Goal: Task Accomplishment & Management: Use online tool/utility

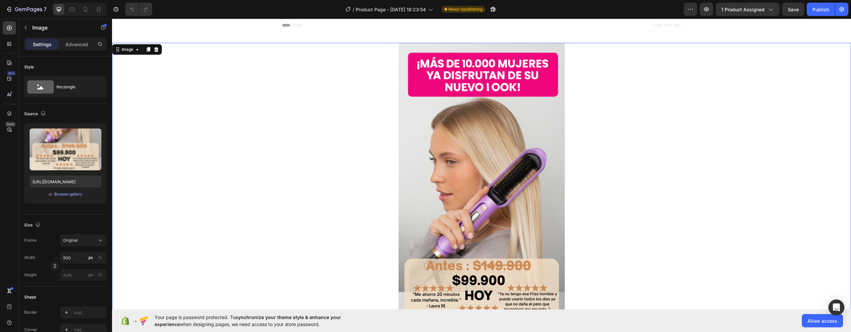
click at [487, 118] on img at bounding box center [482, 274] width 166 height 462
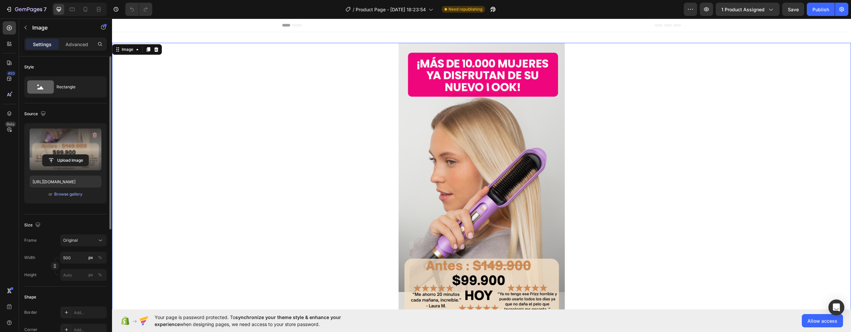
click at [71, 144] on label at bounding box center [66, 150] width 72 height 42
click at [71, 155] on input "file" at bounding box center [66, 160] width 46 height 11
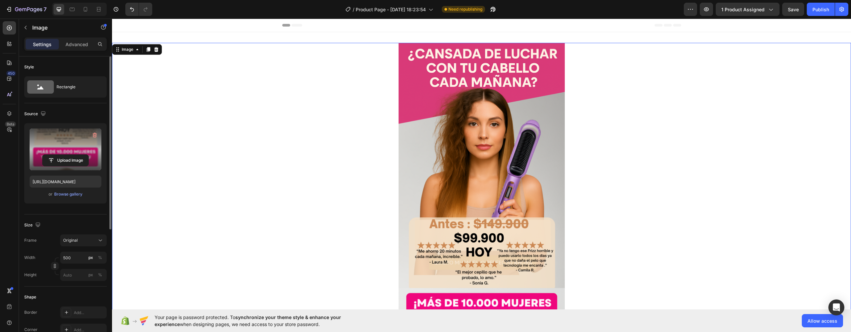
type input "https://cdn.shopify.com/s/files/1/0758/4632/0369/files/gempages_581120267095376…"
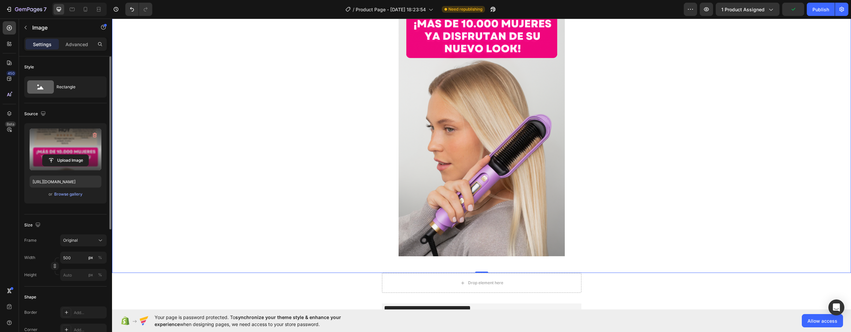
scroll to position [341, 0]
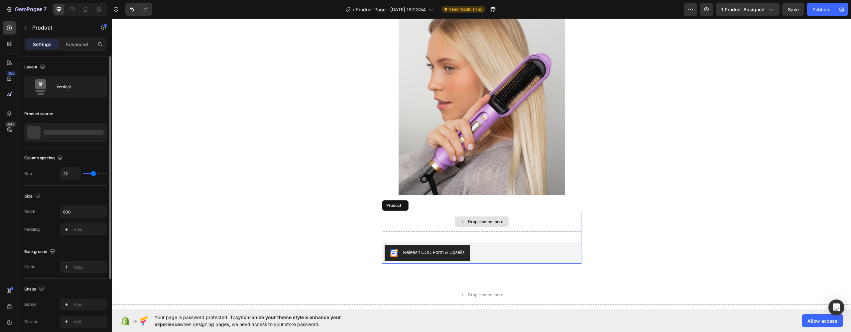
click at [452, 217] on div "Drop element here" at bounding box center [481, 222] width 199 height 20
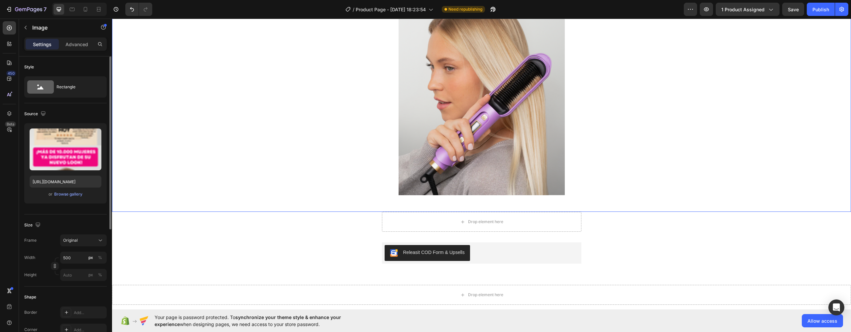
click at [85, 9] on icon at bounding box center [85, 9] width 7 height 7
type input "https://cdn.shopify.com/s/files/1/0758/4632/0369/files/gempages_581120267095376…"
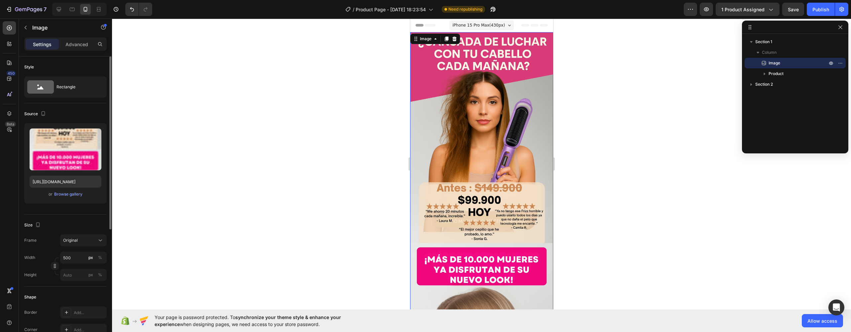
scroll to position [318, 0]
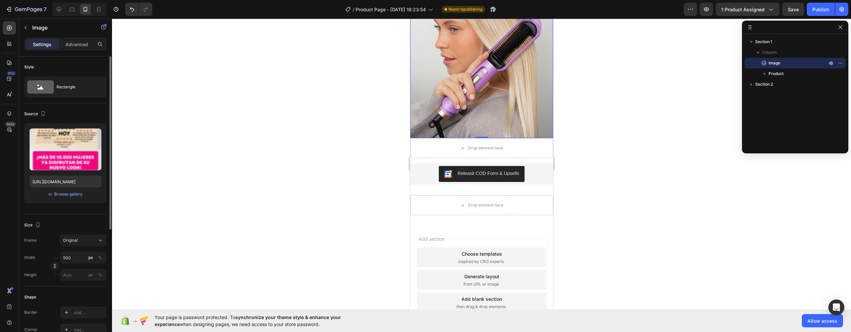
click at [67, 41] on p "Advanced" at bounding box center [76, 44] width 23 height 7
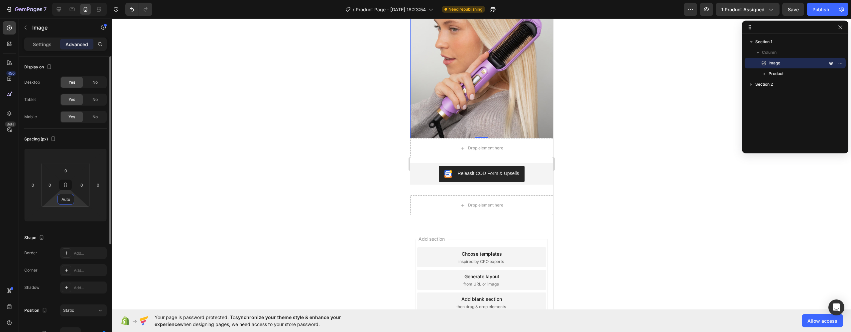
click at [68, 197] on input "Auto" at bounding box center [65, 199] width 13 height 10
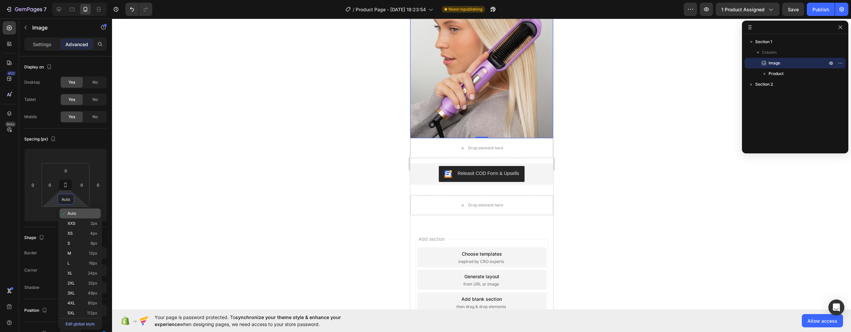
click at [73, 212] on span "Auto" at bounding box center [71, 213] width 9 height 5
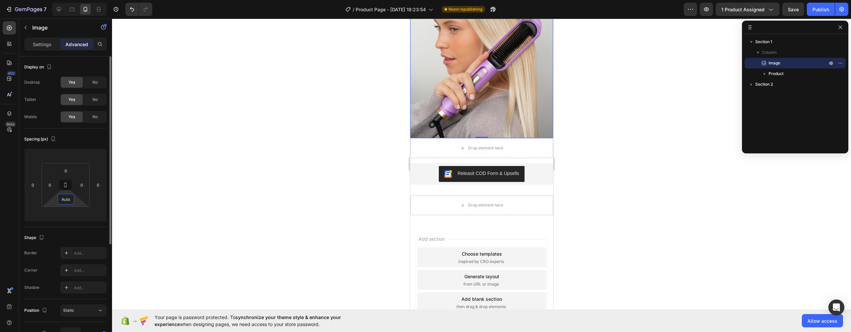
click at [68, 200] on input "Auto" at bounding box center [65, 199] width 13 height 10
type input "Aut-10\o"
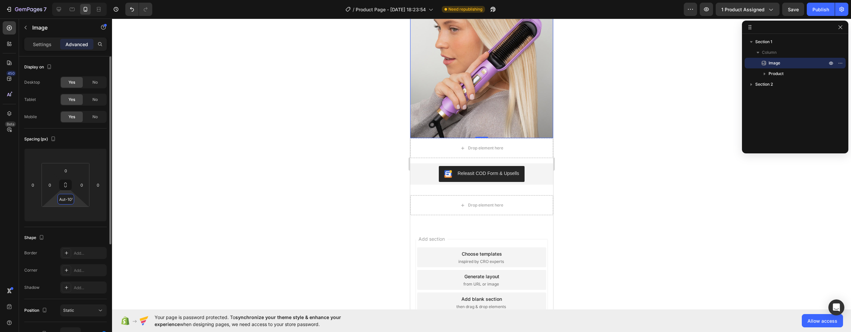
click at [65, 203] on input "Aut-10\o" at bounding box center [65, 199] width 13 height 10
type input "-"
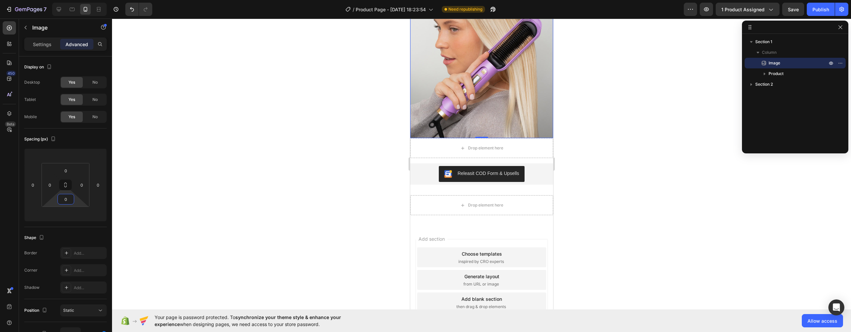
click at [268, 171] on div at bounding box center [481, 176] width 739 height 314
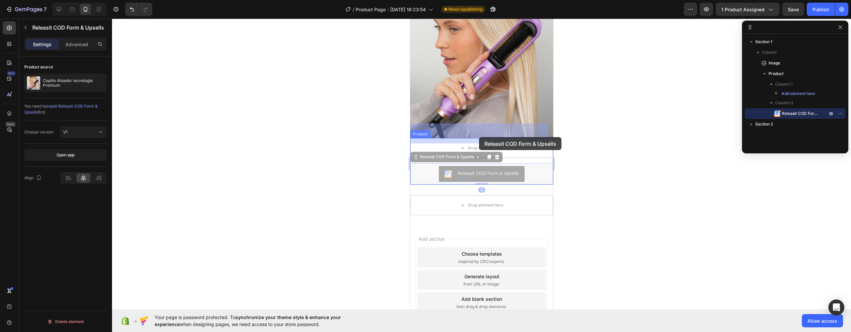
drag, startPoint x: 479, startPoint y: 160, endPoint x: 478, endPoint y: 136, distance: 24.0
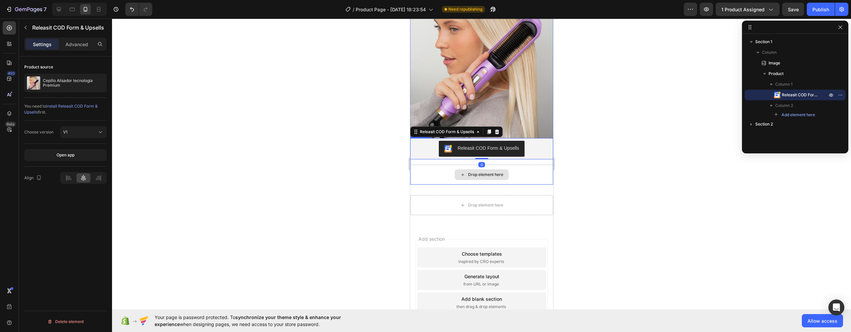
click at [513, 165] on div "Drop element here" at bounding box center [481, 175] width 143 height 20
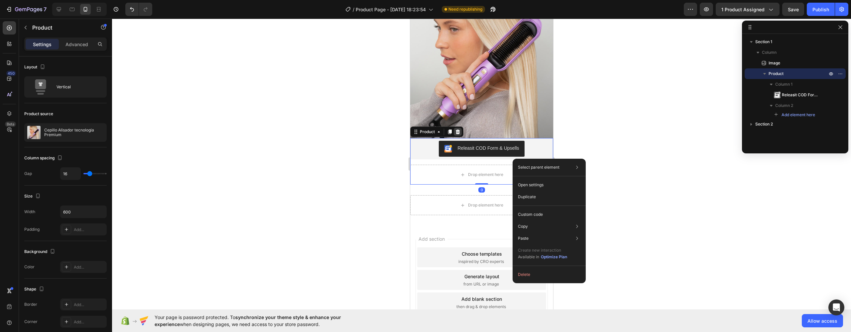
click at [457, 130] on icon at bounding box center [457, 132] width 4 height 5
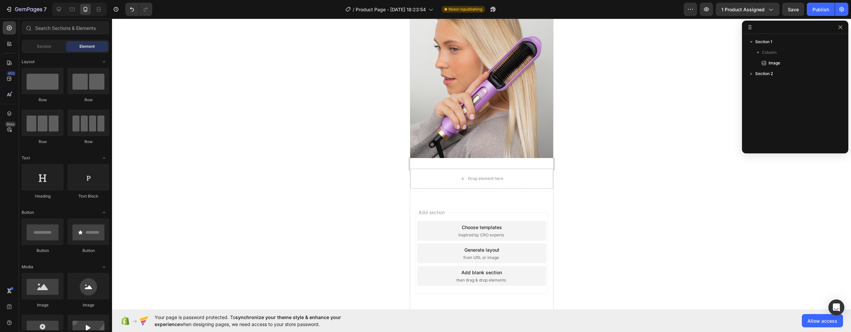
click at [592, 176] on div at bounding box center [481, 176] width 739 height 314
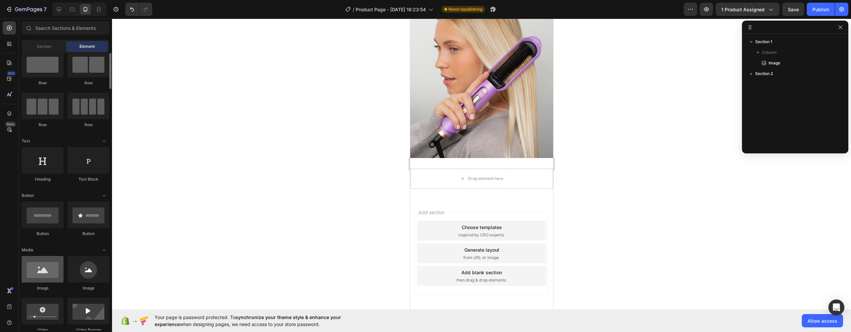
scroll to position [18, 0]
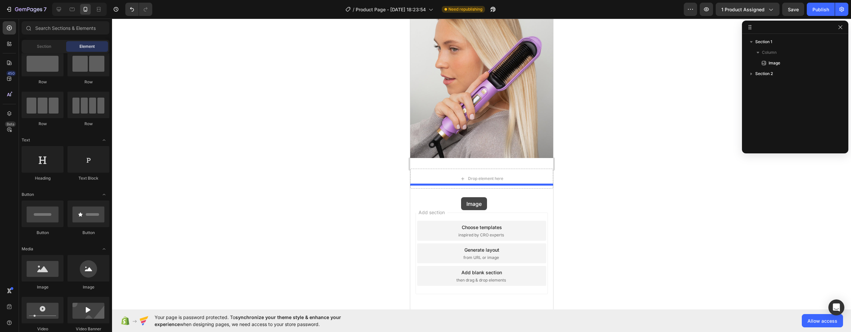
drag, startPoint x: 463, startPoint y: 278, endPoint x: 461, endPoint y: 197, distance: 81.5
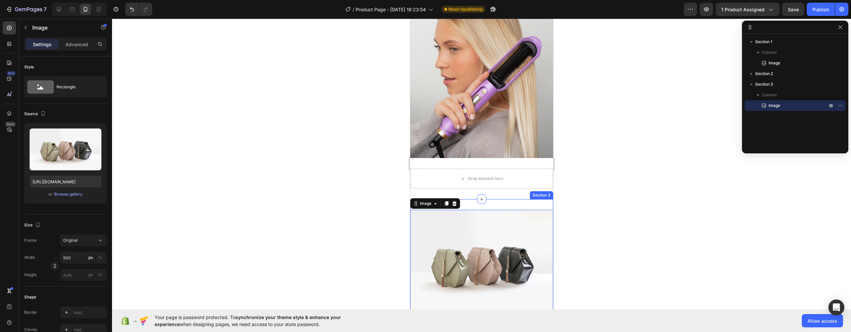
click at [484, 210] on img at bounding box center [481, 263] width 143 height 107
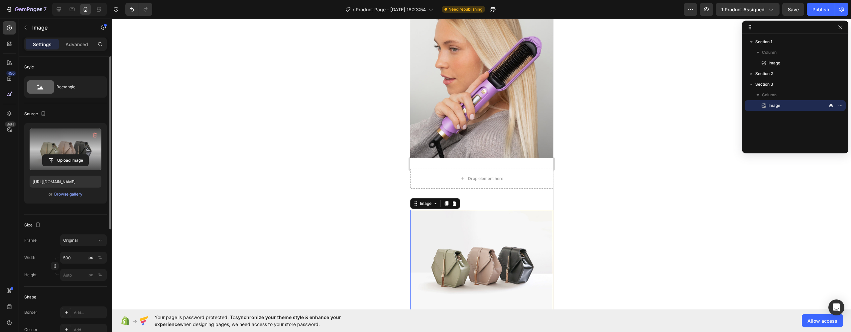
click at [69, 143] on label at bounding box center [66, 150] width 72 height 42
click at [69, 155] on input "file" at bounding box center [66, 160] width 46 height 11
type input "https://cdn.shopify.com/s/files/1/0758/4632/0369/files/gempages_581120267095376…"
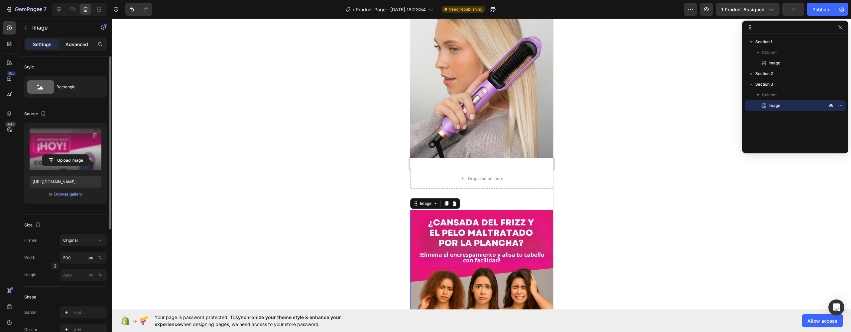
click at [80, 41] on p "Advanced" at bounding box center [76, 44] width 23 height 7
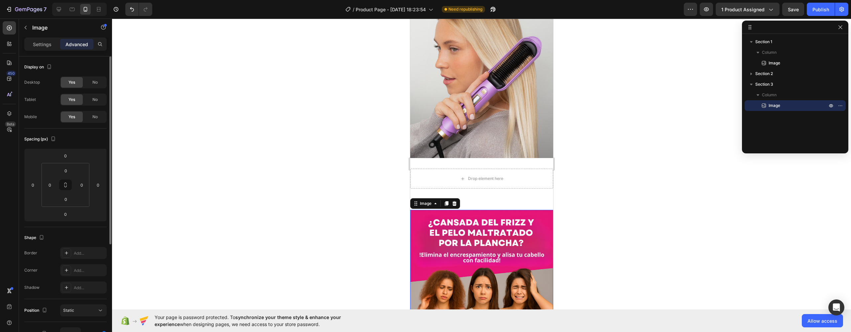
click at [0, 0] on div "Spacing (px) 0 0 0 0 0 0 0 0" at bounding box center [0, 0] width 0 height 0
click at [68, 219] on input "0" at bounding box center [65, 214] width 13 height 10
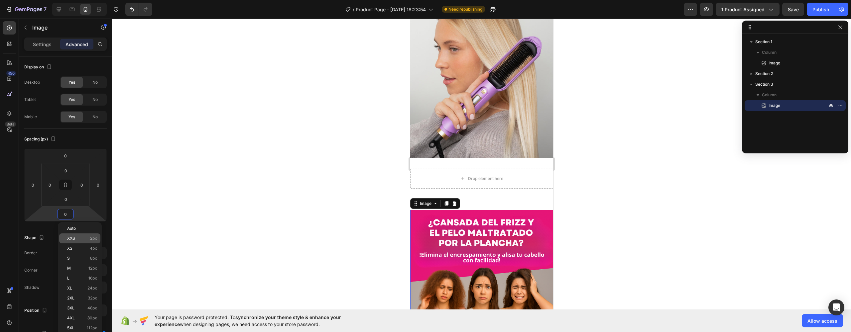
click at [71, 234] on div "XXS 2px" at bounding box center [79, 239] width 41 height 10
type input "2"
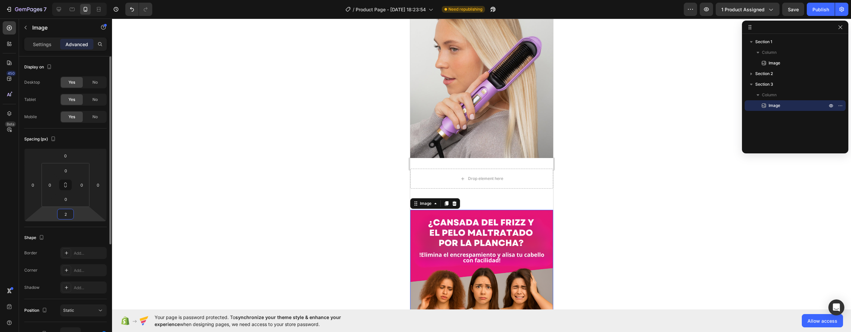
click at [71, 218] on input "2" at bounding box center [65, 214] width 13 height 10
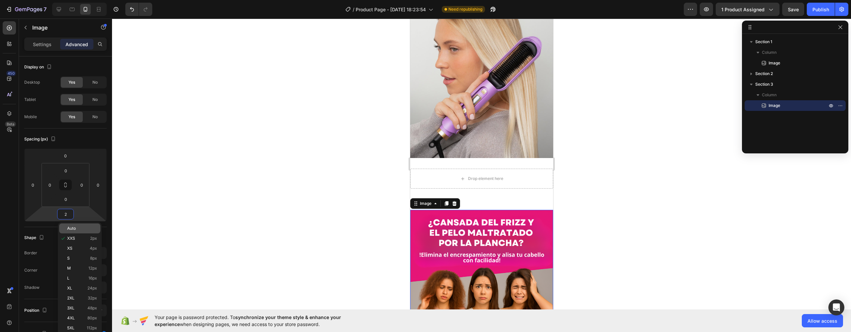
click at [76, 227] on p "Auto" at bounding box center [82, 228] width 30 height 5
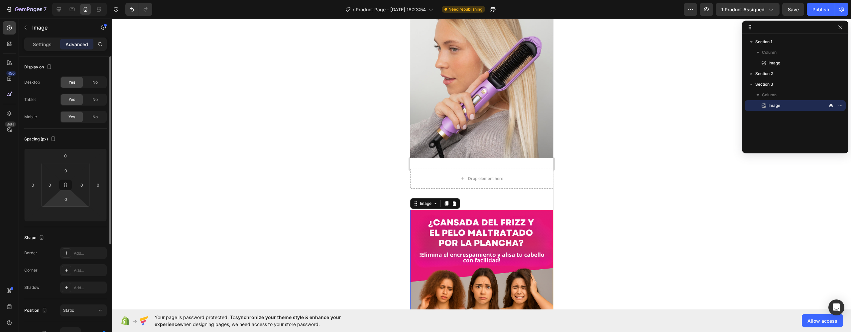
click at [68, 0] on html "7 / Product Page - Aug 22, 18:23:54 Need republishing Preview 1 product assigne…" at bounding box center [425, 0] width 851 height 0
click at [70, 199] on input "0" at bounding box center [65, 199] width 13 height 10
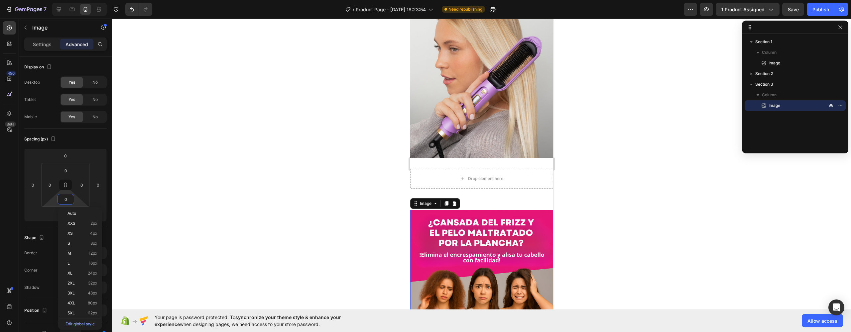
click at [190, 206] on div at bounding box center [481, 176] width 739 height 314
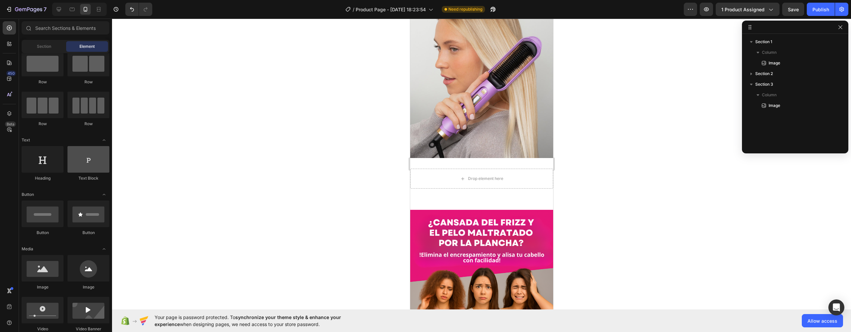
scroll to position [0, 0]
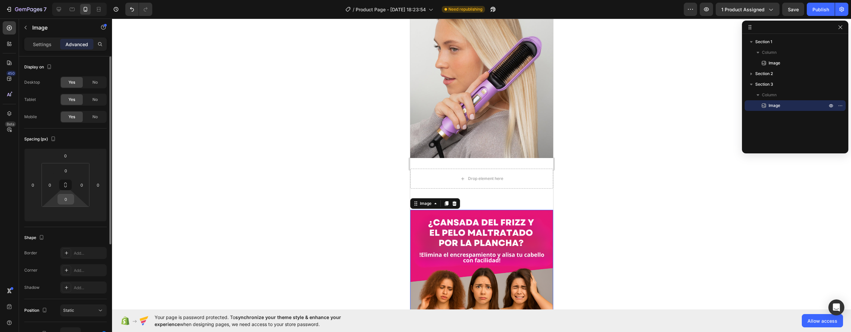
click at [67, 202] on input "0" at bounding box center [65, 199] width 13 height 10
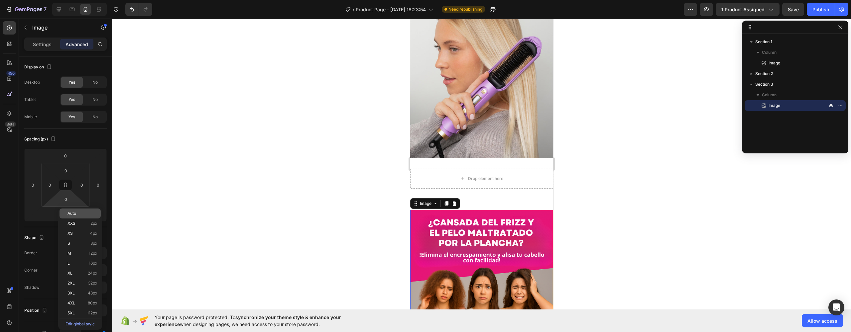
click at [74, 210] on div "Auto" at bounding box center [80, 214] width 41 height 10
type input "Auto"
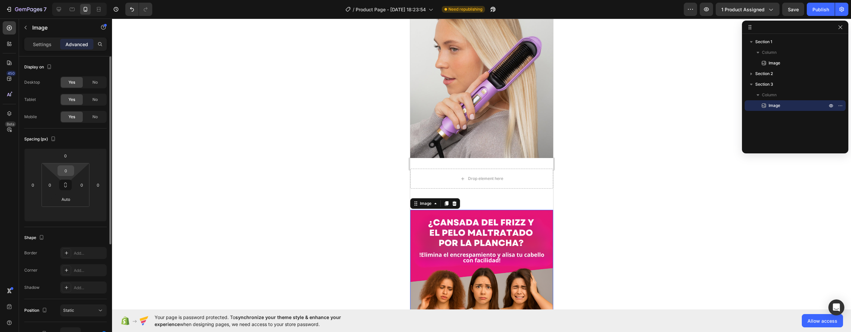
click at [66, 174] on input "0" at bounding box center [65, 171] width 13 height 10
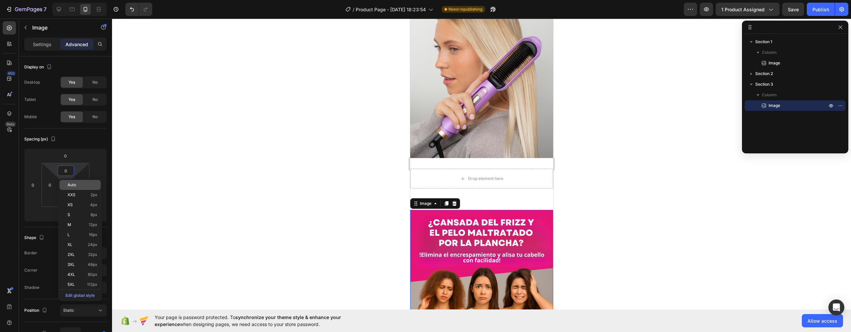
click at [83, 187] on p "Auto" at bounding box center [82, 185] width 30 height 5
type input "Auto"
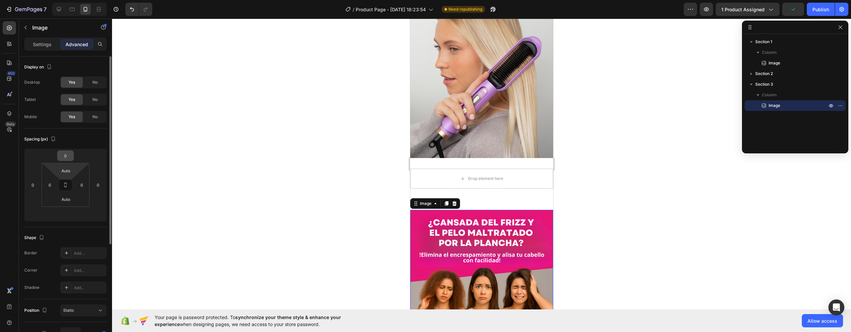
click at [64, 158] on input "0" at bounding box center [65, 156] width 13 height 10
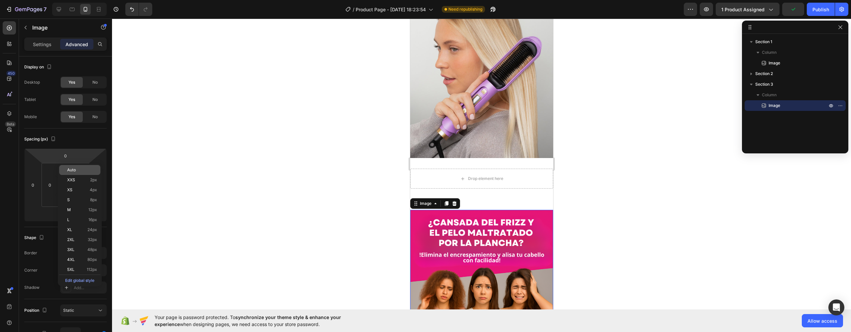
click at [76, 171] on span "Auto" at bounding box center [71, 170] width 9 height 5
click at [635, 220] on div at bounding box center [481, 176] width 739 height 314
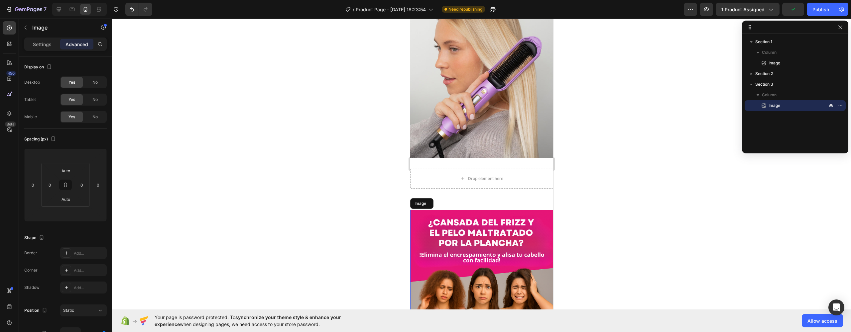
click at [605, 199] on div at bounding box center [481, 176] width 739 height 314
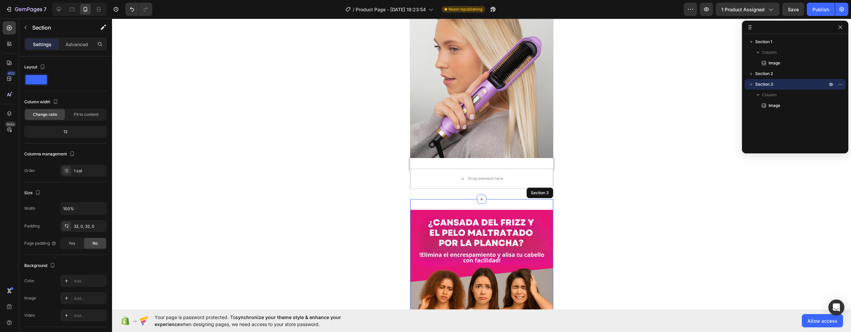
click at [74, 43] on p "Advanced" at bounding box center [76, 44] width 23 height 7
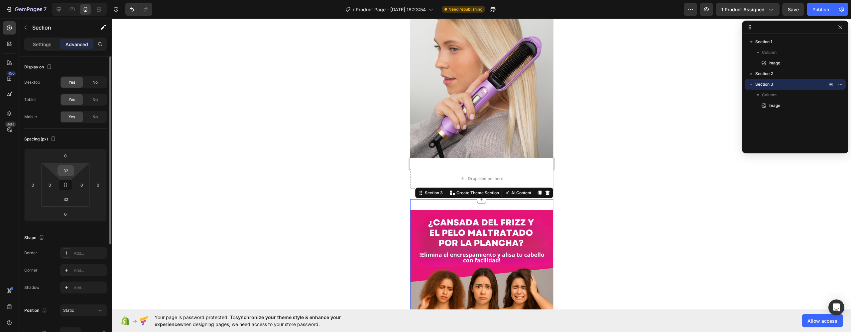
click at [68, 172] on input "32" at bounding box center [65, 171] width 13 height 10
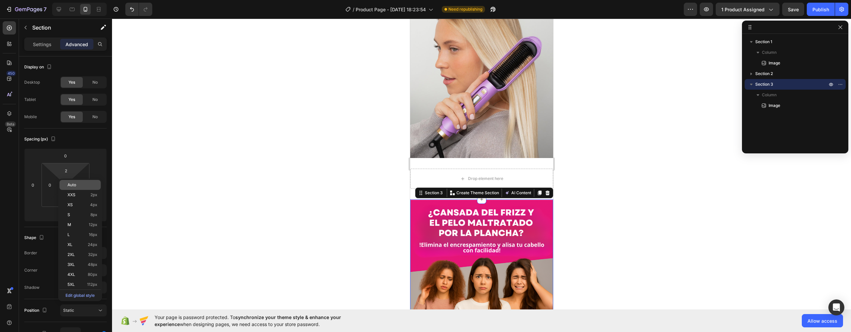
click at [75, 183] on div "Auto" at bounding box center [80, 185] width 41 height 10
type input "Auto"
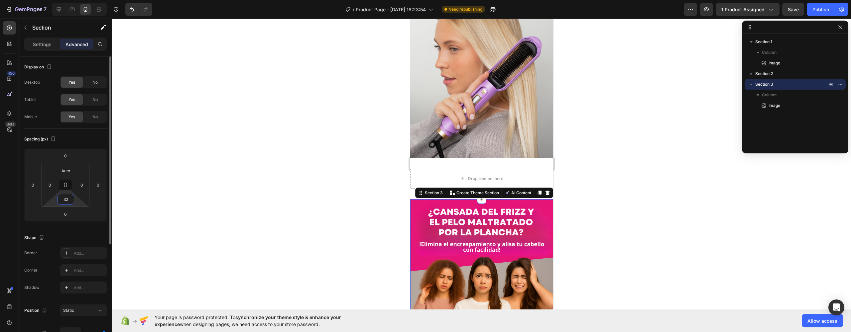
click at [64, 204] on input "32" at bounding box center [65, 199] width 13 height 10
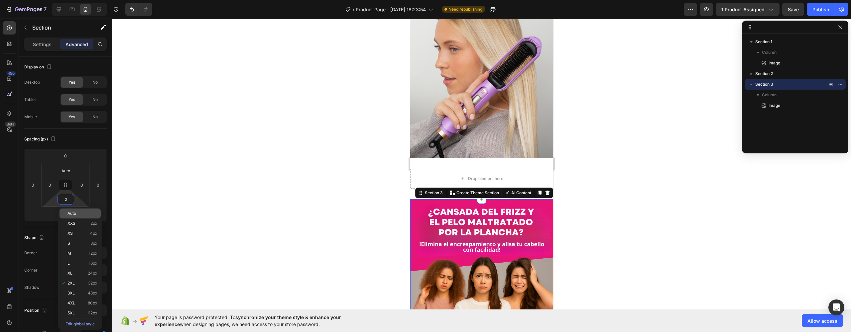
click at [70, 212] on span "Auto" at bounding box center [71, 213] width 9 height 5
type input "Auto"
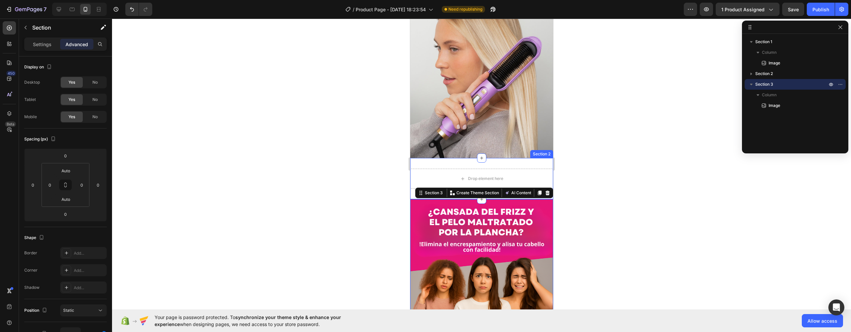
click at [487, 158] on div "Drop element here Section 2" at bounding box center [481, 178] width 143 height 41
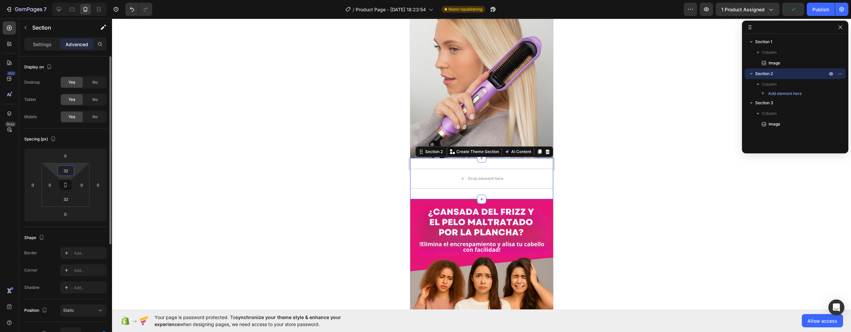
click at [69, 173] on input "32" at bounding box center [65, 171] width 13 height 10
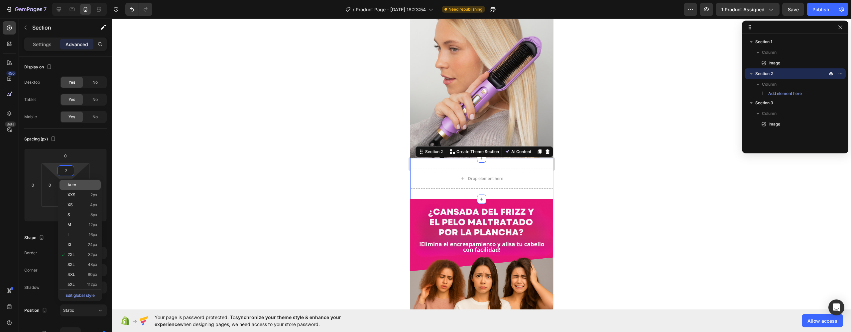
click at [75, 185] on span "Auto" at bounding box center [71, 185] width 9 height 5
type input "Auto"
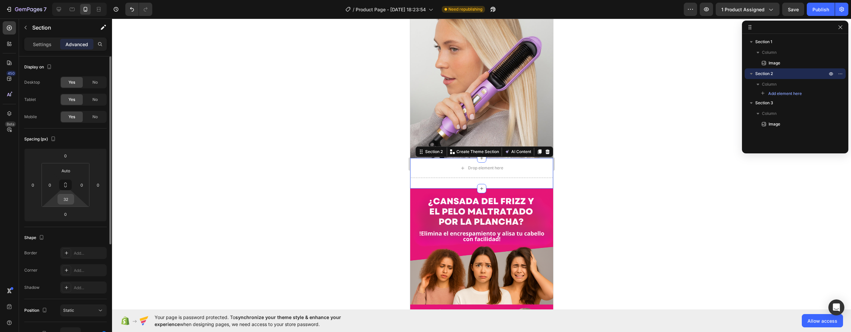
click at [65, 201] on input "32" at bounding box center [65, 199] width 13 height 10
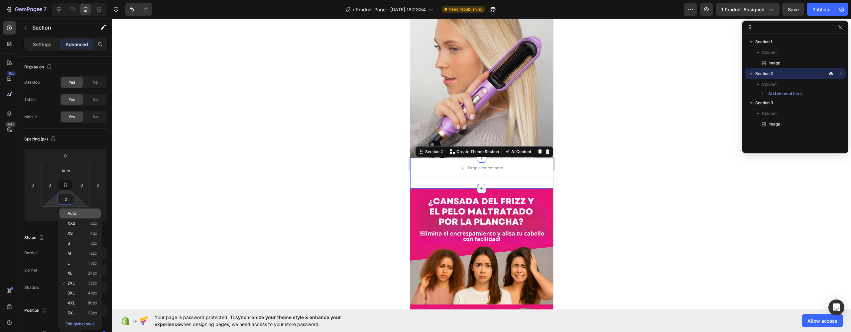
click at [79, 214] on p "Auto" at bounding box center [82, 213] width 30 height 5
type input "Auto"
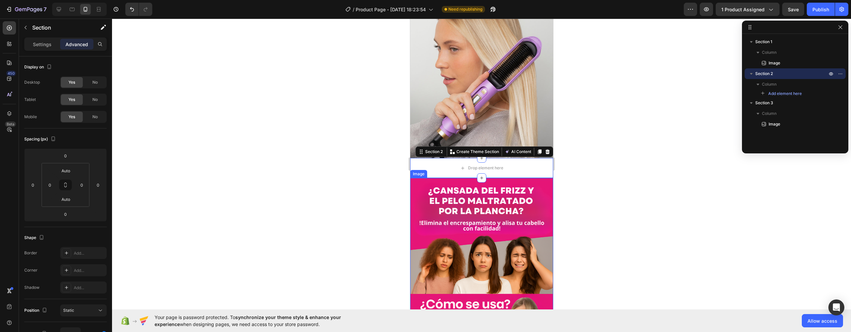
click at [643, 170] on div at bounding box center [481, 176] width 739 height 314
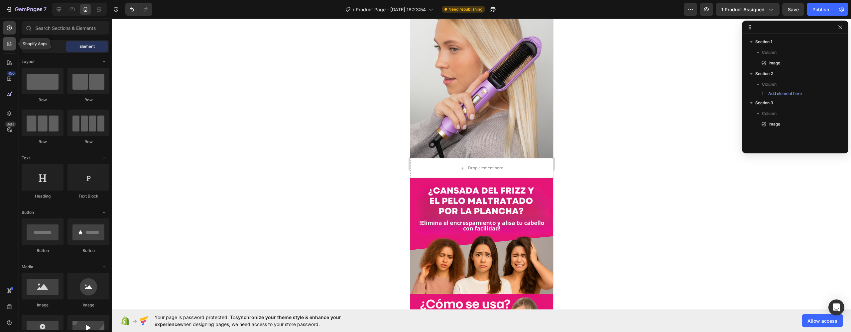
click at [7, 45] on icon at bounding box center [9, 44] width 7 height 7
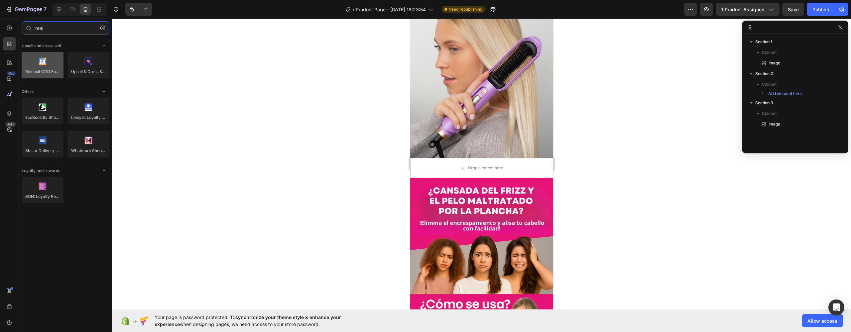
type input "real"
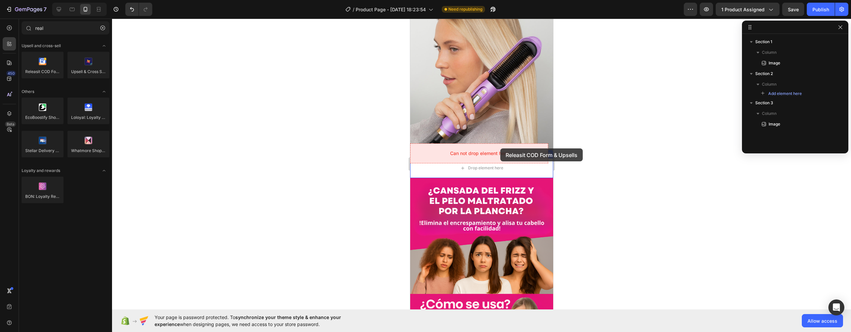
drag, startPoint x: 455, startPoint y: 77, endPoint x: 500, endPoint y: 149, distance: 84.5
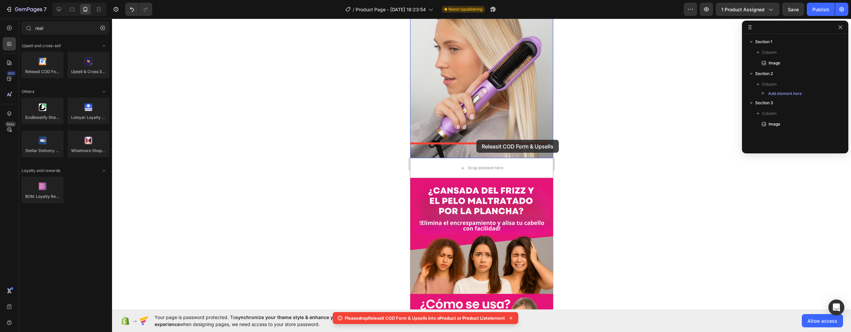
drag, startPoint x: 446, startPoint y: 84, endPoint x: 476, endPoint y: 140, distance: 63.2
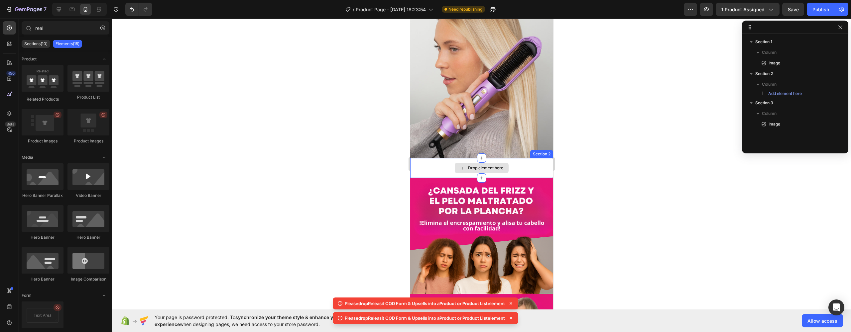
click at [491, 166] on div "Drop element here" at bounding box center [485, 168] width 35 height 5
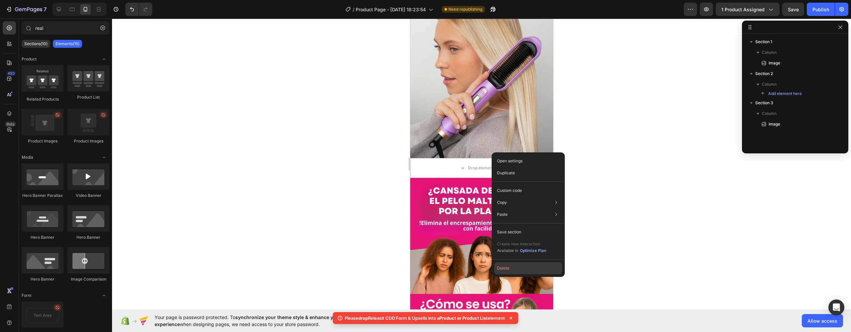
drag, startPoint x: 511, startPoint y: 266, endPoint x: 100, endPoint y: 237, distance: 412.3
click at [511, 266] on button "Delete" at bounding box center [528, 269] width 68 height 12
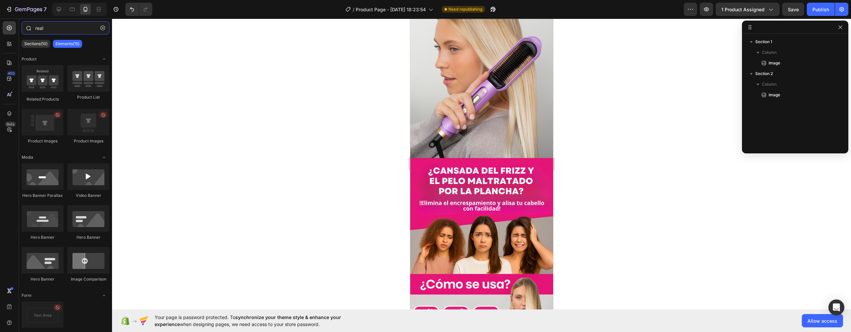
click at [46, 29] on input "real" at bounding box center [66, 27] width 88 height 13
click at [11, 43] on icon at bounding box center [9, 44] width 7 height 7
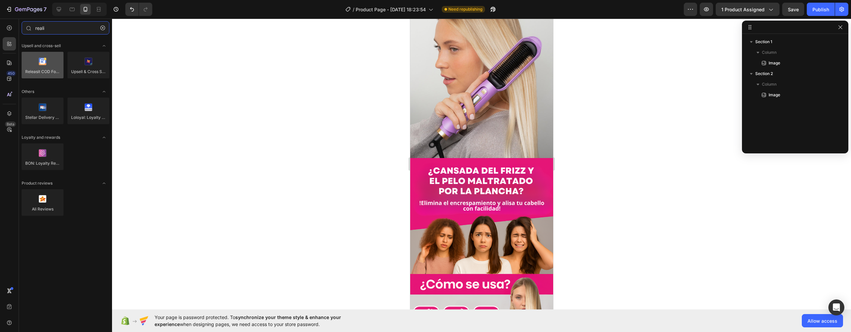
type input "reali"
drag, startPoint x: 451, startPoint y: 84, endPoint x: 497, endPoint y: 142, distance: 73.4
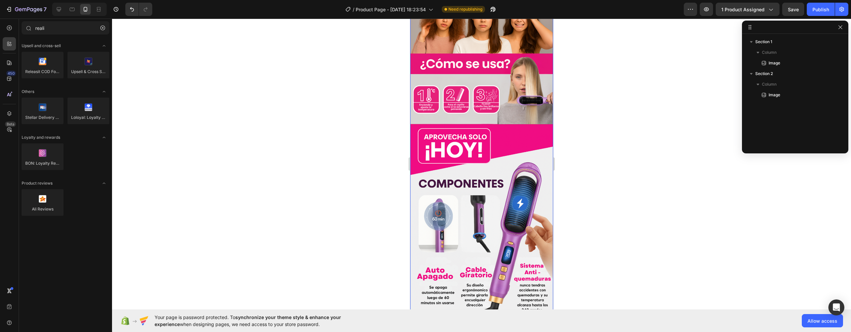
scroll to position [491, 0]
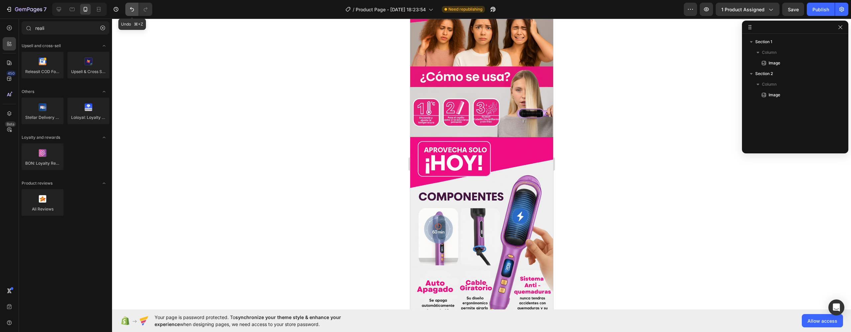
click at [133, 9] on icon "Undo/Redo" at bounding box center [132, 9] width 4 height 4
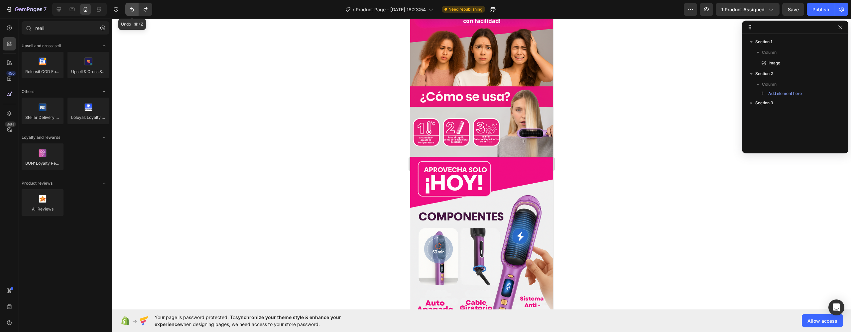
click at [133, 9] on icon "Undo/Redo" at bounding box center [132, 9] width 4 height 4
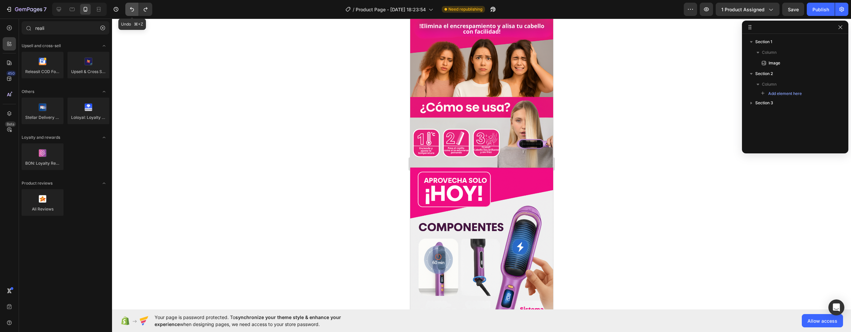
click at [133, 9] on icon "Undo/Redo" at bounding box center [132, 9] width 7 height 7
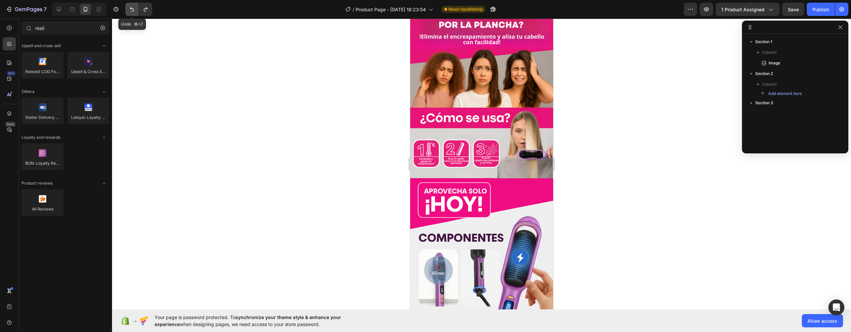
click at [133, 9] on icon "Undo/Redo" at bounding box center [132, 9] width 7 height 7
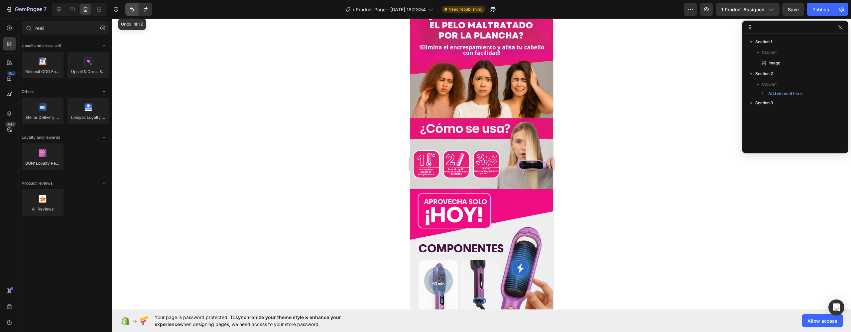
click at [133, 9] on icon "Undo/Redo" at bounding box center [132, 9] width 7 height 7
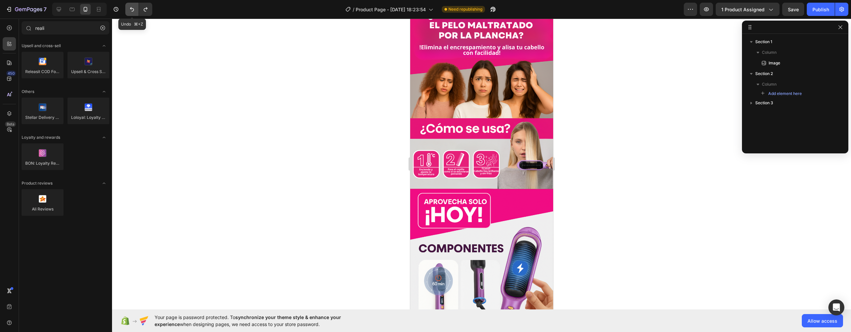
click at [133, 9] on icon "Undo/Redo" at bounding box center [132, 9] width 7 height 7
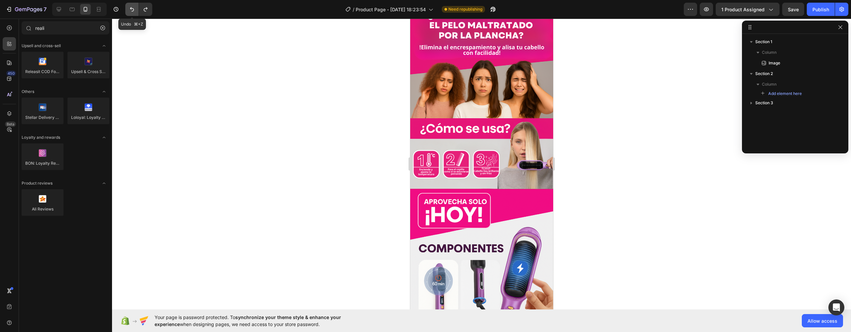
click at [133, 9] on icon "Undo/Redo" at bounding box center [132, 9] width 7 height 7
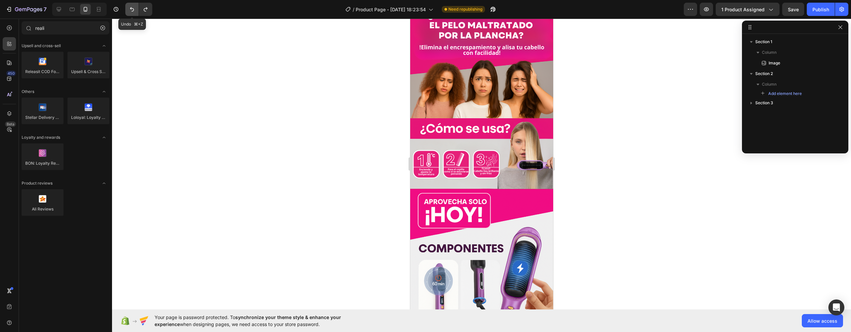
click at [133, 9] on icon "Undo/Redo" at bounding box center [132, 9] width 7 height 7
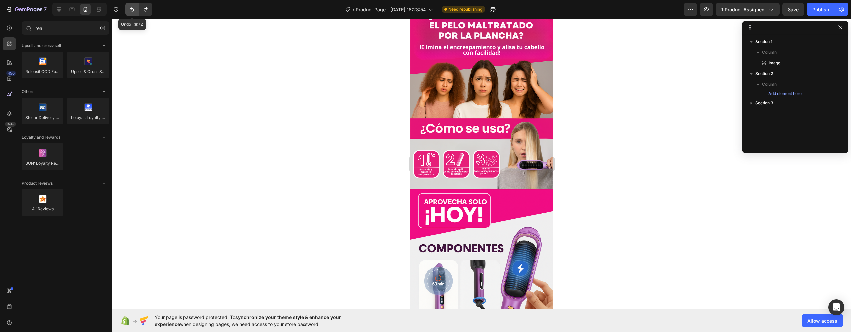
scroll to position [3, 0]
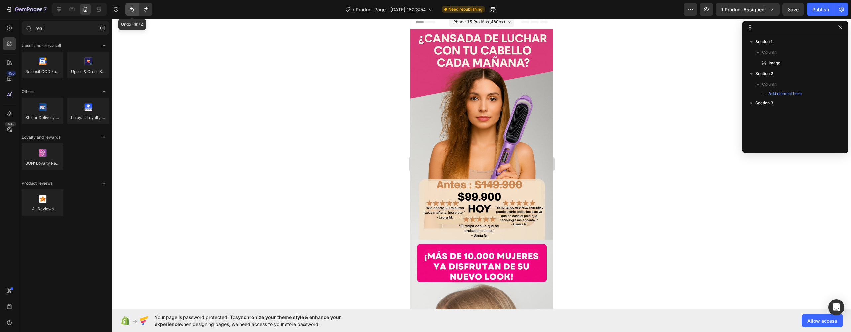
click at [133, 9] on icon "Undo/Redo" at bounding box center [132, 9] width 7 height 7
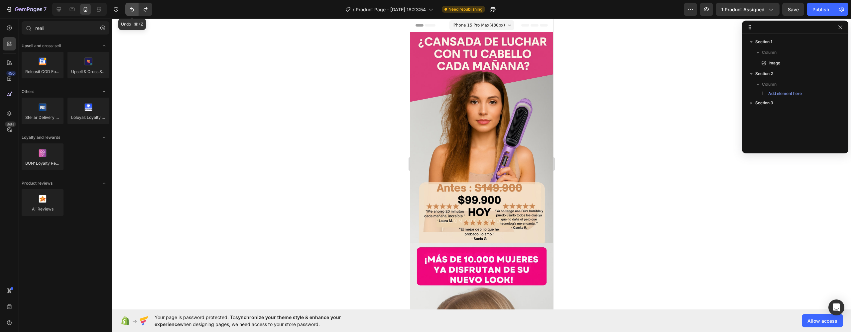
click at [133, 9] on icon "Undo/Redo" at bounding box center [132, 9] width 7 height 7
click at [148, 10] on icon "Undo/Redo" at bounding box center [145, 9] width 7 height 7
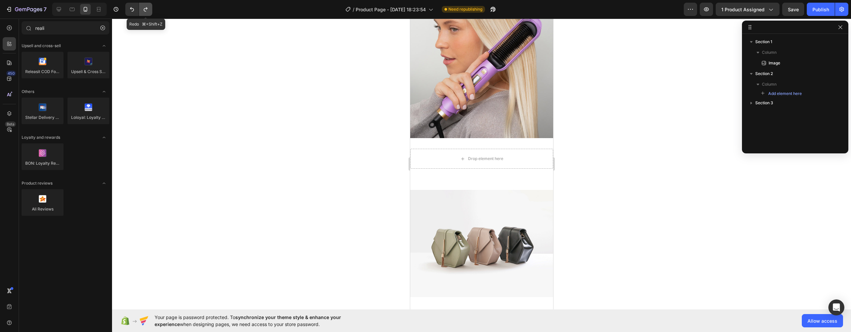
click at [150, 6] on button "Undo/Redo" at bounding box center [145, 9] width 13 height 13
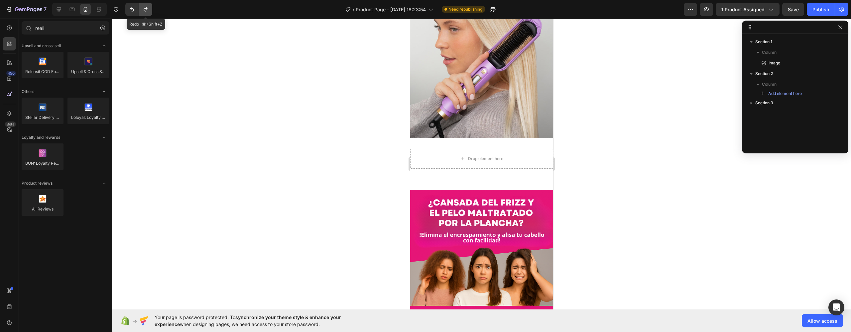
click at [150, 6] on button "Undo/Redo" at bounding box center [145, 9] width 13 height 13
drag, startPoint x: 456, startPoint y: 94, endPoint x: 468, endPoint y: 169, distance: 75.8
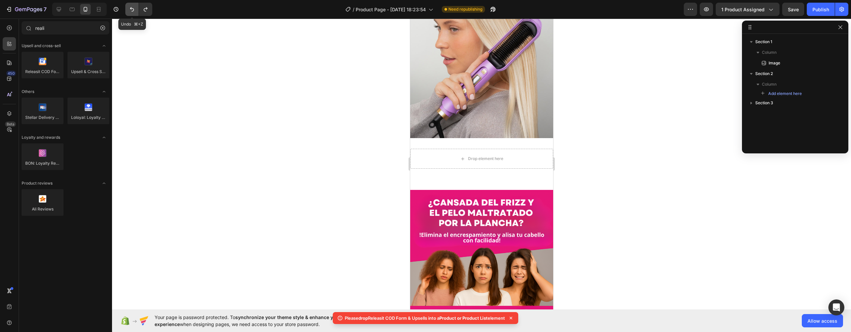
click at [128, 10] on button "Undo/Redo" at bounding box center [131, 9] width 13 height 13
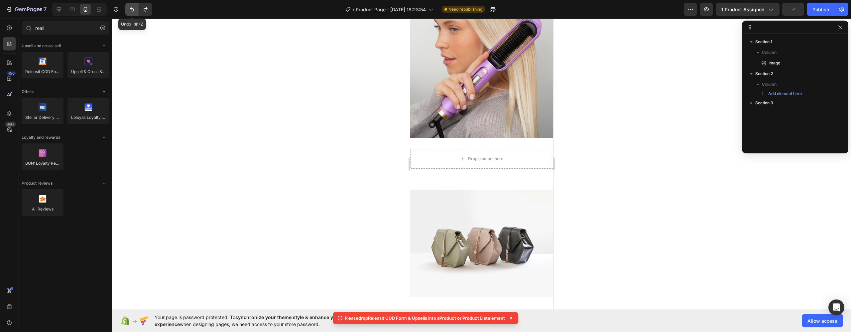
click at [128, 10] on button "Undo/Redo" at bounding box center [131, 9] width 13 height 13
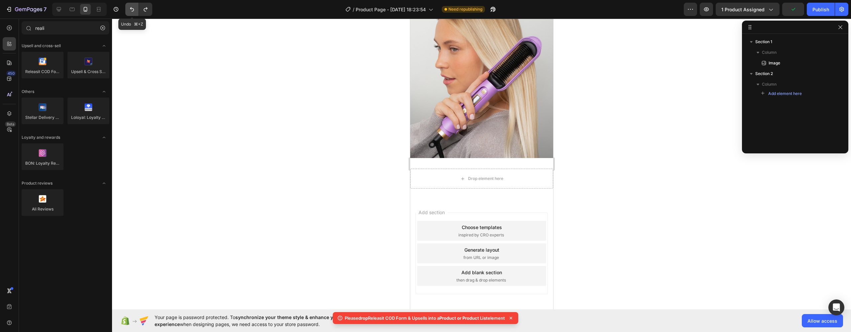
click at [128, 10] on button "Undo/Redo" at bounding box center [131, 9] width 13 height 13
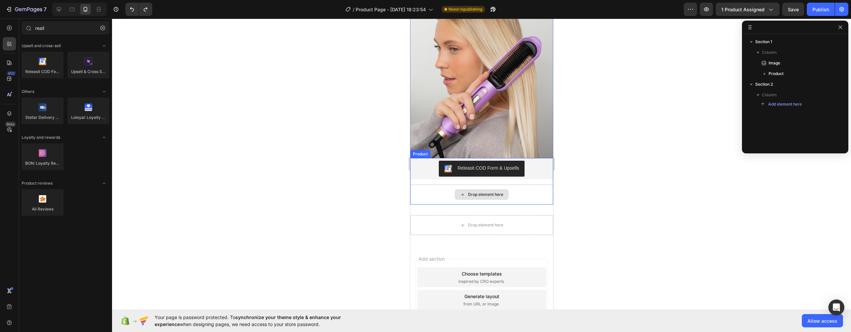
click at [437, 185] on div "Drop element here" at bounding box center [481, 195] width 143 height 20
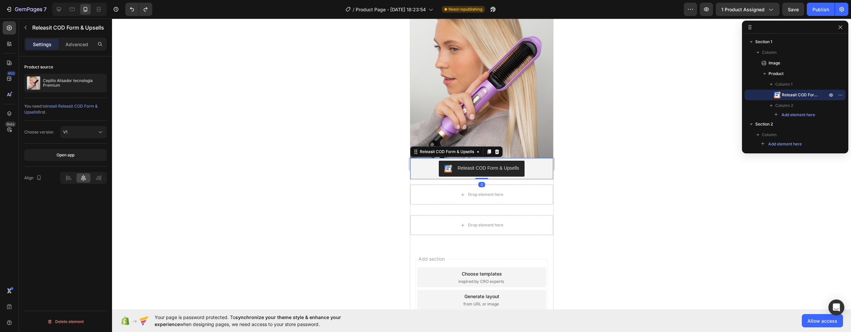
click at [427, 161] on div "Releasit COD Form & Upsells" at bounding box center [482, 169] width 138 height 16
click at [449, 185] on div "Drop element here" at bounding box center [481, 195] width 143 height 20
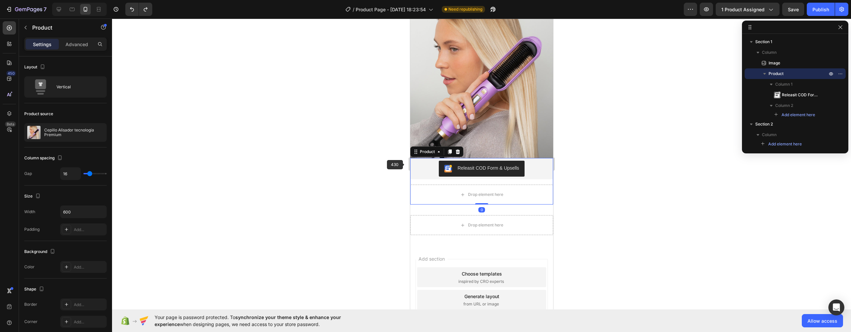
click at [398, 171] on div at bounding box center [481, 176] width 739 height 314
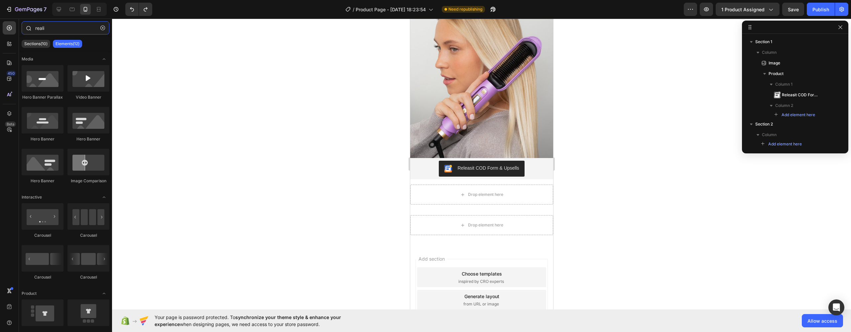
click at [44, 30] on input "reali" at bounding box center [66, 27] width 88 height 13
click at [102, 30] on button "button" at bounding box center [102, 28] width 11 height 11
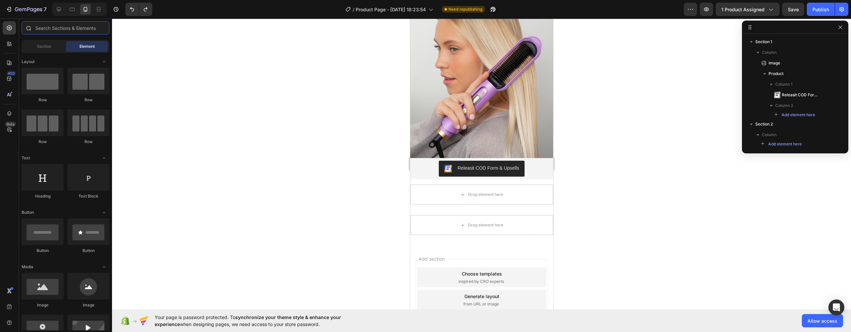
click at [84, 31] on input "text" at bounding box center [66, 27] width 88 height 13
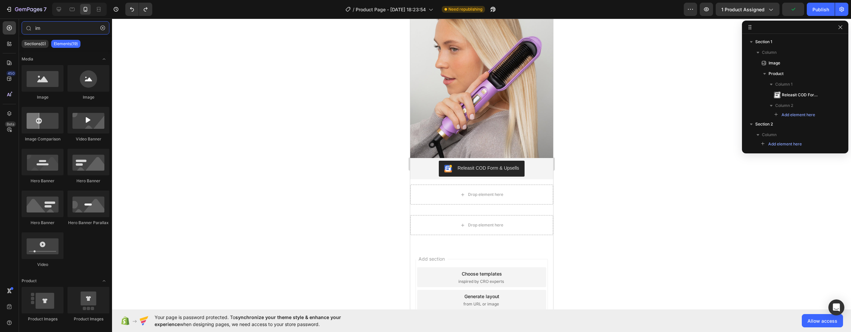
type input "i"
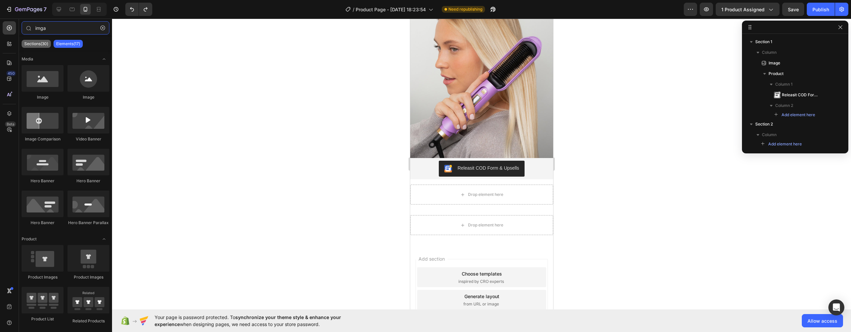
type input "miga"
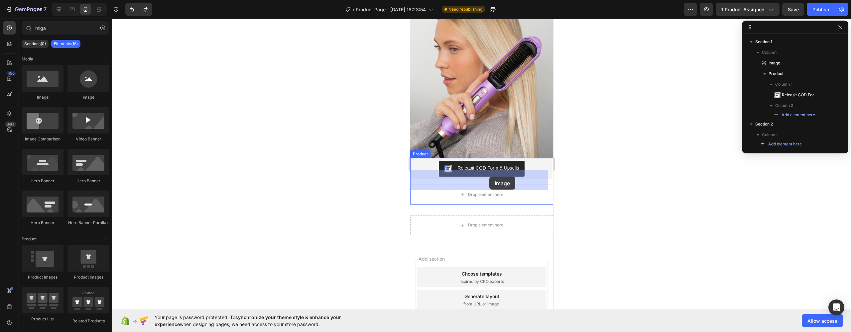
drag, startPoint x: 453, startPoint y: 59, endPoint x: 489, endPoint y: 177, distance: 123.8
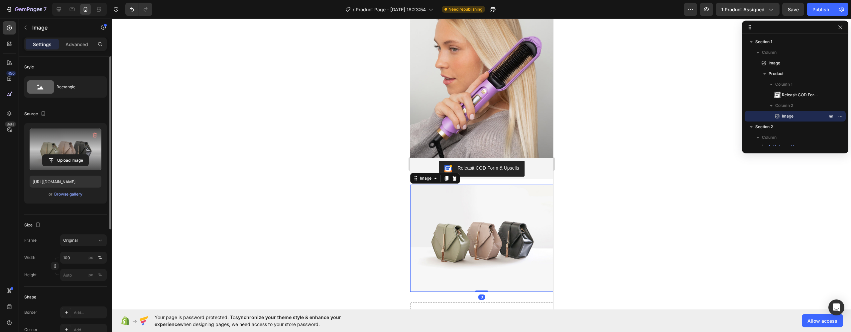
click at [35, 145] on label at bounding box center [66, 150] width 72 height 42
click at [43, 155] on input "file" at bounding box center [66, 160] width 46 height 11
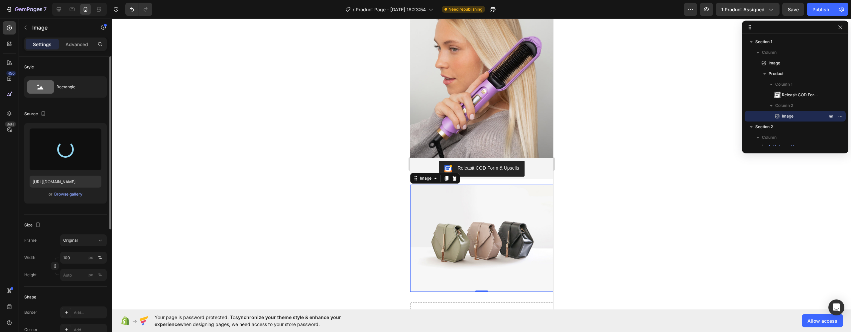
type input "https://cdn.shopify.com/s/files/1/0758/4632/0369/files/gempages_581120267095376…"
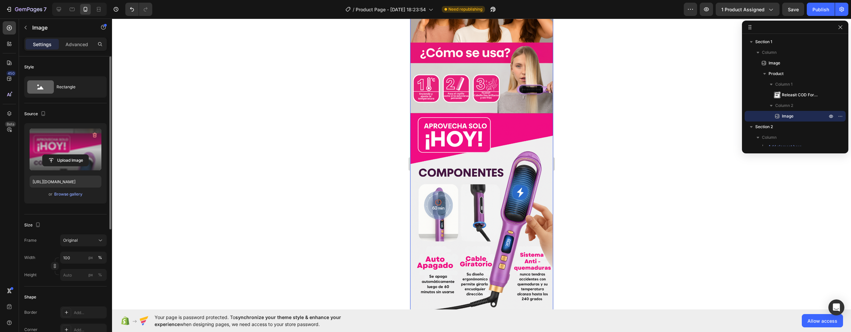
scroll to position [621, 0]
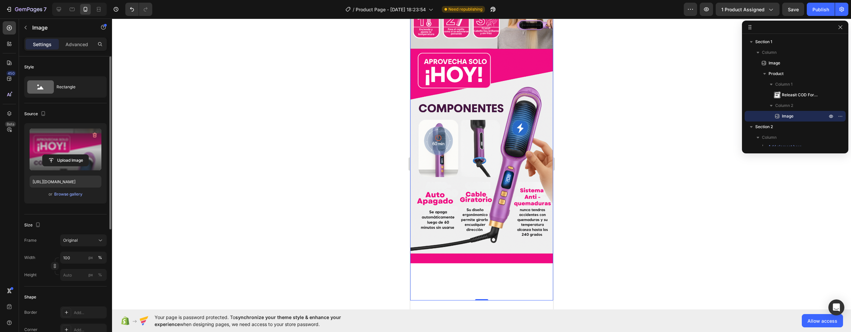
click at [482, 223] on img at bounding box center [481, 81] width 143 height 439
click at [68, 45] on p "Advanced" at bounding box center [76, 44] width 23 height 7
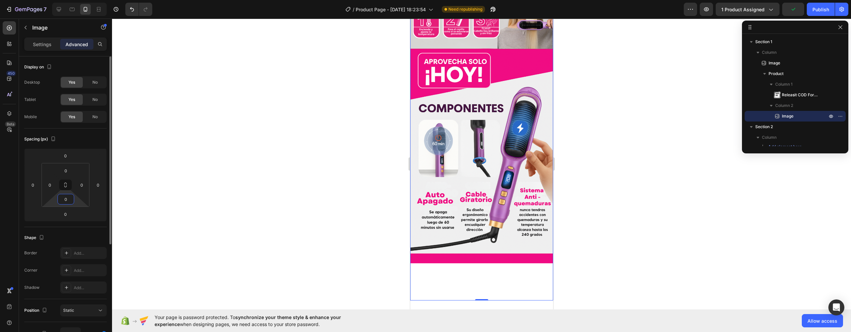
click at [68, 202] on input "0" at bounding box center [65, 199] width 13 height 10
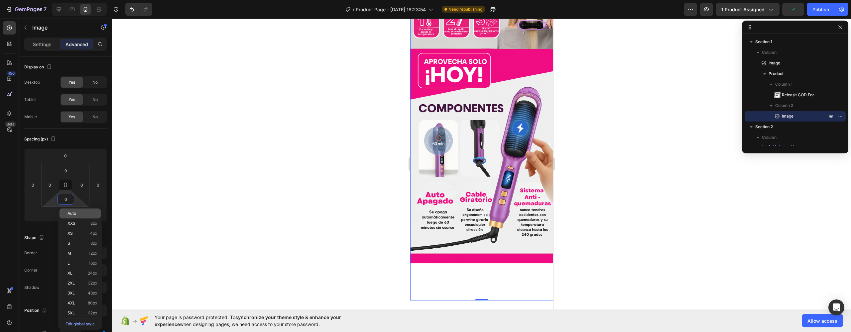
click at [75, 211] on span "Auto" at bounding box center [71, 213] width 9 height 5
type input "Auto"
type input "-2"
click at [70, 0] on html "7 / Product Page - Aug 22, 18:23:54 Need republishing Preview 1 product assigne…" at bounding box center [425, 0] width 851 height 0
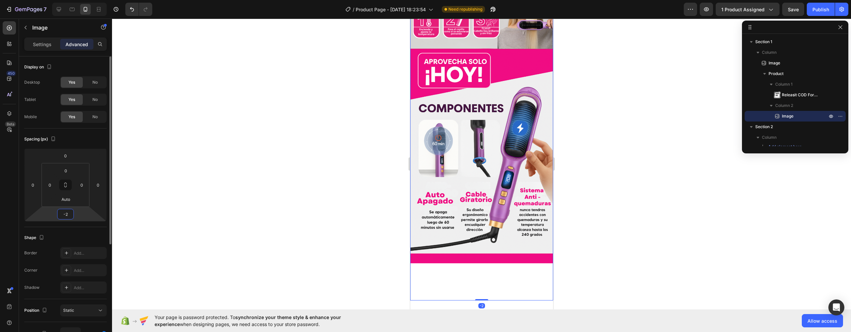
click at [69, 219] on input "-2" at bounding box center [65, 214] width 13 height 10
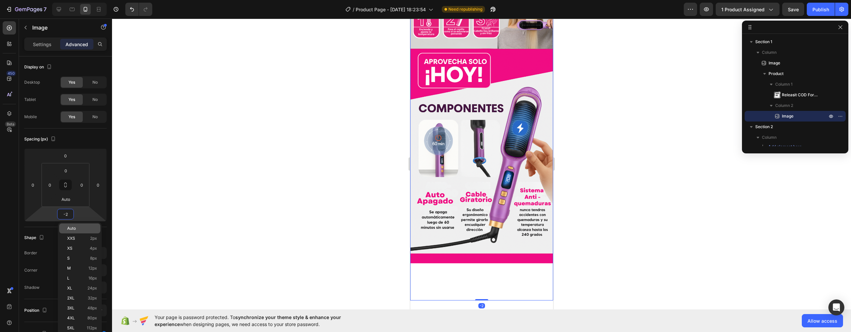
click at [74, 225] on div "Auto" at bounding box center [79, 229] width 41 height 10
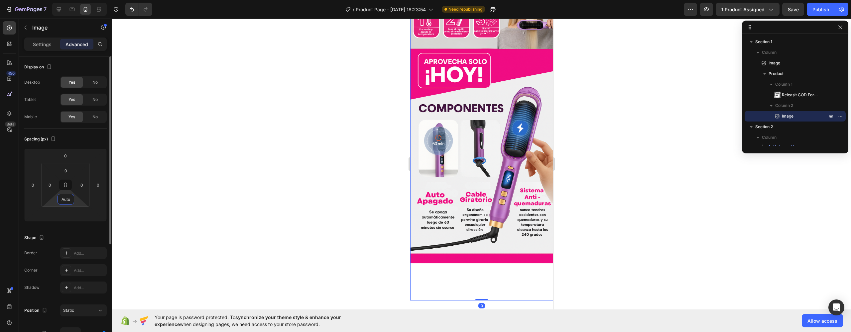
click at [67, 202] on input "Auto" at bounding box center [65, 199] width 13 height 10
click at [469, 269] on img at bounding box center [481, 81] width 143 height 439
drag, startPoint x: 483, startPoint y: 270, endPoint x: 483, endPoint y: 258, distance: 11.7
click at [483, 258] on div "Image 0" at bounding box center [481, 81] width 143 height 439
type input "0"
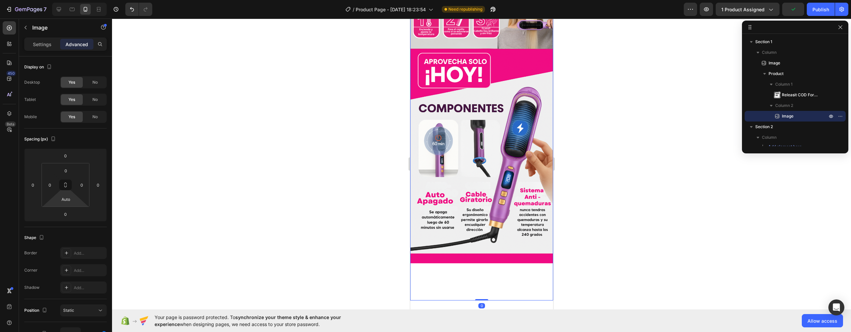
drag, startPoint x: 484, startPoint y: 270, endPoint x: 485, endPoint y: 252, distance: 18.4
click at [485, 252] on div "Image 0" at bounding box center [481, 81] width 143 height 439
click at [484, 247] on img at bounding box center [481, 81] width 143 height 439
click at [69, 199] on input "Auto" at bounding box center [65, 199] width 13 height 10
click at [68, 201] on input "Auto" at bounding box center [65, 199] width 13 height 10
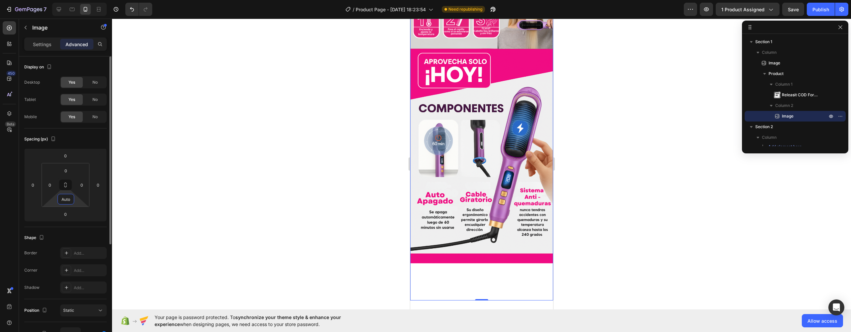
click at [68, 201] on input "Auto" at bounding box center [65, 199] width 13 height 10
type input "-"
click at [66, 214] on input "0" at bounding box center [65, 214] width 13 height 10
type input "-1"
type input "-2"
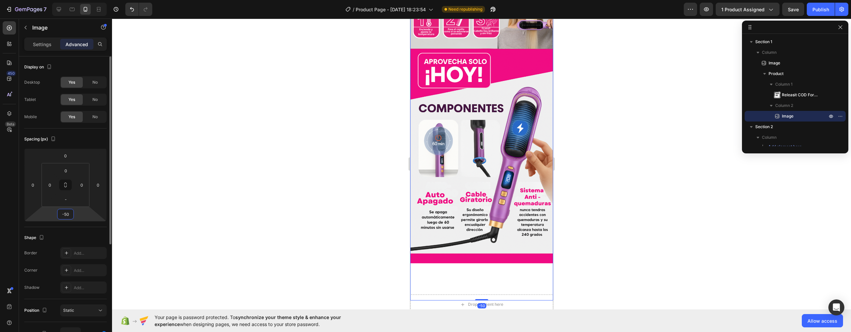
type input "-5"
type input "-107"
click at [178, 205] on div at bounding box center [481, 176] width 739 height 314
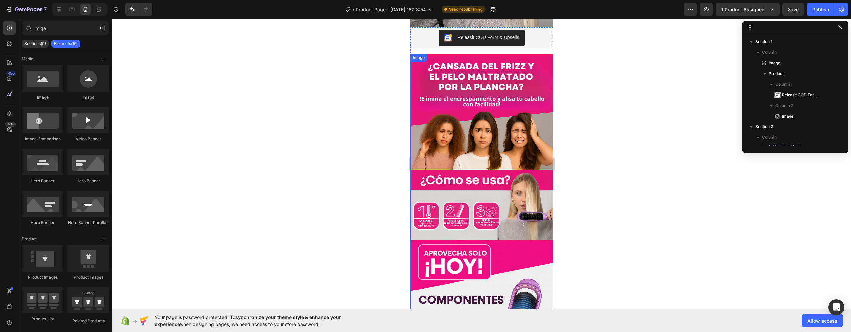
scroll to position [371, 0]
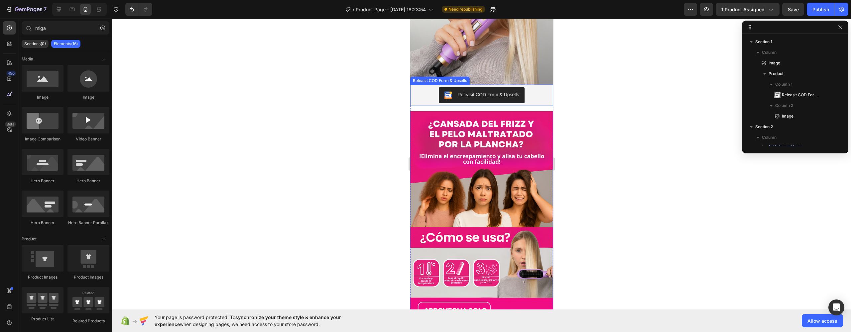
click at [468, 91] on div "Releasit COD Form & Upsells" at bounding box center [488, 94] width 62 height 7
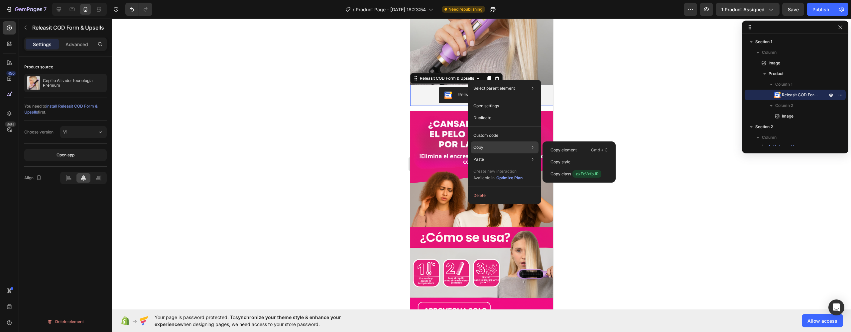
click at [482, 145] on p "Copy" at bounding box center [478, 148] width 10 height 6
click at [482, 148] on p "Copy" at bounding box center [478, 148] width 10 height 6
click at [567, 156] on div "Copy element Cmd + C" at bounding box center [579, 162] width 68 height 12
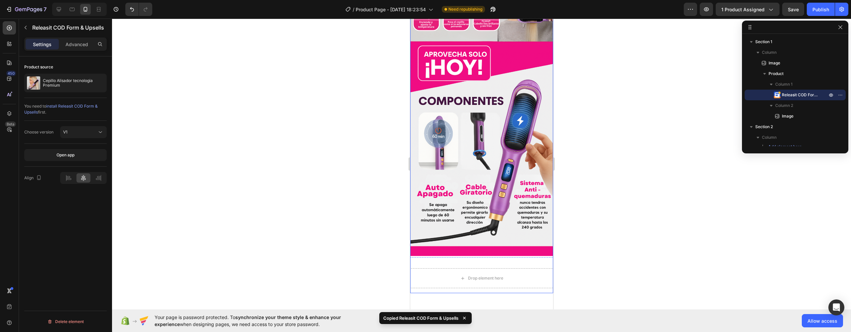
scroll to position [640, 0]
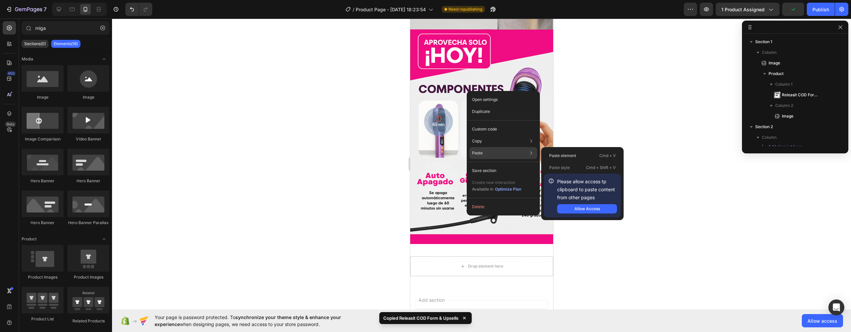
click at [494, 165] on div "Paste Paste element Cmd + V Paste style Cmd + Shift + V Please allow access tp …" at bounding box center [503, 171] width 68 height 12
click at [489, 165] on div "Paste Paste element Cmd + V Paste style Cmd + Shift + V Please allow access tp …" at bounding box center [503, 171] width 68 height 12
click at [496, 165] on div "Paste Paste element Cmd + V Paste style Cmd + Shift + V Please allow access tp …" at bounding box center [503, 171] width 68 height 12
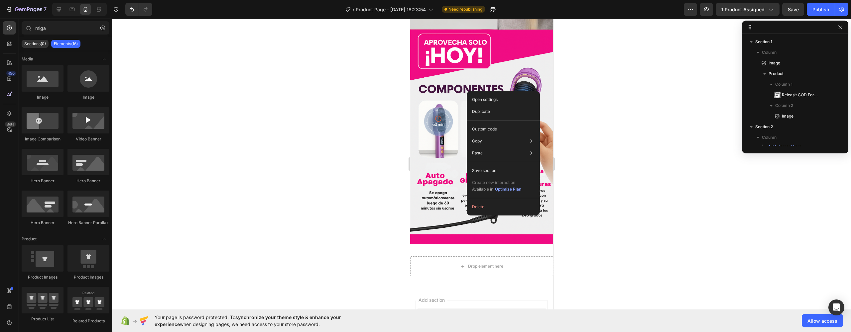
click at [608, 118] on div at bounding box center [481, 176] width 739 height 314
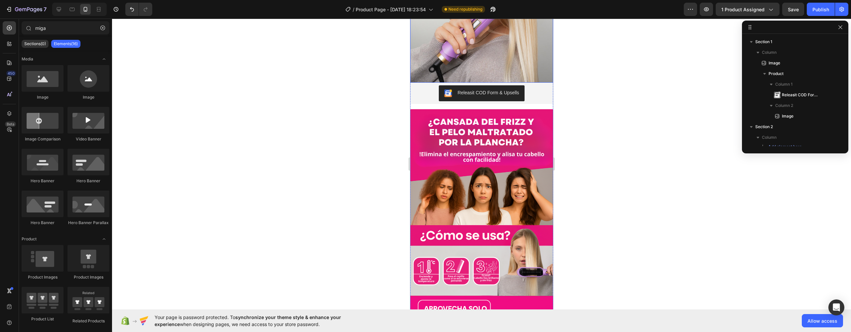
scroll to position [317, 0]
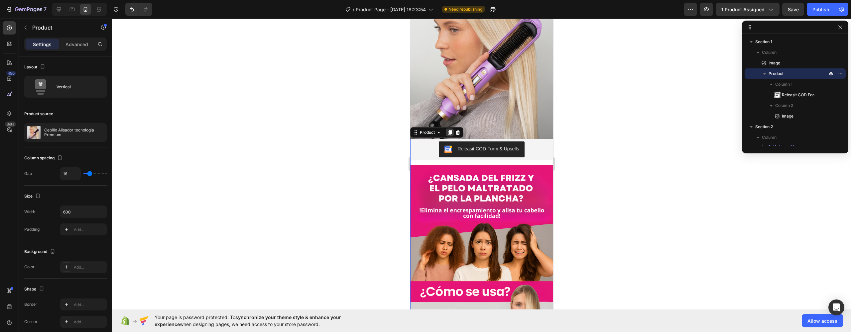
click at [448, 130] on icon at bounding box center [449, 132] width 5 height 5
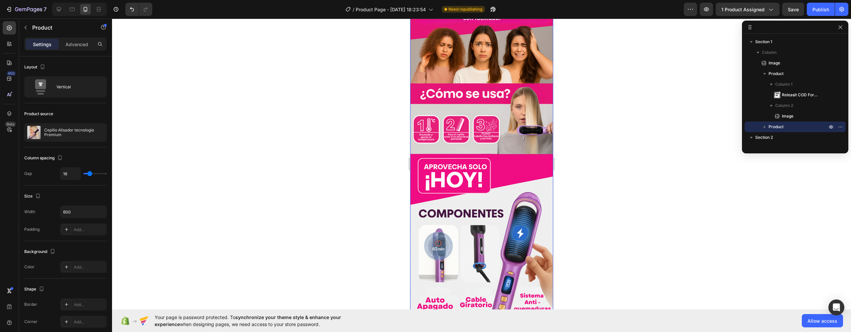
scroll to position [849, 0]
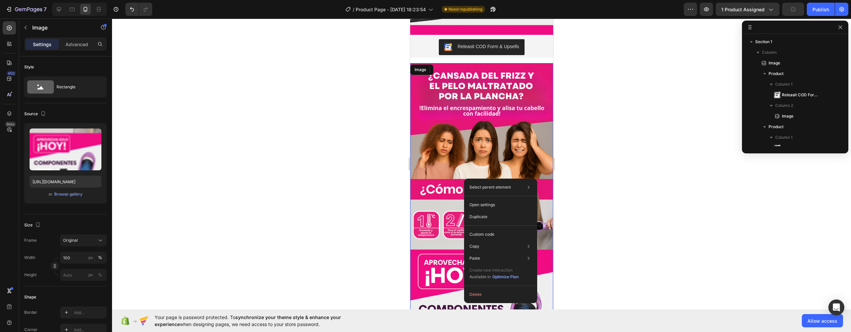
drag, startPoint x: 464, startPoint y: 179, endPoint x: 874, endPoint y: 197, distance: 410.3
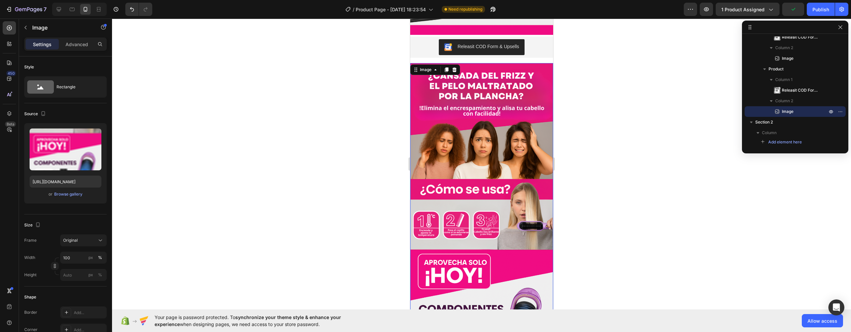
click at [483, 81] on img at bounding box center [481, 282] width 143 height 439
click at [382, 112] on div at bounding box center [481, 176] width 739 height 314
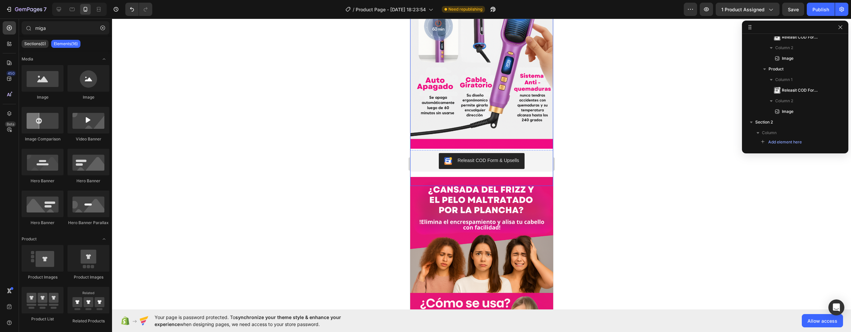
scroll to position [795, 0]
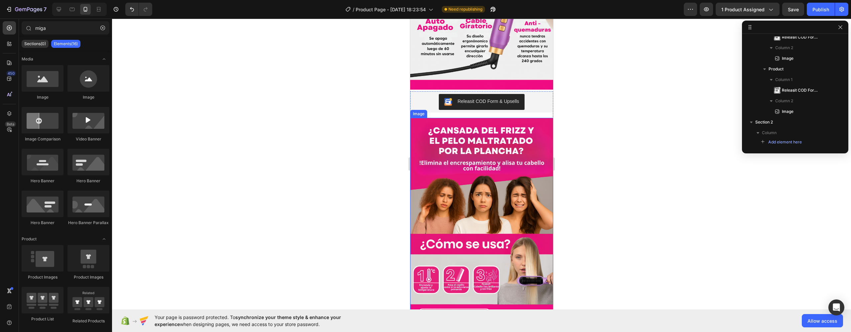
click at [469, 168] on img at bounding box center [481, 337] width 143 height 439
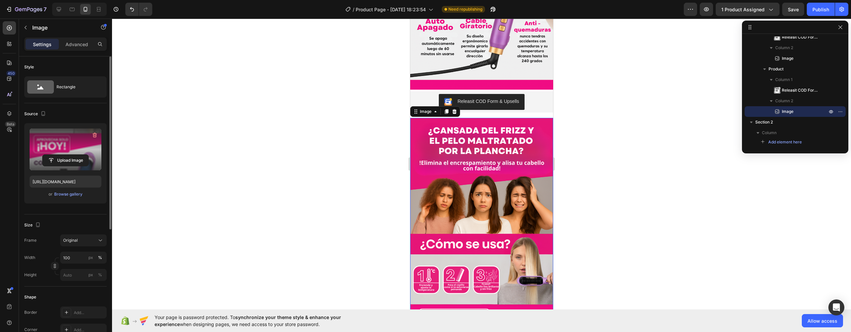
click at [52, 132] on label at bounding box center [66, 150] width 72 height 42
click at [52, 155] on input "file" at bounding box center [66, 160] width 46 height 11
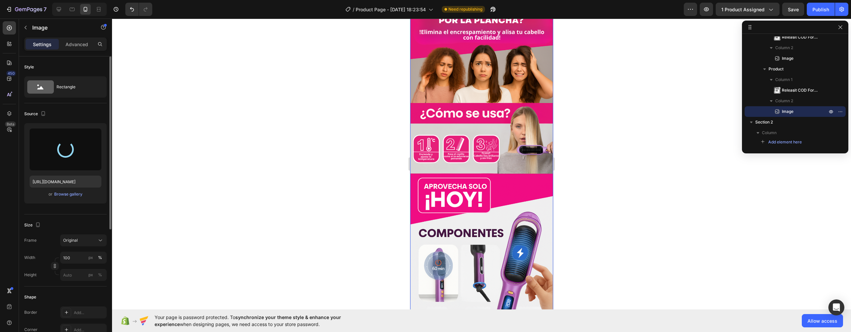
scroll to position [1127, 0]
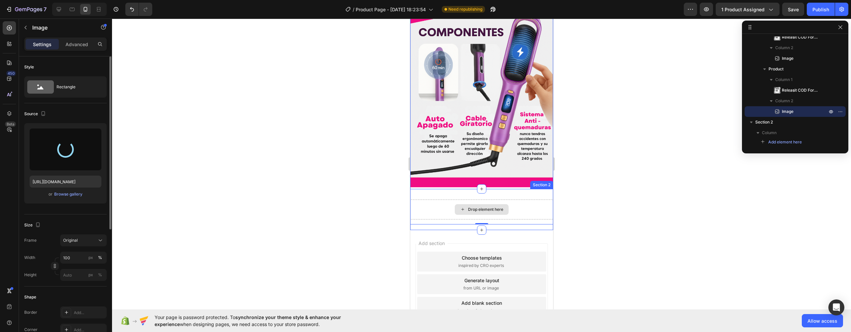
type input "https://cdn.shopify.com/s/files/1/0758/4632/0369/files/gempages_581120267095376…"
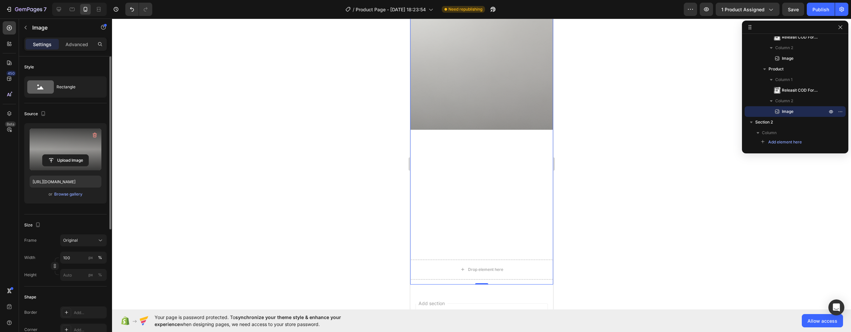
scroll to position [1007, 0]
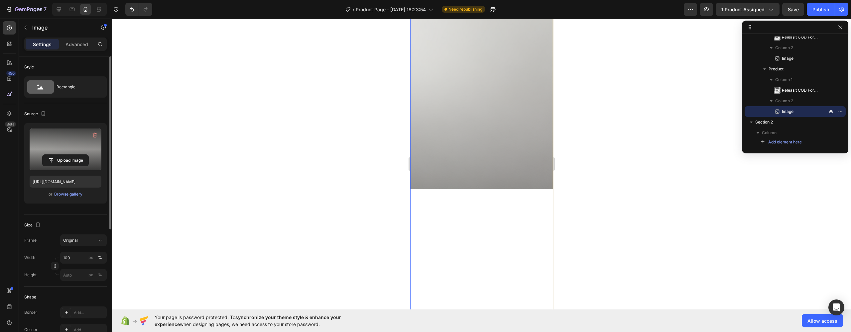
click at [422, 183] on img at bounding box center [481, 125] width 143 height 439
click at [473, 130] on img at bounding box center [481, 125] width 143 height 439
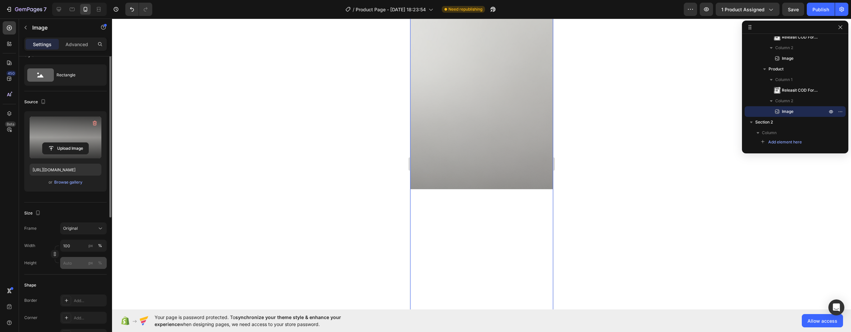
scroll to position [44, 0]
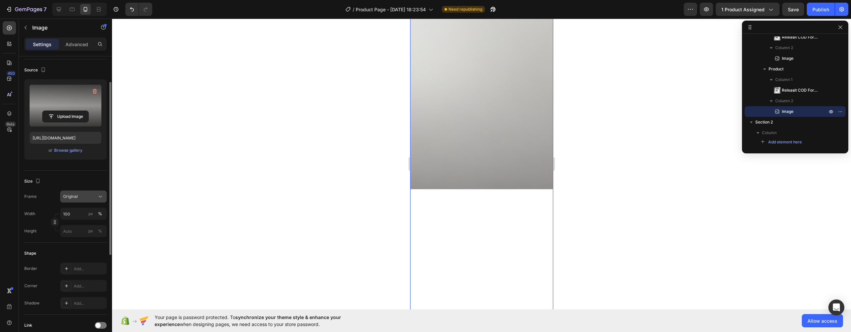
click at [96, 200] on div "Original" at bounding box center [83, 196] width 41 height 7
click at [93, 222] on div "Vertical" at bounding box center [77, 225] width 53 height 13
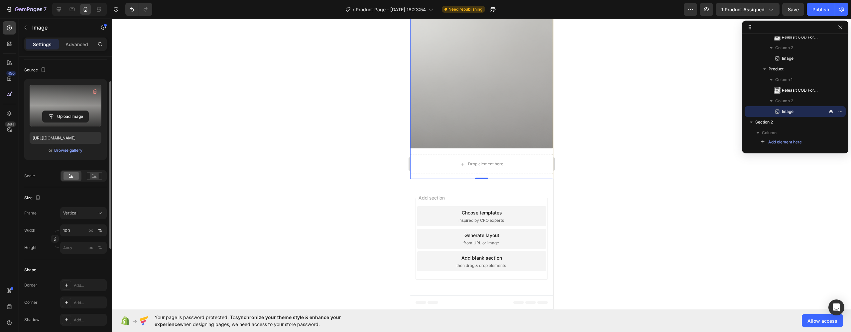
scroll to position [887, 0]
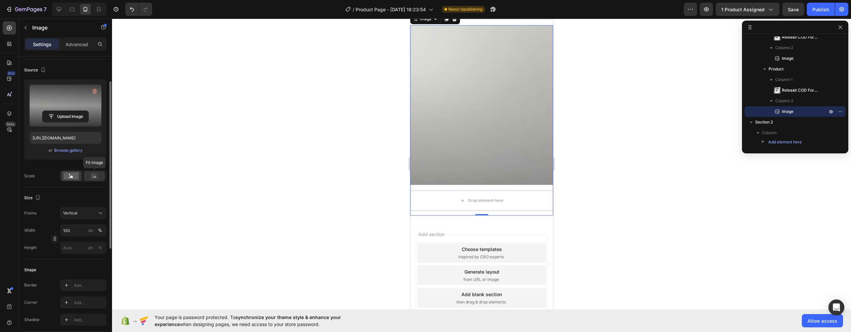
click at [91, 179] on rect at bounding box center [94, 176] width 9 height 7
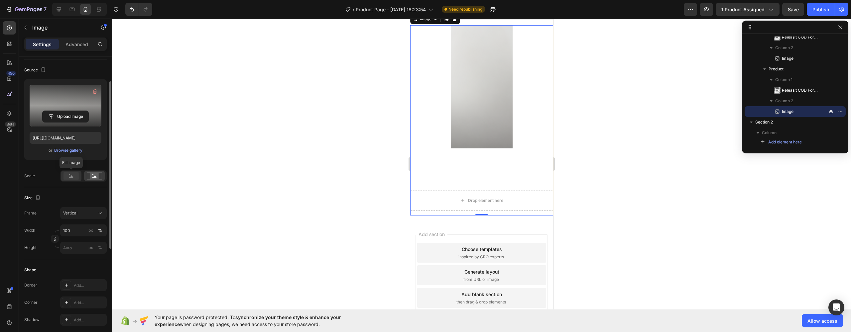
click at [73, 180] on rect at bounding box center [70, 176] width 15 height 7
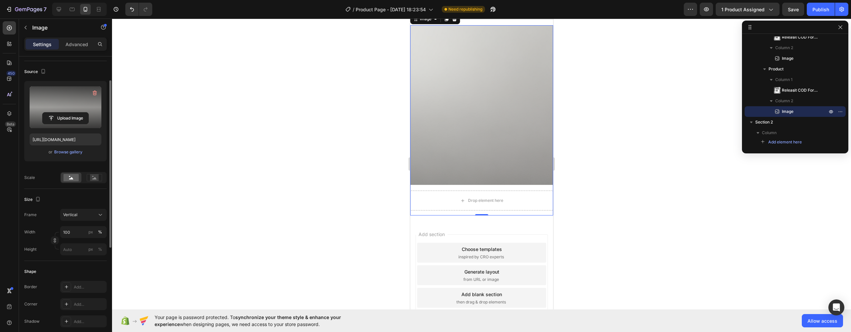
scroll to position [29, 0]
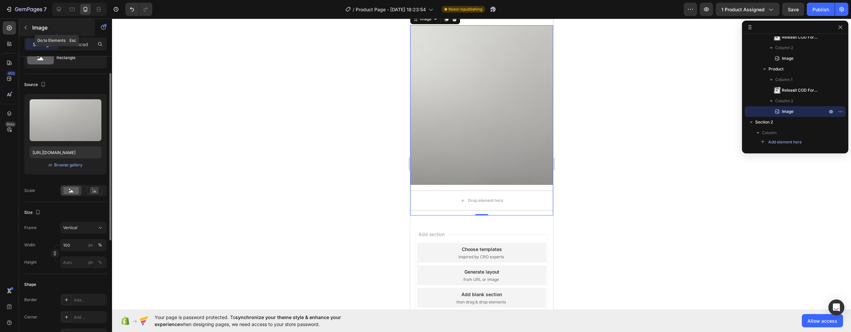
click at [26, 30] on button "button" at bounding box center [25, 27] width 11 height 11
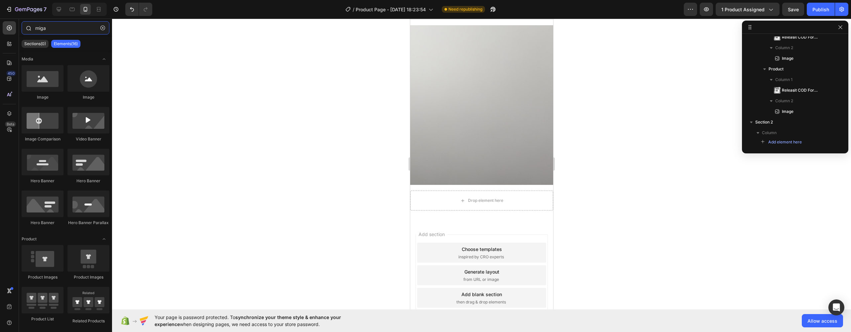
click at [62, 31] on input "miga" at bounding box center [66, 27] width 88 height 13
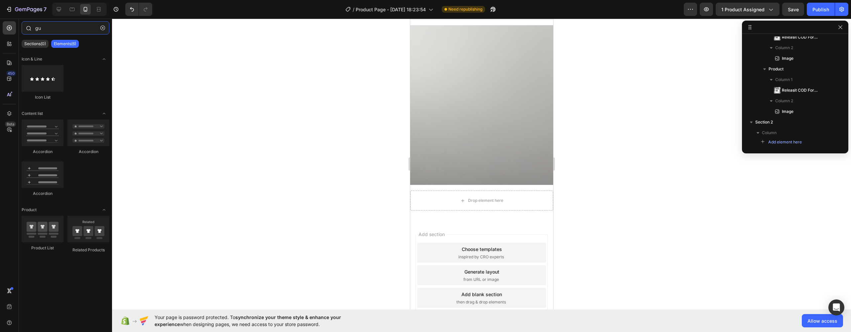
type input "g"
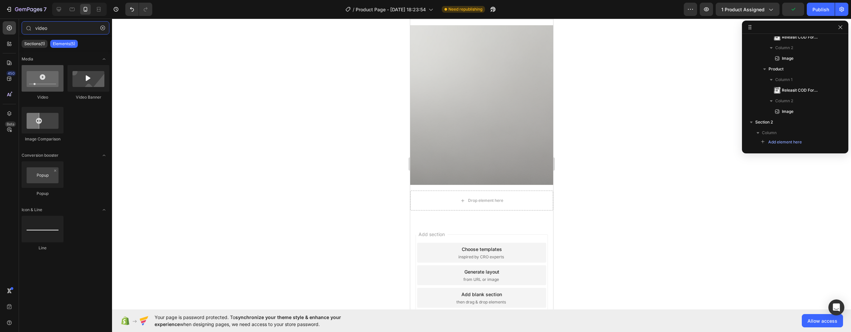
type input "video"
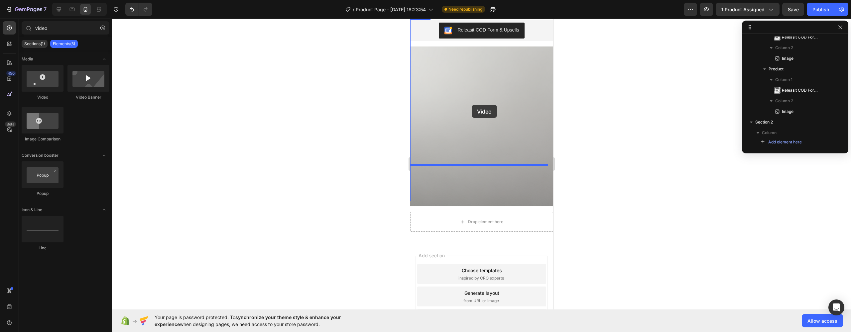
scroll to position [725, 0]
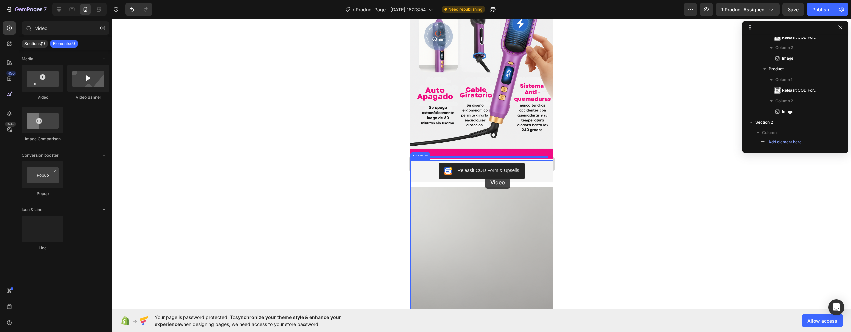
drag, startPoint x: 465, startPoint y: 97, endPoint x: 485, endPoint y: 176, distance: 81.0
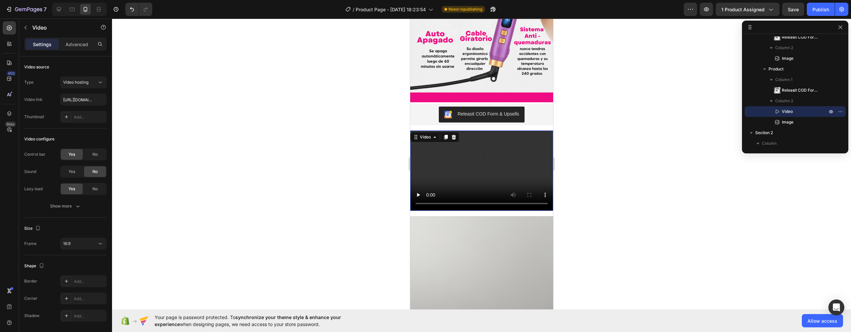
scroll to position [827, 0]
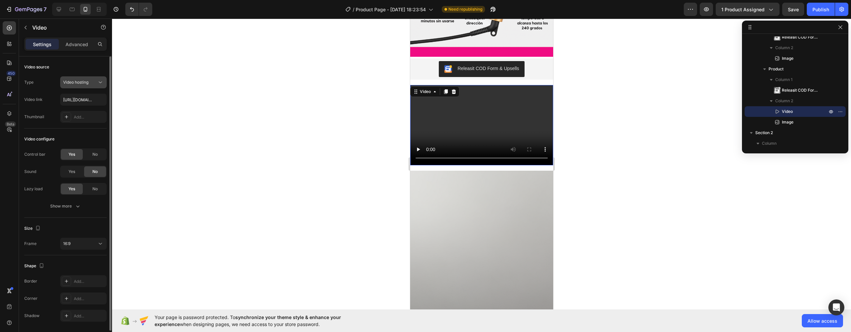
click at [91, 85] on div "Video hosting" at bounding box center [80, 82] width 34 height 6
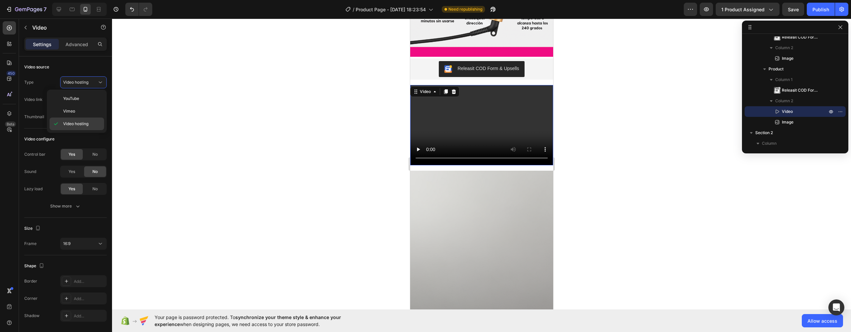
click at [87, 123] on span "Video hosting" at bounding box center [75, 124] width 25 height 6
click at [92, 102] on input "[URL][DOMAIN_NAME]" at bounding box center [83, 100] width 47 height 12
click at [123, 107] on div at bounding box center [481, 176] width 739 height 314
click at [514, 120] on video at bounding box center [481, 125] width 143 height 80
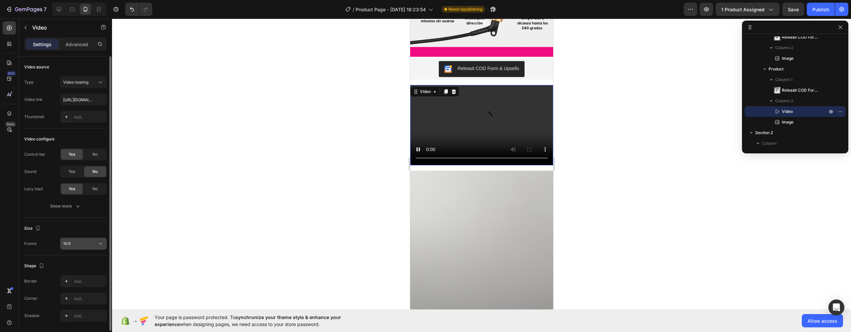
click at [75, 240] on button "16:9" at bounding box center [83, 244] width 47 height 12
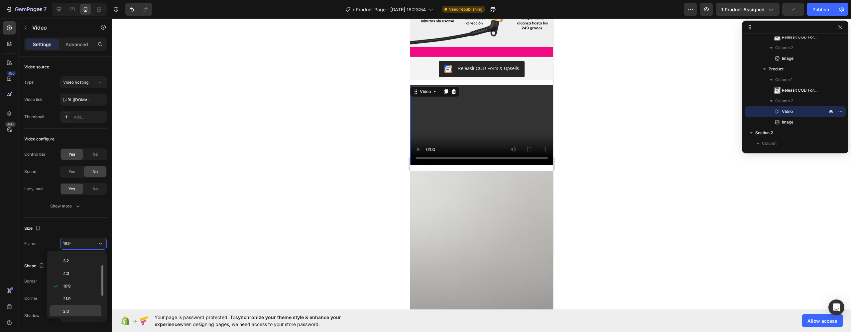
scroll to position [58, 0]
click at [80, 303] on p "9:16" at bounding box center [80, 304] width 35 height 6
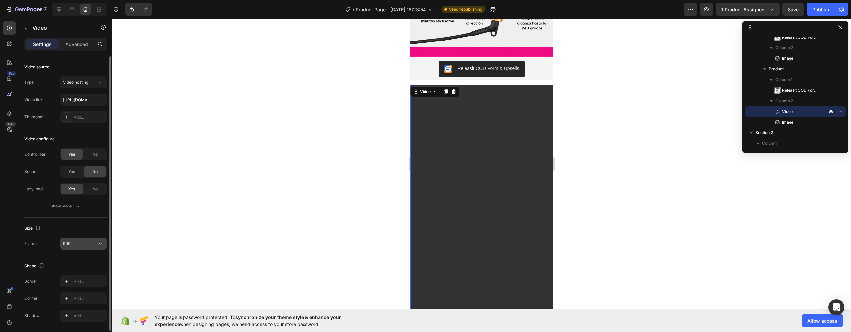
click at [76, 248] on button "9:16" at bounding box center [83, 244] width 47 height 12
click at [189, 221] on div at bounding box center [481, 176] width 739 height 314
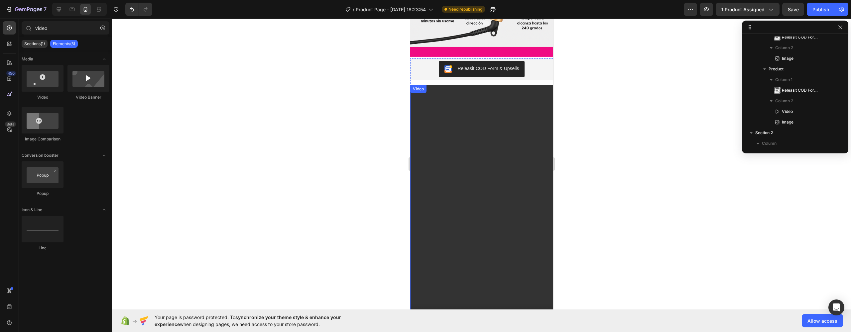
click at [460, 95] on video at bounding box center [481, 212] width 143 height 254
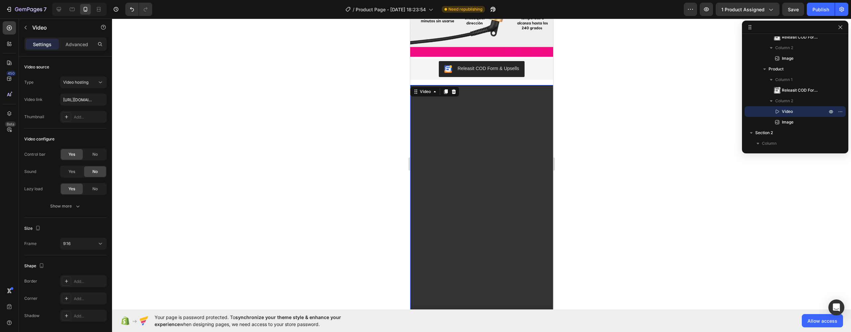
click at [464, 138] on video at bounding box center [481, 212] width 143 height 254
click at [432, 89] on icon at bounding box center [434, 91] width 5 height 5
click at [573, 108] on div at bounding box center [481, 176] width 739 height 314
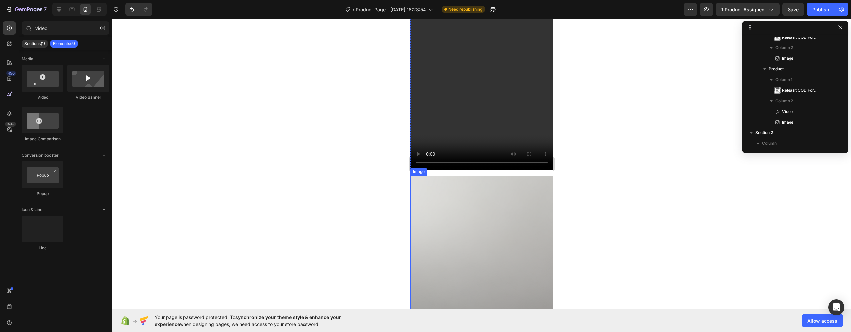
scroll to position [871, 0]
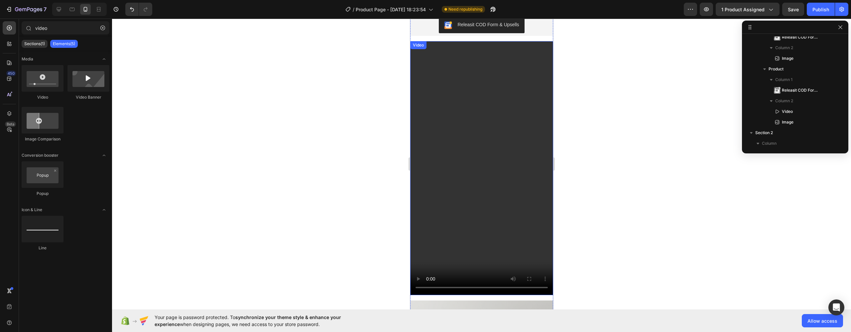
click at [517, 119] on video at bounding box center [481, 168] width 143 height 254
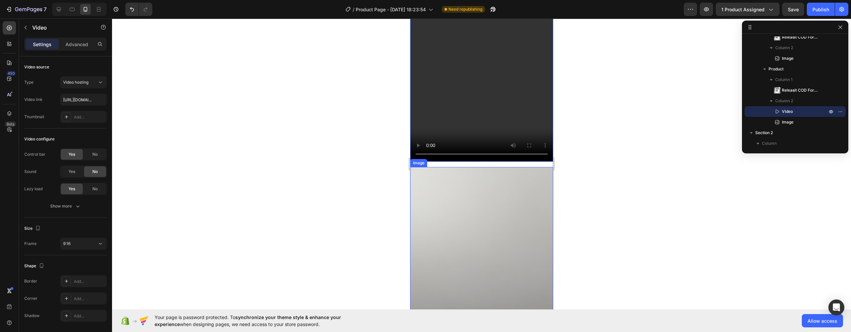
click at [482, 177] on img at bounding box center [481, 262] width 143 height 190
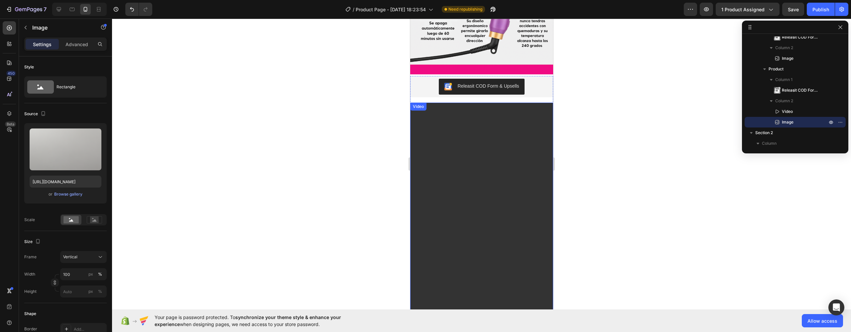
scroll to position [879, 0]
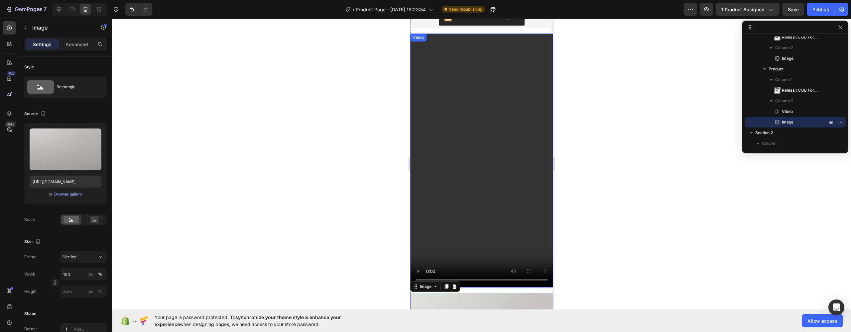
click at [473, 190] on video at bounding box center [481, 161] width 143 height 254
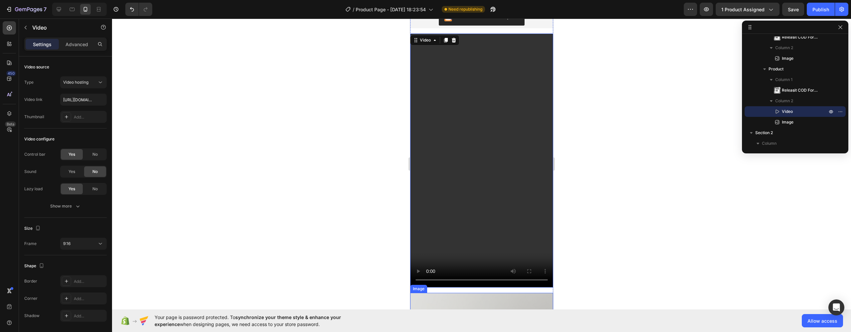
click at [461, 185] on video at bounding box center [481, 161] width 143 height 254
click at [13, 43] on div at bounding box center [9, 43] width 13 height 13
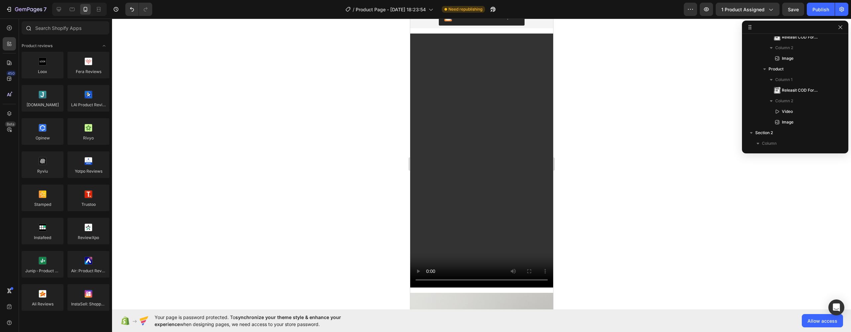
click at [27, 29] on icon at bounding box center [28, 27] width 5 height 5
click at [8, 34] on div at bounding box center [9, 27] width 13 height 13
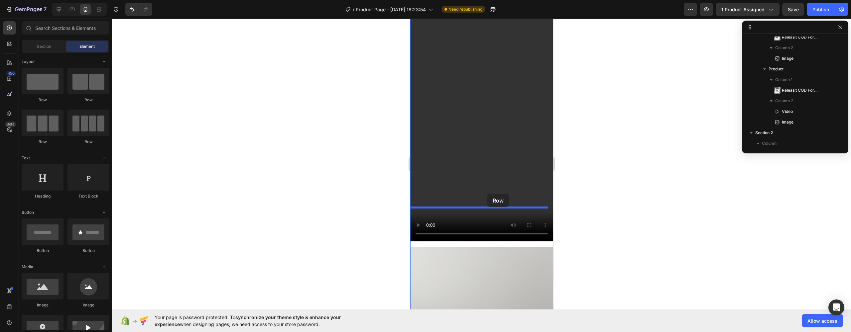
scroll to position [933, 0]
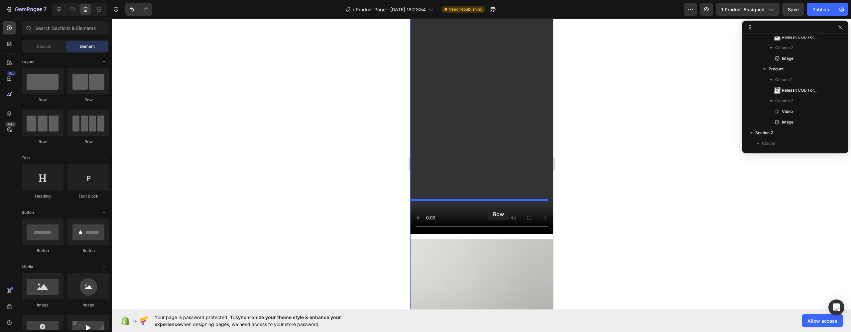
drag, startPoint x: 461, startPoint y: 100, endPoint x: 487, endPoint y: 208, distance: 111.0
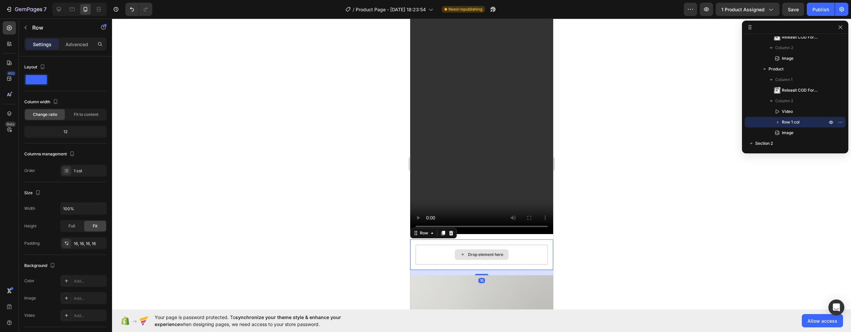
scroll to position [980, 0]
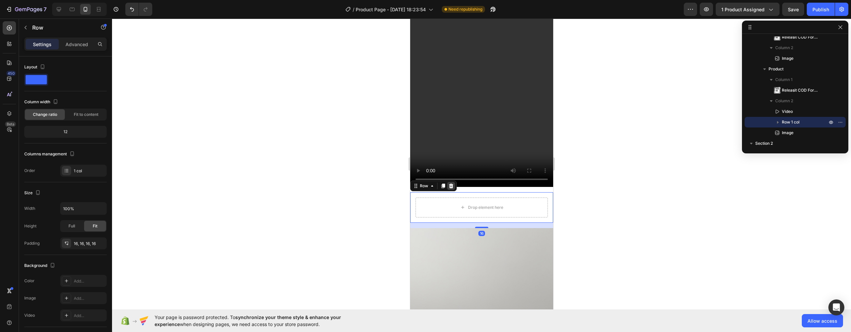
click at [453, 184] on icon at bounding box center [450, 186] width 5 height 5
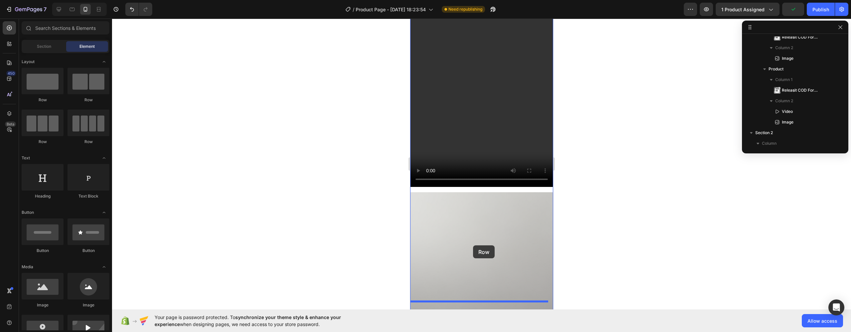
scroll to position [1034, 0]
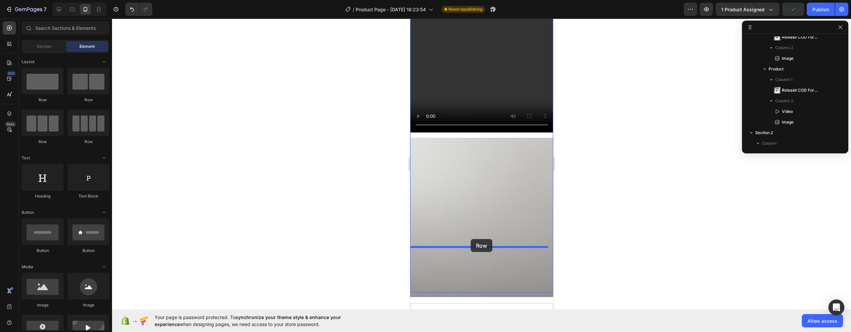
drag, startPoint x: 456, startPoint y: 112, endPoint x: 469, endPoint y: 234, distance: 122.3
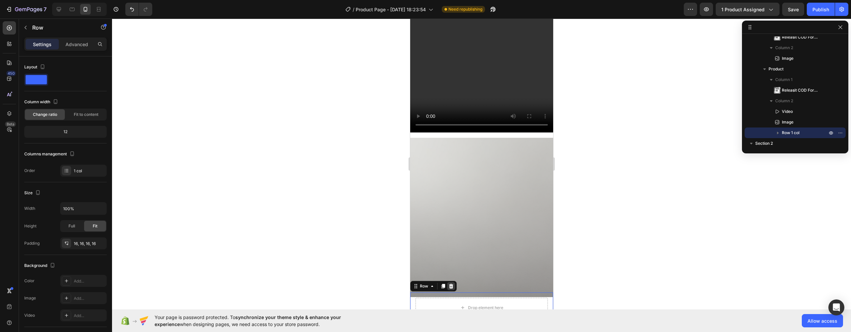
click at [452, 284] on icon at bounding box center [451, 286] width 4 height 5
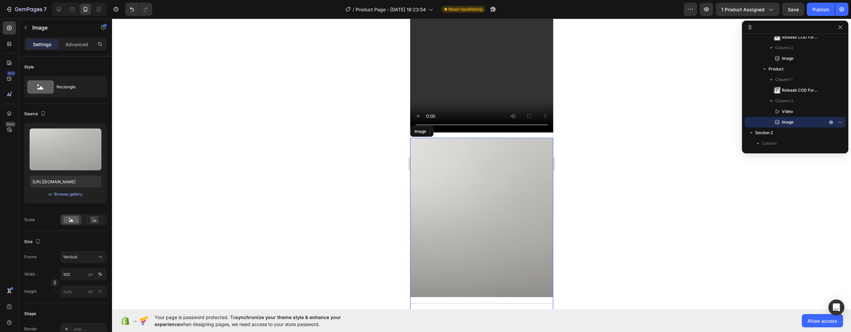
click at [478, 174] on img at bounding box center [481, 233] width 143 height 190
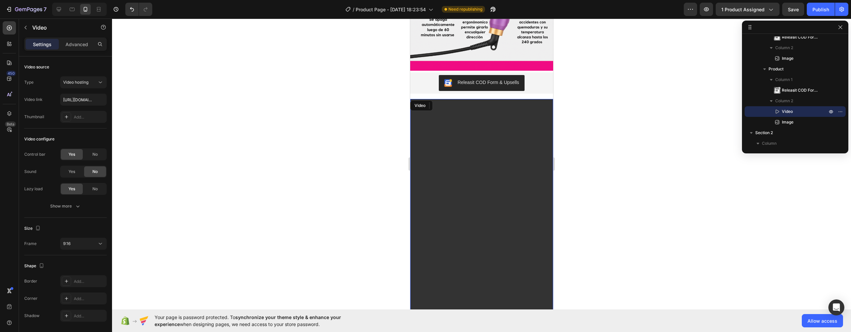
click at [469, 143] on video at bounding box center [481, 226] width 143 height 254
click at [83, 44] on p "Advanced" at bounding box center [76, 44] width 23 height 7
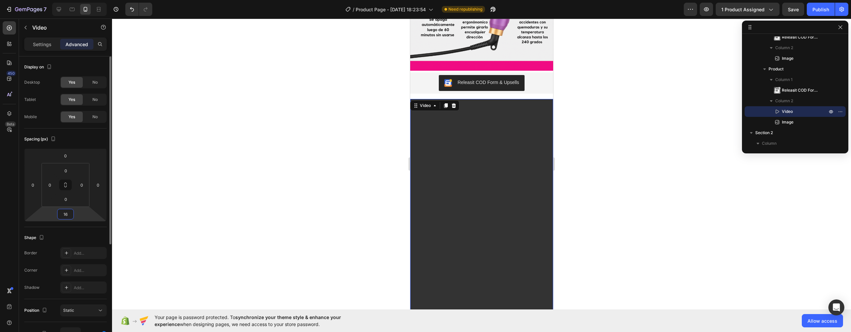
click at [67, 216] on input "16" at bounding box center [65, 214] width 13 height 10
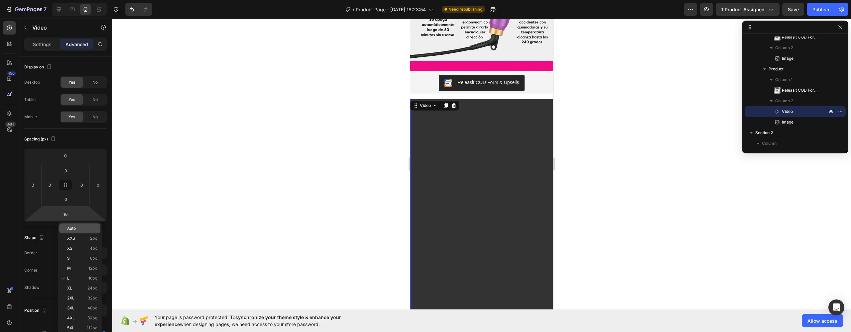
click at [77, 232] on div "Auto" at bounding box center [79, 229] width 41 height 10
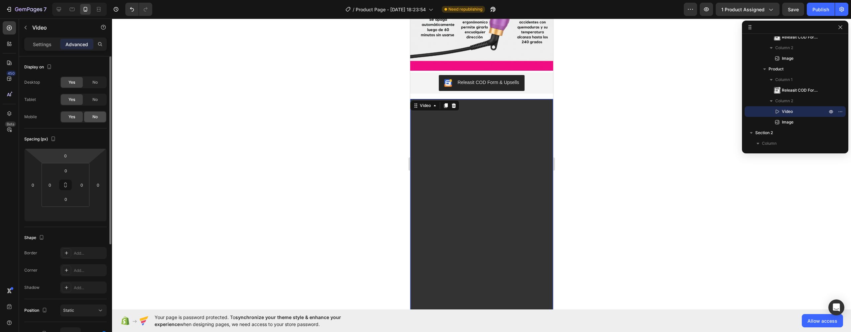
click at [93, 115] on span "No" at bounding box center [94, 117] width 5 height 6
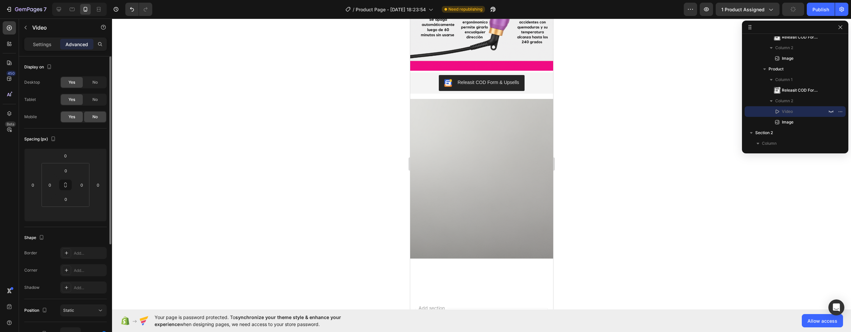
click at [76, 116] on div "Yes" at bounding box center [72, 117] width 22 height 11
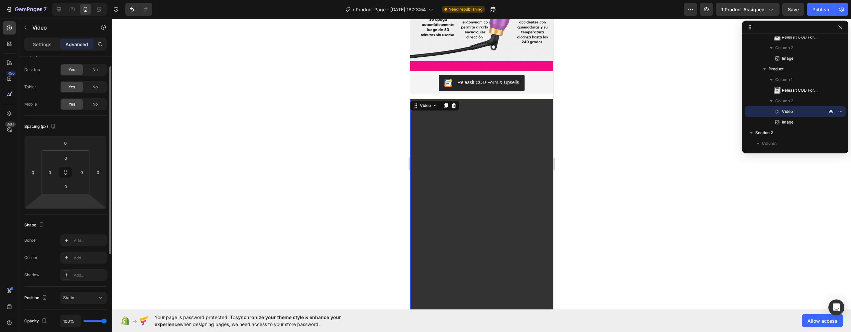
scroll to position [23, 0]
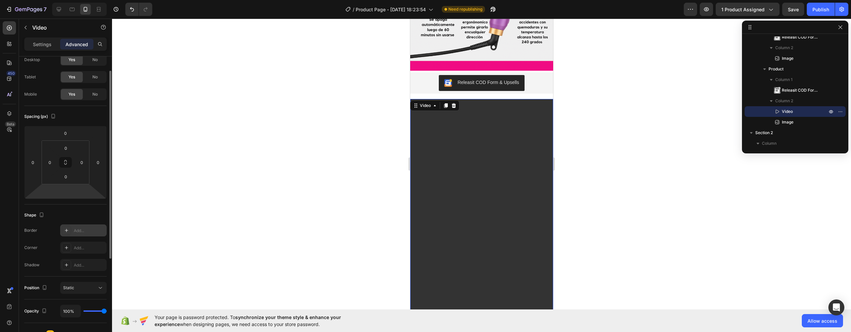
click at [66, 233] on icon at bounding box center [66, 230] width 5 height 5
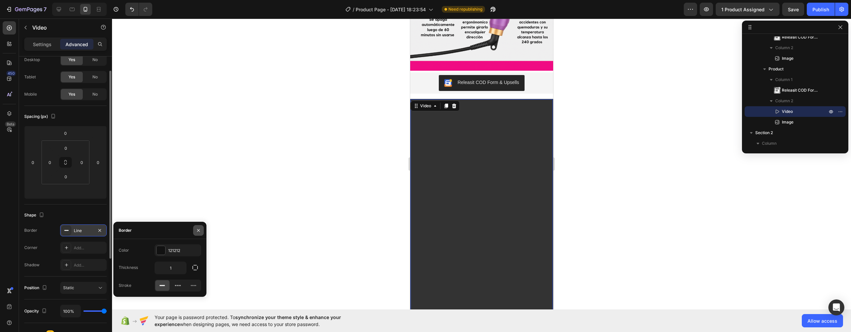
click at [198, 229] on icon "button" at bounding box center [198, 230] width 5 height 5
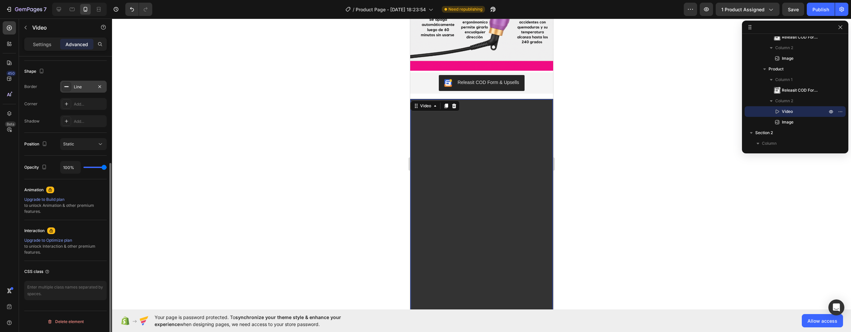
scroll to position [0, 0]
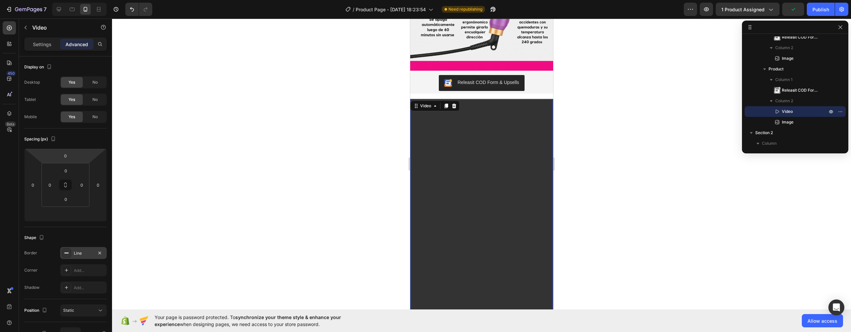
click at [47, 50] on div "Settings Advanced" at bounding box center [65, 44] width 82 height 13
click at [47, 47] on p "Settings" at bounding box center [42, 44] width 19 height 7
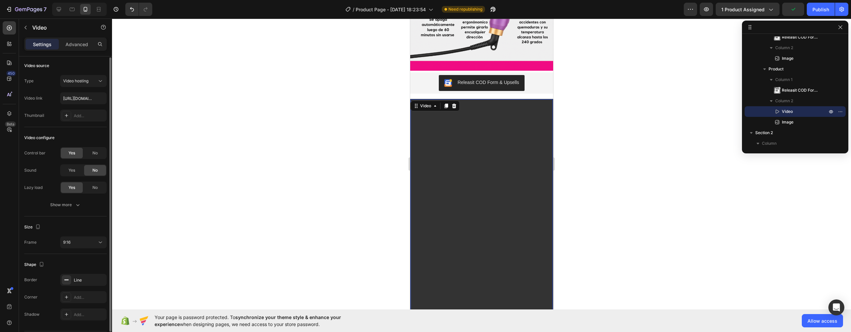
scroll to position [22, 0]
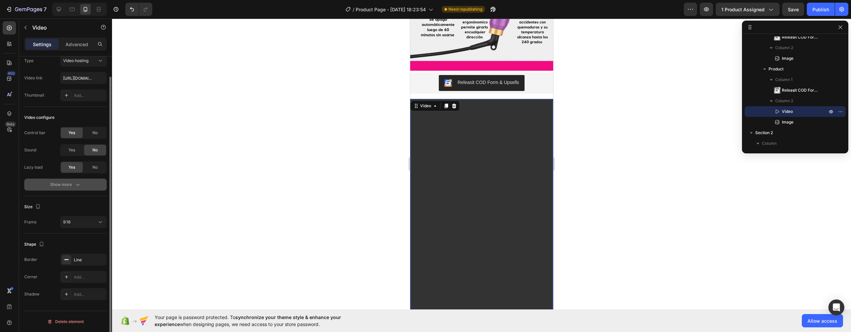
click at [80, 181] on button "Show more" at bounding box center [65, 185] width 82 height 12
click at [57, 190] on div "Autoplay Yes No" at bounding box center [65, 185] width 82 height 12
click at [67, 189] on div "Yes" at bounding box center [72, 185] width 22 height 11
click at [77, 156] on div "Yes No" at bounding box center [83, 150] width 47 height 12
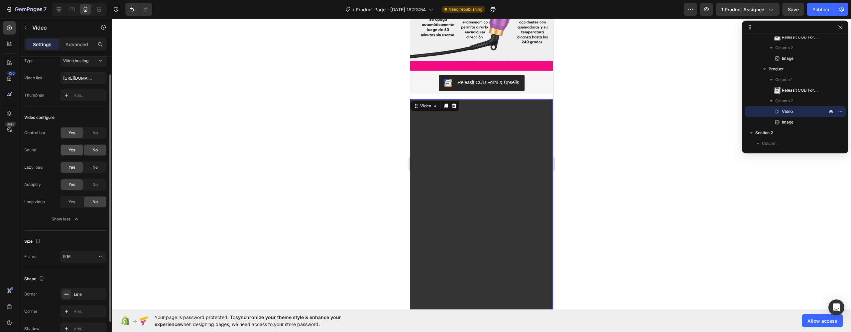
click at [69, 152] on span "Yes" at bounding box center [71, 150] width 7 height 6
click at [68, 216] on div "Show less" at bounding box center [66, 219] width 28 height 7
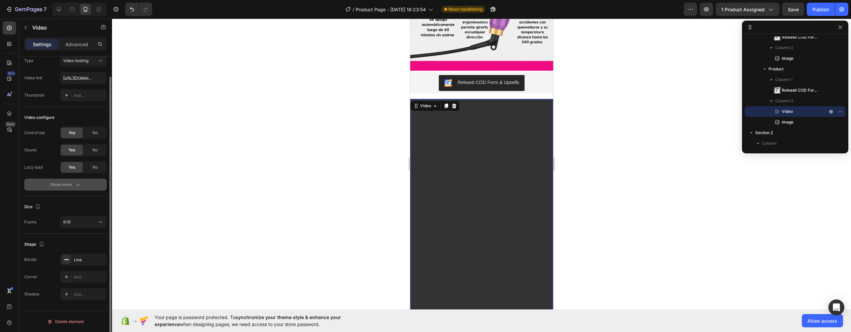
click at [72, 190] on button "Show more" at bounding box center [65, 185] width 82 height 12
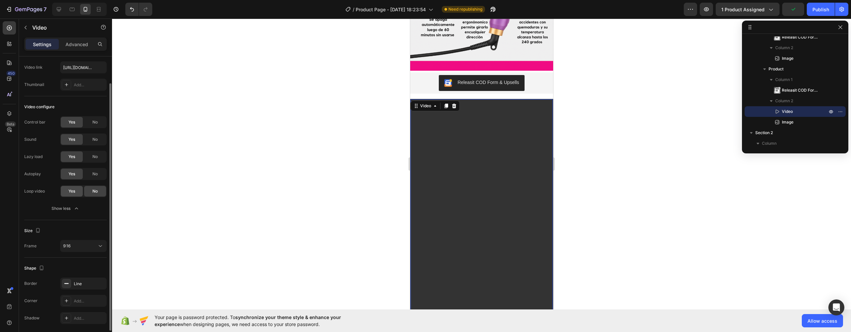
click at [74, 192] on span "Yes" at bounding box center [71, 192] width 7 height 6
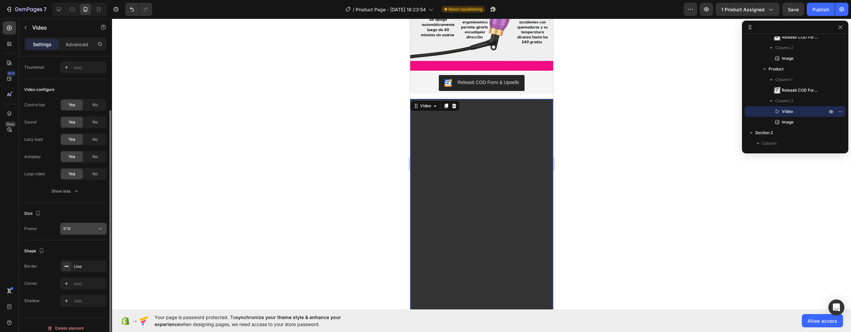
scroll to position [56, 0]
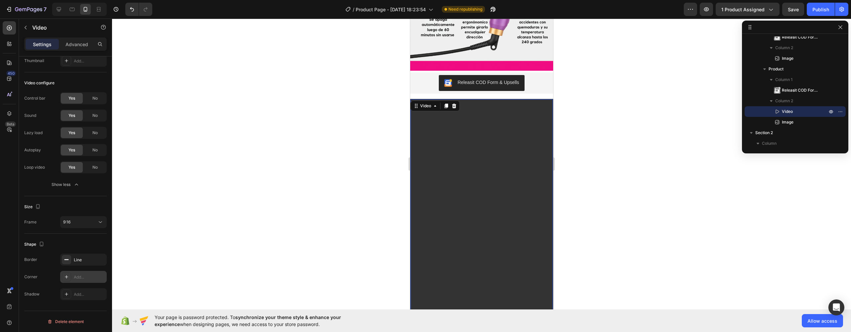
click at [79, 277] on div "Add..." at bounding box center [89, 278] width 31 height 6
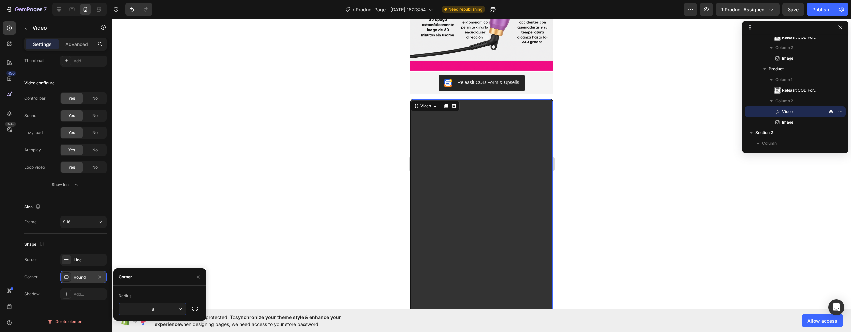
click at [169, 312] on input "8" at bounding box center [152, 310] width 67 height 12
click at [181, 308] on icon "button" at bounding box center [180, 309] width 7 height 7
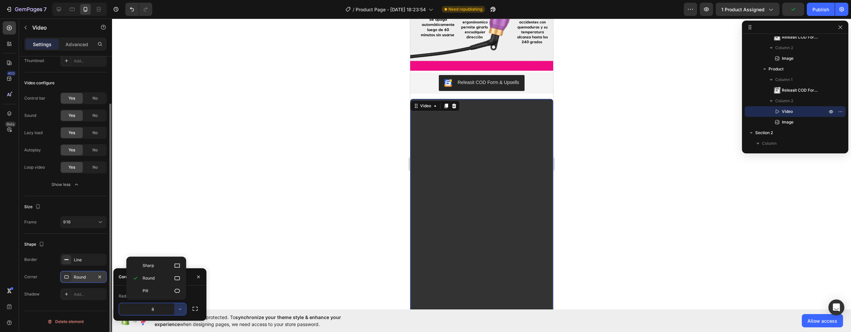
click at [100, 313] on div "Delete element" at bounding box center [65, 322] width 82 height 22
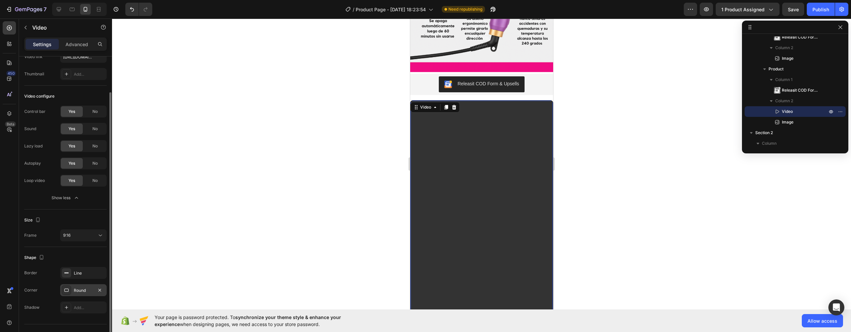
scroll to position [0, 0]
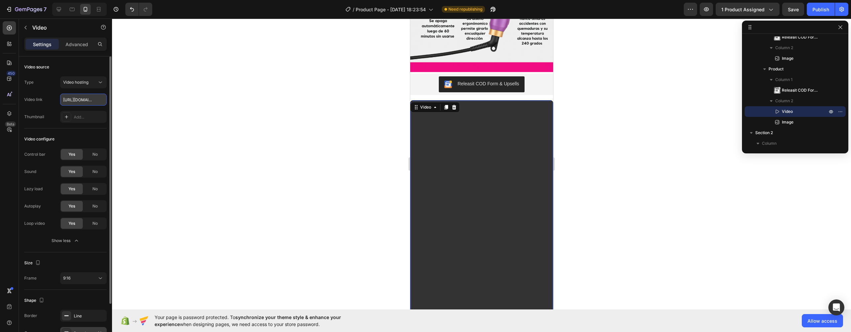
click at [84, 101] on input "[URL][DOMAIN_NAME]" at bounding box center [83, 100] width 47 height 12
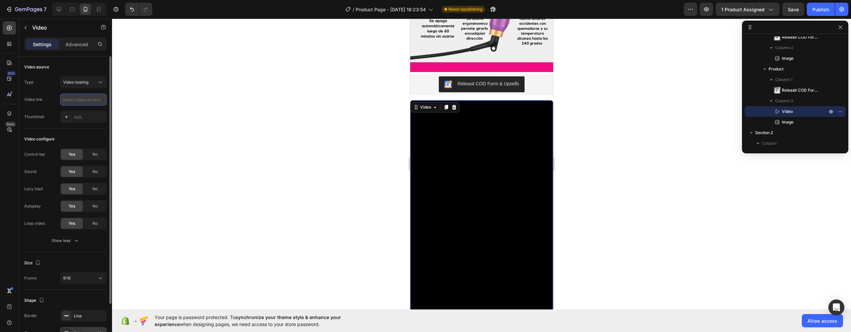
paste input "[URL][DOMAIN_NAME]"
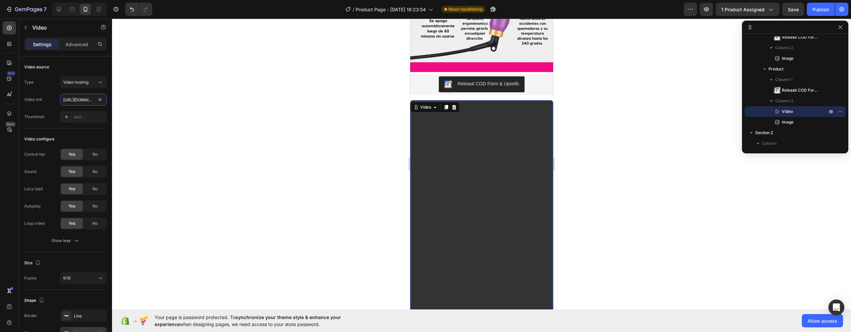
type input "[URL][DOMAIN_NAME]"
click at [641, 215] on div at bounding box center [481, 176] width 739 height 314
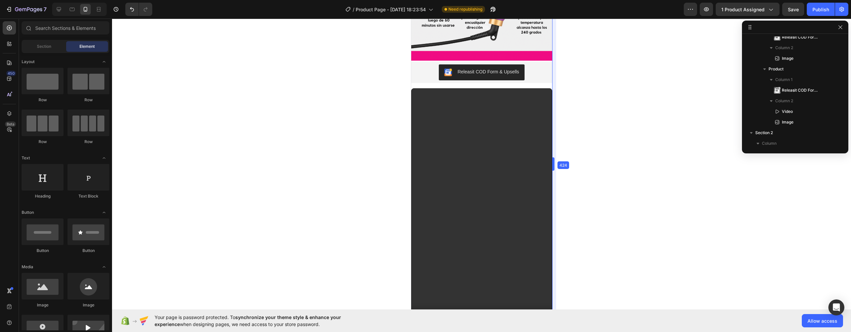
drag, startPoint x: 554, startPoint y: 174, endPoint x: 549, endPoint y: 177, distance: 5.9
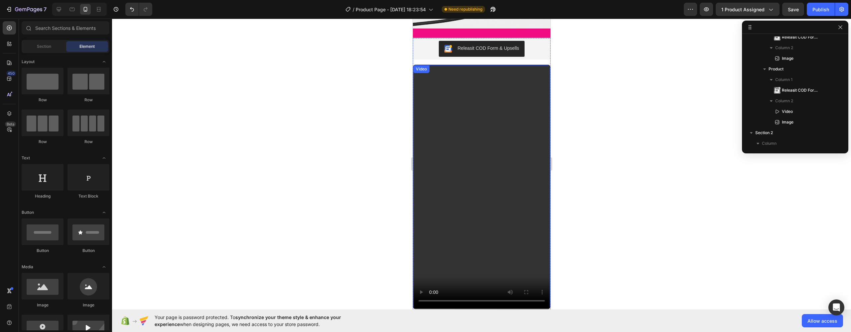
scroll to position [873, 0]
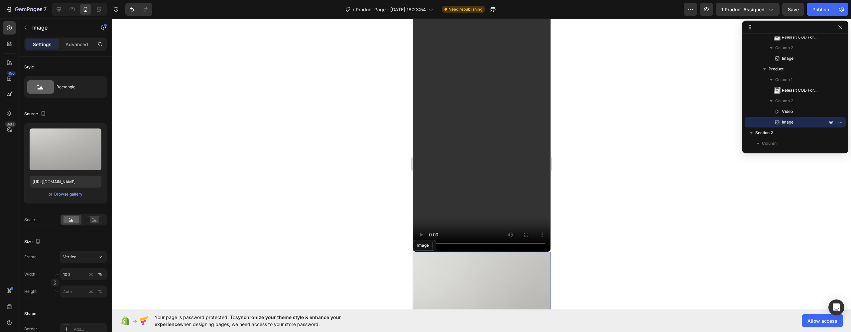
click at [456, 243] on icon at bounding box center [457, 245] width 4 height 5
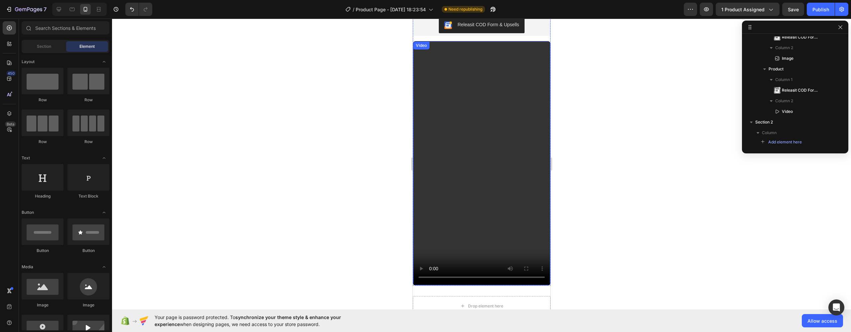
scroll to position [716, 0]
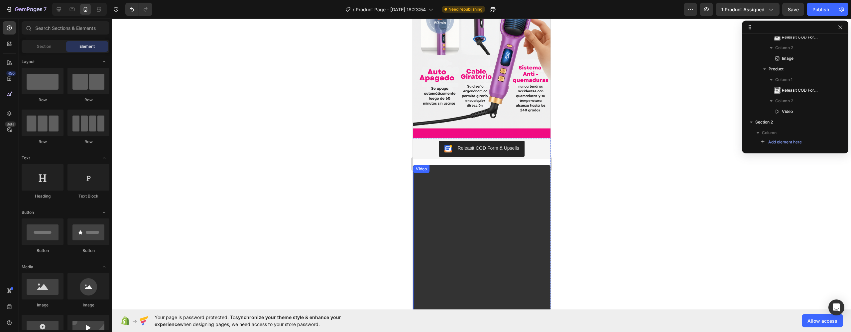
click at [456, 176] on video at bounding box center [481, 286] width 137 height 243
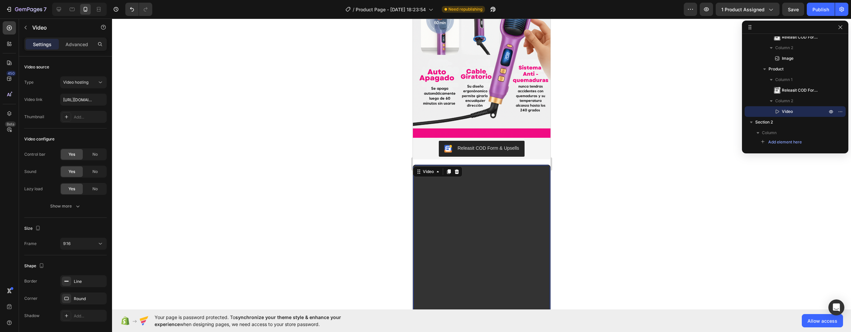
click at [455, 178] on video at bounding box center [481, 286] width 137 height 243
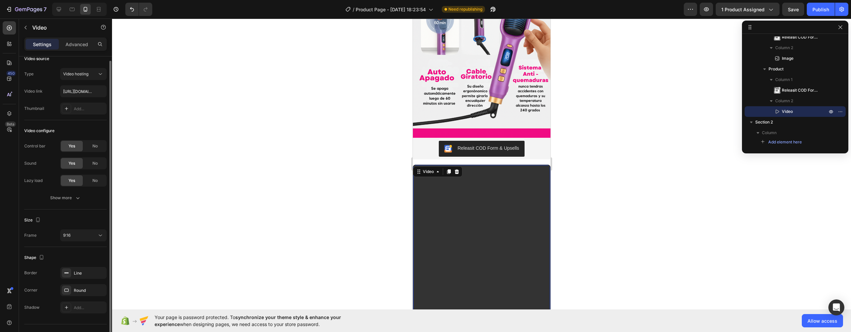
scroll to position [0, 0]
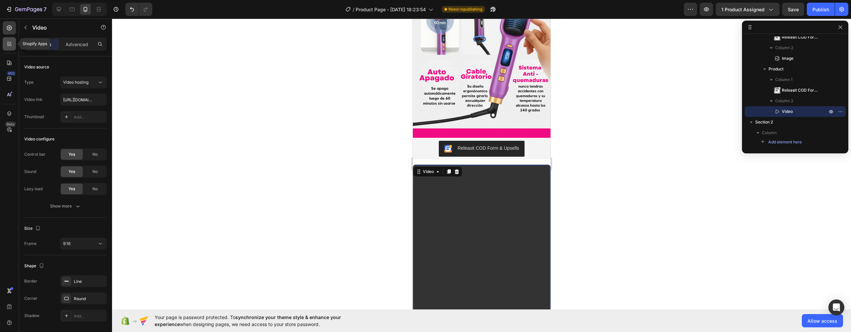
click at [12, 38] on div at bounding box center [9, 43] width 13 height 13
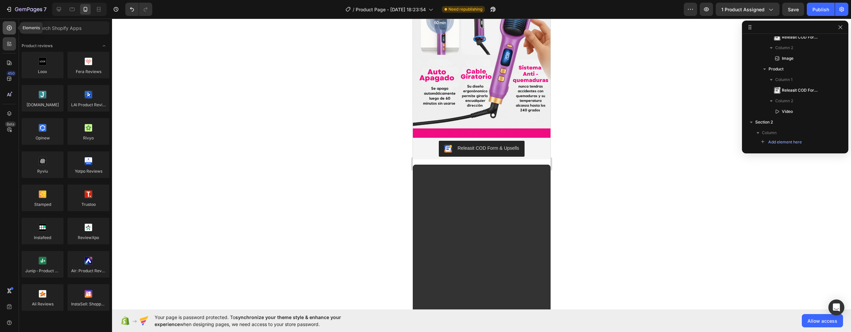
click at [10, 32] on div at bounding box center [9, 27] width 13 height 13
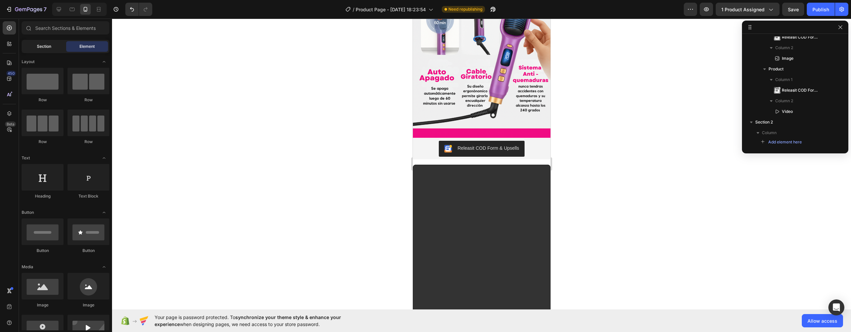
click at [54, 48] on div "Section" at bounding box center [44, 46] width 42 height 11
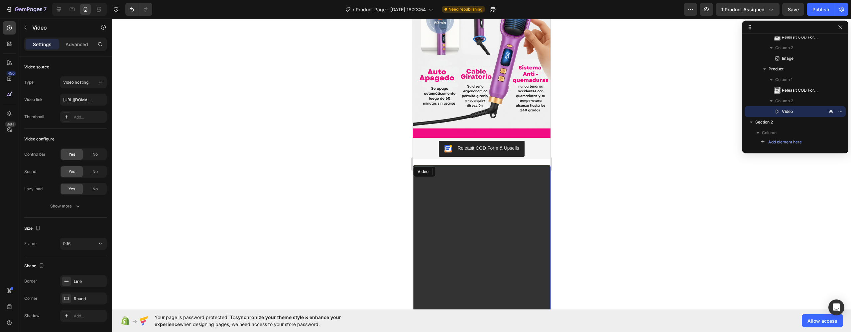
click at [500, 241] on video at bounding box center [481, 286] width 137 height 243
click at [27, 30] on icon "button" at bounding box center [25, 27] width 5 height 5
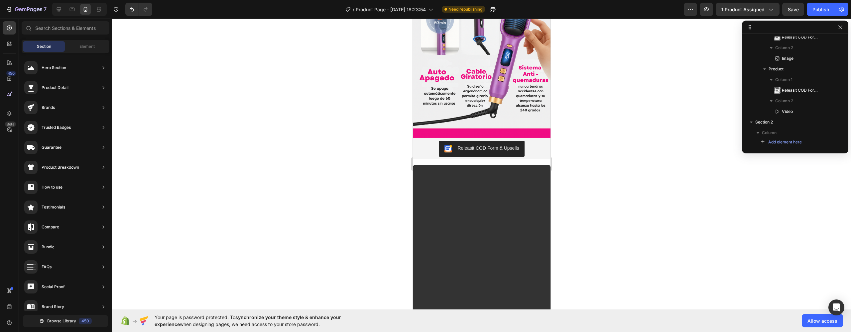
click at [0, 38] on div "450 Beta" at bounding box center [9, 176] width 19 height 314
click at [2, 41] on div "450 Beta" at bounding box center [9, 176] width 19 height 314
click at [8, 41] on icon at bounding box center [9, 44] width 7 height 7
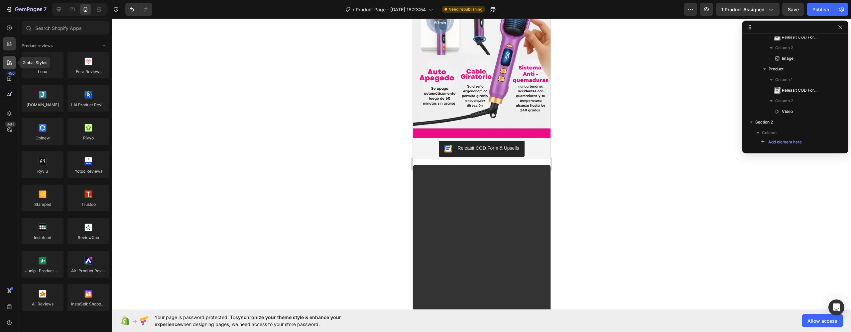
click at [7, 64] on icon at bounding box center [9, 63] width 7 height 7
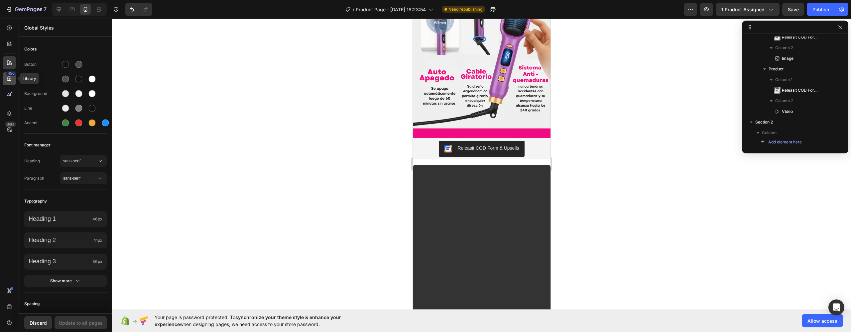
click at [11, 73] on div "450" at bounding box center [11, 73] width 10 height 5
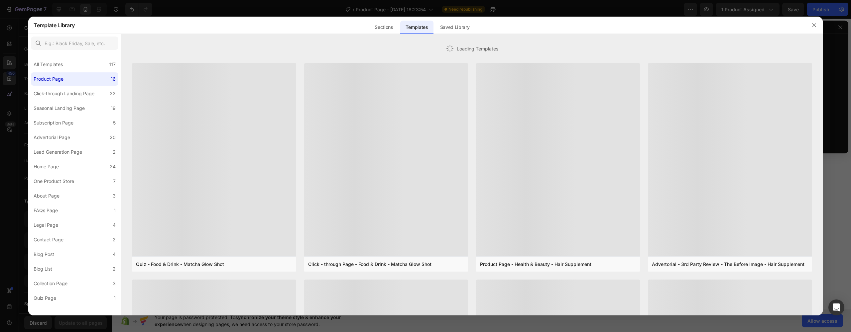
click at [10, 63] on div at bounding box center [425, 166] width 851 height 332
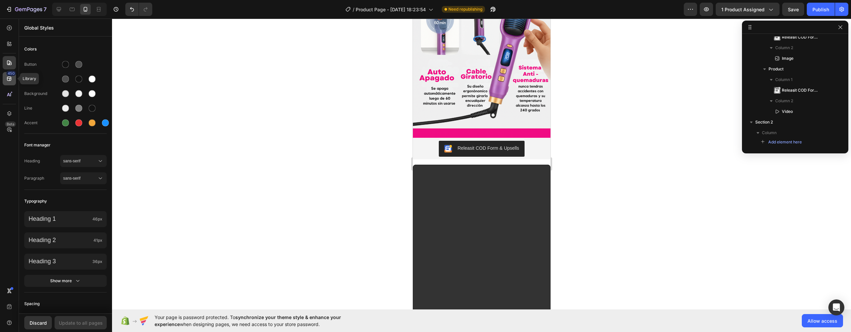
click at [12, 80] on icon at bounding box center [9, 78] width 7 height 7
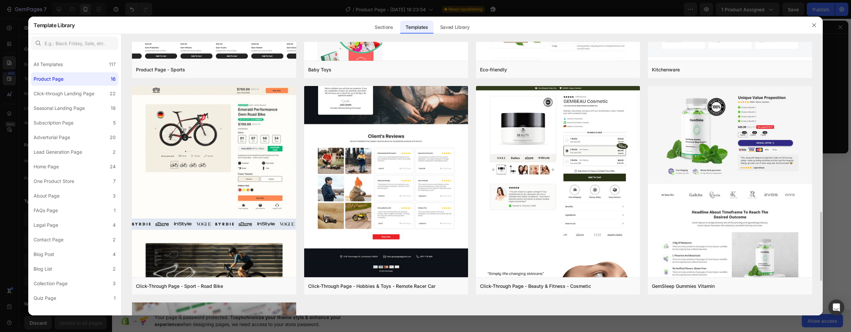
scroll to position [809, 0]
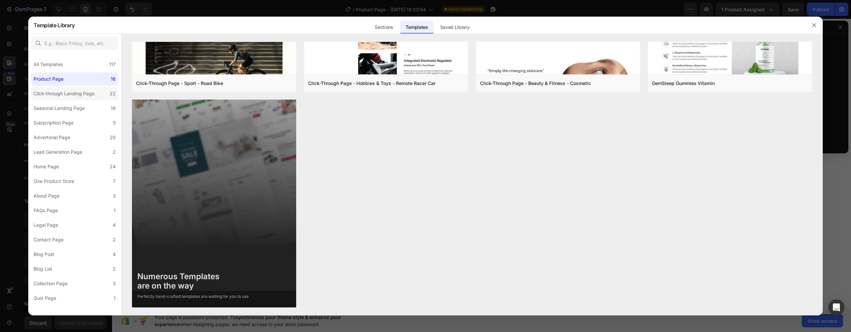
click at [70, 91] on div "Click-through Landing Page" at bounding box center [64, 94] width 61 height 8
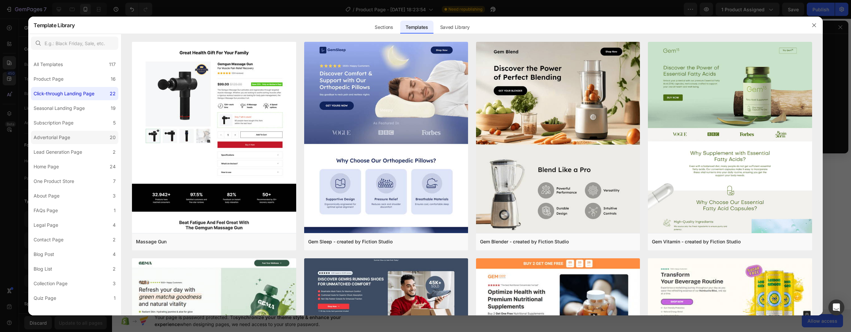
click at [67, 143] on label "Advertorial Page 20" at bounding box center [74, 137] width 87 height 13
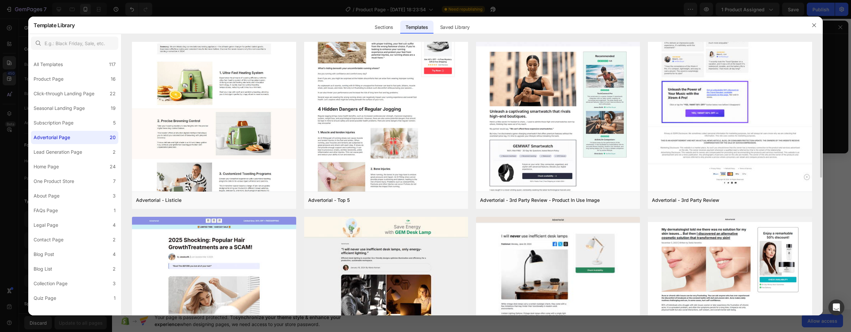
scroll to position [589, 0]
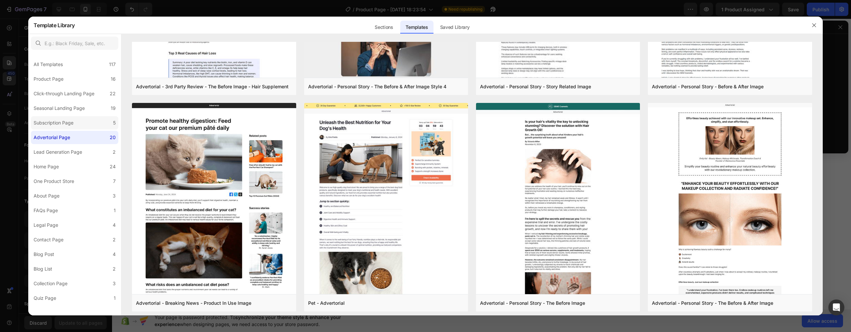
click at [68, 125] on div "Subscription Page" at bounding box center [54, 123] width 40 height 8
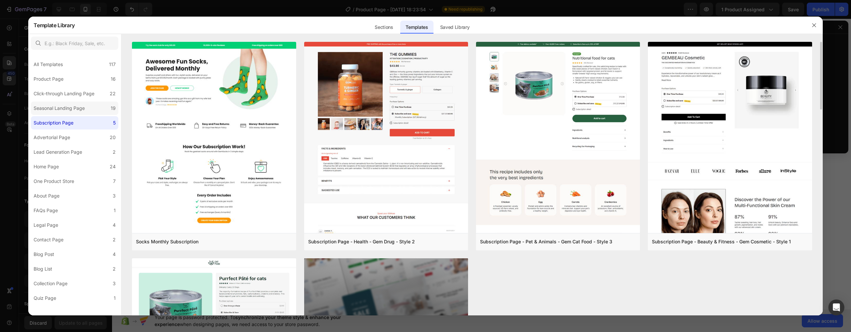
click at [77, 112] on div "Seasonal Landing Page" at bounding box center [59, 108] width 51 height 8
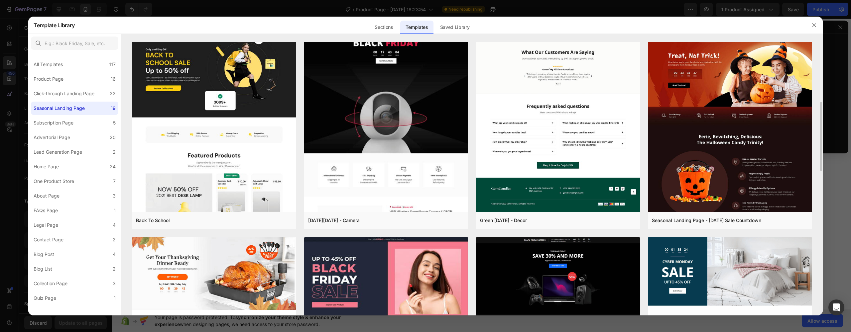
scroll to position [371, 0]
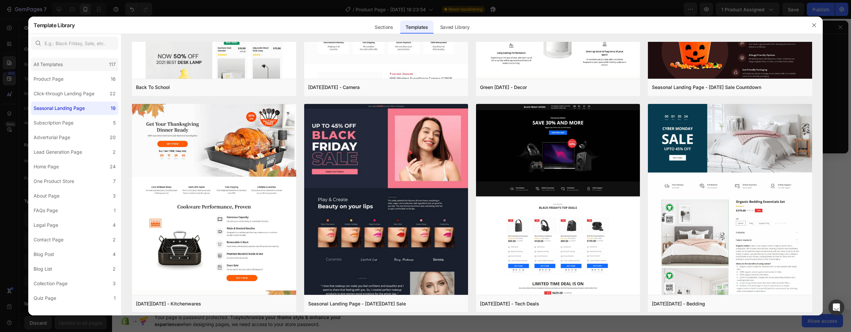
click at [67, 65] on div "All Templates 117" at bounding box center [74, 64] width 87 height 13
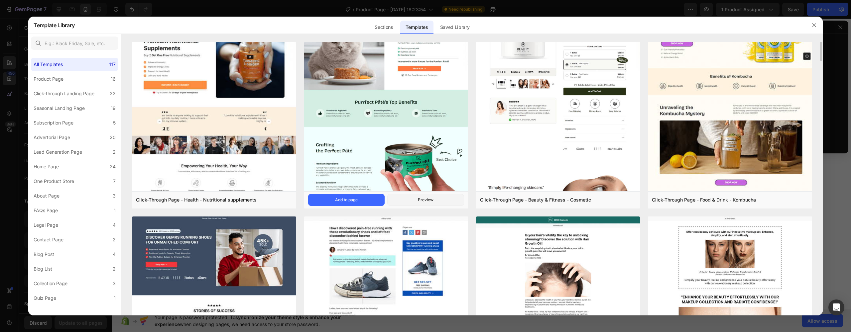
scroll to position [1559, 0]
click at [81, 134] on label "Advertorial Page 20" at bounding box center [74, 137] width 87 height 13
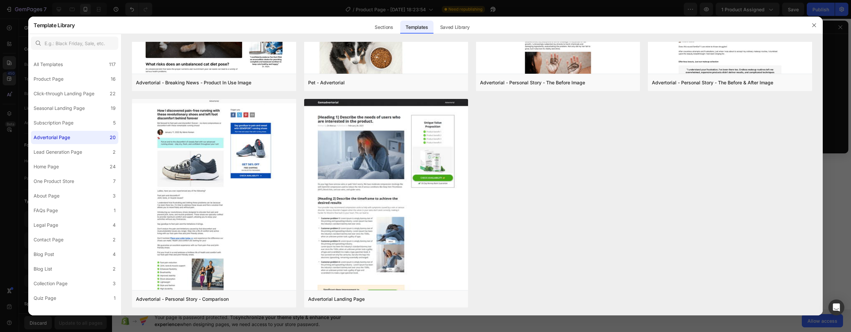
scroll to position [0, 0]
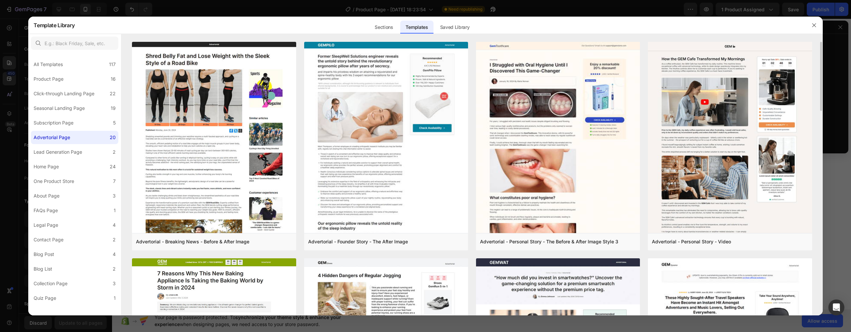
click at [70, 159] on div "All Templates 117 Product Page 16 Click-through Landing Page 22 Seasonal Landin…" at bounding box center [74, 179] width 93 height 253
click at [71, 156] on label "Lead Generation Page 2" at bounding box center [74, 152] width 87 height 13
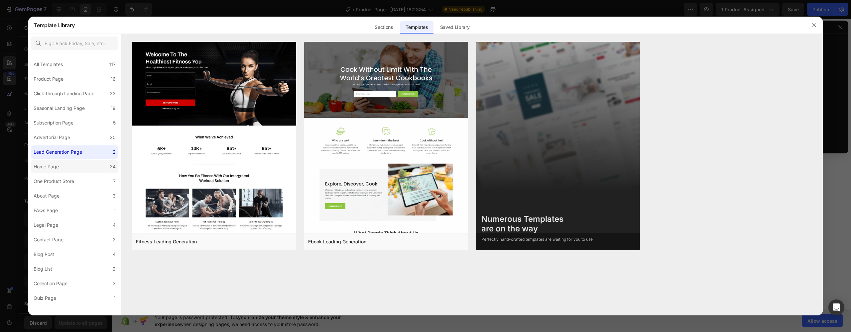
click at [74, 164] on label "Home Page 24" at bounding box center [74, 166] width 87 height 13
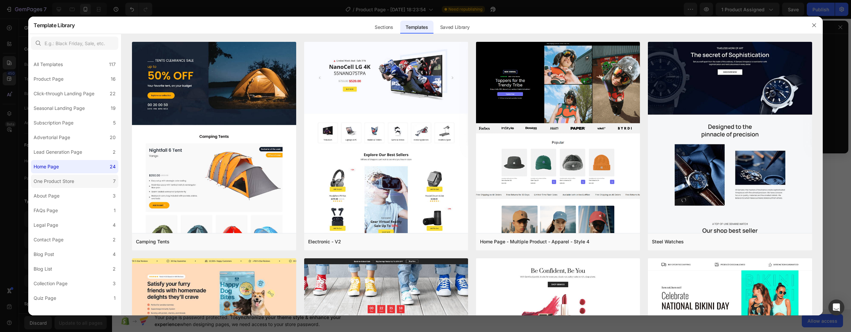
click at [75, 187] on label "One Product Store 7" at bounding box center [74, 181] width 87 height 13
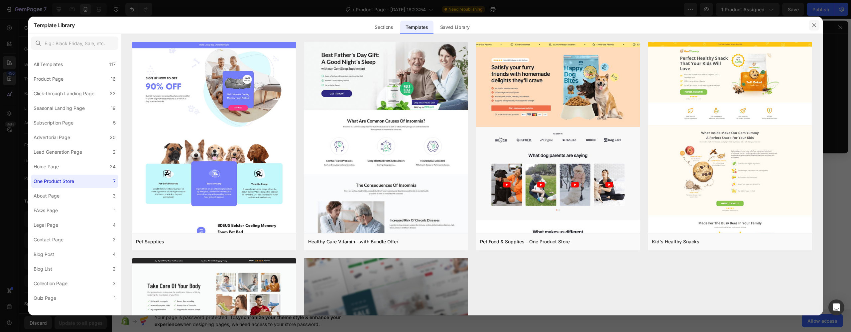
click at [815, 27] on icon "button" at bounding box center [814, 25] width 5 height 5
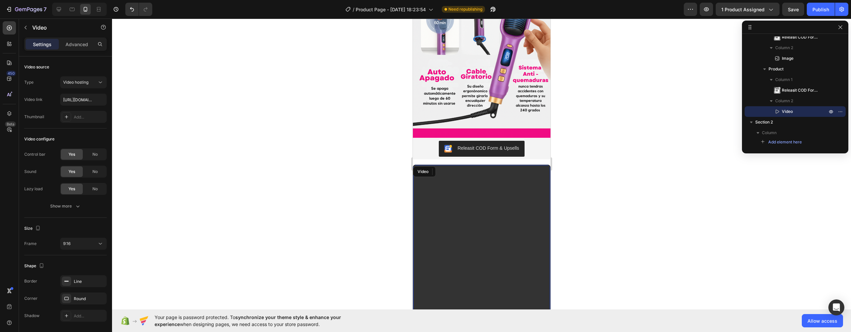
click at [416, 194] on video at bounding box center [481, 286] width 137 height 243
click at [448, 184] on video at bounding box center [481, 286] width 137 height 243
click at [422, 169] on div "Video" at bounding box center [428, 172] width 14 height 6
click at [466, 167] on video at bounding box center [481, 286] width 137 height 243
click at [438, 169] on icon at bounding box center [437, 171] width 5 height 5
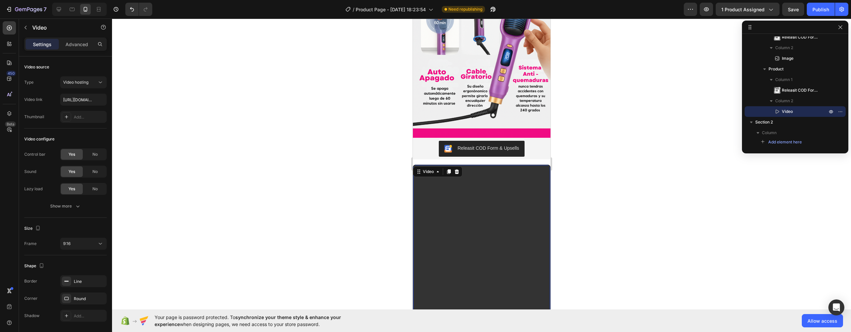
click at [657, 170] on div at bounding box center [481, 176] width 739 height 314
click at [495, 184] on video at bounding box center [481, 286] width 137 height 243
click at [75, 49] on div "Advanced" at bounding box center [76, 44] width 33 height 11
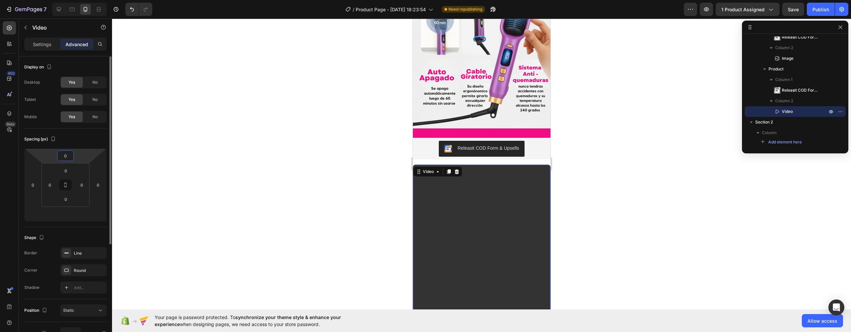
click at [67, 159] on input "0" at bounding box center [65, 156] width 13 height 10
click at [54, 0] on html "7 / Product Page - Aug 22, 18:23:54 Need republishing Preview 1 product assigne…" at bounding box center [425, 0] width 851 height 0
click at [65, 0] on div "7 / Product Page - Aug 22, 18:23:54 Need republishing Preview 1 product assigne…" at bounding box center [425, 0] width 851 height 0
click at [66, 169] on input "0" at bounding box center [65, 171] width 13 height 10
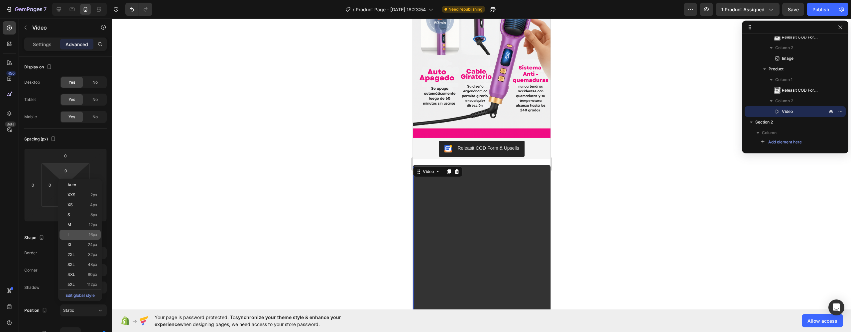
click at [72, 230] on div "L 16px" at bounding box center [80, 235] width 41 height 10
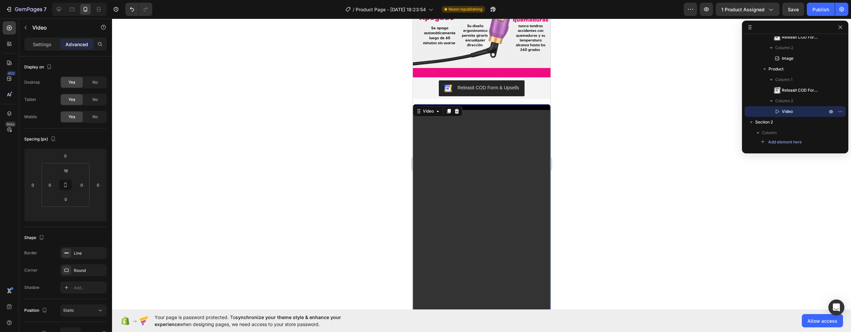
scroll to position [775, 0]
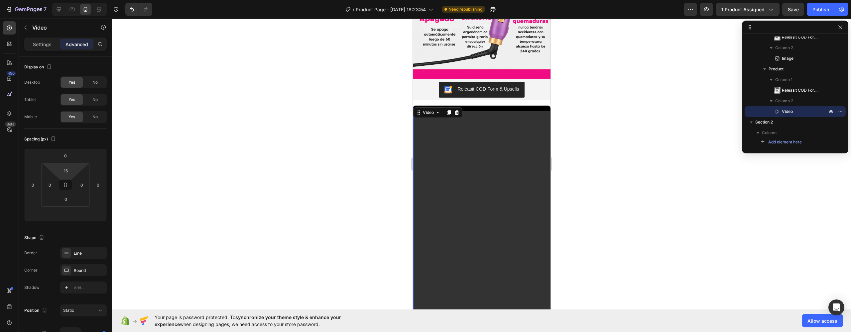
click at [73, 0] on html "7 / Product Page - Aug 22, 18:23:54 Need republishing Preview 1 product assigne…" at bounding box center [425, 0] width 851 height 0
click at [70, 171] on input "16" at bounding box center [65, 171] width 13 height 10
click at [79, 287] on p "5XL 112px" at bounding box center [82, 285] width 30 height 5
type input "112"
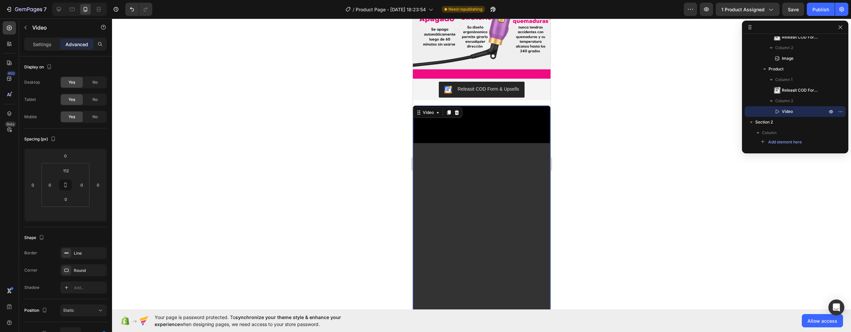
click at [459, 106] on div "Video 0" at bounding box center [482, 228] width 138 height 245
click at [472, 156] on video at bounding box center [481, 264] width 137 height 243
click at [615, 162] on div at bounding box center [481, 176] width 739 height 314
click at [503, 143] on video at bounding box center [481, 264] width 137 height 243
click at [64, 173] on input "112" at bounding box center [65, 171] width 13 height 10
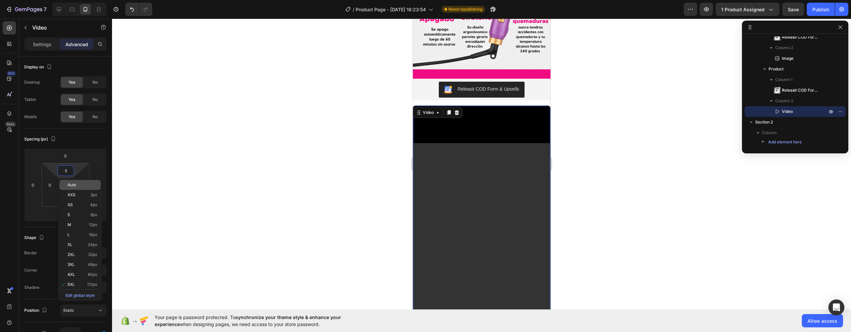
click at [74, 182] on div "Auto" at bounding box center [80, 185] width 41 height 10
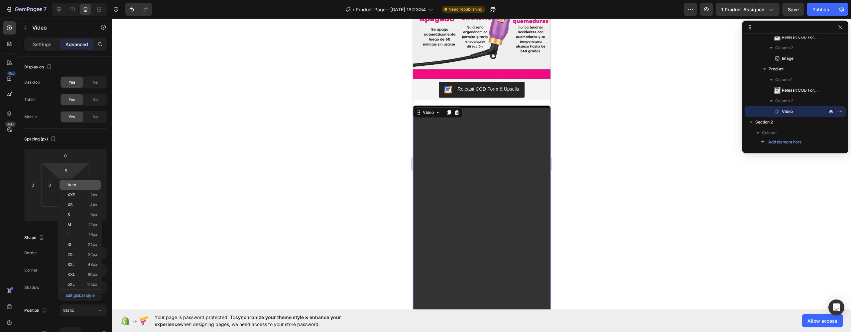
type input "Auto"
click at [140, 181] on div at bounding box center [481, 176] width 739 height 314
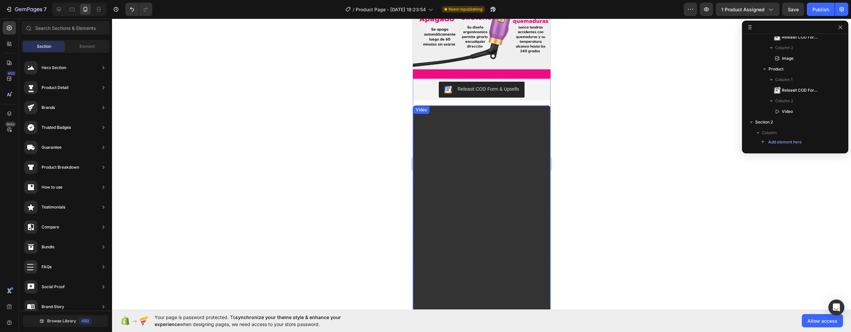
drag, startPoint x: 494, startPoint y: 196, endPoint x: 488, endPoint y: 198, distance: 6.4
click at [495, 193] on video at bounding box center [481, 227] width 137 height 243
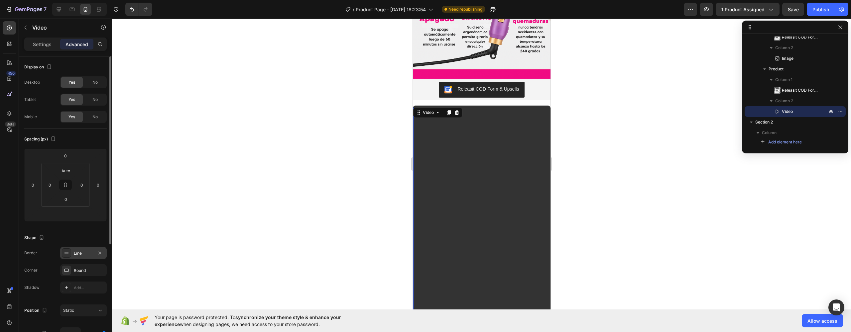
scroll to position [59, 0]
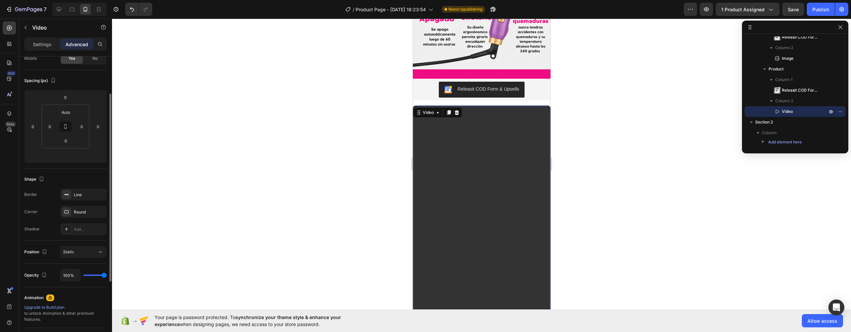
type input "99%"
type input "99"
type input "94%"
type input "94"
type input "92%"
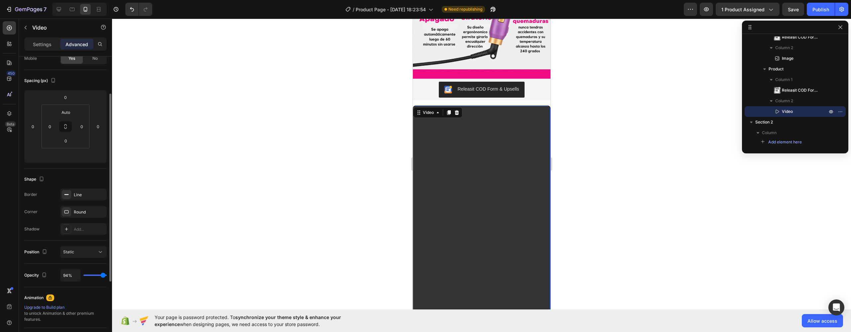
type input "92"
type input "90%"
type input "90"
type input "89%"
type input "89"
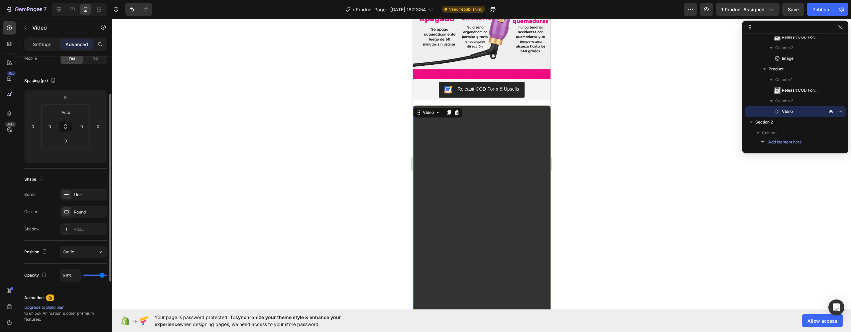
type input "87%"
type input "87"
type input "85%"
type input "85"
type input "83%"
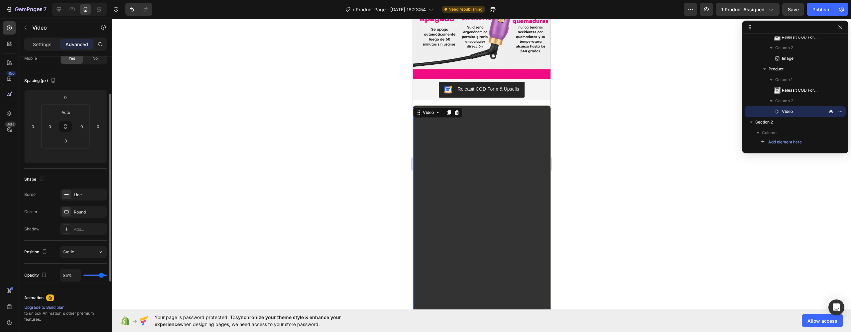
type input "83"
type input "82%"
type input "82"
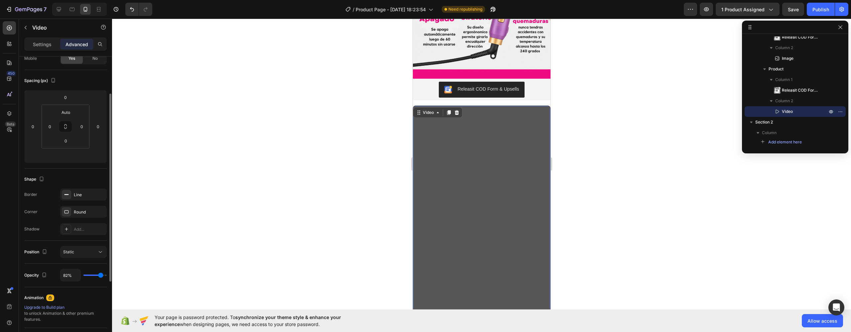
type input "80%"
type input "80"
type input "78%"
type input "78"
type input "76%"
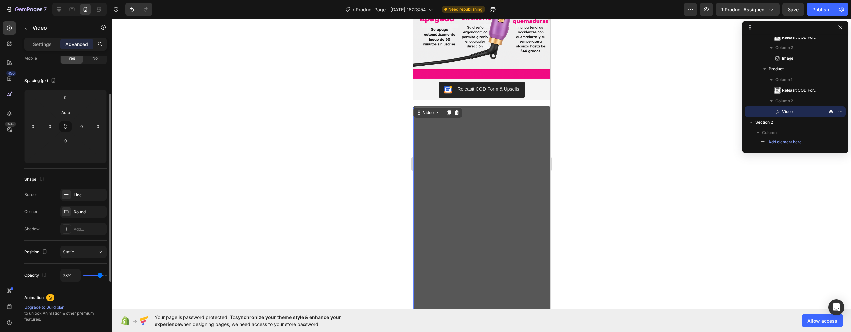
type input "76"
type input "75%"
type input "75"
type input "73%"
type input "73"
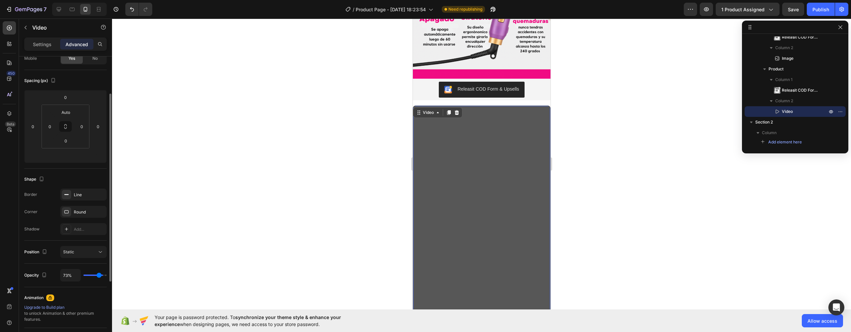
type input "71%"
type input "71"
type input "69%"
type input "69"
type input "68%"
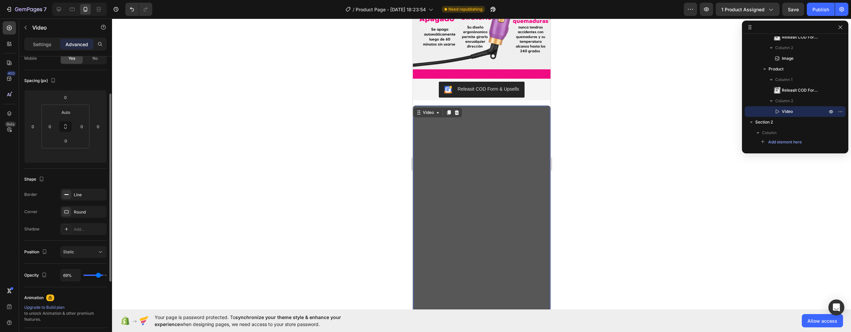
type input "68"
type input "66%"
type input "66"
type input "64%"
type input "64"
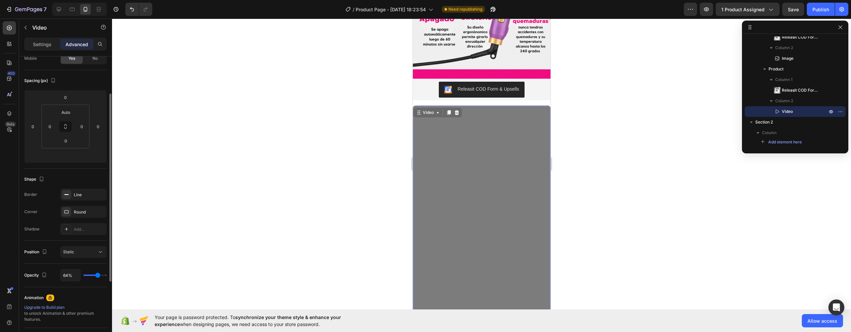
type input "62%"
type input "62"
type input "61%"
type input "61"
type input "59%"
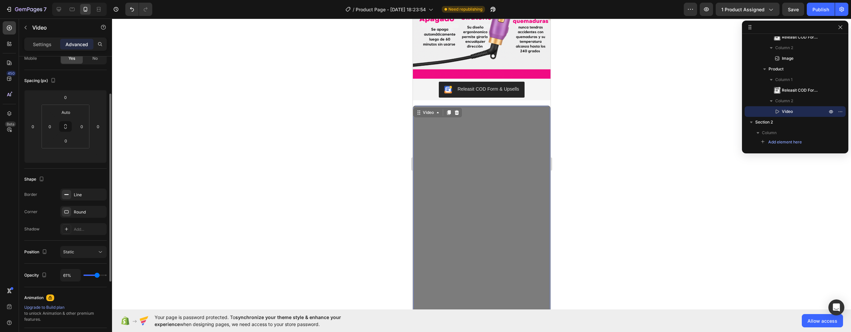
type input "59"
type input "61%"
type input "61"
type input "64%"
type input "64"
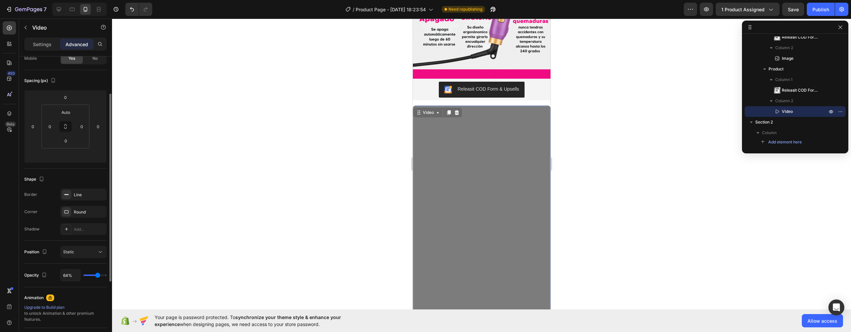
type input "68%"
type input "68"
type input "75%"
type input "75"
type input "80%"
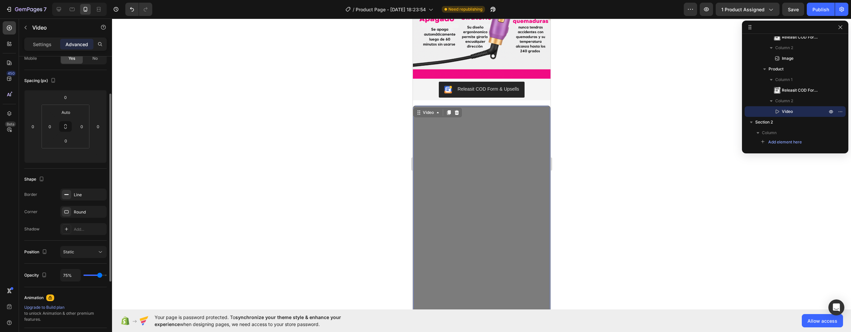
type input "80"
type input "89%"
type input "89"
type input "96%"
type input "96"
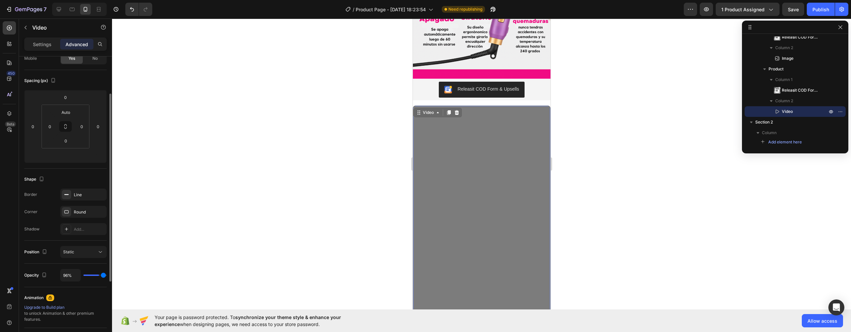
type input "100%"
type input "100"
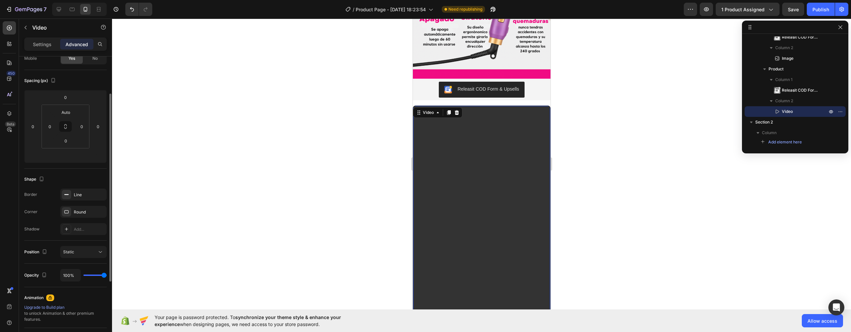
drag, startPoint x: 105, startPoint y: 275, endPoint x: 136, endPoint y: 277, distance: 31.3
click at [136, 0] on div "7 / Product Page - Aug 22, 18:23:54 Need republishing Preview 1 product assigne…" at bounding box center [425, 0] width 851 height 0
click at [85, 251] on div "Static" at bounding box center [80, 252] width 34 height 6
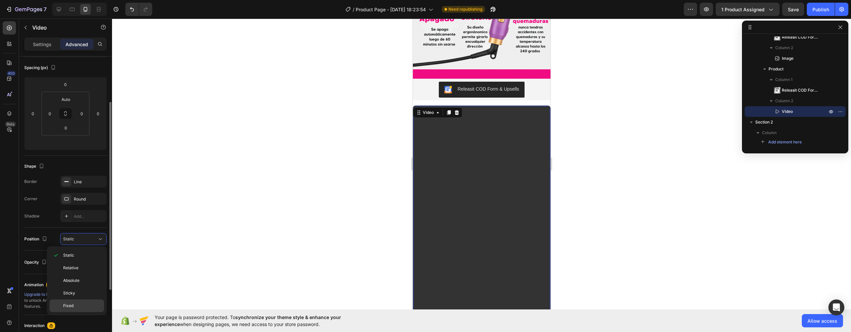
click at [66, 303] on span "Fixed" at bounding box center [68, 306] width 10 height 6
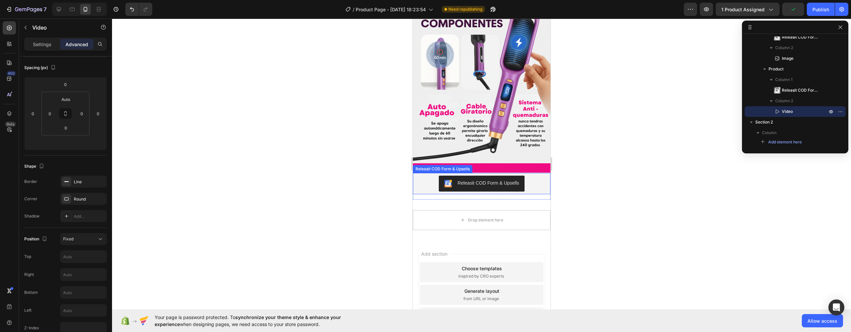
scroll to position [707, 0]
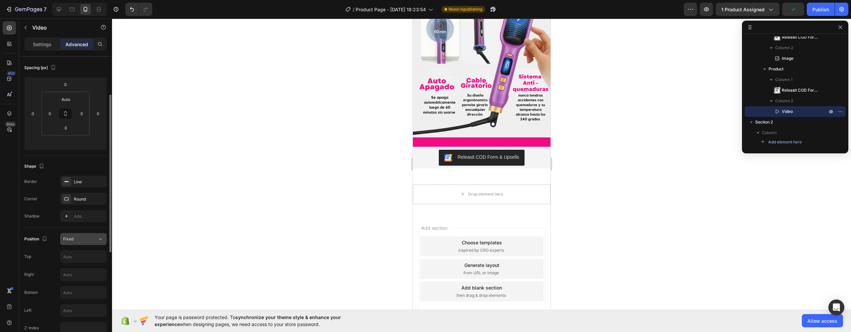
click at [74, 241] on div "Fixed" at bounding box center [80, 239] width 34 height 6
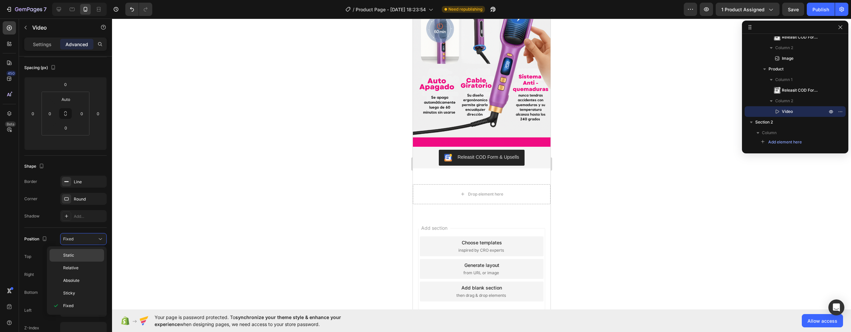
click at [77, 262] on div "Static" at bounding box center [77, 268] width 55 height 13
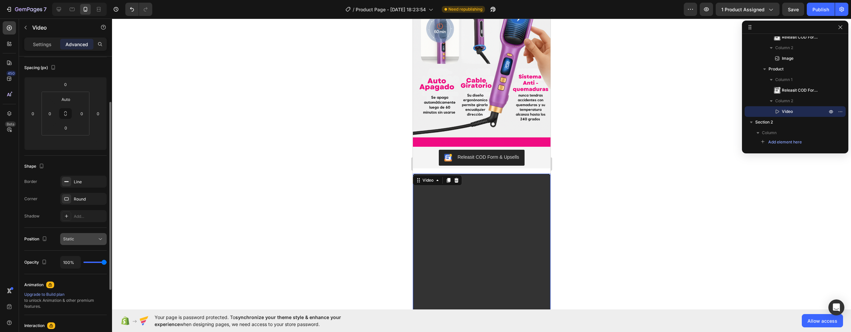
click at [87, 241] on div "Static" at bounding box center [80, 239] width 34 height 6
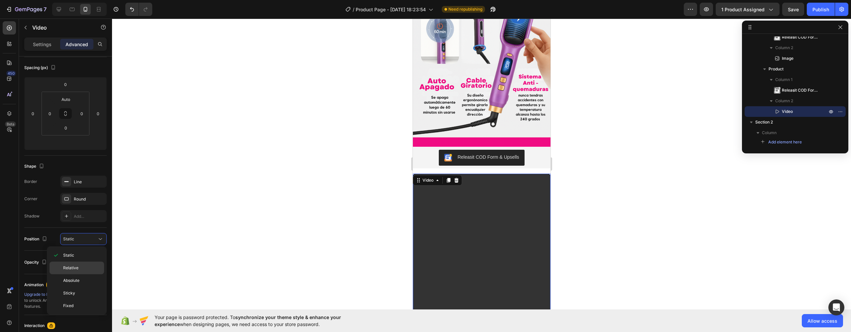
click at [84, 270] on p "Relative" at bounding box center [82, 268] width 38 height 6
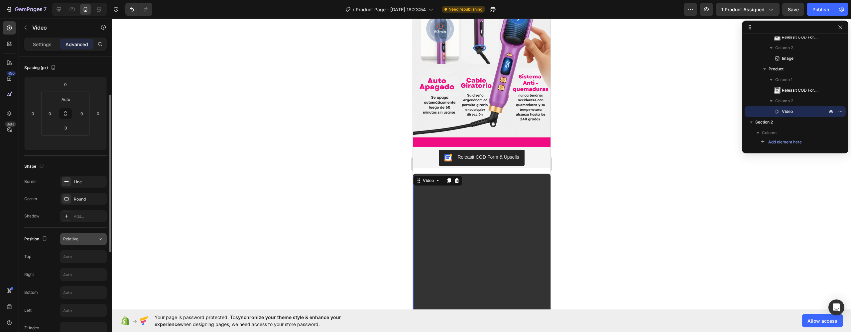
click at [89, 241] on div "Relative" at bounding box center [80, 239] width 34 height 6
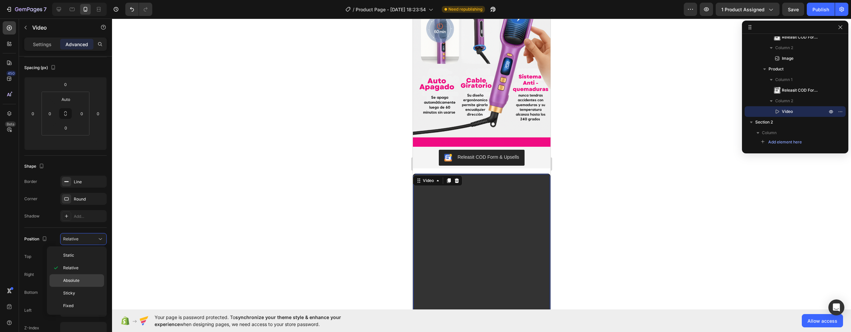
click at [79, 278] on span "Absolute" at bounding box center [71, 281] width 16 height 6
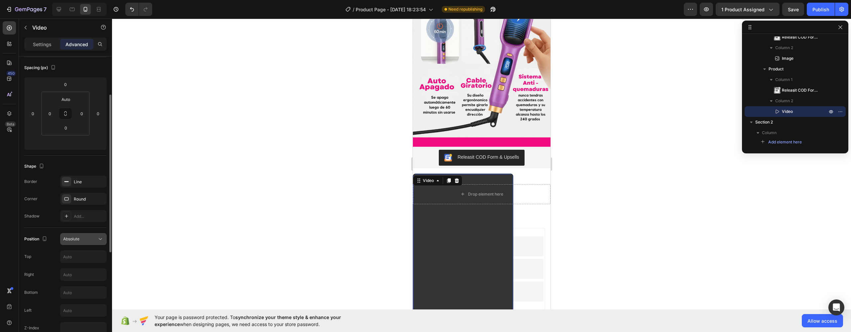
click at [84, 239] on div "Absolute" at bounding box center [80, 239] width 34 height 6
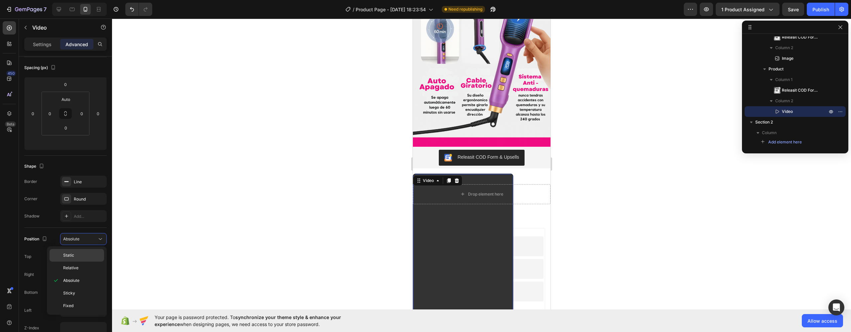
click at [78, 256] on p "Static" at bounding box center [82, 256] width 38 height 6
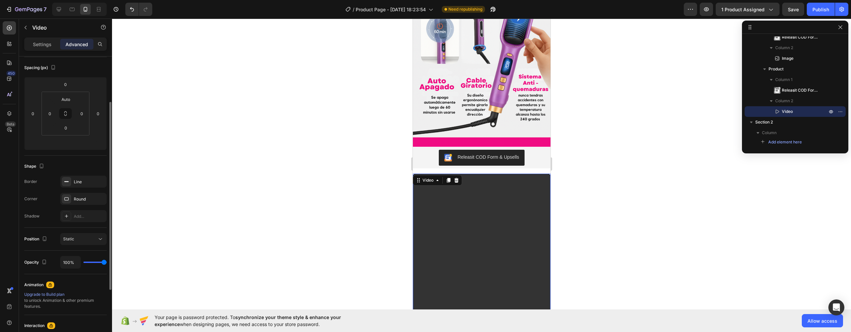
scroll to position [0, 0]
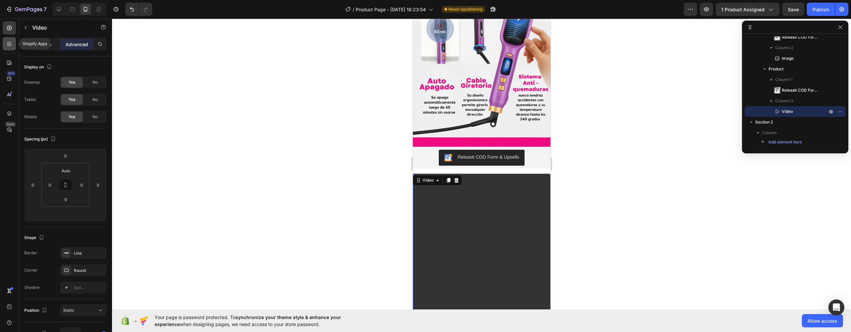
click at [6, 45] on icon at bounding box center [9, 44] width 7 height 7
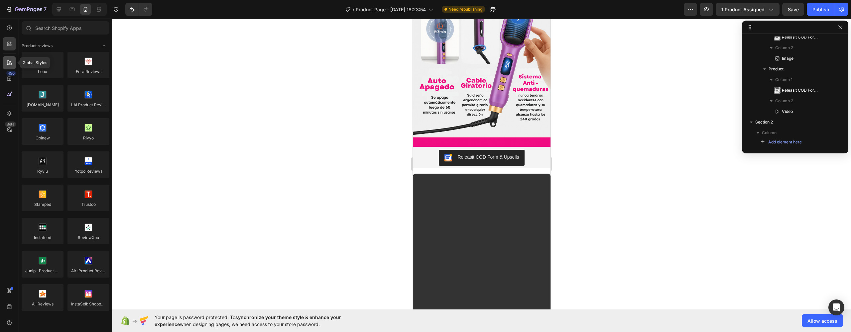
click at [8, 64] on icon at bounding box center [8, 63] width 1 height 1
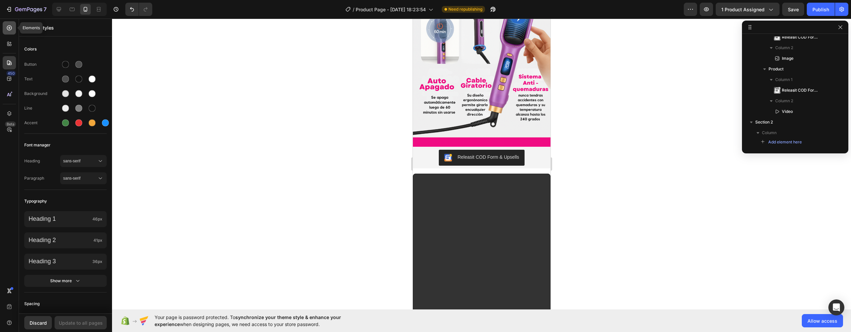
click at [13, 23] on div at bounding box center [9, 27] width 13 height 13
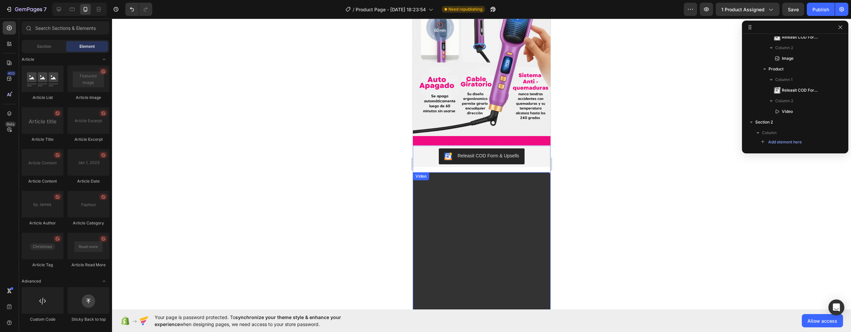
scroll to position [764, 0]
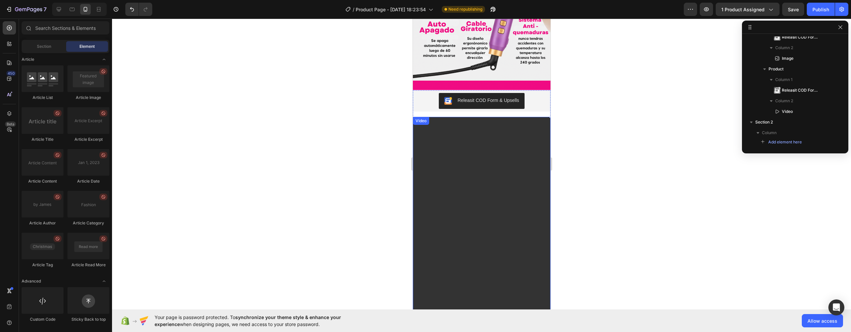
click at [494, 209] on video at bounding box center [481, 238] width 137 height 243
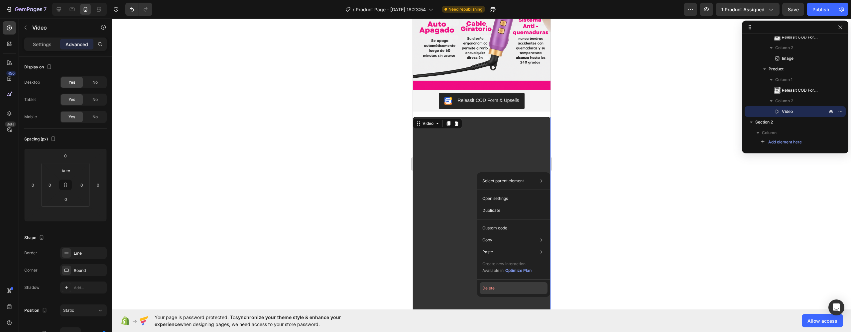
click at [496, 286] on button "Delete" at bounding box center [514, 289] width 68 height 12
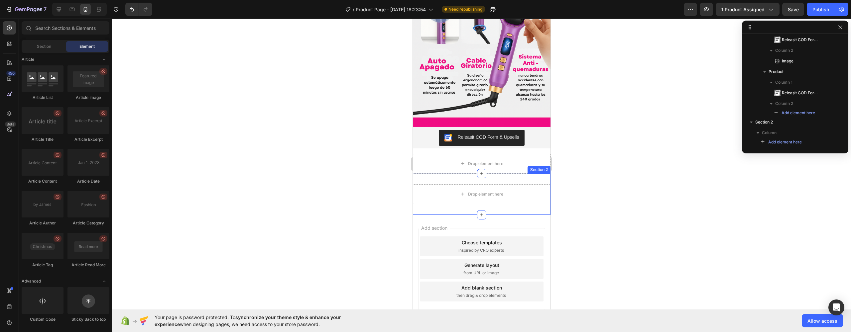
click at [498, 174] on div "Drop element here Section 2" at bounding box center [482, 194] width 138 height 41
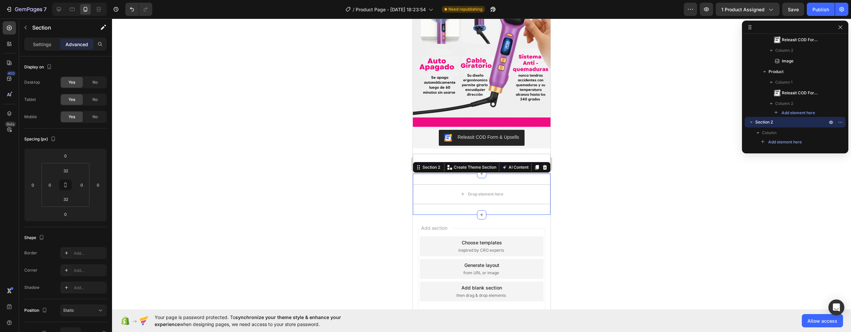
click at [484, 174] on div "Drop element here Section 2 You can create reusable sections Create Theme Secti…" at bounding box center [482, 194] width 138 height 41
click at [12, 47] on div at bounding box center [9, 43] width 13 height 13
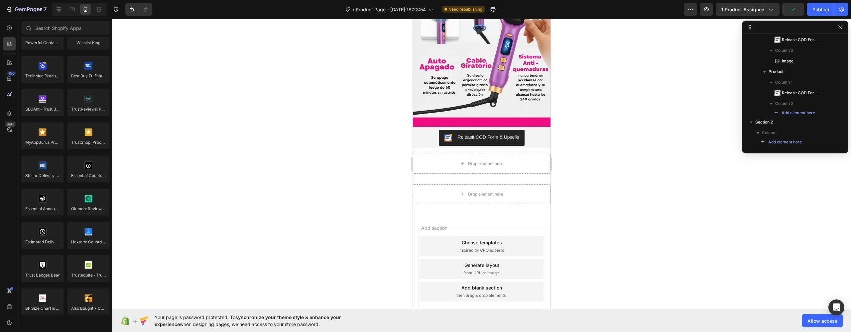
click at [11, 56] on div "450 Beta" at bounding box center [9, 152] width 13 height 263
click at [11, 59] on div at bounding box center [9, 62] width 13 height 13
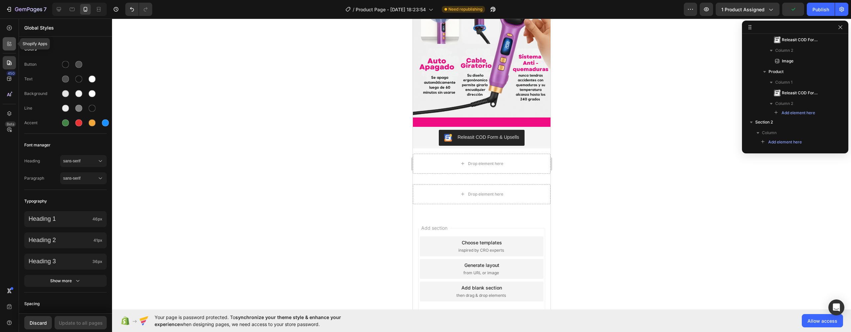
click at [11, 45] on icon at bounding box center [9, 44] width 7 height 7
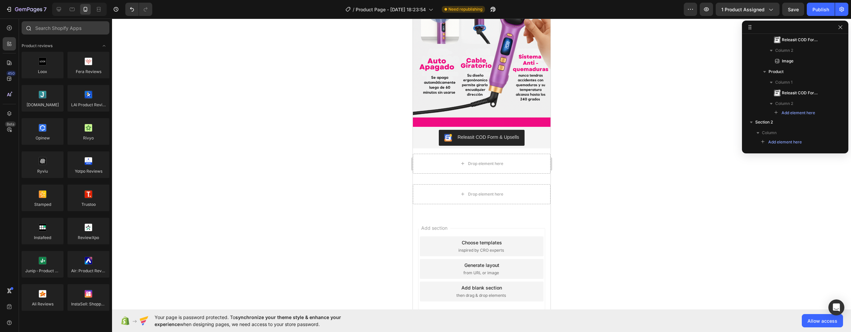
scroll to position [1738, 0]
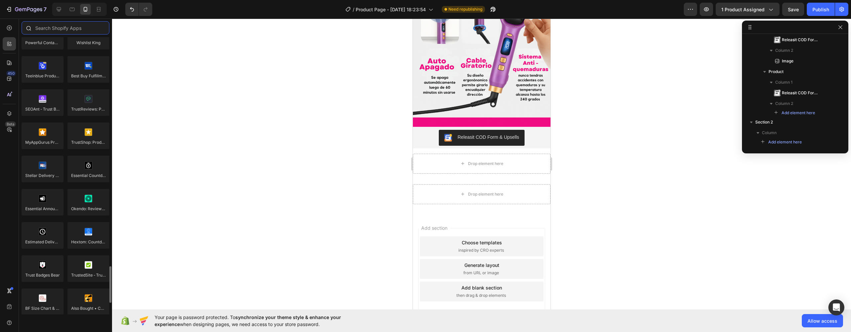
click at [57, 27] on input "text" at bounding box center [66, 27] width 88 height 13
click at [1, 26] on div "450 Beta" at bounding box center [9, 176] width 19 height 314
click at [6, 25] on icon at bounding box center [9, 28] width 7 height 7
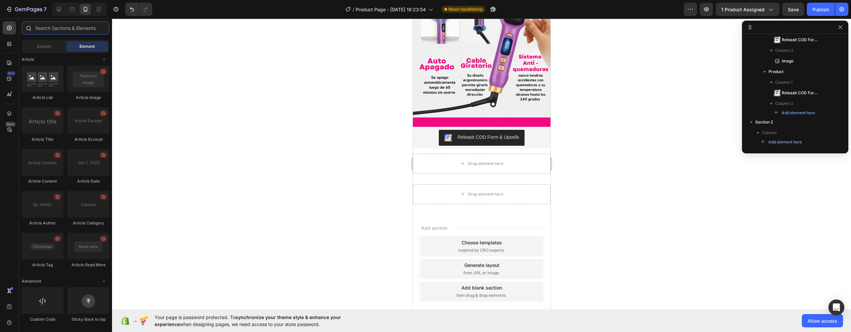
click at [56, 29] on input "text" at bounding box center [66, 27] width 88 height 13
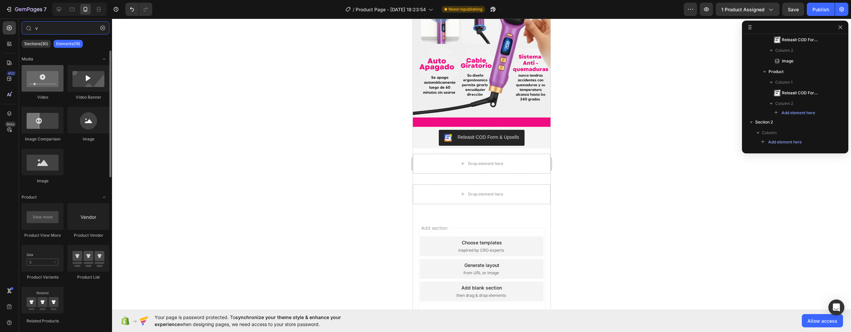
type input "v"
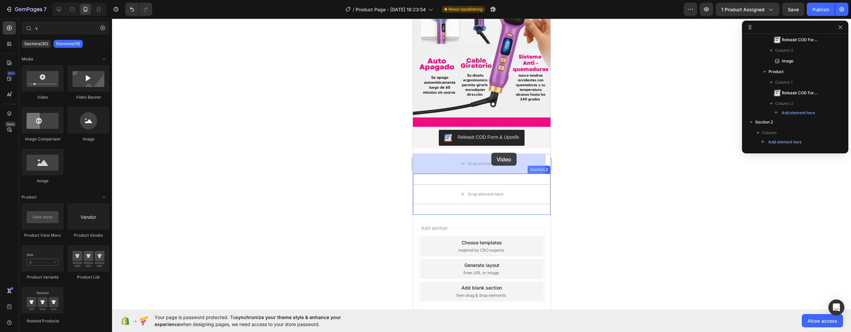
drag, startPoint x: 454, startPoint y: 94, endPoint x: 491, endPoint y: 153, distance: 69.4
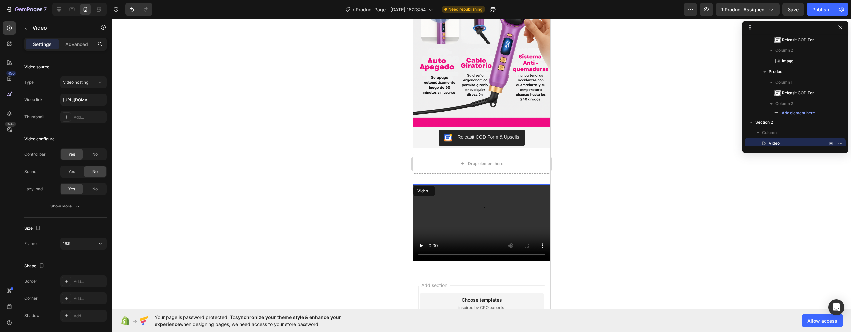
scroll to position [58, 0]
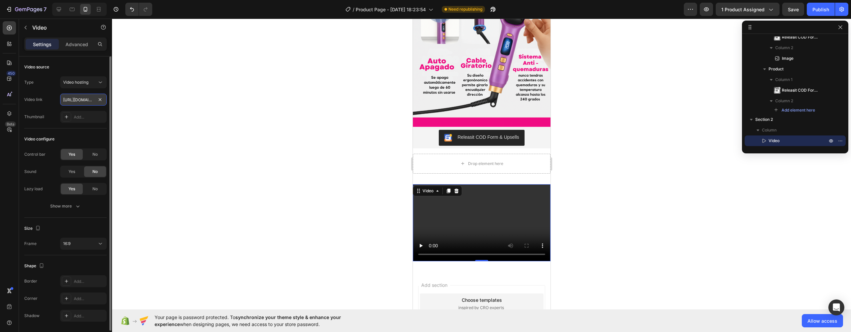
click at [82, 100] on input "[URL][DOMAIN_NAME]" at bounding box center [83, 100] width 47 height 12
click at [82, 101] on input "[URL][DOMAIN_NAME]" at bounding box center [83, 100] width 47 height 12
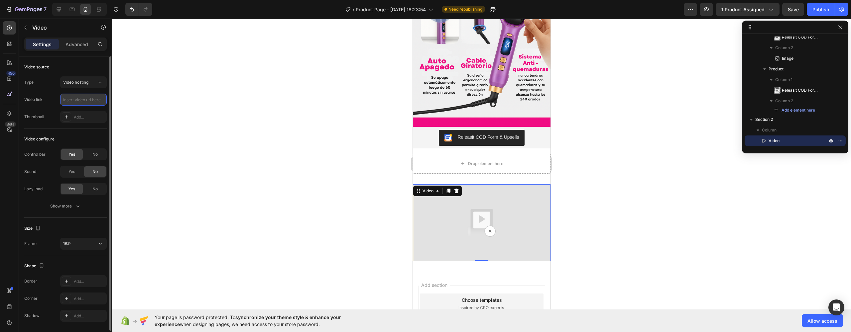
paste input "[URL][DOMAIN_NAME]"
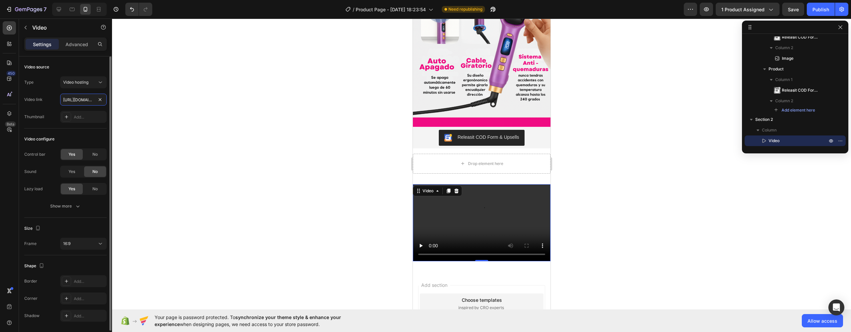
scroll to position [22, 0]
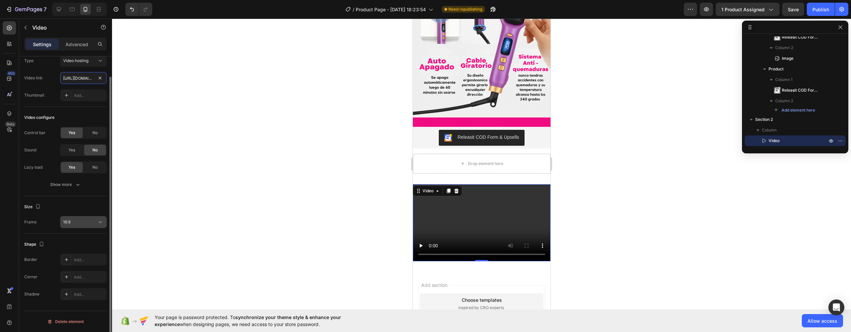
type input "[URL][DOMAIN_NAME]"
click at [84, 219] on div "16:9" at bounding box center [80, 222] width 34 height 6
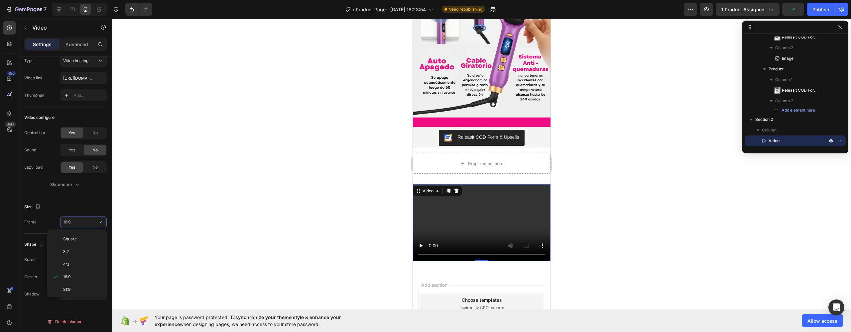
scroll to position [64, 0]
click at [76, 278] on p "9:16" at bounding box center [80, 276] width 35 height 6
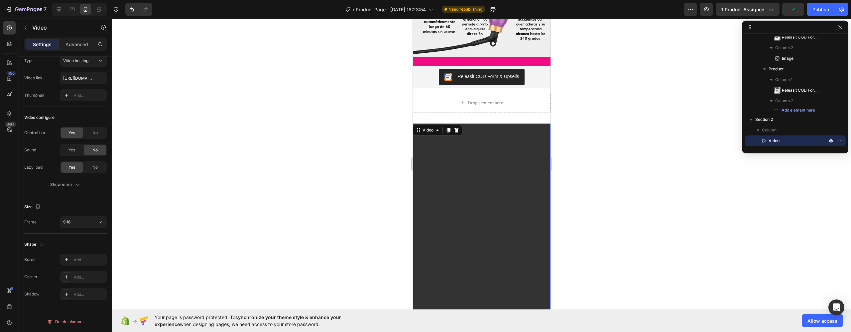
scroll to position [843, 0]
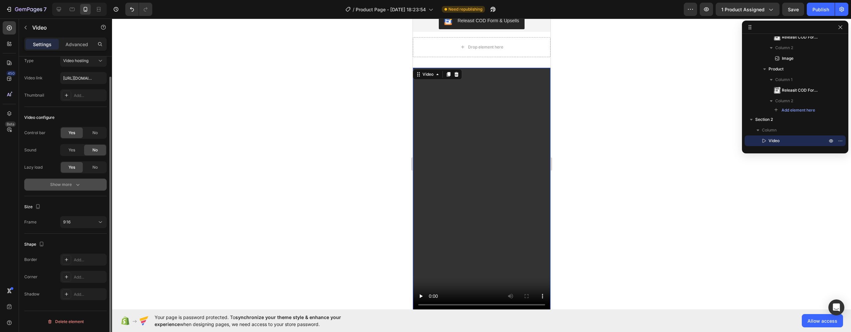
click at [73, 185] on div "Show more" at bounding box center [65, 185] width 31 height 7
click at [74, 149] on span "Yes" at bounding box center [71, 150] width 7 height 6
click at [74, 184] on span "Yes" at bounding box center [71, 185] width 7 height 6
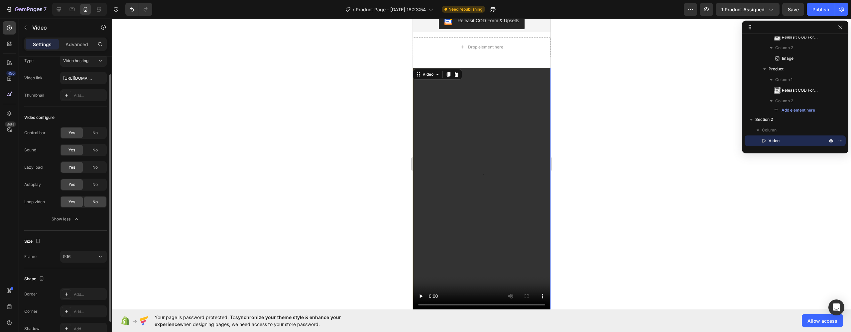
click at [76, 198] on div "Yes" at bounding box center [72, 202] width 22 height 11
click at [75, 201] on div "Yes" at bounding box center [72, 202] width 22 height 11
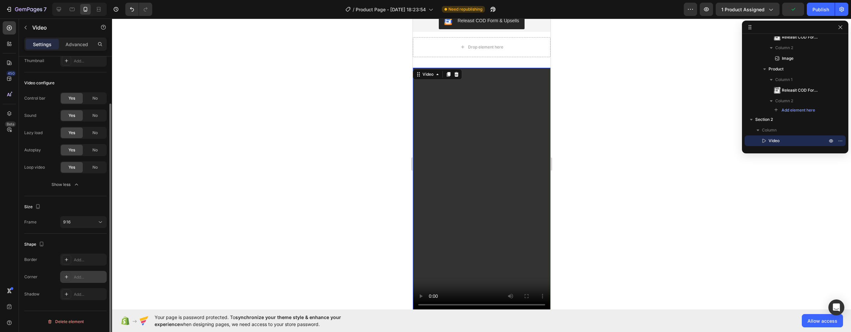
click at [67, 277] on icon at bounding box center [66, 277] width 3 height 3
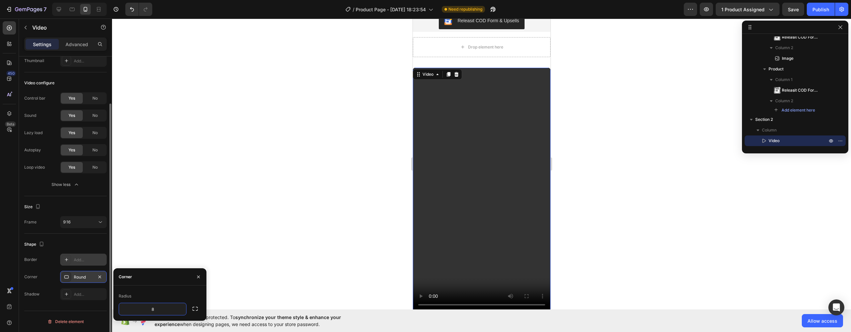
click at [88, 262] on div "Add..." at bounding box center [89, 260] width 31 height 6
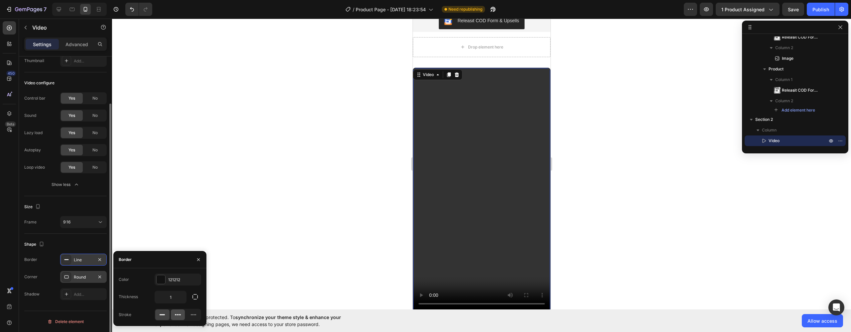
click at [177, 317] on icon at bounding box center [178, 315] width 7 height 7
click at [166, 316] on div at bounding box center [162, 315] width 14 height 11
click at [76, 292] on div "Add..." at bounding box center [83, 295] width 47 height 12
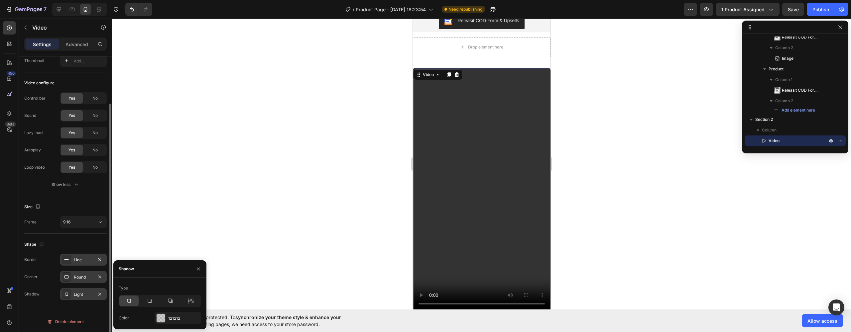
click at [39, 271] on div "Border Line Corner Round Shadow Light" at bounding box center [65, 277] width 82 height 47
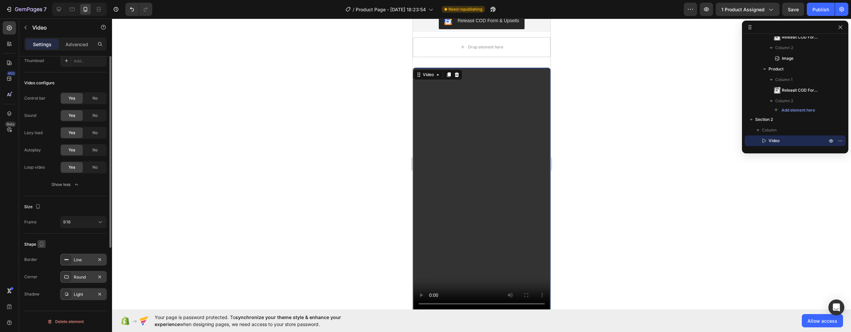
scroll to position [0, 0]
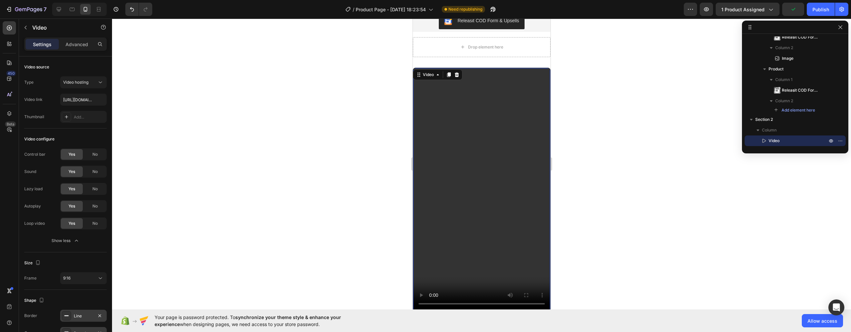
click at [504, 114] on video at bounding box center [481, 189] width 137 height 243
click at [490, 103] on video at bounding box center [481, 189] width 137 height 243
click at [85, 42] on p "Advanced" at bounding box center [76, 44] width 23 height 7
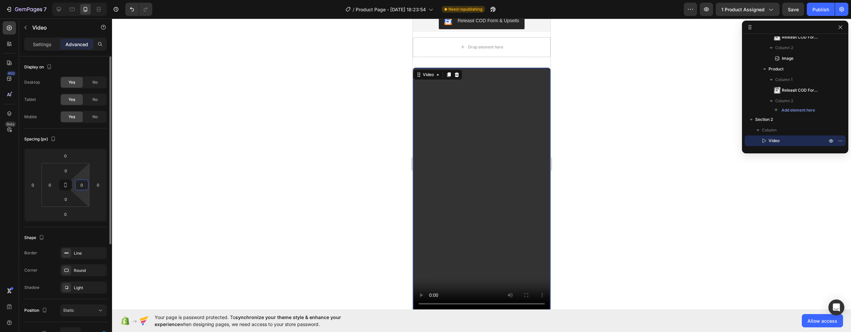
click at [85, 189] on input "0" at bounding box center [82, 185] width 10 height 10
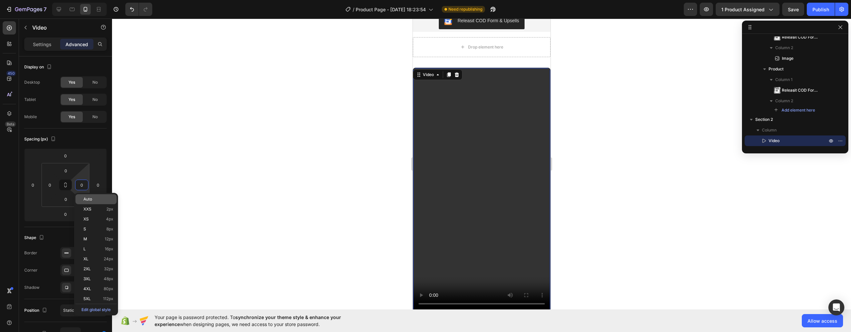
click at [94, 202] on div "Auto" at bounding box center [95, 199] width 41 height 10
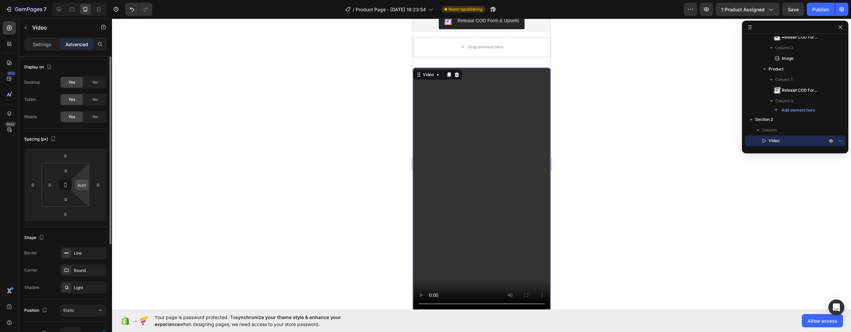
click at [84, 185] on input "Auto" at bounding box center [82, 185] width 10 height 10
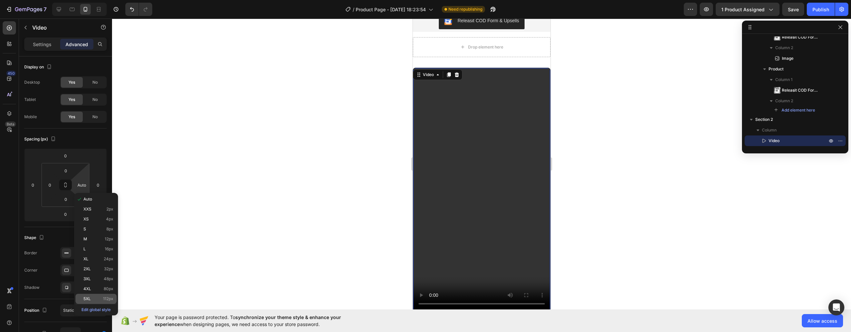
click at [90, 297] on span "5XL" at bounding box center [86, 299] width 7 height 5
type input "112"
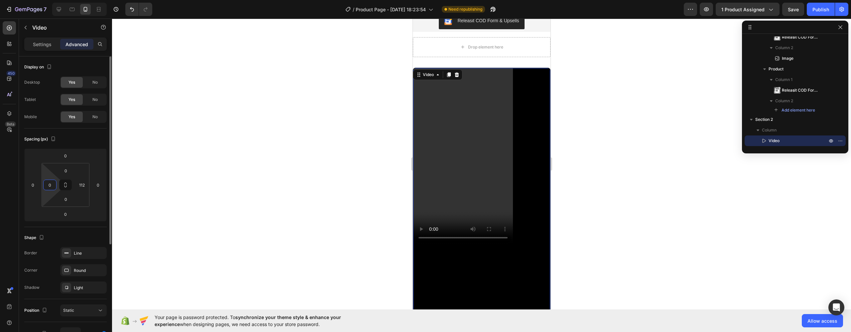
click at [48, 186] on input "0" at bounding box center [50, 185] width 10 height 10
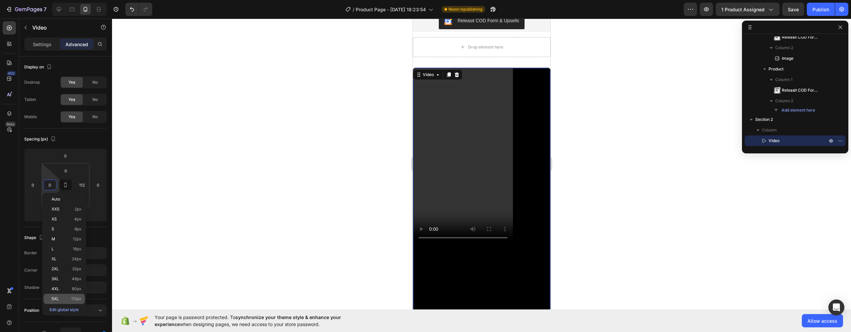
click at [59, 301] on span "5XL" at bounding box center [55, 299] width 7 height 5
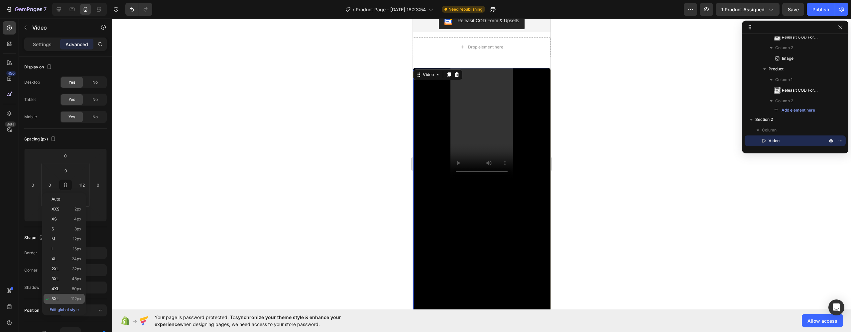
type input "112"
click at [464, 140] on video at bounding box center [481, 123] width 63 height 111
click at [465, 135] on video at bounding box center [481, 123] width 63 height 111
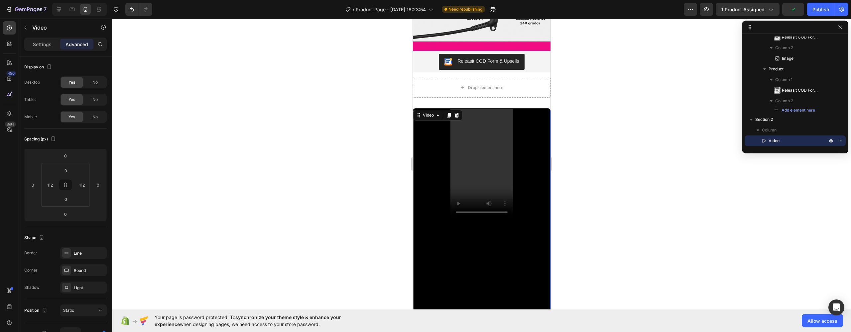
click at [440, 126] on div "Video 0" at bounding box center [482, 230] width 138 height 245
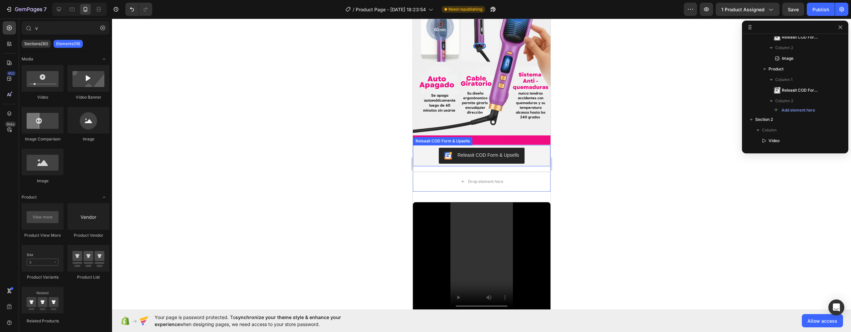
scroll to position [826, 0]
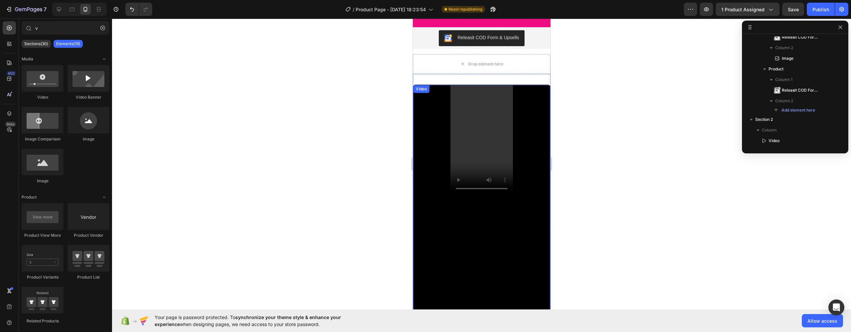
click at [523, 145] on div "Video" at bounding box center [482, 207] width 138 height 245
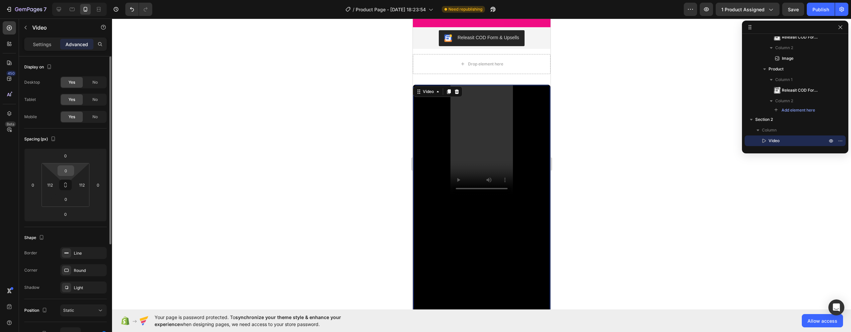
click at [65, 169] on input "0" at bounding box center [65, 171] width 13 height 10
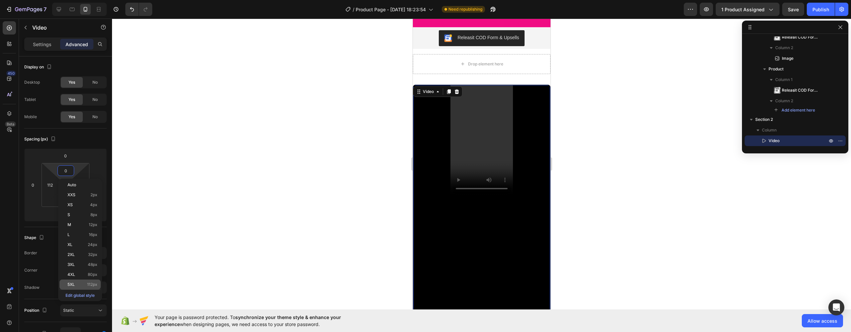
click at [81, 285] on p "5XL 112px" at bounding box center [82, 285] width 30 height 5
type input "112"
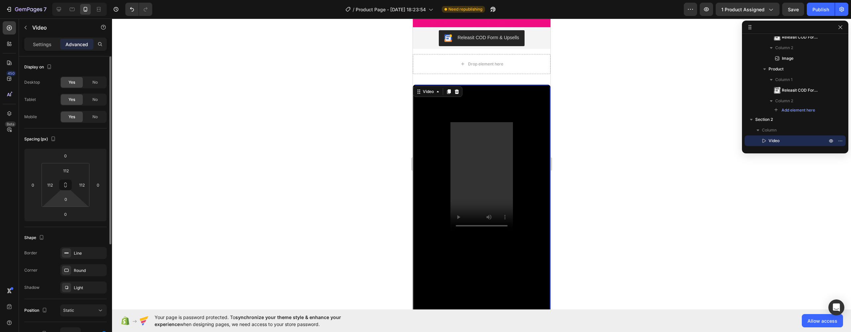
click at [68, 0] on html "7 / Product Page - Aug 22, 18:23:54 Need republishing Preview 1 product assigne…" at bounding box center [425, 0] width 851 height 0
click at [66, 198] on input "0" at bounding box center [65, 199] width 13 height 10
click at [146, 227] on div at bounding box center [481, 176] width 739 height 314
click at [513, 143] on div "Video" at bounding box center [482, 207] width 138 height 245
click at [502, 142] on video at bounding box center [481, 177] width 63 height 111
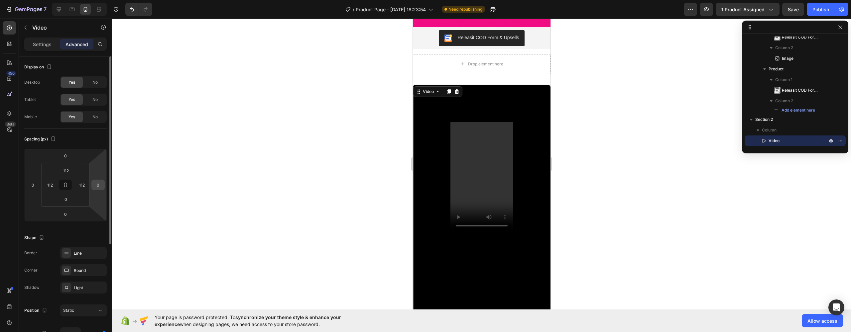
click at [95, 186] on input "0" at bounding box center [98, 185] width 10 height 10
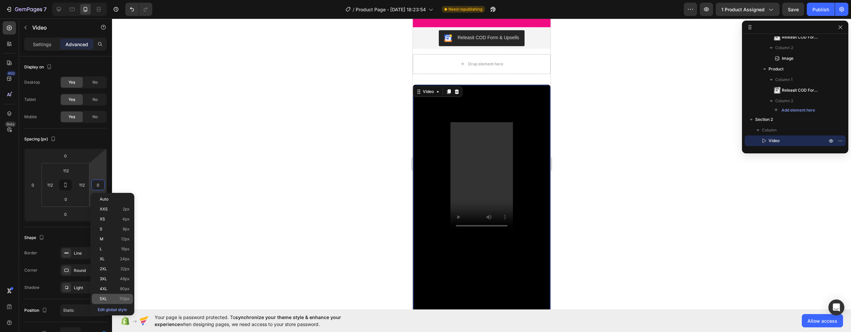
click at [112, 299] on p "5XL 112px" at bounding box center [115, 299] width 30 height 5
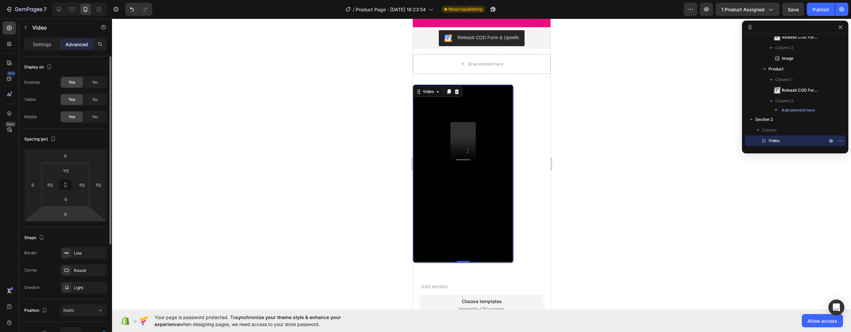
type input "0"
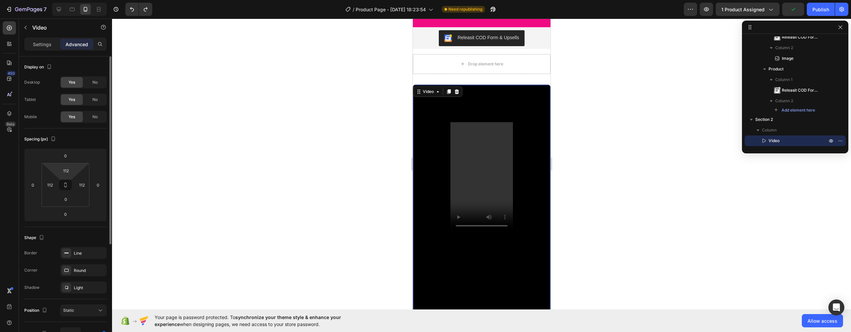
click at [71, 0] on html "7 / Product Page - Aug 22, 18:23:54 Need republishing Preview 1 product assigne…" at bounding box center [425, 0] width 851 height 0
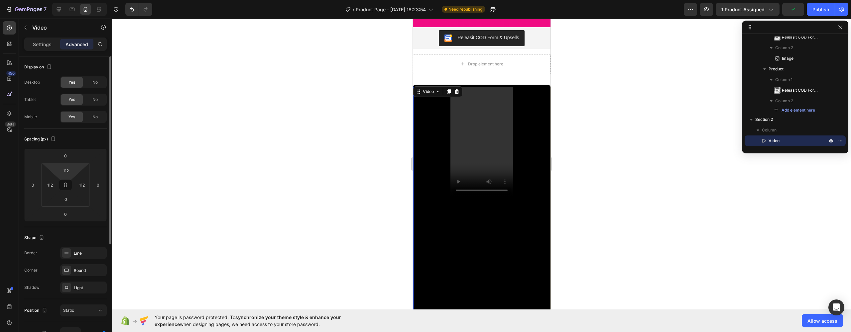
type input "5"
click at [71, 0] on html "7 / Product Page - Aug 22, 18:23:54 Need republishing Preview 1 product assigne…" at bounding box center [425, 0] width 851 height 0
click at [70, 174] on input "5" at bounding box center [65, 171] width 13 height 10
type input "0"
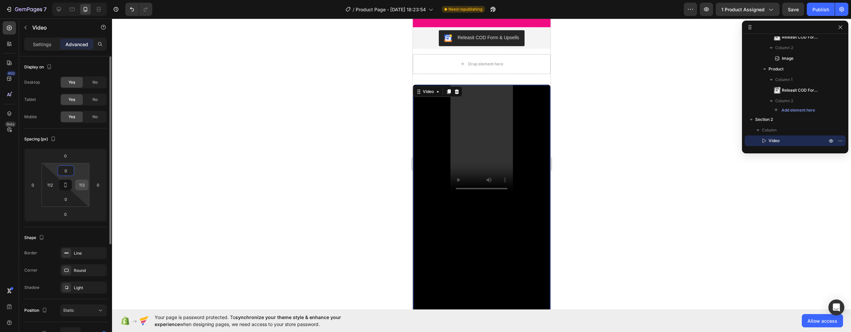
click at [79, 180] on input "112" at bounding box center [82, 185] width 10 height 10
type input "0"
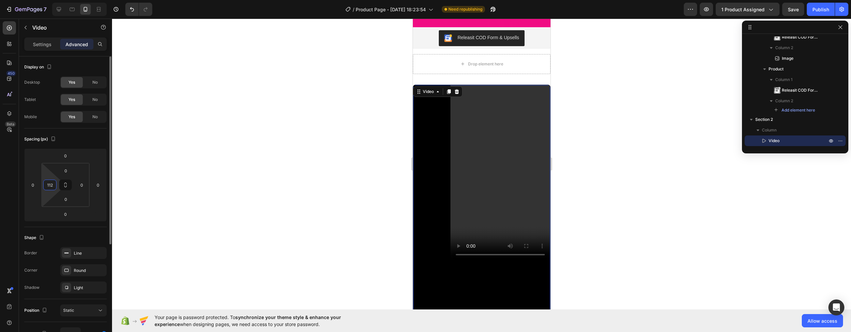
click at [54, 185] on input "112" at bounding box center [50, 185] width 10 height 10
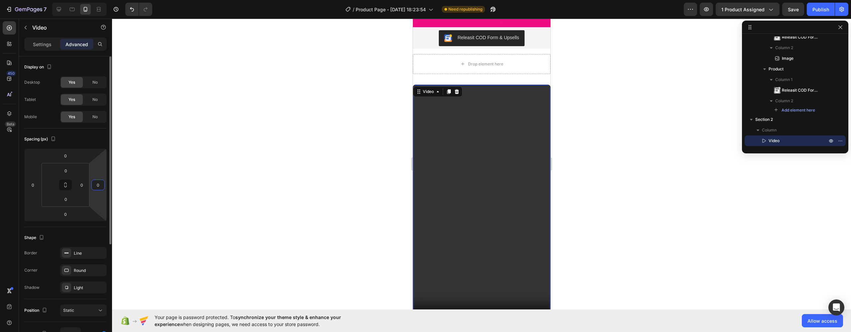
type input "0"
click at [94, 185] on input "0" at bounding box center [98, 185] width 10 height 10
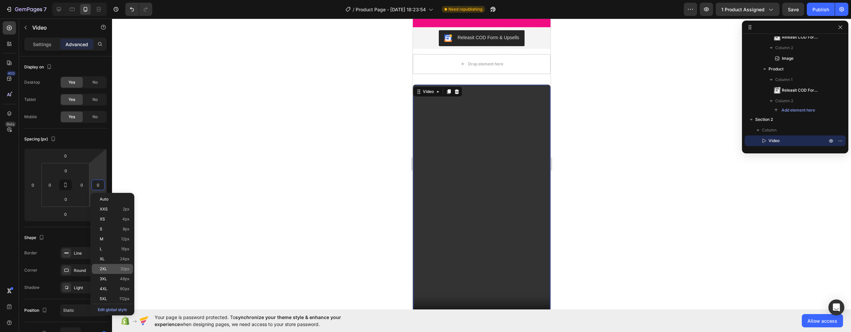
click at [105, 273] on div "2XL 32px" at bounding box center [112, 269] width 41 height 10
type input "32"
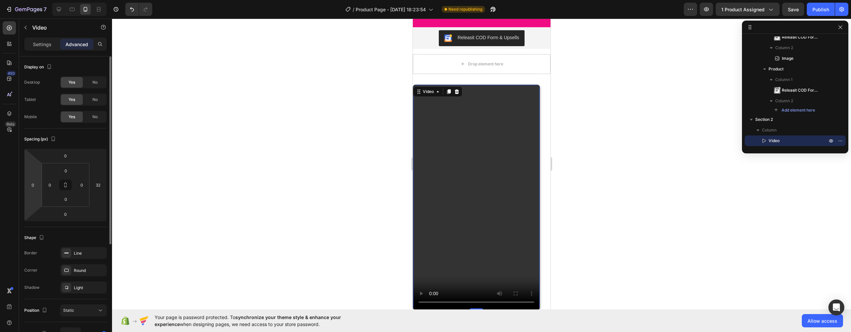
click at [33, 0] on html "7 / Product Page - Aug 22, 18:23:54 Need republishing Preview 1 product assigne…" at bounding box center [425, 0] width 851 height 0
click at [31, 187] on input "0" at bounding box center [33, 185] width 10 height 10
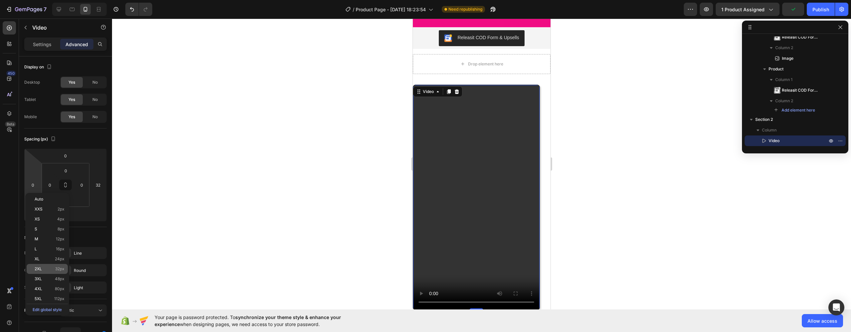
click at [46, 271] on p "2XL 32px" at bounding box center [50, 269] width 30 height 5
type input "32"
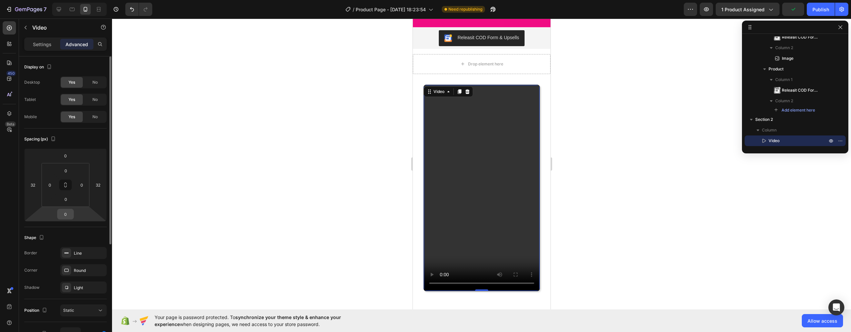
click at [66, 215] on input "0" at bounding box center [65, 214] width 13 height 10
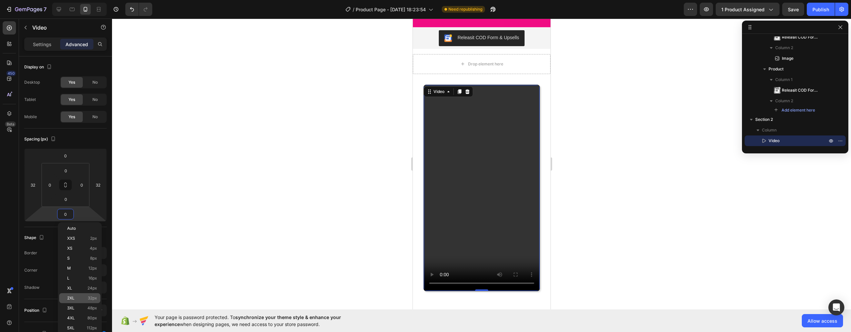
click at [74, 301] on span "2XL" at bounding box center [70, 298] width 7 height 5
type input "32"
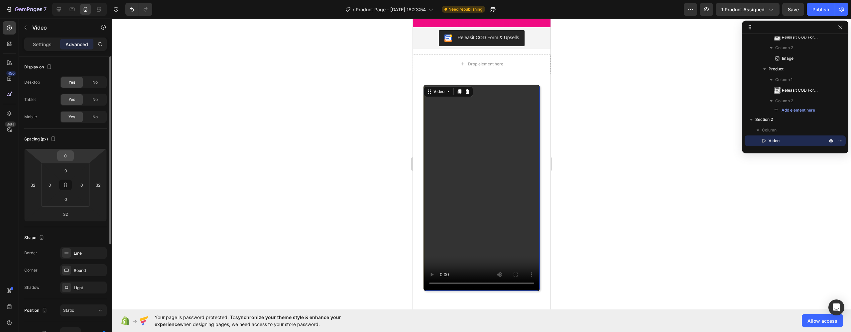
click at [68, 159] on input "0" at bounding box center [65, 156] width 13 height 10
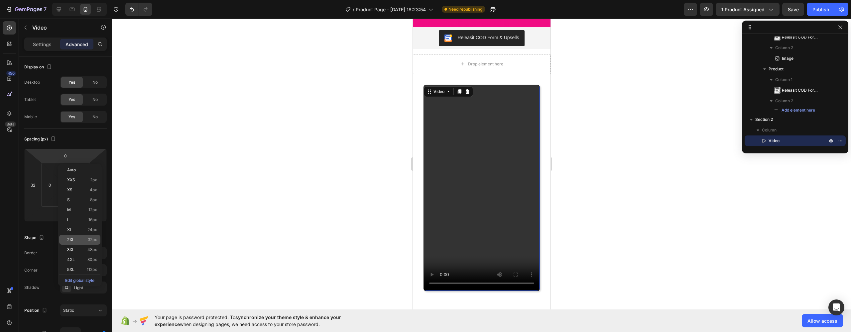
click at [78, 239] on p "2XL 32px" at bounding box center [82, 240] width 30 height 5
type input "32"
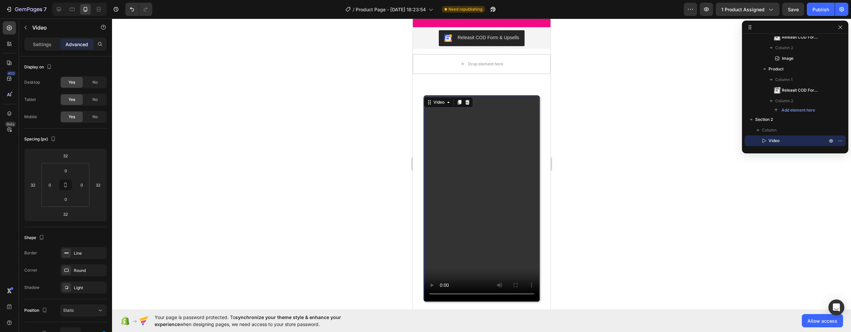
click at [540, 190] on div "Video 32" at bounding box center [482, 199] width 138 height 228
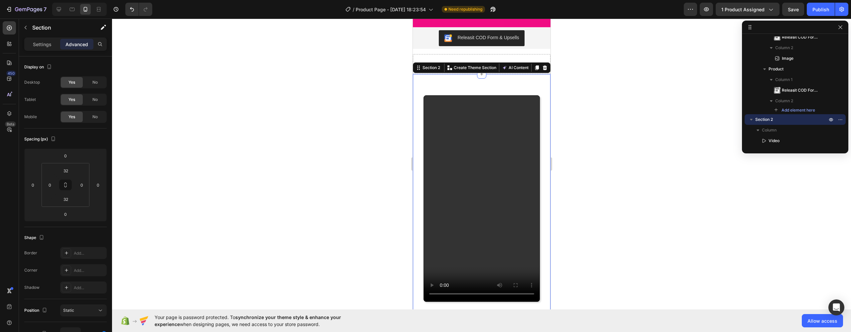
click at [588, 184] on div at bounding box center [481, 176] width 739 height 314
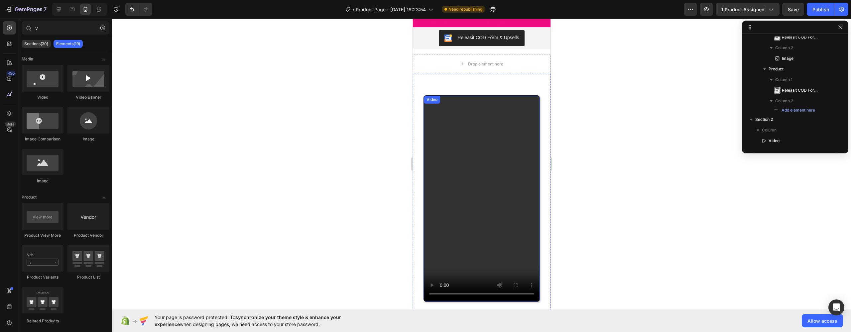
click at [458, 85] on div "Video" at bounding box center [482, 199] width 138 height 228
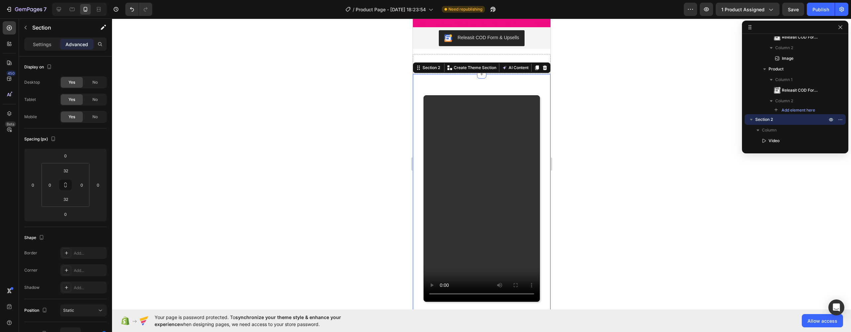
click at [457, 85] on div "Video" at bounding box center [482, 199] width 138 height 228
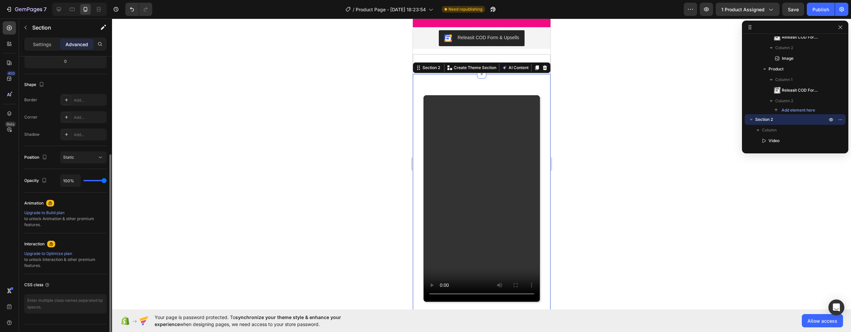
scroll to position [167, 0]
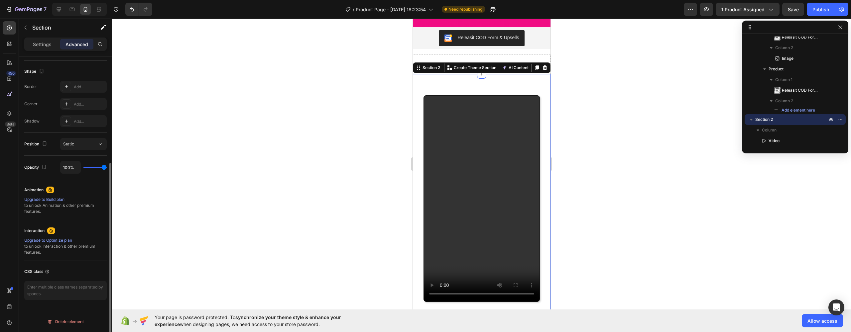
click at [678, 188] on div at bounding box center [481, 176] width 739 height 314
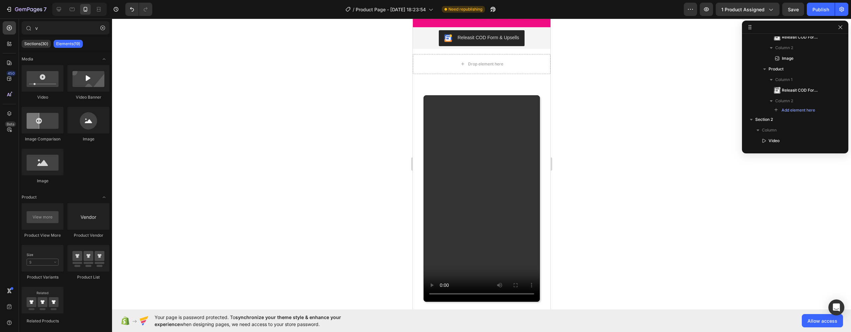
click at [678, 188] on div at bounding box center [481, 176] width 739 height 314
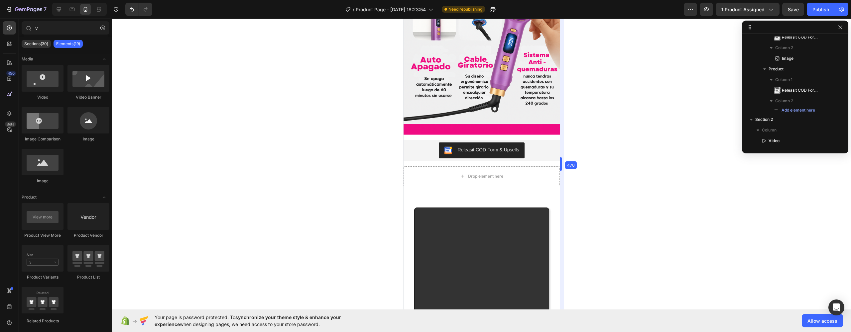
drag, startPoint x: 554, startPoint y: 167, endPoint x: 572, endPoint y: 166, distance: 18.6
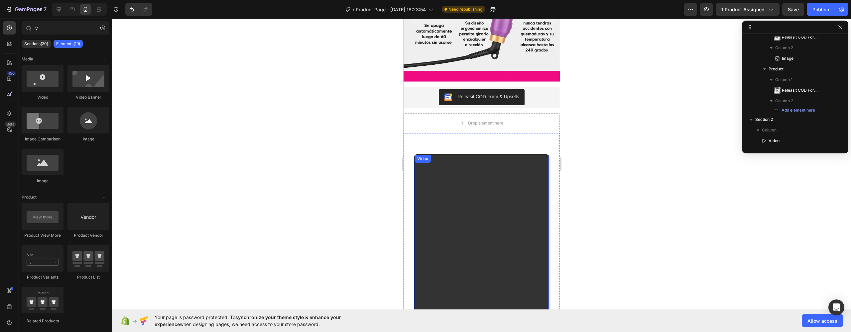
scroll to position [931, 0]
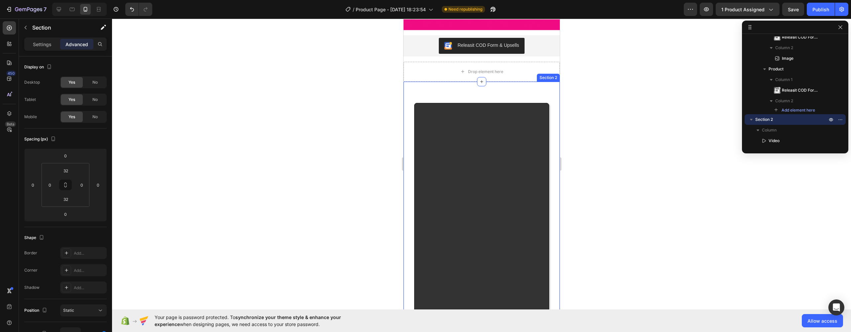
click at [406, 133] on div "Video" at bounding box center [481, 222] width 156 height 261
click at [479, 79] on icon at bounding box center [481, 81] width 5 height 5
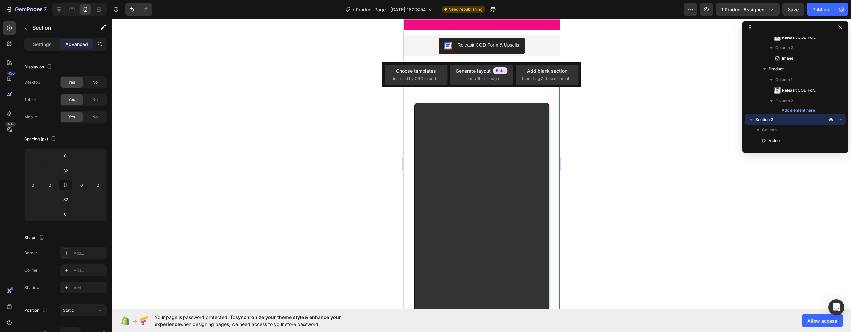
click at [627, 109] on div at bounding box center [481, 176] width 739 height 314
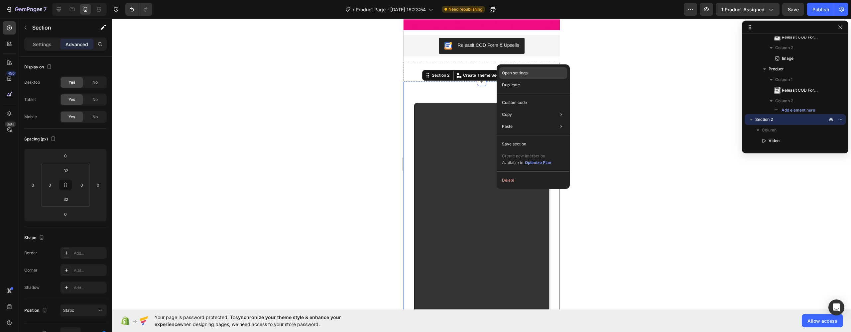
click at [524, 73] on p "Open settings" at bounding box center [515, 73] width 26 height 6
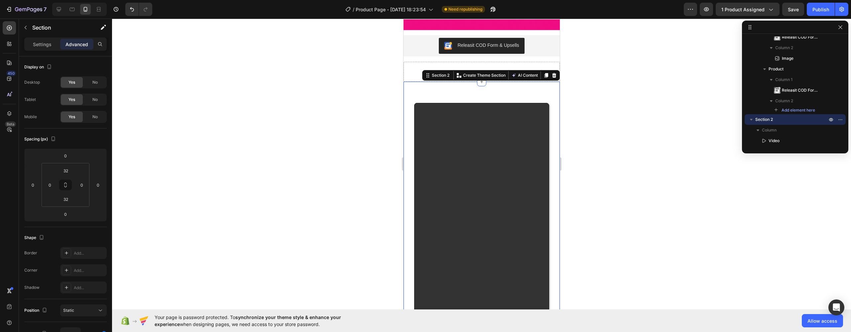
drag, startPoint x: 426, startPoint y: 64, endPoint x: 602, endPoint y: 109, distance: 181.8
click at [426, 92] on div "Video" at bounding box center [481, 222] width 156 height 261
click at [96, 48] on div at bounding box center [100, 44] width 11 height 11
click at [100, 30] on icon "button" at bounding box center [103, 27] width 7 height 7
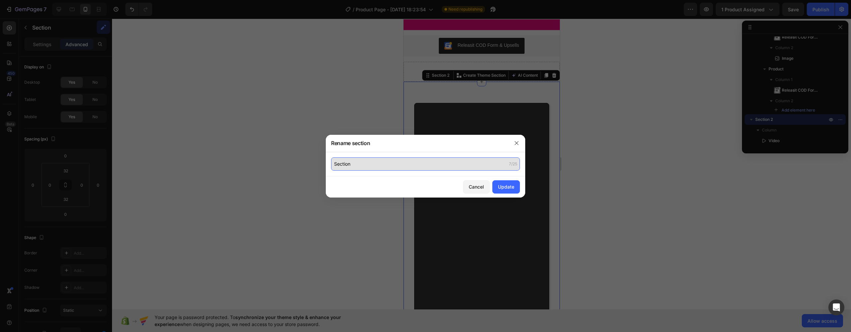
click at [406, 167] on input "Section" at bounding box center [425, 164] width 189 height 13
click at [518, 148] on button "button" at bounding box center [516, 143] width 11 height 11
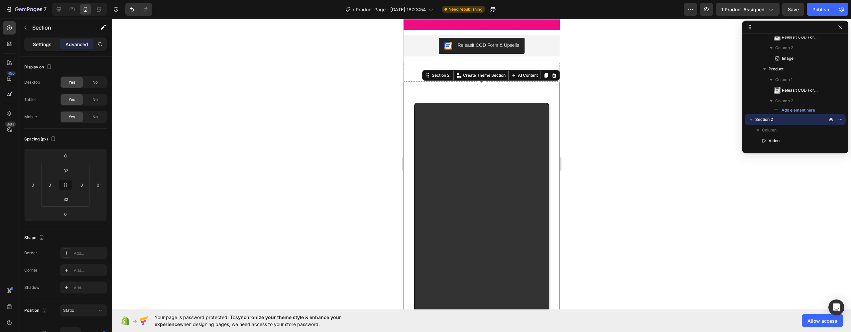
click at [35, 47] on p "Settings" at bounding box center [42, 44] width 19 height 7
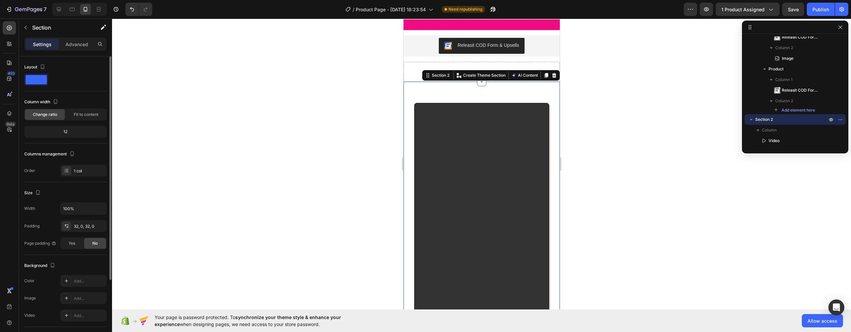
click at [42, 83] on span at bounding box center [36, 79] width 21 height 9
click at [41, 80] on span at bounding box center [36, 79] width 21 height 9
click at [33, 78] on span at bounding box center [36, 79] width 21 height 9
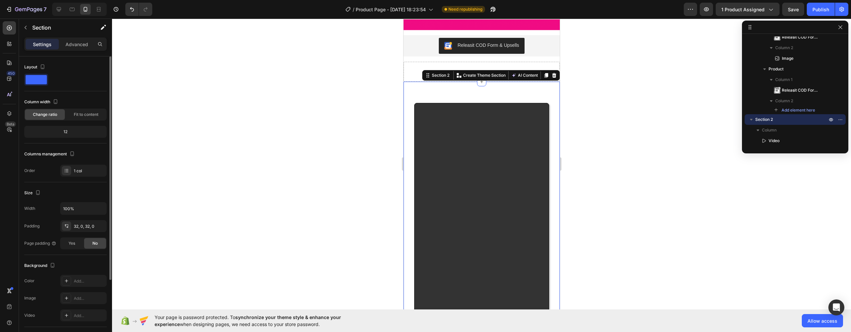
click at [33, 78] on span at bounding box center [36, 79] width 21 height 9
click at [35, 78] on span at bounding box center [36, 79] width 21 height 9
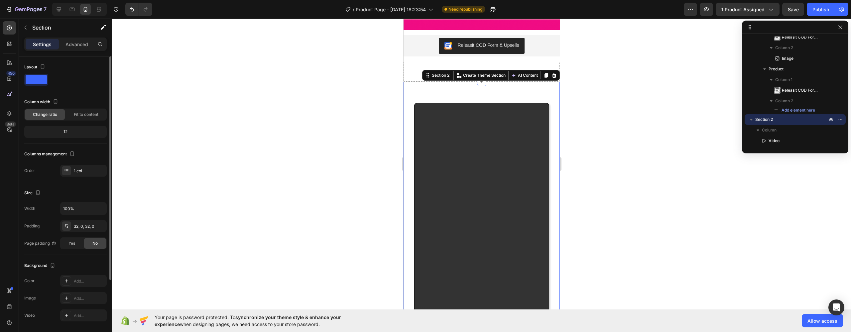
click at [35, 78] on span at bounding box center [36, 79] width 21 height 9
click at [35, 79] on span at bounding box center [36, 79] width 21 height 9
click at [42, 70] on icon "button" at bounding box center [42, 66] width 7 height 7
click at [41, 87] on icon "button" at bounding box center [44, 89] width 7 height 7
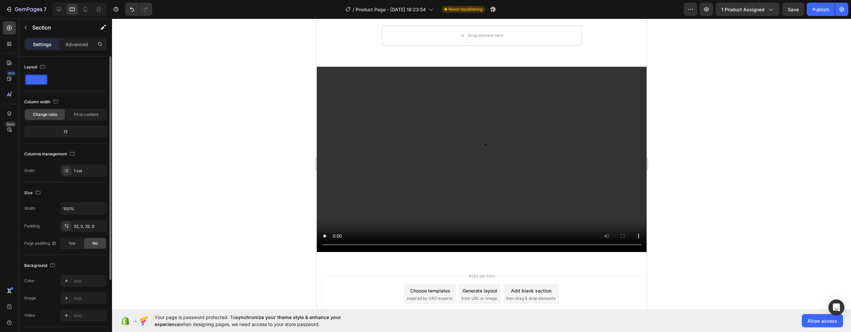
scroll to position [738, 0]
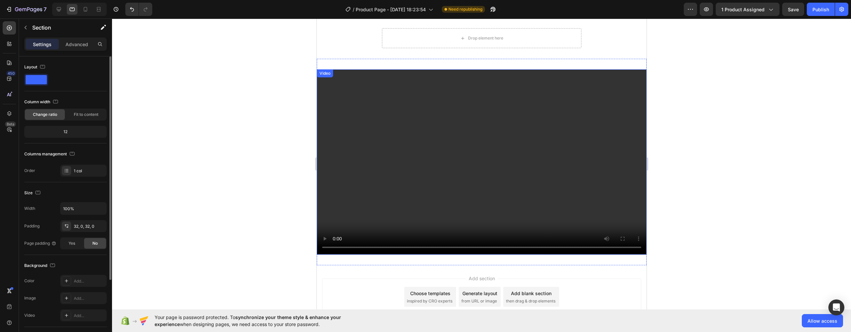
click at [44, 69] on icon "button" at bounding box center [42, 66] width 7 height 7
click at [42, 99] on icon "button" at bounding box center [44, 101] width 7 height 7
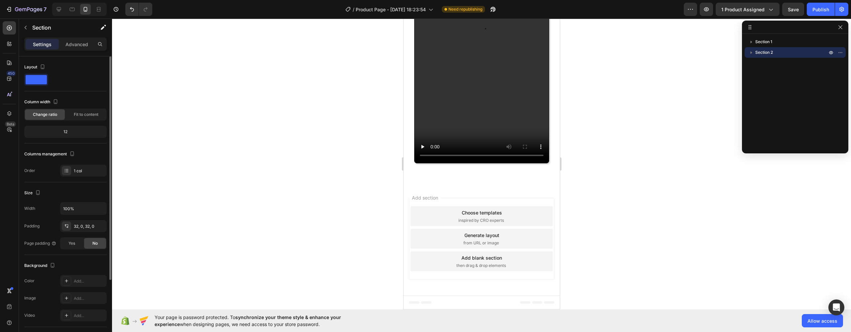
scroll to position [826, 0]
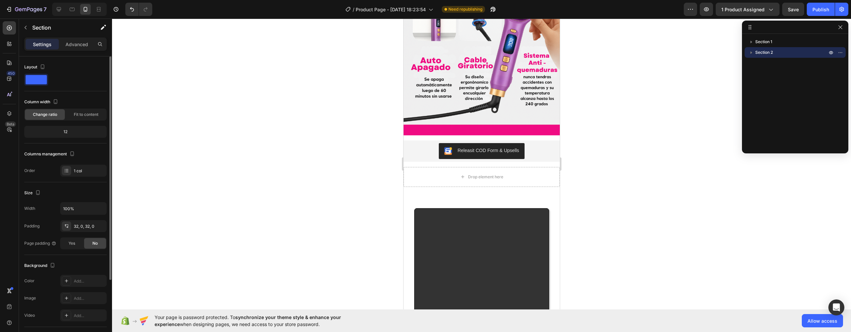
click at [440, 187] on div "Video Section 2" at bounding box center [481, 328] width 156 height 283
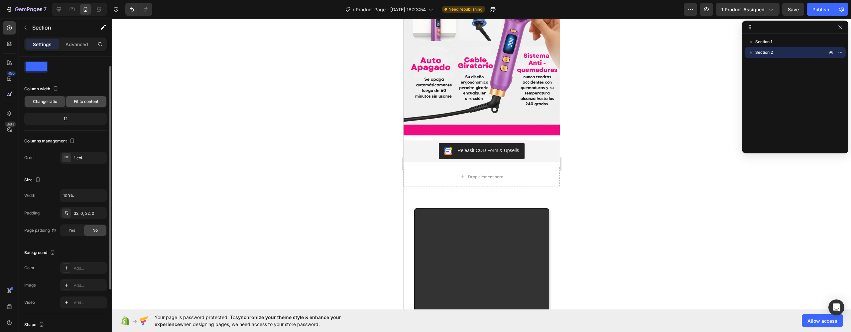
click at [77, 102] on span "Fit to content" at bounding box center [86, 102] width 25 height 6
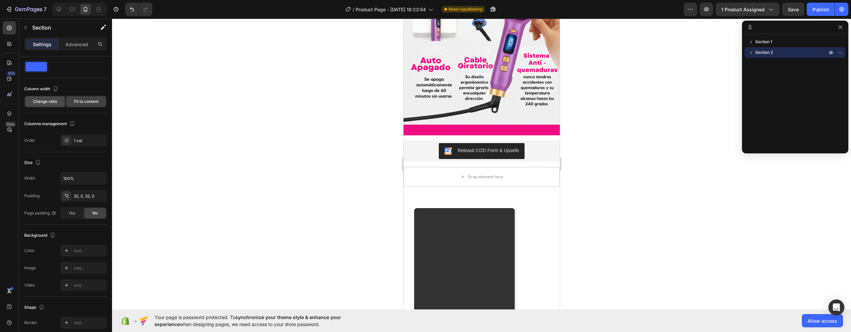
click at [49, 105] on div "Change ratio" at bounding box center [45, 101] width 40 height 11
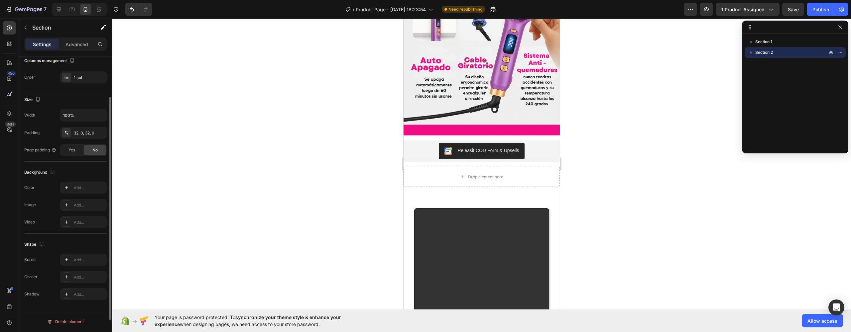
scroll to position [93, 0]
click at [83, 187] on div "Add..." at bounding box center [89, 188] width 31 height 6
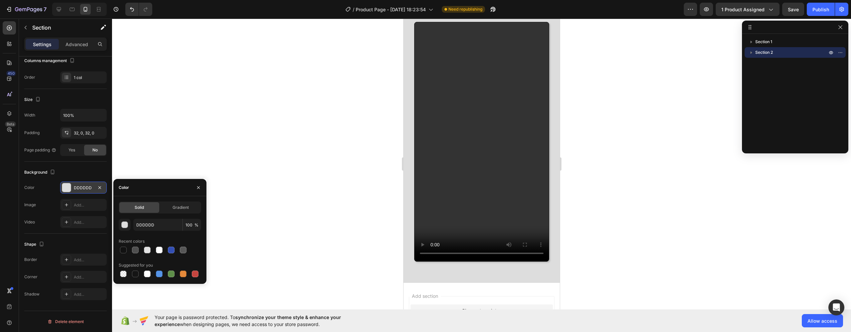
scroll to position [1009, 0]
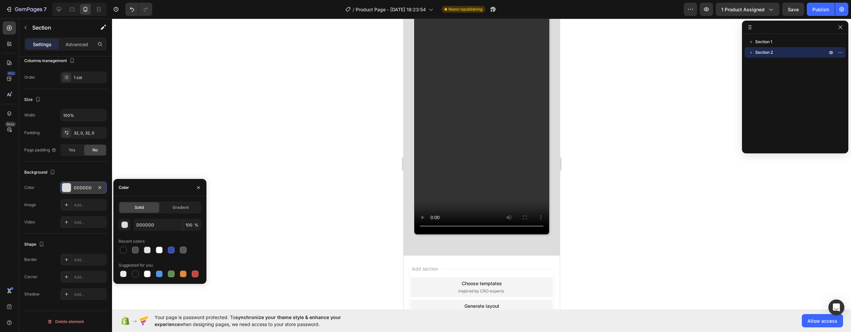
click at [271, 201] on div at bounding box center [481, 176] width 739 height 314
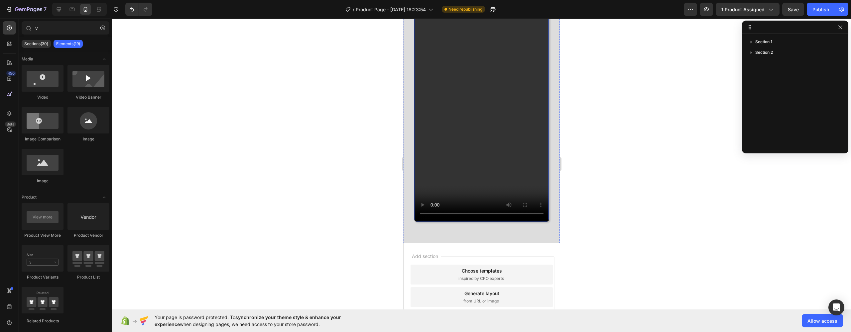
scroll to position [1033, 0]
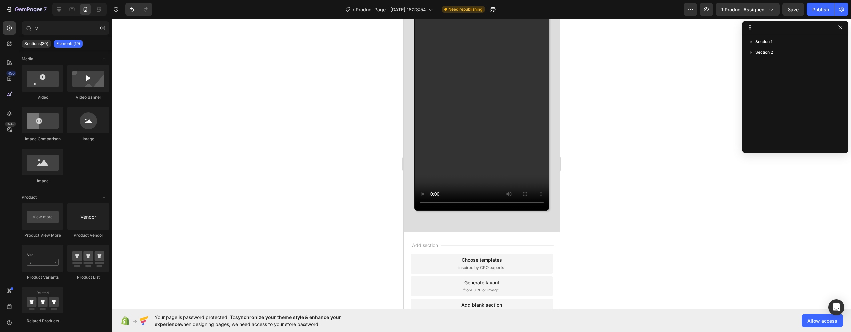
click at [469, 270] on div "Add section Choose templates inspired by CRO experts Generate layout from URL o…" at bounding box center [481, 287] width 156 height 111
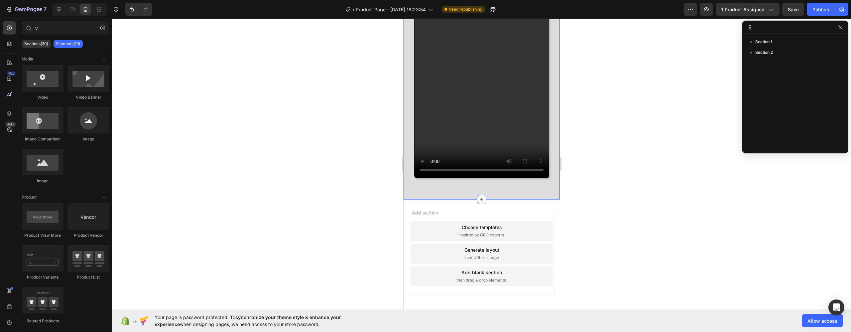
click at [480, 201] on icon at bounding box center [481, 199] width 3 height 3
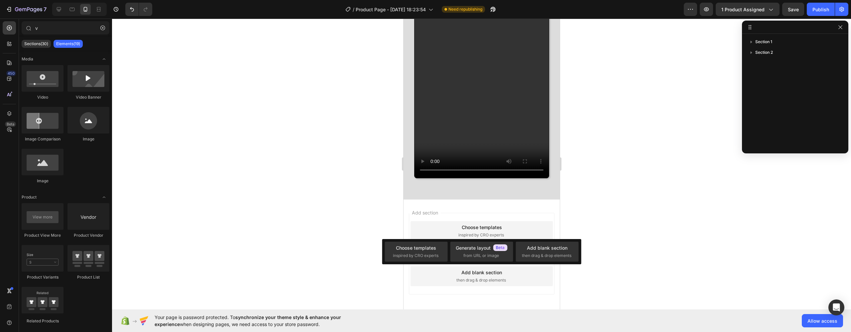
click at [335, 225] on div at bounding box center [481, 176] width 739 height 314
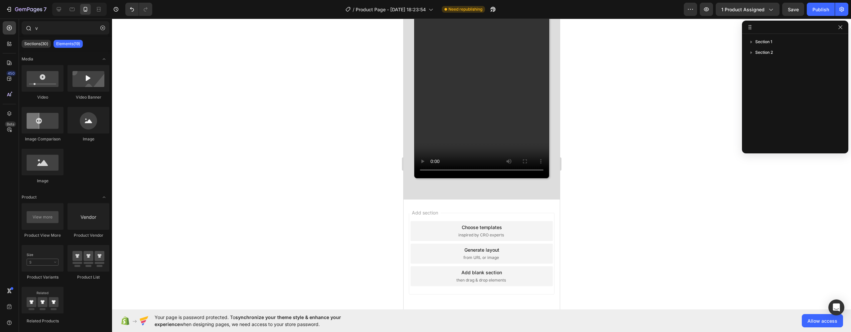
click at [37, 36] on div "v" at bounding box center [65, 29] width 93 height 16
click at [39, 32] on input "v" at bounding box center [66, 27] width 88 height 13
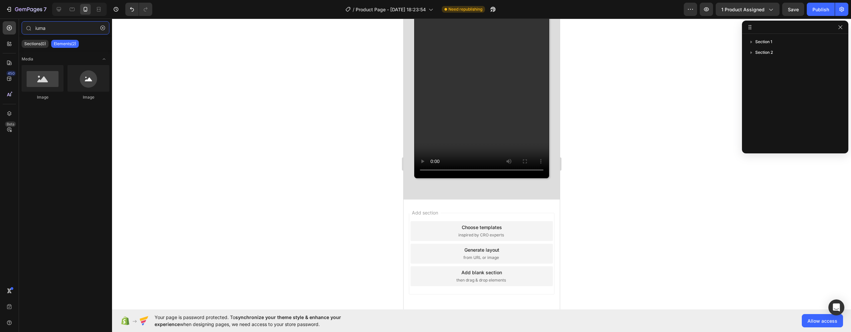
type input "suma"
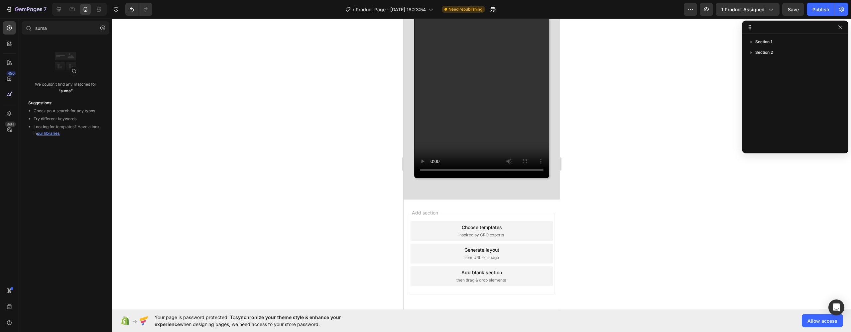
click at [85, 81] on div "We couldn’t find any matches for “suma”" at bounding box center [65, 73] width 85 height 53
click at [106, 29] on button "button" at bounding box center [102, 28] width 11 height 11
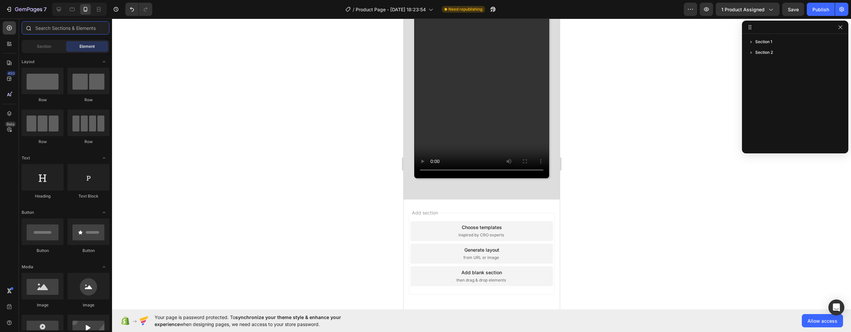
click at [94, 30] on input "text" at bounding box center [66, 27] width 88 height 13
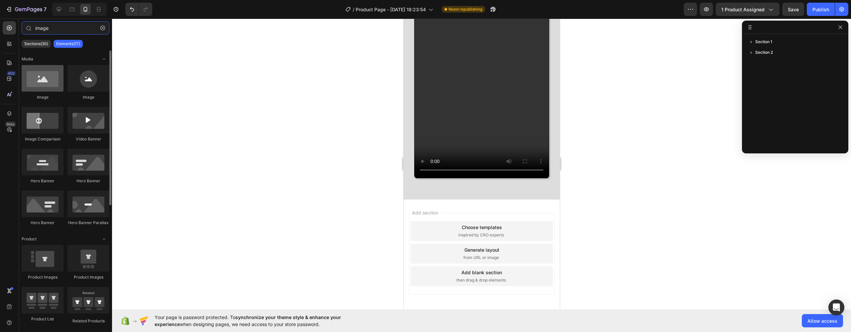
type input "image"
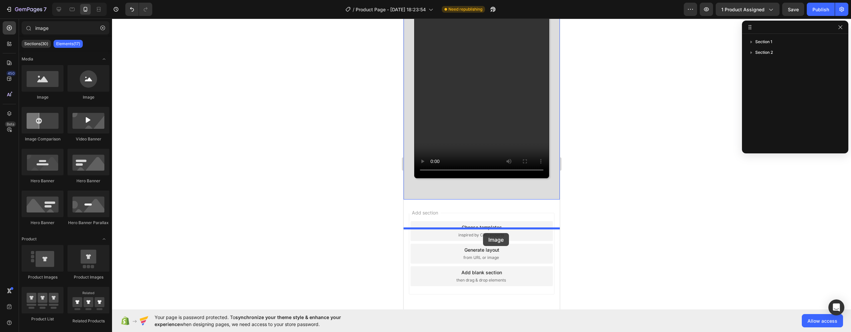
drag, startPoint x: 446, startPoint y: 103, endPoint x: 483, endPoint y: 233, distance: 135.4
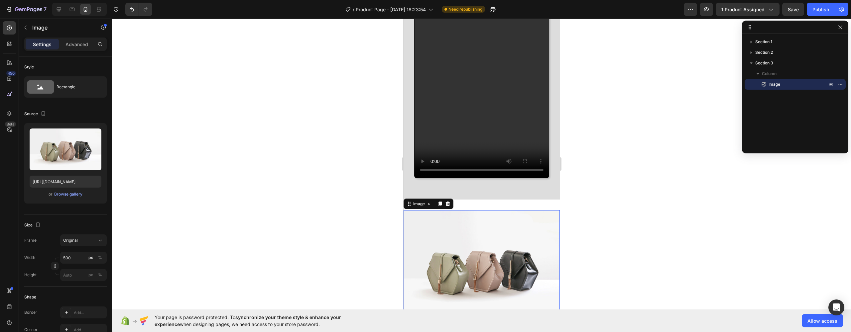
click at [467, 260] on img at bounding box center [481, 268] width 156 height 117
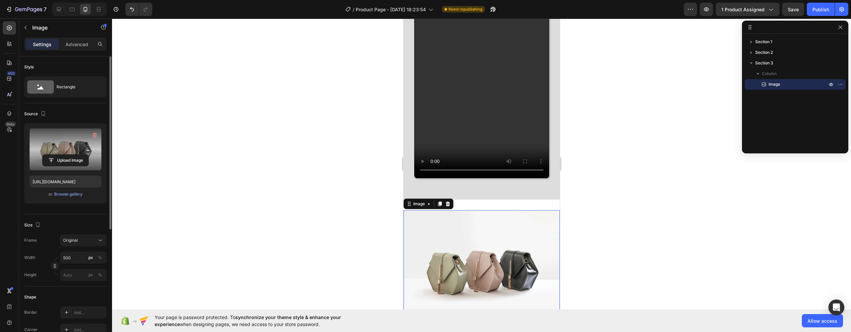
click at [60, 144] on label at bounding box center [66, 150] width 72 height 42
click at [60, 155] on input "file" at bounding box center [66, 160] width 46 height 11
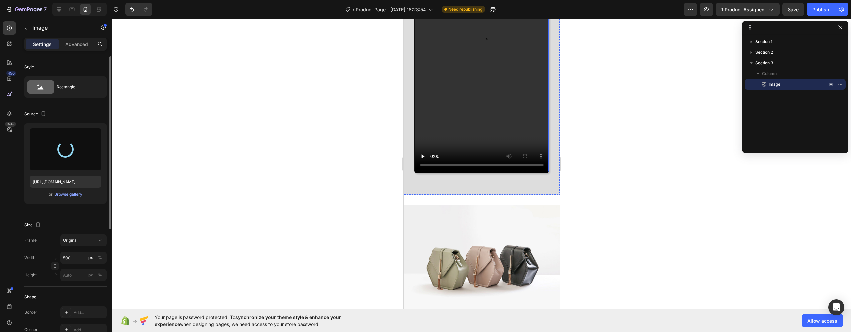
type input "https://cdn.shopify.com/s/files/1/0758/4632/0369/files/gempages_581120267095376…"
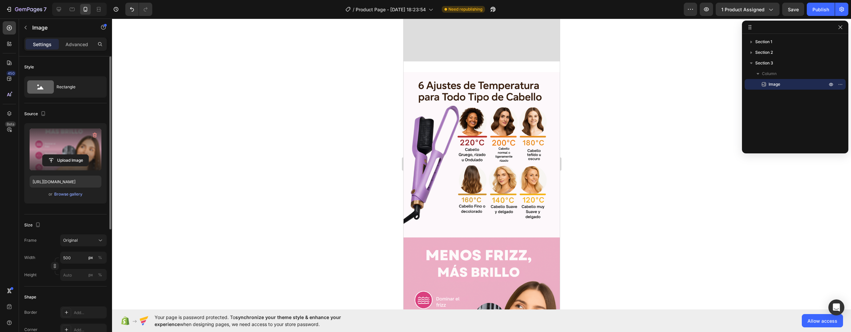
scroll to position [1314, 0]
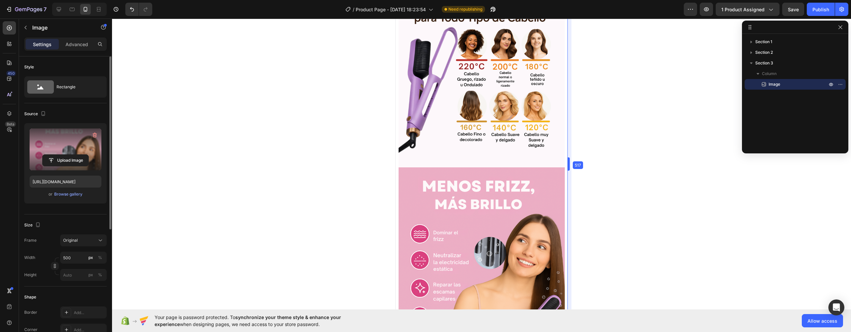
drag, startPoint x: 561, startPoint y: 169, endPoint x: 577, endPoint y: 172, distance: 16.6
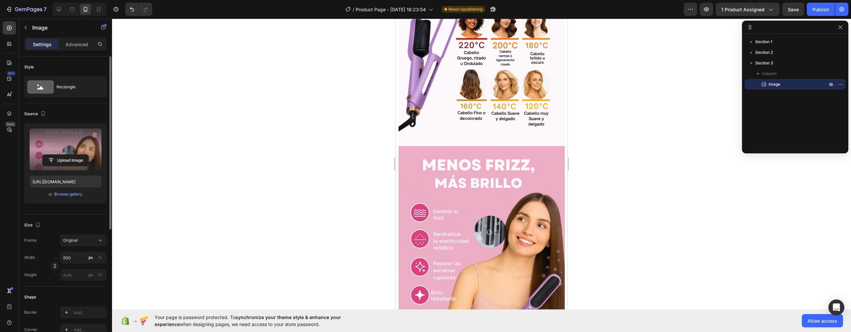
click at [470, 183] on img at bounding box center [482, 225] width 166 height 510
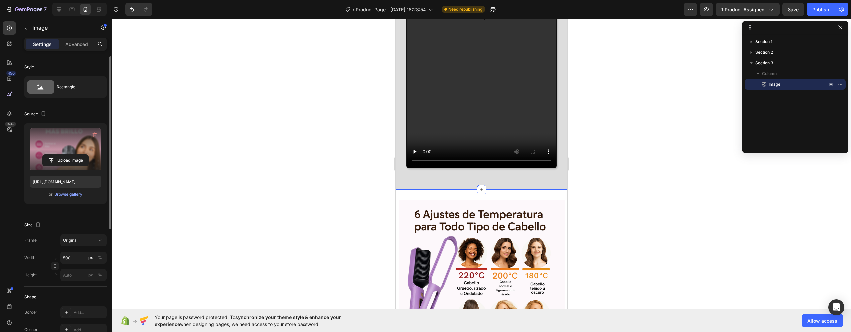
scroll to position [1115, 0]
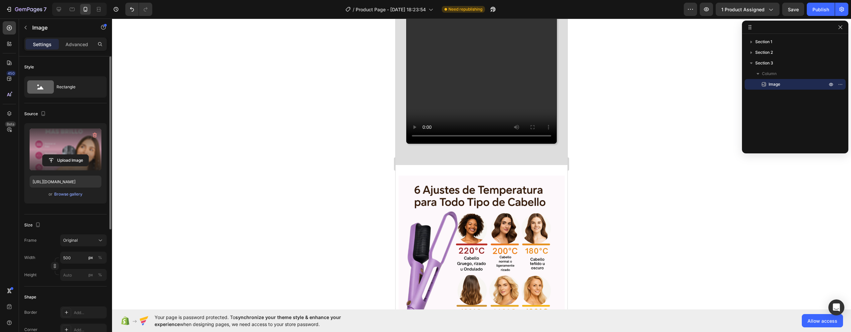
scroll to position [1200, 0]
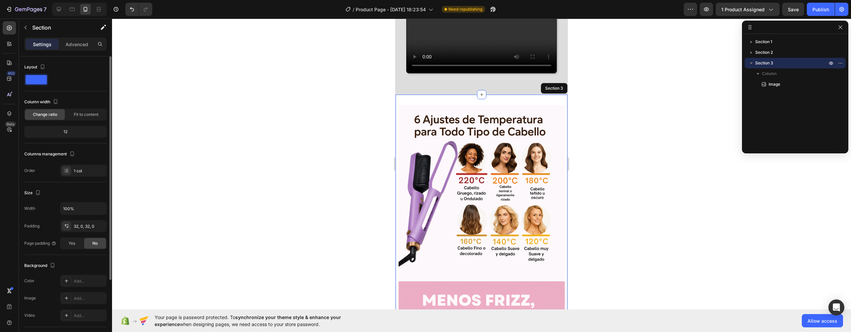
click at [84, 49] on div "Advanced" at bounding box center [76, 44] width 33 height 11
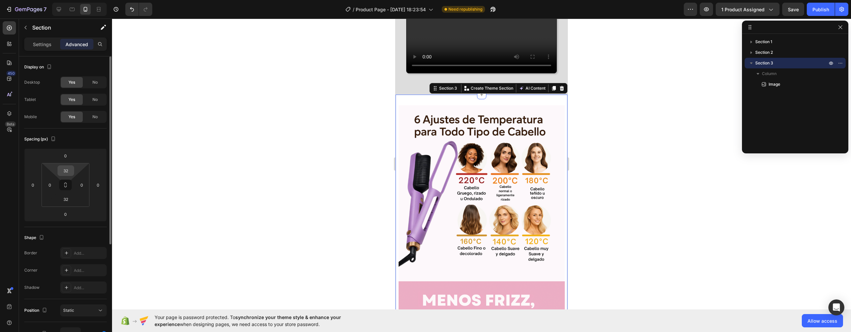
click at [72, 168] on div "32" at bounding box center [66, 171] width 17 height 11
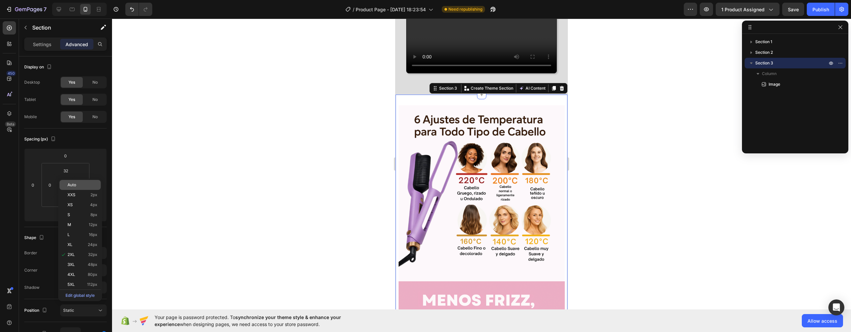
click at [73, 182] on div "Auto" at bounding box center [80, 185] width 41 height 10
type input "Auto"
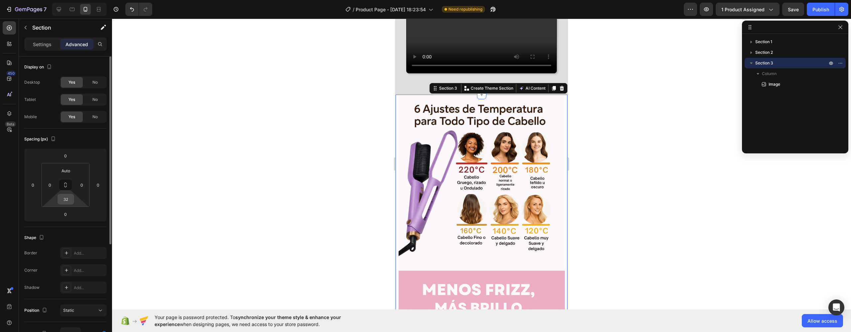
click at [66, 201] on input "32" at bounding box center [65, 199] width 13 height 10
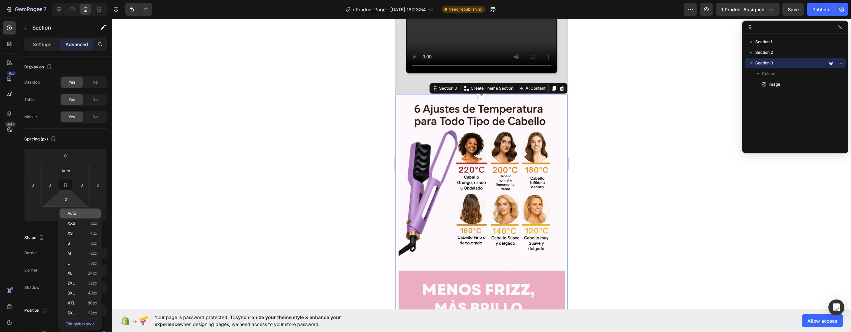
click at [72, 213] on span "Auto" at bounding box center [71, 213] width 9 height 5
type input "Auto"
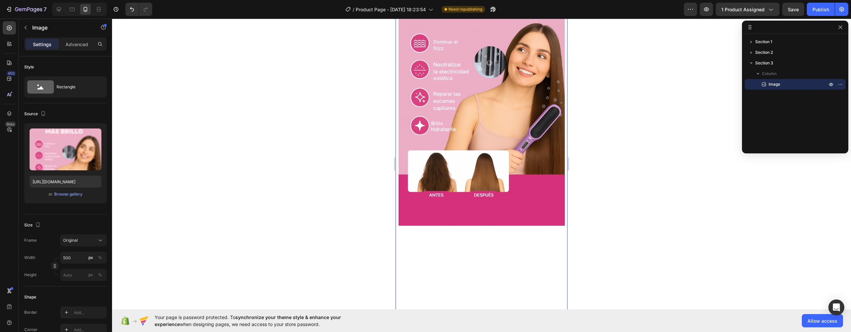
click at [469, 229] on img at bounding box center [482, 55] width 166 height 510
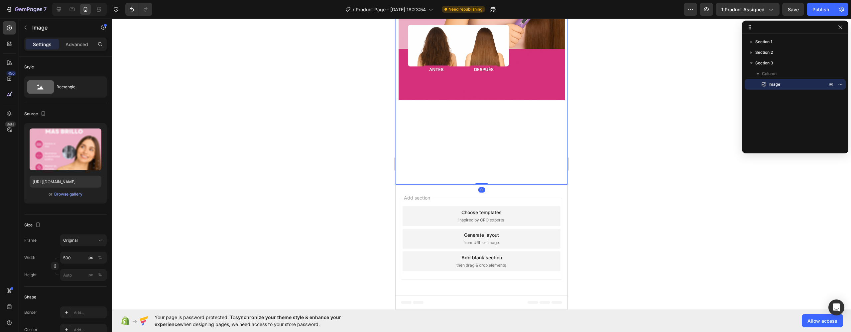
click at [73, 44] on p "Advanced" at bounding box center [76, 44] width 23 height 7
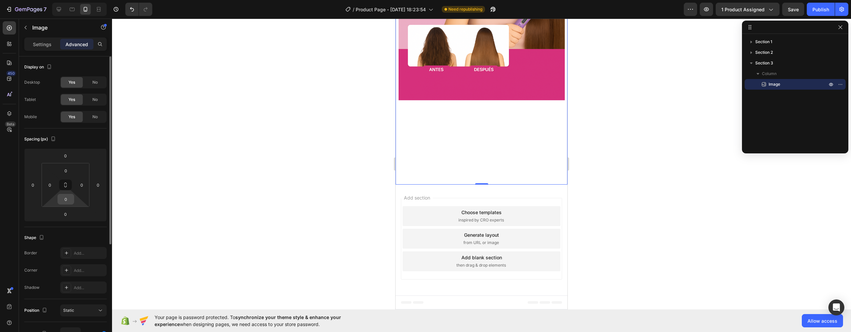
click at [66, 201] on input "0" at bounding box center [65, 199] width 13 height 10
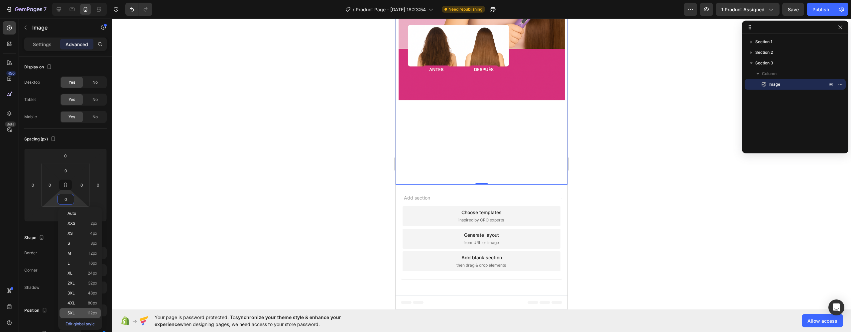
click at [82, 312] on p "5XL 112px" at bounding box center [82, 313] width 30 height 5
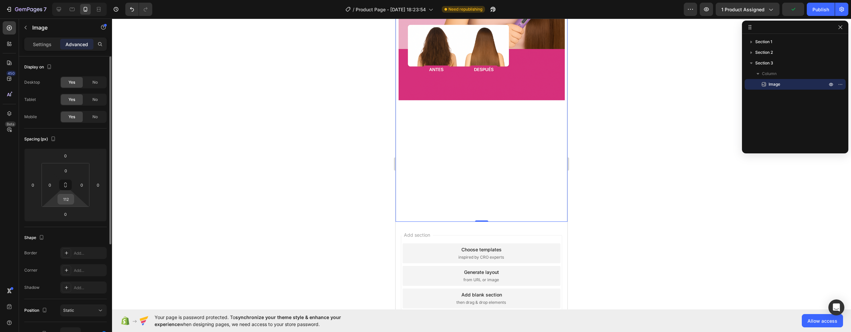
click at [71, 199] on input "112" at bounding box center [65, 199] width 13 height 10
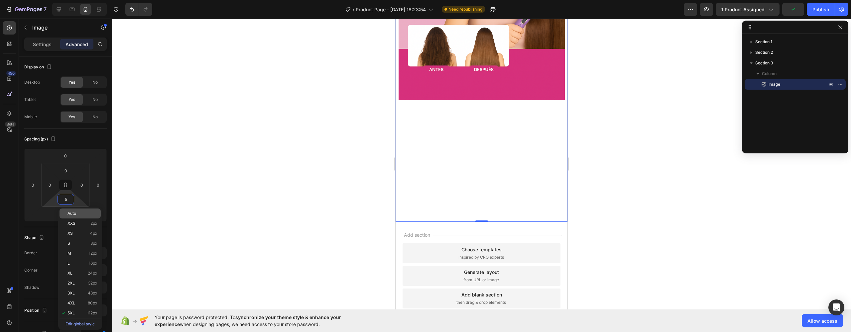
click at [71, 213] on span "Auto" at bounding box center [71, 213] width 9 height 5
type input "Auto"
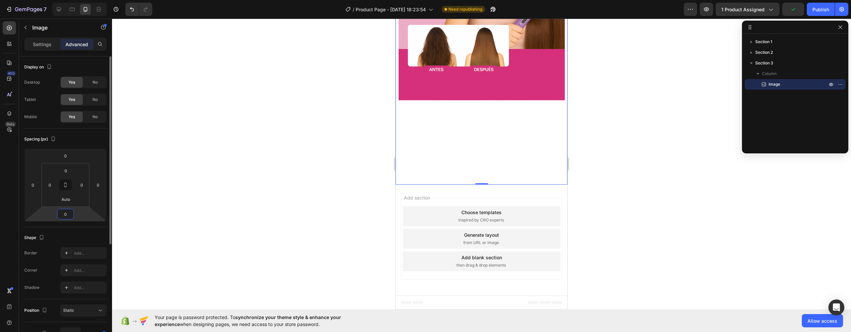
click at [68, 210] on input "0" at bounding box center [65, 214] width 13 height 10
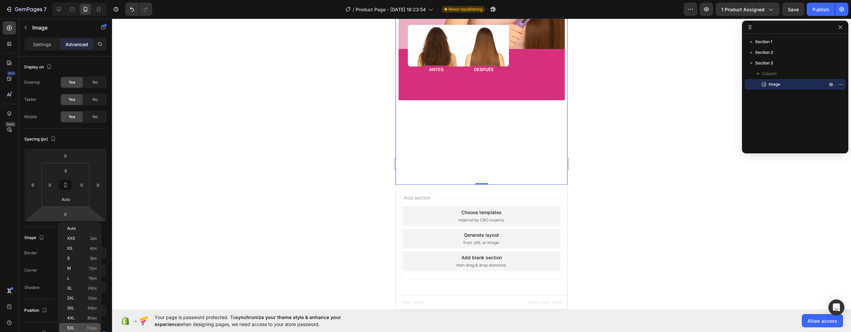
click at [74, 328] on span "5XL" at bounding box center [70, 328] width 7 height 5
type input "112"
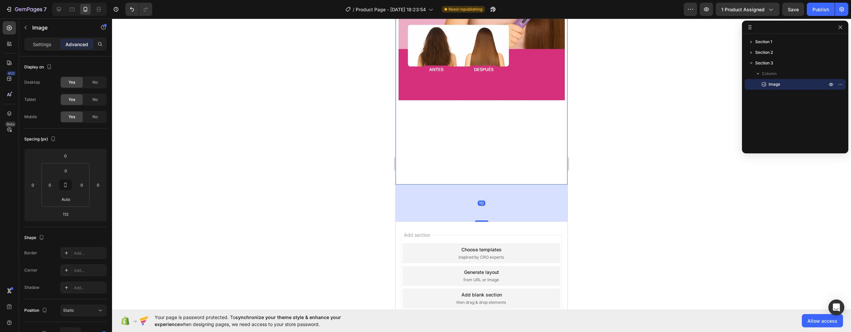
click at [446, 207] on div "112" at bounding box center [482, 203] width 172 height 37
click at [503, 195] on div "112" at bounding box center [482, 203] width 172 height 37
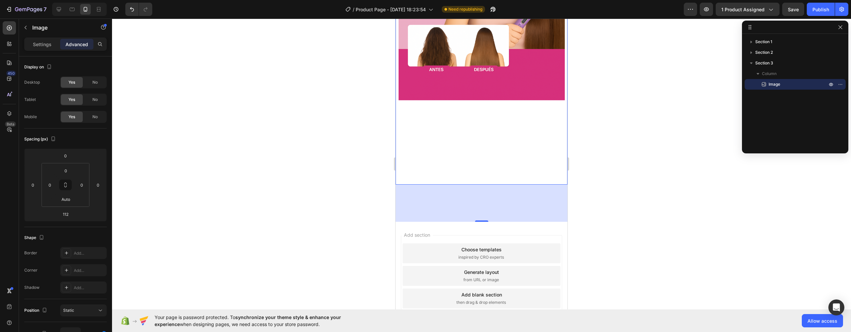
click at [575, 205] on div at bounding box center [481, 176] width 739 height 314
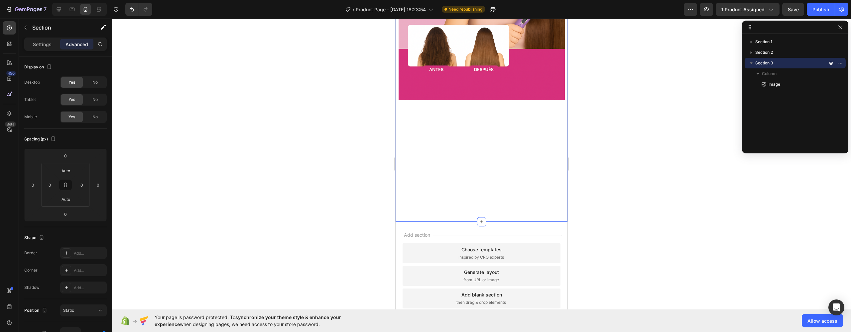
click at [66, 214] on input "0" at bounding box center [65, 214] width 13 height 10
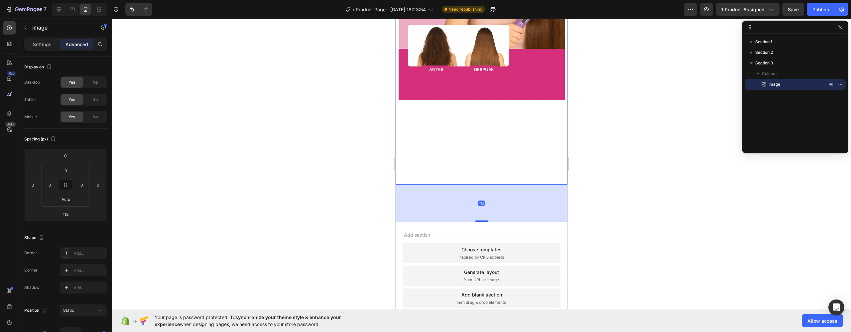
click at [62, 219] on div "112" at bounding box center [65, 214] width 17 height 11
click at [71, 229] on span "Auto" at bounding box center [71, 228] width 9 height 5
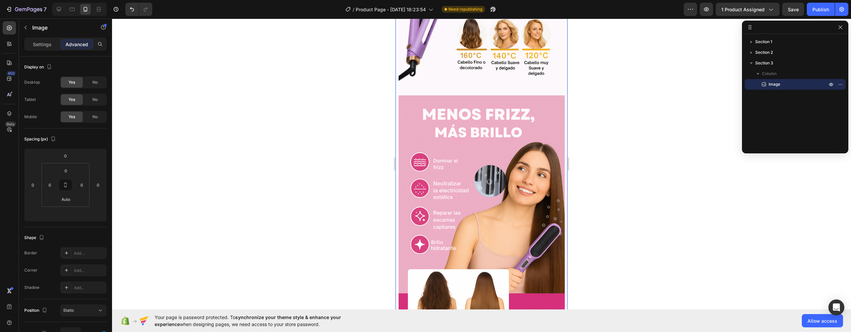
scroll to position [1617, 0]
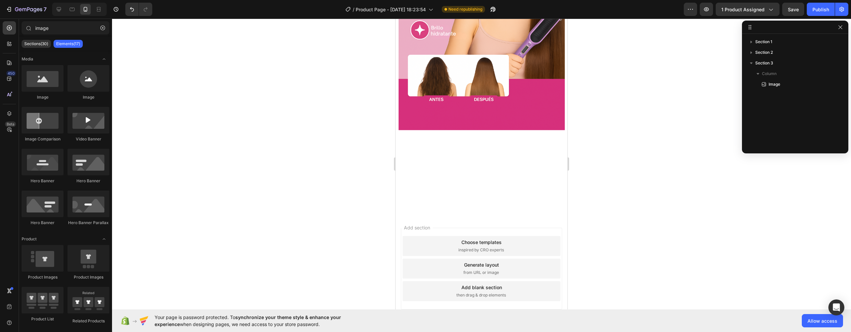
click at [477, 215] on div "Add section Choose templates inspired by CRO experts Generate layout from URL o…" at bounding box center [482, 270] width 172 height 111
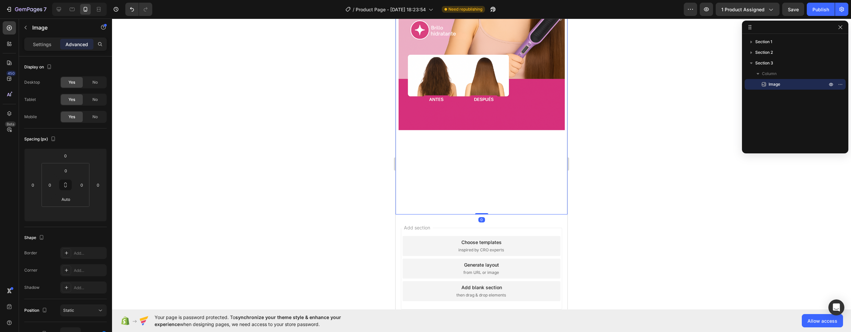
drag, startPoint x: 480, startPoint y: 214, endPoint x: 419, endPoint y: 156, distance: 84.7
type input "0"
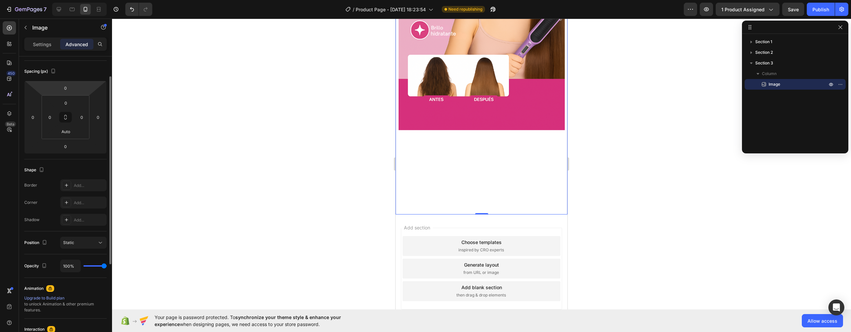
scroll to position [0, 0]
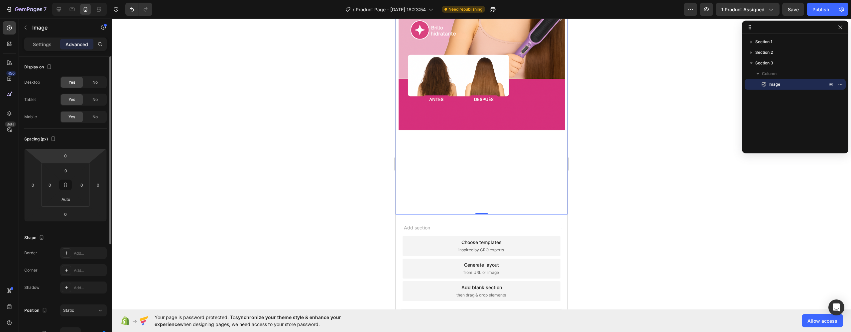
click at [50, 53] on div "Settings Advanced" at bounding box center [65, 47] width 93 height 19
click at [48, 49] on div "Settings" at bounding box center [42, 44] width 33 height 11
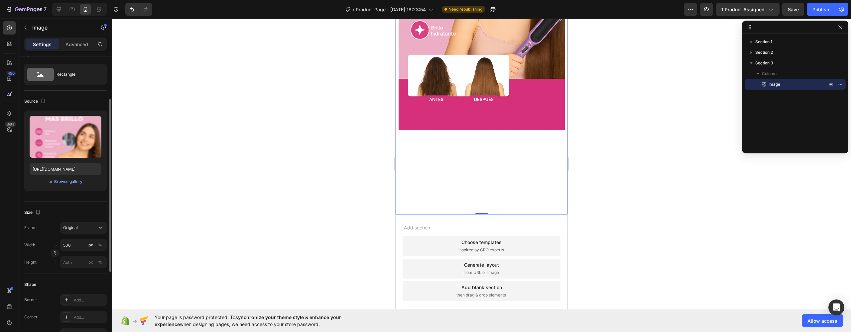
scroll to position [35, 0]
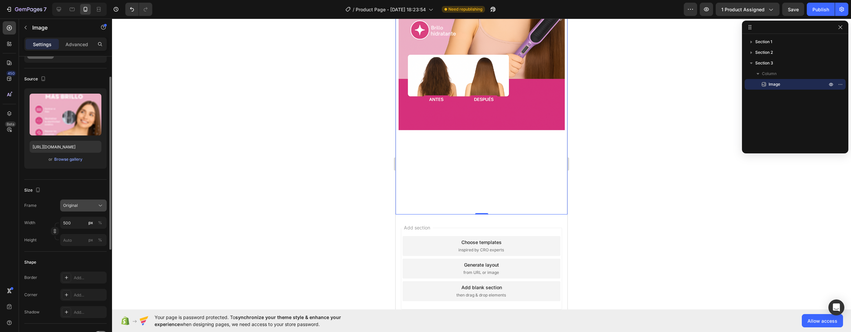
click at [79, 206] on div "Original" at bounding box center [79, 206] width 33 height 6
click at [82, 236] on div "Vertical" at bounding box center [82, 234] width 39 height 7
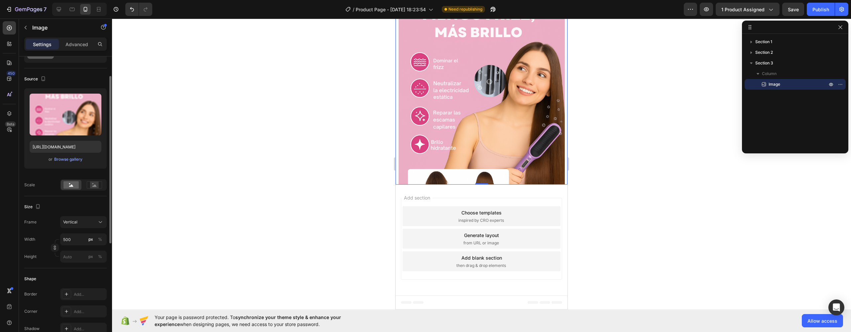
scroll to position [1359, 0]
click at [81, 237] on input "500" at bounding box center [83, 240] width 47 height 12
click at [84, 222] on div "Vertical" at bounding box center [79, 222] width 33 height 6
click at [49, 217] on div "Frame Vertical" at bounding box center [65, 222] width 82 height 12
click at [76, 240] on input "500" at bounding box center [83, 240] width 47 height 12
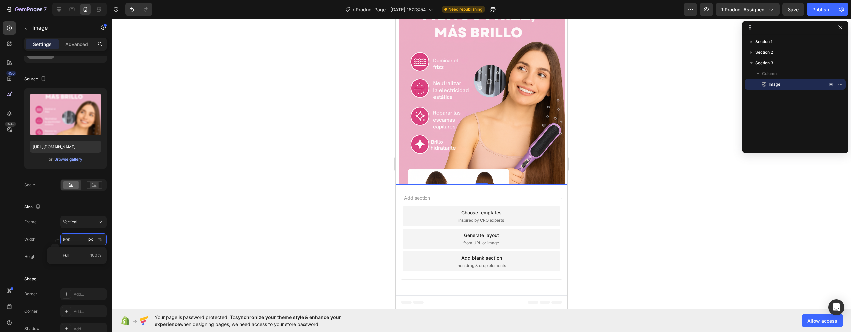
click at [76, 240] on input "500" at bounding box center [83, 240] width 47 height 12
type input "3"
type input "4"
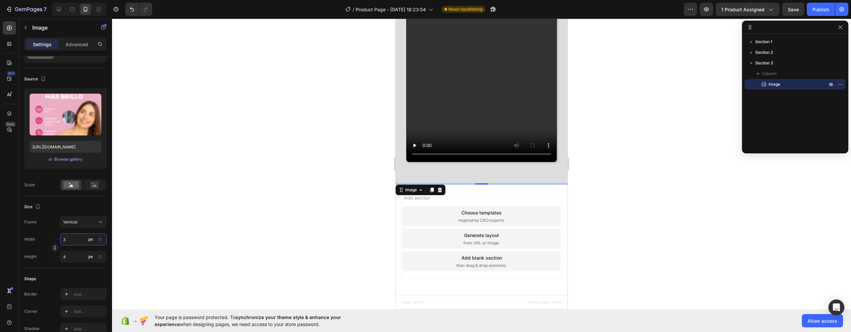
type input "32"
type input "43"
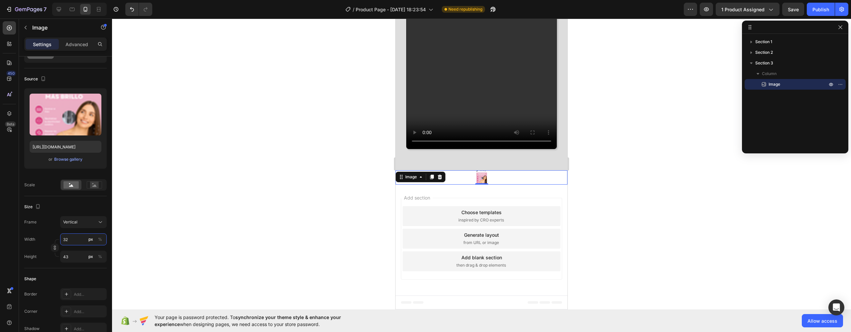
type input "320"
type input "427"
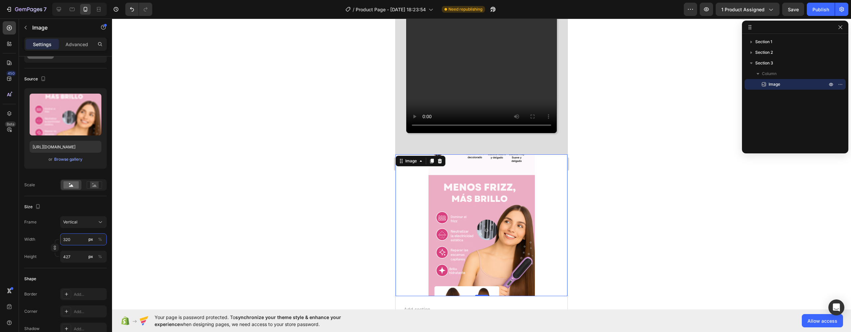
type input "3200"
type input "4267"
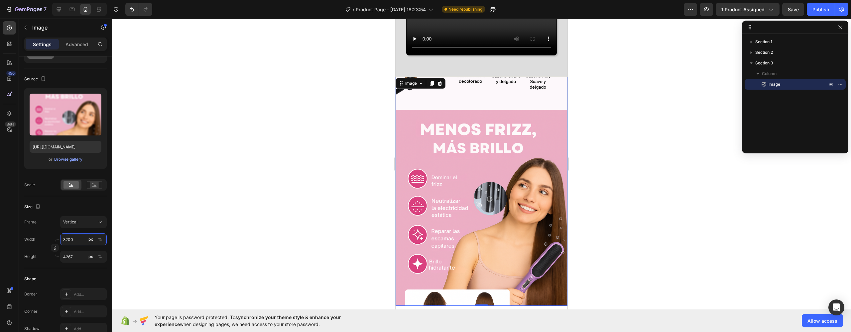
scroll to position [1165, 0]
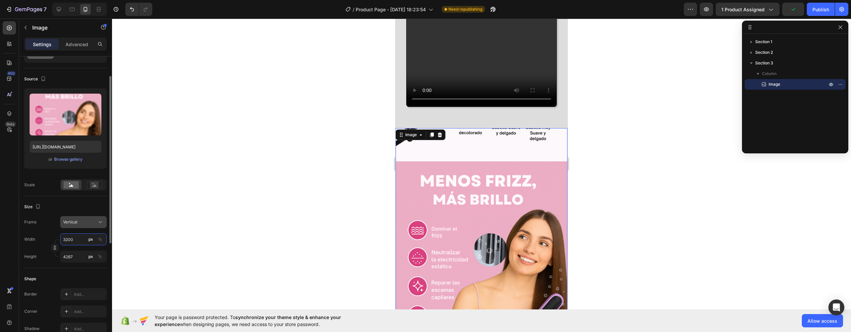
type input "3200"
click at [87, 225] on div "Vertical" at bounding box center [79, 222] width 33 height 6
click at [85, 277] on div "Original" at bounding box center [82, 276] width 39 height 6
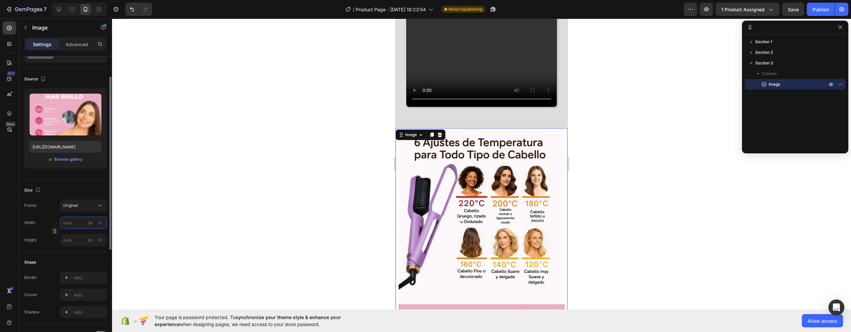
click at [69, 225] on input "px %" at bounding box center [83, 223] width 47 height 12
click at [88, 237] on p "Full 100%" at bounding box center [82, 239] width 39 height 6
type input "100"
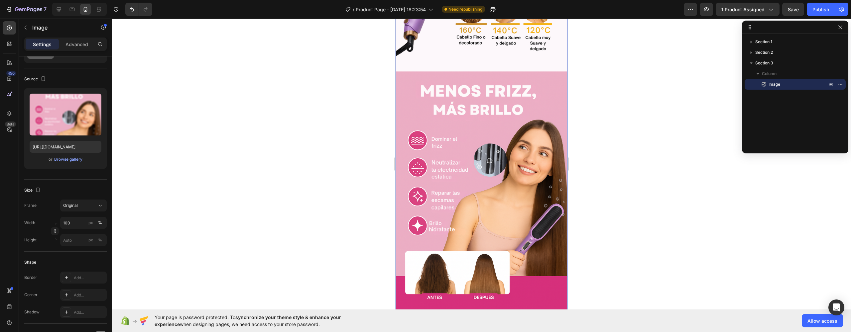
scroll to position [1496, 0]
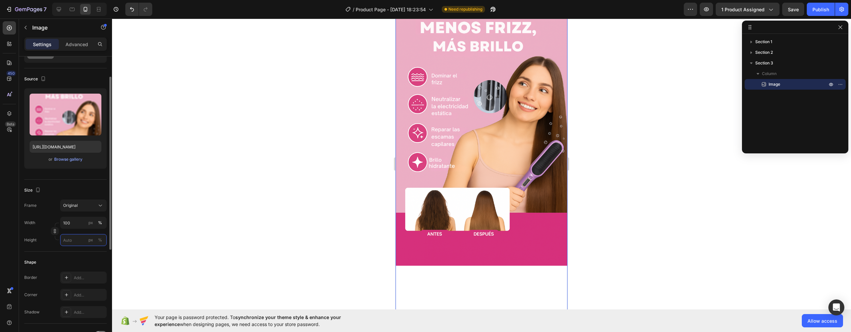
click at [76, 238] on input "px %" at bounding box center [83, 240] width 47 height 12
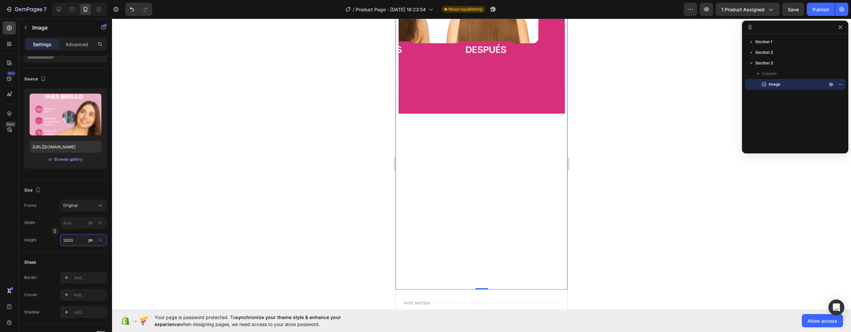
scroll to position [2097, 0]
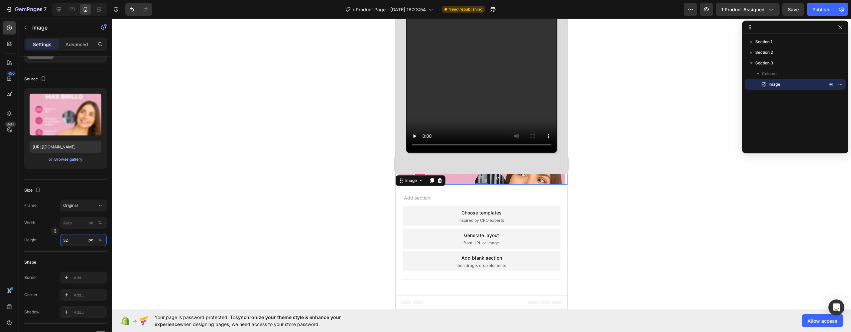
type input "3"
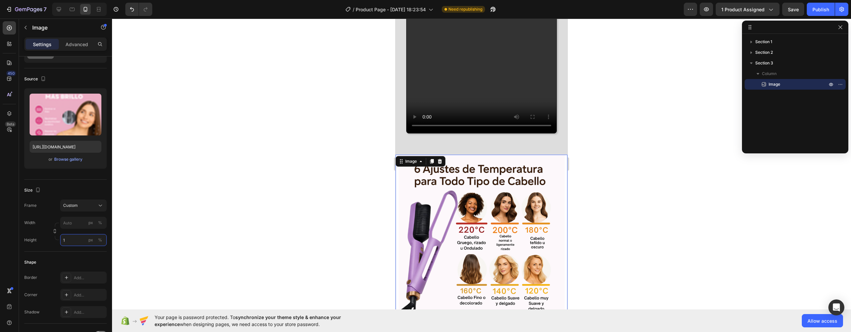
scroll to position [1137, 0]
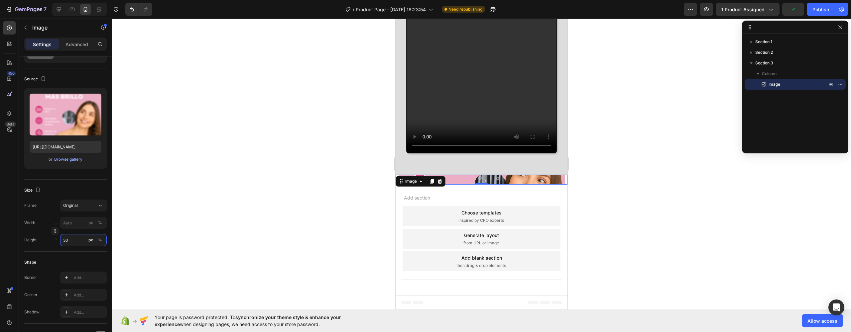
type input "3"
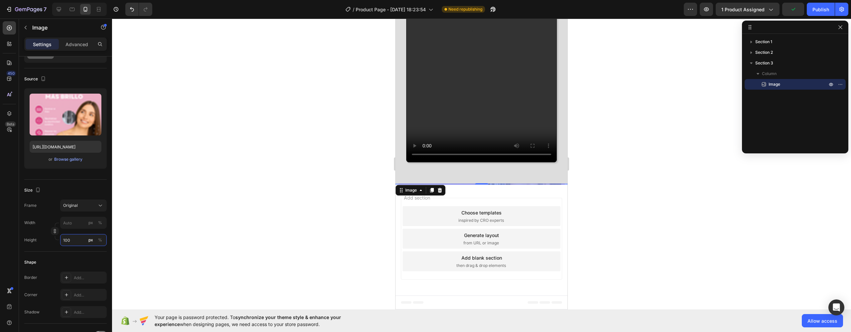
type input "3"
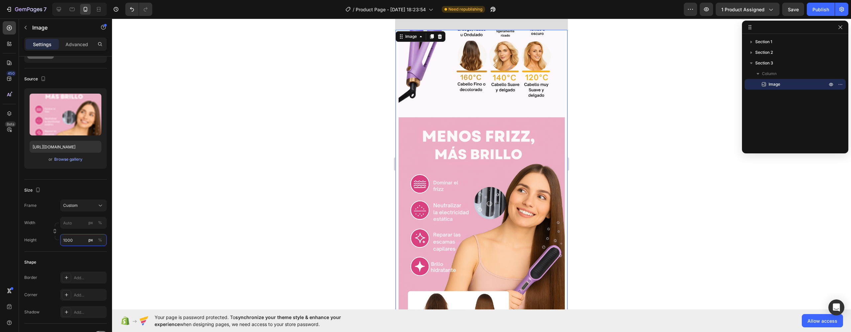
scroll to position [1396, 0]
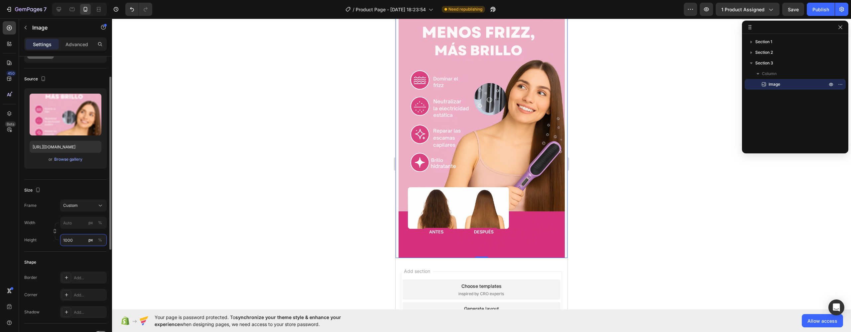
click at [65, 241] on input "1000" at bounding box center [83, 240] width 47 height 12
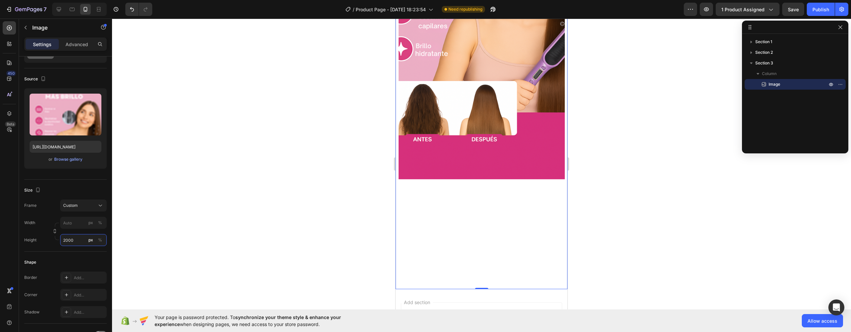
scroll to position [1743, 0]
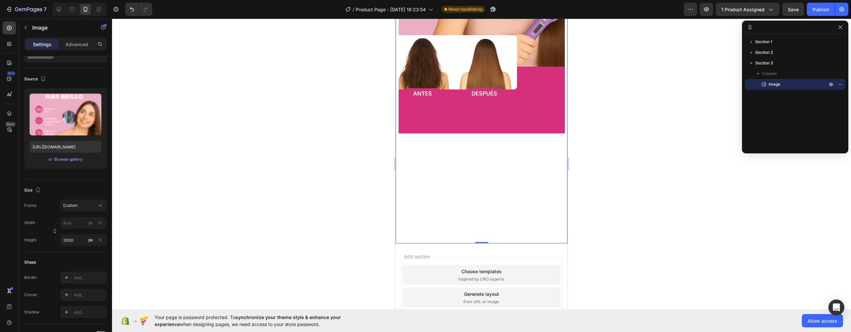
click at [71, 255] on input "2000" at bounding box center [83, 257] width 47 height 12
click at [85, 274] on p "Full 100%" at bounding box center [82, 273] width 39 height 6
type input "100"
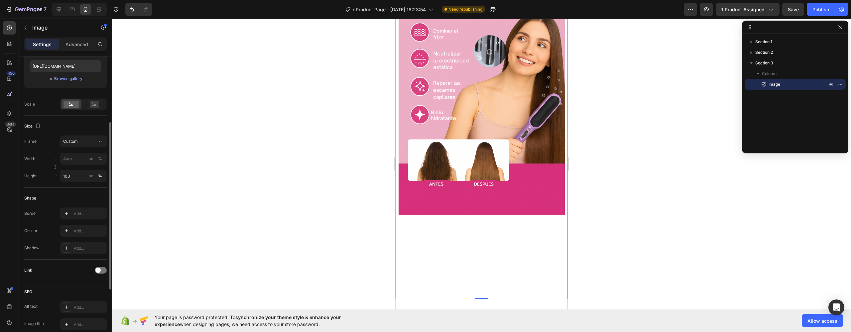
scroll to position [1531, 0]
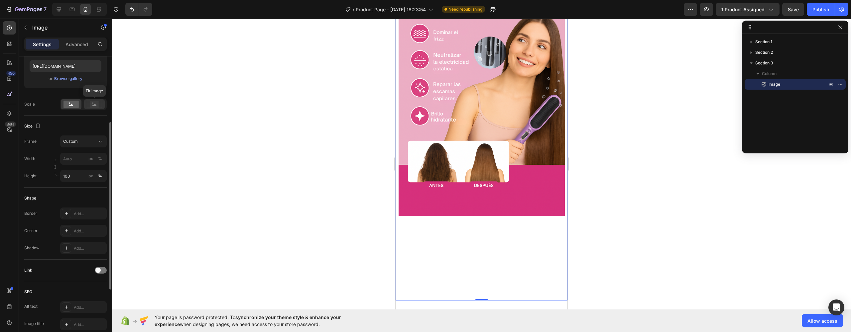
click at [92, 106] on rect at bounding box center [94, 104] width 9 height 7
click at [63, 104] on div at bounding box center [71, 104] width 21 height 10
click at [91, 106] on rect at bounding box center [94, 104] width 9 height 7
click at [82, 141] on div "Custom" at bounding box center [79, 142] width 33 height 6
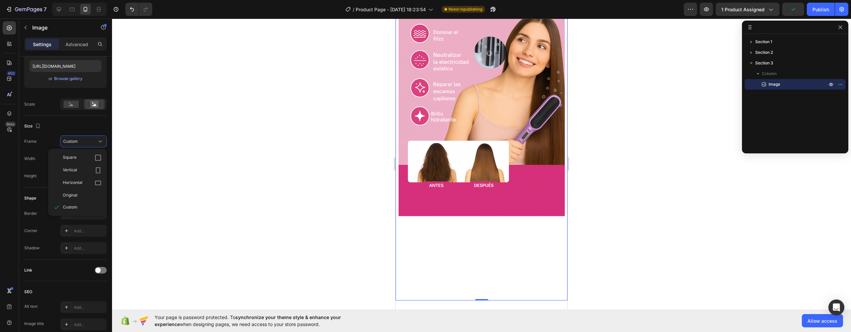
click at [448, 150] on img at bounding box center [482, 46] width 166 height 510
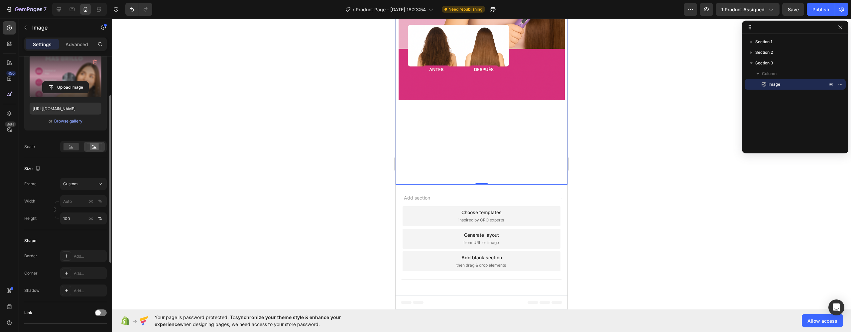
scroll to position [71, 0]
click at [65, 71] on label at bounding box center [66, 78] width 72 height 42
click at [65, 83] on input "file" at bounding box center [66, 88] width 46 height 11
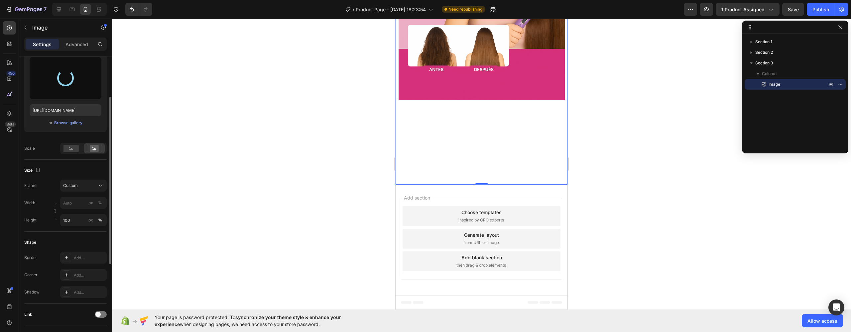
scroll to position [1635, 0]
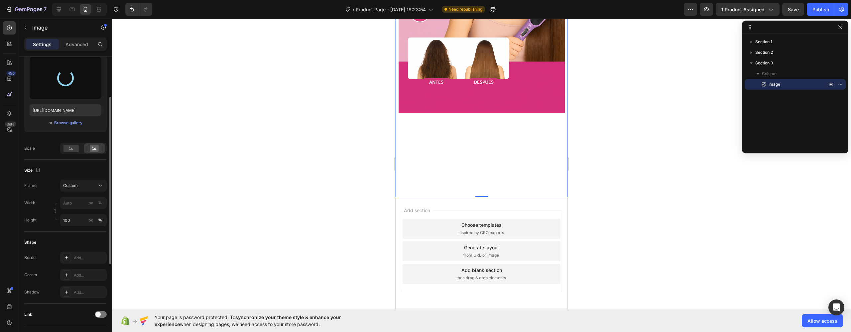
type input "[URL][DOMAIN_NAME]"
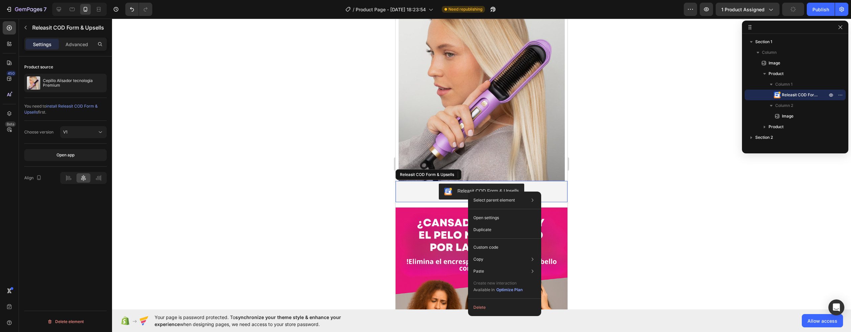
scroll to position [0, 0]
click at [408, 194] on div "Releasit COD Form & Upsells" at bounding box center [481, 192] width 167 height 16
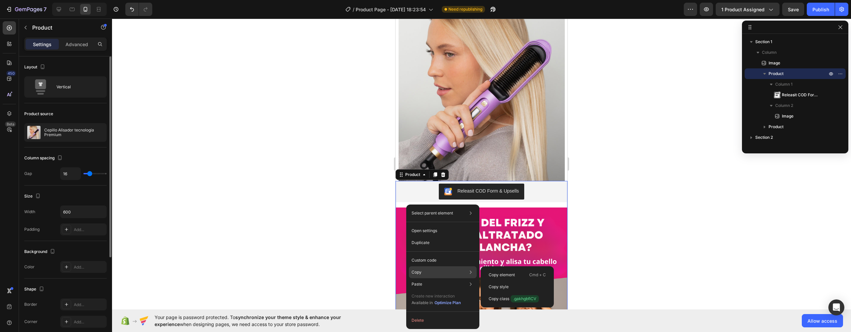
click at [431, 291] on div "Copy Copy element Cmd + C Copy style Copy class .gakhgbfiCV" at bounding box center [443, 300] width 68 height 19
click at [495, 278] on p "Copy element" at bounding box center [502, 275] width 26 height 6
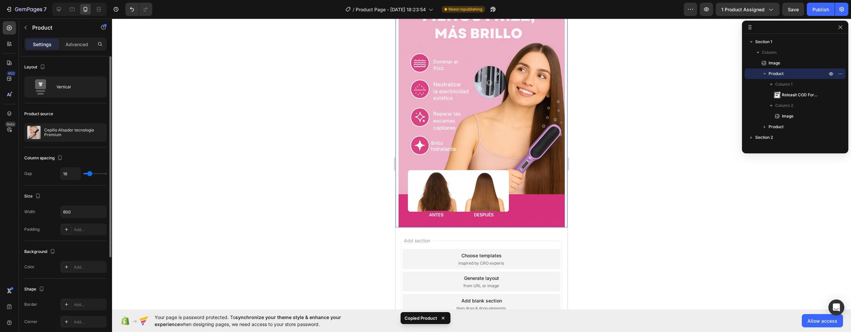
scroll to position [1595, 0]
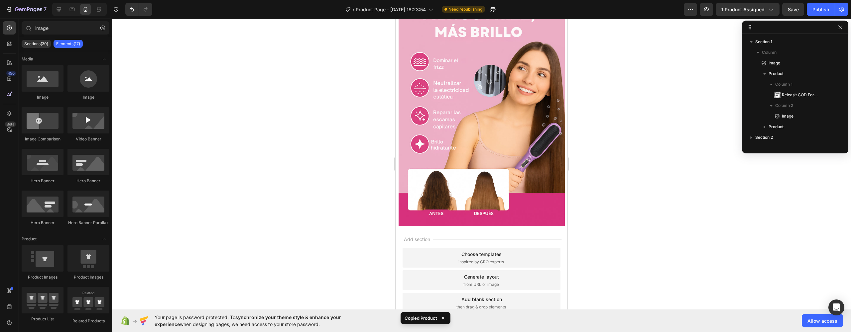
click at [426, 237] on span "Add section" at bounding box center [417, 239] width 32 height 7
click at [431, 244] on div "Add section Choose templates inspired by CRO experts Generate layout from URL o…" at bounding box center [481, 281] width 161 height 82
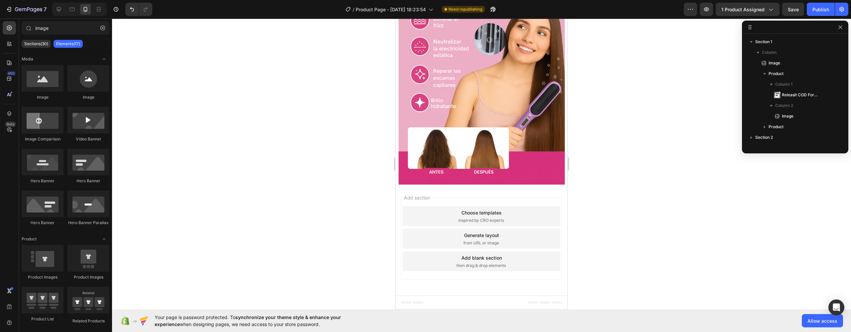
click at [485, 265] on span "then drag & drop elements" at bounding box center [481, 266] width 50 height 6
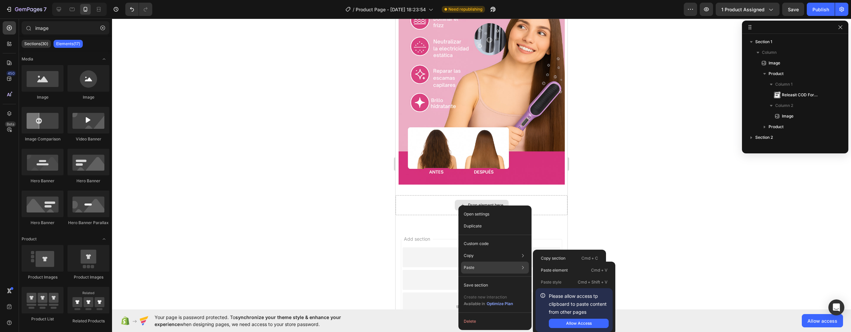
click at [476, 280] on div "Paste Paste element Cmd + V Paste style Cmd + Shift + V Please allow access tp …" at bounding box center [495, 286] width 68 height 12
click at [535, 269] on div "Paste element Cmd + V Paste style Cmd + Shift + V Please allow access tp clipbo…" at bounding box center [574, 298] width 82 height 73
click at [542, 271] on p "Paste element" at bounding box center [554, 271] width 27 height 6
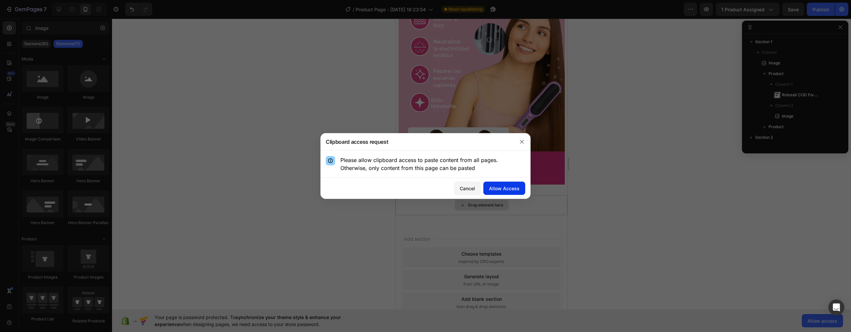
click at [501, 188] on div "Allow Access" at bounding box center [504, 188] width 31 height 7
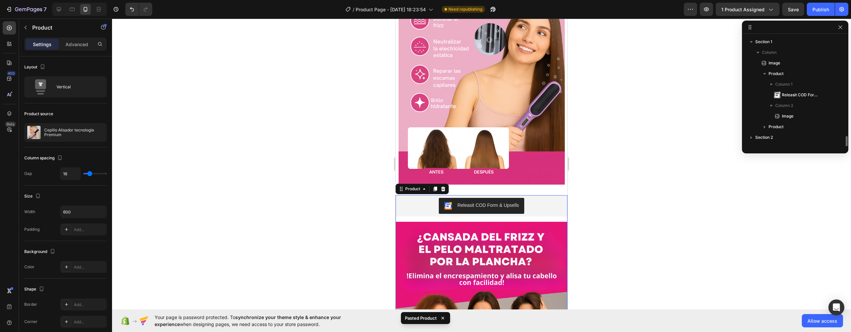
scroll to position [61, 0]
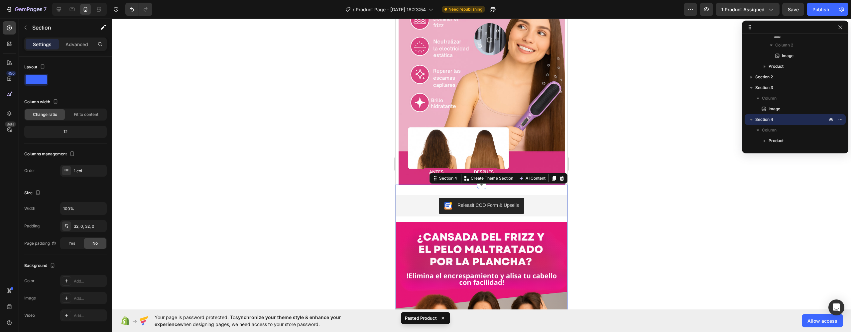
click at [428, 198] on div "Releasit COD Form & Upsells" at bounding box center [482, 205] width 172 height 21
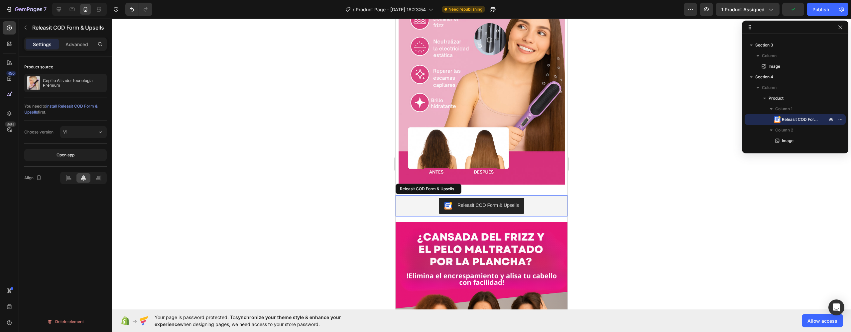
click at [413, 204] on div "Releasit COD Form & Upsells" at bounding box center [481, 206] width 167 height 16
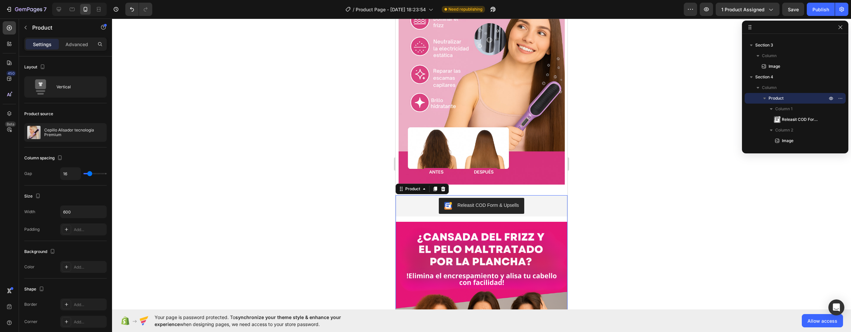
click at [71, 50] on div "Settings Advanced" at bounding box center [65, 44] width 82 height 13
type input "11"
type input "9"
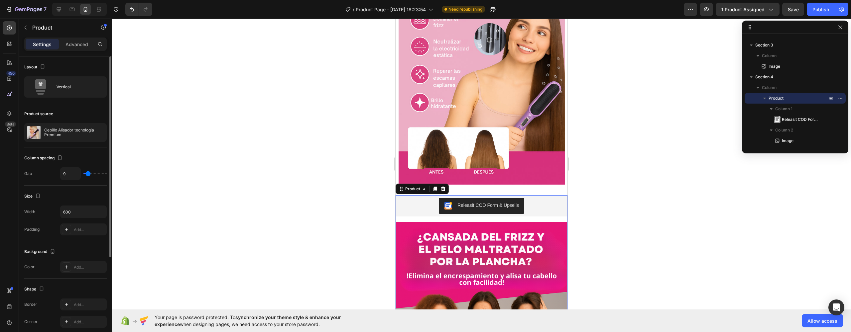
type input "8"
type input "6"
type input "5"
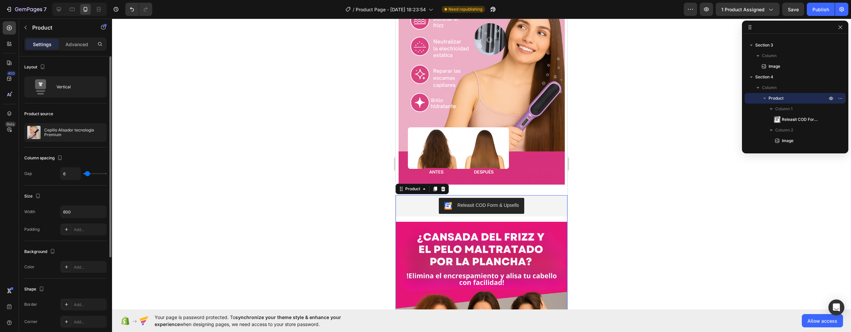
type input "5"
type input "4"
type input "2"
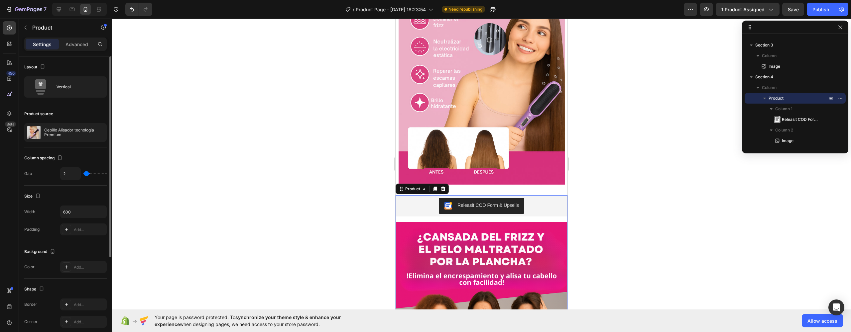
type input "0"
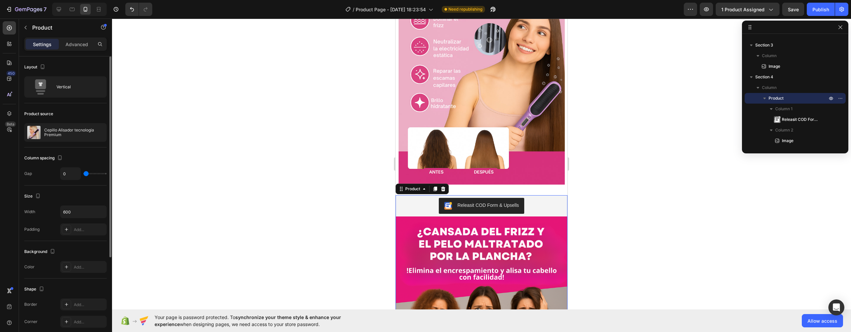
drag, startPoint x: 87, startPoint y: 174, endPoint x: 74, endPoint y: 174, distance: 13.0
type input "0"
click at [74, 174] on div "0" at bounding box center [83, 174] width 47 height 13
click at [82, 43] on p "Advanced" at bounding box center [76, 44] width 23 height 7
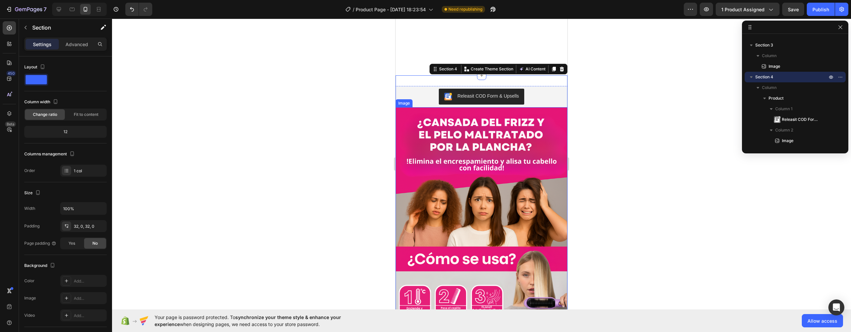
scroll to position [1874, 0]
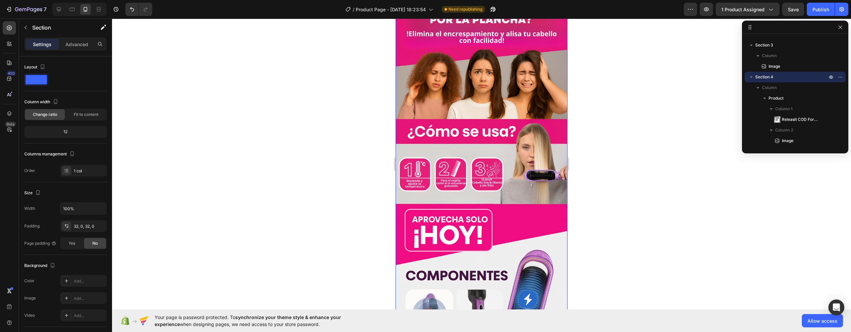
click at [482, 192] on img at bounding box center [482, 244] width 172 height 528
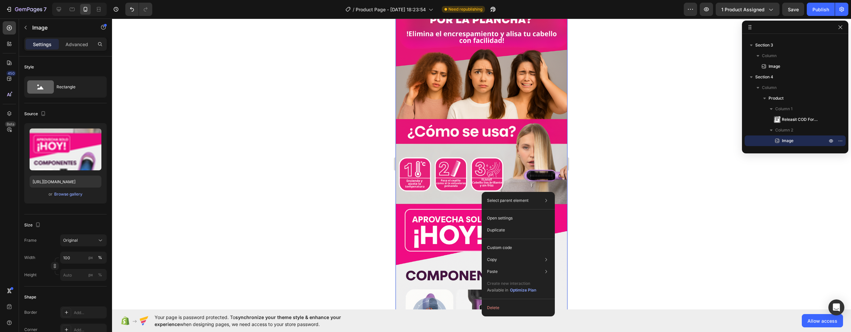
drag, startPoint x: 482, startPoint y: 192, endPoint x: 890, endPoint y: 225, distance: 409.2
click at [501, 308] on button "Delete" at bounding box center [518, 308] width 68 height 12
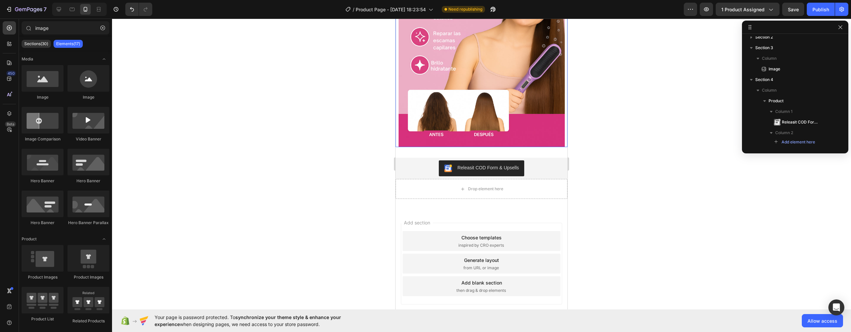
scroll to position [1700, 0]
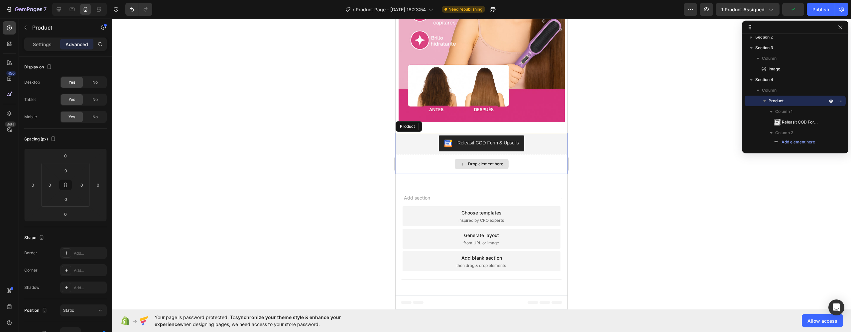
click at [437, 172] on div "Drop element here" at bounding box center [482, 164] width 172 height 20
click at [42, 52] on div "Settings Advanced" at bounding box center [65, 47] width 93 height 19
click at [44, 48] on div "Settings" at bounding box center [42, 44] width 33 height 11
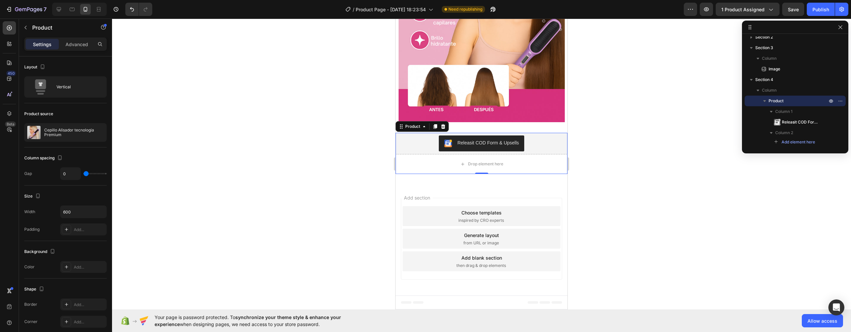
click at [307, 176] on div at bounding box center [481, 176] width 739 height 314
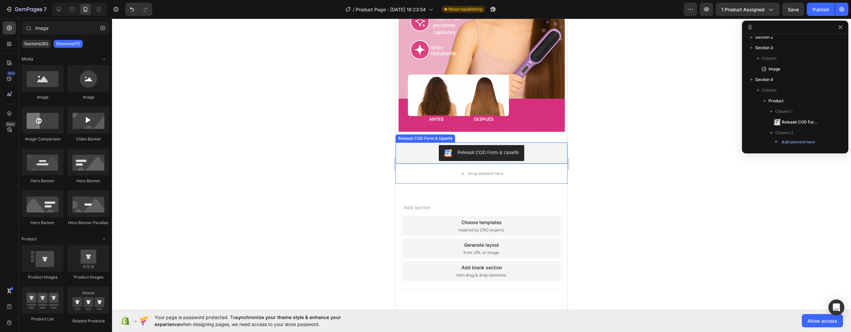
scroll to position [1689, 0]
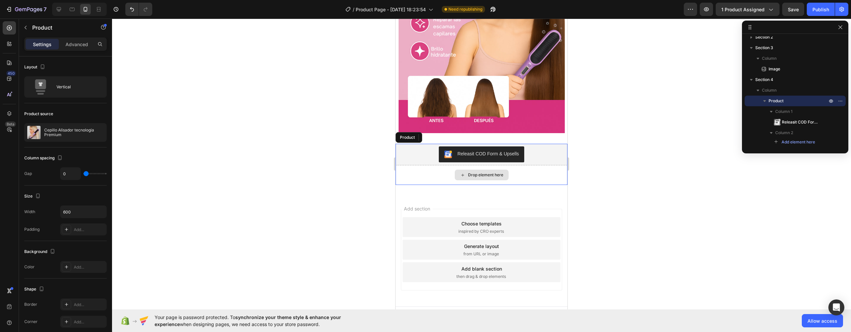
click at [425, 180] on div "Drop element here" at bounding box center [482, 175] width 172 height 20
click at [436, 192] on div "Releasit COD Form & Upsells Releasit COD Form & Upsells Drop element here Produ…" at bounding box center [482, 164] width 172 height 63
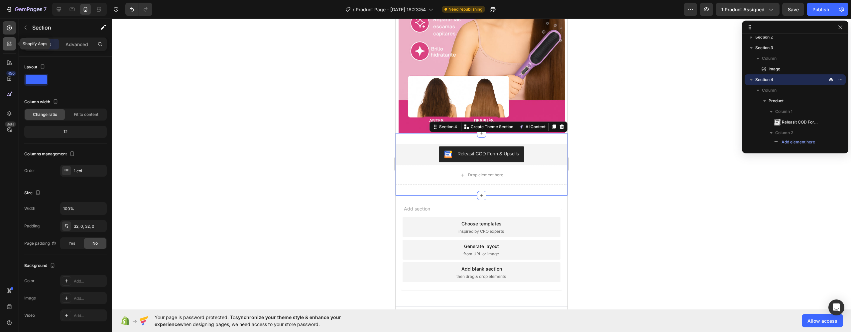
click at [10, 41] on icon at bounding box center [9, 44] width 7 height 7
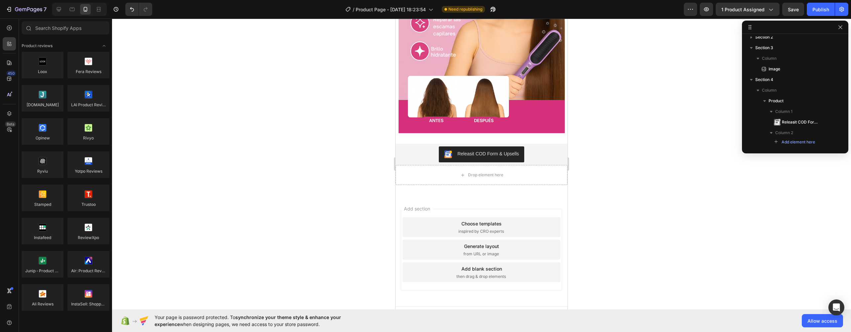
click at [18, 34] on div "450 Beta" at bounding box center [9, 176] width 19 height 314
click at [11, 31] on icon at bounding box center [9, 28] width 7 height 7
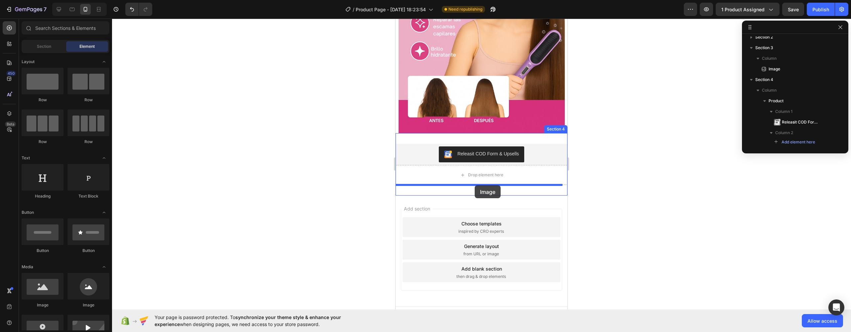
drag, startPoint x: 481, startPoint y: 297, endPoint x: 475, endPoint y: 186, distance: 111.9
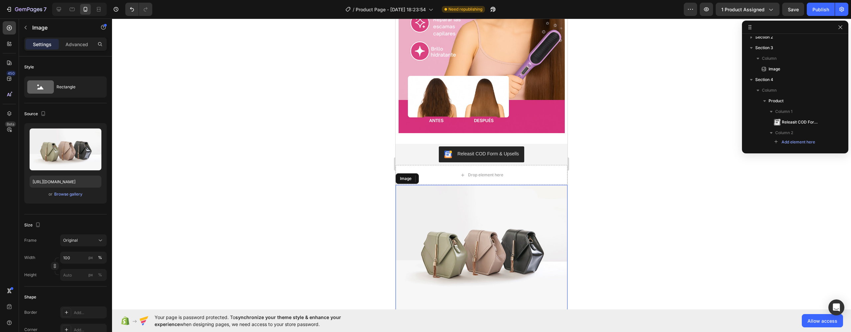
scroll to position [111, 0]
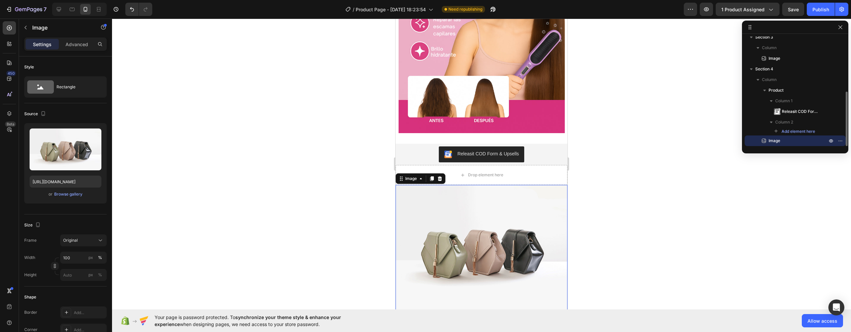
drag, startPoint x: 459, startPoint y: 206, endPoint x: 418, endPoint y: 200, distance: 41.8
click at [458, 207] on img at bounding box center [482, 249] width 172 height 129
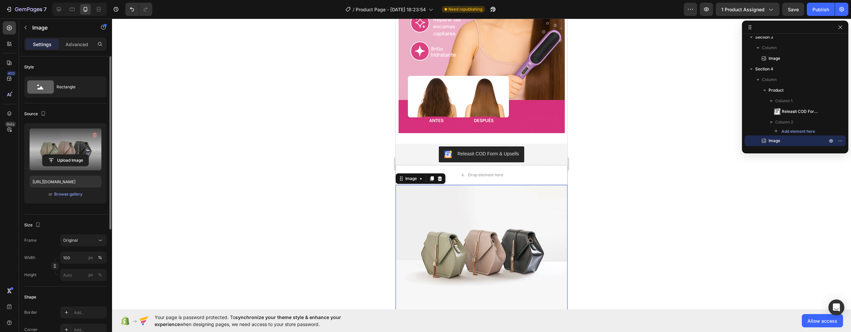
click at [63, 136] on label at bounding box center [66, 150] width 72 height 42
click at [63, 155] on input "file" at bounding box center [66, 160] width 46 height 11
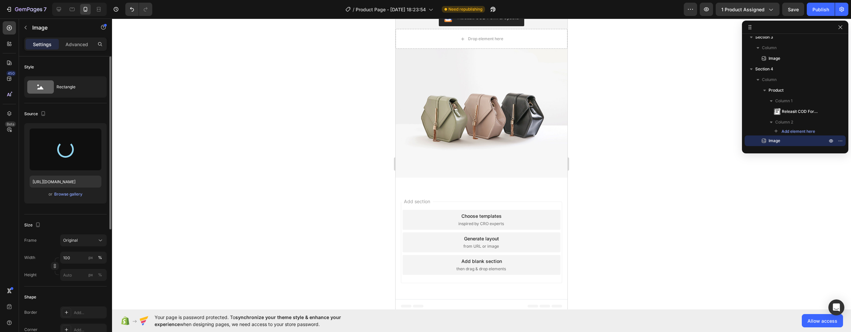
type input "https://cdn.shopify.com/s/files/1/0758/4632/0369/files/gempages_581120267095376…"
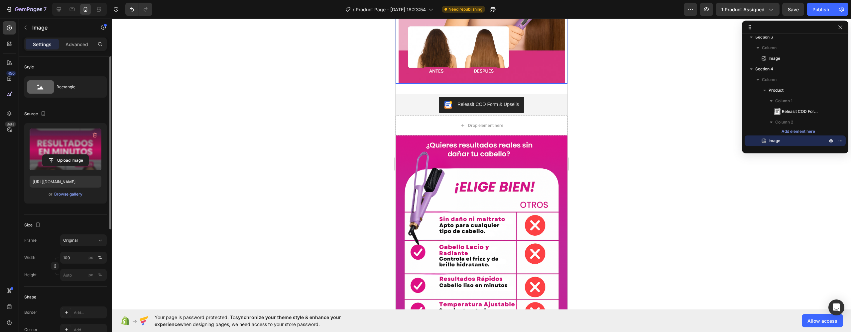
scroll to position [1790, 0]
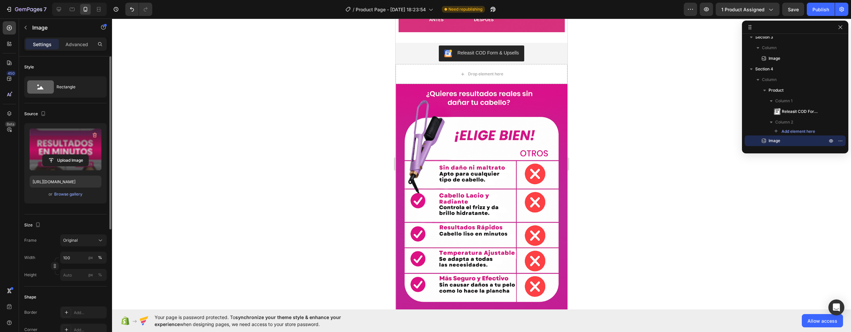
click at [612, 137] on div at bounding box center [481, 176] width 739 height 314
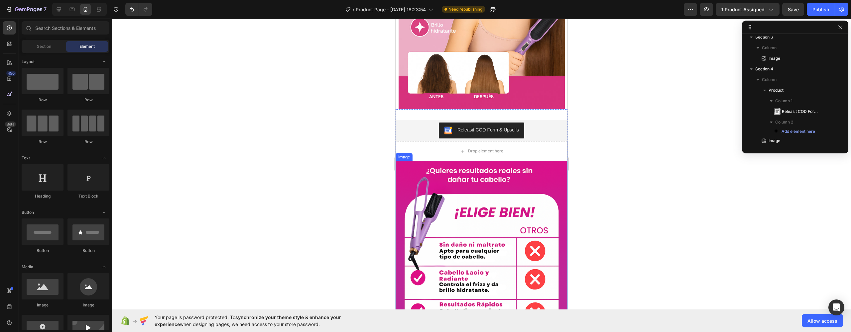
scroll to position [816, 0]
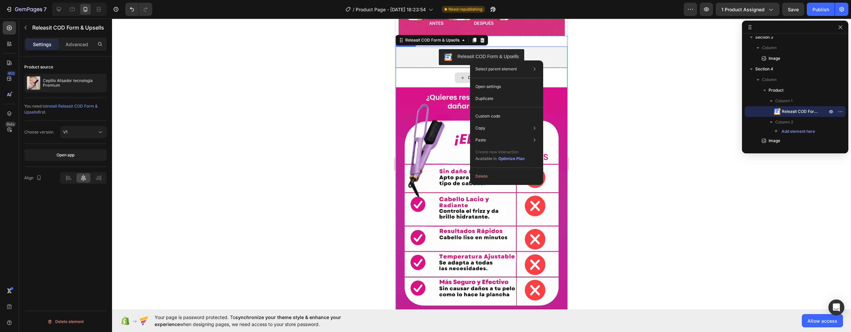
click at [413, 71] on div "Drop element here" at bounding box center [482, 78] width 172 height 20
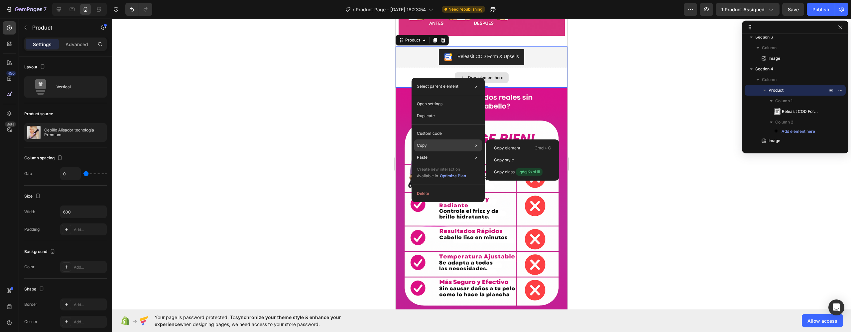
click at [427, 164] on div "Copy Copy element Cmd + C Copy style Copy class .gdqjKxpHIl" at bounding box center [448, 173] width 68 height 19
click at [496, 147] on p "Copy element" at bounding box center [507, 148] width 26 height 6
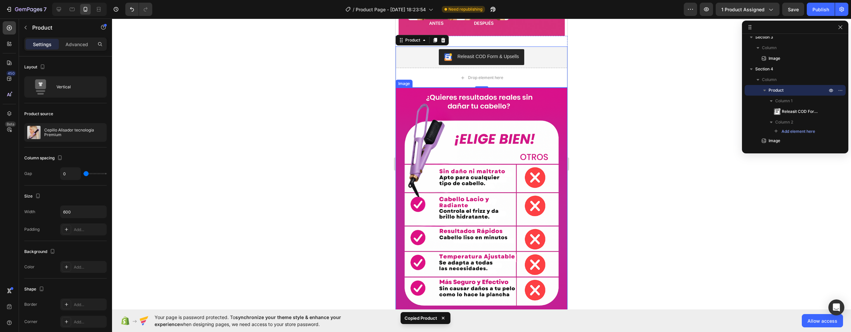
scroll to position [1242, 0]
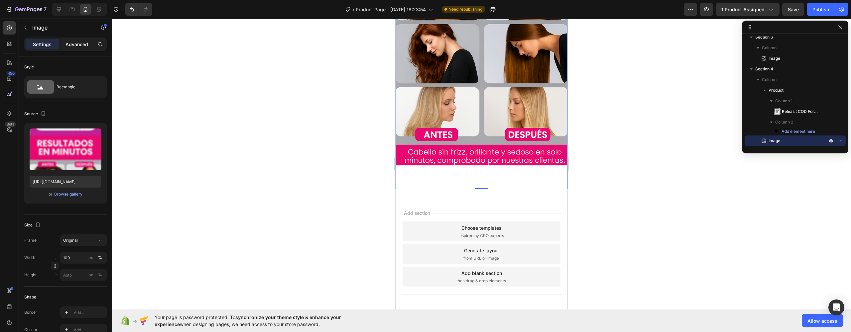
click at [80, 49] on div "Advanced" at bounding box center [76, 44] width 33 height 11
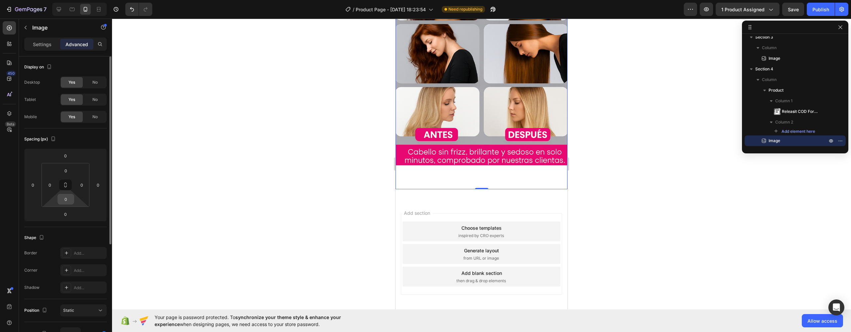
click at [71, 199] on input "0" at bounding box center [65, 199] width 13 height 10
click at [48, 0] on html "7 / Product Page - Aug 22, 18:23:54 Need republishing Preview 1 product assigne…" at bounding box center [425, 0] width 851 height 0
click at [63, 204] on input "0" at bounding box center [65, 199] width 13 height 10
type input "-"
click at [70, 0] on html "7 / Product Page - Aug 22, 18:23:54 Need republishing Preview 1 product assigne…" at bounding box center [425, 0] width 851 height 0
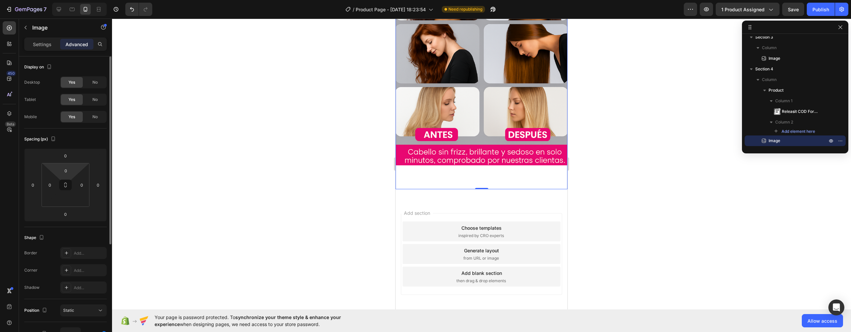
type input "0"
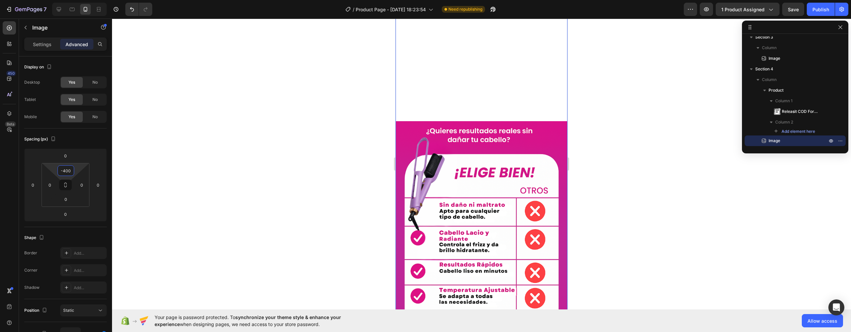
scroll to position [851, 0]
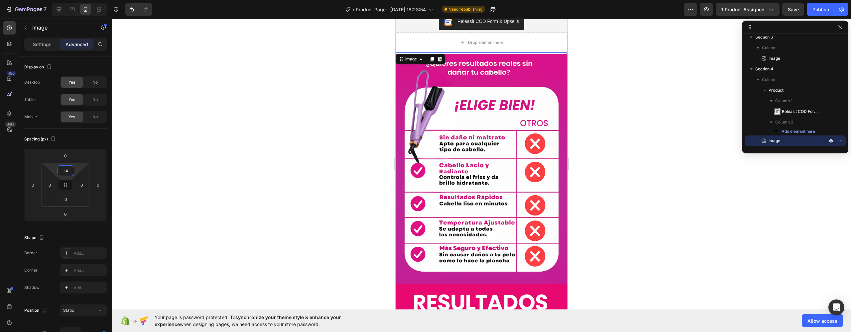
type input "-"
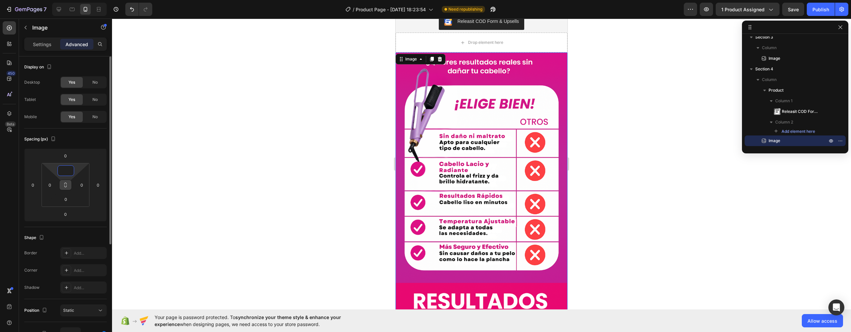
type input "0"
click at [65, 184] on icon at bounding box center [65, 185] width 5 height 5
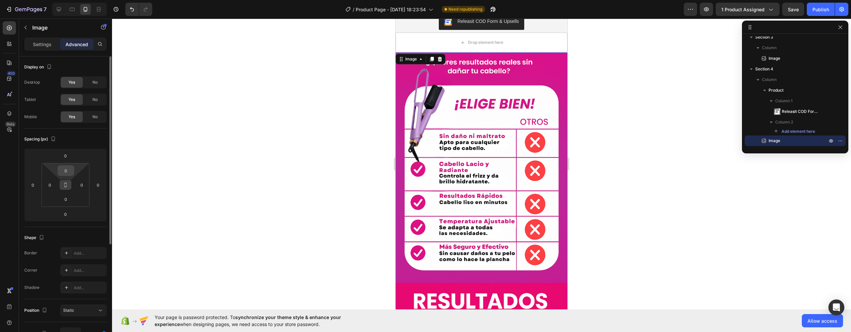
click at [67, 175] on div "0 0 0 0" at bounding box center [66, 185] width 48 height 44
click at [66, 184] on icon at bounding box center [65, 185] width 5 height 5
click at [66, 189] on button at bounding box center [65, 185] width 13 height 11
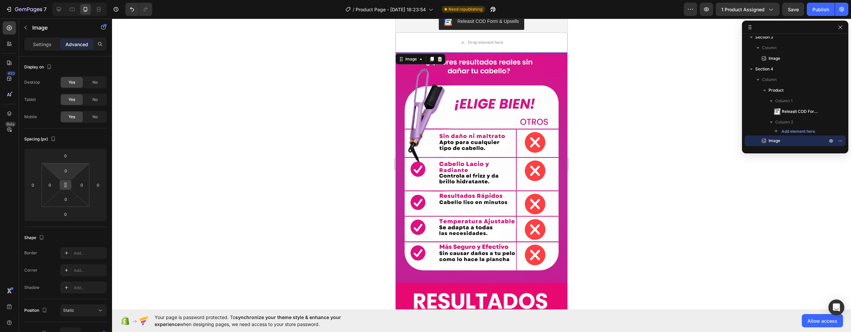
click at [66, 189] on button at bounding box center [65, 185] width 13 height 11
click at [66, 186] on icon at bounding box center [65, 187] width 2 height 2
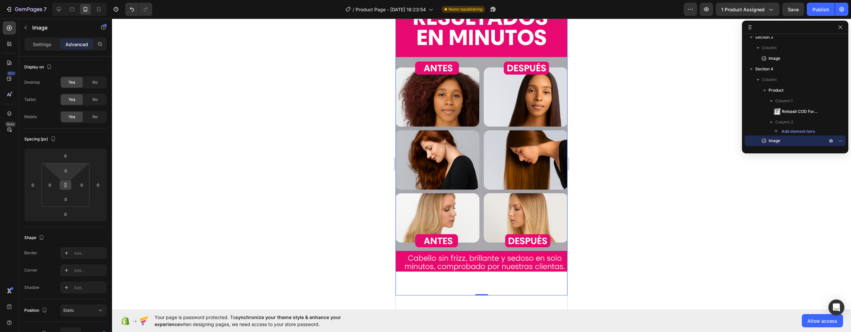
scroll to position [1242, 0]
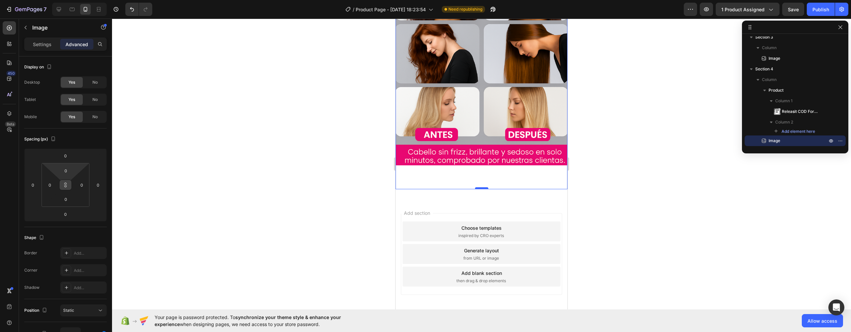
click at [480, 188] on div at bounding box center [481, 189] width 13 height 2
drag, startPoint x: 480, startPoint y: 174, endPoint x: 481, endPoint y: 170, distance: 4.2
click at [480, 188] on div at bounding box center [481, 189] width 13 height 2
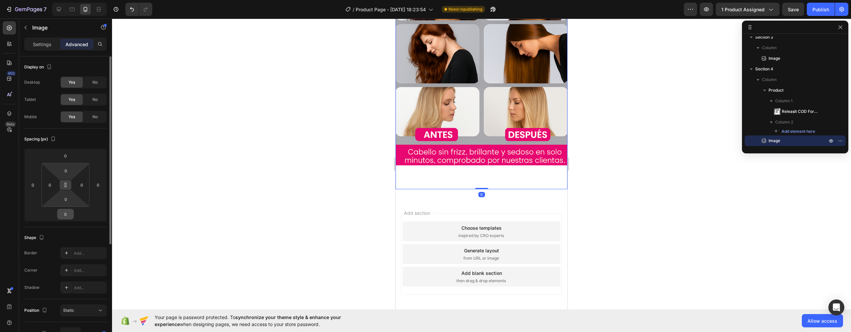
click at [70, 215] on input "0" at bounding box center [65, 214] width 13 height 10
type input "1"
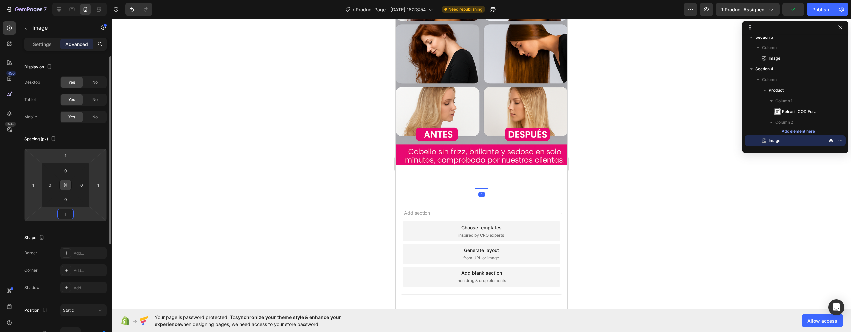
type input "10"
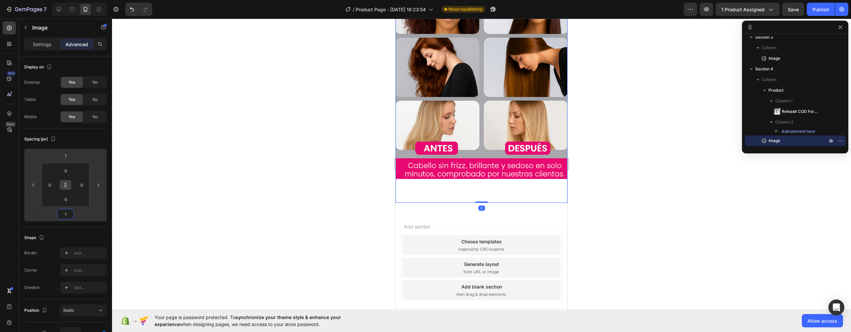
drag, startPoint x: 218, startPoint y: 205, endPoint x: 194, endPoint y: 208, distance: 24.1
click at [218, 205] on div at bounding box center [481, 176] width 739 height 314
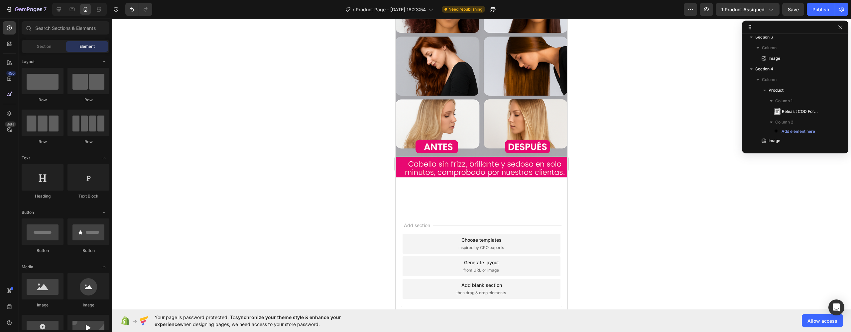
click at [588, 142] on div at bounding box center [481, 176] width 739 height 314
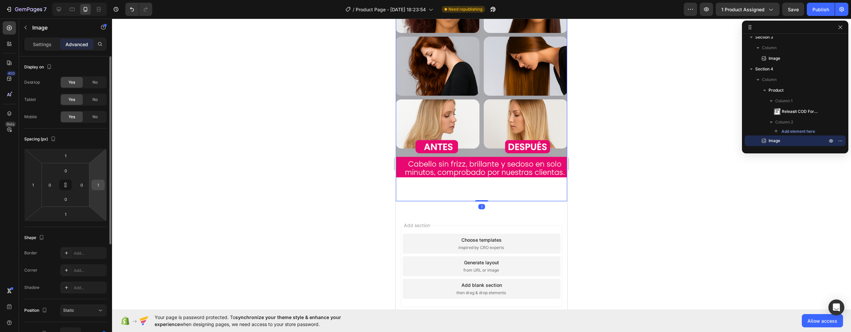
click at [99, 181] on input "1" at bounding box center [98, 185] width 10 height 10
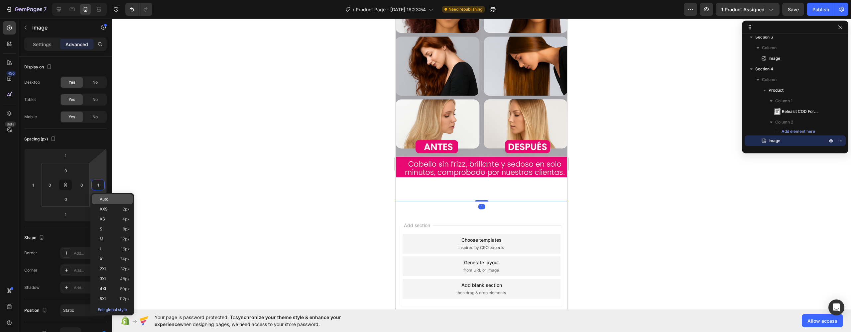
click at [104, 197] on span "Auto" at bounding box center [104, 199] width 9 height 5
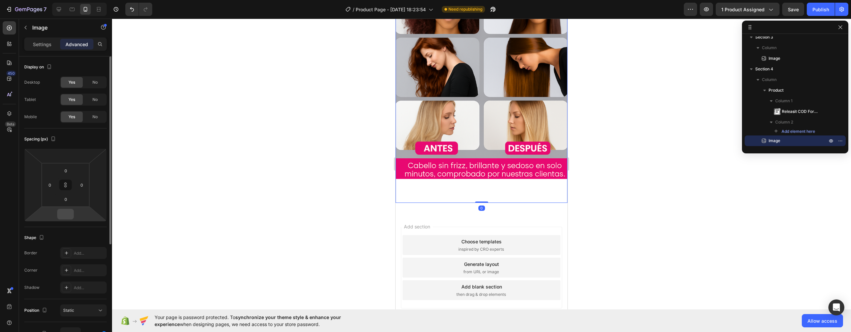
click at [73, 211] on div at bounding box center [65, 214] width 17 height 11
click at [69, 214] on input "number" at bounding box center [65, 214] width 13 height 10
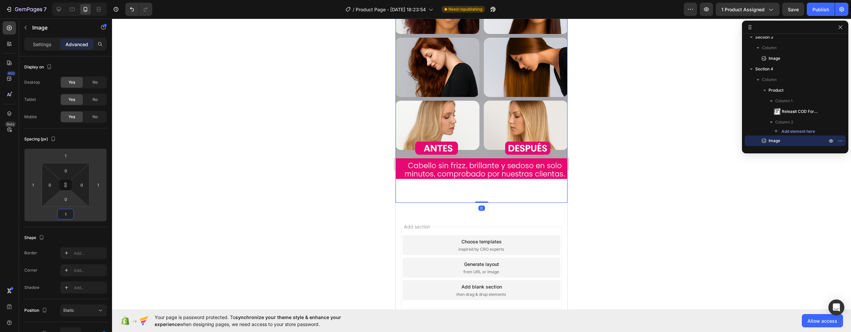
click at [153, 190] on div at bounding box center [481, 176] width 739 height 314
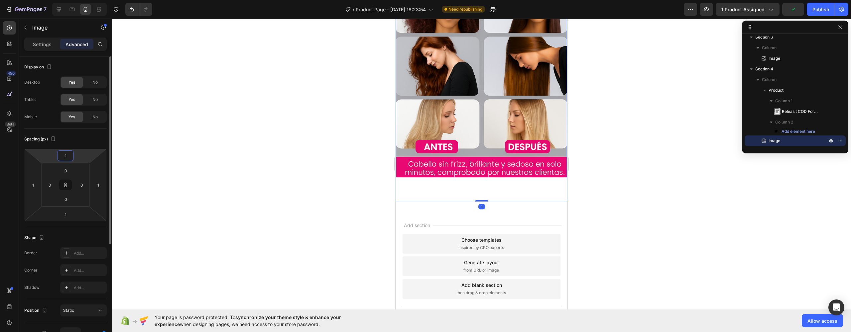
click at [71, 157] on input "1" at bounding box center [65, 156] width 13 height 10
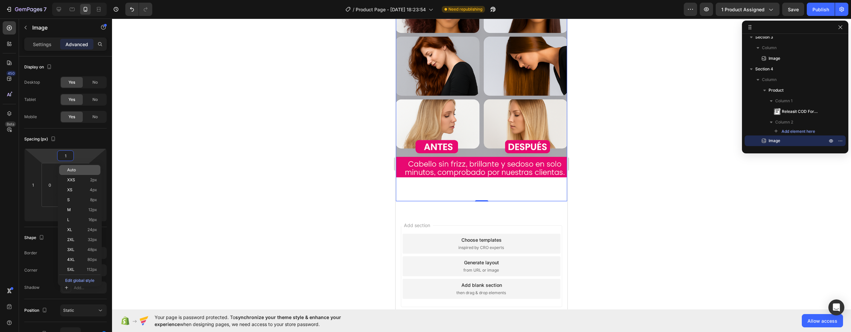
click at [75, 170] on span "Auto" at bounding box center [71, 170] width 9 height 5
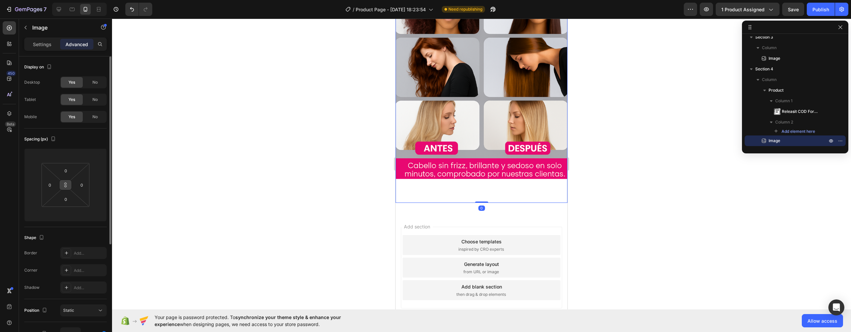
click at [66, 188] on button at bounding box center [65, 185] width 13 height 11
click at [71, 209] on input "number" at bounding box center [65, 214] width 13 height 10
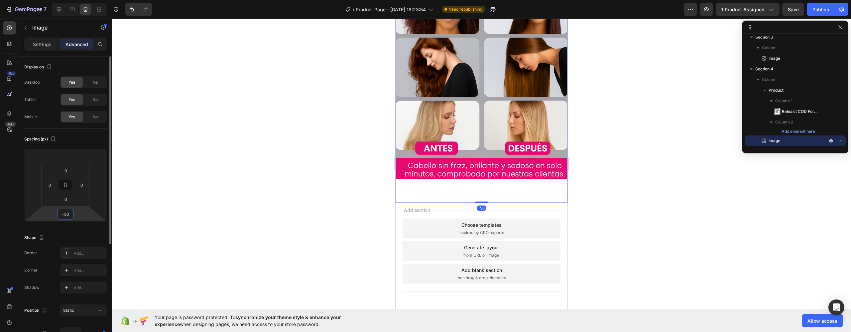
scroll to position [1225, 0]
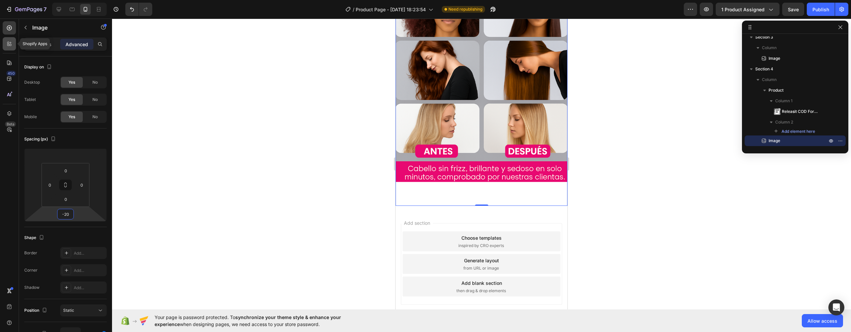
click at [6, 46] on icon at bounding box center [9, 44] width 7 height 7
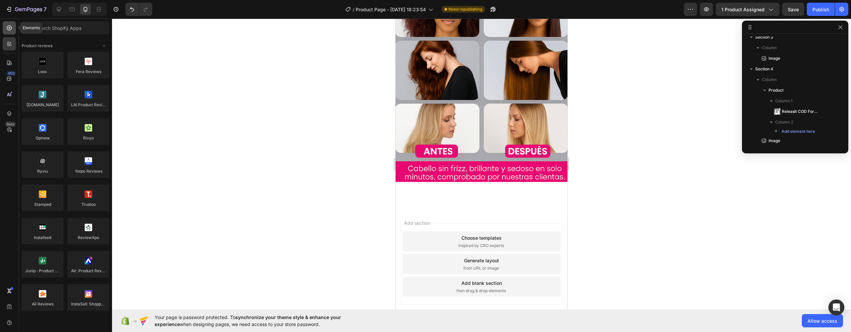
click at [7, 33] on div at bounding box center [9, 27] width 13 height 13
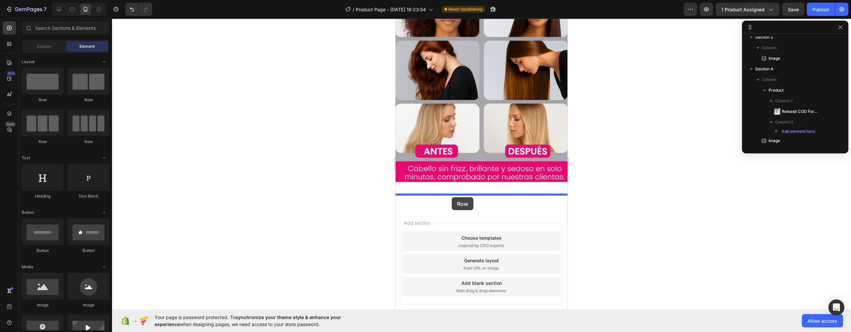
drag, startPoint x: 437, startPoint y: 95, endPoint x: 452, endPoint y: 197, distance: 103.5
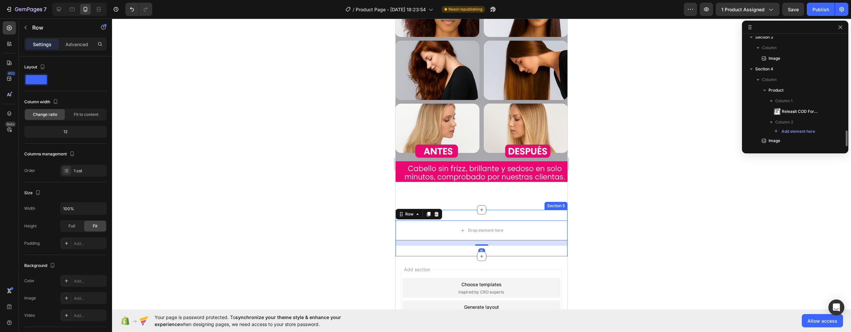
scroll to position [143, 0]
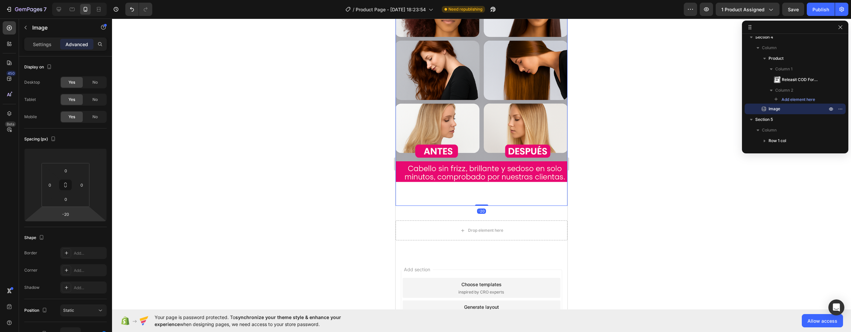
click at [74, 0] on html "7 / Product Page - Aug 22, 18:23:54 Need republishing Preview 1 product assigne…" at bounding box center [425, 0] width 851 height 0
click at [72, 213] on input "-20" at bounding box center [65, 214] width 13 height 10
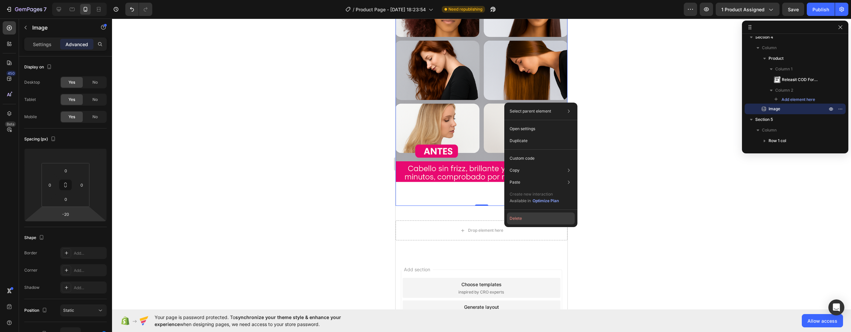
click at [518, 222] on button "Delete" at bounding box center [541, 219] width 68 height 12
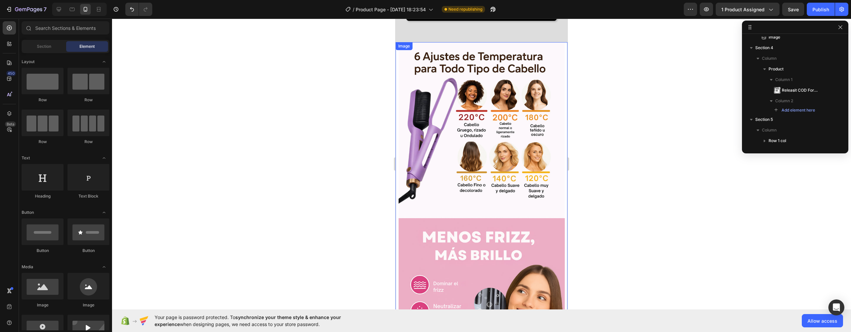
scroll to position [696, 0]
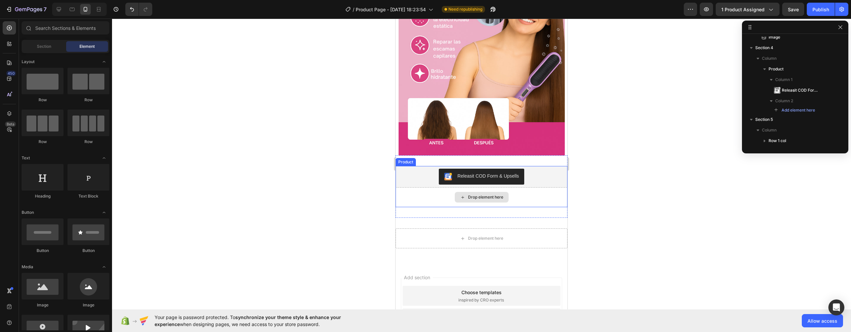
click at [485, 202] on div "Drop element here" at bounding box center [482, 197] width 54 height 11
click at [470, 198] on div "Drop element here" at bounding box center [485, 197] width 35 height 5
click at [463, 223] on div "Drop element here Row Section 5" at bounding box center [482, 241] width 172 height 47
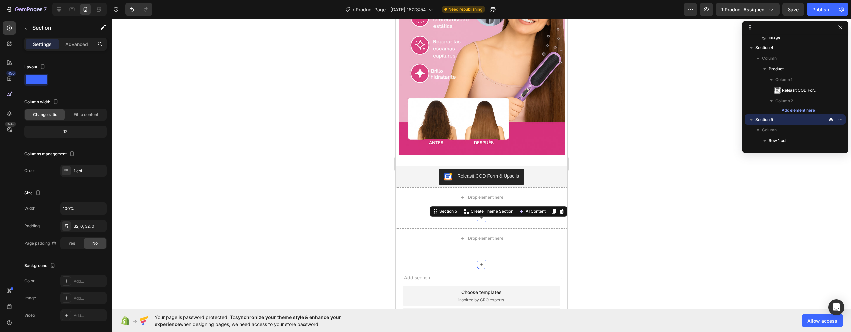
click at [463, 228] on div "Drop element here Row Section 5 You can create reusable sections Create Theme S…" at bounding box center [482, 241] width 172 height 47
click at [11, 44] on icon at bounding box center [11, 43] width 2 height 2
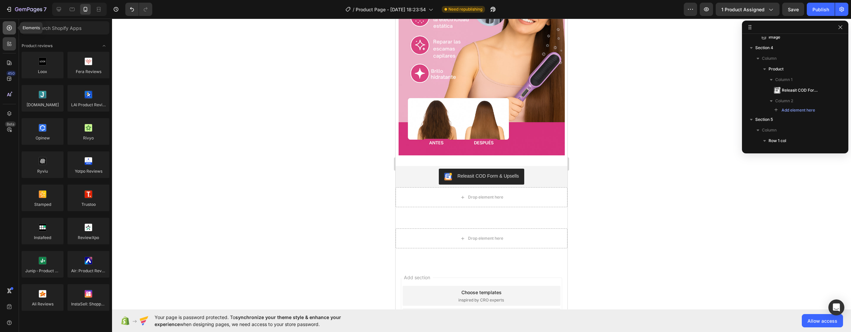
click at [11, 32] on div at bounding box center [9, 27] width 13 height 13
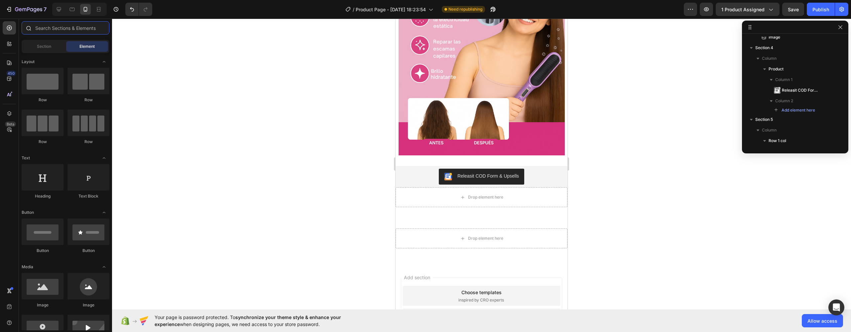
click at [51, 34] on input "text" at bounding box center [66, 27] width 88 height 13
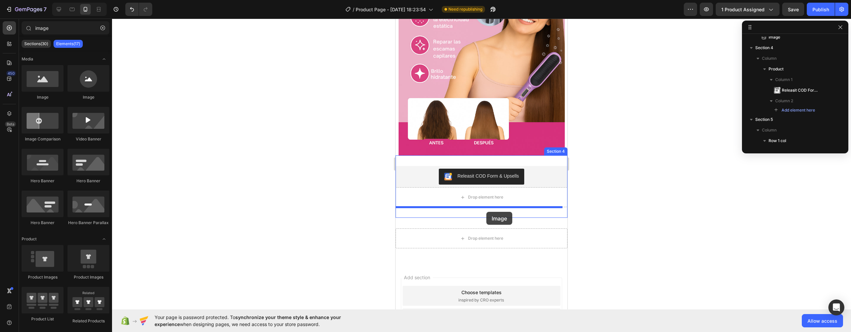
drag, startPoint x: 456, startPoint y: 101, endPoint x: 486, endPoint y: 212, distance: 115.4
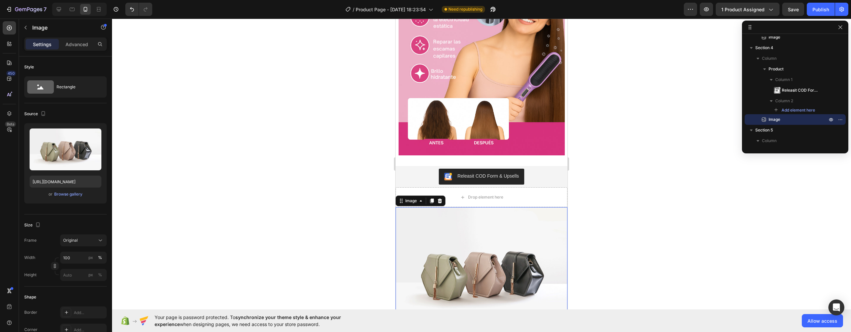
click at [453, 216] on img at bounding box center [482, 271] width 172 height 129
click at [26, 145] on div "Upload Image https://cdn.shopify.com/s/files/1/2005/9307/files/image_demo.jpg o…" at bounding box center [65, 163] width 82 height 80
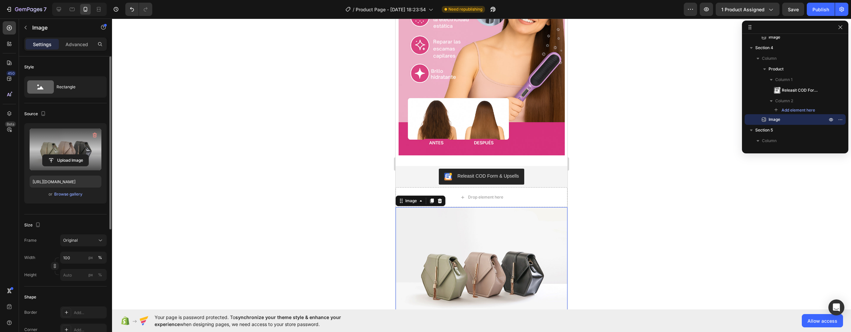
click at [36, 146] on label at bounding box center [66, 150] width 72 height 42
click at [43, 155] on input "file" at bounding box center [66, 160] width 46 height 11
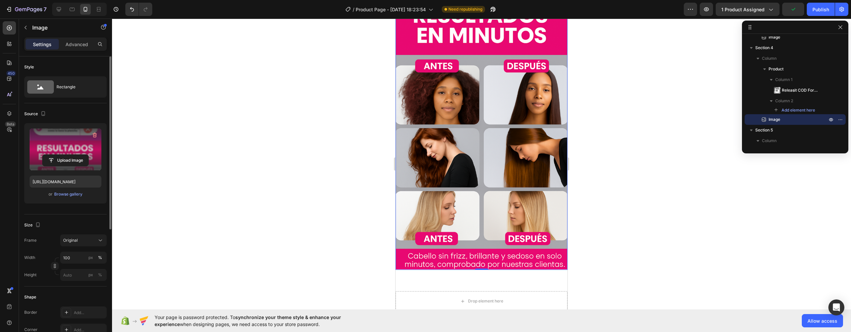
scroll to position [1266, 0]
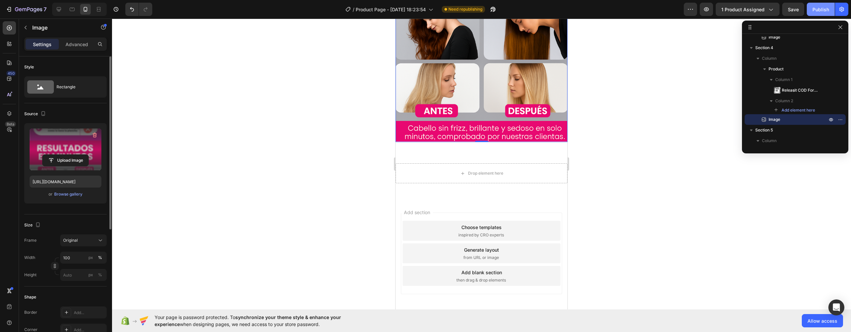
click at [815, 13] on div "Publish" at bounding box center [821, 9] width 17 height 7
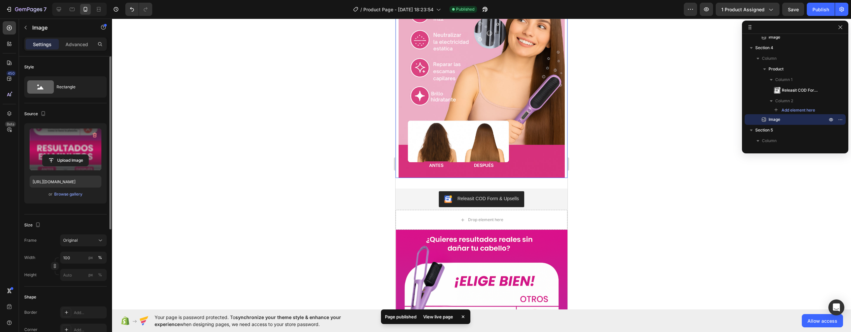
scroll to position [713, 0]
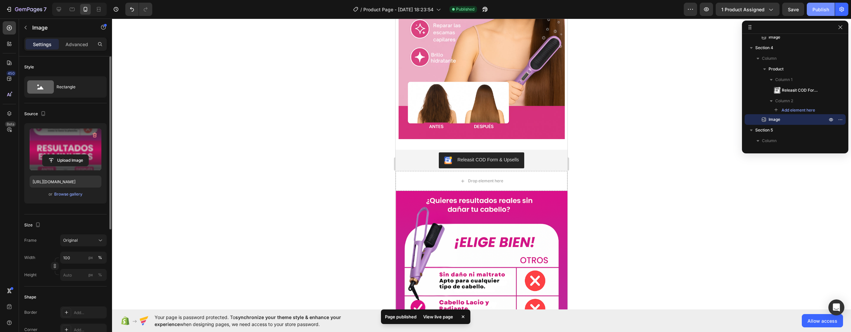
click at [826, 11] on div "Publish" at bounding box center [821, 9] width 17 height 7
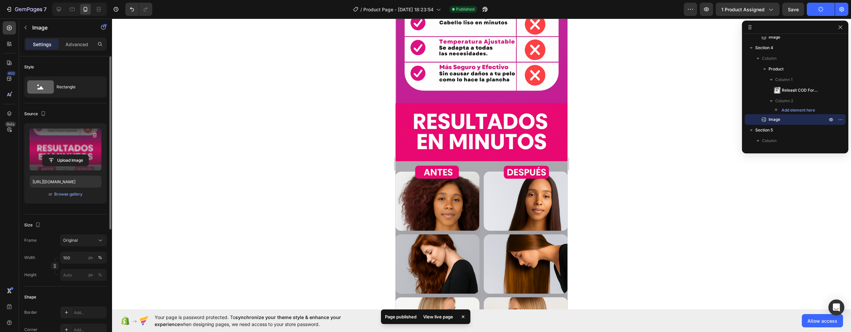
scroll to position [1266, 0]
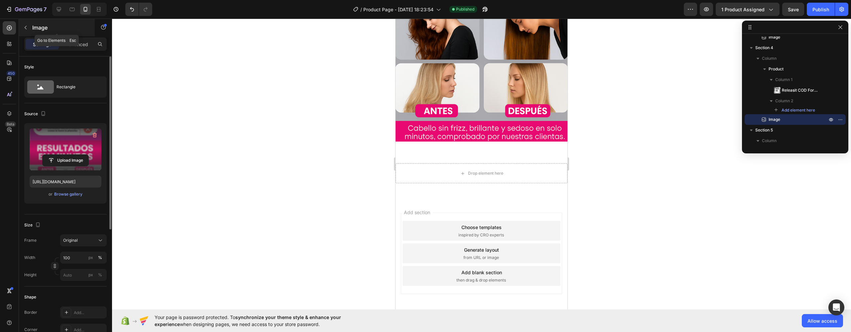
click at [29, 28] on button "button" at bounding box center [25, 27] width 11 height 11
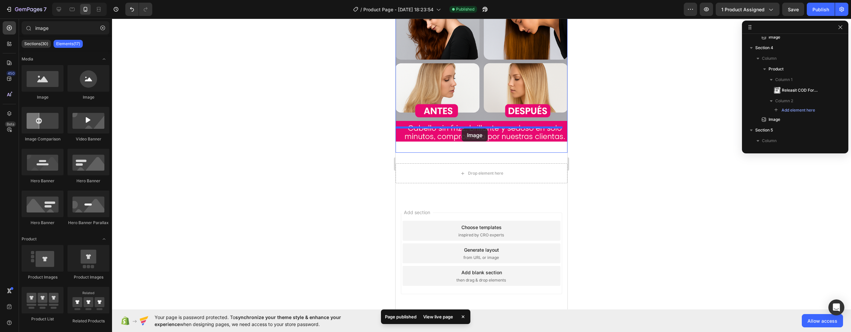
drag, startPoint x: 486, startPoint y: 95, endPoint x: 461, endPoint y: 129, distance: 41.4
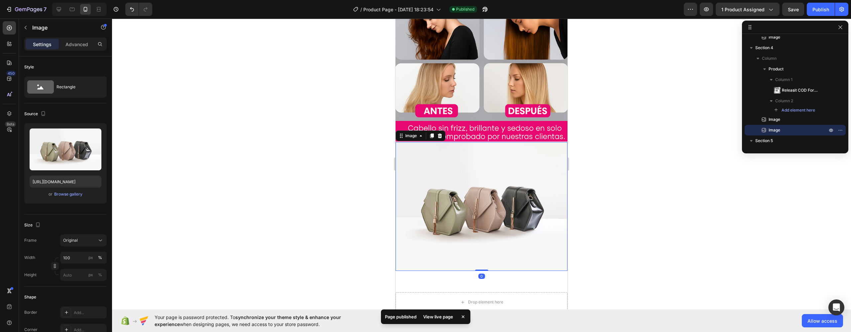
click at [423, 175] on img at bounding box center [482, 206] width 172 height 129
click at [29, 151] on div "Upload Image https://cdn.shopify.com/s/files/1/2005/9307/files/image_demo.jpg o…" at bounding box center [65, 163] width 82 height 80
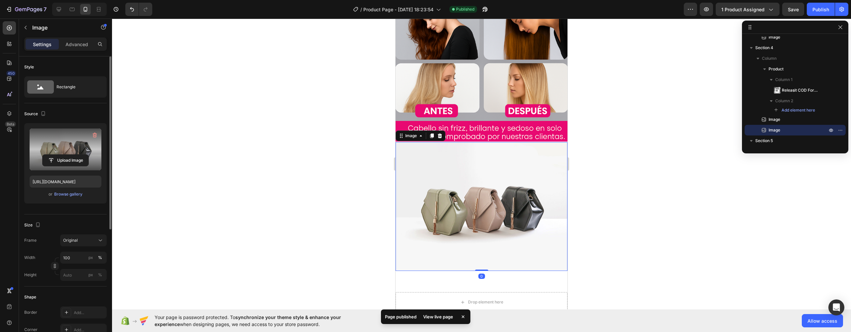
click at [61, 148] on label at bounding box center [66, 150] width 72 height 42
click at [61, 155] on input "file" at bounding box center [66, 160] width 46 height 11
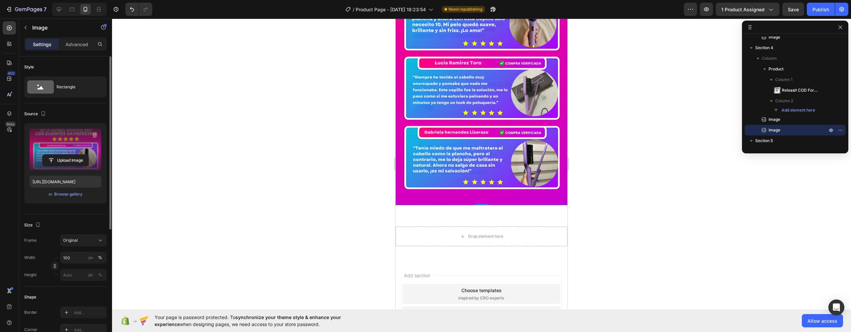
scroll to position [1658, 0]
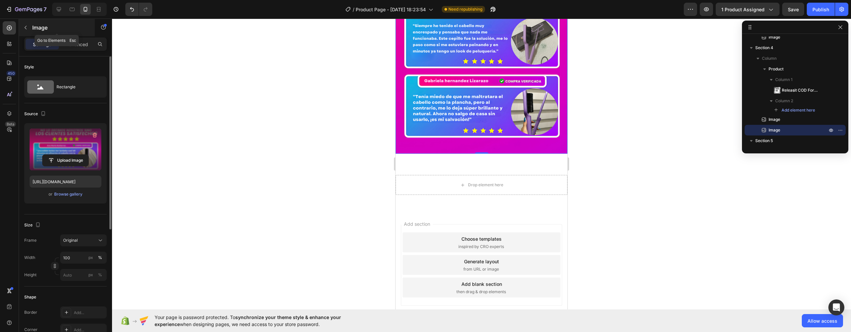
click at [26, 33] on div "Image" at bounding box center [57, 27] width 76 height 17
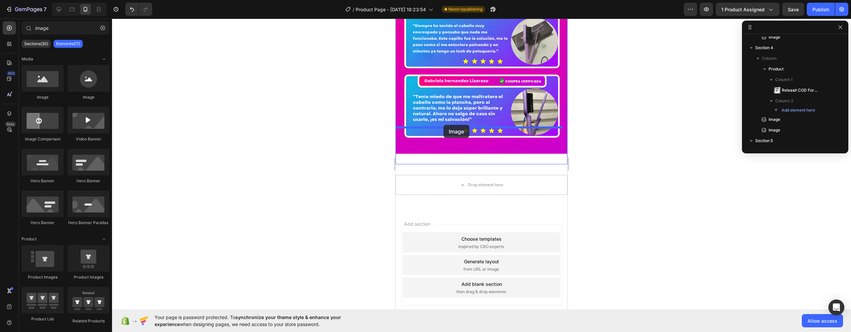
drag, startPoint x: 430, startPoint y: 103, endPoint x: 443, endPoint y: 125, distance: 25.4
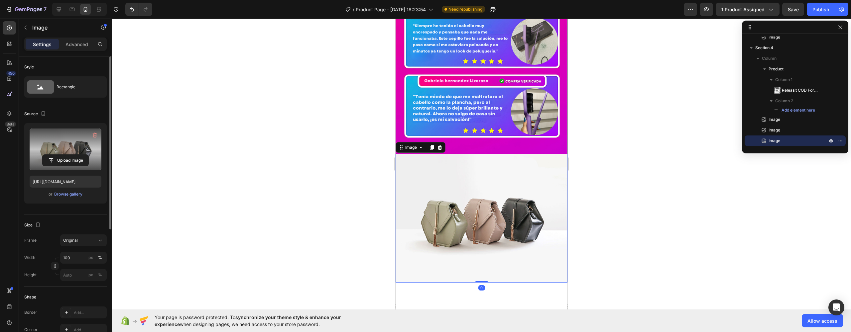
click at [69, 143] on label at bounding box center [66, 150] width 72 height 42
click at [69, 155] on input "file" at bounding box center [66, 160] width 46 height 11
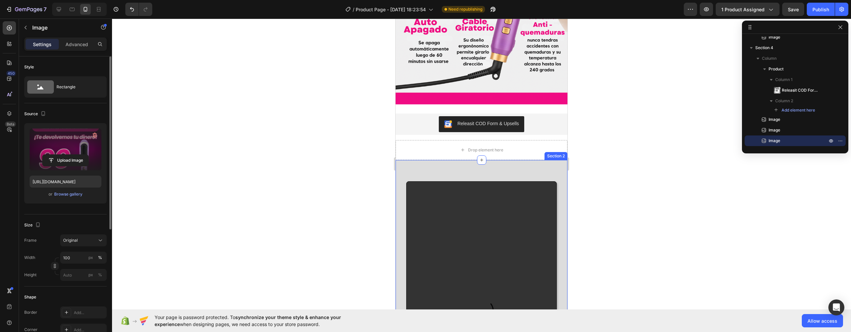
scroll to position [1066, 0]
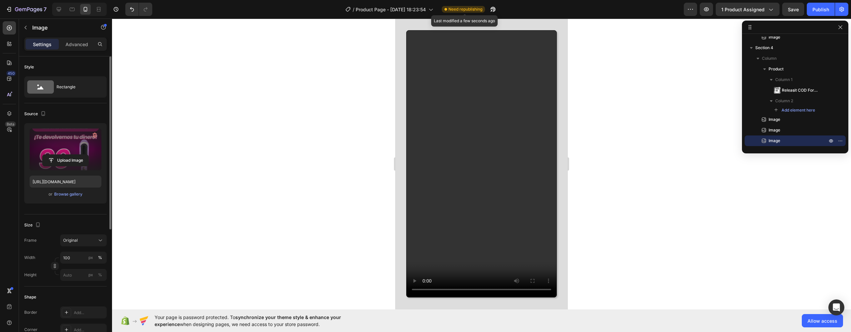
click at [469, 10] on span "Need republishing" at bounding box center [465, 9] width 34 height 6
click at [792, 10] on span "Save" at bounding box center [793, 10] width 11 height 6
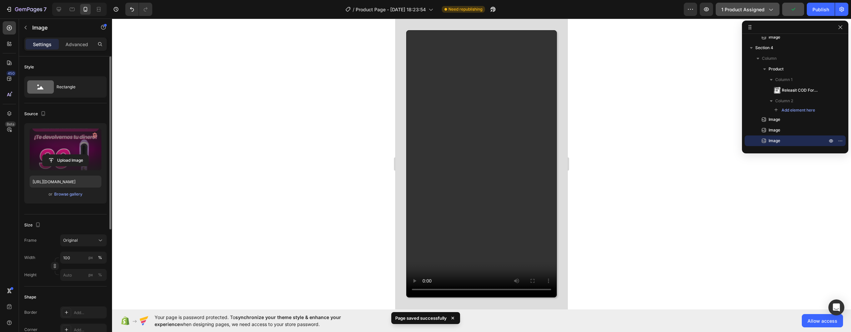
click at [764, 7] on span "1 product assigned" at bounding box center [742, 9] width 43 height 7
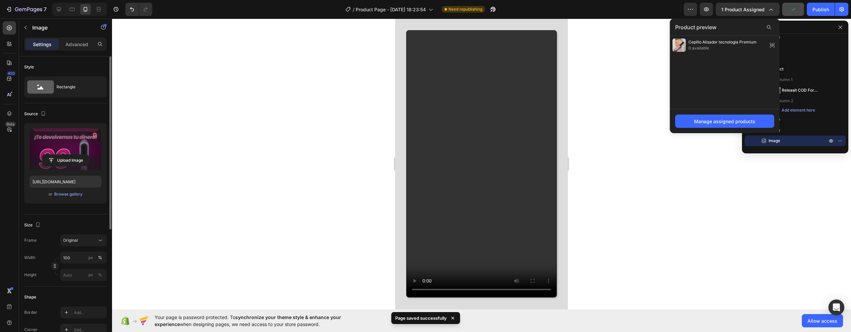
click at [850, 5] on div "7 / Product Page - Aug 22, 18:23:54 Need republishing Preview 1 product assigne…" at bounding box center [425, 9] width 851 height 19
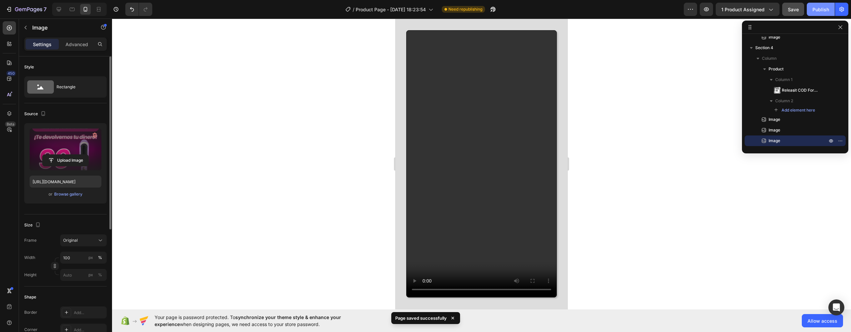
click at [821, 6] on div "Publish" at bounding box center [821, 9] width 17 height 7
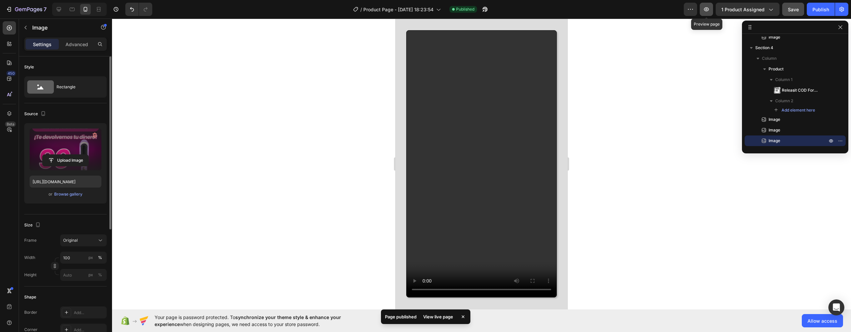
click at [707, 12] on icon "button" at bounding box center [706, 9] width 7 height 7
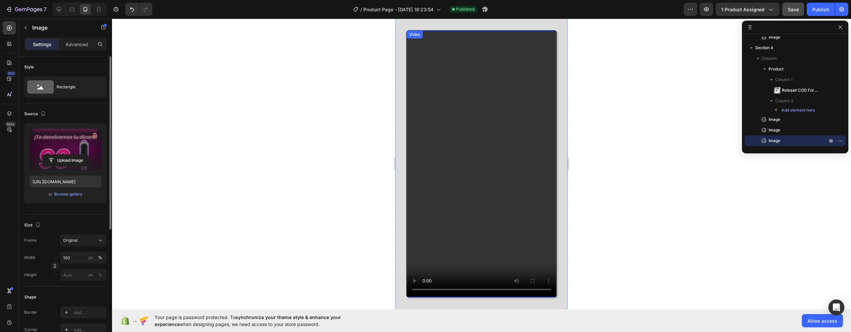
click at [475, 85] on video at bounding box center [482, 164] width 150 height 267
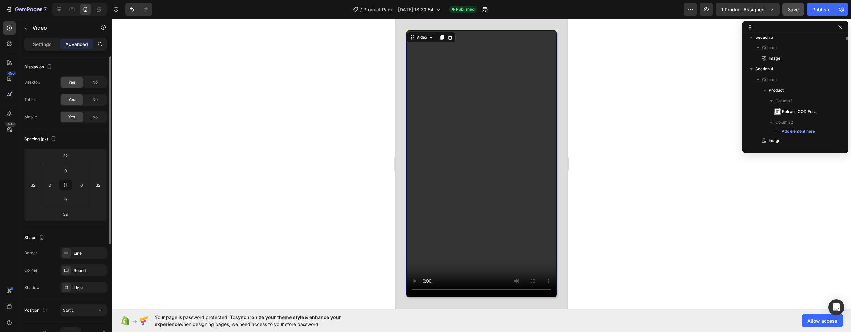
scroll to position [72, 0]
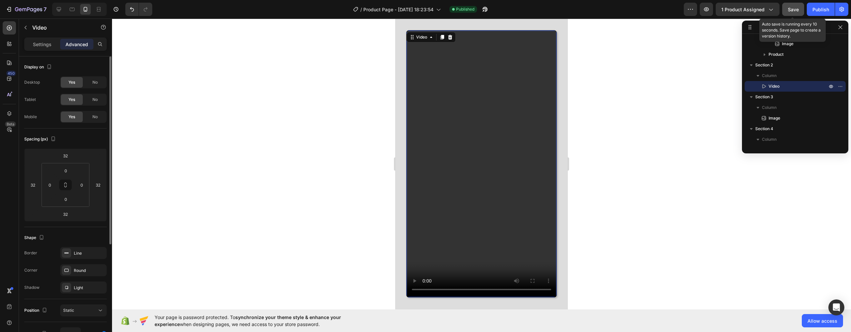
click at [784, 10] on button "Save" at bounding box center [793, 9] width 22 height 13
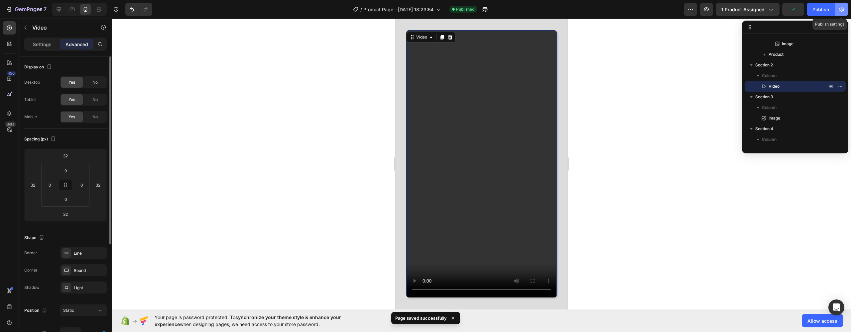
click at [844, 11] on icon "button" at bounding box center [841, 9] width 7 height 7
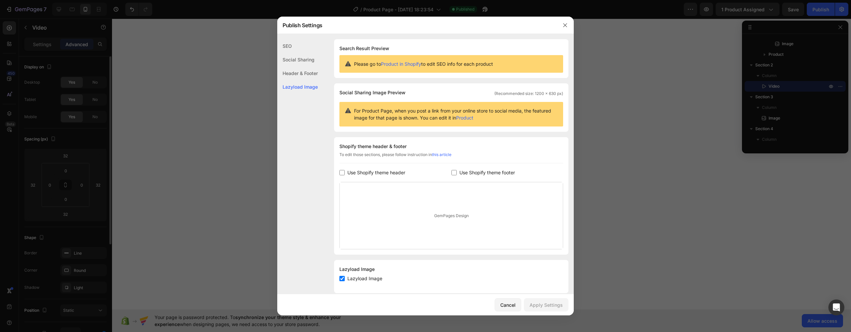
scroll to position [10, 0]
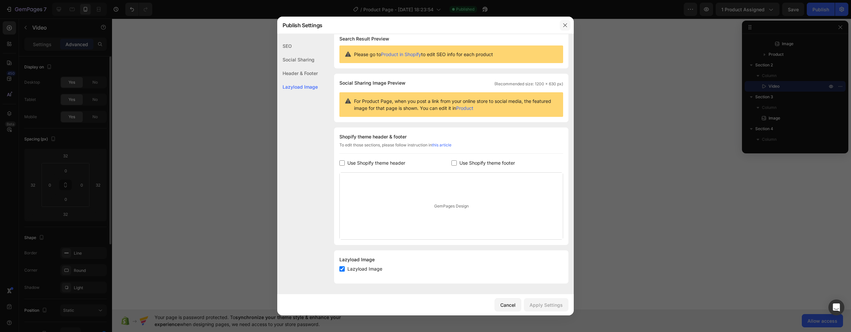
click at [569, 28] on button "button" at bounding box center [565, 25] width 11 height 11
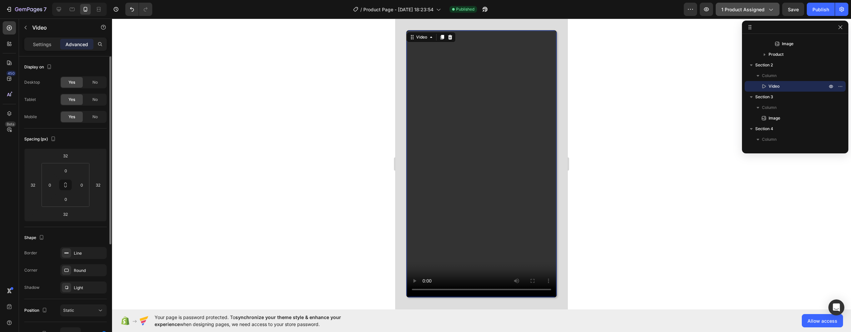
click at [757, 9] on span "1 product assigned" at bounding box center [742, 9] width 43 height 7
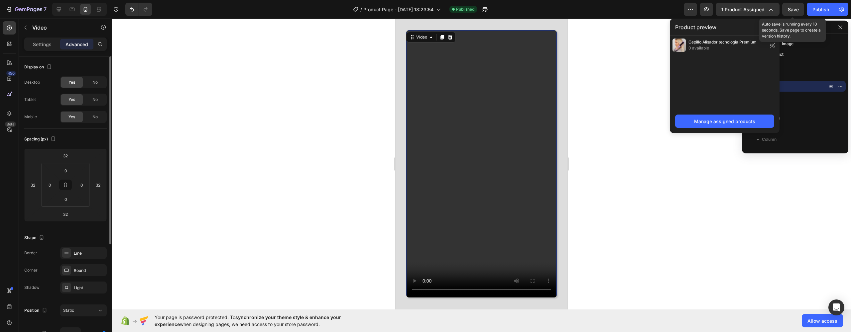
click at [789, 11] on span "Save" at bounding box center [793, 10] width 11 height 6
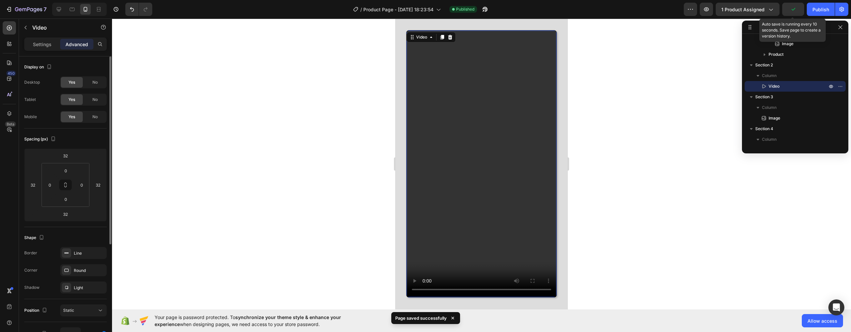
click at [789, 11] on button "button" at bounding box center [793, 9] width 22 height 13
click at [489, 13] on button "button" at bounding box center [484, 9] width 13 height 13
click at [60, 12] on icon at bounding box center [59, 9] width 7 height 7
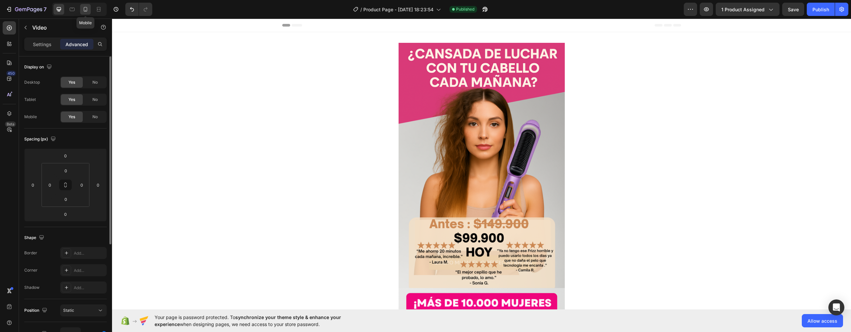
click at [88, 8] on icon at bounding box center [85, 9] width 7 height 7
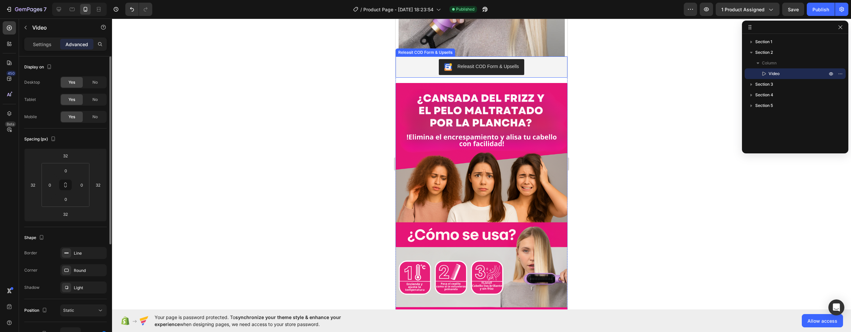
scroll to position [533, 0]
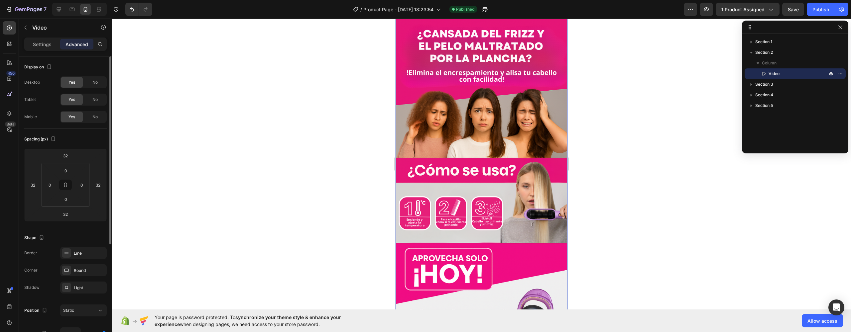
click at [462, 131] on img at bounding box center [482, 283] width 172 height 528
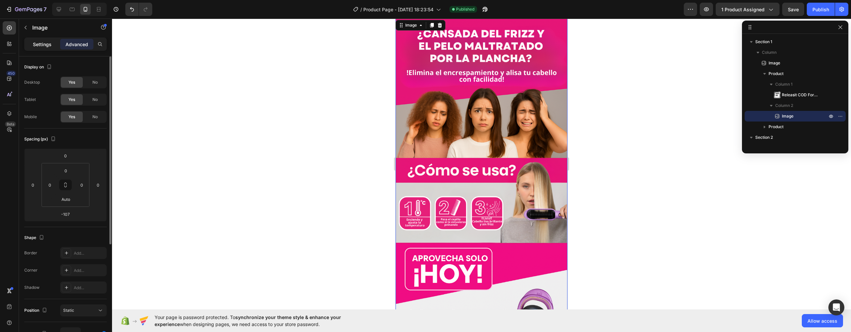
click at [41, 47] on p "Settings" at bounding box center [42, 44] width 19 height 7
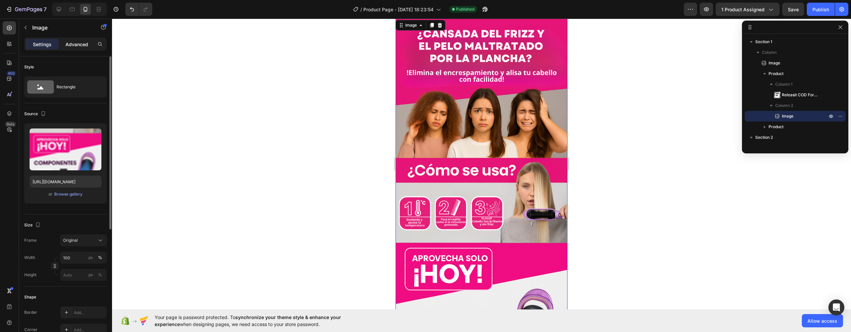
click at [73, 44] on p "Advanced" at bounding box center [76, 44] width 23 height 7
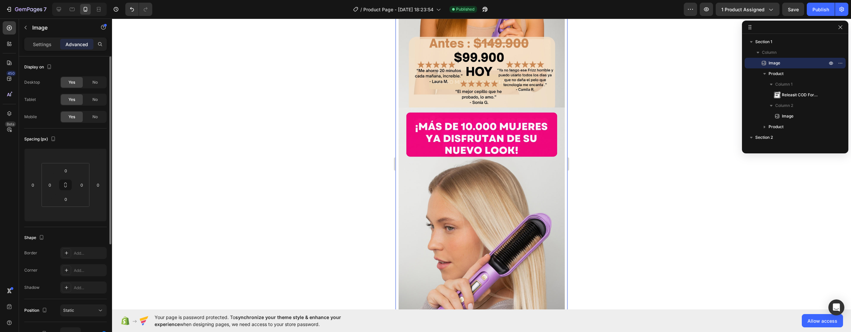
click at [486, 116] on img at bounding box center [482, 108] width 166 height 493
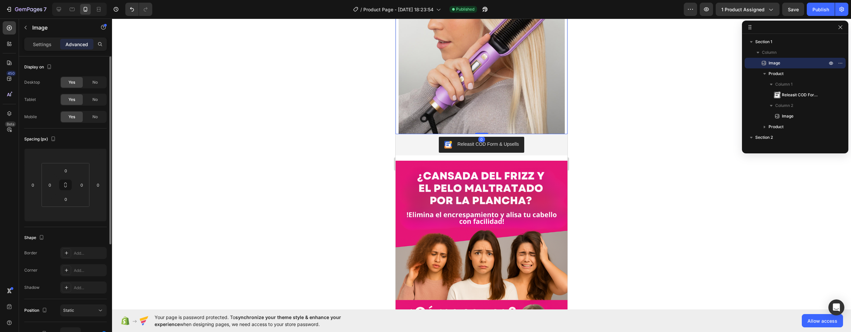
scroll to position [450, 0]
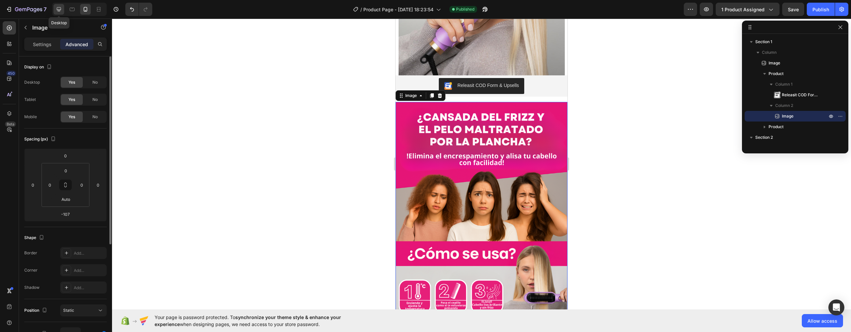
click at [58, 12] on icon at bounding box center [59, 9] width 7 height 7
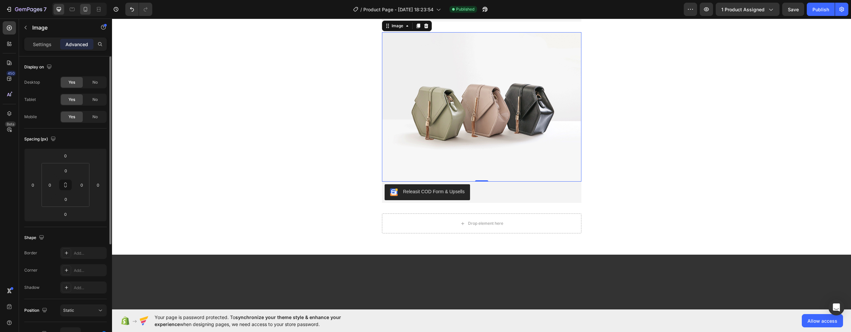
scroll to position [543, 0]
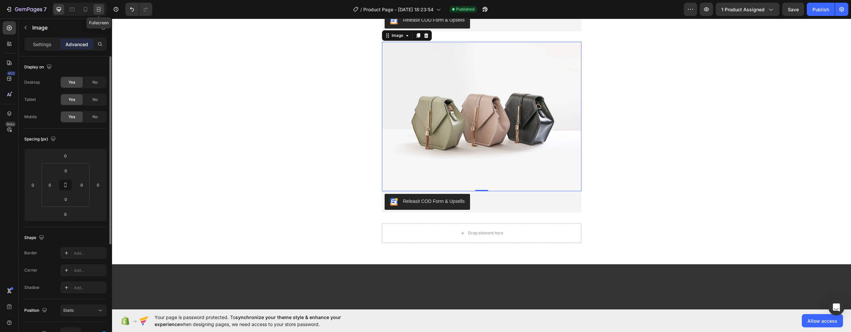
click at [99, 10] on icon at bounding box center [98, 9] width 7 height 7
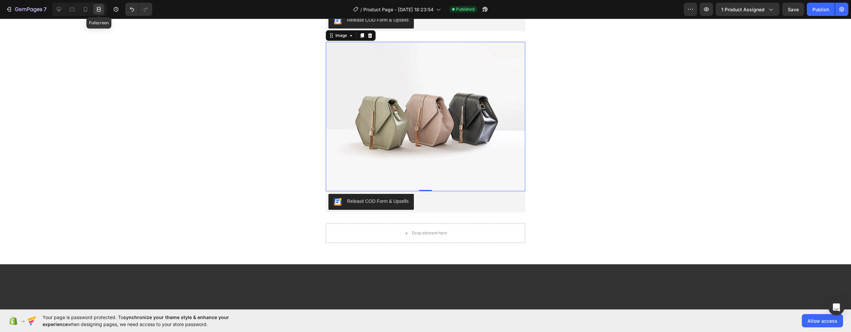
click at [95, 11] on icon at bounding box center [98, 9] width 7 height 7
click at [60, 12] on icon at bounding box center [59, 9] width 7 height 7
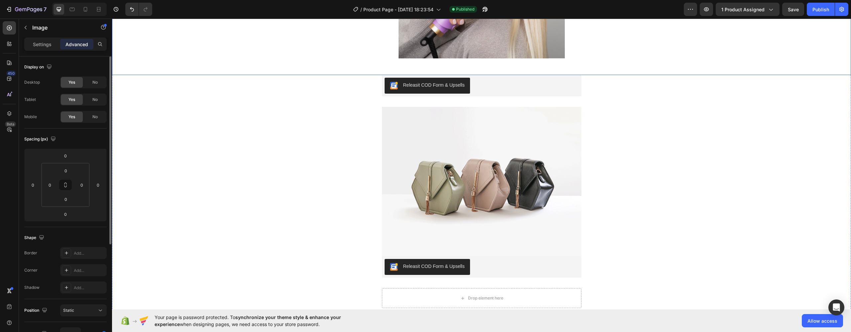
scroll to position [560, 0]
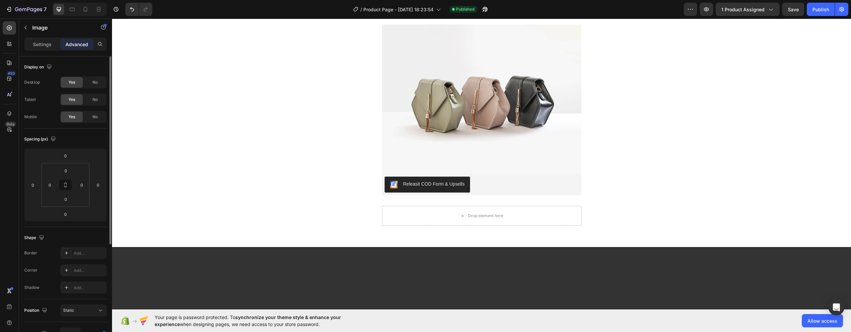
click at [463, 145] on img at bounding box center [481, 100] width 199 height 150
click at [460, 123] on img at bounding box center [481, 100] width 199 height 150
click at [459, 106] on img at bounding box center [481, 100] width 199 height 150
click at [426, 100] on img at bounding box center [481, 100] width 199 height 150
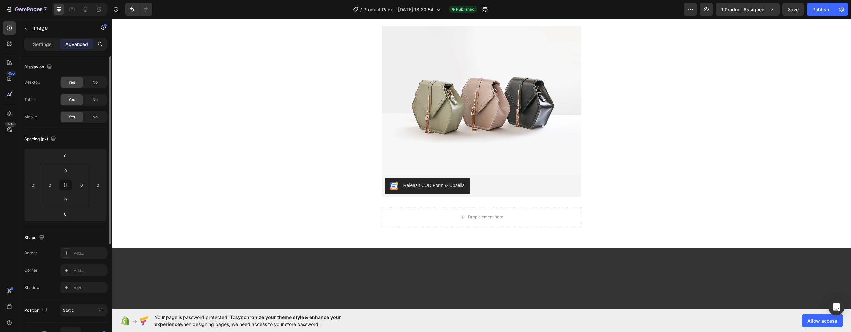
scroll to position [497, 0]
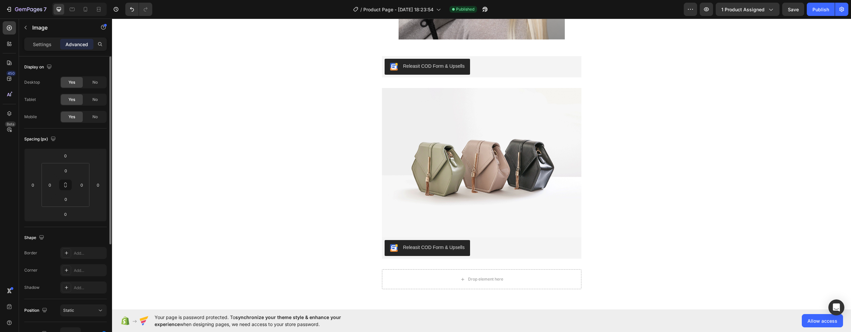
click at [434, 137] on img at bounding box center [481, 163] width 199 height 150
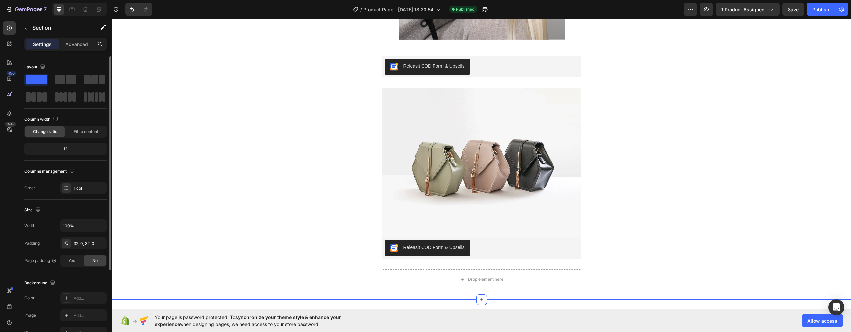
drag, startPoint x: 336, startPoint y: 109, endPoint x: 341, endPoint y: 106, distance: 6.4
click at [82, 10] on icon at bounding box center [85, 9] width 7 height 7
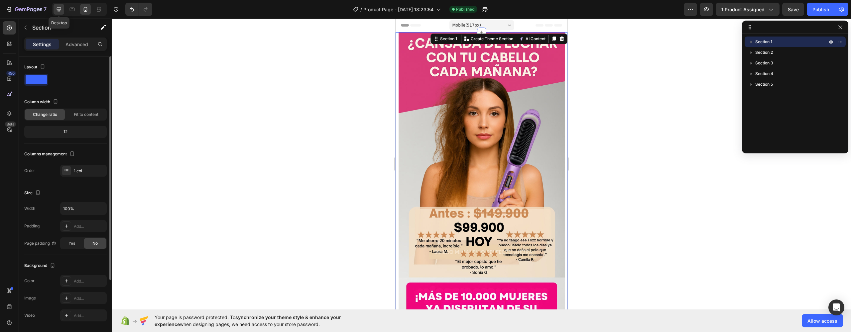
click at [59, 9] on icon at bounding box center [59, 9] width 4 height 4
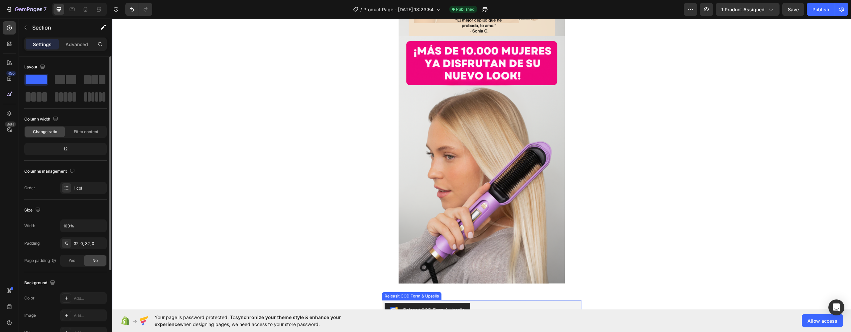
scroll to position [473, 0]
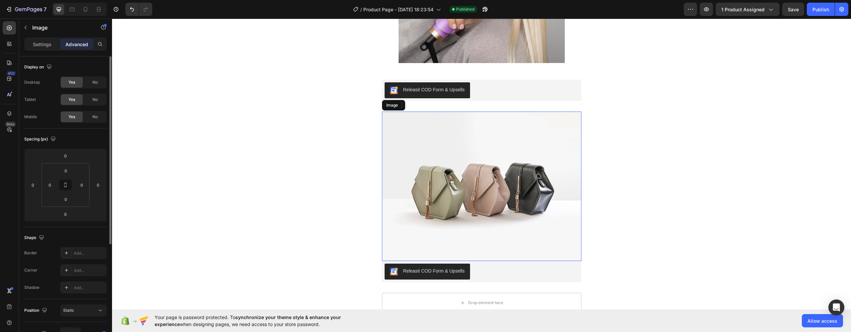
click at [463, 158] on img at bounding box center [481, 187] width 199 height 150
click at [30, 40] on div "Settings" at bounding box center [42, 44] width 33 height 11
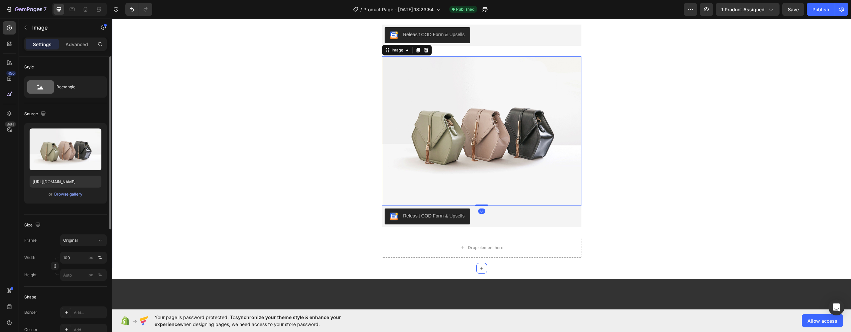
scroll to position [599, 0]
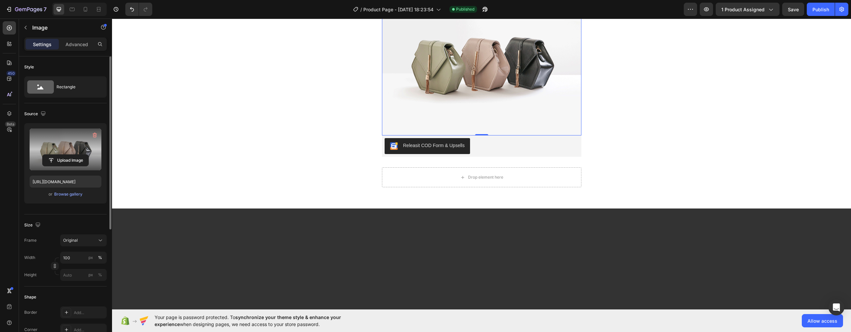
click at [88, 148] on label at bounding box center [66, 150] width 72 height 42
click at [88, 155] on input "file" at bounding box center [66, 160] width 46 height 11
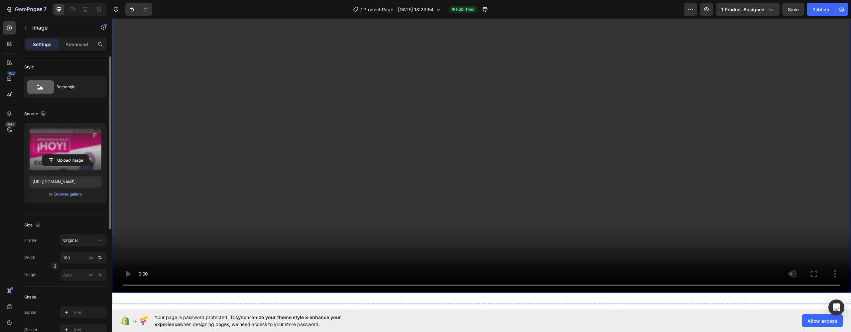
scroll to position [1073, 0]
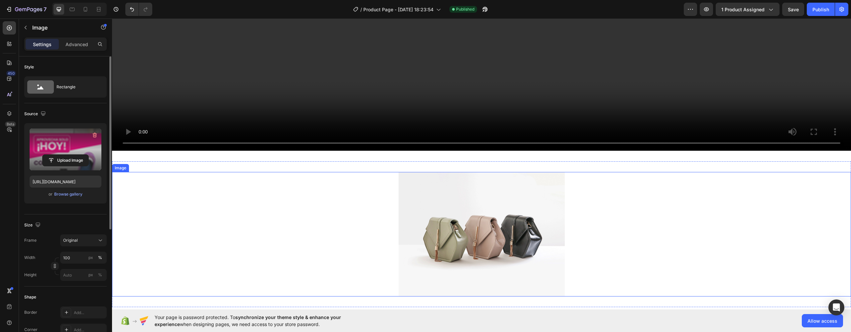
click at [470, 196] on img at bounding box center [482, 234] width 166 height 125
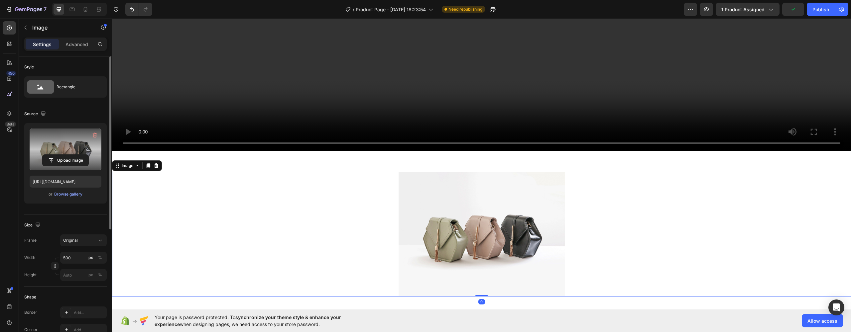
click at [85, 147] on label at bounding box center [66, 150] width 72 height 42
click at [85, 155] on input "file" at bounding box center [66, 160] width 46 height 11
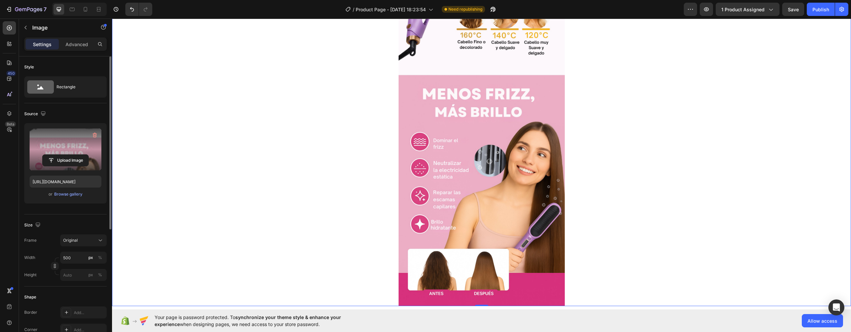
click at [487, 181] on img at bounding box center [482, 103] width 166 height 408
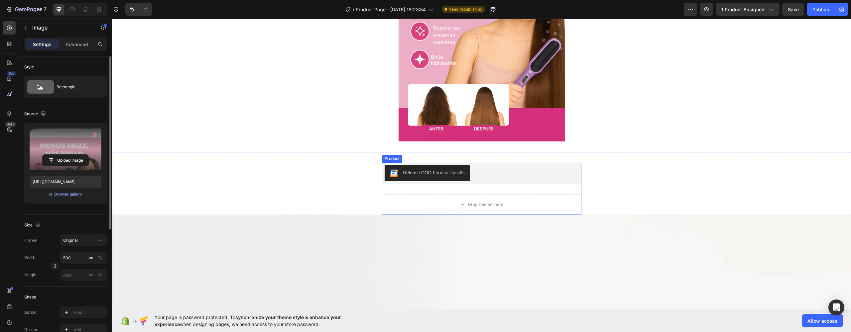
scroll to position [2100, 0]
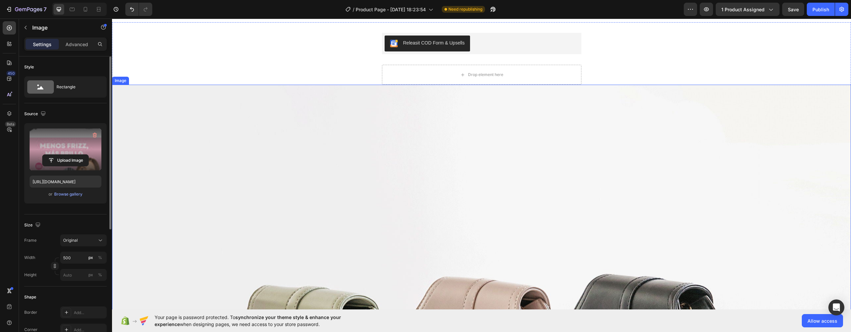
click at [80, 146] on label at bounding box center [66, 150] width 72 height 42
click at [80, 155] on input "file" at bounding box center [66, 160] width 46 height 11
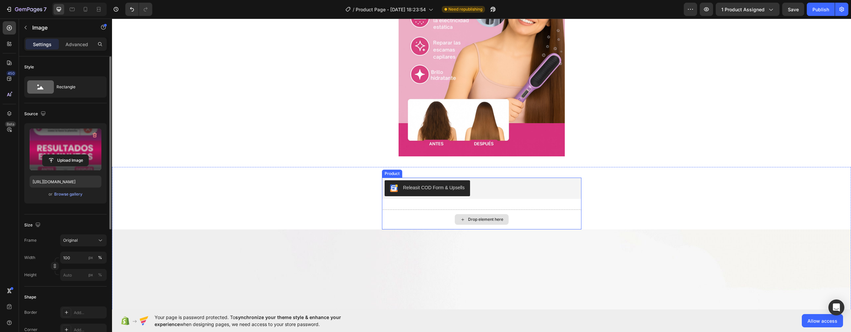
scroll to position [2012, 0]
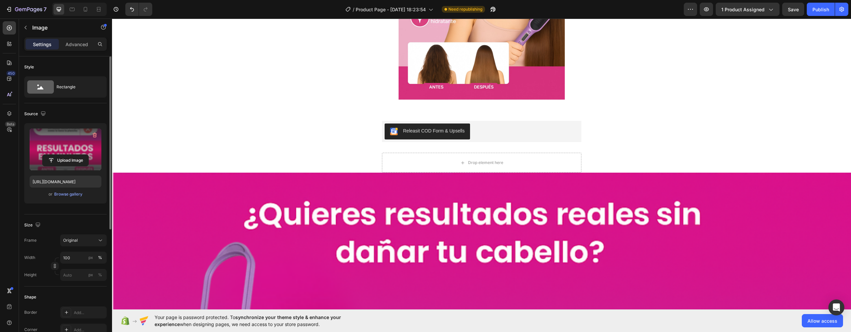
click at [79, 9] on div at bounding box center [79, 9] width 55 height 13
click at [84, 9] on icon at bounding box center [86, 9] width 4 height 5
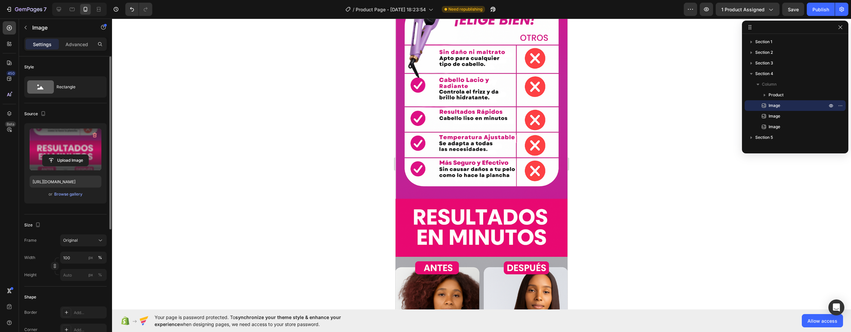
scroll to position [1377, 0]
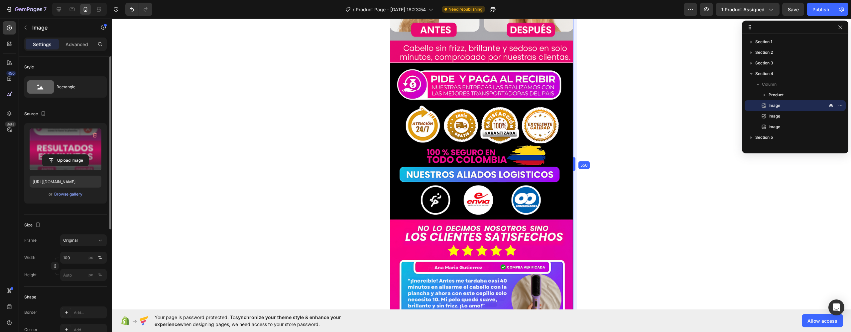
drag, startPoint x: 569, startPoint y: 164, endPoint x: 588, endPoint y: 167, distance: 19.8
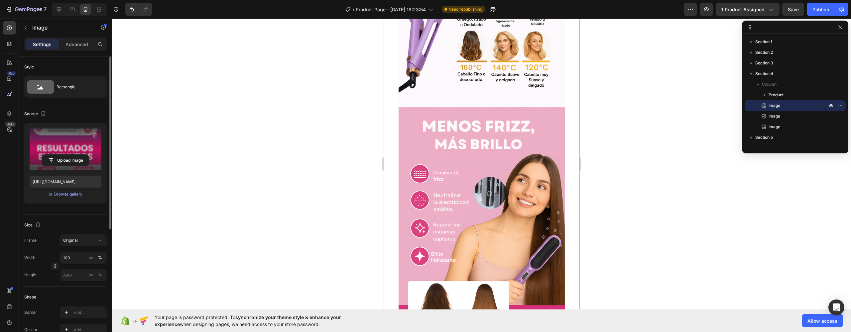
scroll to position [1373, 0]
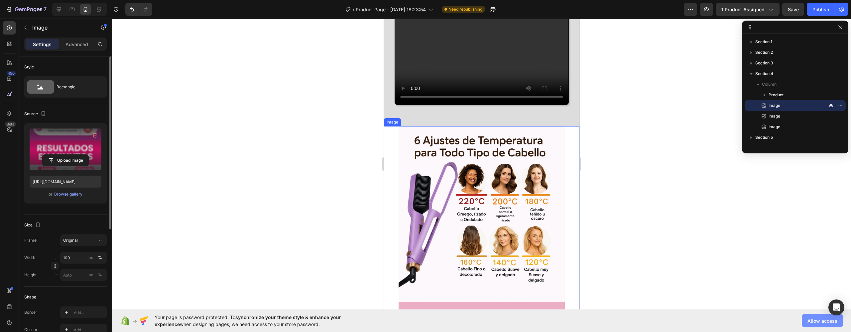
click at [812, 317] on button "Allow access" at bounding box center [822, 321] width 41 height 13
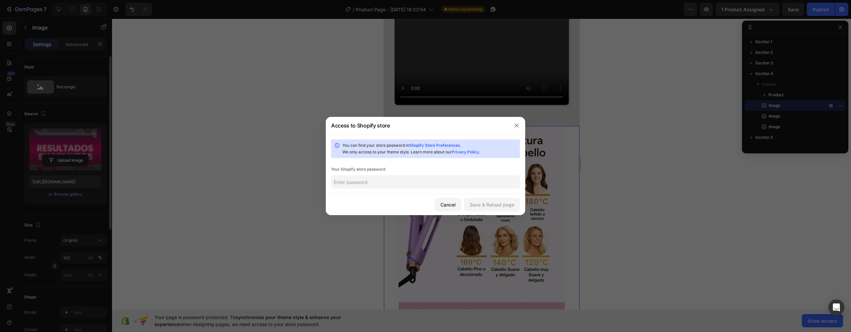
click at [402, 189] on div "You can find your store password in Shopify Store Preferences . We only access …" at bounding box center [425, 164] width 199 height 60
click at [379, 187] on input "text" at bounding box center [425, 182] width 189 height 13
paste input "aohown"
click at [488, 210] on button "Save & Reload page" at bounding box center [492, 204] width 56 height 13
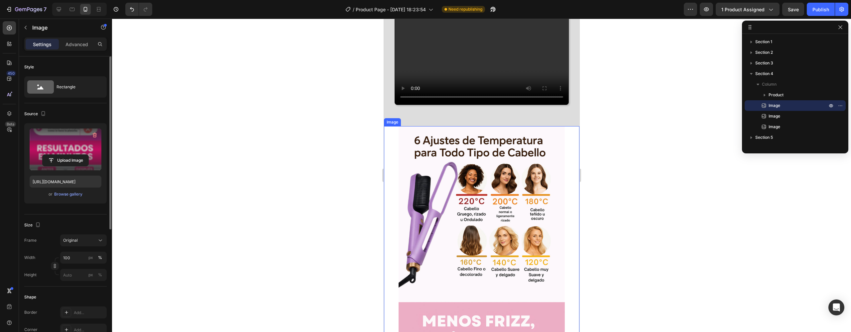
scroll to position [0, 0]
drag, startPoint x: 793, startPoint y: 9, endPoint x: 790, endPoint y: 8, distance: 3.9
click at [793, 9] on span "Save" at bounding box center [793, 10] width 11 height 6
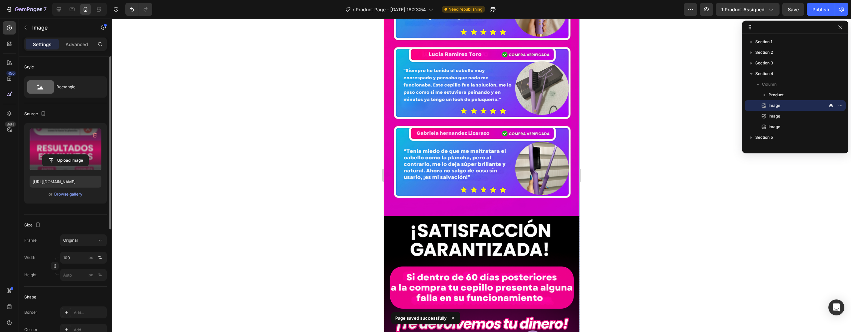
scroll to position [3120, 0]
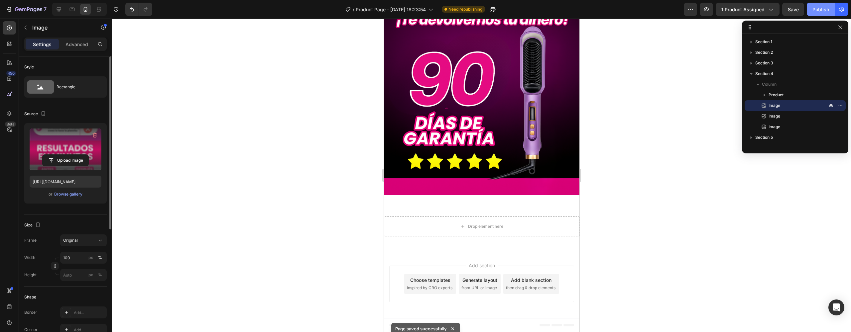
click at [820, 8] on div "Publish" at bounding box center [821, 9] width 17 height 7
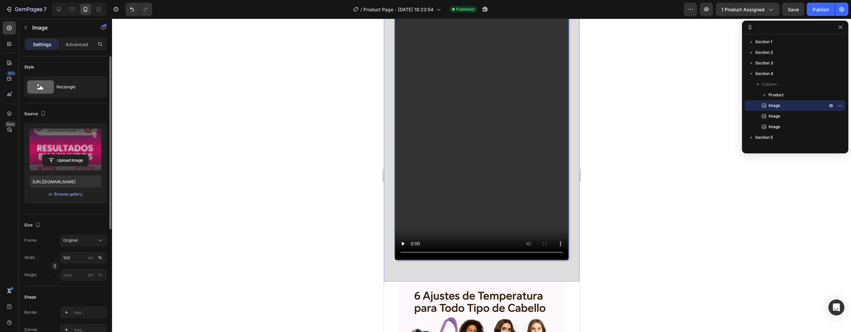
scroll to position [1271, 0]
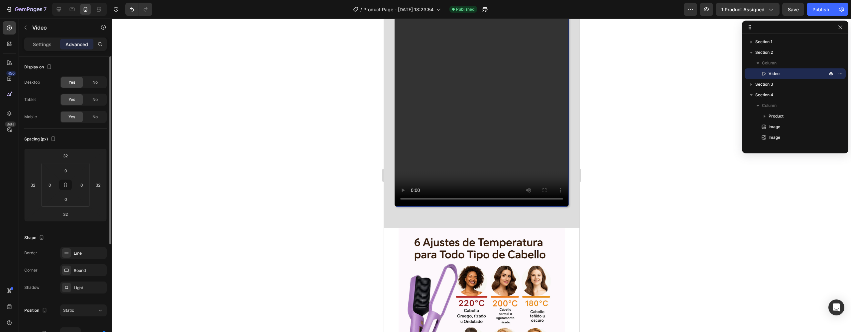
click at [459, 140] on video at bounding box center [482, 52] width 174 height 309
click at [80, 0] on html "7 / Product Page - Aug 22, 18:23:54 Published Preview 1 product assigned Save P…" at bounding box center [425, 0] width 851 height 0
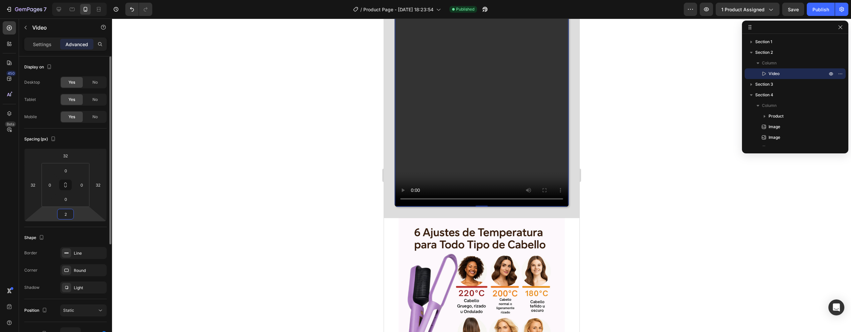
click at [77, 0] on html "7 / Product Page - Aug 22, 18:23:54 Published Preview 1 product assigned Save P…" at bounding box center [425, 0] width 851 height 0
click at [69, 213] on input "2" at bounding box center [65, 214] width 13 height 10
drag, startPoint x: 88, startPoint y: 216, endPoint x: 161, endPoint y: 212, distance: 72.9
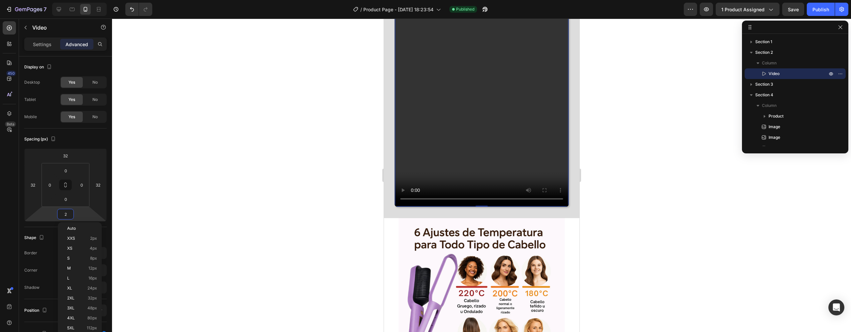
click at [89, 0] on html "7 / Product Page - Aug 22, 18:23:54 Published Preview 1 product assigned Save P…" at bounding box center [425, 0] width 851 height 0
click at [69, 210] on input "2" at bounding box center [65, 214] width 13 height 10
click at [80, 300] on p "2XL 32px" at bounding box center [82, 298] width 30 height 5
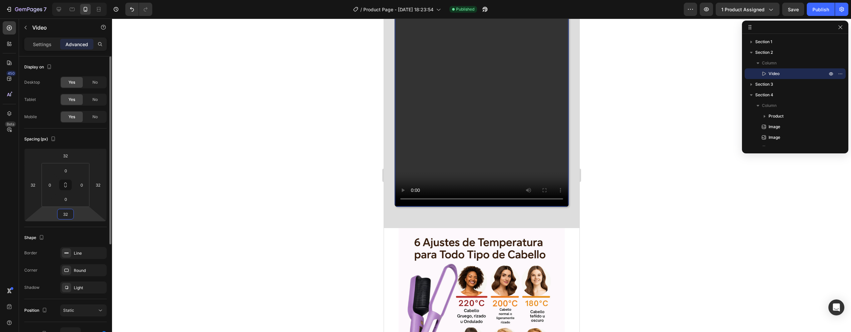
click at [64, 213] on input "32" at bounding box center [65, 214] width 13 height 10
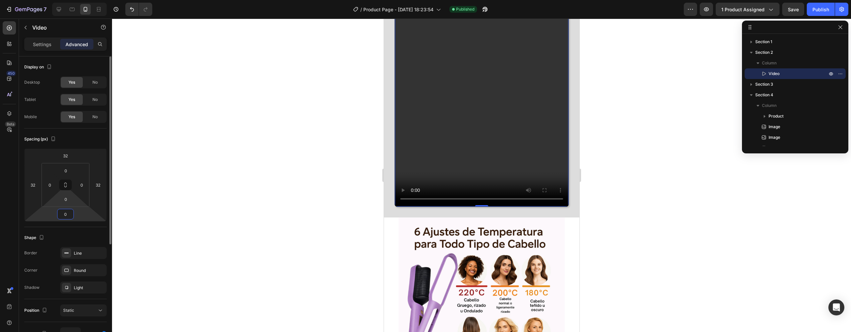
click at [68, 0] on html "7 / Product Page - Aug 22, 18:23:54 Published Preview 1 product assigned Save P…" at bounding box center [425, 0] width 851 height 0
click at [69, 199] on input "0" at bounding box center [65, 199] width 13 height 10
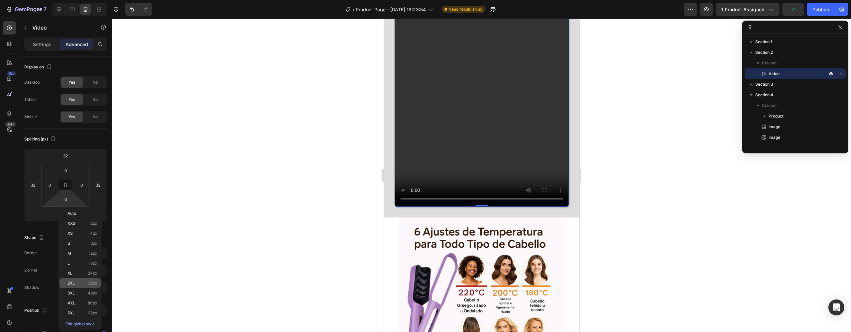
click at [76, 284] on p "2XL 32px" at bounding box center [82, 283] width 30 height 5
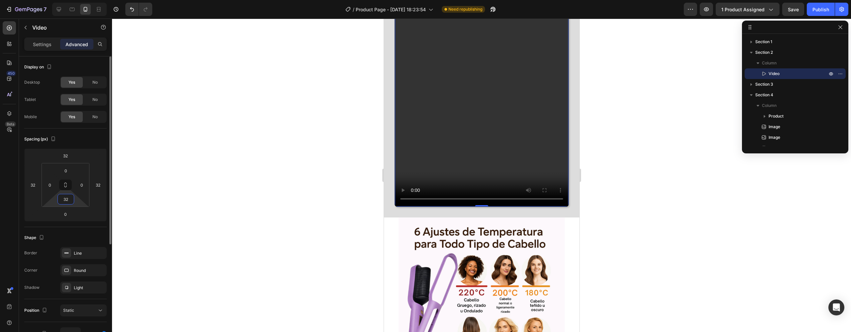
click at [67, 198] on input "32" at bounding box center [65, 199] width 13 height 10
click at [180, 212] on div at bounding box center [481, 176] width 739 height 314
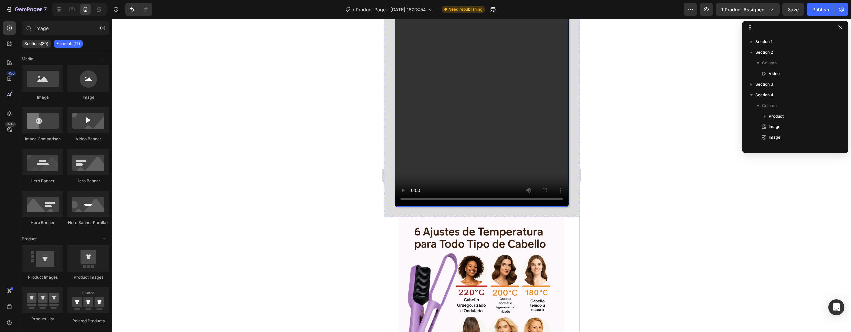
click at [469, 207] on div "Video" at bounding box center [481, 53] width 174 height 310
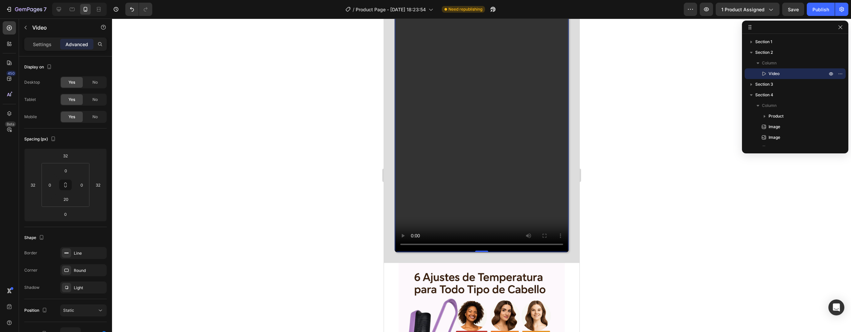
scroll to position [1195, 0]
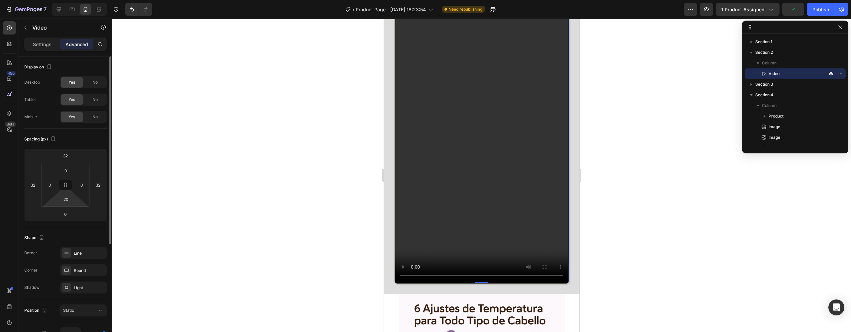
click at [75, 0] on html "7 / Product Page - [DATE] 18:23:54 Need republishing Preview 1 product assigned…" at bounding box center [425, 0] width 851 height 0
click at [71, 200] on input "20" at bounding box center [65, 199] width 13 height 10
click at [67, 216] on input "0" at bounding box center [65, 214] width 13 height 10
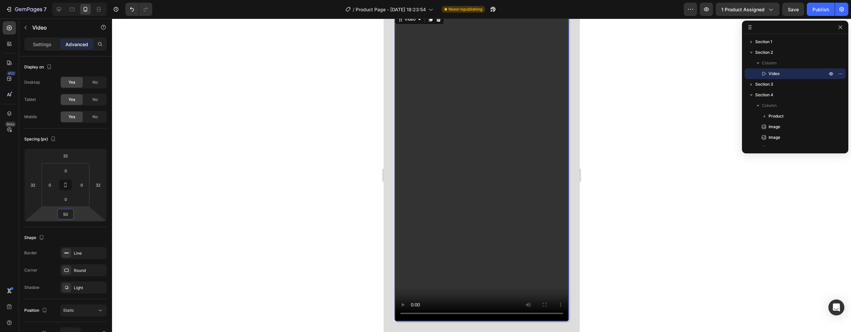
scroll to position [1134, 0]
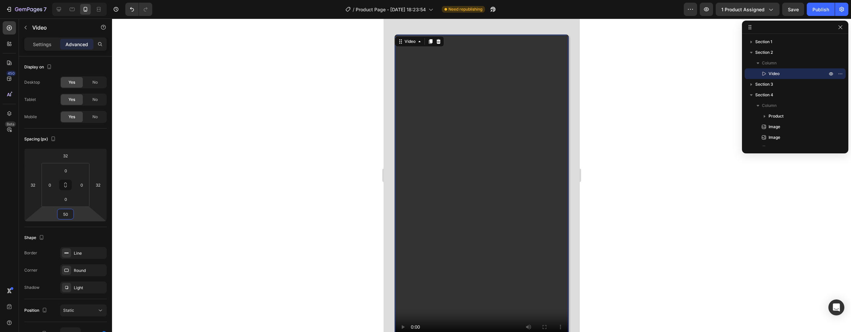
click at [443, 193] on video at bounding box center [482, 189] width 174 height 309
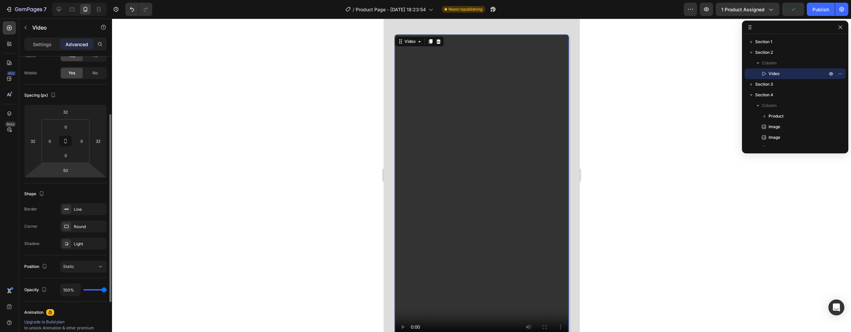
scroll to position [66, 0]
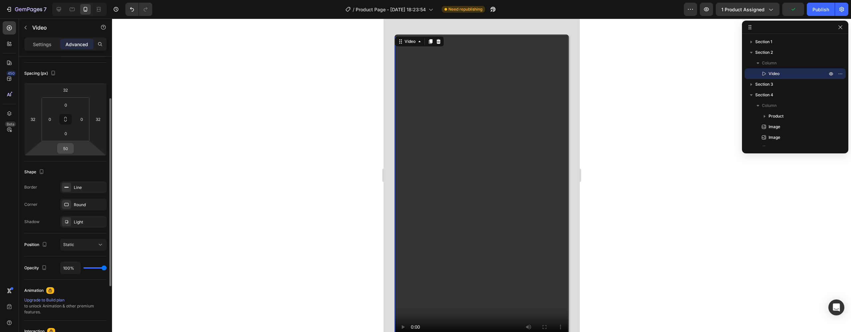
click at [72, 146] on div "50" at bounding box center [65, 148] width 17 height 11
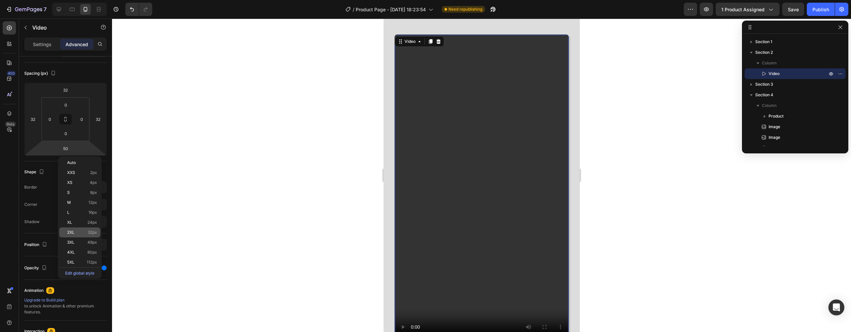
click at [79, 235] on div "2XL 32px" at bounding box center [79, 233] width 41 height 10
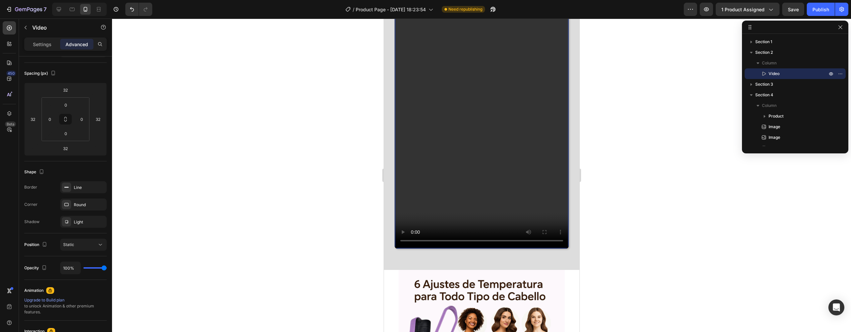
scroll to position [1315, 0]
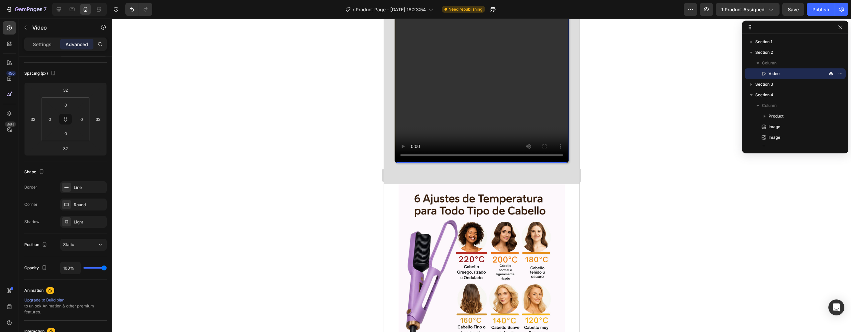
click at [412, 164] on div "Video 32" at bounding box center [481, 9] width 174 height 310
click at [52, 46] on div "Settings" at bounding box center [42, 44] width 33 height 11
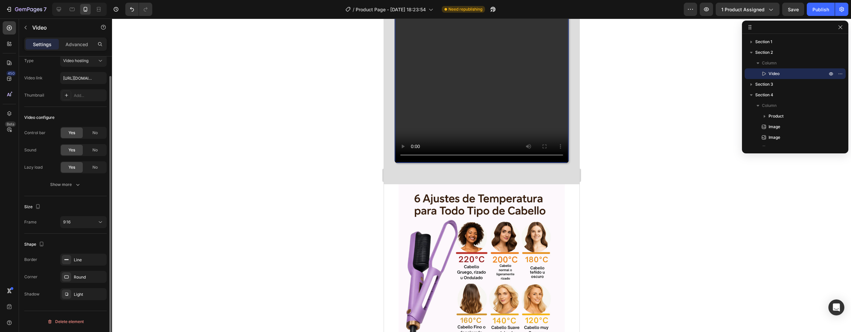
scroll to position [0, 0]
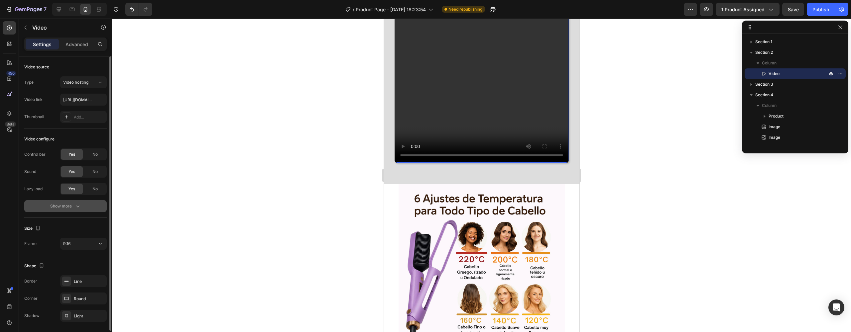
click at [71, 208] on div "Show more" at bounding box center [65, 206] width 31 height 7
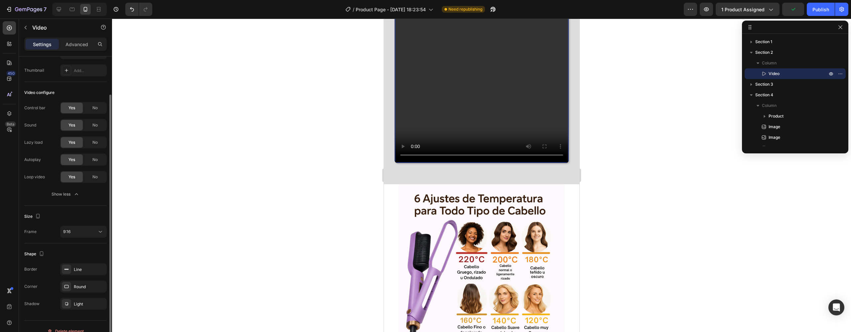
scroll to position [46, 0]
click at [76, 271] on div "Line" at bounding box center [83, 270] width 19 height 6
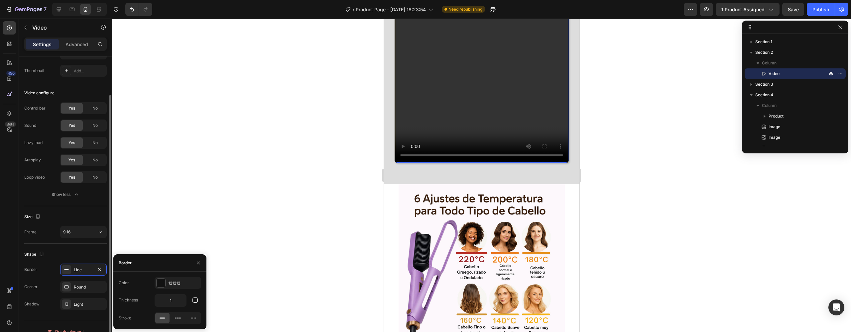
click at [61, 250] on div "Shape" at bounding box center [65, 254] width 82 height 11
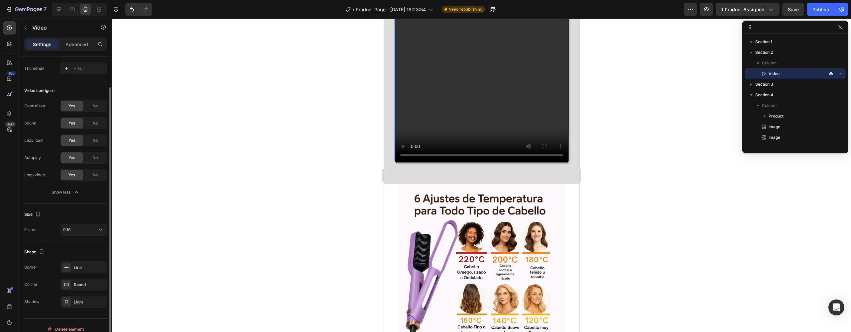
scroll to position [0, 0]
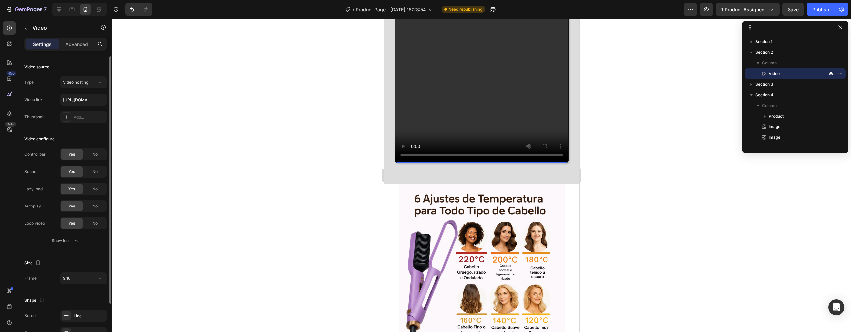
click at [83, 51] on div "Settings Advanced" at bounding box center [65, 44] width 82 height 13
click at [83, 44] on p "Advanced" at bounding box center [76, 44] width 23 height 7
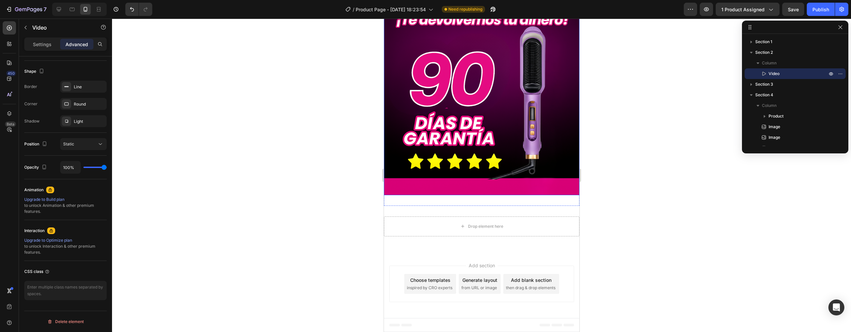
scroll to position [3104, 0]
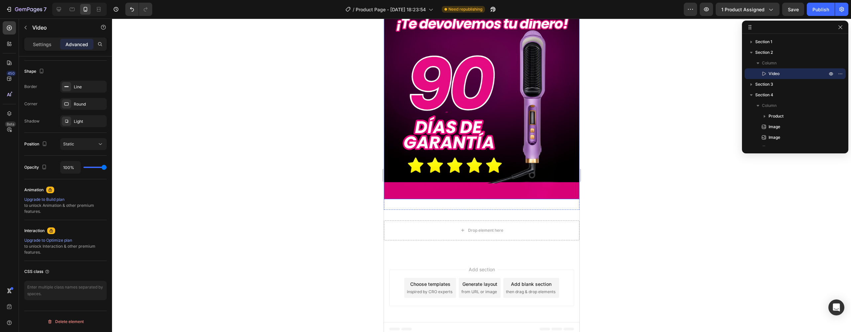
click at [481, 105] on img at bounding box center [481, 58] width 195 height 284
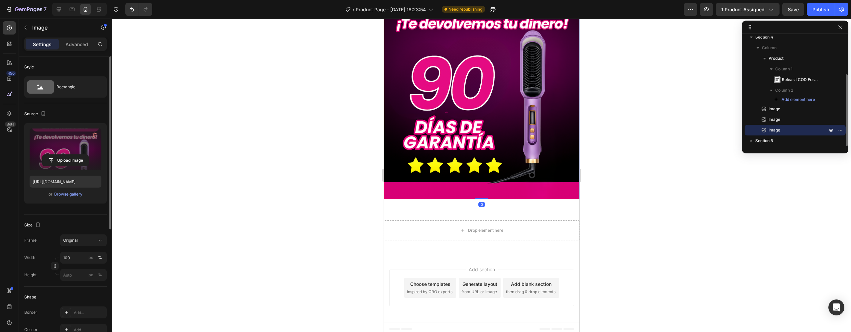
click at [73, 148] on label at bounding box center [66, 150] width 72 height 42
click at [73, 155] on input "file" at bounding box center [66, 160] width 46 height 11
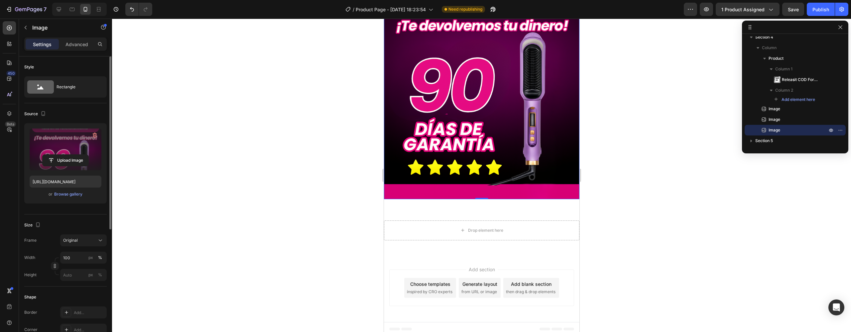
scroll to position [2967, 0]
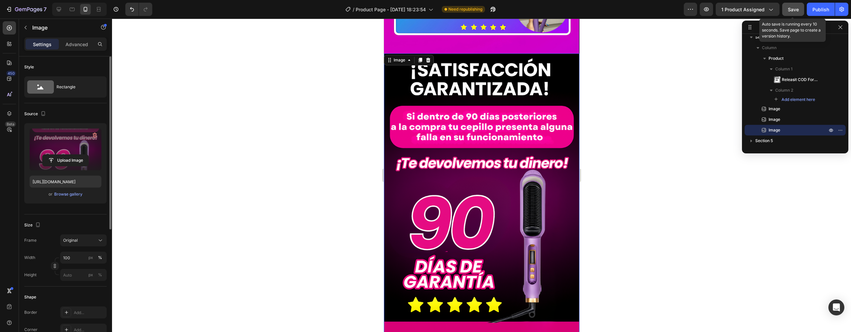
click at [801, 11] on button "Save" at bounding box center [793, 9] width 22 height 13
click at [816, 12] on div "Publish" at bounding box center [821, 9] width 17 height 7
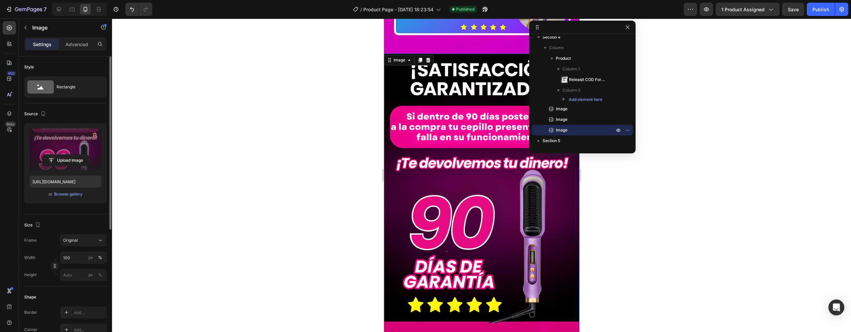
click at [626, 214] on div at bounding box center [481, 176] width 739 height 314
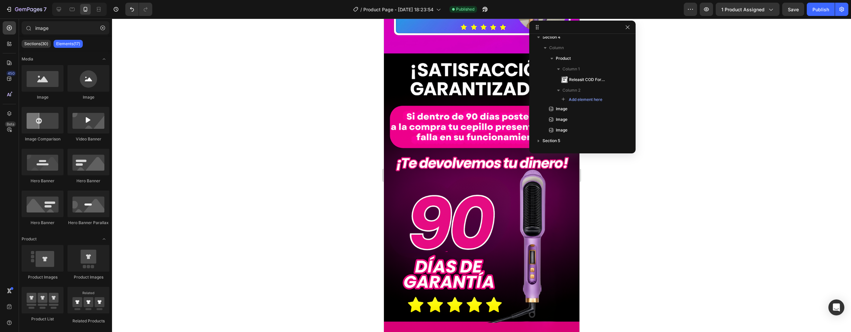
click at [633, 224] on div at bounding box center [481, 176] width 739 height 314
drag, startPoint x: 626, startPoint y: 28, endPoint x: 610, endPoint y: 39, distance: 18.8
click at [626, 28] on icon "button" at bounding box center [627, 27] width 5 height 5
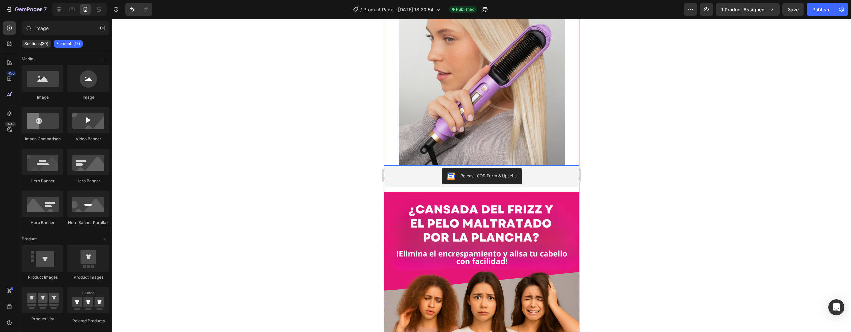
scroll to position [370, 0]
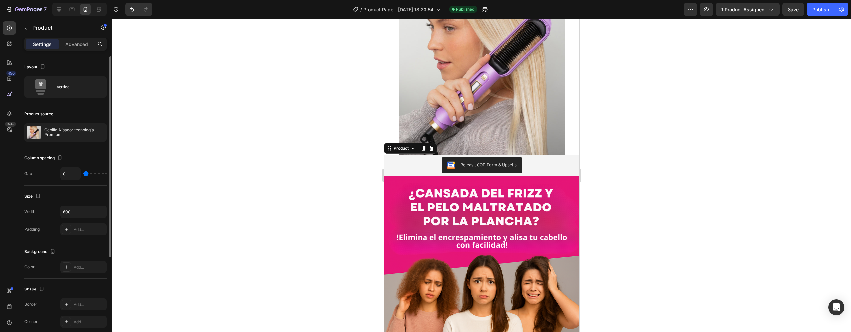
drag, startPoint x: 86, startPoint y: 176, endPoint x: 63, endPoint y: 181, distance: 22.8
click at [63, 181] on div "Column spacing Gap 0" at bounding box center [65, 167] width 82 height 38
drag, startPoint x: 84, startPoint y: 175, endPoint x: 54, endPoint y: 176, distance: 30.3
click at [54, 176] on div "Gap 0" at bounding box center [65, 174] width 82 height 13
click at [63, 228] on div at bounding box center [66, 229] width 9 height 9
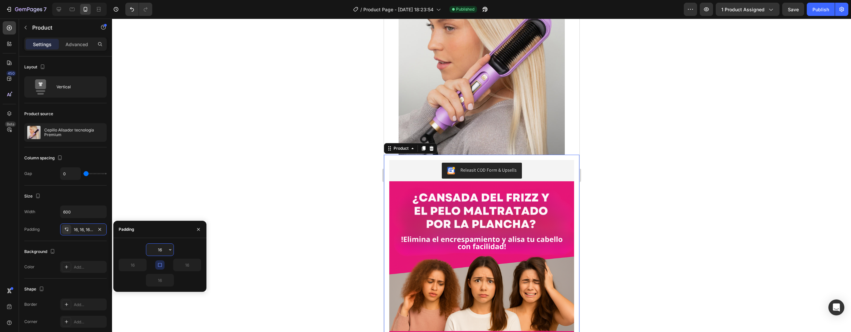
click at [196, 231] on icon "button" at bounding box center [198, 229] width 5 height 5
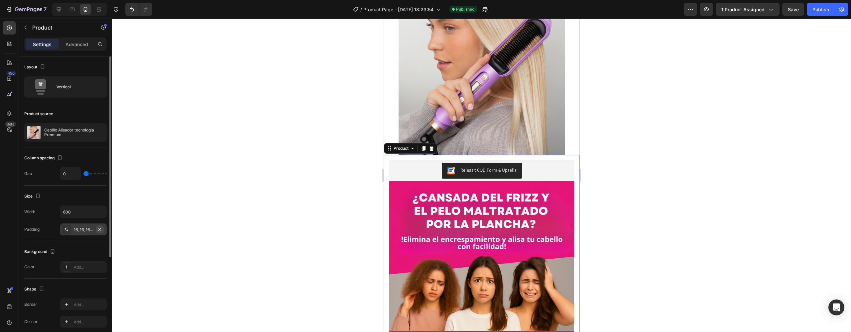
click at [99, 229] on icon "button" at bounding box center [99, 229] width 5 height 5
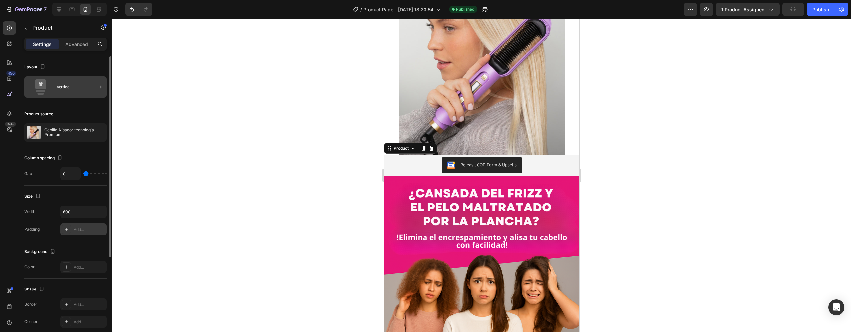
click at [64, 96] on div "Vertical" at bounding box center [65, 86] width 82 height 21
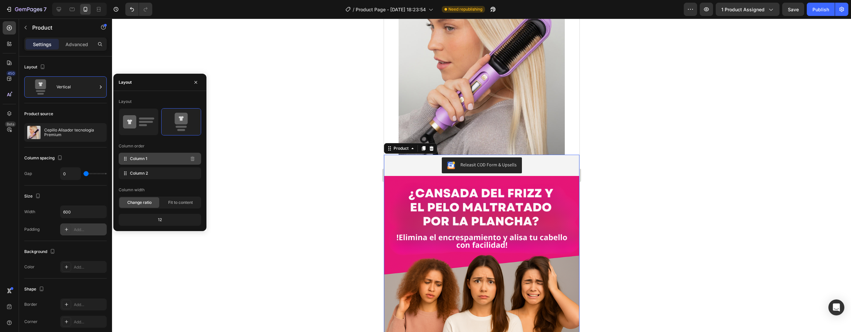
click at [140, 162] on span "Column 1" at bounding box center [138, 159] width 17 height 6
drag, startPoint x: 140, startPoint y: 170, endPoint x: 140, endPoint y: 157, distance: 13.0
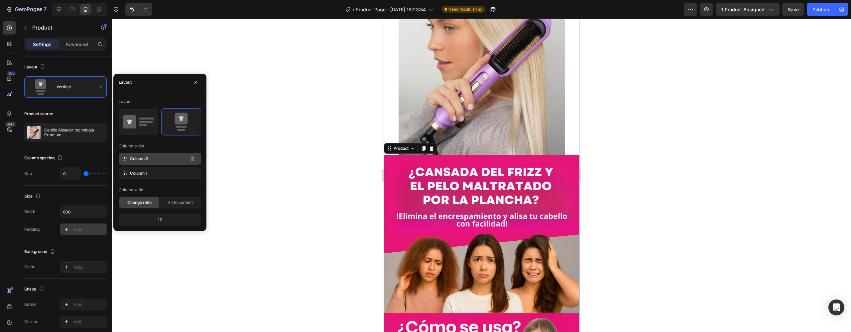
click at [124, 160] on icon at bounding box center [125, 159] width 7 height 7
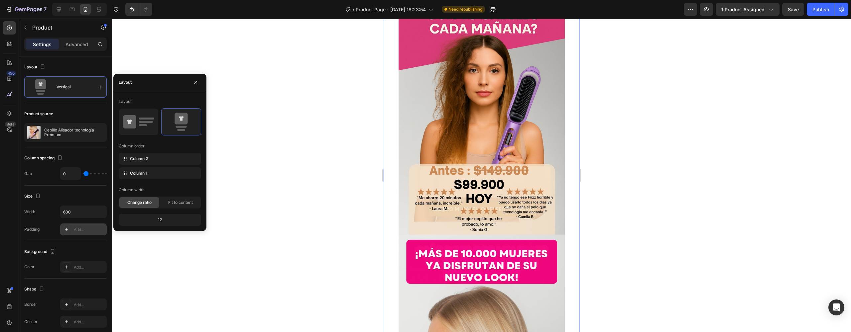
scroll to position [0, 0]
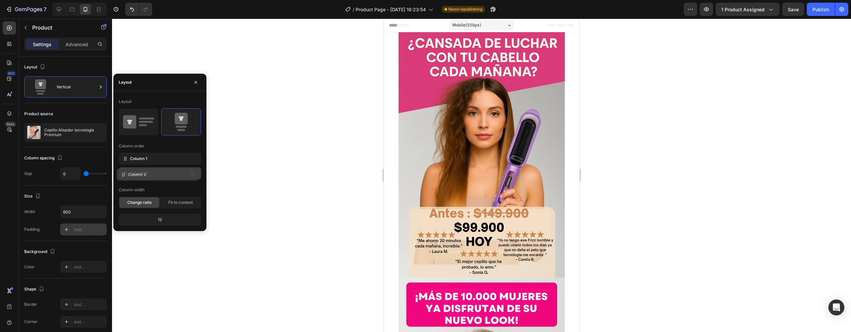
drag, startPoint x: 144, startPoint y: 160, endPoint x: 142, endPoint y: 176, distance: 16.1
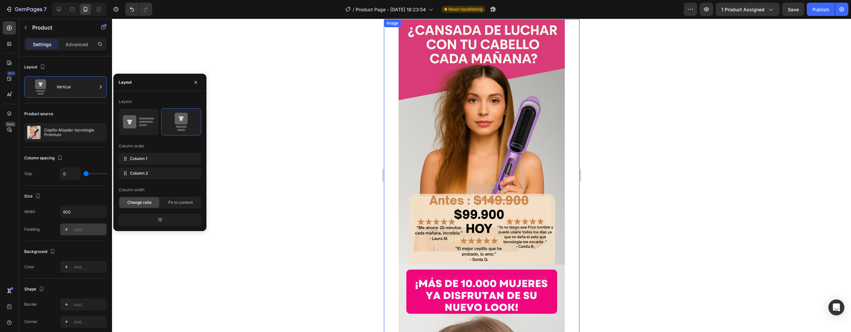
scroll to position [229, 0]
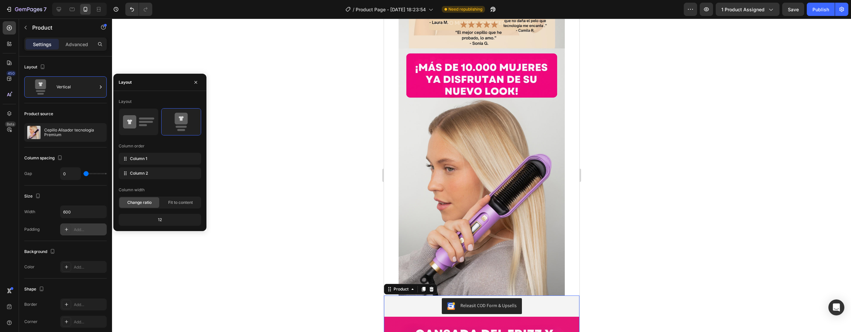
click at [616, 143] on div at bounding box center [481, 176] width 739 height 314
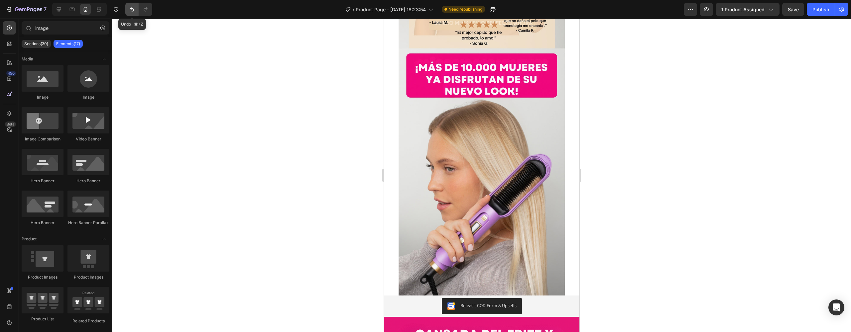
click at [129, 11] on icon "Undo/Redo" at bounding box center [132, 9] width 7 height 7
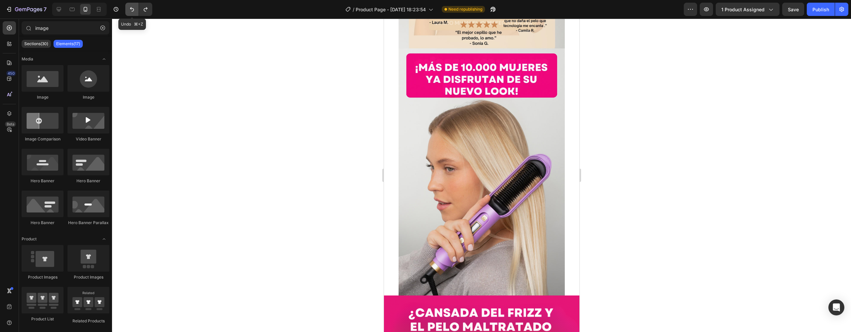
click at [129, 11] on icon "Undo/Redo" at bounding box center [132, 9] width 7 height 7
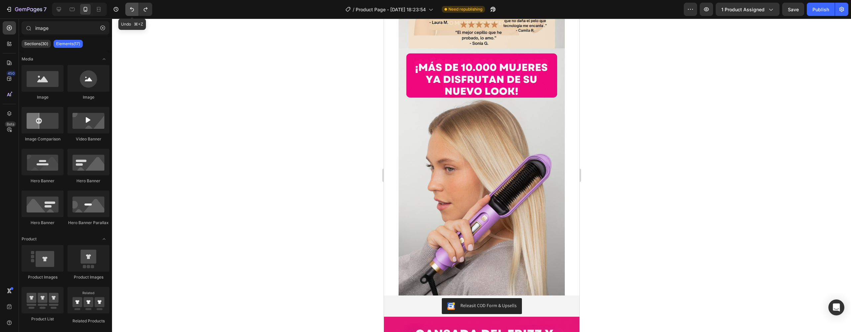
click at [129, 11] on icon "Undo/Redo" at bounding box center [132, 9] width 7 height 7
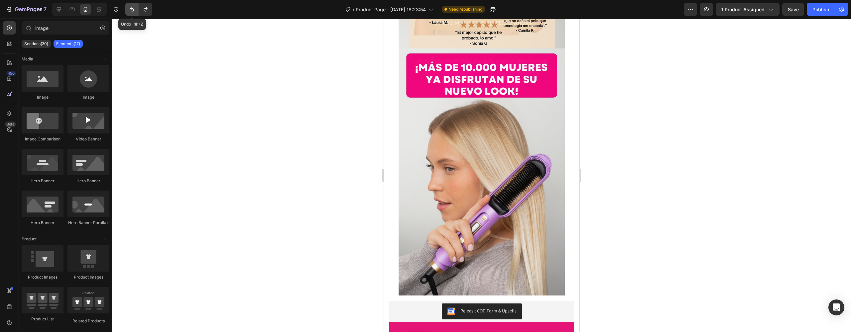
click at [129, 11] on icon "Undo/Redo" at bounding box center [132, 9] width 7 height 7
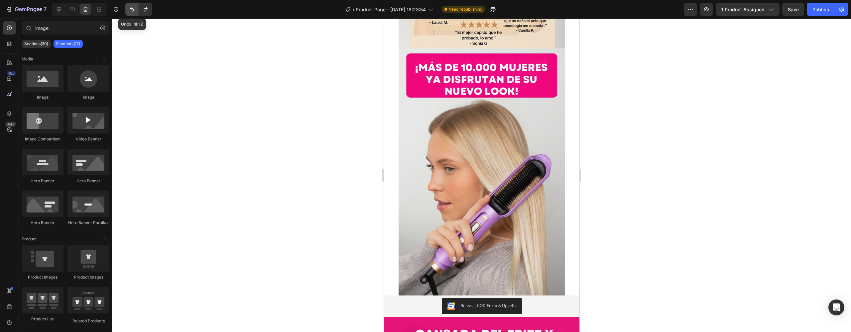
click at [129, 11] on icon "Undo/Redo" at bounding box center [132, 9] width 7 height 7
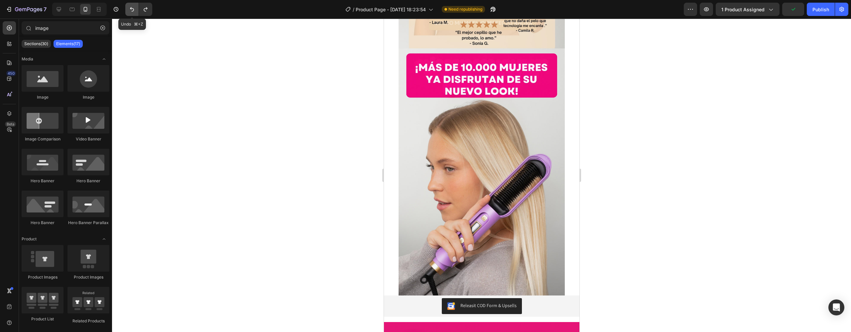
click at [129, 11] on icon "Undo/Redo" at bounding box center [132, 9] width 7 height 7
click at [451, 81] on img at bounding box center [481, 49] width 166 height 493
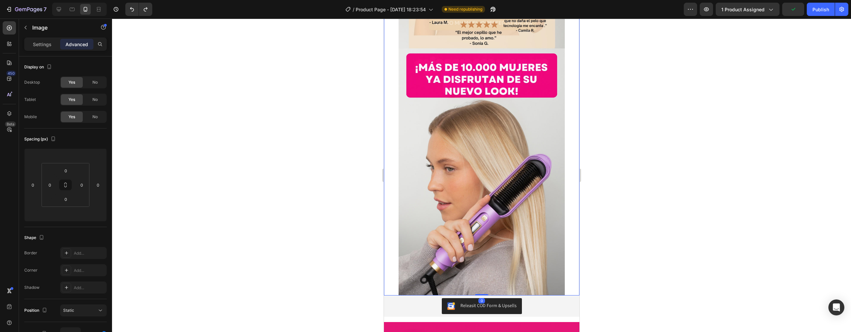
click at [448, 86] on img at bounding box center [481, 49] width 166 height 493
click at [37, 51] on div "Settings Advanced" at bounding box center [65, 47] width 93 height 19
click at [40, 46] on p "Settings" at bounding box center [42, 44] width 19 height 7
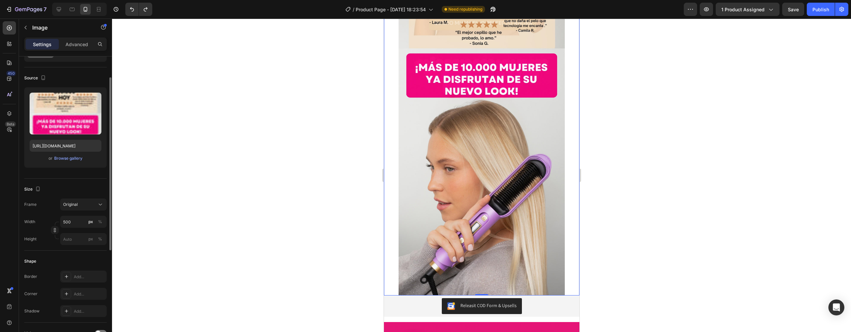
scroll to position [111, 0]
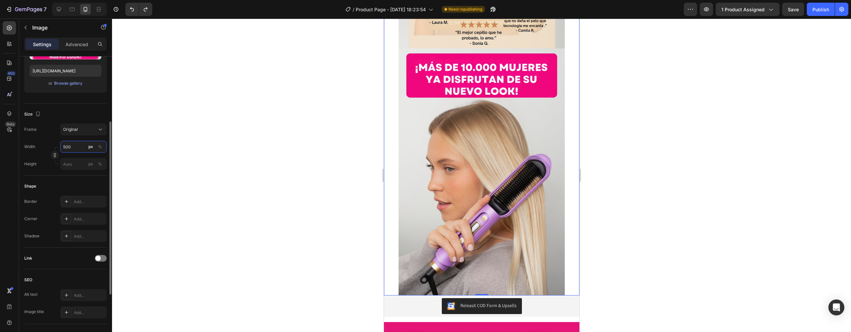
click at [86, 145] on input "500" at bounding box center [83, 147] width 47 height 12
click at [75, 164] on p "Full 100%" at bounding box center [82, 163] width 39 height 6
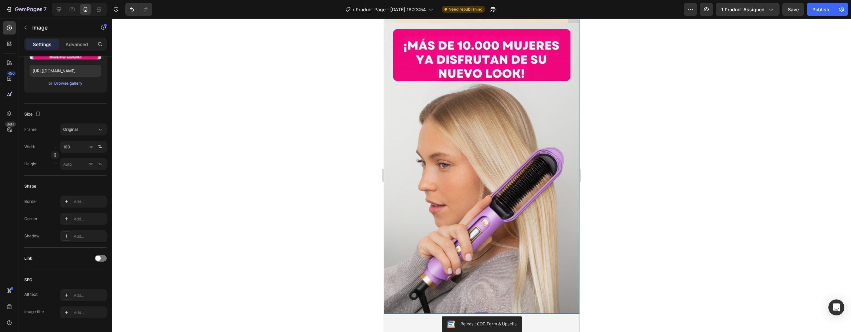
scroll to position [458, 0]
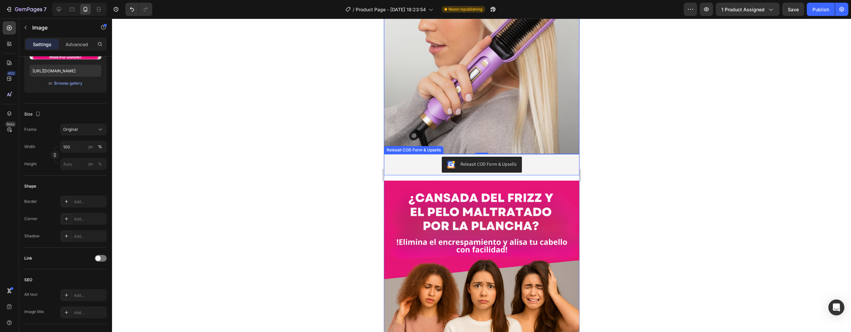
click at [481, 157] on button "Releasit COD Form & Upsells" at bounding box center [482, 165] width 80 height 16
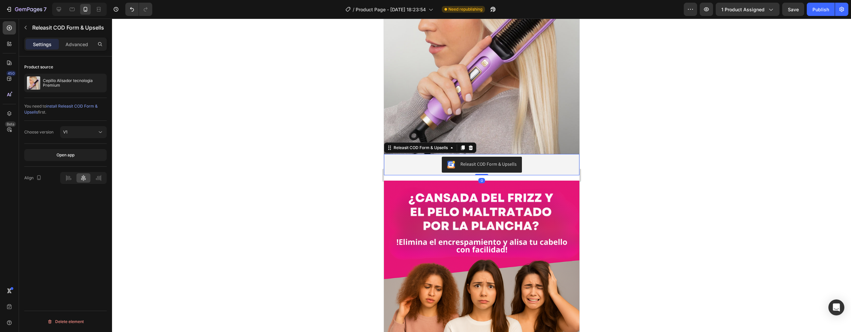
scroll to position [0, 0]
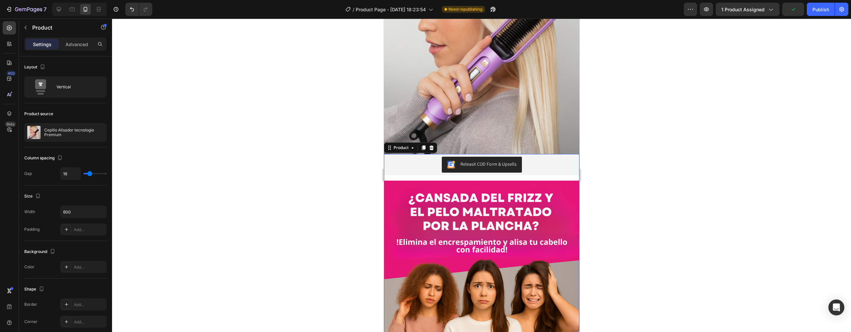
click at [432, 158] on div "Releasit COD Form & Upsells" at bounding box center [481, 164] width 195 height 21
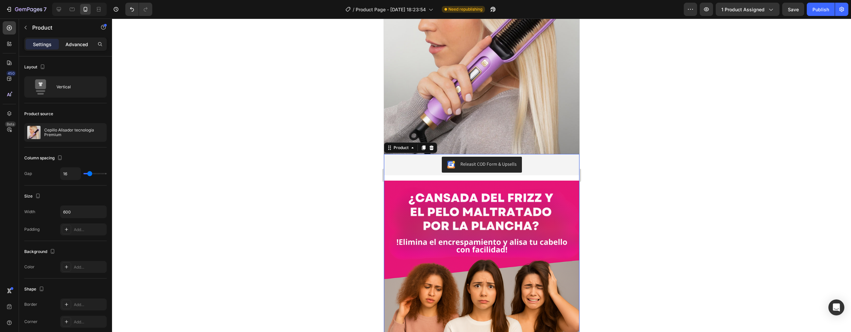
click at [83, 44] on p "Advanced" at bounding box center [76, 44] width 23 height 7
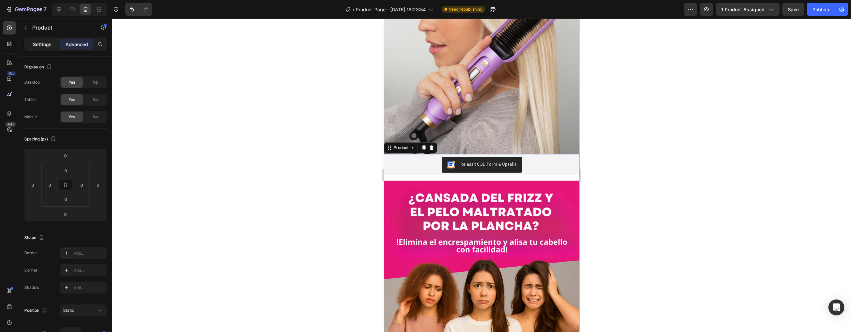
click at [27, 42] on div "Settings" at bounding box center [42, 44] width 33 height 11
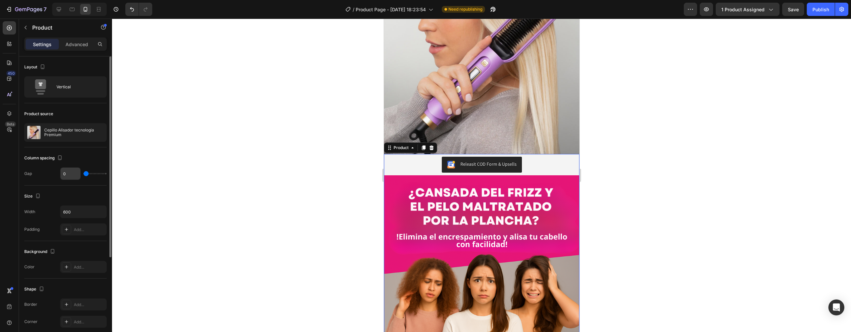
drag, startPoint x: 88, startPoint y: 174, endPoint x: 61, endPoint y: 171, distance: 26.8
click at [64, 172] on div "0" at bounding box center [83, 174] width 47 height 13
click at [664, 138] on div at bounding box center [481, 176] width 739 height 314
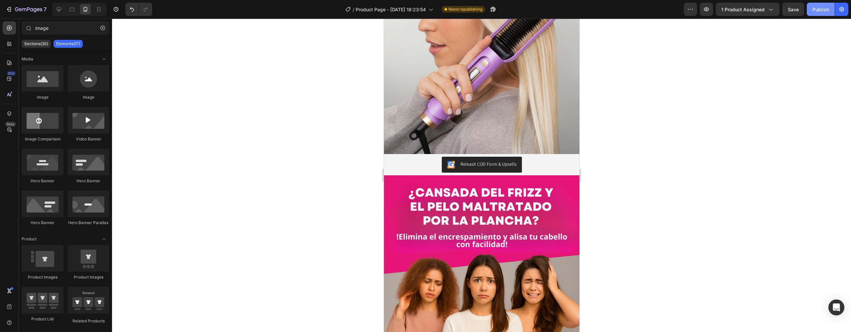
click at [819, 9] on div "Publish" at bounding box center [821, 9] width 17 height 7
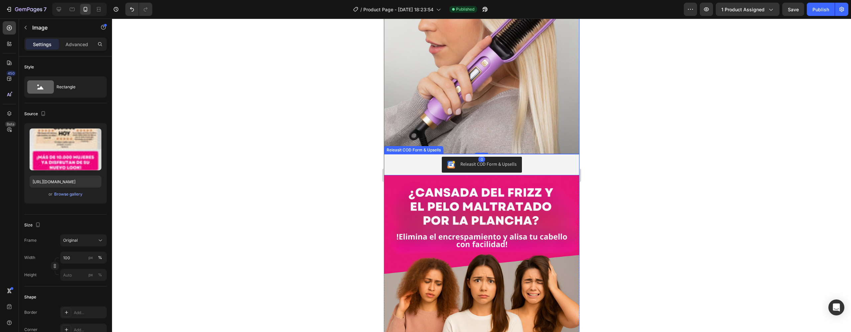
click at [529, 157] on div "Releasit COD Form & Upsells" at bounding box center [481, 165] width 190 height 16
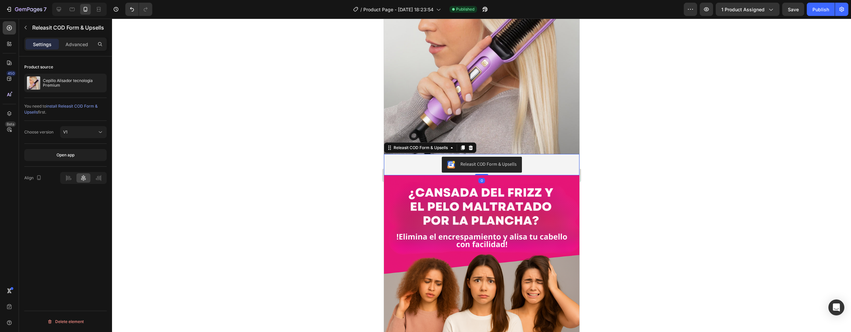
click at [529, 157] on div "Releasit COD Form & Upsells" at bounding box center [481, 165] width 190 height 16
click at [87, 138] on button "V1" at bounding box center [83, 132] width 47 height 12
click at [84, 45] on p "Advanced" at bounding box center [76, 44] width 23 height 7
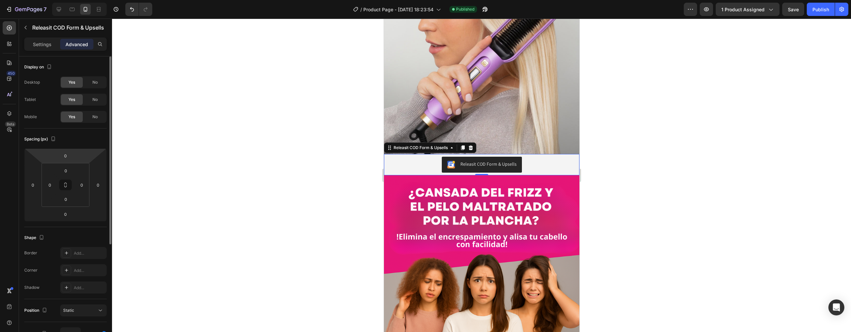
click at [70, 0] on html "7 / Product Page - Aug 22, 18:23:54 Published Preview 1 product assigned Save P…" at bounding box center [425, 0] width 851 height 0
click at [65, 173] on input "0" at bounding box center [65, 171] width 13 height 10
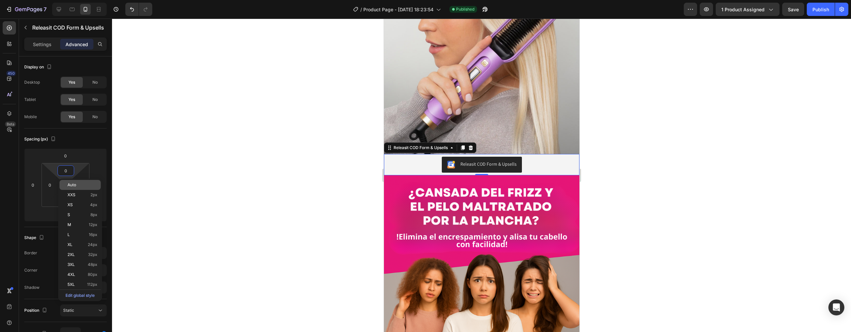
drag, startPoint x: 65, startPoint y: 173, endPoint x: 72, endPoint y: 181, distance: 10.8
click at [72, 181] on div "Auto" at bounding box center [80, 185] width 41 height 10
click at [73, 0] on html "7 / Product Page - Aug 22, 18:23:54 Published Preview 1 product assigned Save P…" at bounding box center [425, 0] width 851 height 0
click at [69, 159] on input "0" at bounding box center [65, 156] width 13 height 10
click at [74, 174] on div "Auto" at bounding box center [79, 170] width 41 height 10
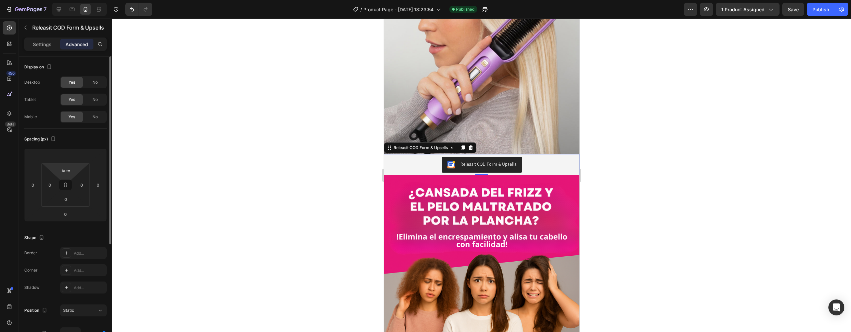
click at [68, 197] on input "0" at bounding box center [65, 199] width 13 height 10
click at [74, 216] on div "Auto" at bounding box center [80, 214] width 41 height 10
click at [71, 214] on input "0" at bounding box center [65, 214] width 13 height 10
click at [74, 230] on span "Auto" at bounding box center [71, 228] width 9 height 5
click at [822, 8] on div "Publish" at bounding box center [821, 9] width 17 height 7
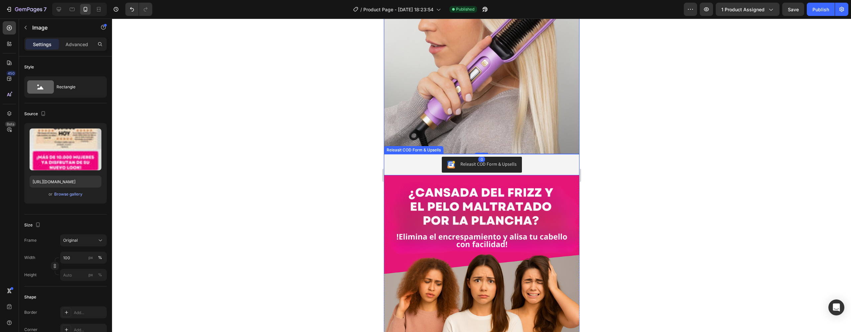
click at [545, 157] on div "Releasit COD Form & Upsells" at bounding box center [481, 165] width 190 height 16
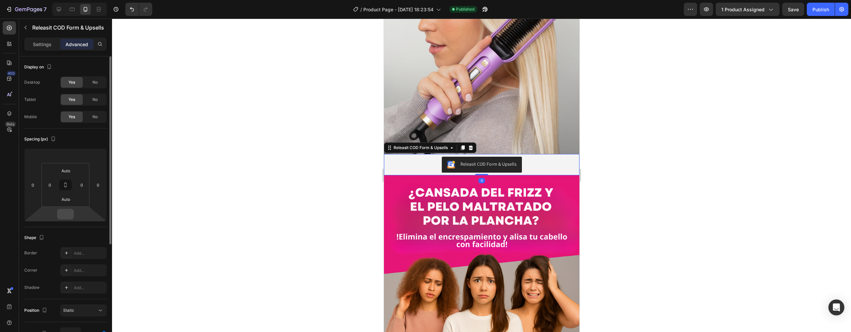
click at [70, 216] on input "number" at bounding box center [65, 214] width 13 height 10
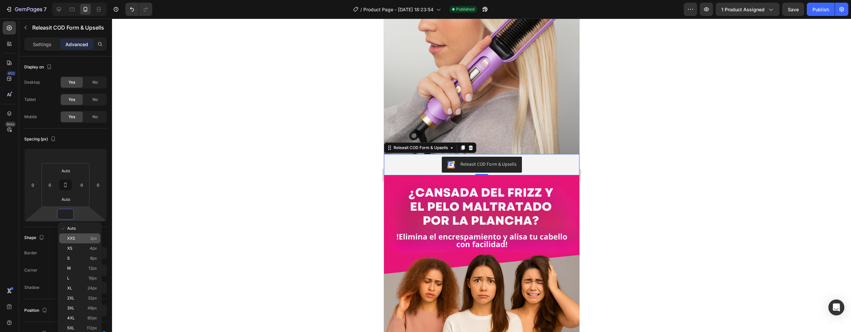
click at [76, 241] on p "XXS 2px" at bounding box center [82, 238] width 30 height 5
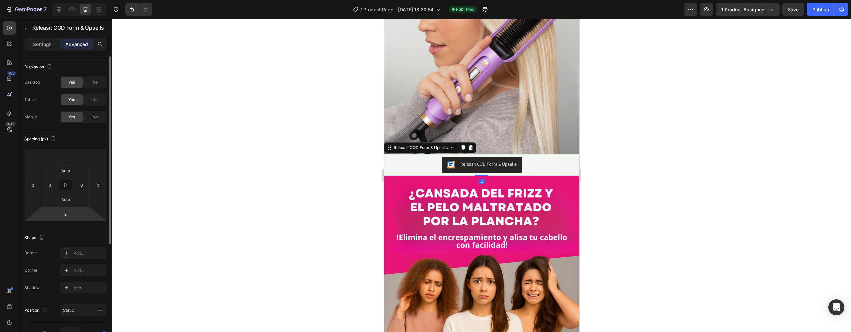
click at [69, 0] on html "7 / Product Page - Aug 22, 18:23:54 Published Preview 1 product assigned Save P…" at bounding box center [425, 0] width 851 height 0
click at [68, 214] on input "2" at bounding box center [65, 214] width 13 height 10
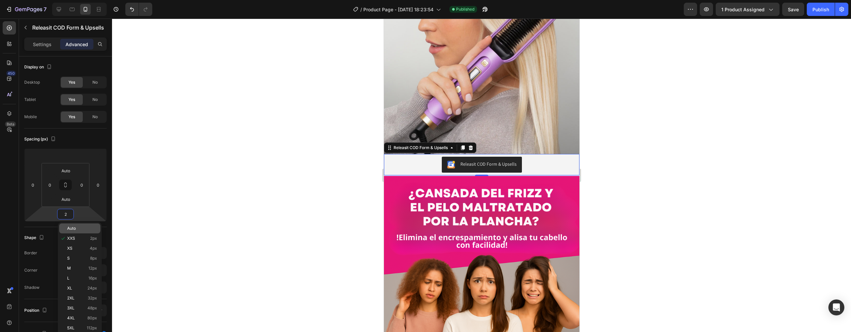
click at [70, 229] on span "Auto" at bounding box center [71, 228] width 9 height 5
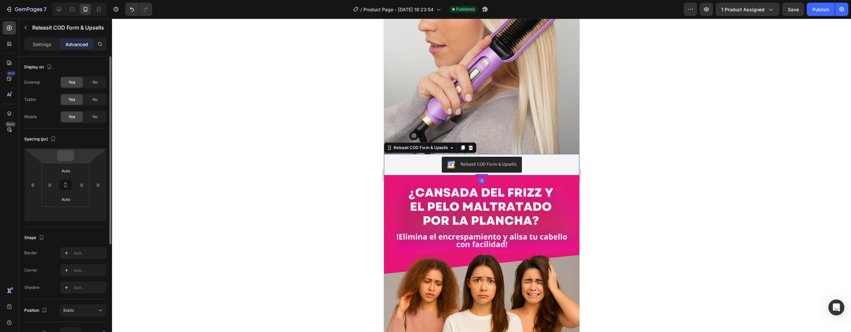
click at [70, 154] on input "number" at bounding box center [65, 156] width 13 height 10
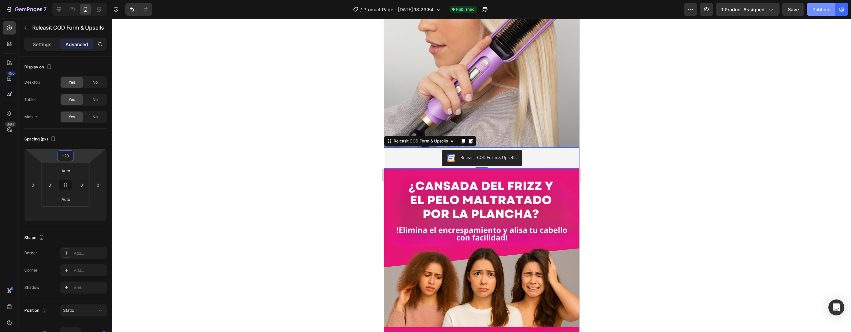
click at [827, 8] on div "Publish" at bounding box center [821, 9] width 17 height 7
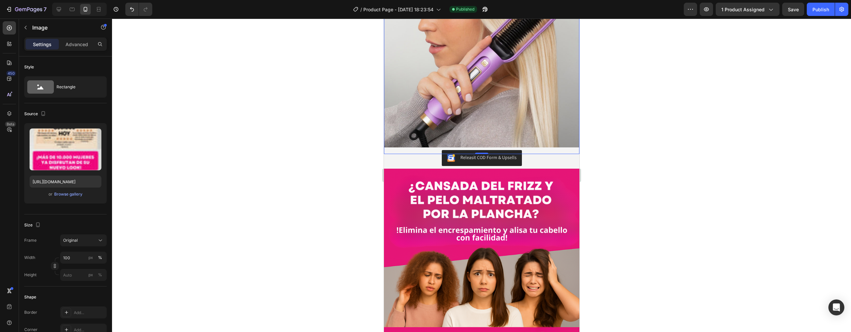
click at [79, 51] on div "Settings Advanced" at bounding box center [65, 44] width 82 height 13
click at [79, 47] on p "Advanced" at bounding box center [76, 44] width 23 height 7
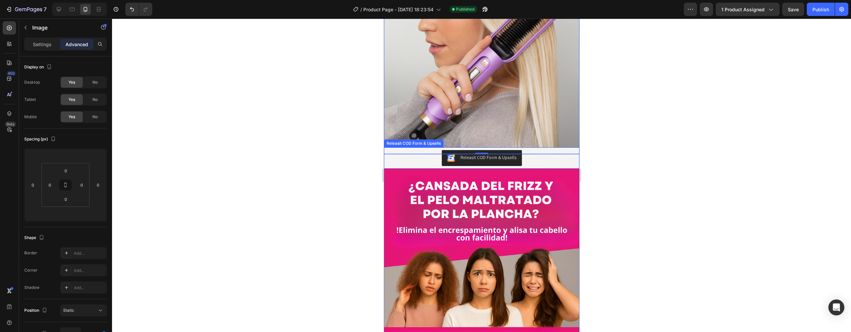
click at [543, 150] on div "Releasit COD Form & Upsells" at bounding box center [481, 158] width 190 height 16
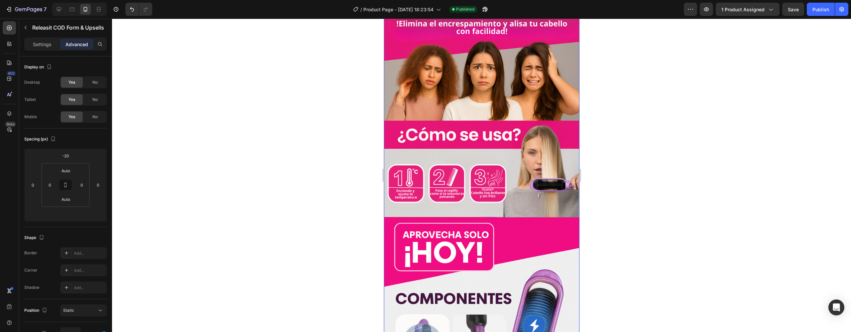
scroll to position [682, 0]
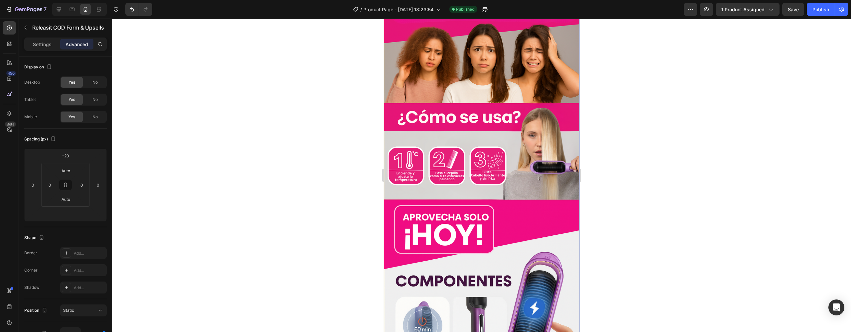
click at [474, 159] on img at bounding box center [481, 244] width 195 height 600
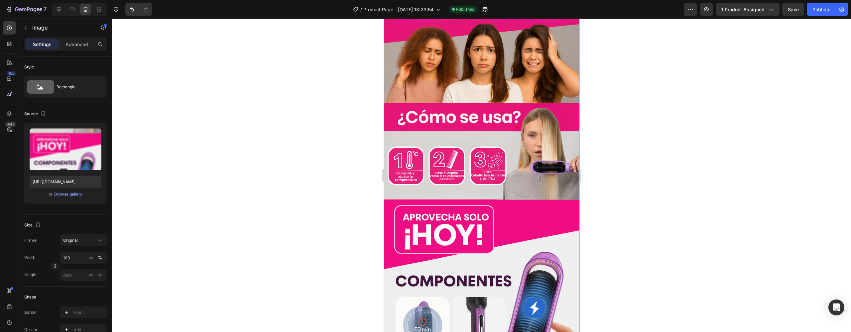
click at [533, 149] on img at bounding box center [481, 244] width 195 height 600
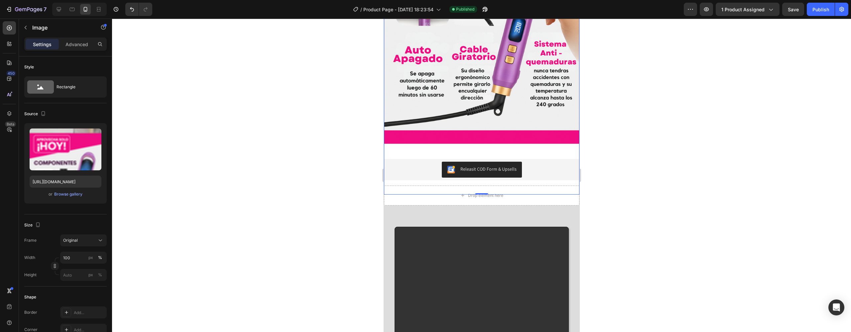
scroll to position [963, 0]
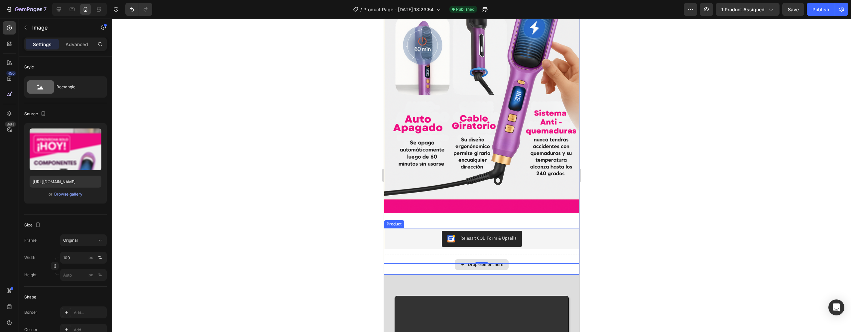
click at [526, 255] on div "Drop element here" at bounding box center [481, 265] width 195 height 20
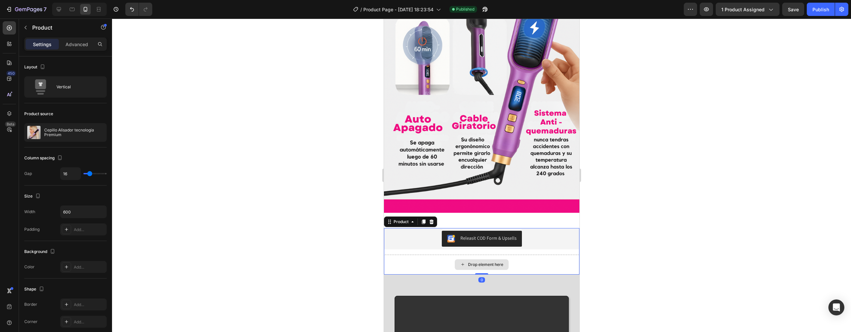
click at [432, 255] on div "Drop element here" at bounding box center [481, 265] width 195 height 20
click at [433, 255] on div "Drop element here" at bounding box center [481, 265] width 195 height 20
click at [437, 255] on div "Drop element here" at bounding box center [481, 265] width 195 height 20
click at [685, 218] on div at bounding box center [481, 176] width 739 height 314
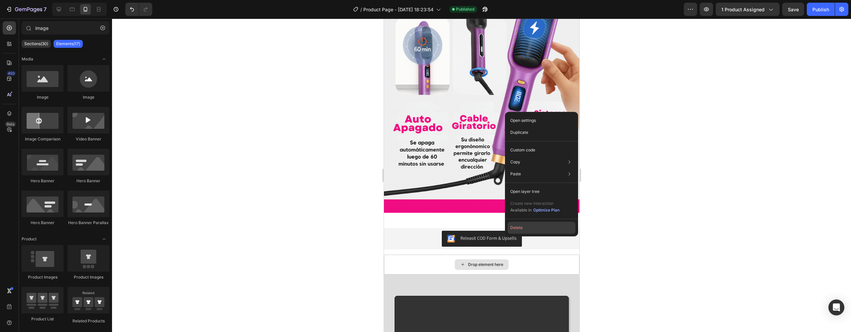
click at [516, 231] on button "Delete" at bounding box center [542, 228] width 68 height 12
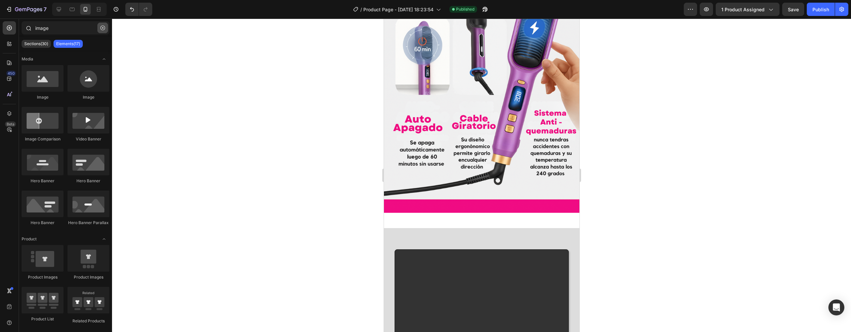
click at [103, 29] on icon "button" at bounding box center [102, 28] width 5 height 5
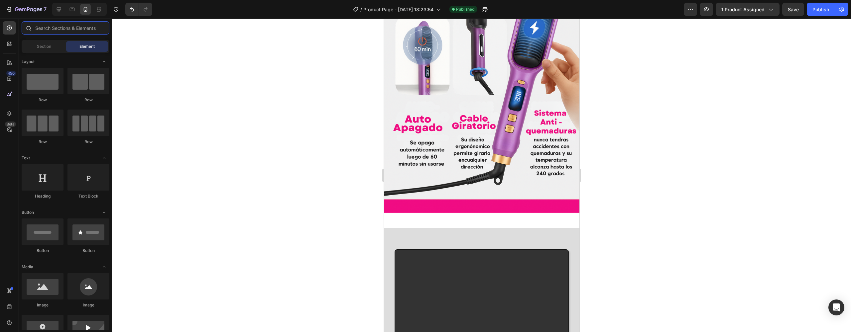
click at [88, 29] on input "text" at bounding box center [66, 27] width 88 height 13
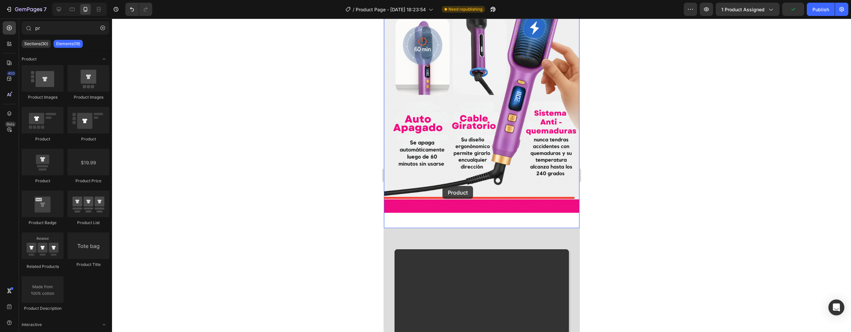
drag, startPoint x: 462, startPoint y: 148, endPoint x: 442, endPoint y: 186, distance: 43.4
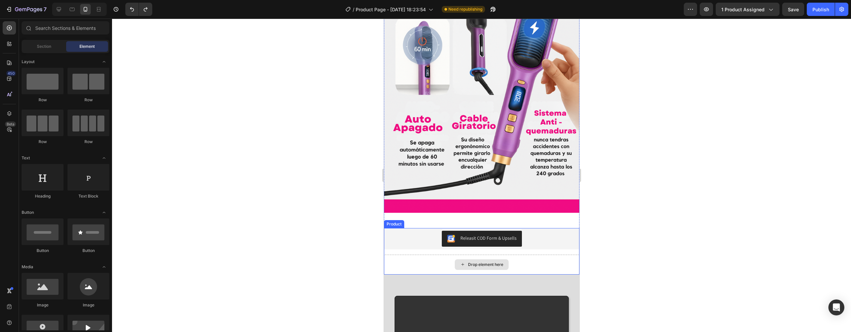
click at [454, 260] on div "Drop element here" at bounding box center [481, 265] width 54 height 11
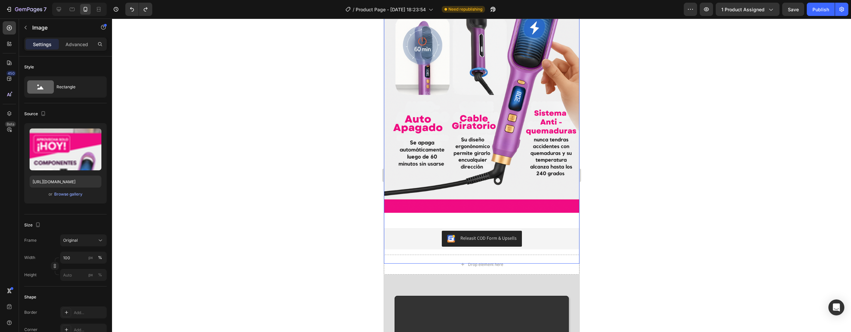
click at [80, 46] on p "Advanced" at bounding box center [76, 44] width 23 height 7
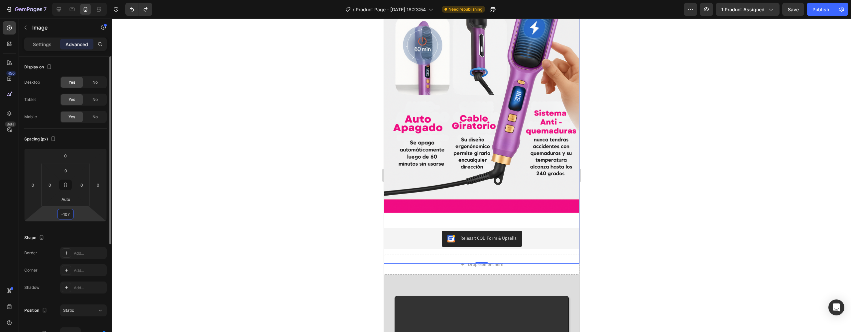
click at [66, 217] on input "-107" at bounding box center [65, 214] width 13 height 10
click at [66, 216] on input "-107" at bounding box center [65, 214] width 13 height 10
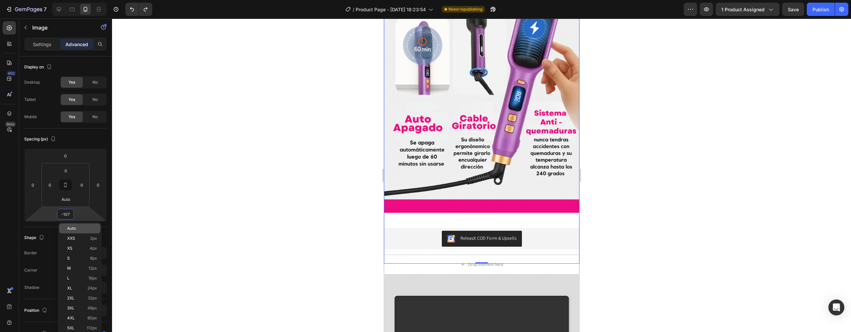
click at [73, 226] on div "Auto" at bounding box center [79, 229] width 41 height 10
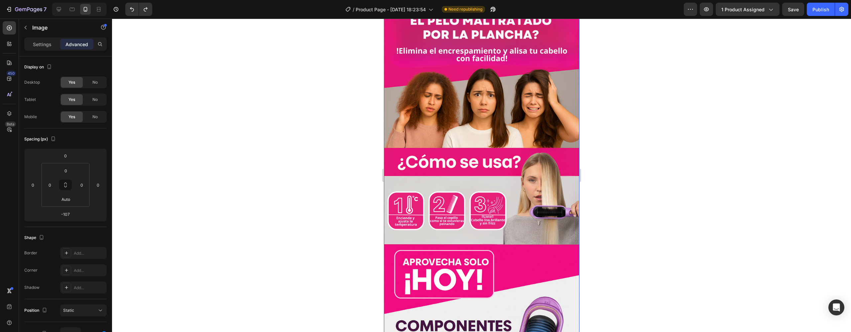
scroll to position [759, 0]
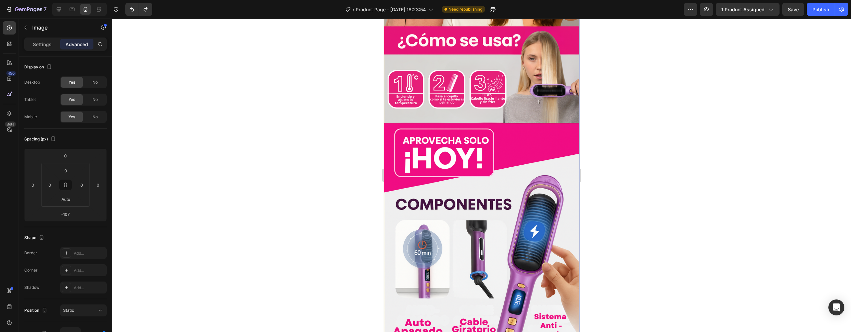
click at [491, 166] on img at bounding box center [481, 168] width 195 height 600
click at [495, 183] on img at bounding box center [481, 168] width 195 height 600
click at [41, 47] on p "Settings" at bounding box center [42, 44] width 19 height 7
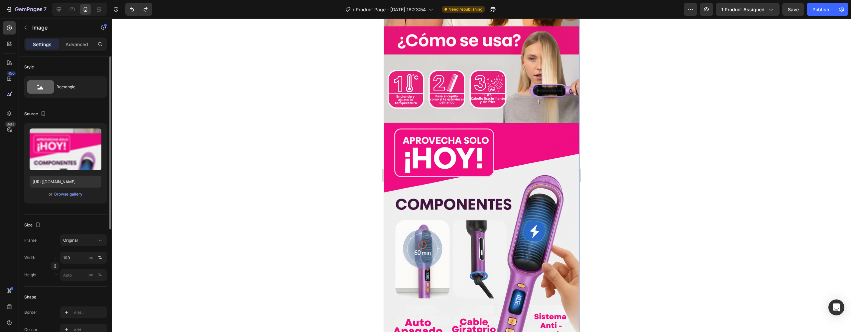
click at [22, 151] on div "Style Rectangle Source Upload Image https://cdn.shopify.com/s/files/1/0758/4632…" at bounding box center [65, 308] width 93 height 502
click at [44, 148] on label at bounding box center [66, 150] width 72 height 42
click at [44, 155] on input "file" at bounding box center [66, 160] width 46 height 11
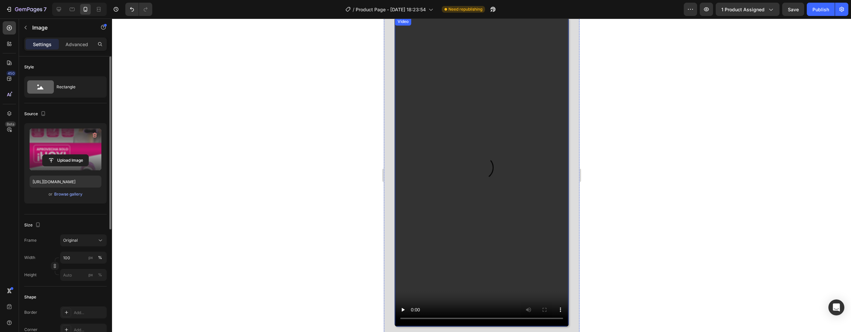
scroll to position [1269, 0]
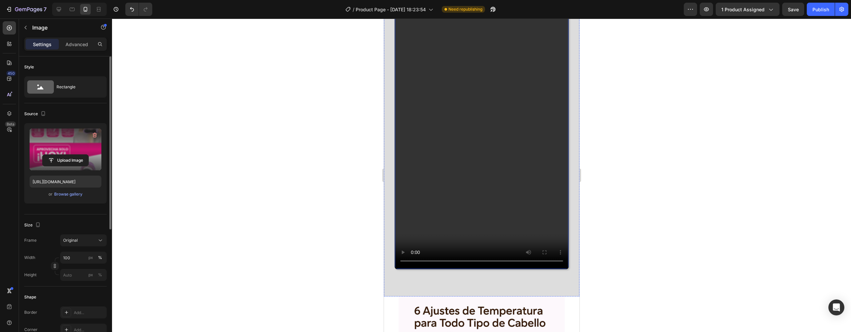
click at [413, 253] on video at bounding box center [482, 114] width 174 height 309
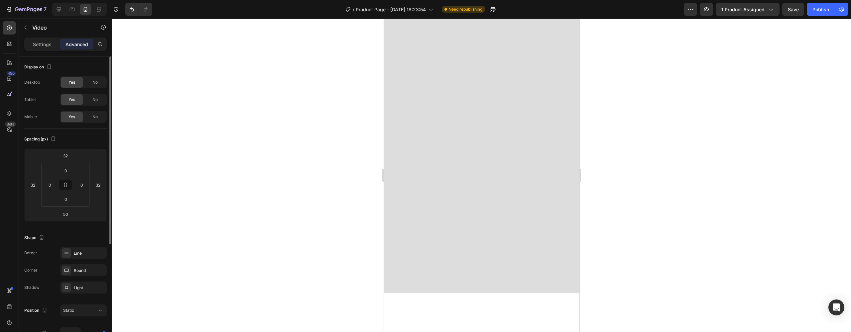
scroll to position [971, 0]
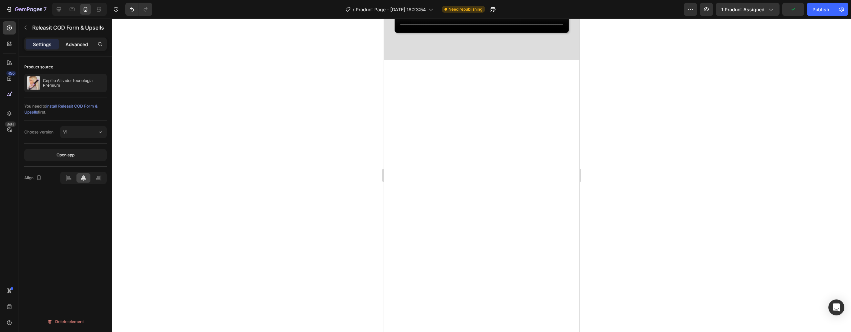
click at [79, 47] on p "Advanced" at bounding box center [76, 44] width 23 height 7
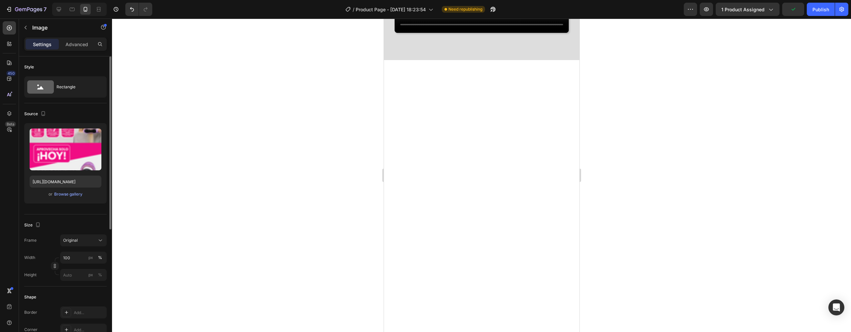
click at [89, 51] on div "Settings Advanced" at bounding box center [65, 47] width 93 height 19
click at [85, 47] on p "Advanced" at bounding box center [76, 44] width 23 height 7
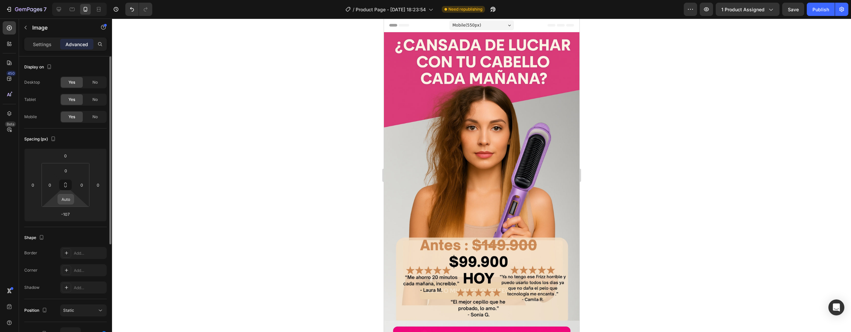
scroll to position [971, 0]
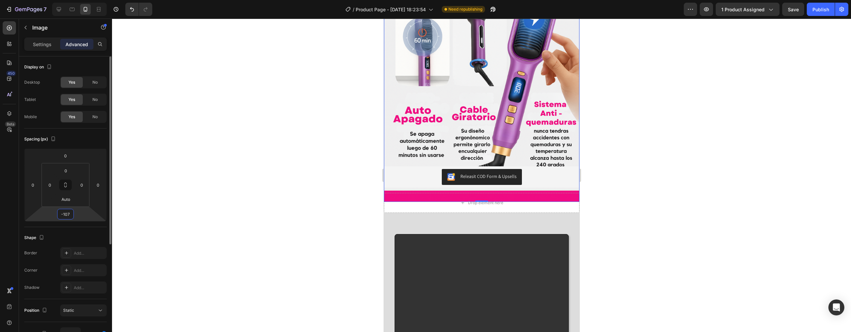
click at [63, 215] on input "-107" at bounding box center [65, 214] width 13 height 10
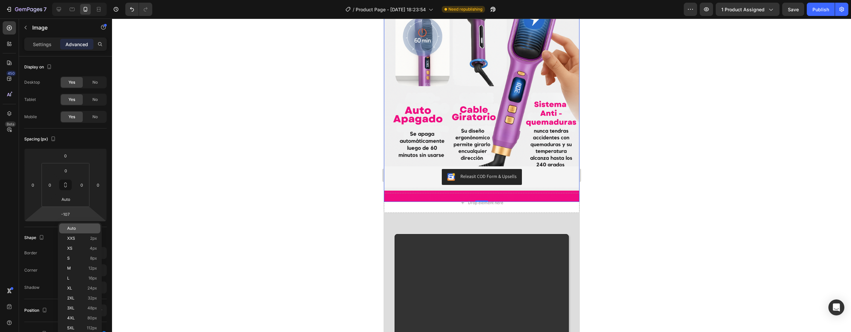
click at [70, 228] on span "Auto" at bounding box center [71, 228] width 9 height 5
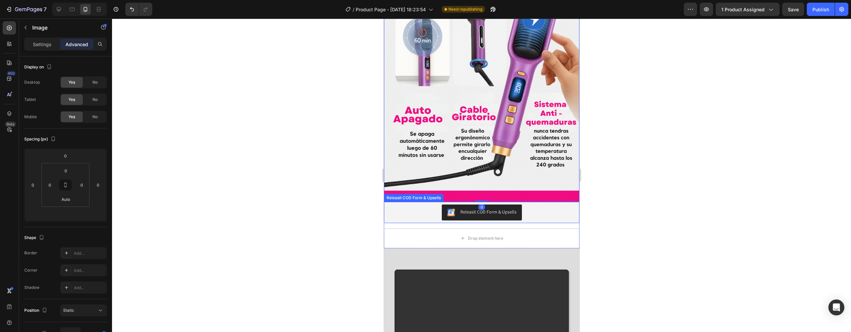
click at [539, 205] on div "Releasit COD Form & Upsells" at bounding box center [481, 213] width 190 height 16
click at [621, 197] on div at bounding box center [481, 176] width 739 height 314
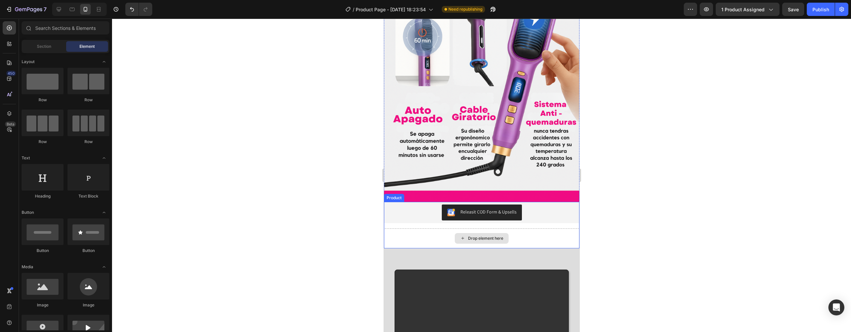
click at [518, 229] on div "Drop element here" at bounding box center [481, 239] width 195 height 20
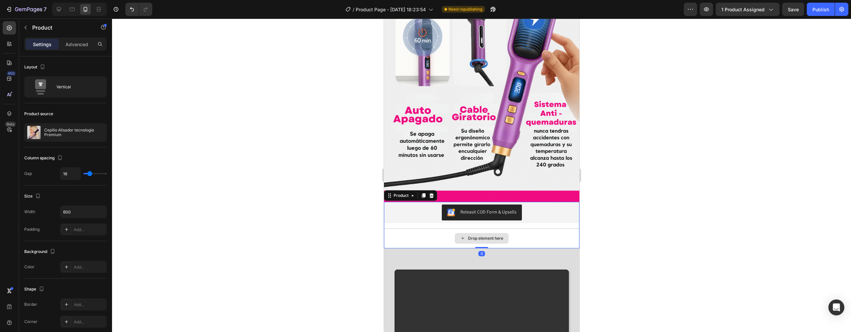
click at [436, 229] on div "Drop element here" at bounding box center [481, 239] width 195 height 20
click at [400, 229] on div "Drop element here" at bounding box center [481, 239] width 195 height 20
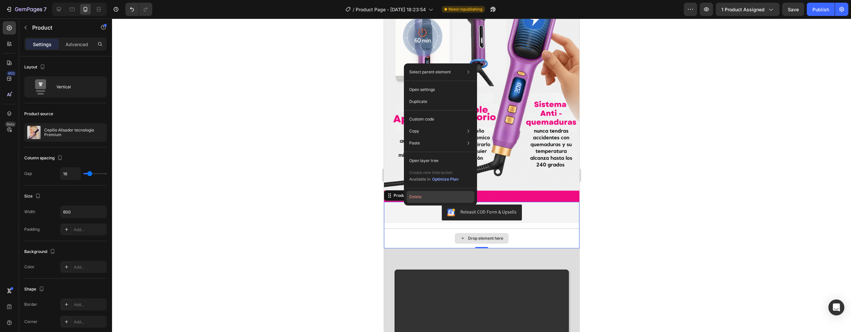
click at [411, 200] on button "Delete" at bounding box center [441, 197] width 68 height 12
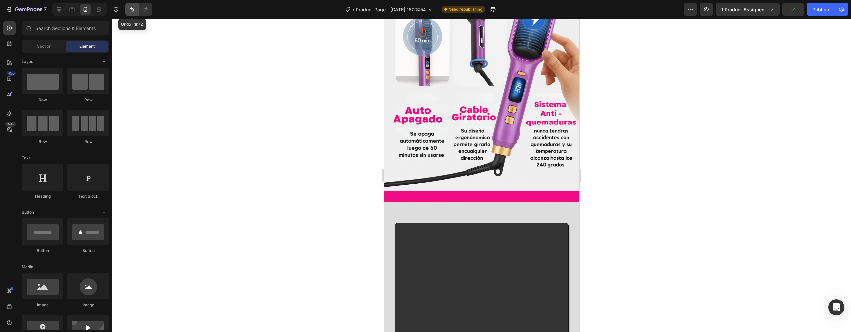
click at [129, 9] on icon "Undo/Redo" at bounding box center [132, 9] width 7 height 7
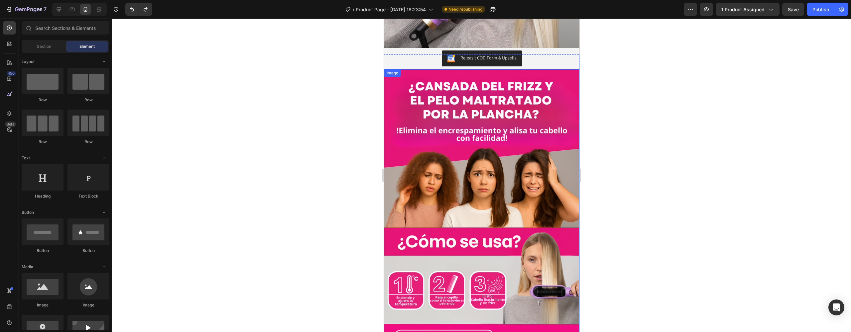
scroll to position [494, 0]
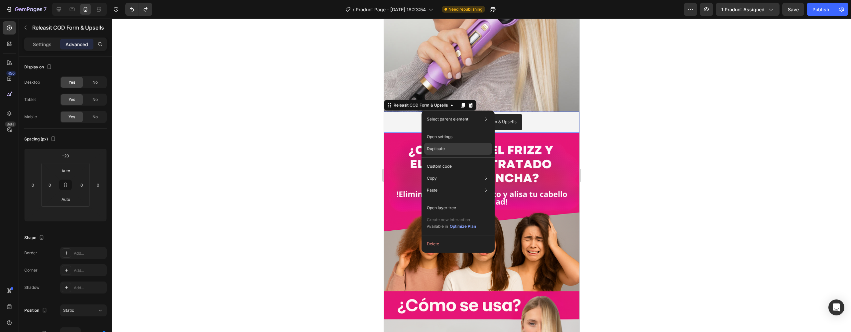
click at [442, 148] on p "Duplicate" at bounding box center [436, 149] width 18 height 6
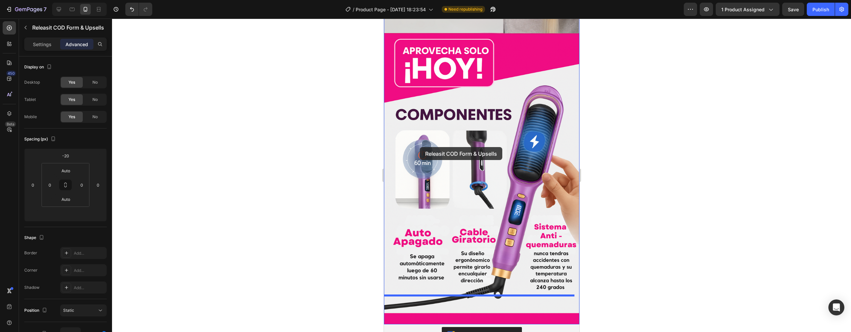
scroll to position [979, 0]
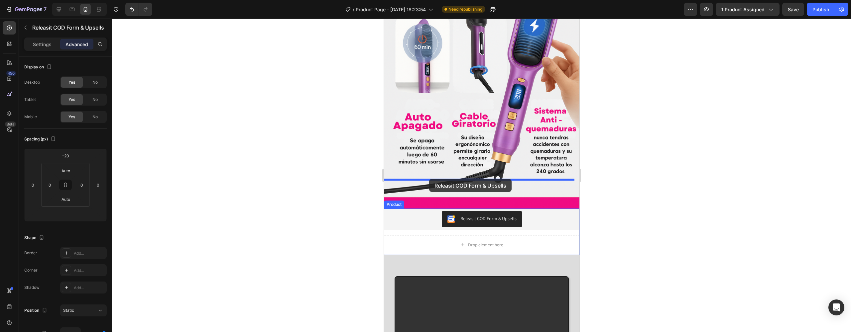
drag, startPoint x: 387, startPoint y: 105, endPoint x: 429, endPoint y: 178, distance: 84.0
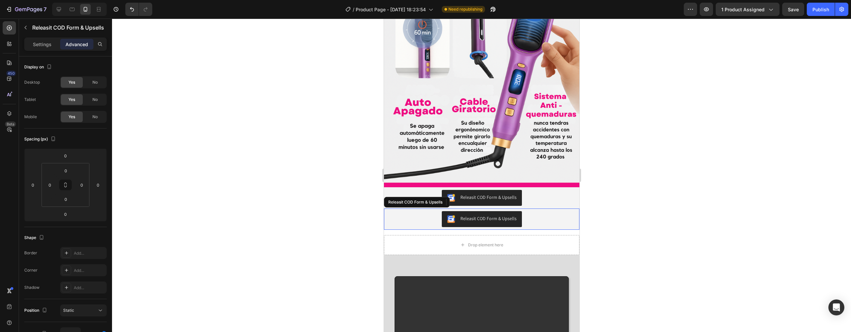
click at [554, 211] on div "Releasit COD Form & Upsells" at bounding box center [481, 219] width 190 height 16
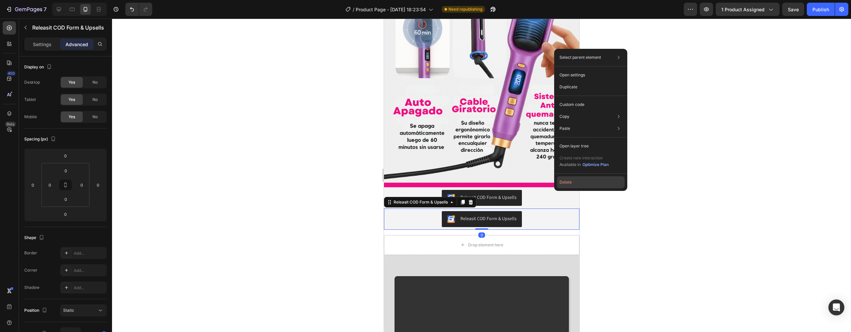
click at [564, 184] on button "Delete" at bounding box center [591, 183] width 68 height 12
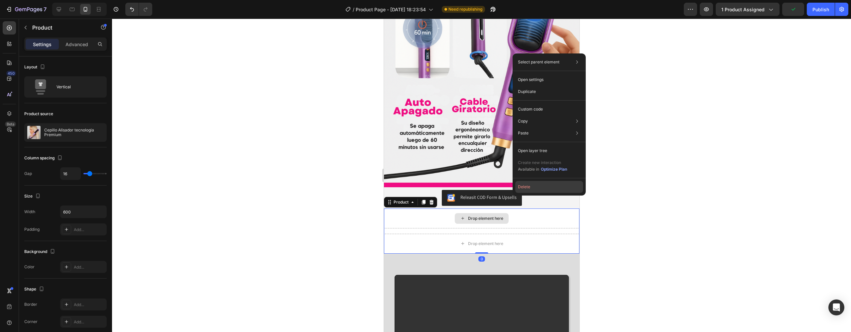
click at [527, 190] on button "Delete" at bounding box center [549, 187] width 68 height 12
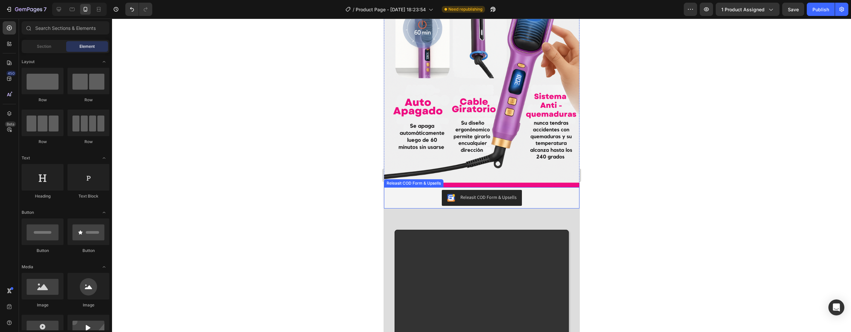
click at [421, 190] on div "Releasit COD Form & Upsells" at bounding box center [481, 198] width 190 height 16
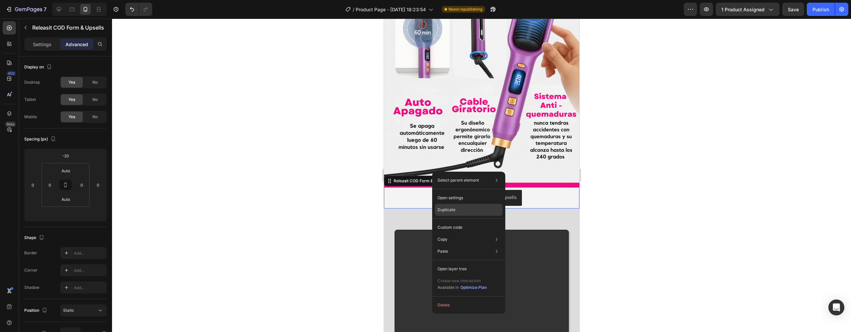
click at [457, 222] on div "Duplicate" at bounding box center [469, 228] width 68 height 12
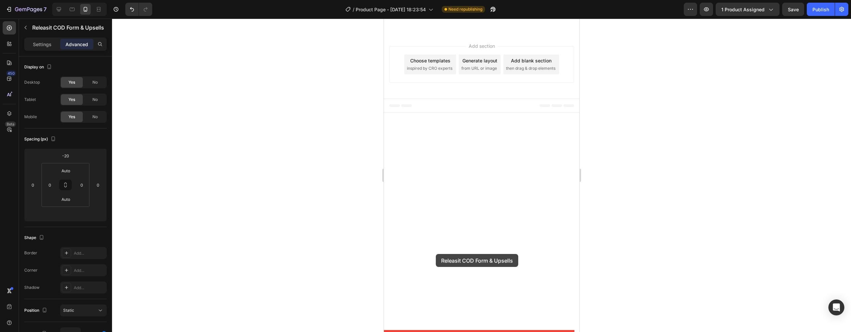
scroll to position [1808, 0]
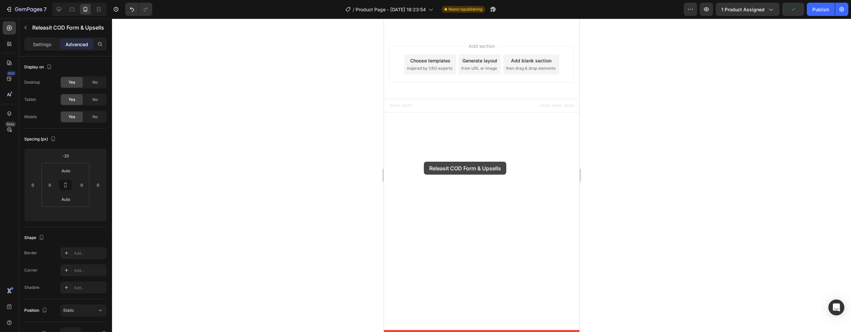
drag, startPoint x: 389, startPoint y: 168, endPoint x: 424, endPoint y: 162, distance: 35.4
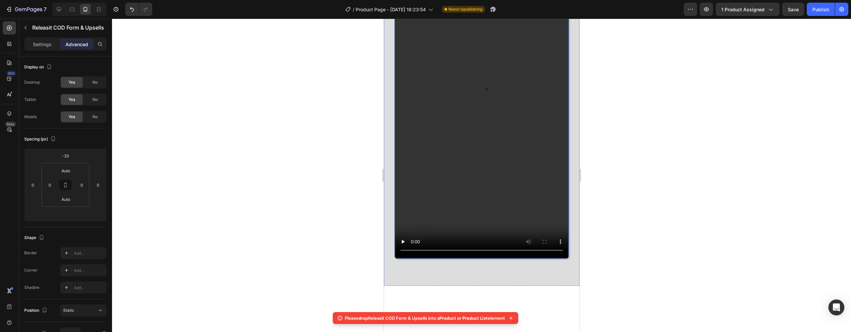
scroll to position [1560, 0]
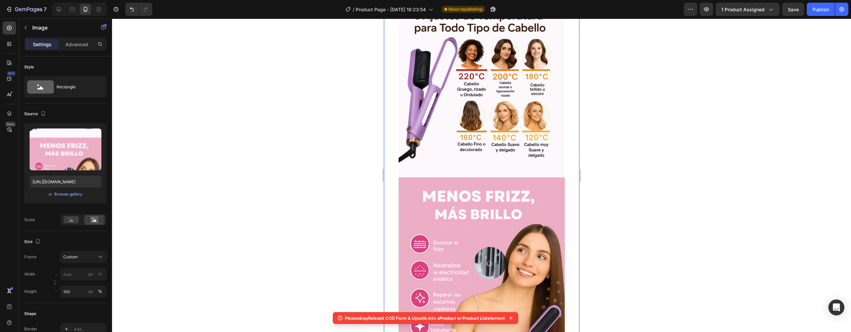
click at [469, 182] on img at bounding box center [481, 205] width 166 height 408
click at [82, 263] on button "Custom" at bounding box center [83, 257] width 47 height 12
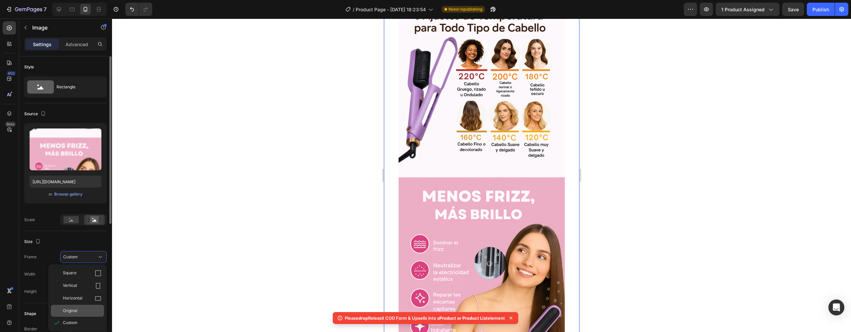
click at [86, 309] on div "Original" at bounding box center [82, 311] width 39 height 6
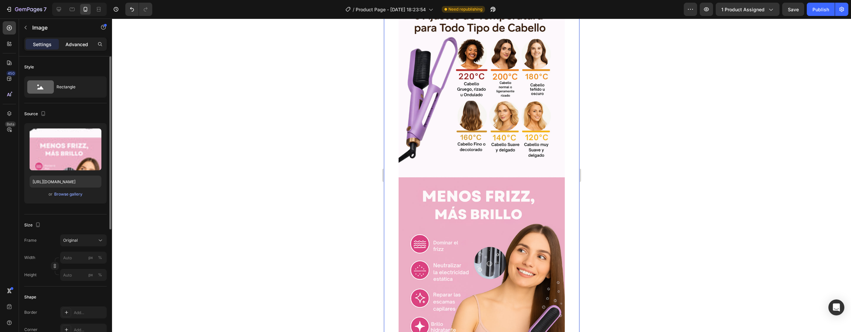
click at [81, 40] on div "Advanced" at bounding box center [76, 44] width 33 height 11
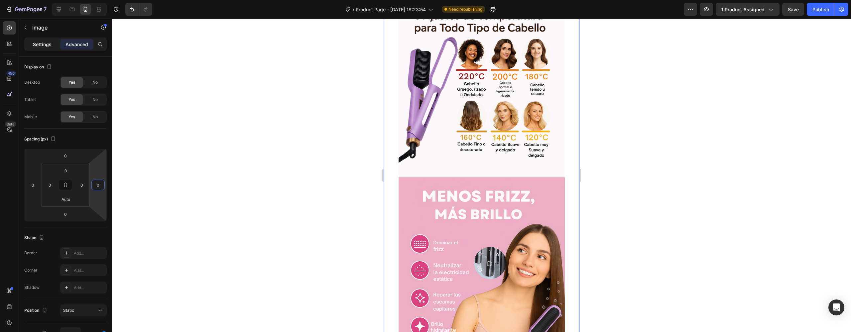
drag, startPoint x: 100, startPoint y: 182, endPoint x: 41, endPoint y: 45, distance: 149.0
click at [41, 45] on div "Settings Advanced Display on Desktop Yes No Tablet Yes No Mobile Yes No Spacing…" at bounding box center [65, 195] width 93 height 314
click at [41, 45] on p "Settings" at bounding box center [42, 44] width 19 height 7
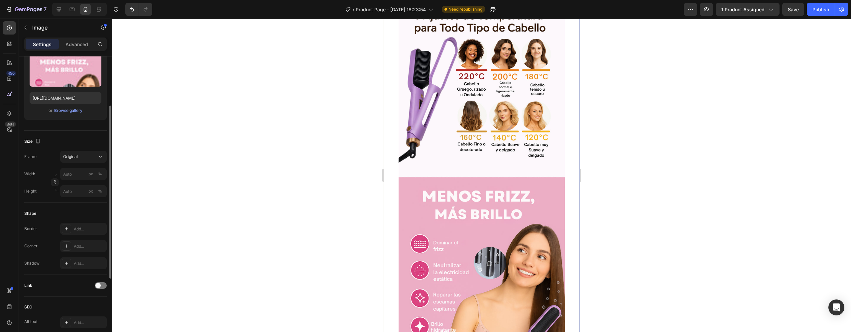
scroll to position [24, 0]
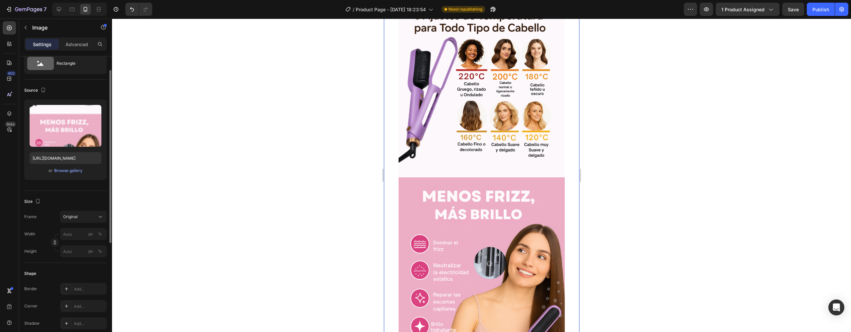
click at [497, 207] on img at bounding box center [481, 205] width 166 height 408
click at [483, 208] on img at bounding box center [481, 205] width 166 height 408
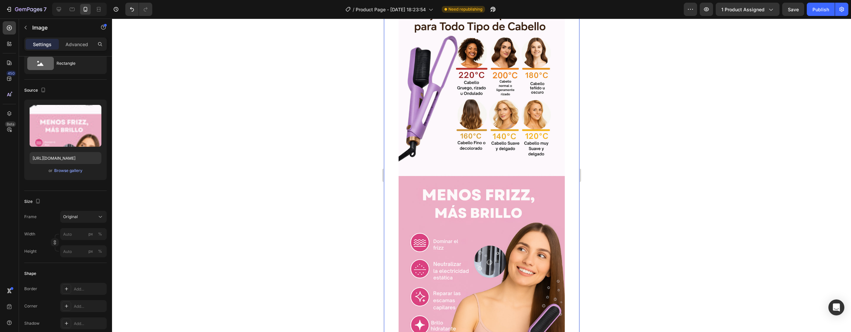
scroll to position [1776, 0]
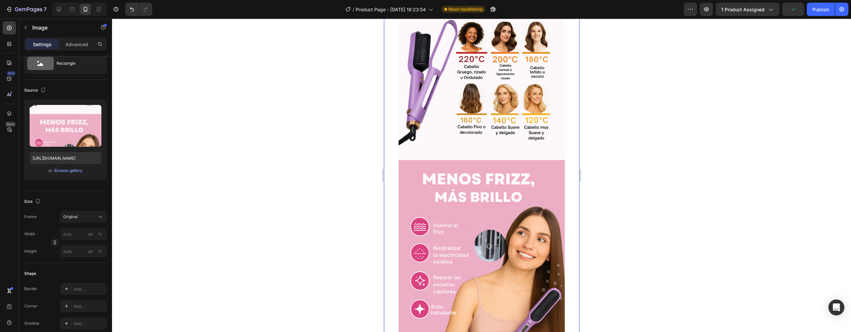
scroll to position [1368, 0]
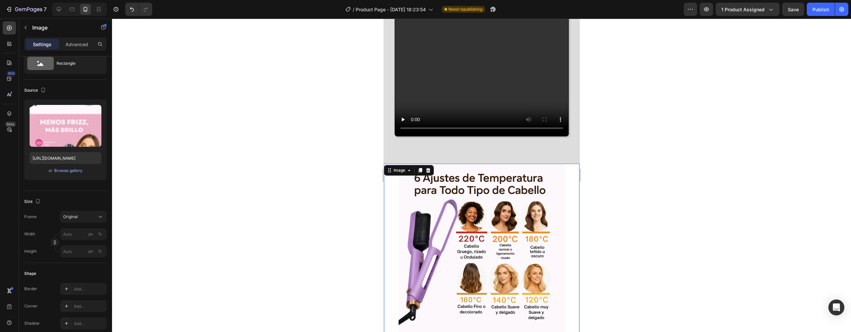
click at [74, 41] on p "Advanced" at bounding box center [76, 44] width 23 height 7
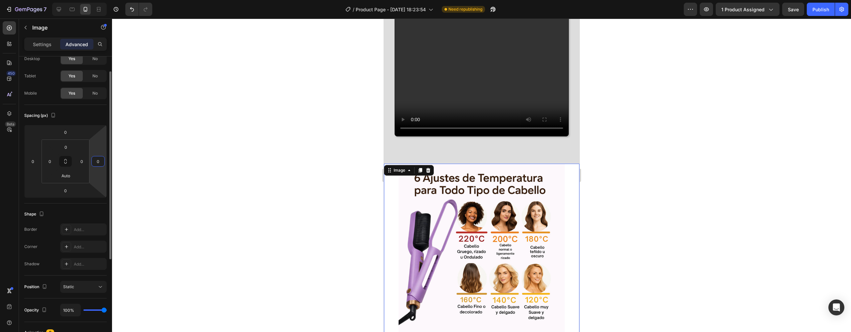
click at [95, 165] on input "0" at bounding box center [98, 162] width 10 height 10
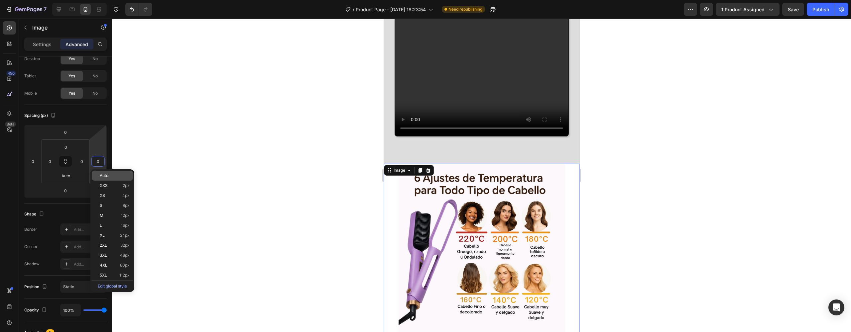
click at [99, 176] on div "Auto" at bounding box center [112, 176] width 41 height 10
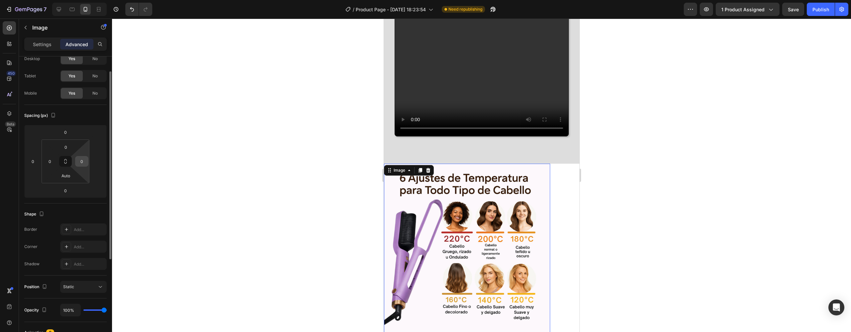
click at [85, 164] on input "0" at bounding box center [82, 162] width 10 height 10
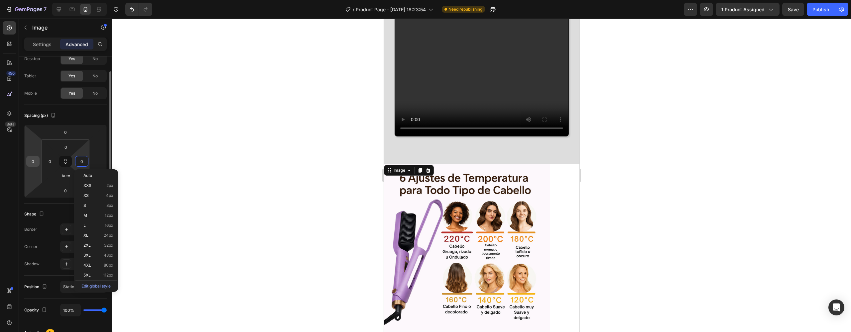
click at [34, 161] on input "0" at bounding box center [33, 162] width 10 height 10
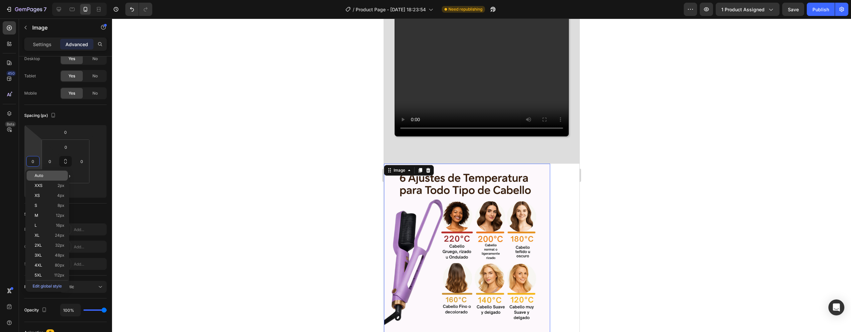
click at [44, 175] on p "Auto" at bounding box center [50, 176] width 30 height 5
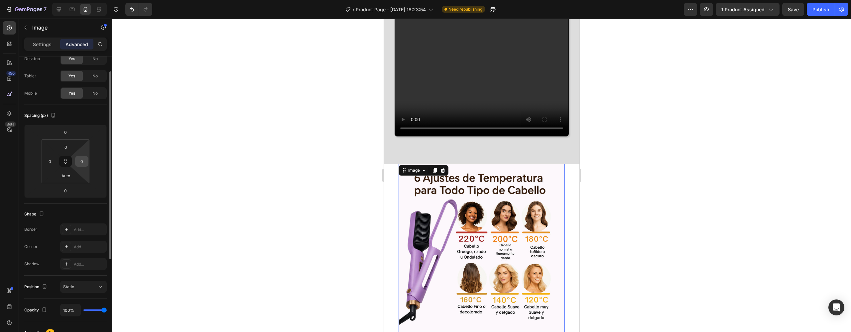
click at [80, 160] on input "0" at bounding box center [82, 162] width 10 height 10
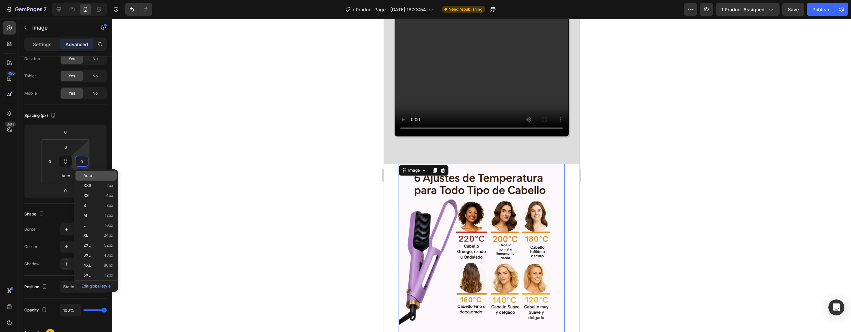
click at [90, 177] on span "Auto" at bounding box center [87, 176] width 9 height 5
type input "Auto"
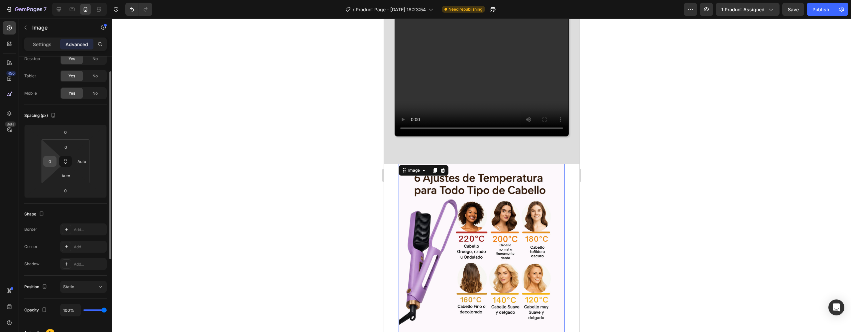
click at [50, 162] on input "0" at bounding box center [50, 162] width 10 height 10
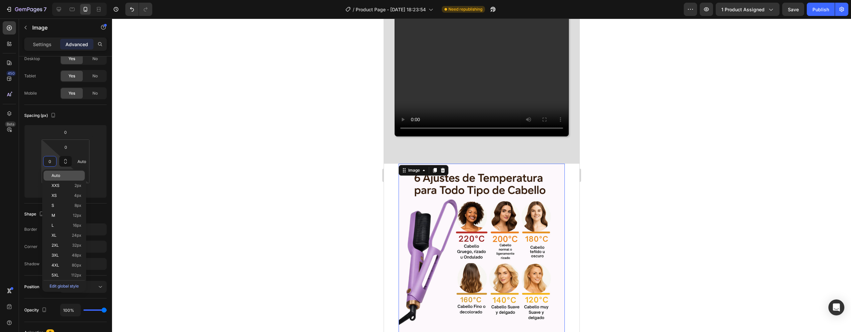
click at [65, 172] on div "Auto" at bounding box center [64, 176] width 41 height 10
type input "Auto"
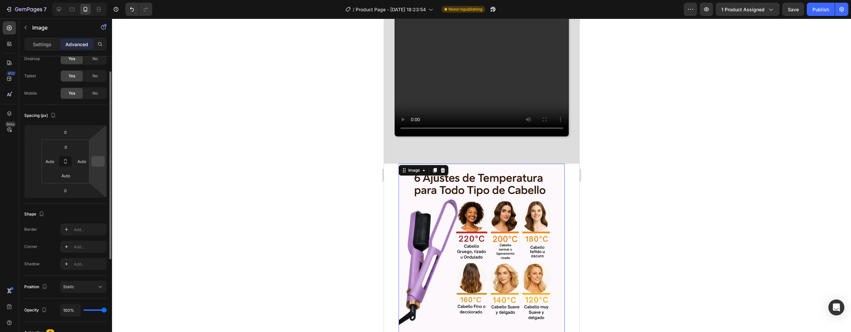
click at [98, 163] on input "number" at bounding box center [98, 162] width 10 height 10
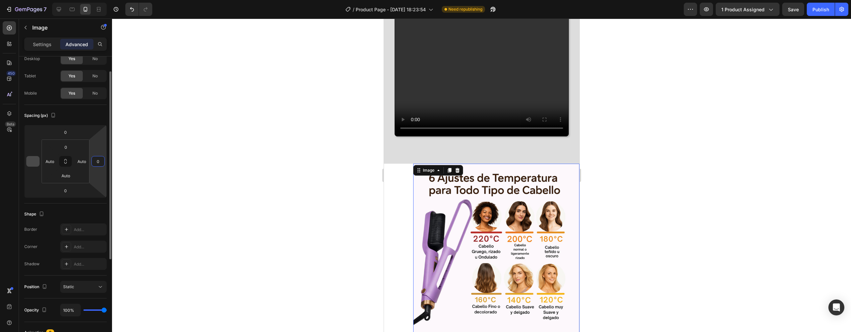
type input "0"
click at [35, 163] on input "number" at bounding box center [33, 162] width 10 height 10
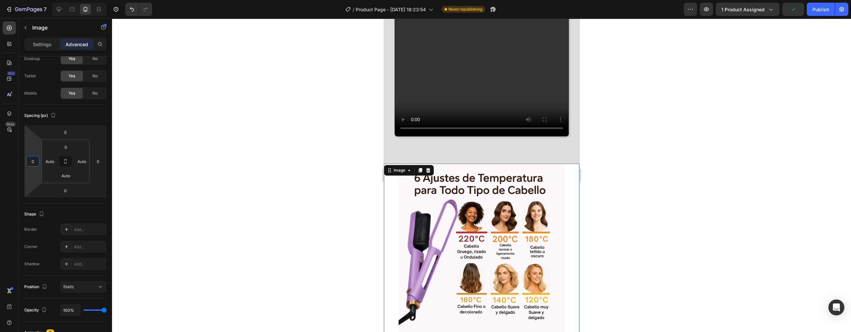
scroll to position [1501, 0]
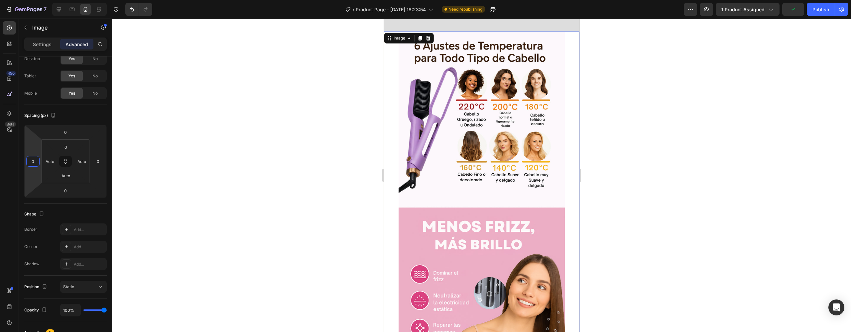
type input "0"
click at [492, 186] on img at bounding box center [481, 236] width 166 height 408
click at [157, 132] on div at bounding box center [481, 176] width 739 height 314
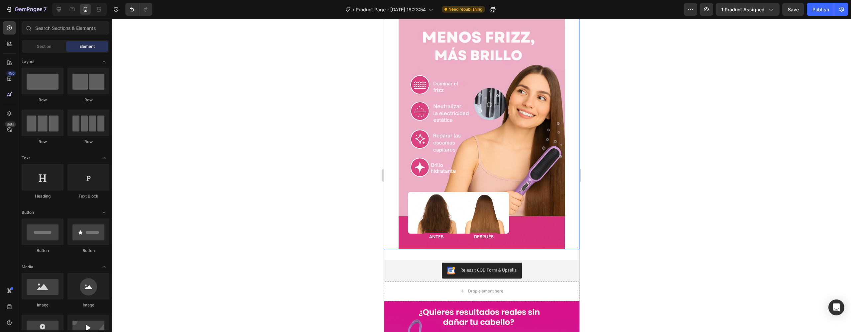
scroll to position [1657, 0]
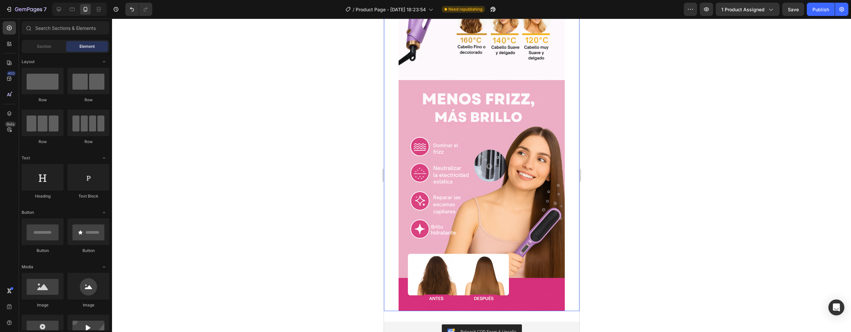
click at [455, 178] on img at bounding box center [481, 108] width 166 height 408
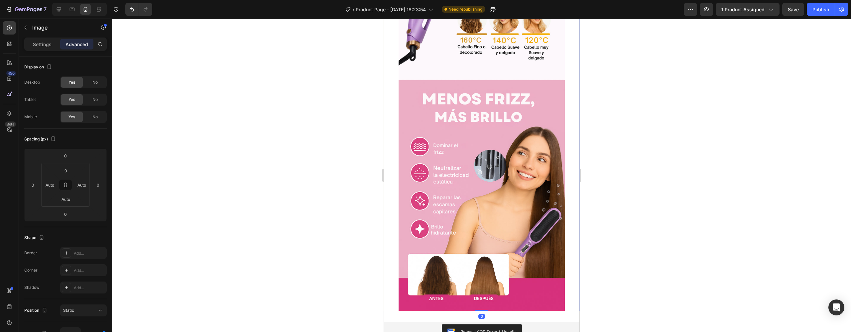
click at [451, 157] on img at bounding box center [481, 108] width 166 height 408
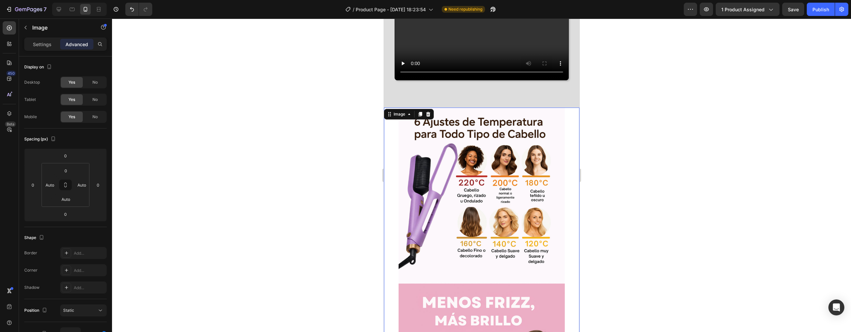
scroll to position [1370, 0]
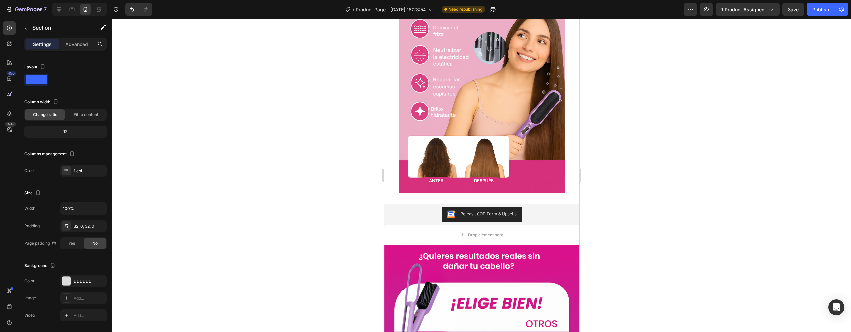
scroll to position [1909, 0]
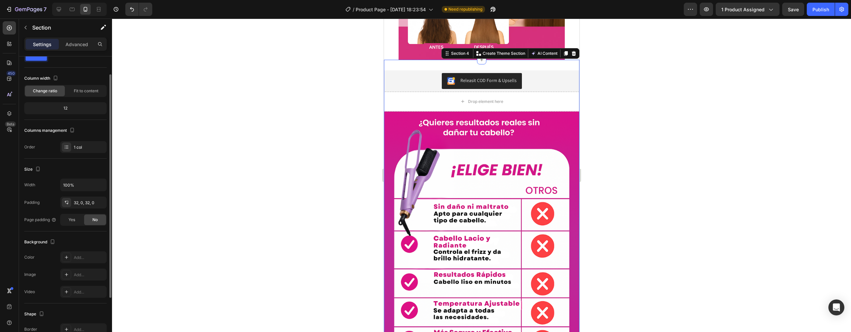
click at [571, 53] on icon at bounding box center [573, 53] width 5 height 5
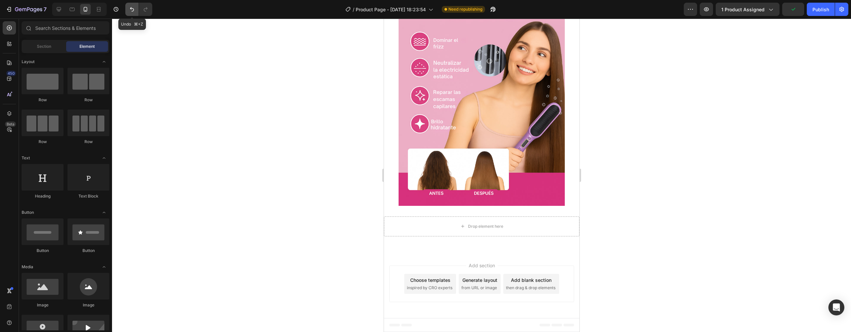
click at [131, 7] on icon "Undo/Redo" at bounding box center [132, 9] width 7 height 7
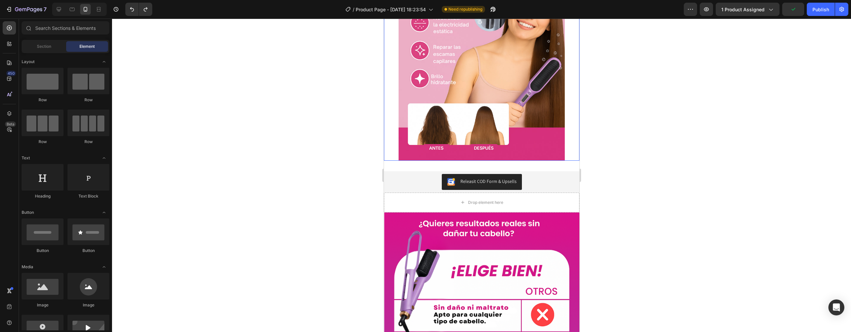
scroll to position [1809, 0]
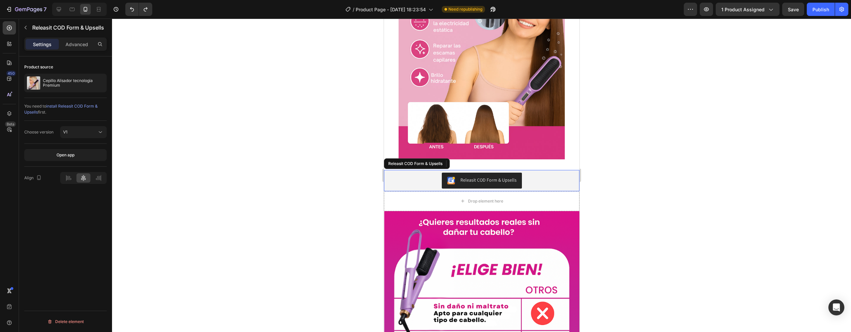
click at [430, 179] on div "Releasit COD Form & Upsells" at bounding box center [481, 181] width 190 height 16
click at [471, 162] on icon at bounding box center [470, 163] width 5 height 5
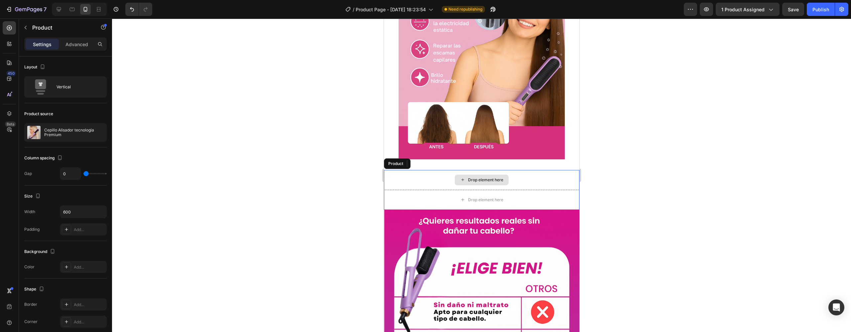
click at [444, 183] on div "Drop element here" at bounding box center [481, 180] width 195 height 20
click at [434, 165] on div at bounding box center [431, 164] width 8 height 8
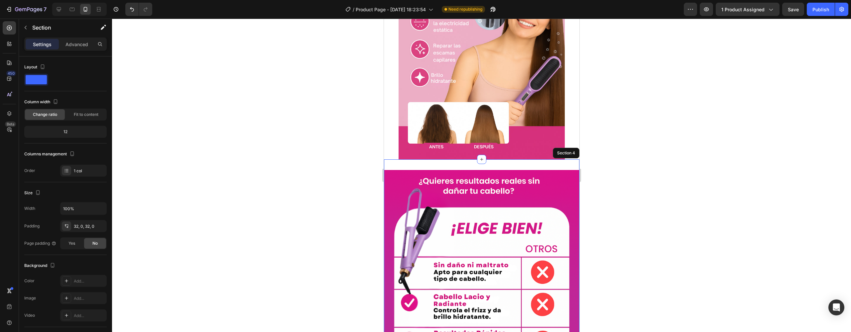
click at [571, 153] on icon at bounding box center [573, 153] width 5 height 5
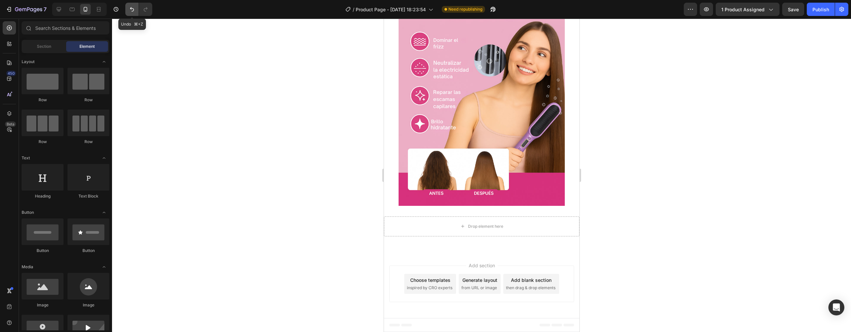
click at [131, 8] on icon "Undo/Redo" at bounding box center [132, 9] width 4 height 4
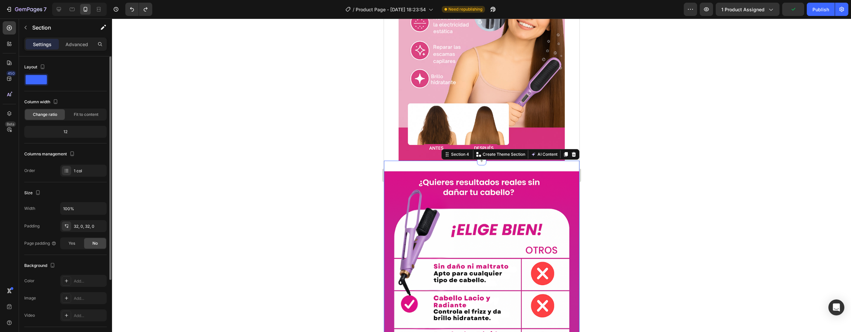
click at [86, 133] on div "12" at bounding box center [66, 131] width 80 height 9
click at [74, 132] on div "12" at bounding box center [66, 131] width 80 height 9
click at [69, 132] on div "12" at bounding box center [66, 131] width 80 height 9
drag, startPoint x: 68, startPoint y: 132, endPoint x: 65, endPoint y: 133, distance: 3.7
click at [68, 132] on div "12" at bounding box center [66, 131] width 80 height 9
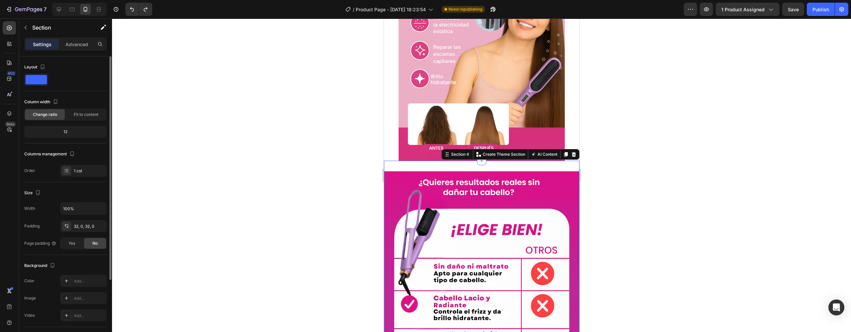
click at [64, 133] on div "12" at bounding box center [66, 131] width 80 height 9
click at [66, 133] on div "12" at bounding box center [66, 131] width 80 height 9
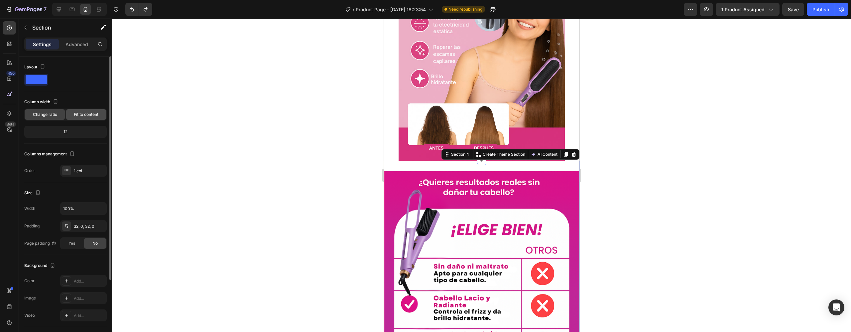
click at [90, 115] on span "Fit to content" at bounding box center [86, 115] width 25 height 6
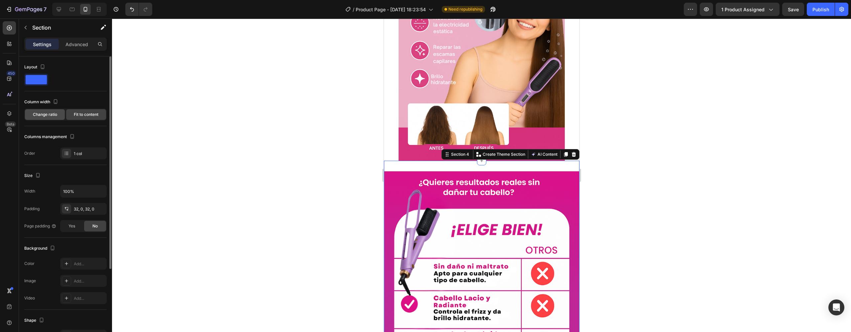
click at [55, 114] on span "Change ratio" at bounding box center [45, 115] width 24 height 6
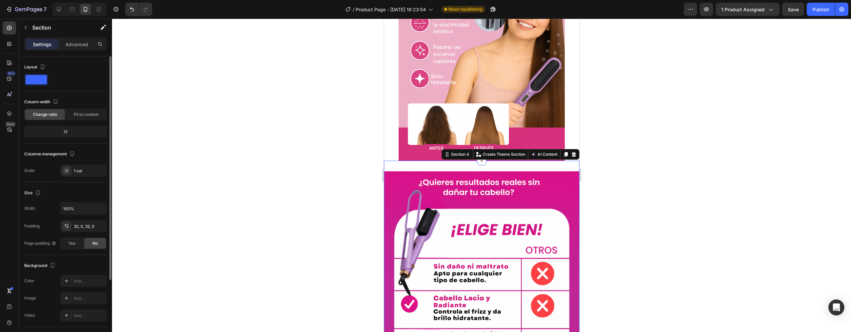
click at [71, 132] on div "12" at bounding box center [66, 131] width 80 height 9
click at [86, 119] on div "Fit to content" at bounding box center [86, 114] width 40 height 11
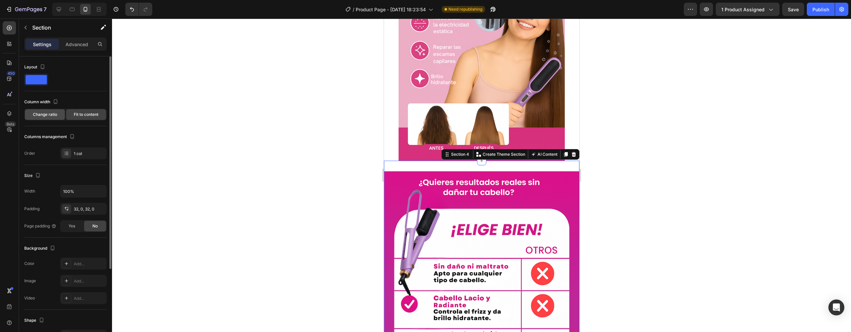
click at [36, 113] on span "Change ratio" at bounding box center [45, 115] width 24 height 6
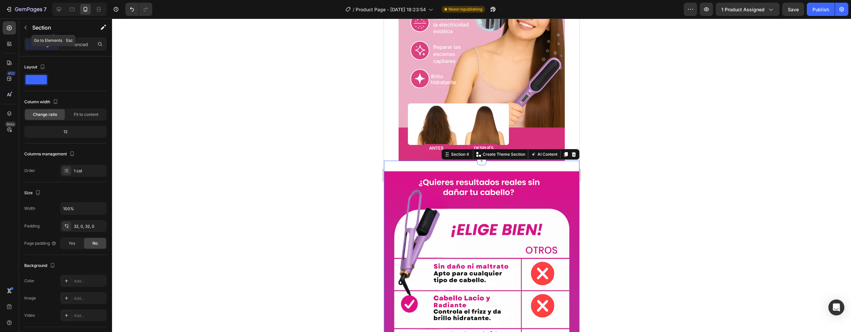
drag, startPoint x: 86, startPoint y: 30, endPoint x: 84, endPoint y: 36, distance: 5.5
click at [85, 30] on p "Section" at bounding box center [59, 28] width 55 height 8
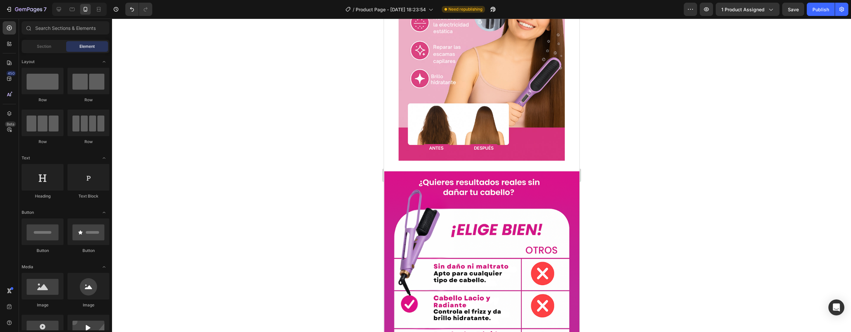
click at [84, 37] on div "Sections(30) Elements(84) Section Element Hero Section Product Detail Brands Tr…" at bounding box center [65, 176] width 93 height 310
click at [41, 43] on div "Section" at bounding box center [44, 46] width 42 height 11
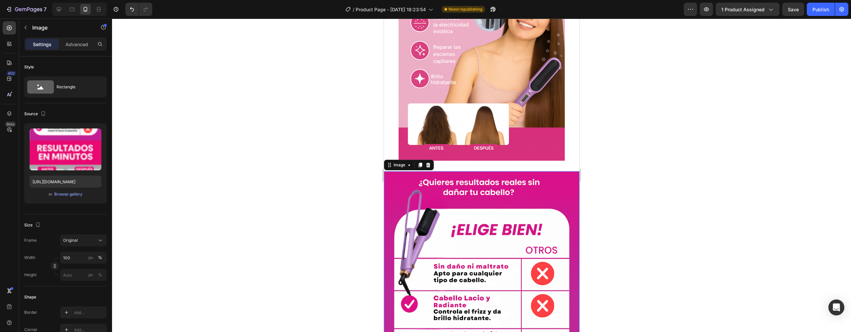
drag, startPoint x: 91, startPoint y: 57, endPoint x: 86, endPoint y: 51, distance: 8.1
click at [91, 215] on div "Style Rectangle" at bounding box center [65, 251] width 82 height 72
click at [86, 50] on div "Settings Advanced" at bounding box center [65, 44] width 82 height 13
click at [83, 45] on p "Advanced" at bounding box center [76, 44] width 23 height 7
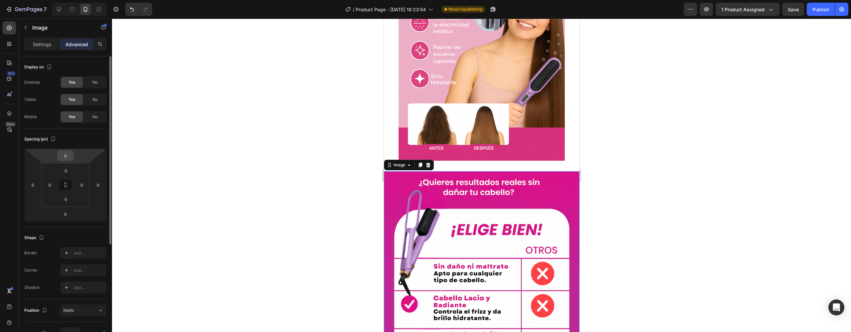
click at [65, 157] on input "0" at bounding box center [65, 156] width 13 height 10
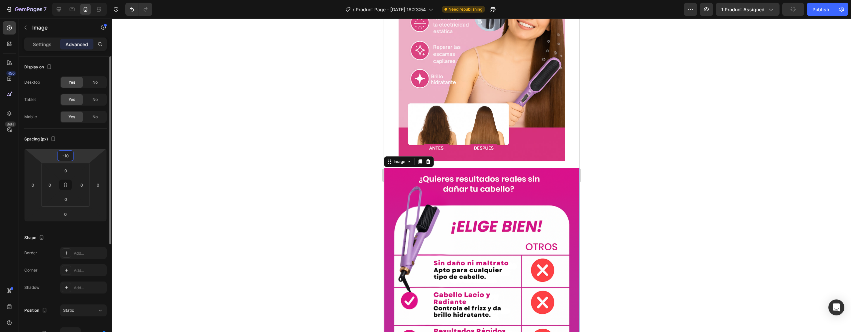
type input "-1"
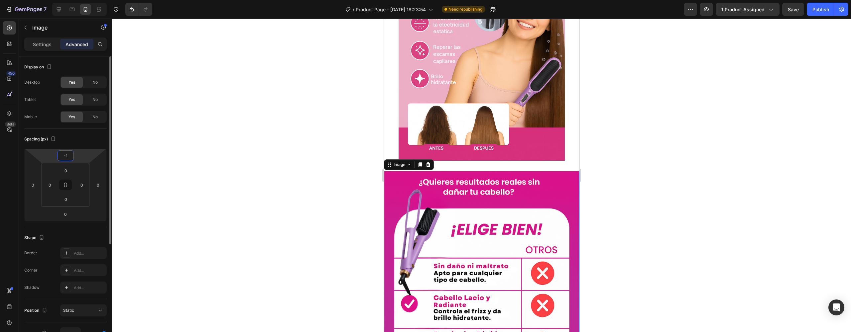
type input "-12"
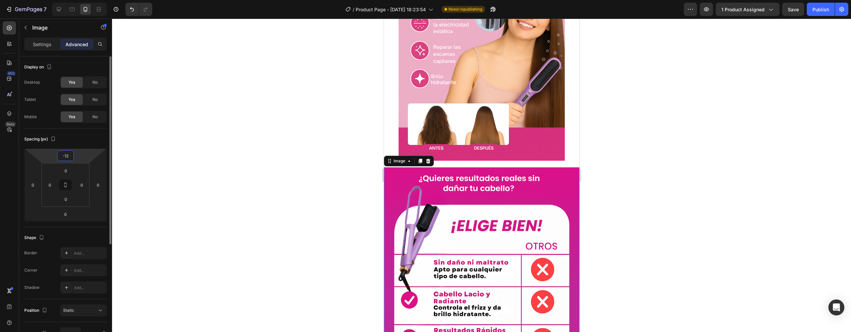
type input "-1"
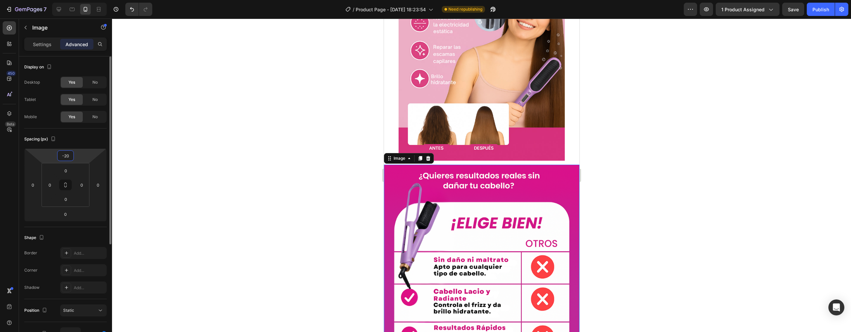
type input "-2"
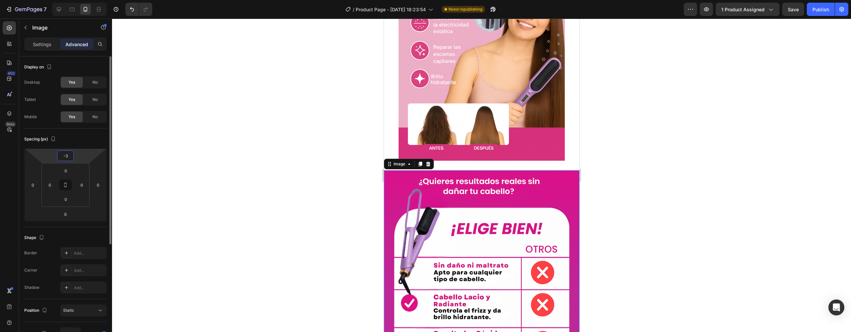
type input "-35"
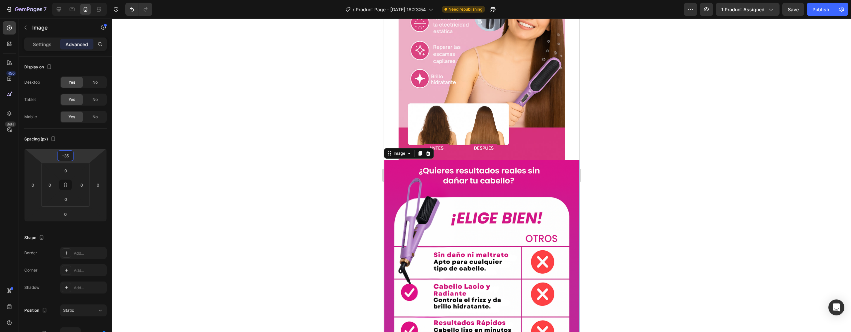
click at [670, 176] on div at bounding box center [481, 176] width 739 height 314
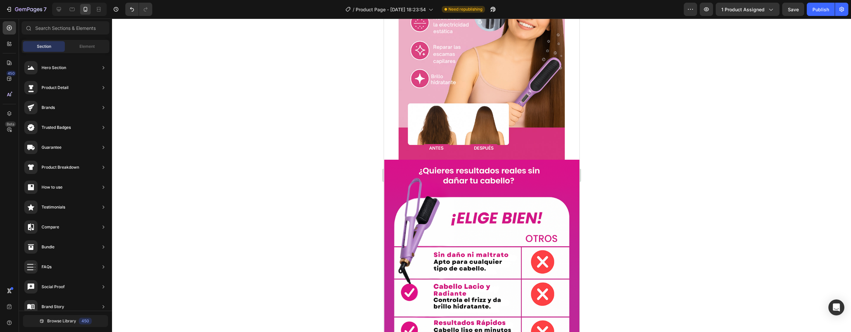
click at [670, 176] on div at bounding box center [481, 176] width 739 height 314
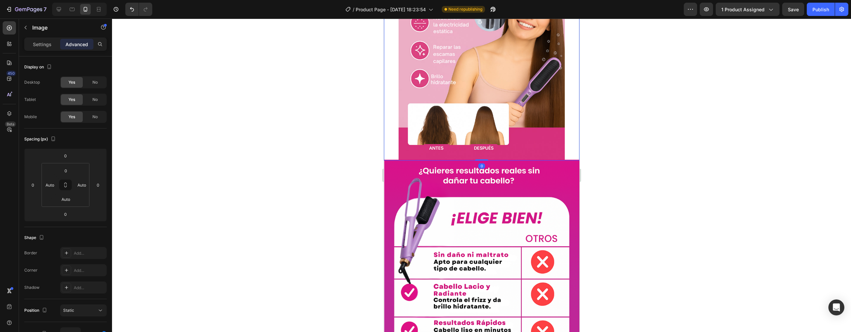
click at [48, 42] on p "Settings" at bounding box center [42, 44] width 19 height 7
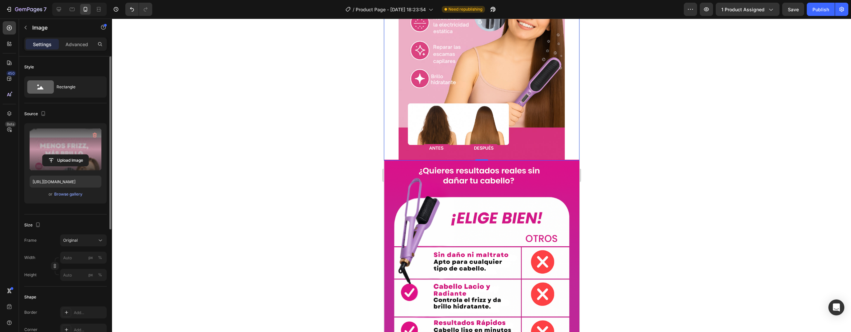
click at [65, 135] on label at bounding box center [66, 150] width 72 height 42
click at [65, 155] on input "file" at bounding box center [66, 160] width 46 height 11
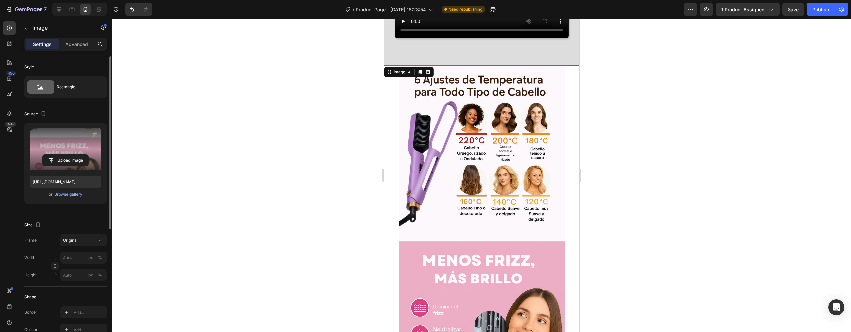
scroll to position [1421, 0]
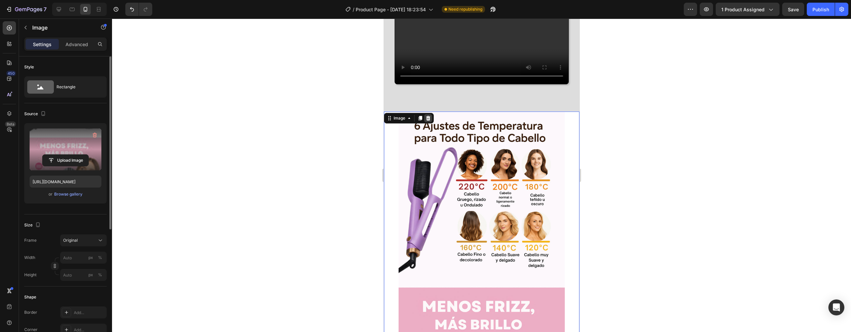
click at [430, 121] on icon at bounding box center [427, 118] width 5 height 5
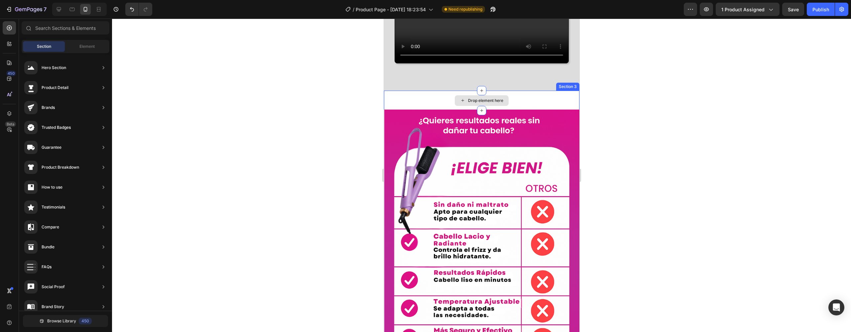
scroll to position [1429, 0]
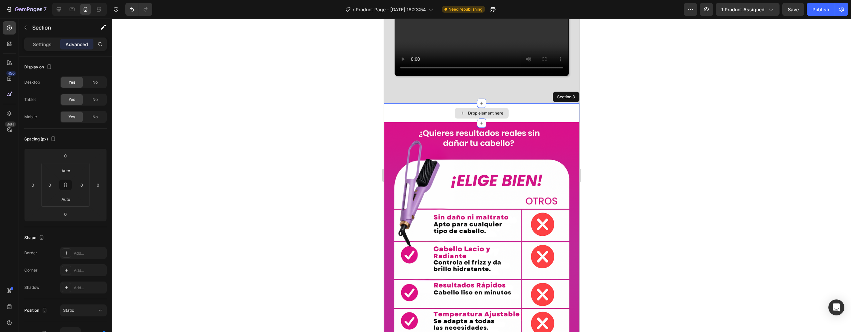
click at [440, 123] on div "Drop element here" at bounding box center [481, 113] width 195 height 20
click at [9, 29] on icon at bounding box center [9, 28] width 7 height 7
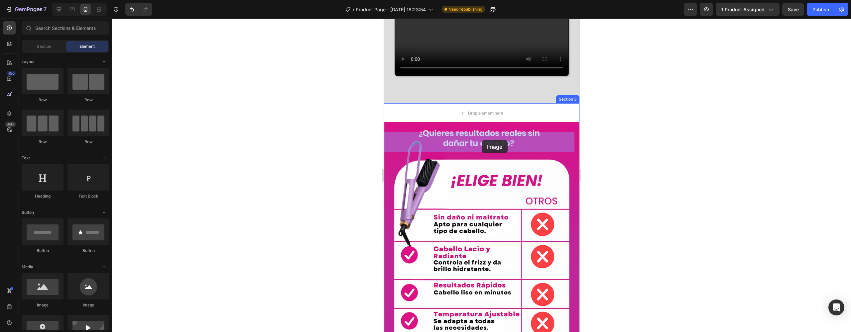
drag, startPoint x: 435, startPoint y: 311, endPoint x: 480, endPoint y: 146, distance: 171.4
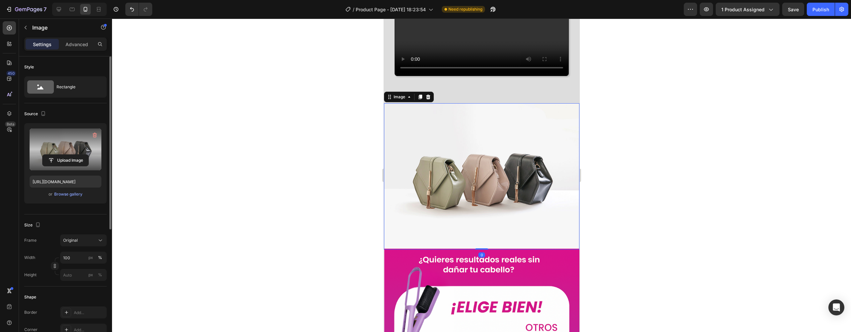
click at [59, 137] on label at bounding box center [66, 150] width 72 height 42
click at [59, 155] on input "file" at bounding box center [66, 160] width 46 height 11
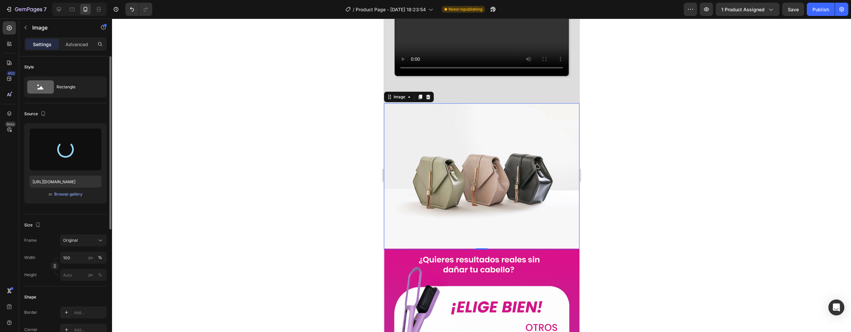
type input "[URL][DOMAIN_NAME]"
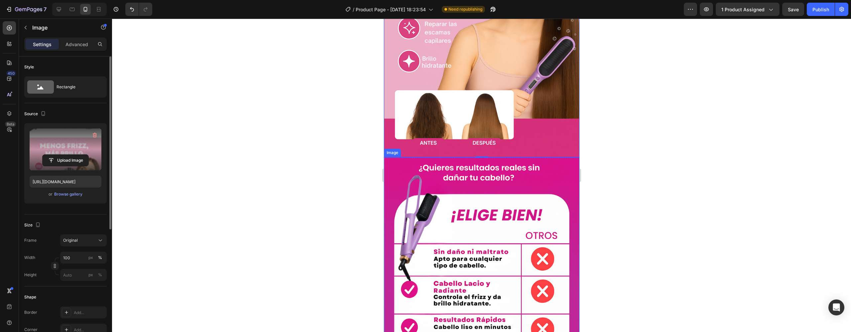
scroll to position [1895, 0]
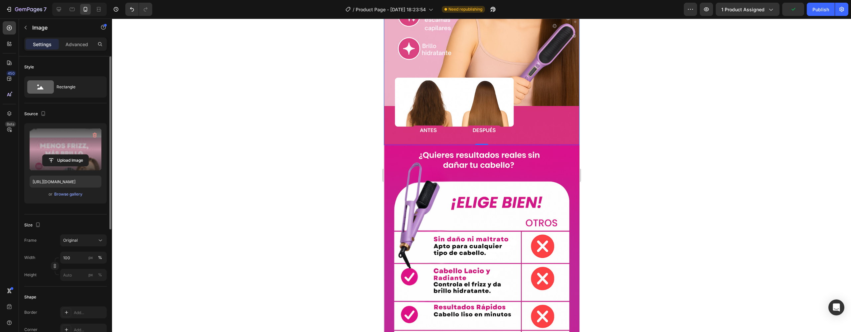
click at [659, 166] on div at bounding box center [481, 176] width 739 height 314
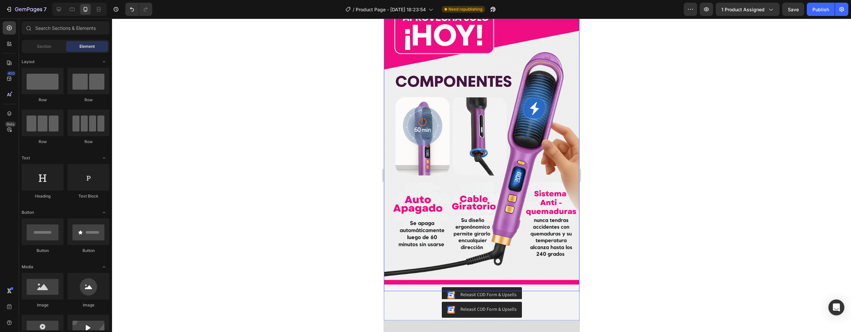
scroll to position [903, 0]
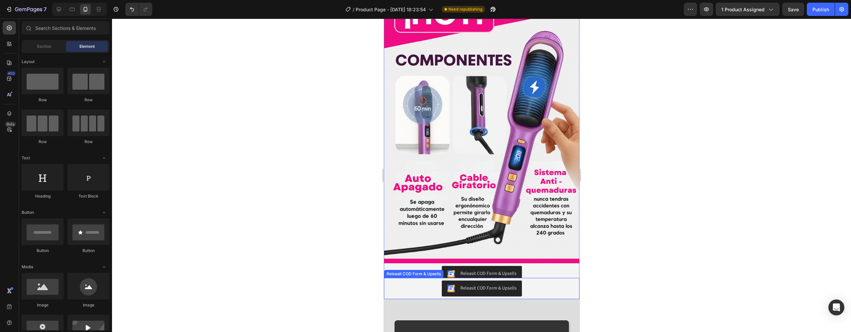
click at [412, 281] on div "Releasit COD Form & Upsells" at bounding box center [481, 289] width 190 height 16
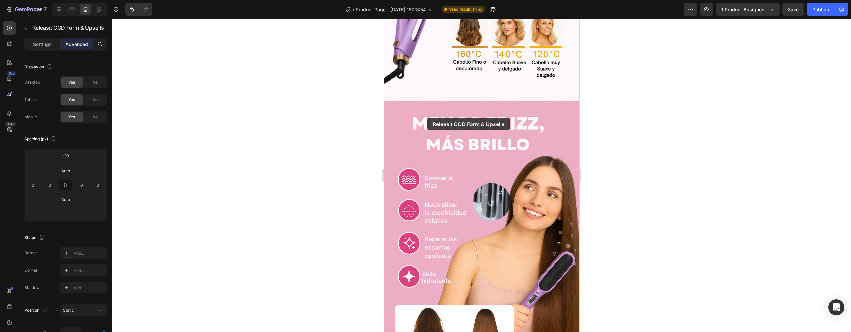
scroll to position [1889, 0]
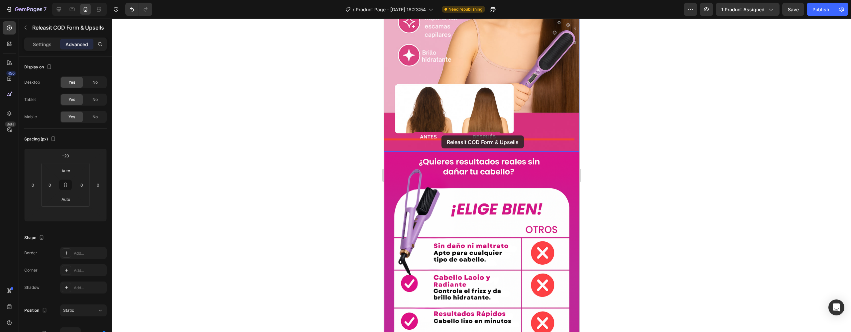
drag, startPoint x: 390, startPoint y: 244, endPoint x: 441, endPoint y: 136, distance: 120.0
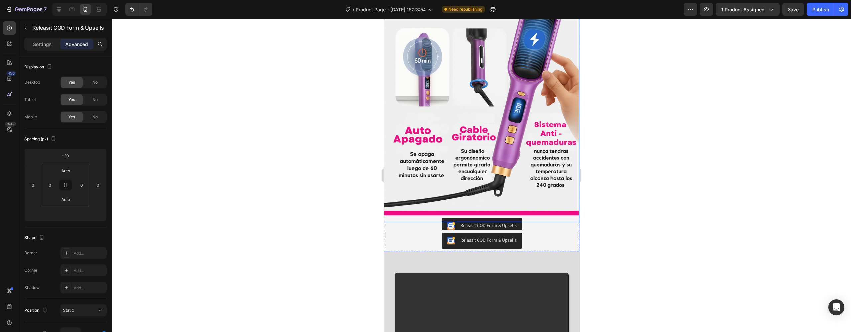
scroll to position [1088, 0]
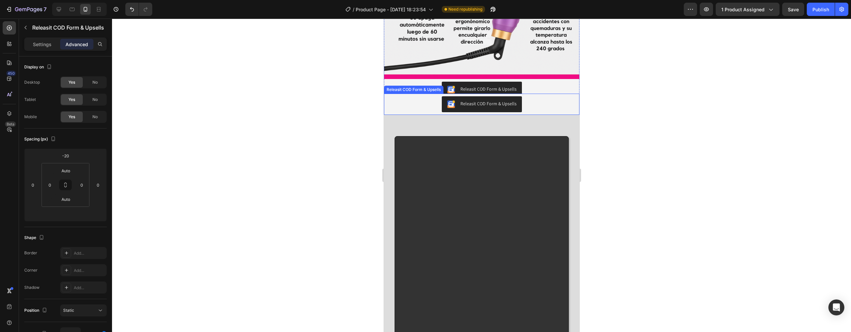
click at [434, 96] on div "Releasit COD Form & Upsells" at bounding box center [481, 104] width 190 height 16
drag, startPoint x: 550, startPoint y: 75, endPoint x: 551, endPoint y: 69, distance: 6.1
click at [551, 96] on div "Releasit COD Form & Upsells" at bounding box center [481, 104] width 190 height 16
click at [550, 82] on div "Releasit COD Form & Upsells" at bounding box center [481, 90] width 190 height 16
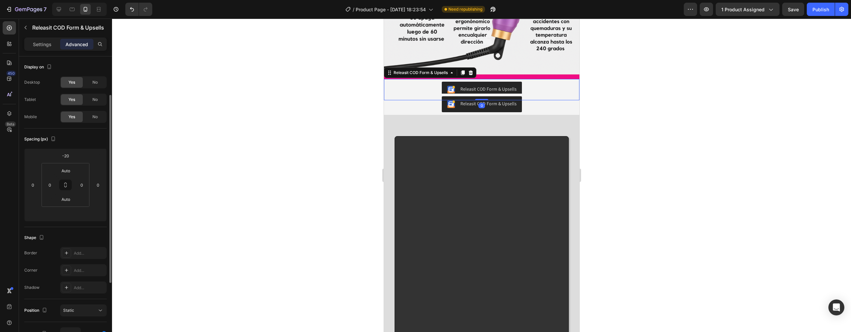
scroll to position [24, 0]
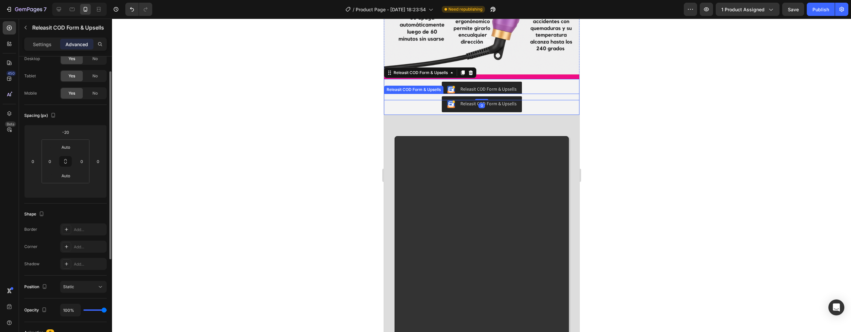
click at [539, 96] on div "Releasit COD Form & Upsells" at bounding box center [481, 104] width 190 height 16
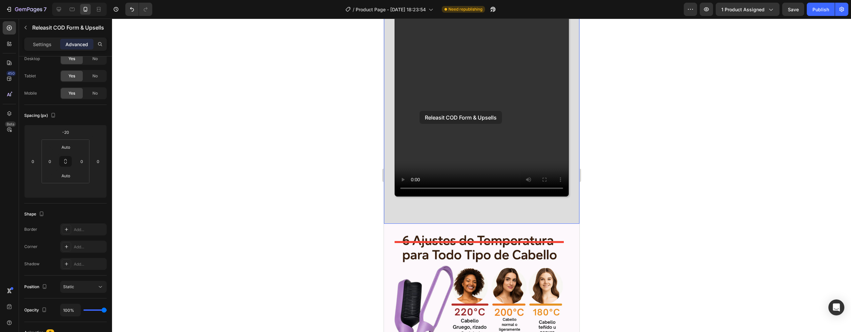
scroll to position [1396, 0]
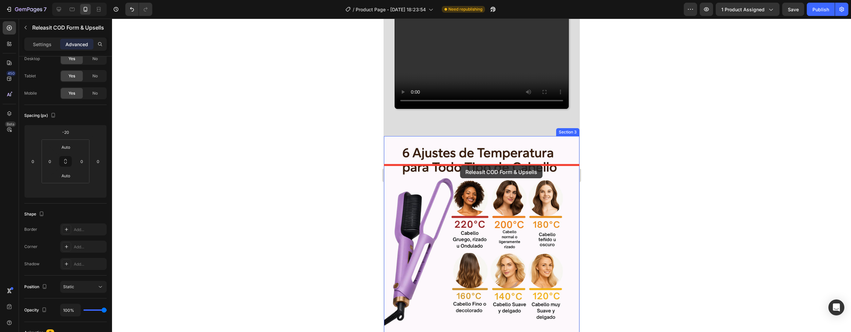
drag, startPoint x: 389, startPoint y: 58, endPoint x: 460, endPoint y: 165, distance: 128.6
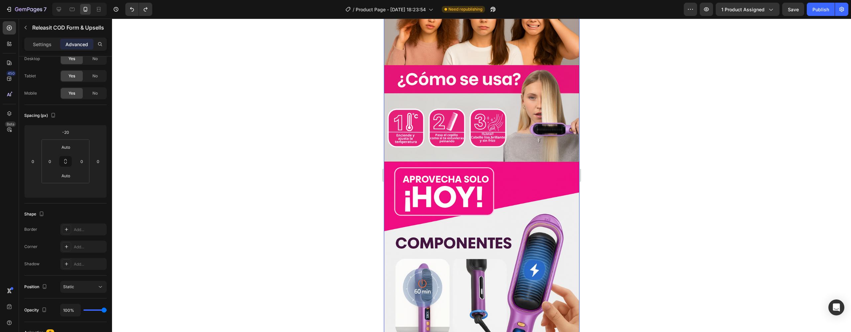
scroll to position [895, 0]
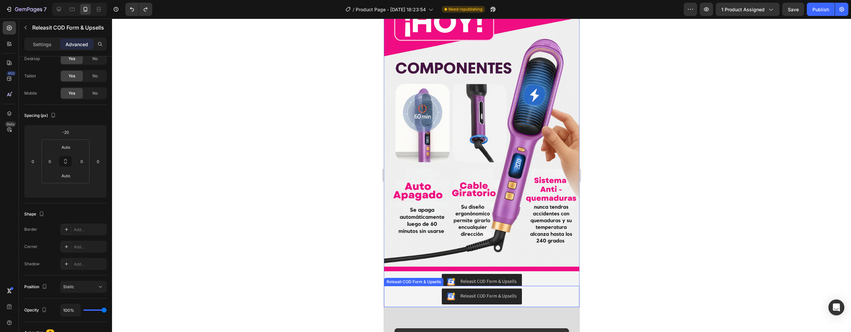
click at [429, 289] on div "Releasit COD Form & Upsells" at bounding box center [481, 297] width 190 height 16
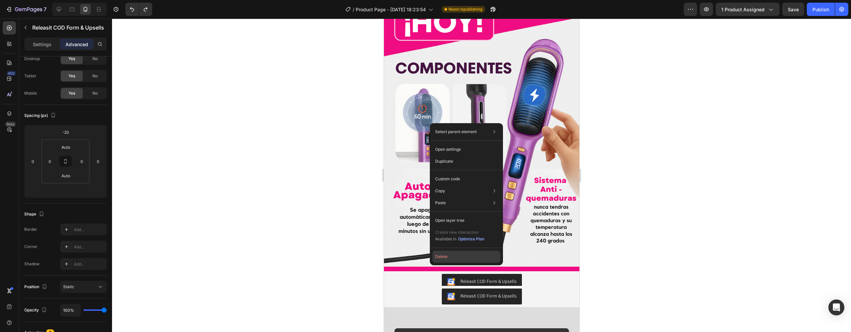
click at [440, 259] on button "Delete" at bounding box center [467, 257] width 68 height 12
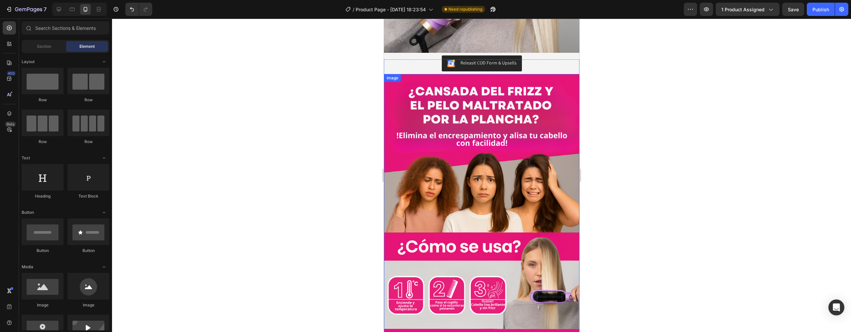
scroll to position [386, 0]
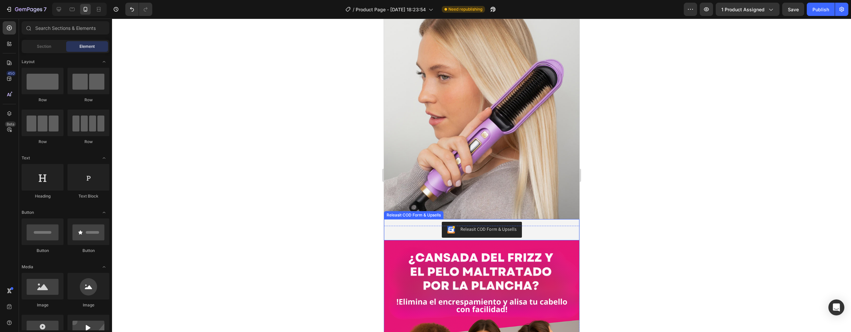
click at [409, 219] on div "Releasit COD Form & Upsells" at bounding box center [481, 229] width 195 height 21
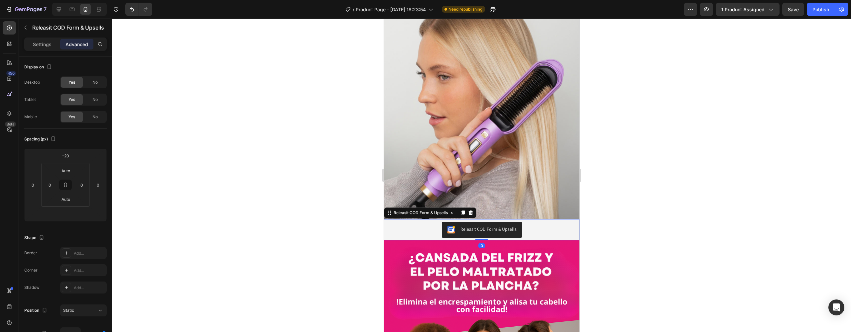
click at [403, 222] on div "Releasit COD Form & Upsells" at bounding box center [481, 230] width 190 height 16
click at [439, 209] on div "Releasit COD Form & Upsells" at bounding box center [420, 213] width 70 height 8
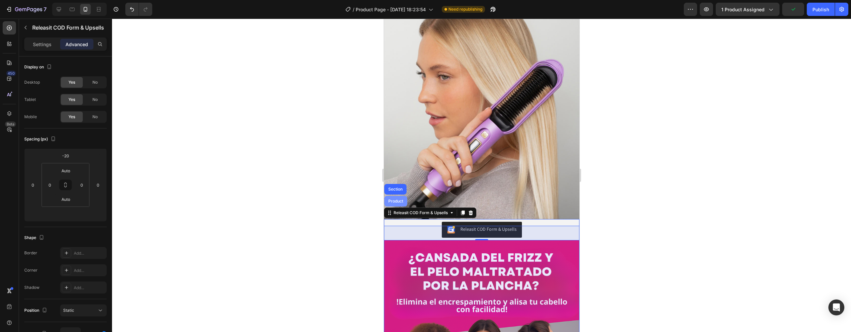
click at [397, 199] on div "Product" at bounding box center [396, 201] width 18 height 4
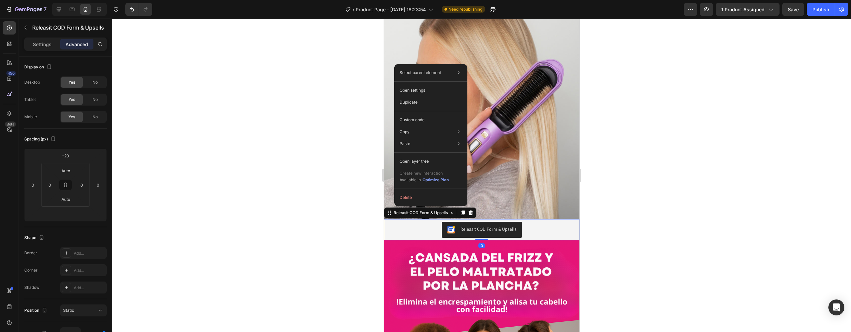
click at [393, 222] on div "Releasit COD Form & Upsells" at bounding box center [481, 230] width 190 height 16
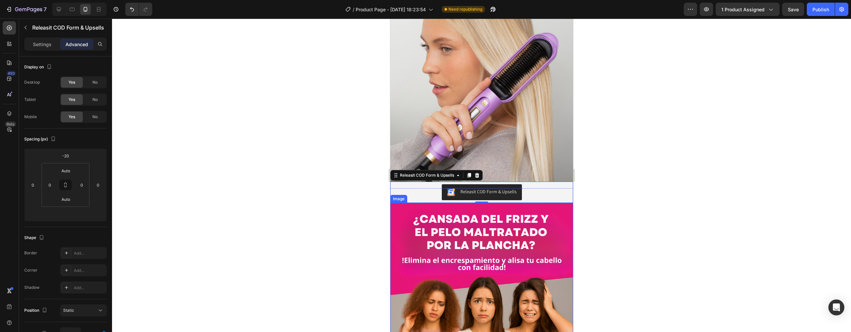
click at [408, 185] on div "Releasit COD Form & Upsells" at bounding box center [482, 193] width 178 height 16
click at [412, 185] on div "Releasit COD Form & Upsells" at bounding box center [482, 193] width 178 height 16
click at [425, 182] on div "Releasit COD Form & Upsells" at bounding box center [481, 192] width 183 height 21
click at [635, 174] on div at bounding box center [481, 176] width 739 height 314
click at [552, 185] on div "Releasit COD Form & Upsells" at bounding box center [482, 193] width 178 height 16
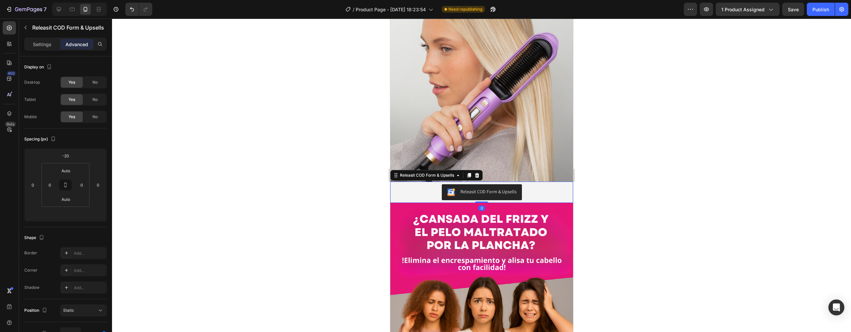
click at [417, 185] on div "Releasit COD Form & Upsells" at bounding box center [482, 193] width 178 height 16
click at [366, 170] on div at bounding box center [481, 176] width 739 height 314
click at [402, 173] on div "Releasit COD Form & Upsells" at bounding box center [421, 176] width 57 height 6
click at [398, 173] on icon at bounding box center [395, 175] width 5 height 5
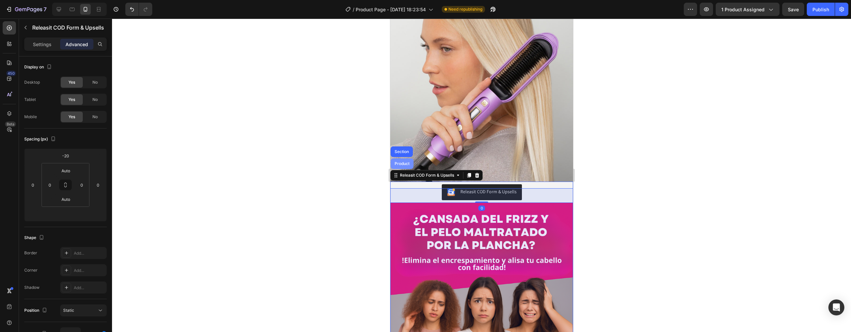
click at [404, 162] on div "Product" at bounding box center [402, 164] width 18 height 4
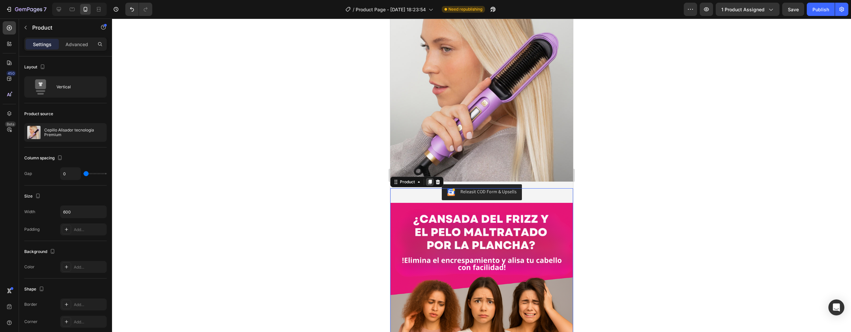
click at [429, 180] on icon at bounding box center [430, 182] width 4 height 5
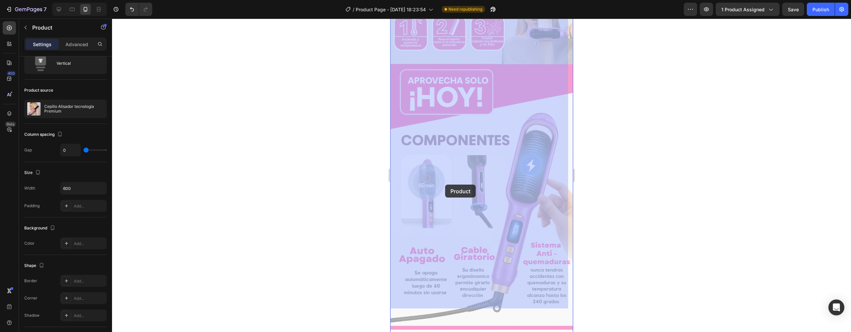
scroll to position [1438, 0]
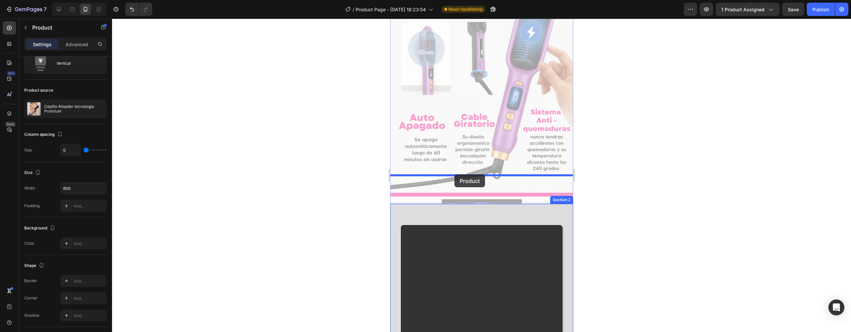
drag, startPoint x: 395, startPoint y: 96, endPoint x: 454, endPoint y: 175, distance: 98.3
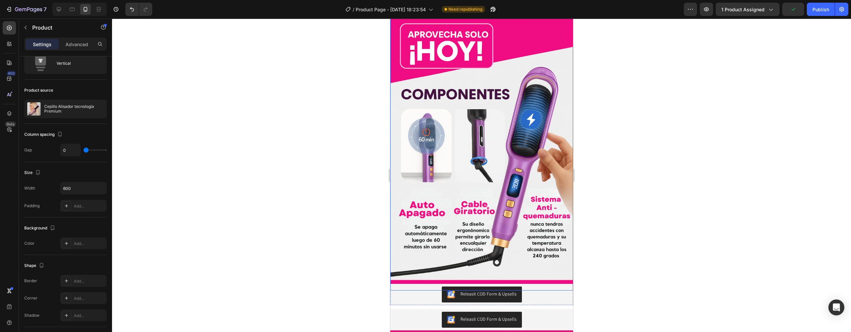
scroll to position [830, 0]
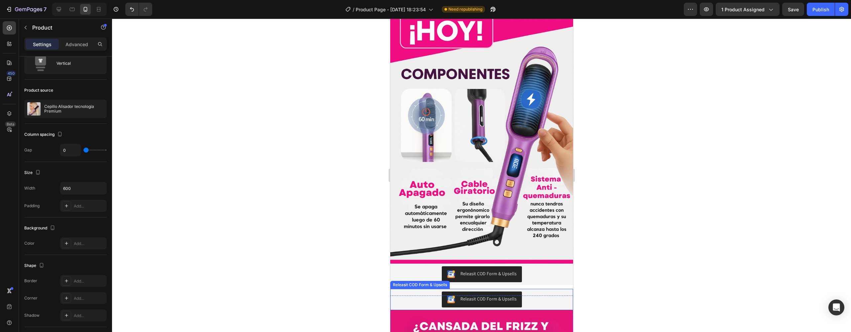
click at [537, 292] on div "Releasit COD Form & Upsells" at bounding box center [482, 300] width 178 height 16
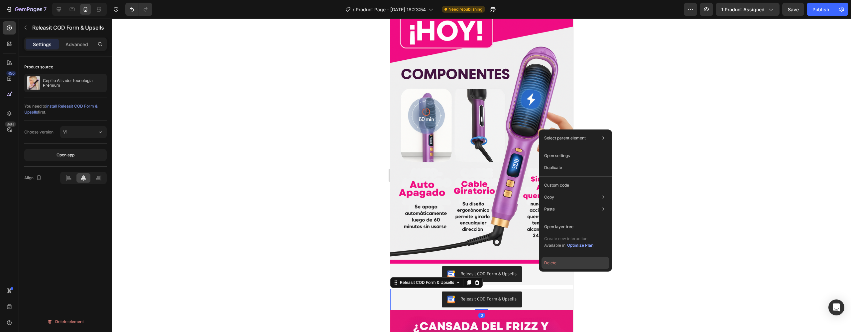
drag, startPoint x: 559, startPoint y: 262, endPoint x: 173, endPoint y: 245, distance: 386.4
click at [559, 262] on button "Delete" at bounding box center [576, 263] width 68 height 12
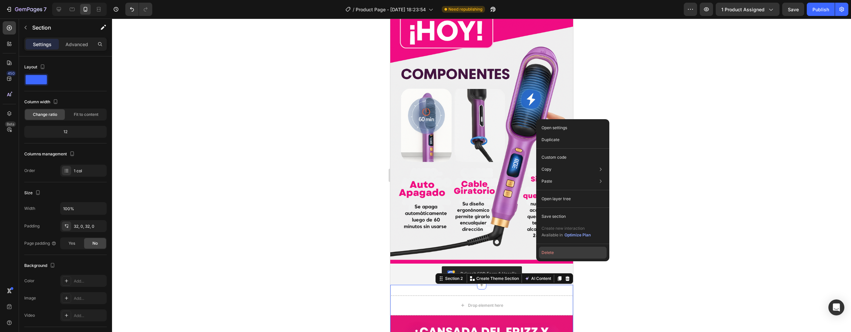
click at [546, 256] on button "Delete" at bounding box center [573, 253] width 68 height 12
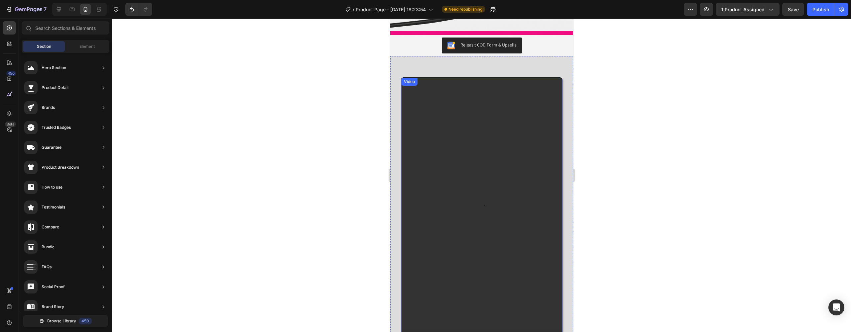
scroll to position [1011, 0]
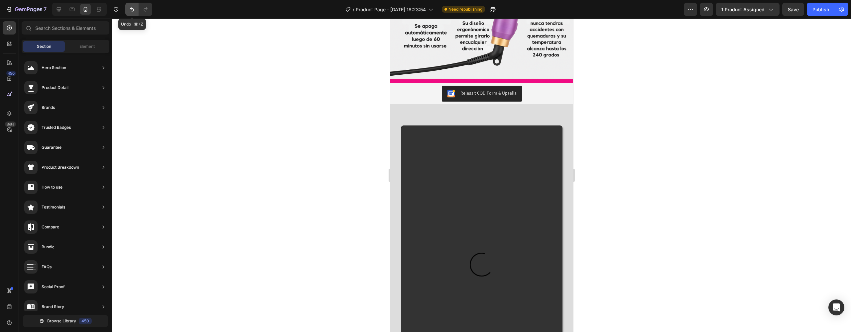
click at [128, 9] on button "Undo/Redo" at bounding box center [131, 9] width 13 height 13
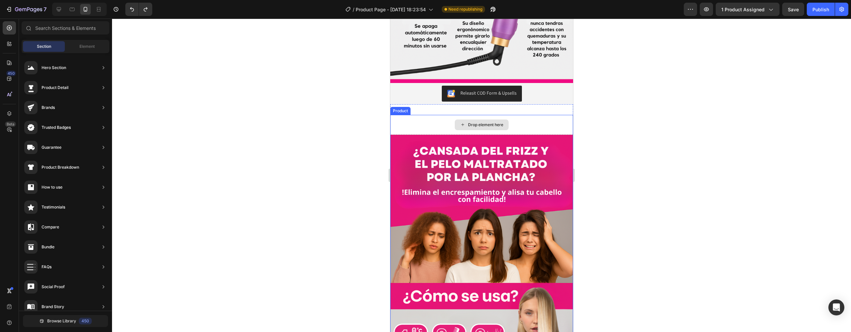
click at [483, 122] on div "Drop element here" at bounding box center [485, 124] width 35 height 5
click at [429, 115] on div "Drop element here" at bounding box center [481, 125] width 183 height 20
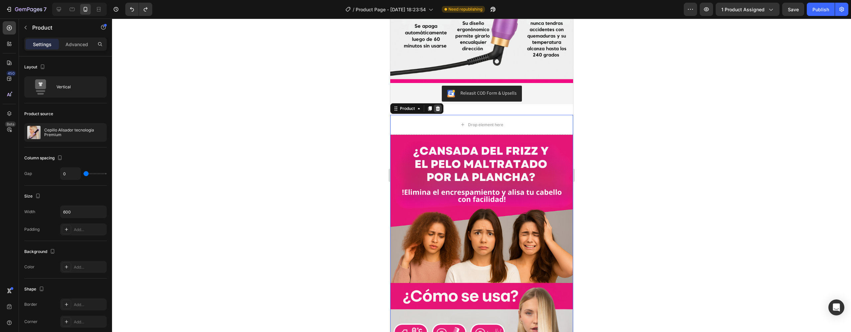
click at [439, 106] on icon at bounding box center [438, 108] width 4 height 5
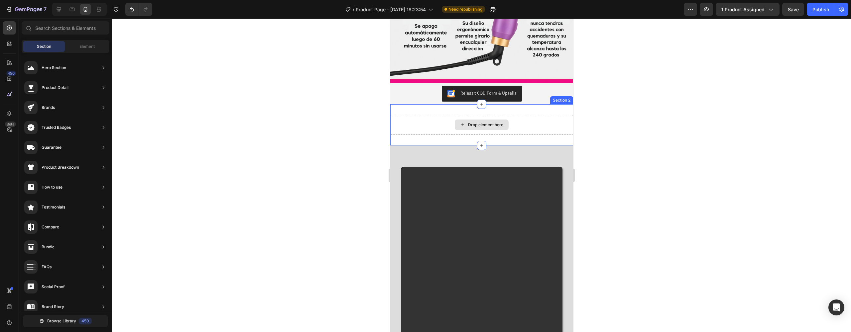
click at [449, 115] on div "Drop element here" at bounding box center [481, 125] width 183 height 20
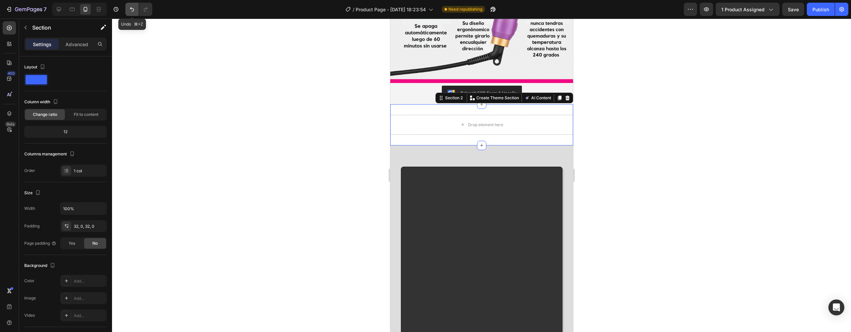
click at [132, 9] on icon "Undo/Redo" at bounding box center [132, 9] width 7 height 7
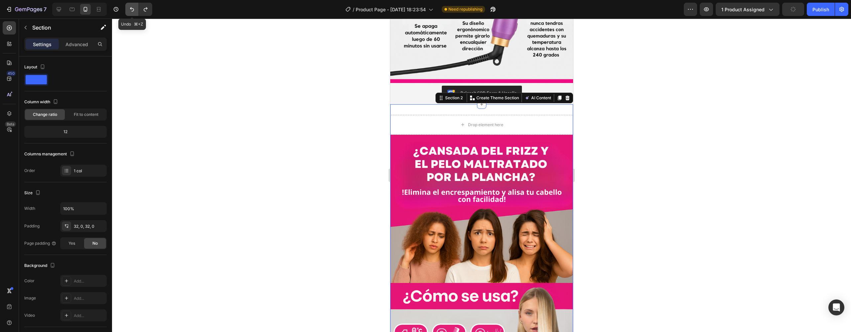
click at [132, 9] on icon "Undo/Redo" at bounding box center [132, 9] width 7 height 7
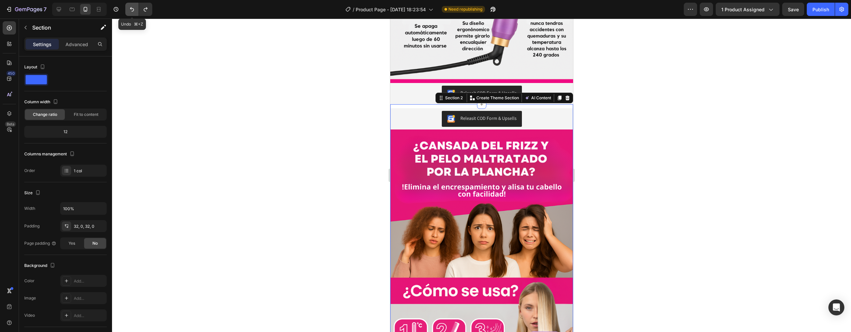
click at [132, 9] on icon "Undo/Redo" at bounding box center [132, 9] width 7 height 7
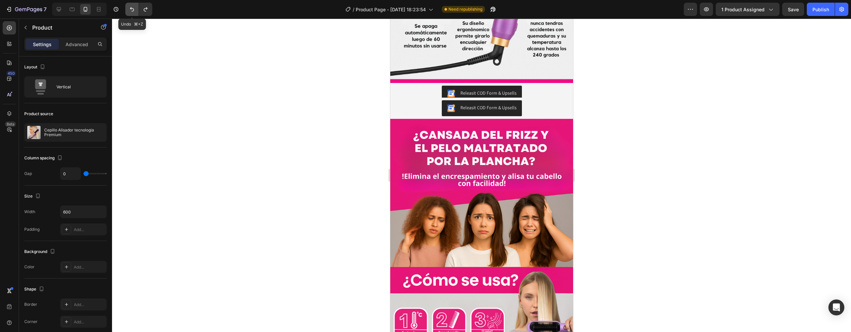
click at [132, 9] on icon "Undo/Redo" at bounding box center [132, 9] width 7 height 7
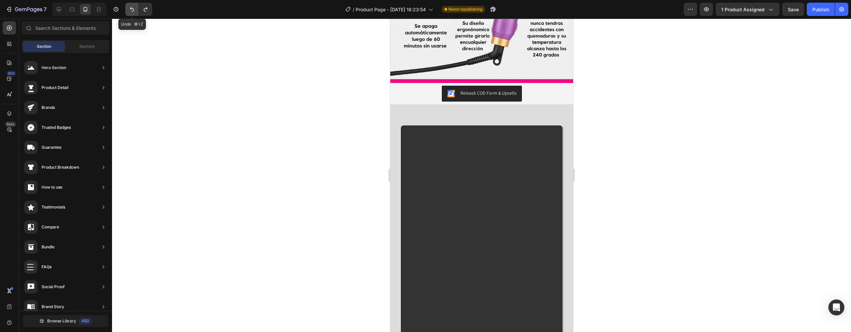
click at [132, 9] on icon "Undo/Redo" at bounding box center [132, 9] width 7 height 7
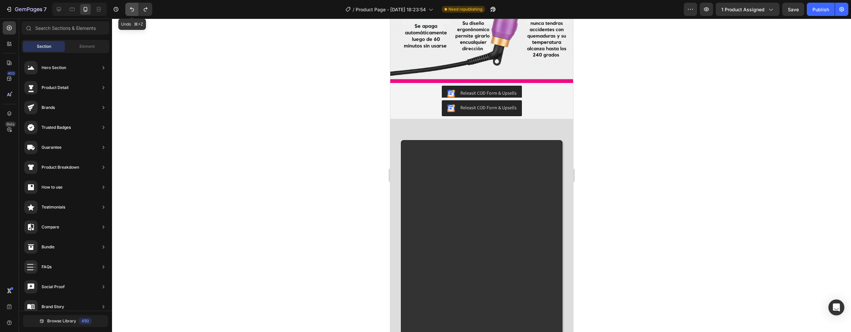
click at [132, 9] on icon "Undo/Redo" at bounding box center [132, 9] width 7 height 7
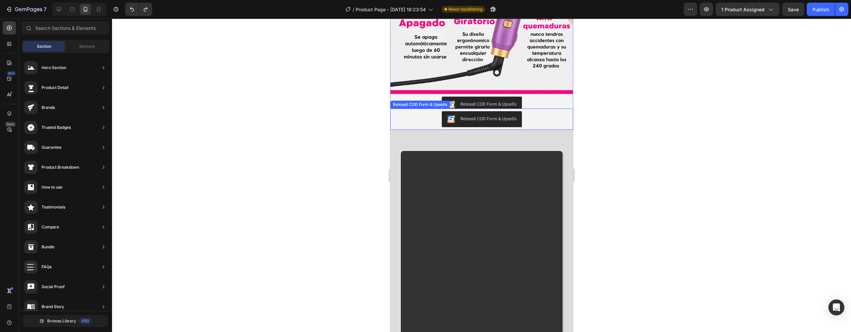
click at [526, 111] on div "Releasit COD Form & Upsells" at bounding box center [482, 119] width 178 height 16
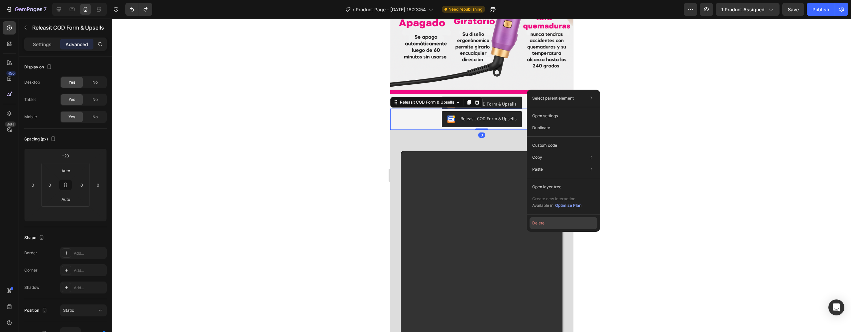
click at [543, 223] on button "Delete" at bounding box center [564, 223] width 68 height 12
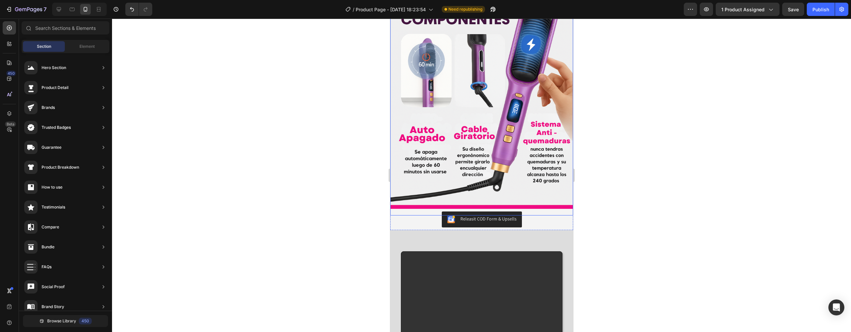
scroll to position [899, 0]
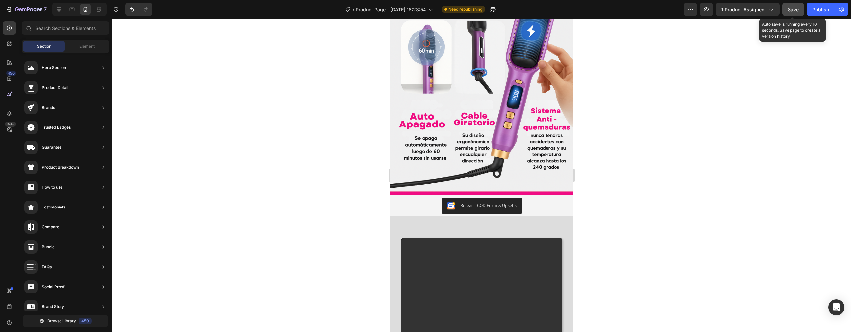
click at [795, 10] on span "Save" at bounding box center [793, 10] width 11 height 6
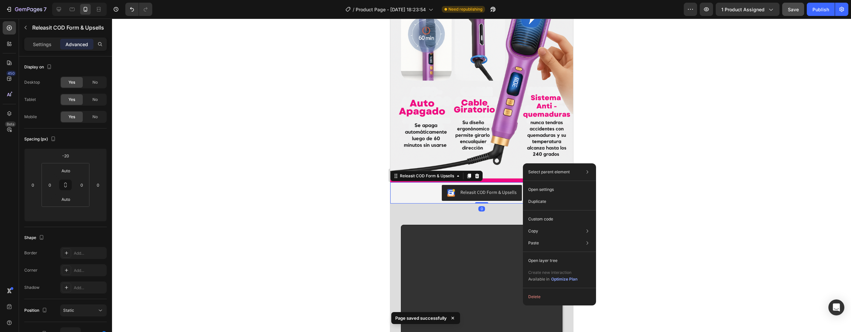
click at [496, 189] on div "Releasit COD Form & Upsells" at bounding box center [488, 192] width 56 height 7
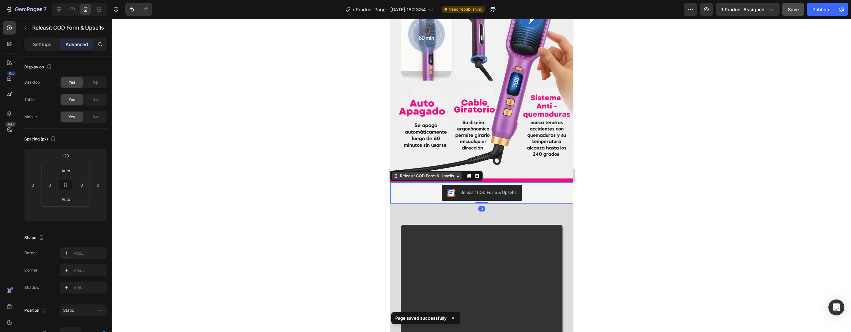
click at [434, 173] on div "Releasit COD Form & Upsells" at bounding box center [426, 176] width 57 height 6
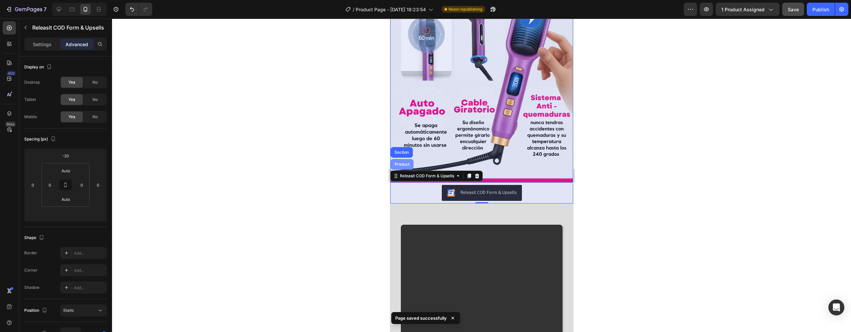
click at [407, 159] on div "Product" at bounding box center [401, 164] width 23 height 11
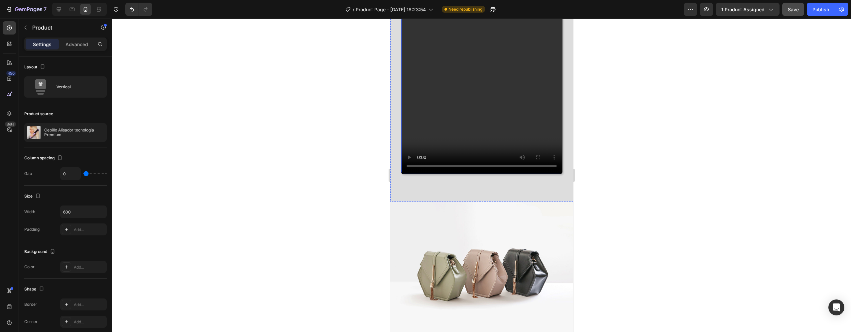
scroll to position [1284, 0]
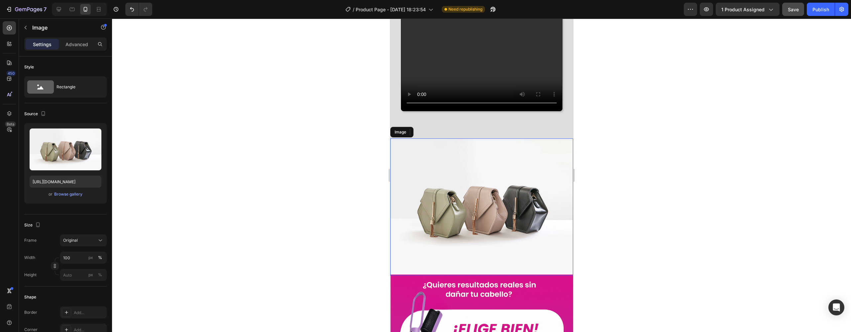
click at [482, 190] on img at bounding box center [481, 207] width 183 height 137
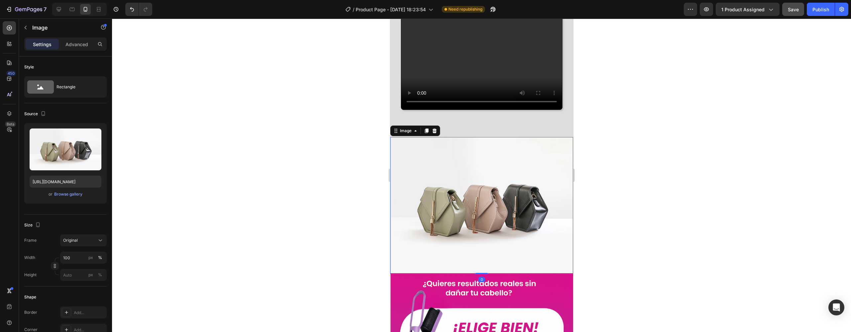
click at [653, 182] on div at bounding box center [481, 176] width 739 height 314
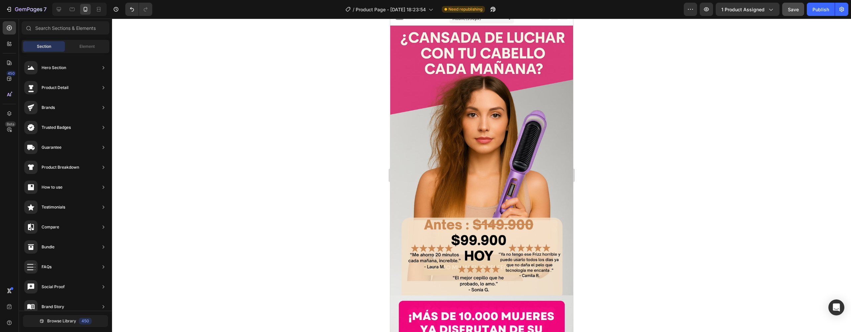
scroll to position [0, 0]
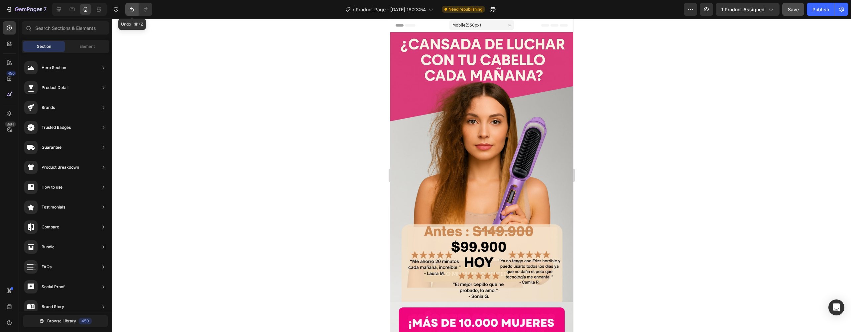
click at [133, 6] on icon "Undo/Redo" at bounding box center [132, 9] width 7 height 7
click at [133, 7] on icon "Undo/Redo" at bounding box center [132, 9] width 7 height 7
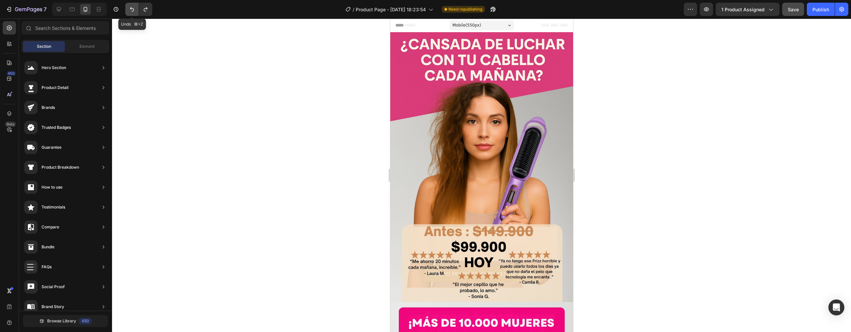
click at [133, 7] on icon "Undo/Redo" at bounding box center [132, 9] width 7 height 7
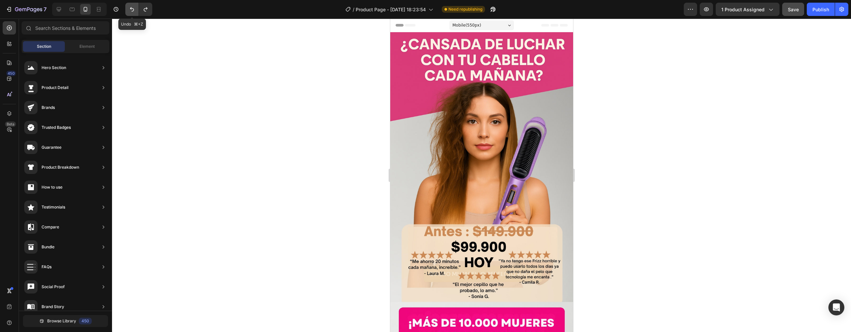
click at [133, 7] on icon "Undo/Redo" at bounding box center [132, 9] width 7 height 7
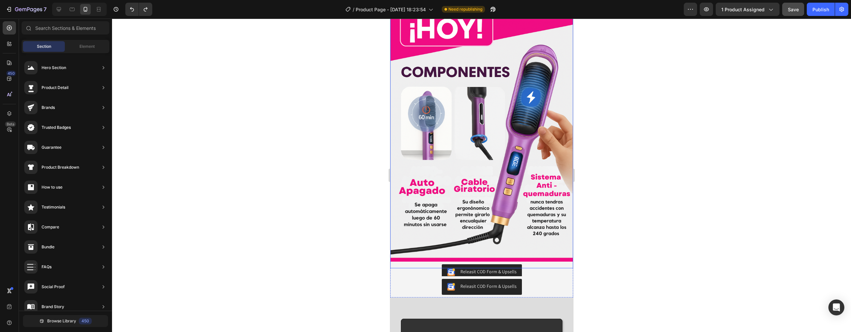
scroll to position [1055, 0]
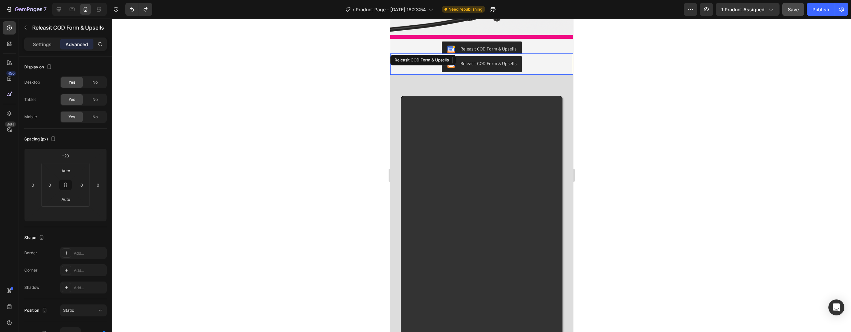
click at [527, 56] on div "Releasit COD Form & Upsells" at bounding box center [482, 64] width 178 height 16
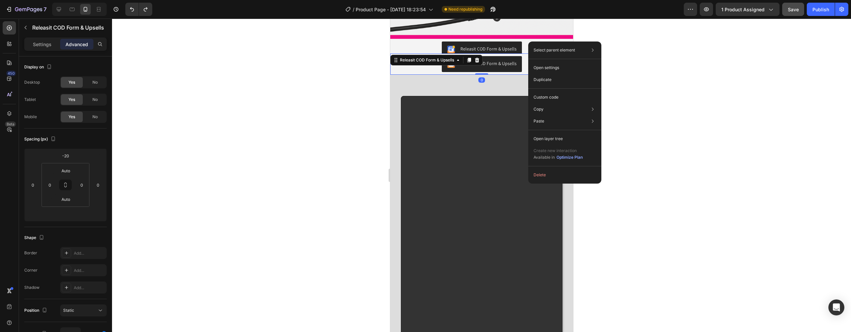
drag, startPoint x: 528, startPoint y: 42, endPoint x: 934, endPoint y: 100, distance: 409.4
click at [547, 169] on div "Select parent element Section Product Releasit COD Form & Upsells Open settings…" at bounding box center [564, 113] width 73 height 142
click at [548, 172] on button "Delete" at bounding box center [565, 175] width 68 height 12
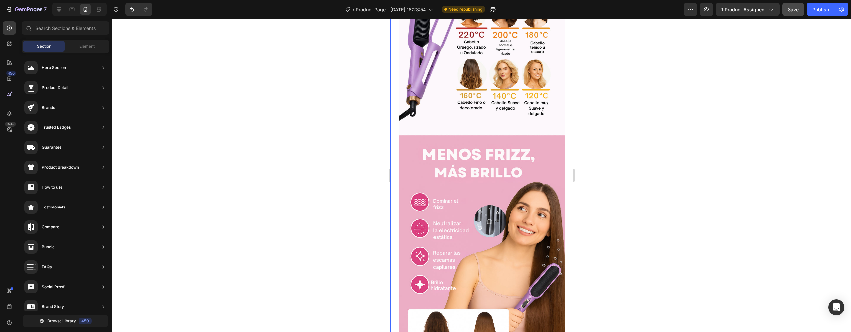
scroll to position [1596, 0]
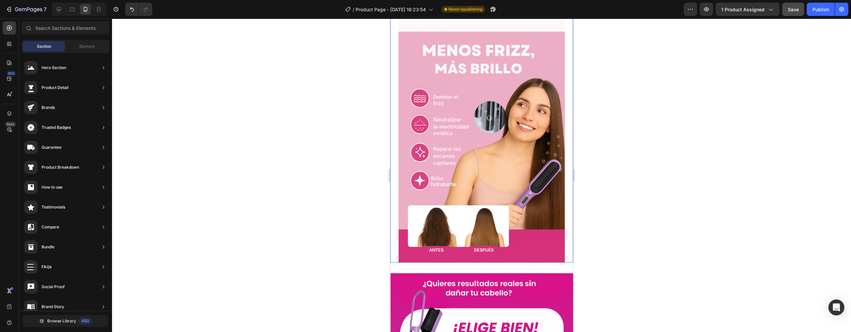
click at [526, 126] on img at bounding box center [481, 59] width 166 height 408
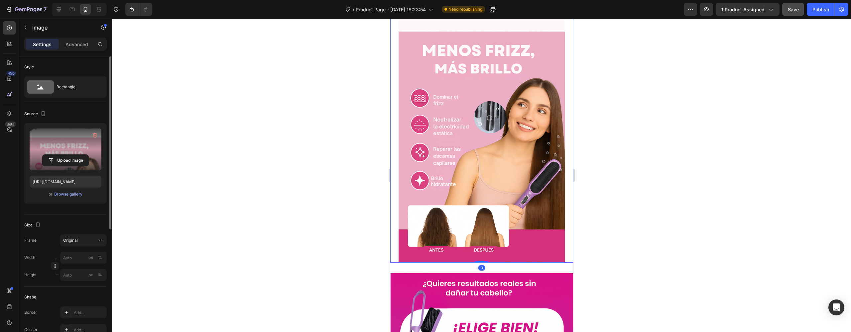
click at [84, 149] on label at bounding box center [66, 150] width 72 height 42
click at [84, 155] on input "file" at bounding box center [66, 160] width 46 height 11
click at [534, 218] on img at bounding box center [481, 59] width 166 height 408
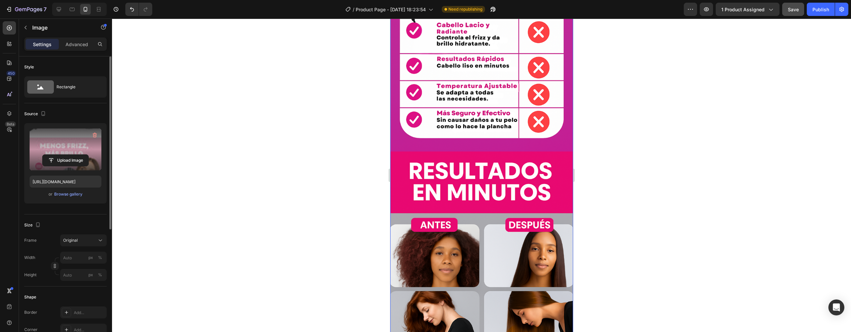
scroll to position [2499, 0]
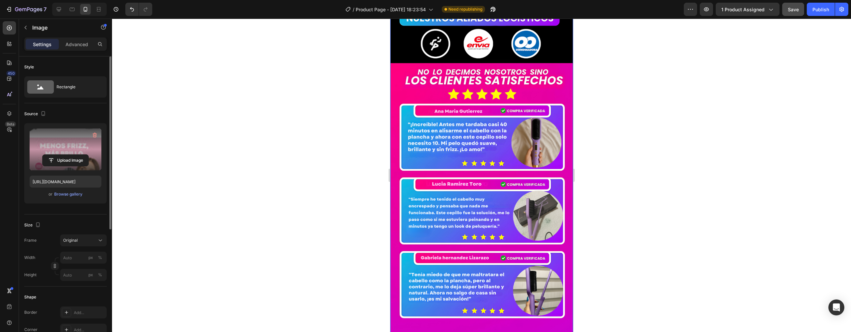
click at [459, 105] on img at bounding box center [481, 121] width 183 height 429
click at [466, 119] on img at bounding box center [481, 121] width 183 height 429
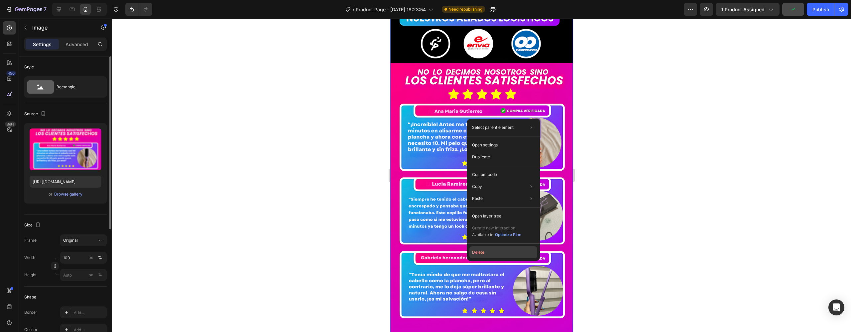
click at [486, 249] on button "Delete" at bounding box center [503, 253] width 68 height 12
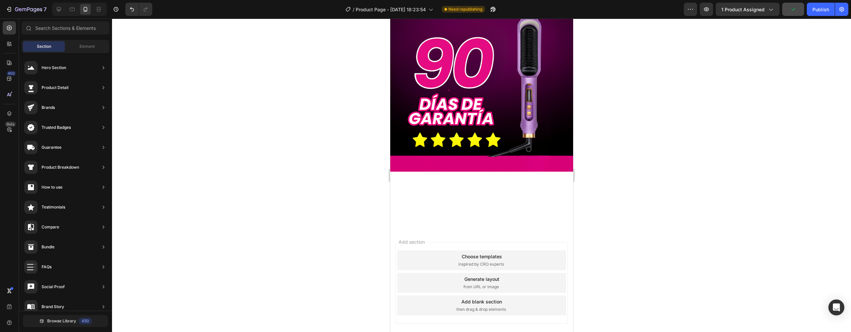
scroll to position [2499, 0]
click at [485, 229] on div "Add section Choose templates inspired by CRO experts Generate layout from URL o…" at bounding box center [481, 284] width 183 height 111
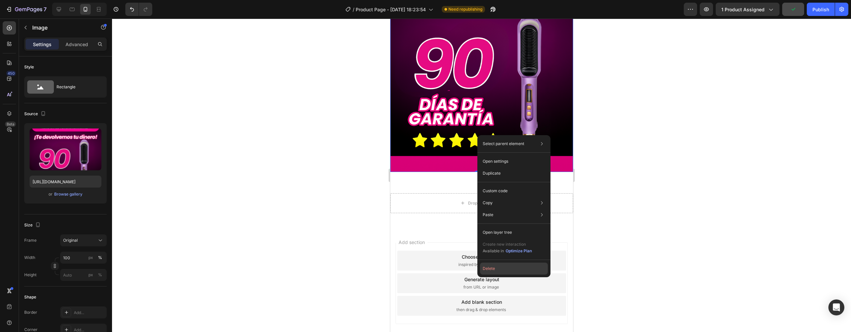
drag, startPoint x: 96, startPoint y: 253, endPoint x: 486, endPoint y: 271, distance: 390.1
click at [486, 271] on button "Delete" at bounding box center [514, 269] width 68 height 12
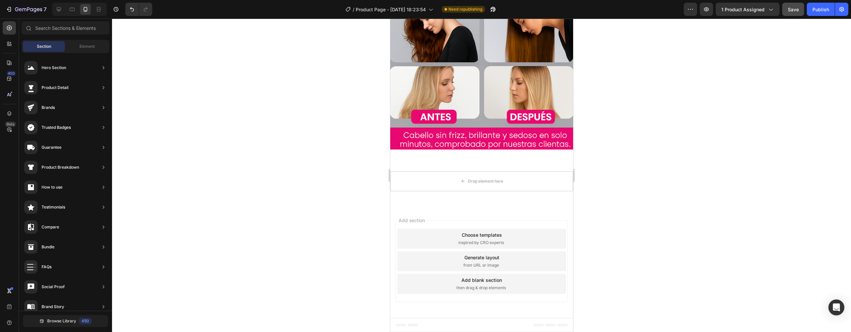
scroll to position [2241, 0]
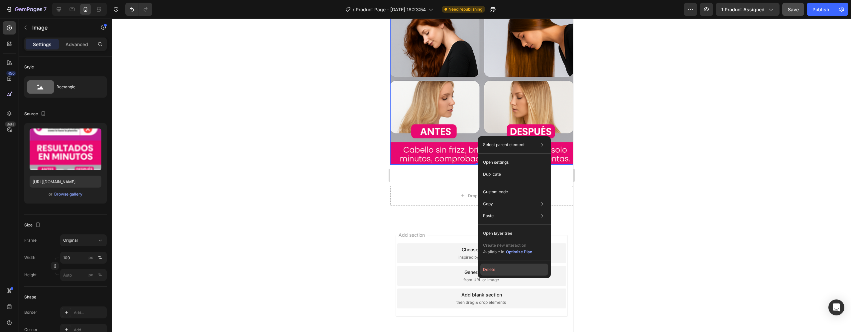
click at [495, 265] on button "Delete" at bounding box center [514, 270] width 68 height 12
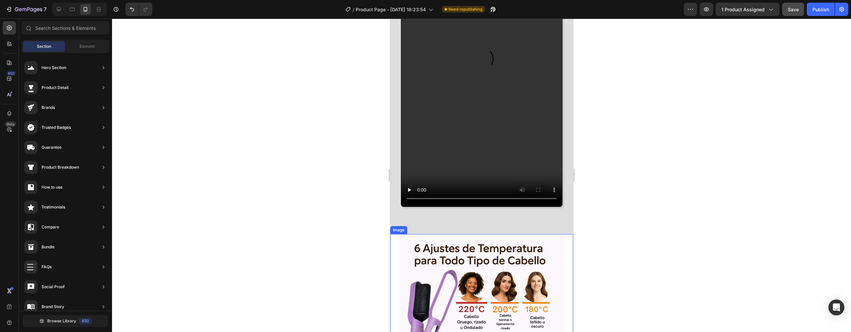
scroll to position [1104, 0]
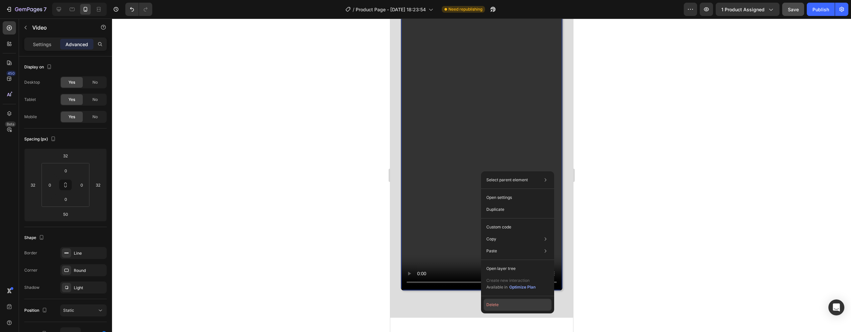
click at [501, 310] on button "Delete" at bounding box center [518, 305] width 68 height 12
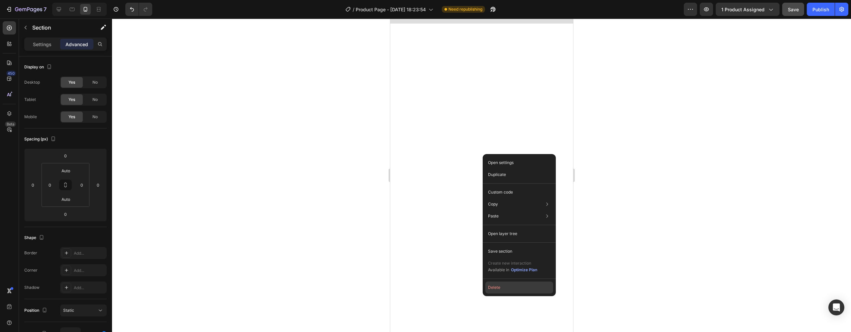
click at [505, 284] on button "Delete" at bounding box center [519, 288] width 68 height 12
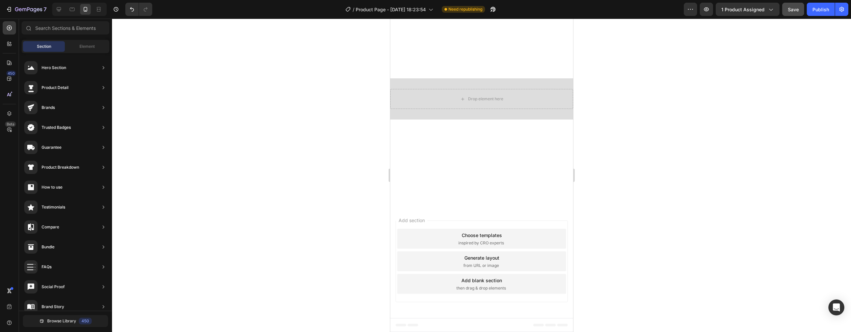
scroll to position [0, 0]
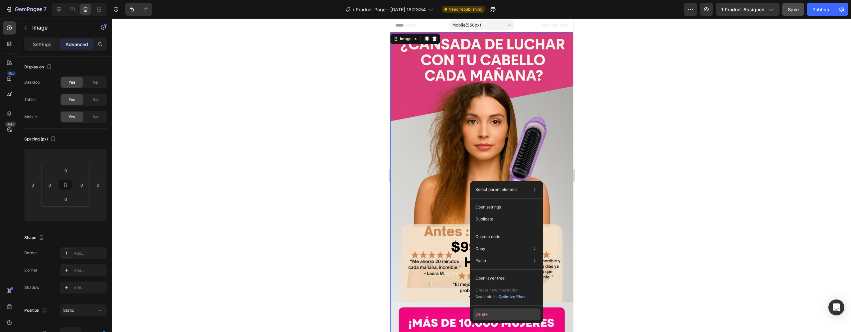
click at [483, 315] on button "Delete" at bounding box center [507, 315] width 68 height 12
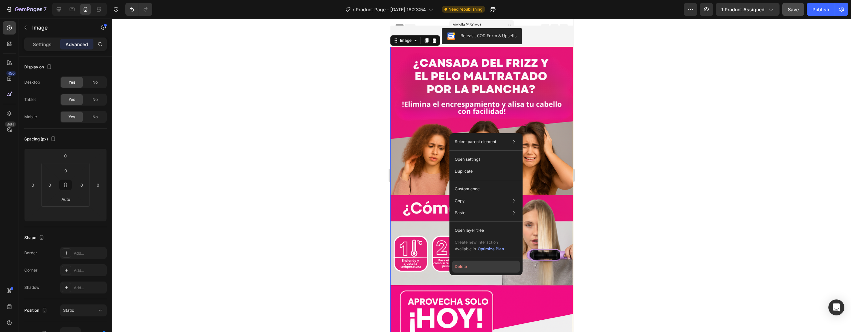
click at [471, 263] on button "Delete" at bounding box center [486, 267] width 68 height 12
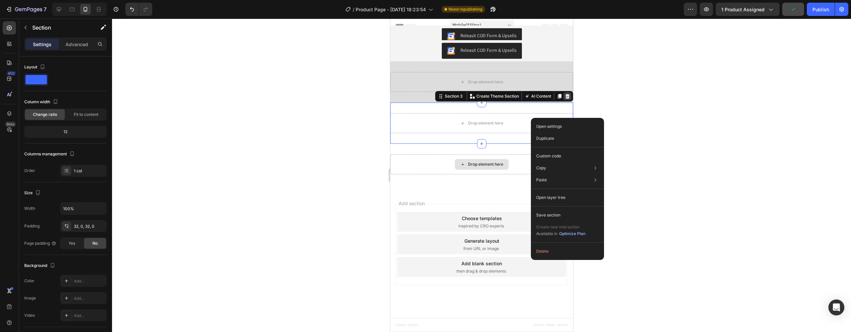
click at [567, 95] on icon at bounding box center [567, 96] width 4 height 5
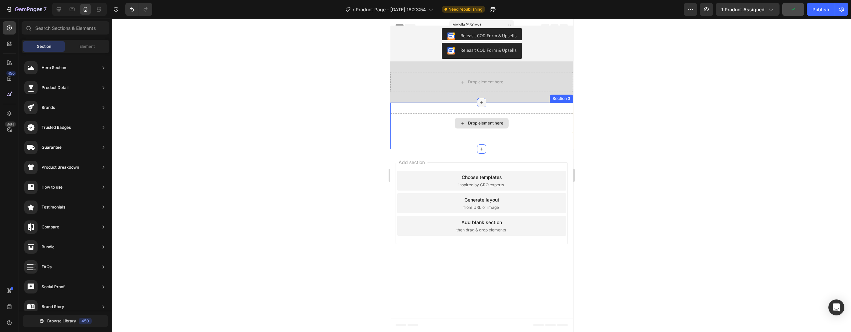
click at [482, 104] on icon at bounding box center [481, 102] width 5 height 5
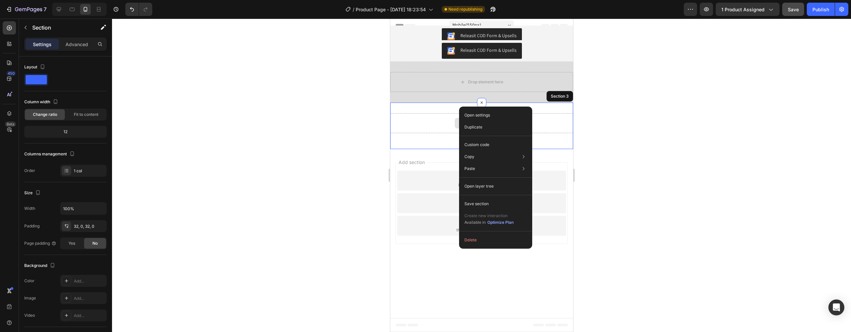
drag, startPoint x: 849, startPoint y: 125, endPoint x: 459, endPoint y: 106, distance: 390.4
click at [565, 95] on icon at bounding box center [567, 96] width 5 height 5
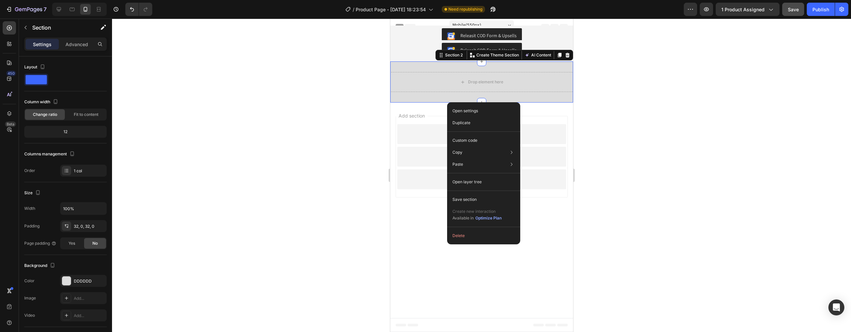
click at [444, 106] on div "Add section Choose templates inspired by CRO experts Generate layout from URL o…" at bounding box center [481, 158] width 183 height 111
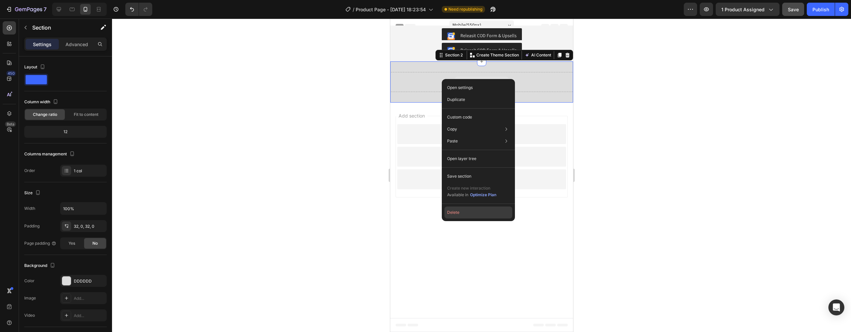
drag, startPoint x: 455, startPoint y: 209, endPoint x: 70, endPoint y: 142, distance: 390.1
click at [455, 209] on button "Delete" at bounding box center [478, 213] width 68 height 12
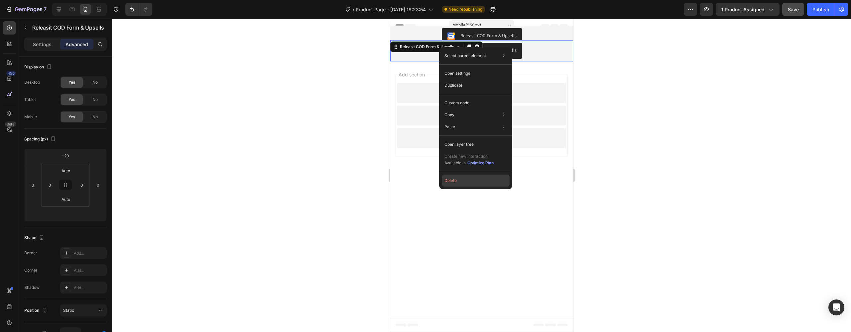
drag, startPoint x: 457, startPoint y: 182, endPoint x: 57, endPoint y: 55, distance: 419.8
click at [457, 182] on button "Delete" at bounding box center [476, 181] width 68 height 12
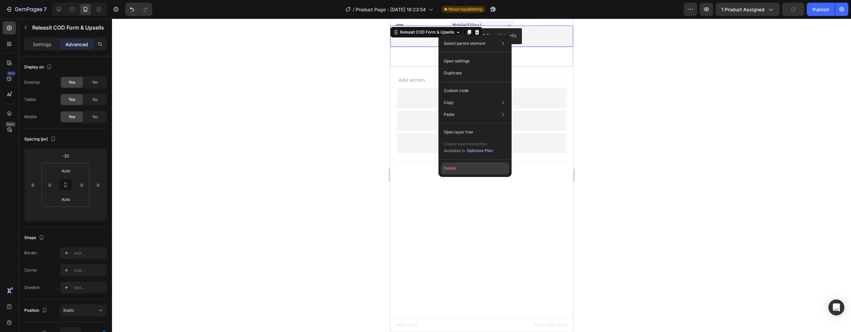
click at [457, 172] on button "Delete" at bounding box center [475, 169] width 68 height 12
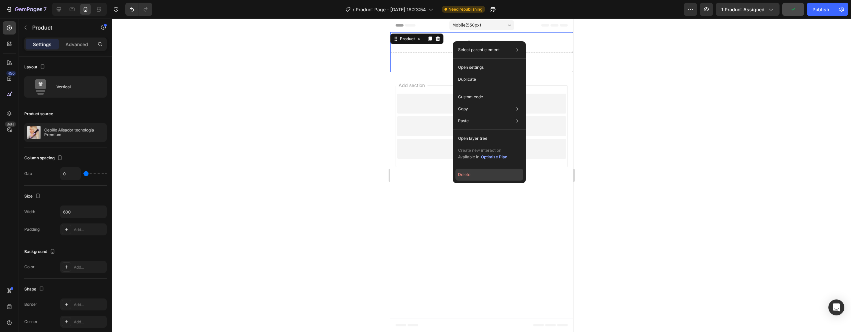
click at [460, 177] on button "Delete" at bounding box center [489, 175] width 68 height 12
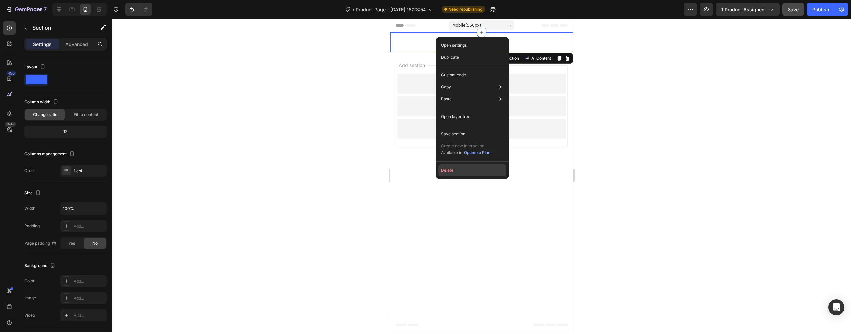
click at [462, 171] on button "Delete" at bounding box center [473, 171] width 68 height 12
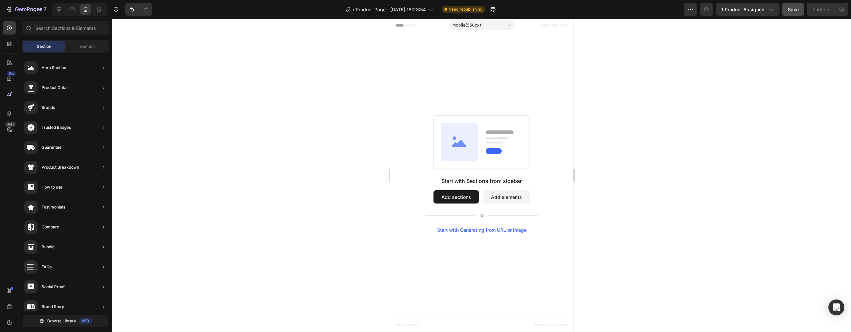
click at [454, 202] on button "Add sections" at bounding box center [456, 196] width 46 height 13
click at [452, 197] on button "Add sections" at bounding box center [456, 196] width 46 height 13
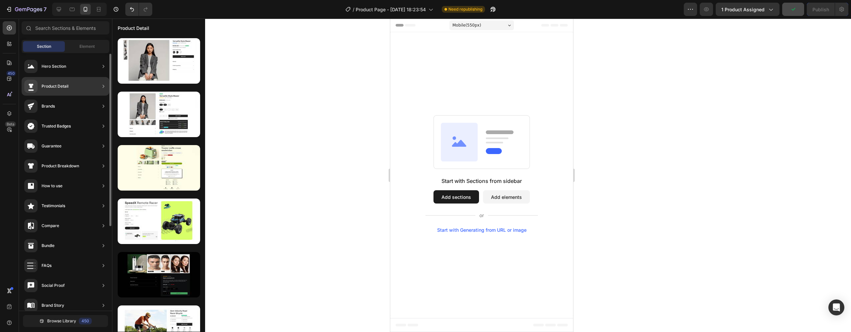
scroll to position [3, 0]
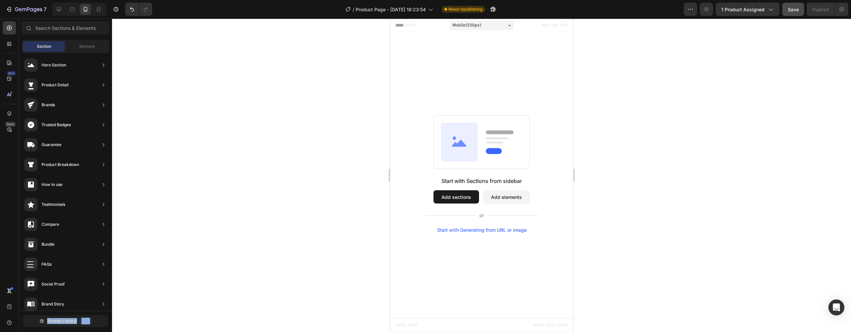
drag, startPoint x: 440, startPoint y: 106, endPoint x: 439, endPoint y: 62, distance: 44.6
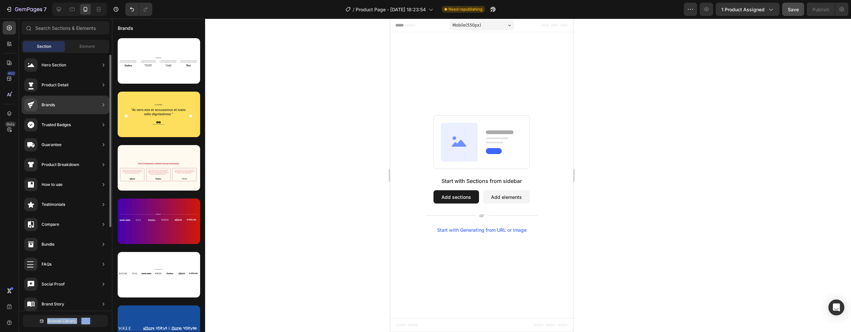
click at [70, 96] on div "Product Detail" at bounding box center [66, 105] width 88 height 19
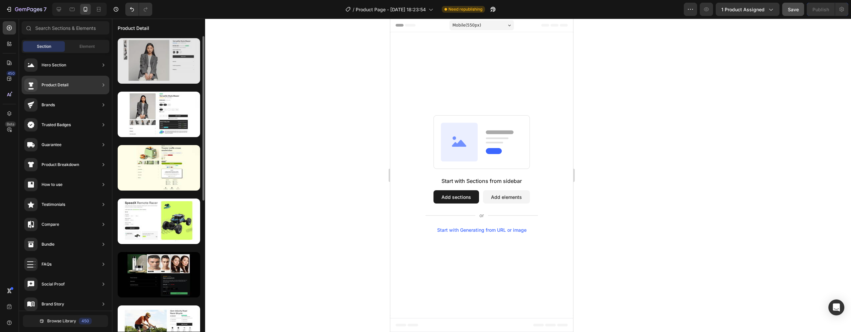
click at [151, 77] on div at bounding box center [159, 61] width 82 height 46
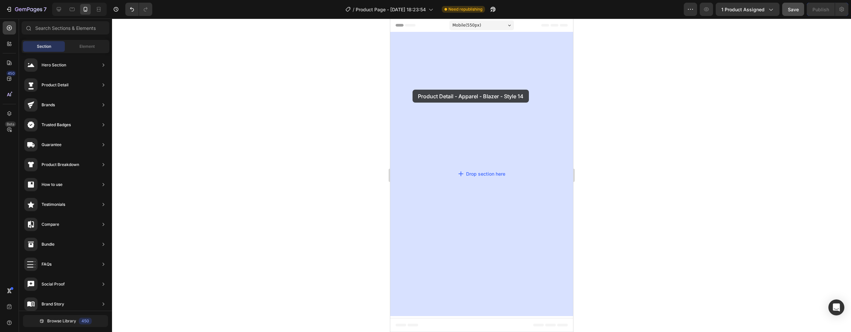
drag, startPoint x: 563, startPoint y: 93, endPoint x: 424, endPoint y: 89, distance: 138.4
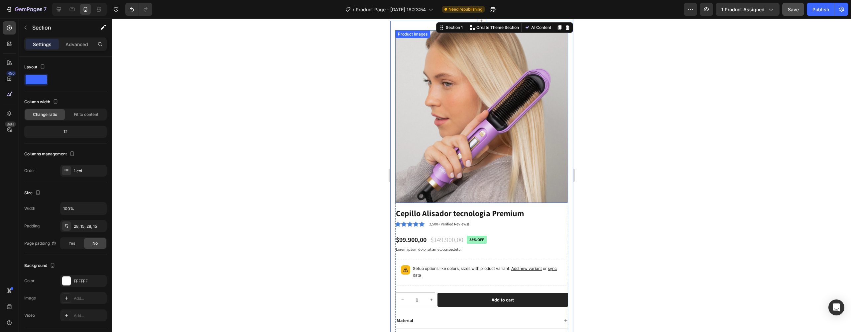
scroll to position [0, 0]
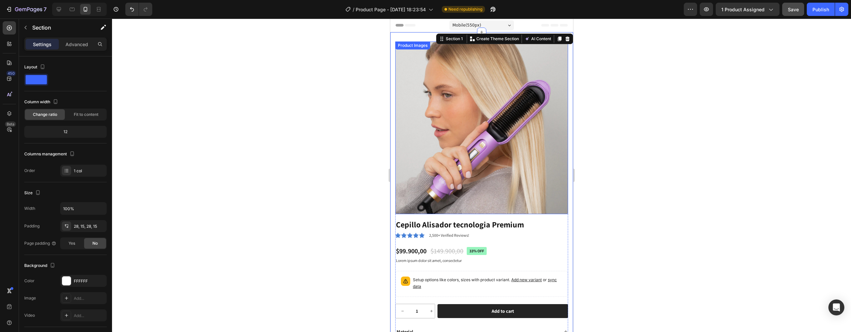
click at [488, 124] on img at bounding box center [481, 128] width 173 height 173
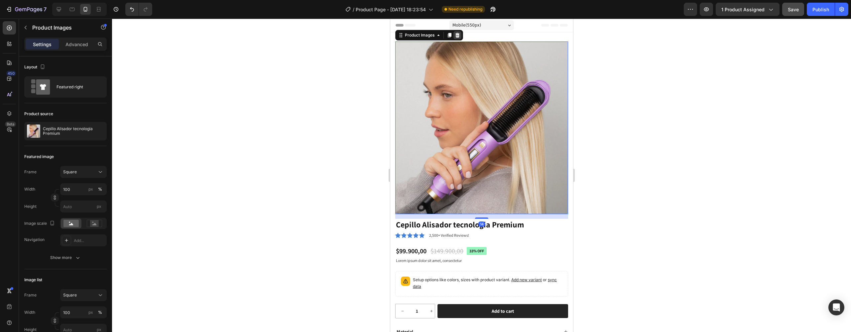
click at [459, 36] on icon at bounding box center [457, 35] width 4 height 5
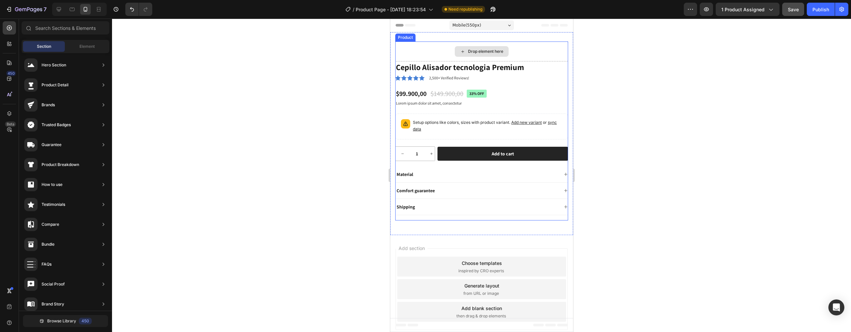
click at [463, 61] on div "Drop element here" at bounding box center [481, 52] width 173 height 20
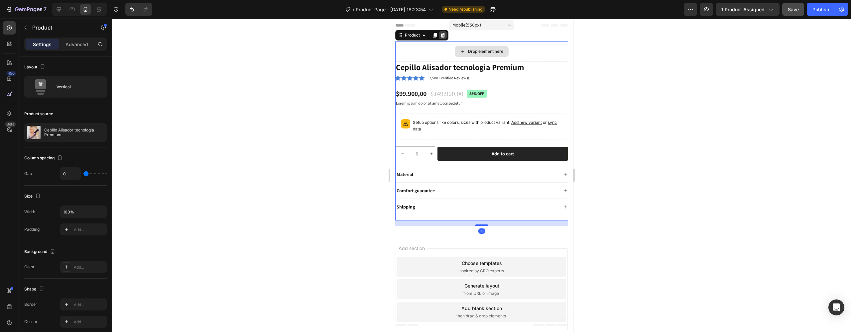
click at [444, 37] on icon at bounding box center [443, 35] width 4 height 5
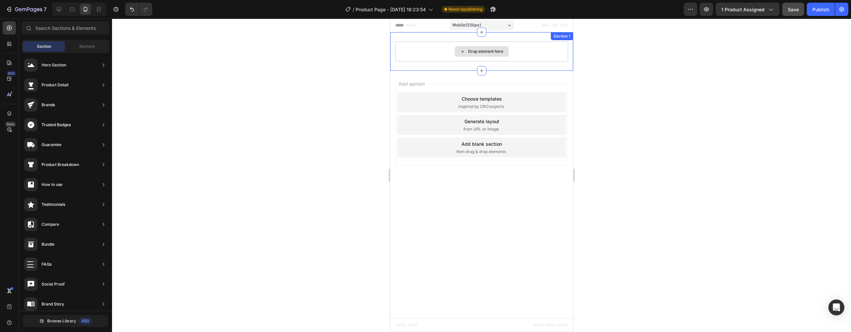
click at [454, 62] on div "Drop element here Section 1" at bounding box center [481, 51] width 183 height 39
click at [457, 52] on div "Drop element here" at bounding box center [481, 51] width 54 height 11
click at [454, 50] on div "Drop element here" at bounding box center [481, 52] width 173 height 20
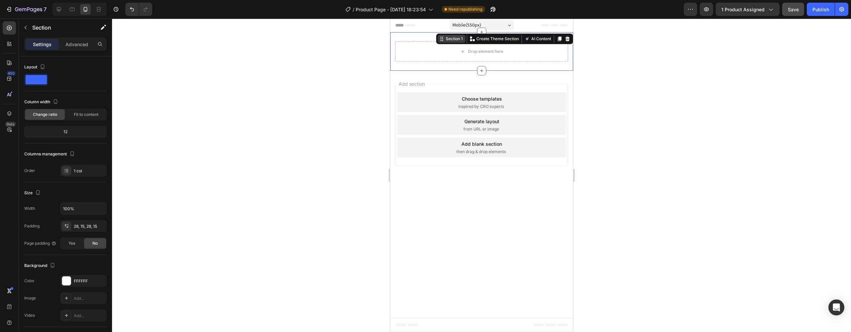
click at [444, 42] on div "Section 1" at bounding box center [452, 39] width 28 height 8
click at [13, 48] on div at bounding box center [9, 43] width 13 height 13
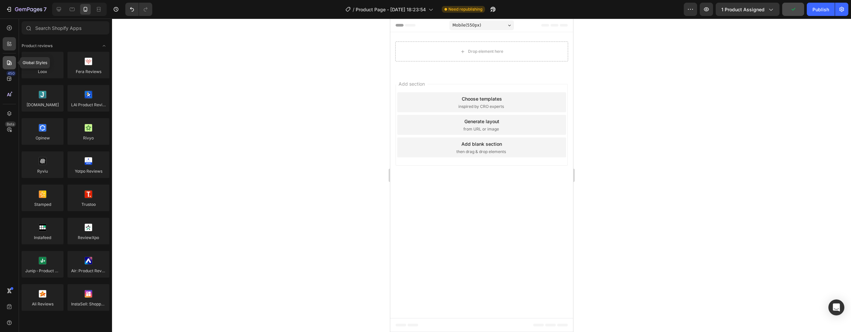
click at [8, 63] on icon at bounding box center [9, 63] width 7 height 7
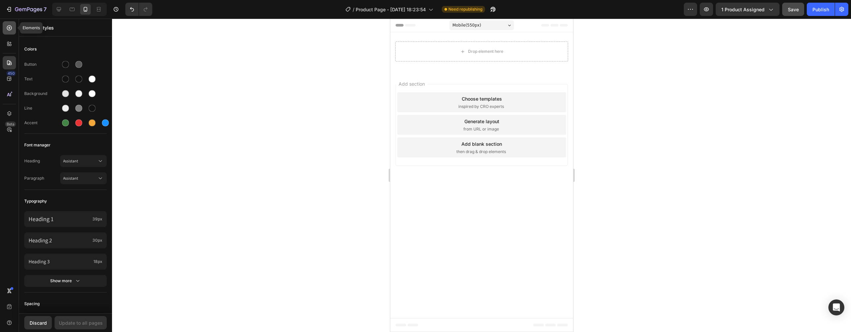
click at [7, 31] on icon at bounding box center [9, 28] width 7 height 7
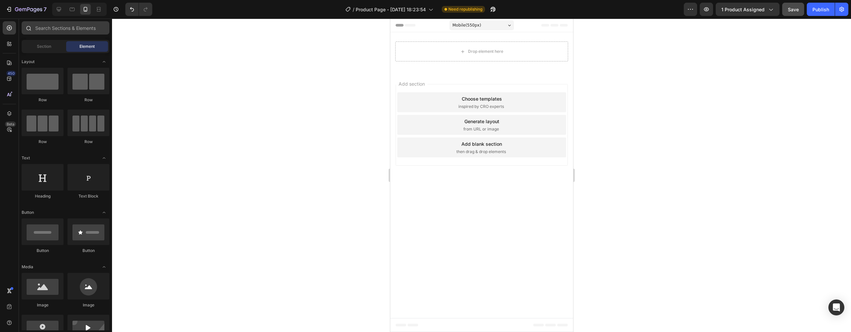
scroll to position [1738, 0]
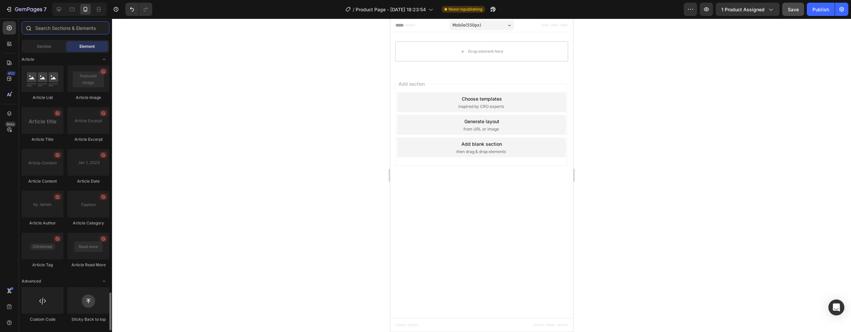
click at [65, 31] on input "text" at bounding box center [66, 27] width 88 height 13
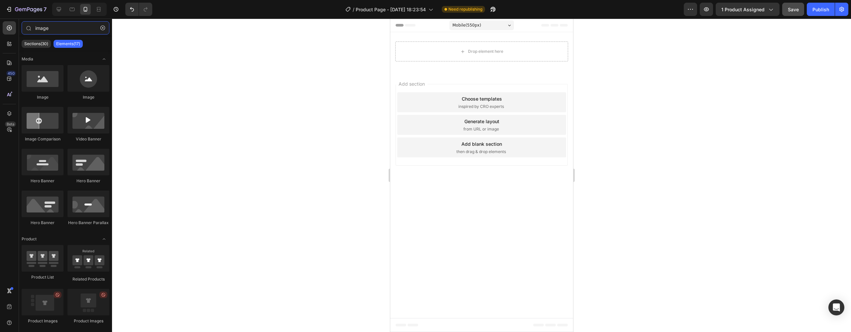
type input "image"
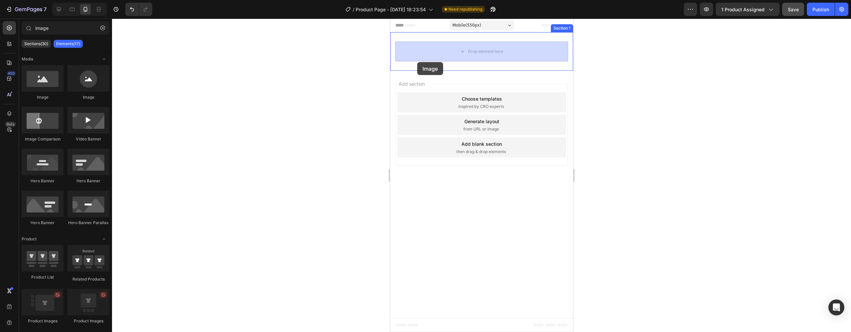
drag, startPoint x: 576, startPoint y: 95, endPoint x: 417, endPoint y: 62, distance: 163.0
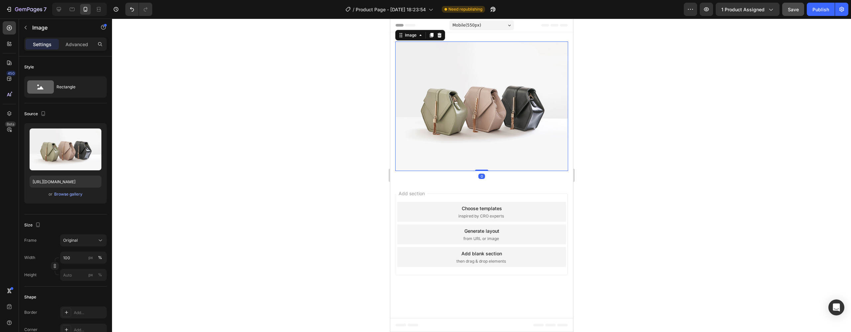
click at [427, 73] on img at bounding box center [481, 107] width 173 height 130
click at [76, 46] on p "Advanced" at bounding box center [76, 44] width 23 height 7
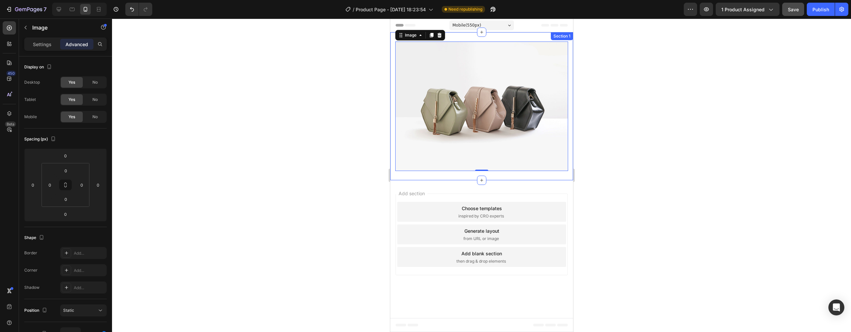
click at [393, 43] on div "Image 0 Section 1" at bounding box center [481, 106] width 183 height 148
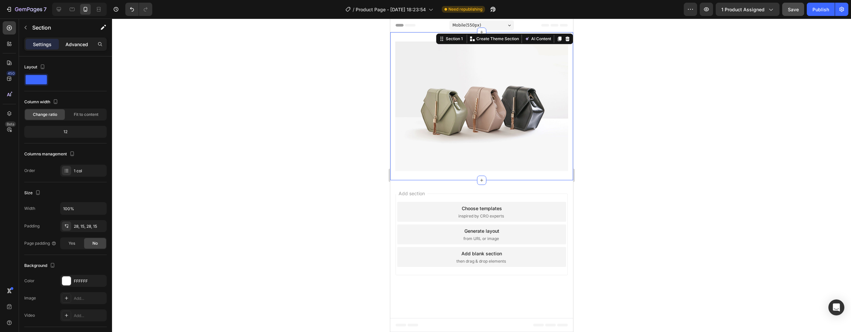
click at [80, 45] on p "Advanced" at bounding box center [76, 44] width 23 height 7
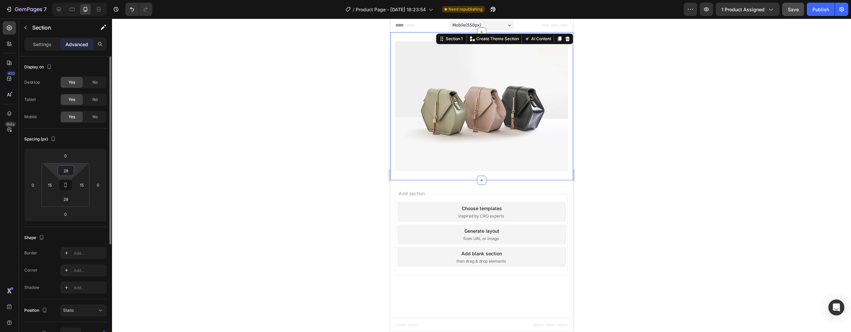
click at [63, 169] on input "28" at bounding box center [65, 171] width 13 height 10
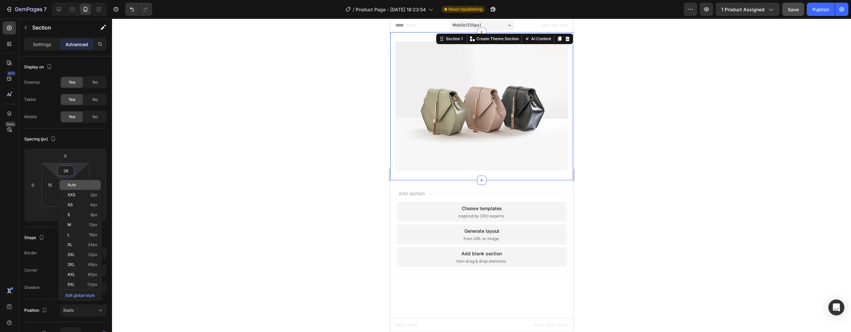
click at [80, 181] on div "Auto" at bounding box center [80, 185] width 41 height 10
type input "Auto"
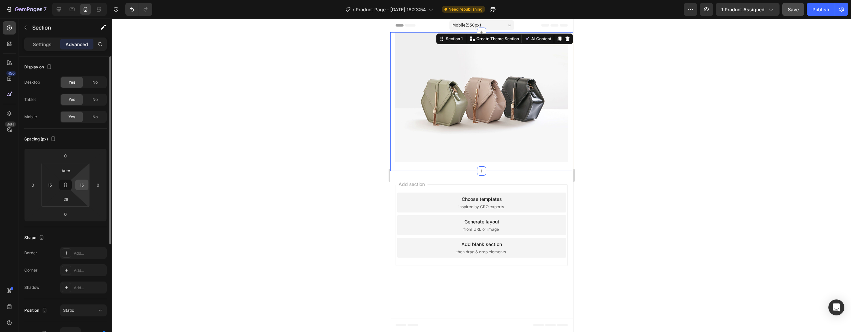
click at [81, 183] on input "15" at bounding box center [82, 185] width 10 height 10
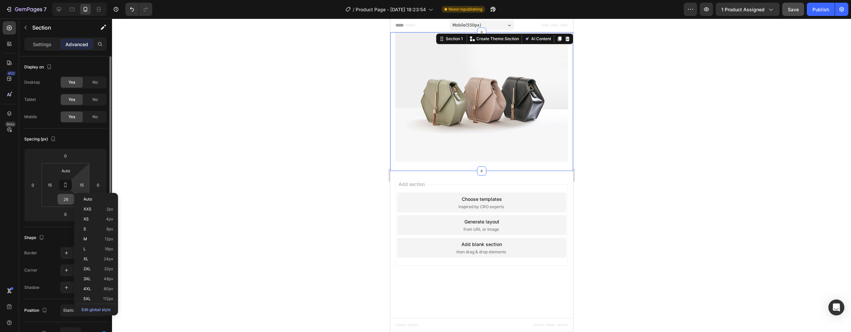
drag, startPoint x: 91, startPoint y: 200, endPoint x: 73, endPoint y: 195, distance: 18.1
click at [91, 200] on span "Auto" at bounding box center [87, 199] width 9 height 5
type input "Auto"
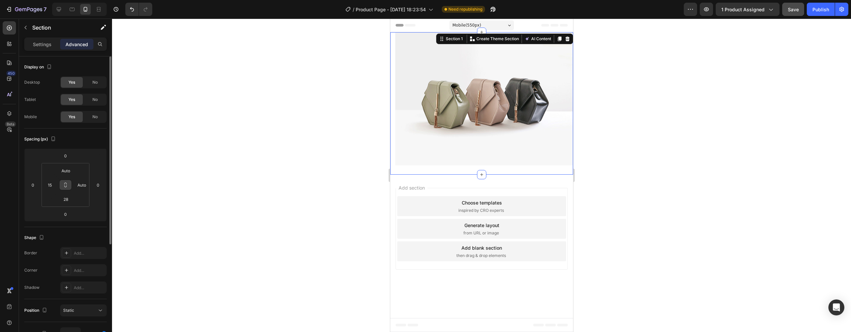
click at [60, 189] on button at bounding box center [65, 185] width 13 height 11
click at [49, 184] on input "15" at bounding box center [50, 185] width 10 height 10
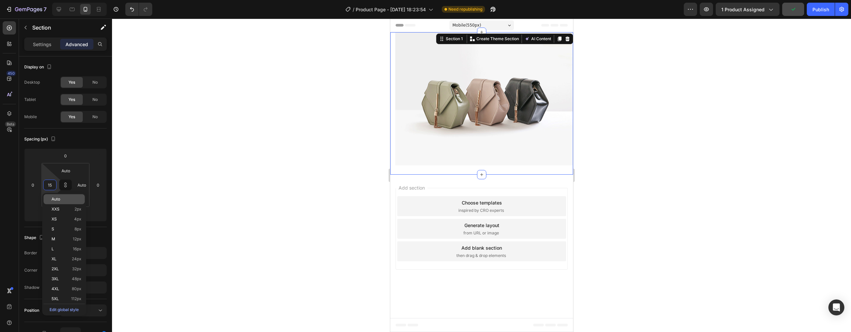
type input "15"
click at [64, 195] on div "Auto" at bounding box center [64, 199] width 41 height 10
type input "Auto"
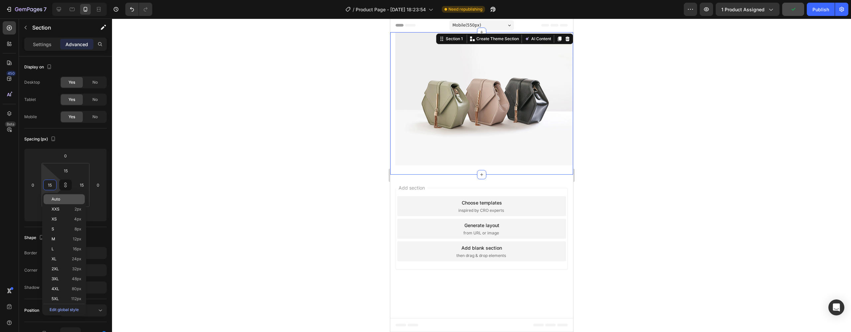
type input "Auto"
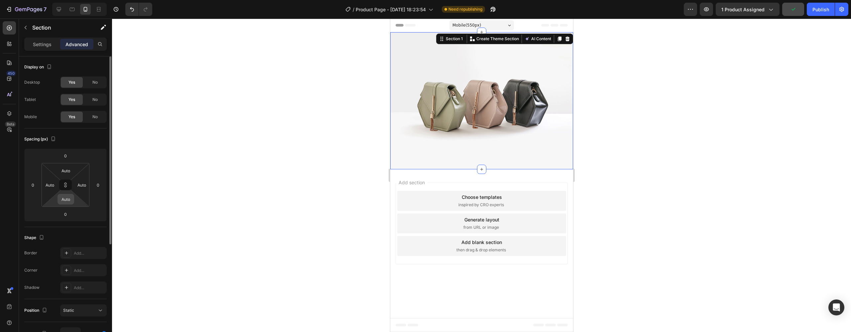
click at [68, 201] on input "Auto" at bounding box center [65, 199] width 13 height 10
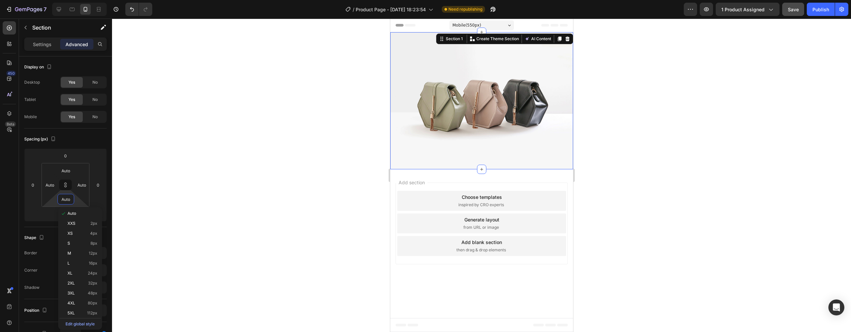
click at [401, 127] on img at bounding box center [481, 100] width 183 height 137
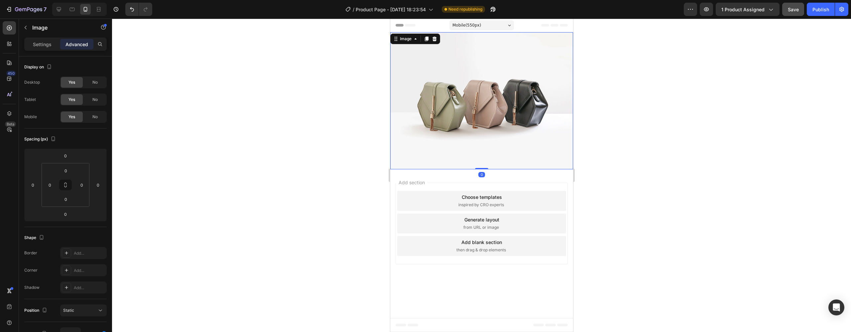
click at [417, 123] on img at bounding box center [481, 100] width 183 height 137
click at [45, 49] on div "Settings" at bounding box center [42, 44] width 33 height 11
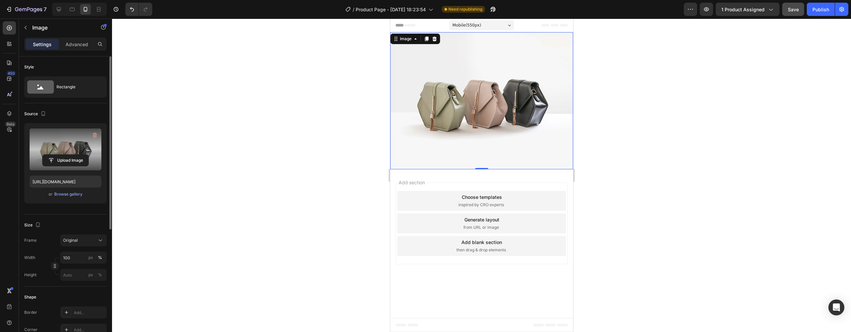
click at [59, 143] on label at bounding box center [66, 150] width 72 height 42
click at [59, 155] on input "file" at bounding box center [66, 160] width 46 height 11
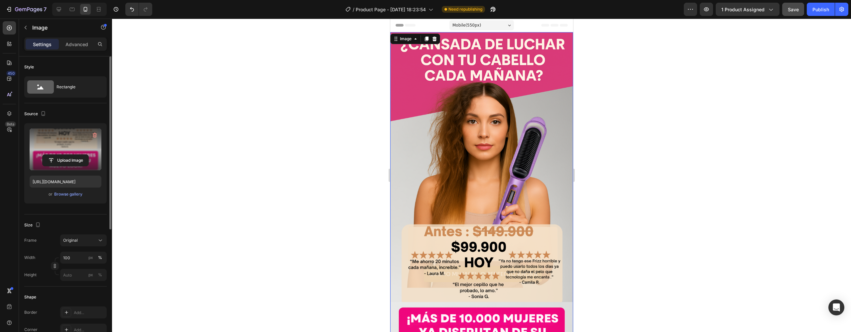
type input "[URL][DOMAIN_NAME]"
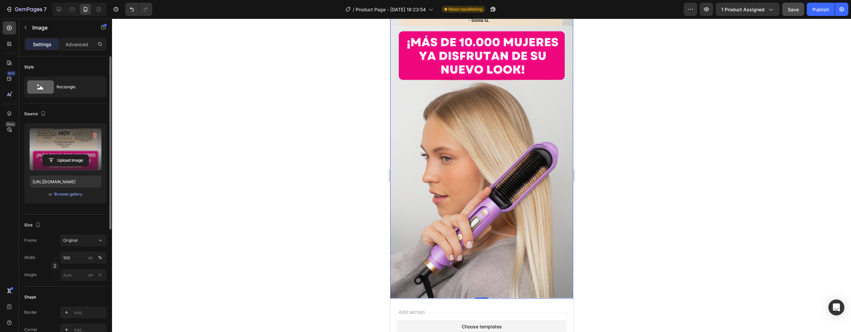
scroll to position [353, 0]
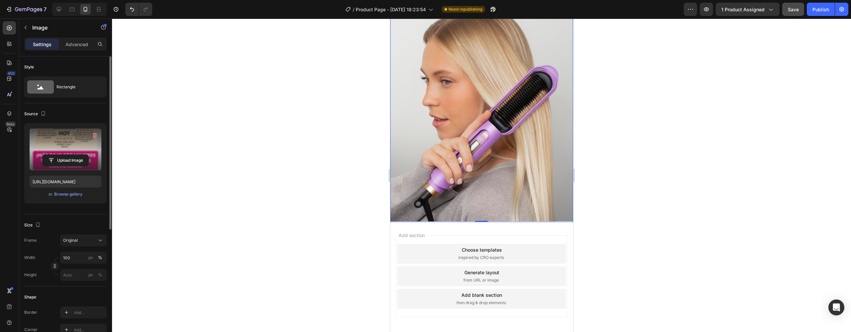
click at [504, 300] on div "then drag & drop elements" at bounding box center [481, 303] width 51 height 6
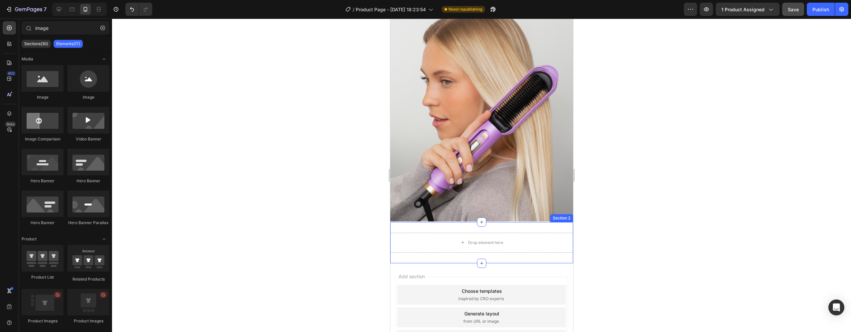
click at [469, 222] on div "Drop element here Section 2" at bounding box center [481, 242] width 183 height 41
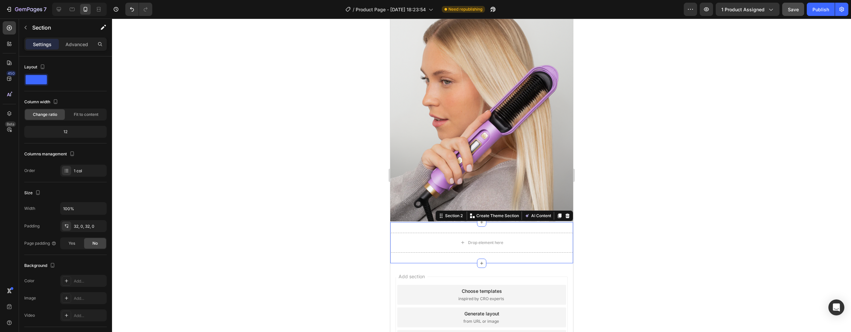
click at [75, 51] on div "Settings Advanced" at bounding box center [65, 47] width 93 height 19
click at [75, 49] on div "Settings Advanced" at bounding box center [65, 44] width 82 height 13
click at [75, 47] on p "Advanced" at bounding box center [76, 44] width 23 height 7
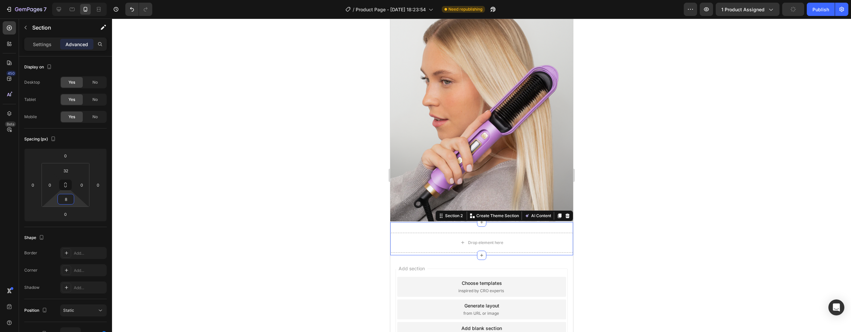
type input "10"
click at [66, 0] on html "7 / Product Page - [DATE] 18:23:54 Need republishing Preview 1 product assigned…" at bounding box center [425, 0] width 851 height 0
click at [66, 186] on icon at bounding box center [65, 185] width 5 height 5
click at [62, 169] on input "32" at bounding box center [65, 171] width 13 height 10
type input "2"
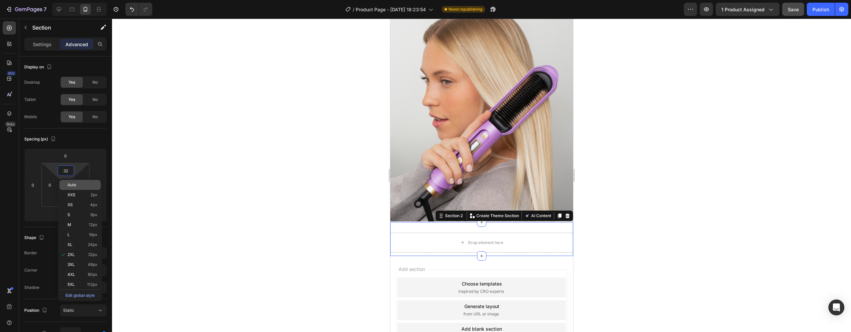
type input "2"
click at [69, 185] on span "Auto" at bounding box center [71, 185] width 9 height 5
type input "Auto"
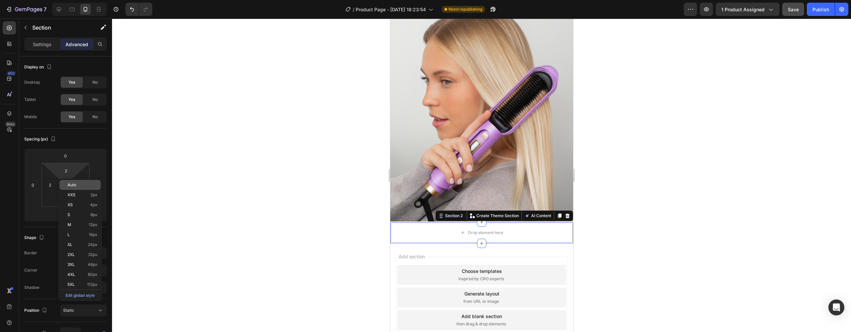
type input "Auto"
click at [14, 60] on div at bounding box center [9, 62] width 13 height 13
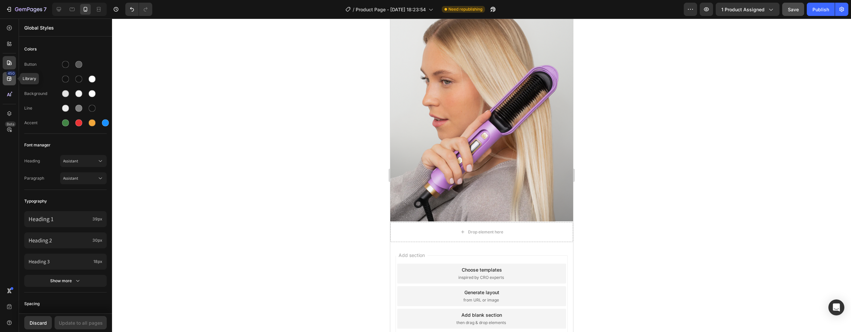
click at [8, 75] on div "450" at bounding box center [11, 73] width 10 height 5
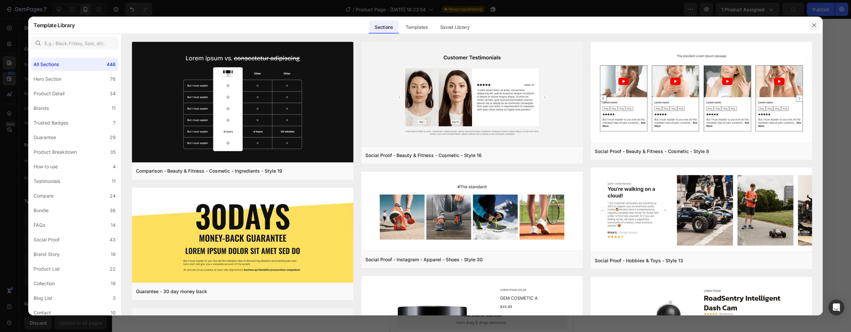
click at [814, 23] on icon "button" at bounding box center [814, 25] width 5 height 5
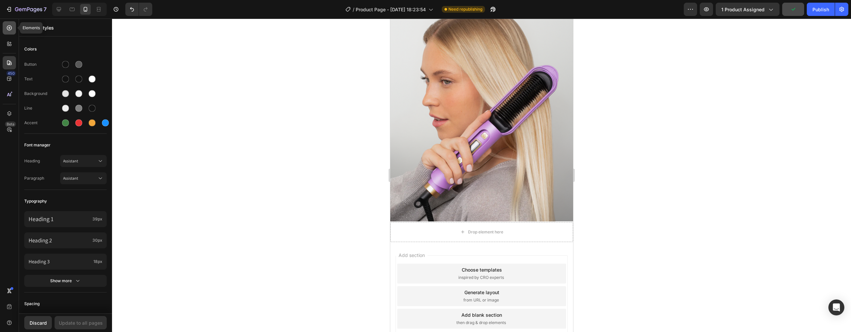
click at [9, 31] on icon at bounding box center [9, 28] width 7 height 7
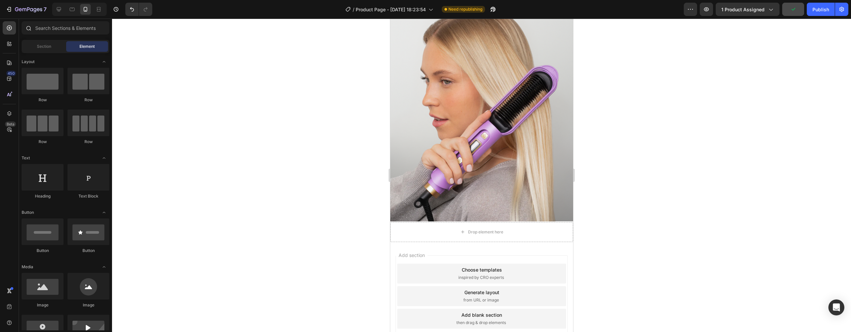
scroll to position [1738, 0]
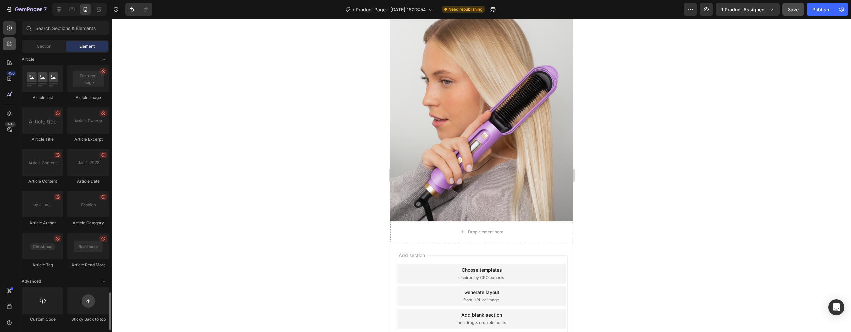
click at [10, 44] on icon at bounding box center [9, 44] width 7 height 7
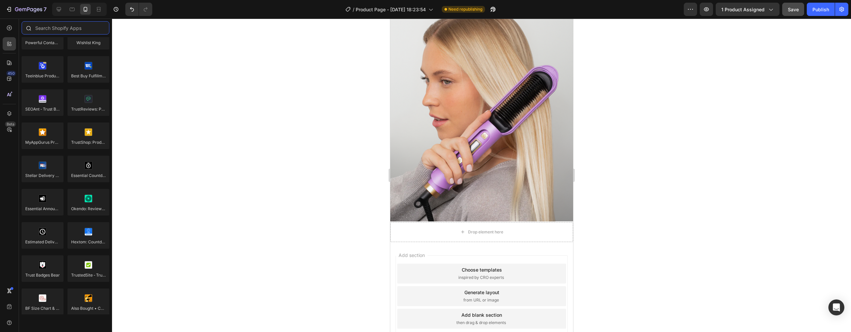
click at [47, 26] on input "text" at bounding box center [66, 27] width 88 height 13
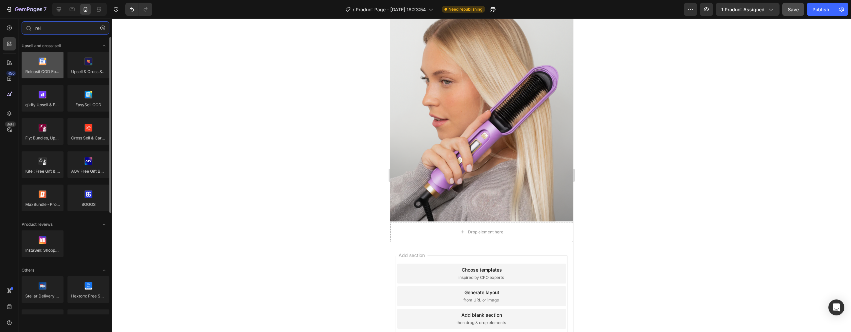
type input "rel"
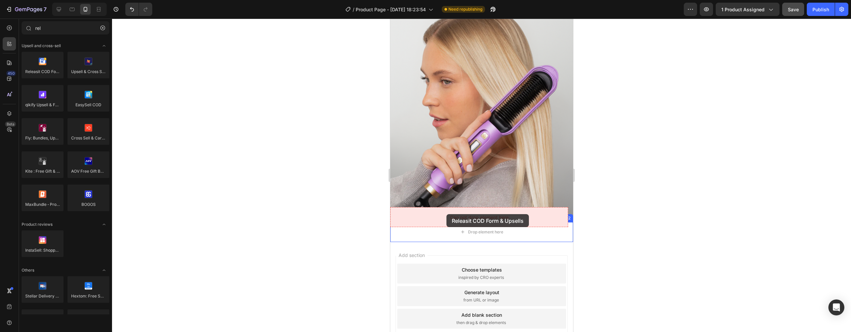
drag, startPoint x: 436, startPoint y: 80, endPoint x: 445, endPoint y: 213, distance: 132.6
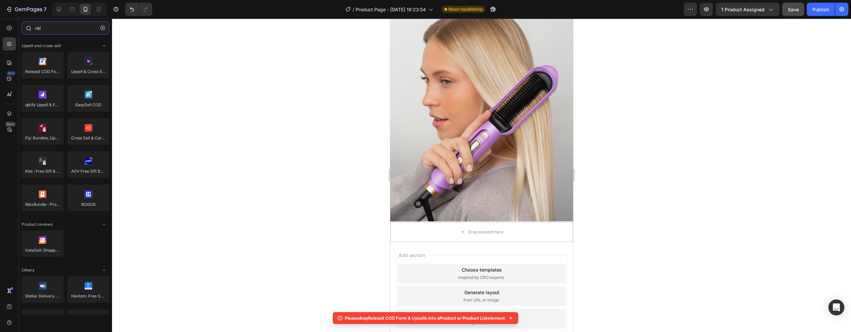
click at [55, 27] on input "rel" at bounding box center [66, 27] width 88 height 13
click at [103, 26] on icon "button" at bounding box center [102, 28] width 5 height 5
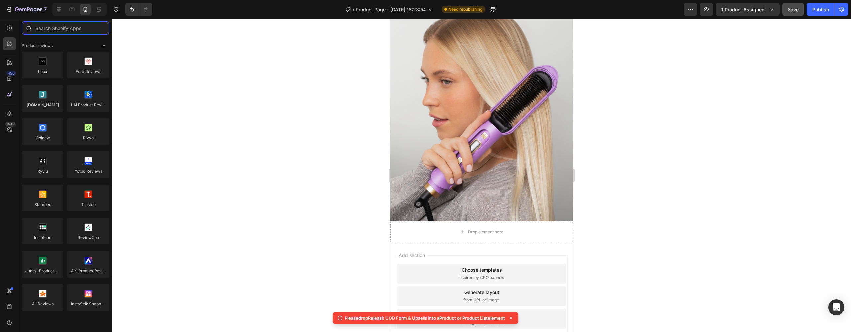
click at [76, 26] on input "text" at bounding box center [66, 27] width 88 height 13
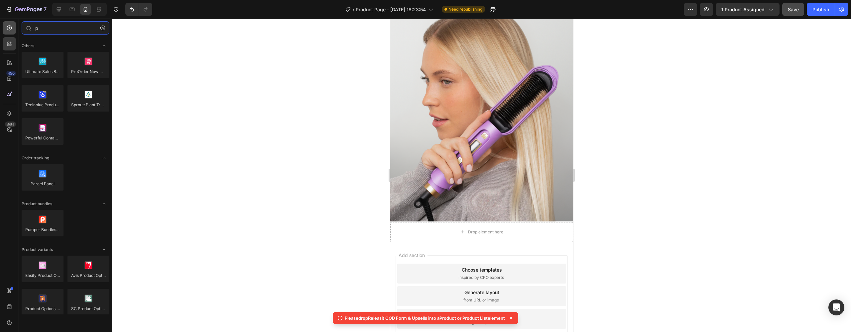
type input "p"
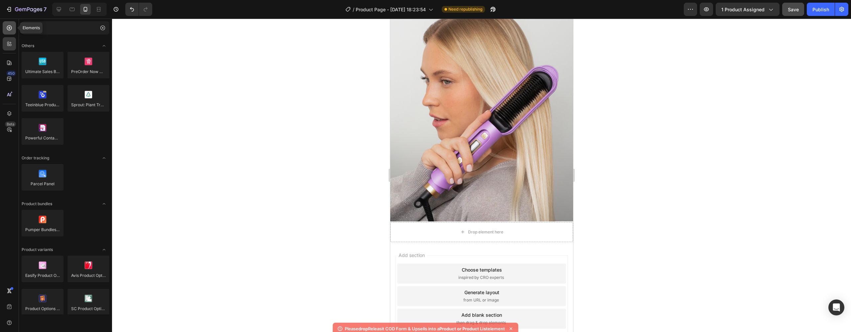
click at [5, 31] on div at bounding box center [9, 27] width 13 height 13
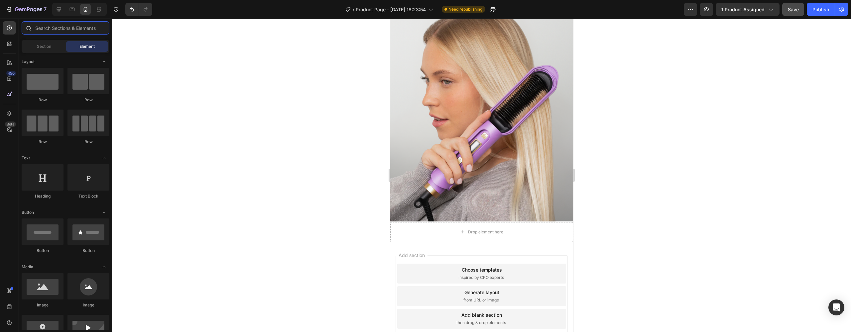
click at [62, 27] on input "text" at bounding box center [66, 27] width 88 height 13
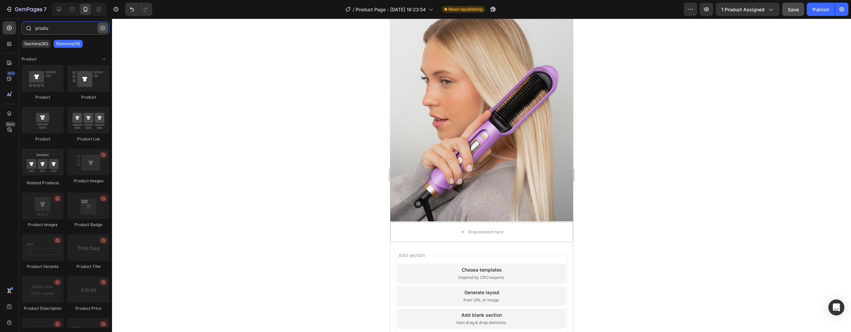
type input "produ"
click at [106, 30] on button "button" at bounding box center [102, 28] width 11 height 11
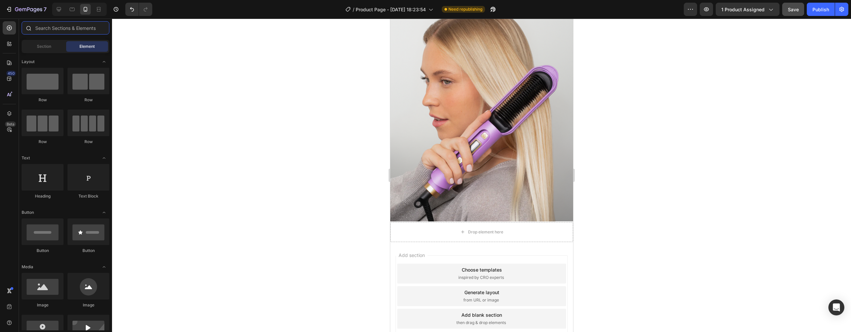
click at [92, 31] on input "text" at bounding box center [66, 27] width 88 height 13
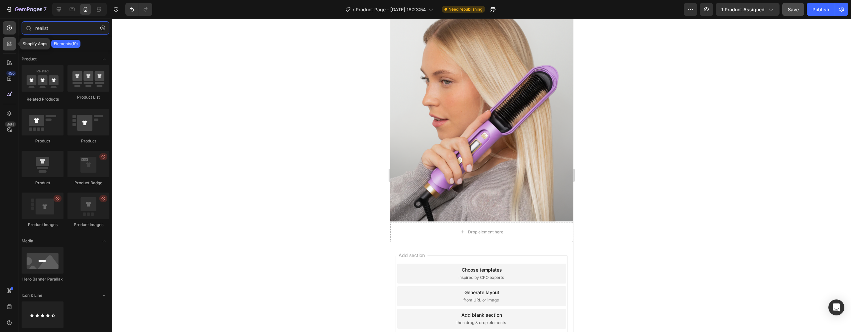
type input "realist"
click at [5, 45] on div at bounding box center [9, 43] width 13 height 13
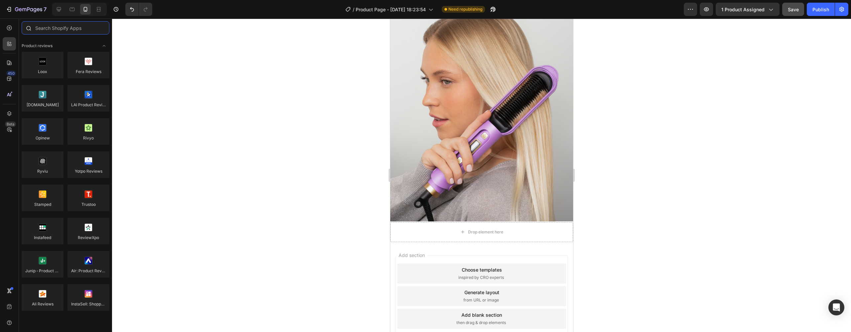
click at [61, 31] on input "text" at bounding box center [66, 27] width 88 height 13
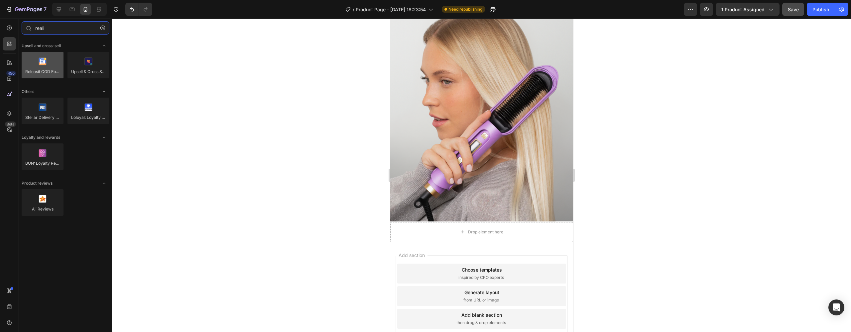
type input "reali"
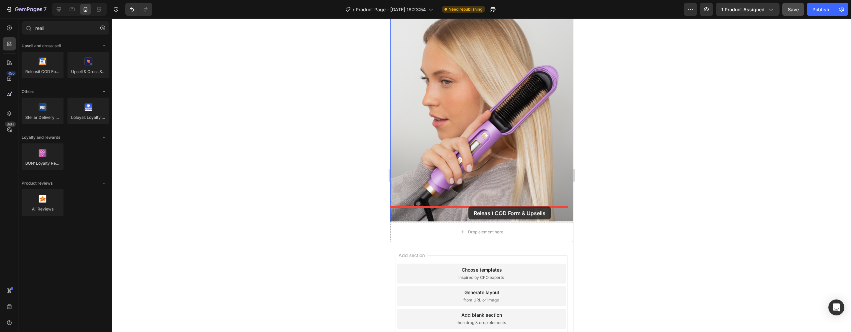
drag, startPoint x: 429, startPoint y: 84, endPoint x: 468, endPoint y: 207, distance: 128.6
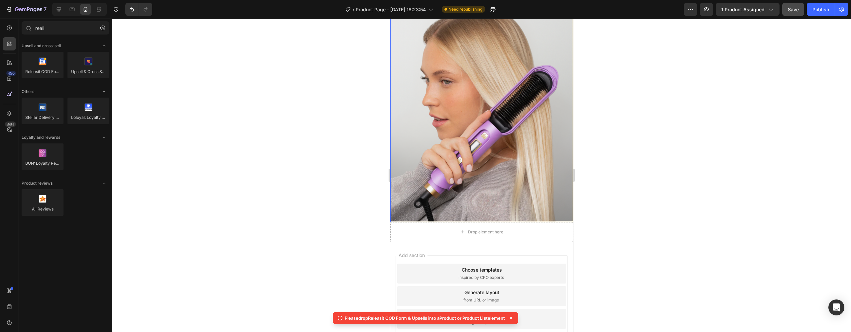
scroll to position [363, 0]
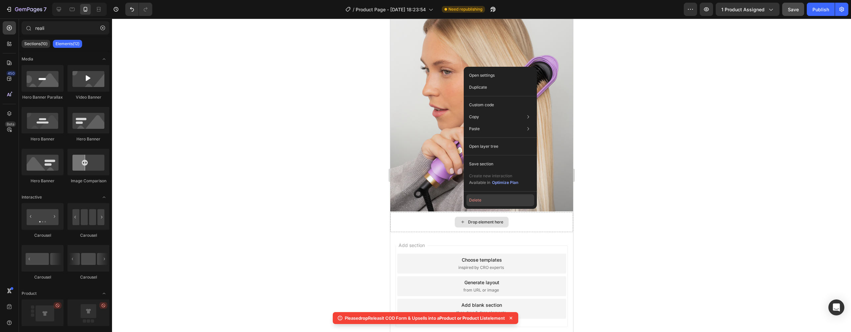
click at [475, 204] on button "Delete" at bounding box center [500, 200] width 68 height 12
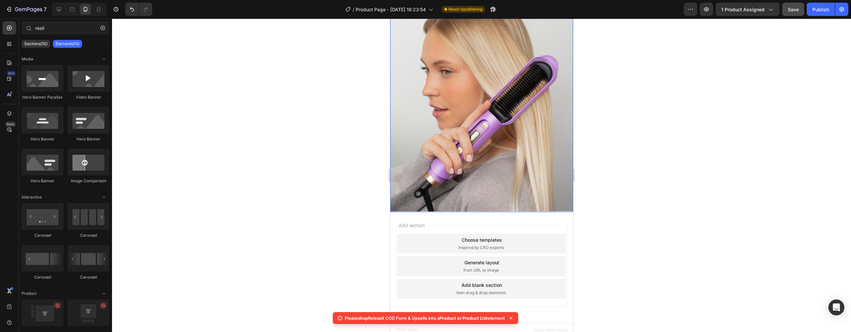
scroll to position [353, 0]
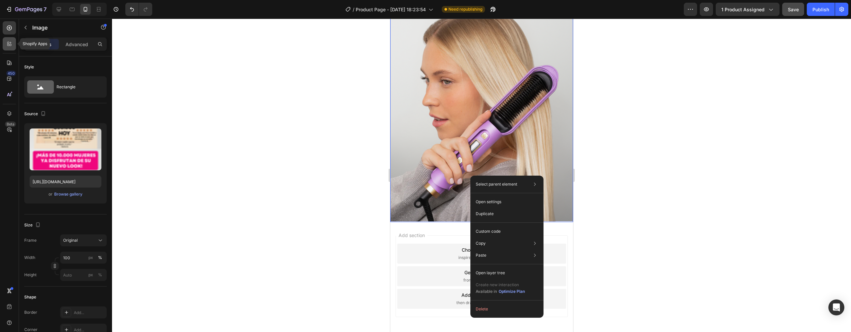
click at [10, 46] on icon at bounding box center [11, 45] width 2 height 2
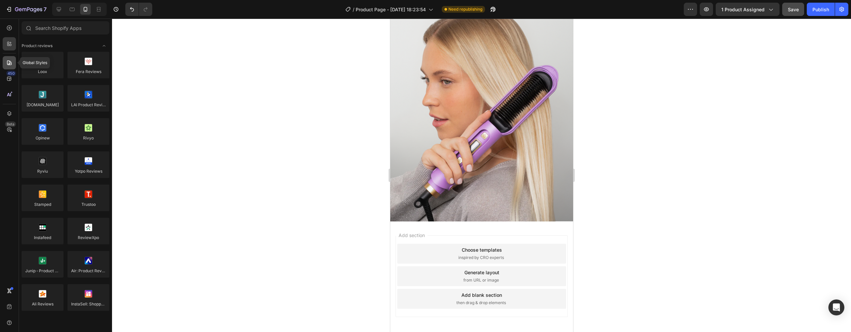
click at [8, 67] on div at bounding box center [9, 62] width 13 height 13
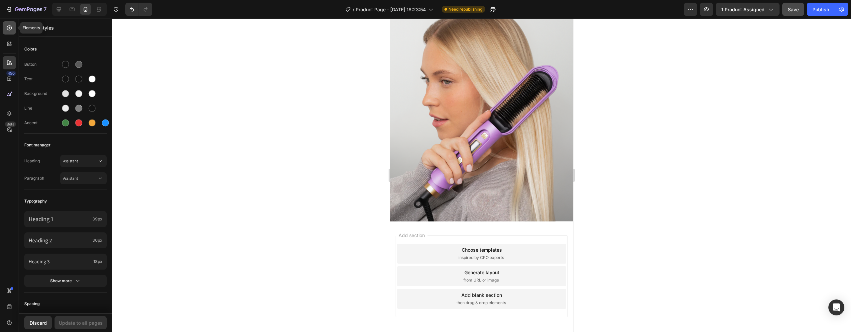
click at [10, 29] on icon at bounding box center [9, 28] width 7 height 7
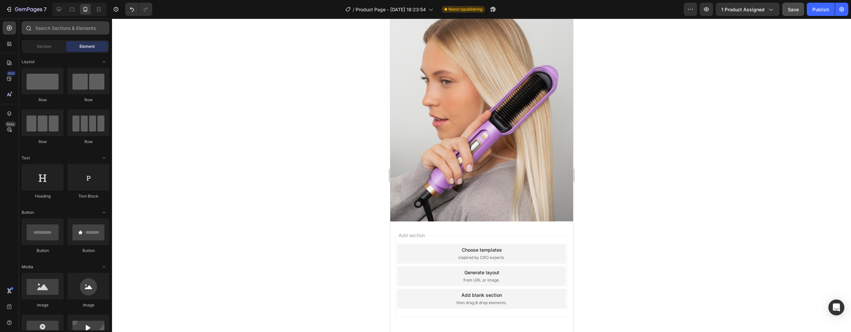
scroll to position [1738, 0]
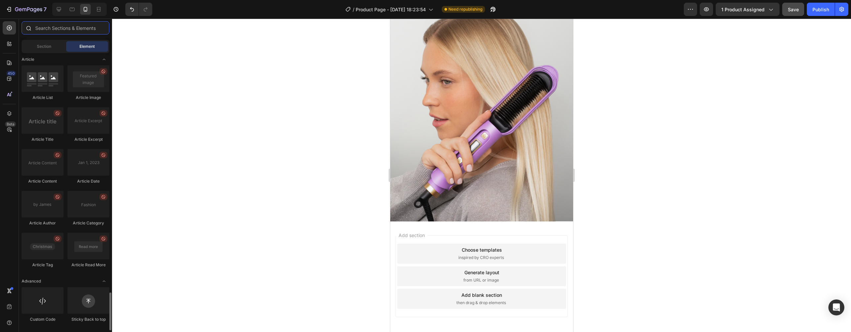
click at [54, 28] on input "text" at bounding box center [66, 27] width 88 height 13
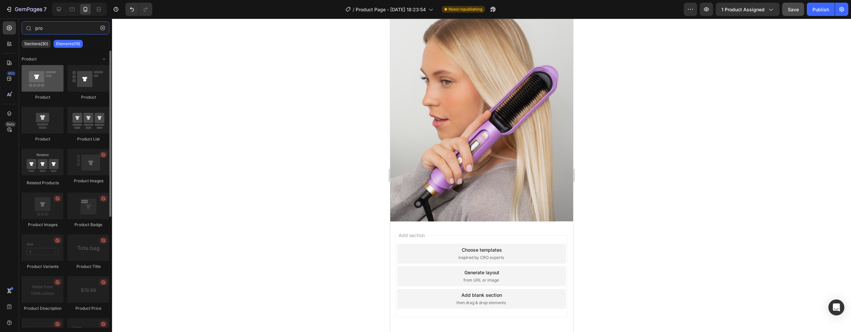
type input "pro"
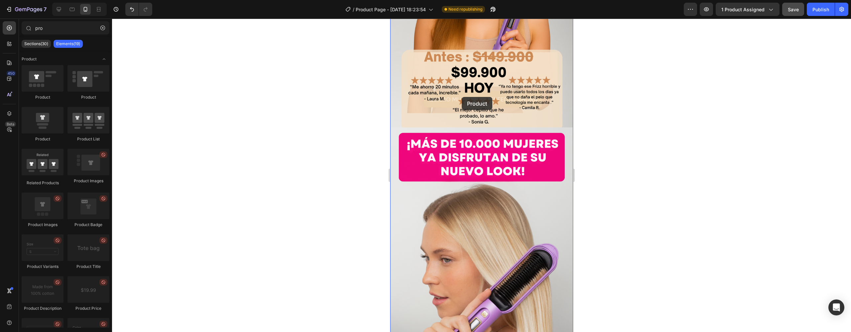
scroll to position [353, 0]
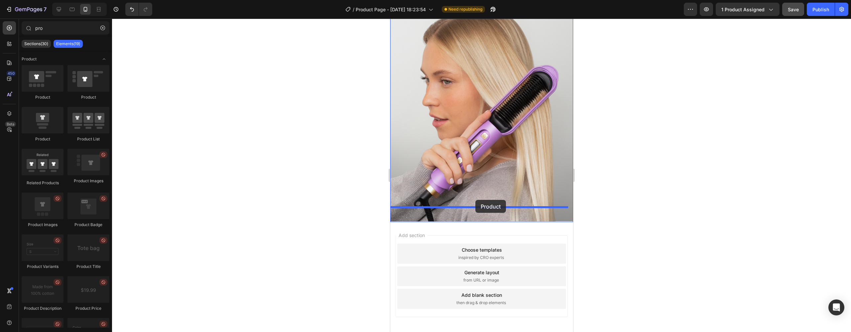
drag, startPoint x: 442, startPoint y: 103, endPoint x: 475, endPoint y: 200, distance: 102.1
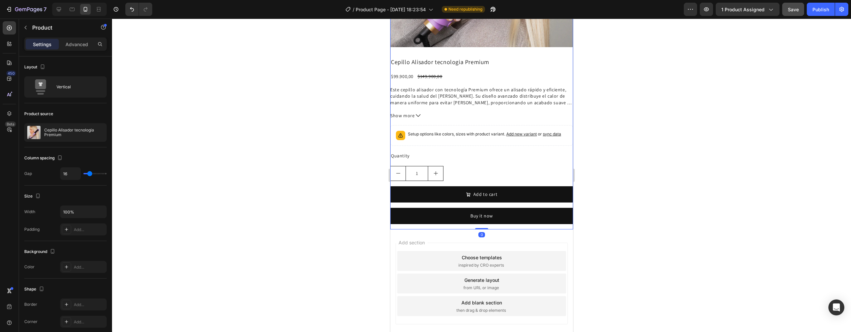
scroll to position [579, 0]
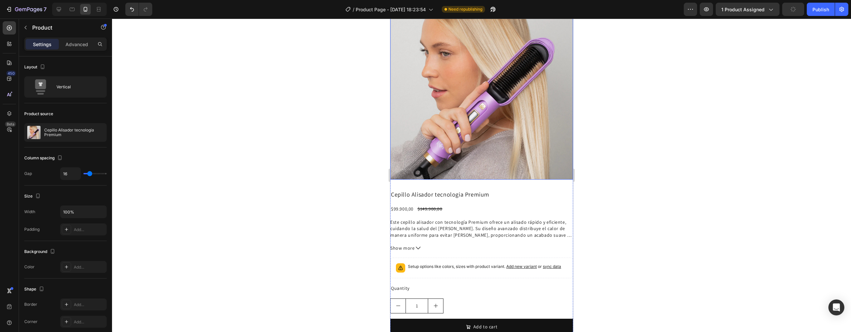
click at [464, 141] on img at bounding box center [481, 88] width 183 height 183
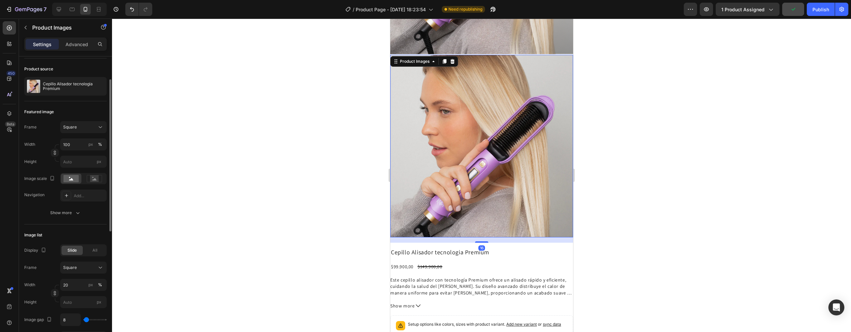
scroll to position [98, 0]
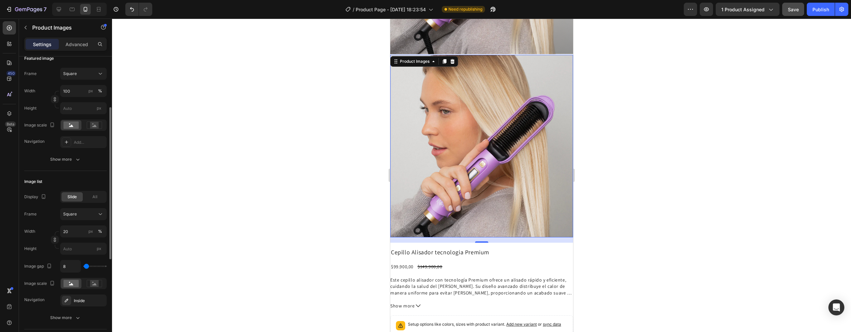
drag, startPoint x: 552, startPoint y: 142, endPoint x: 527, endPoint y: 143, distance: 24.3
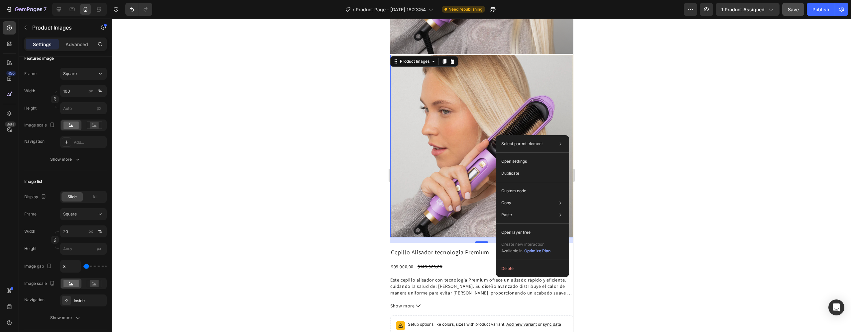
click at [488, 136] on img at bounding box center [481, 146] width 183 height 183
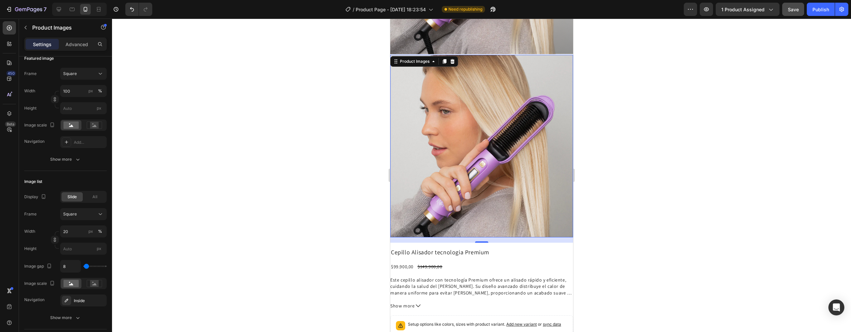
drag, startPoint x: 490, startPoint y: 176, endPoint x: 486, endPoint y: 176, distance: 3.7
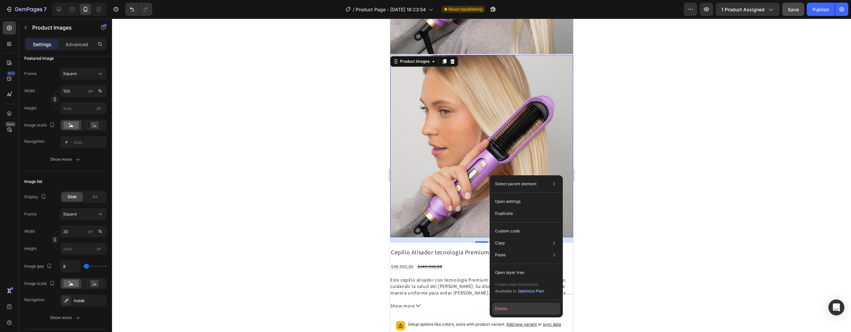
click at [509, 311] on button "Delete" at bounding box center [526, 309] width 68 height 12
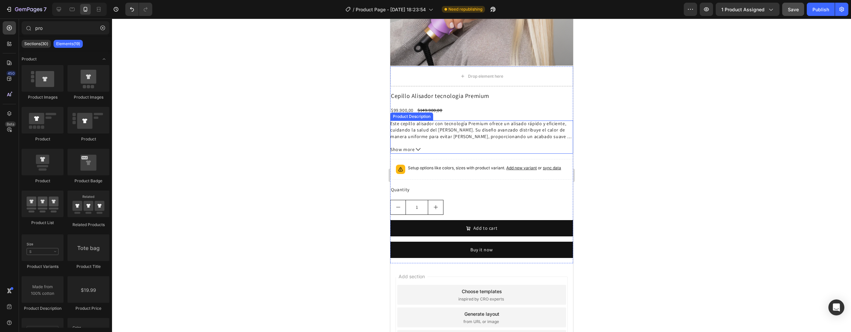
scroll to position [482, 0]
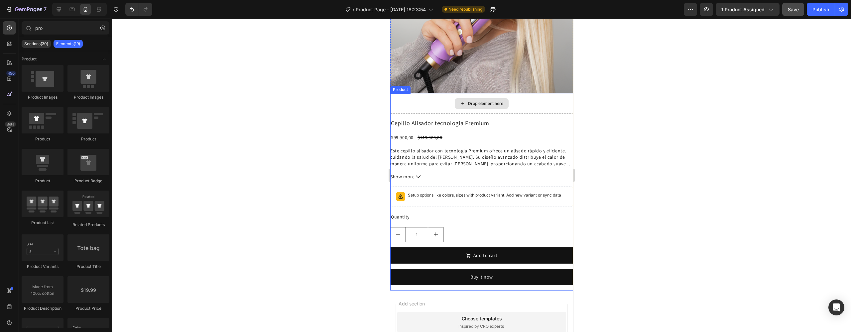
click at [437, 98] on div "Drop element here" at bounding box center [481, 104] width 183 height 20
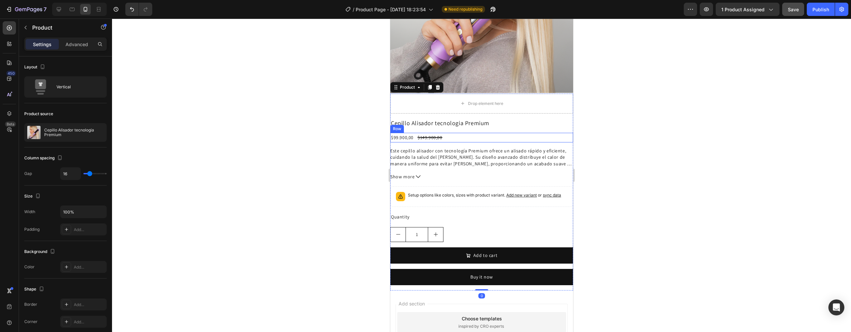
click at [449, 133] on div "$99.900,00 Product Price Product Price $149.900,00 Product Price Product Price …" at bounding box center [481, 138] width 183 height 10
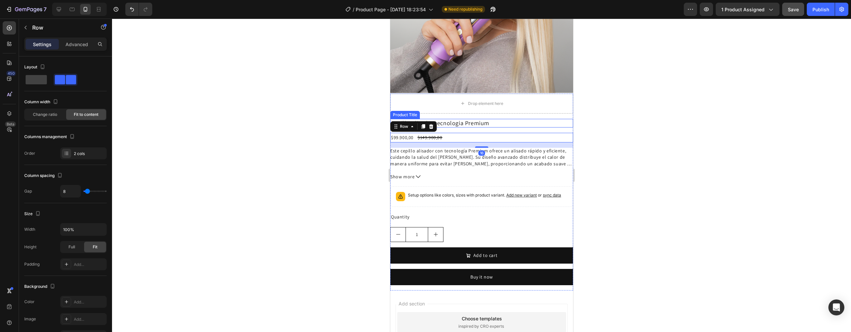
click at [466, 119] on h2 "Cepillo Alisador tecnologia Premium" at bounding box center [481, 123] width 183 height 9
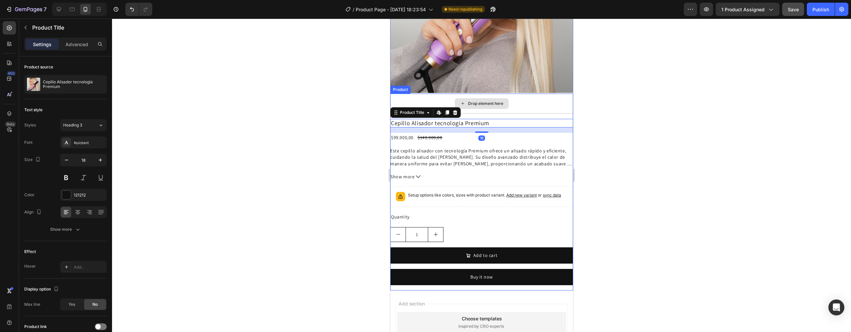
click at [428, 94] on div "Drop element here" at bounding box center [481, 104] width 183 height 20
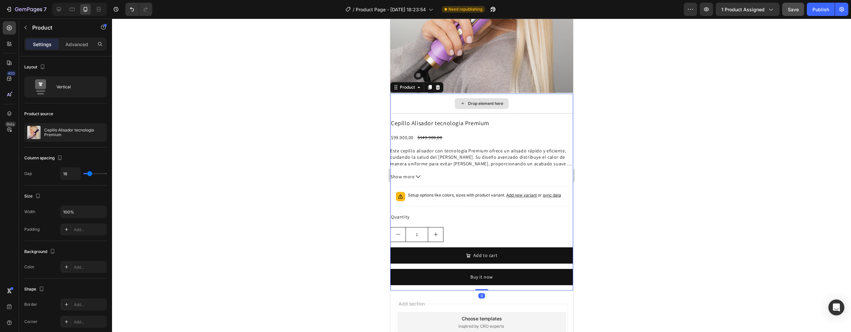
click at [454, 98] on div "Drop element here" at bounding box center [481, 103] width 54 height 11
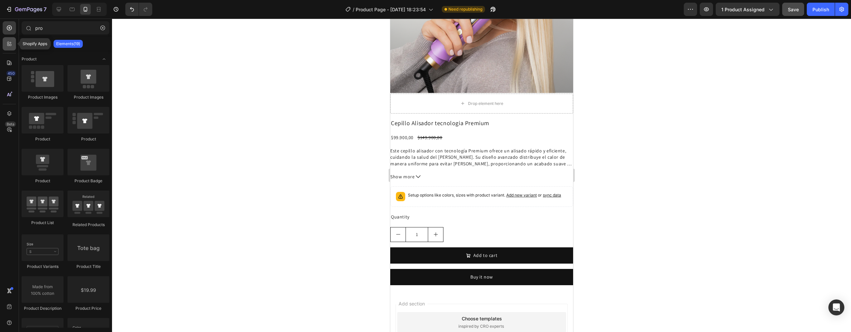
click at [9, 45] on icon at bounding box center [8, 45] width 2 height 2
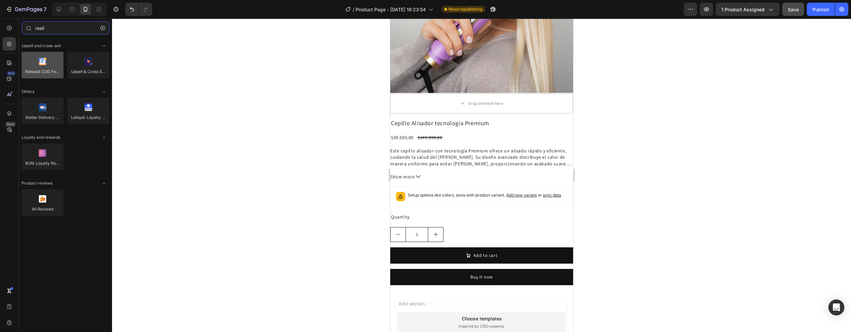
type input "reali"
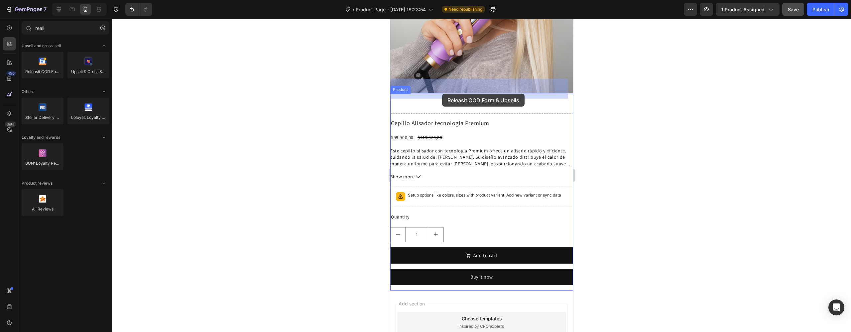
drag, startPoint x: 435, startPoint y: 83, endPoint x: 430, endPoint y: 82, distance: 4.4
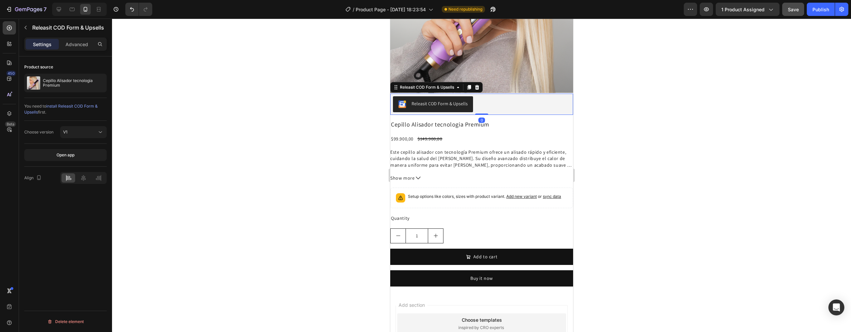
click at [457, 100] on div "Releasit COD Form & Upsells" at bounding box center [439, 103] width 56 height 7
click at [86, 181] on icon at bounding box center [83, 178] width 7 height 7
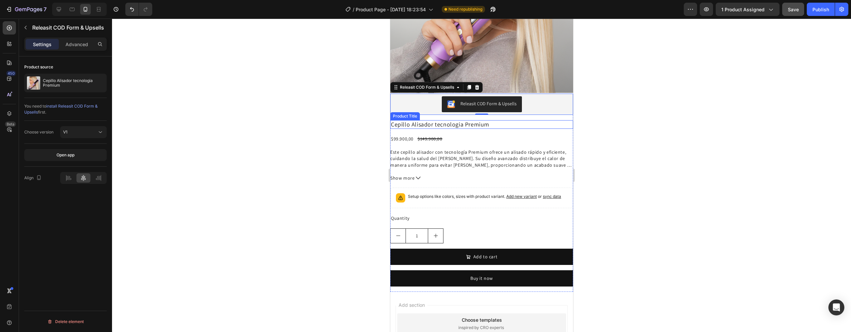
click at [465, 120] on h2 "Cepillo Alisador tecnologia Premium" at bounding box center [481, 124] width 183 height 9
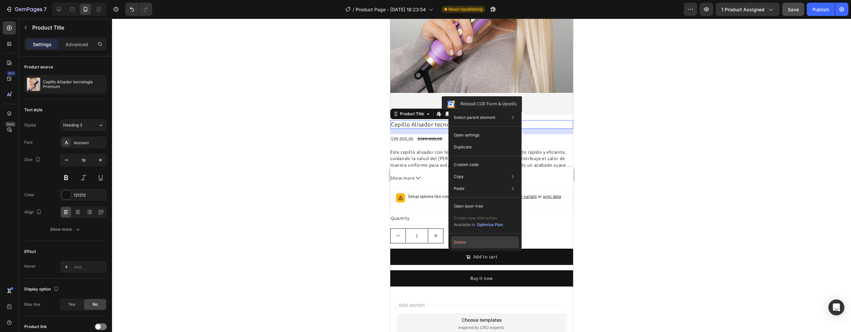
click at [460, 243] on button "Delete" at bounding box center [485, 243] width 68 height 12
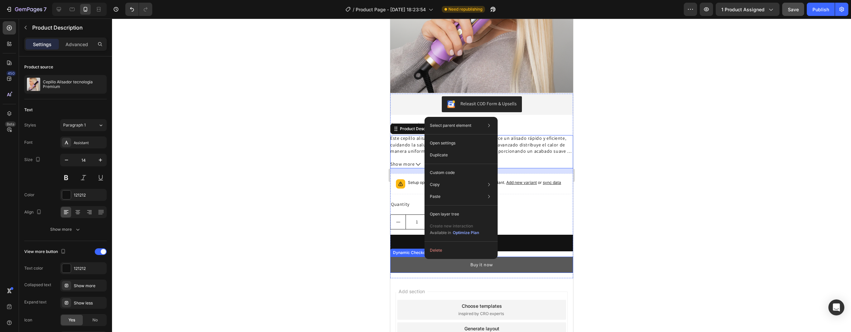
click at [443, 251] on button "Delete" at bounding box center [461, 251] width 68 height 12
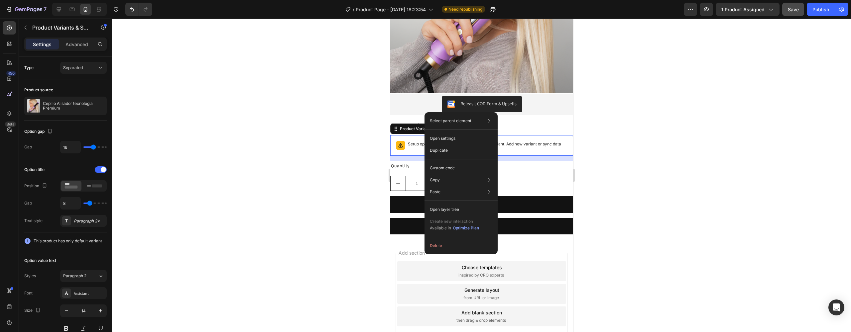
click at [438, 247] on button "Delete" at bounding box center [461, 246] width 68 height 12
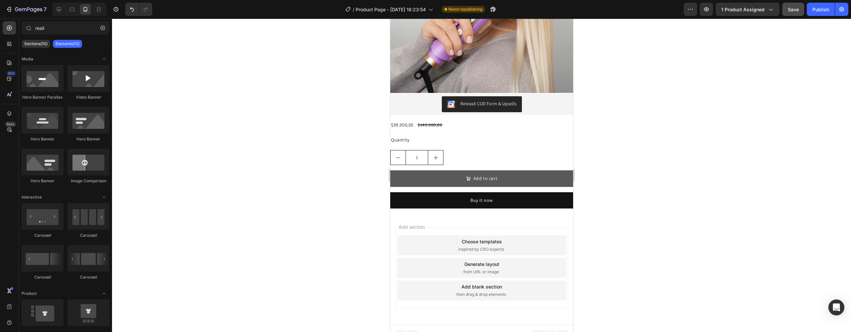
scroll to position [473, 0]
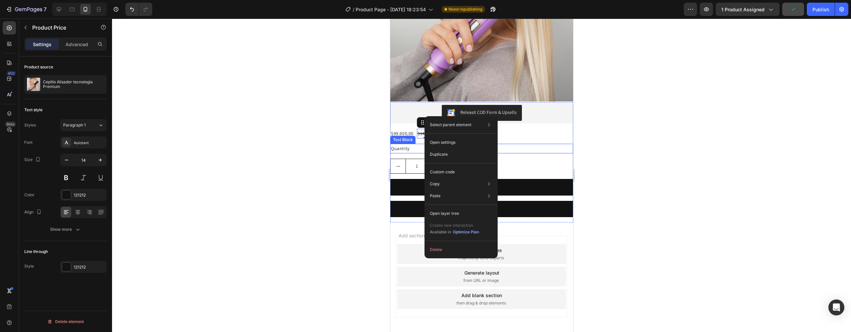
click at [413, 144] on div "Quantity Text Block" at bounding box center [481, 149] width 183 height 10
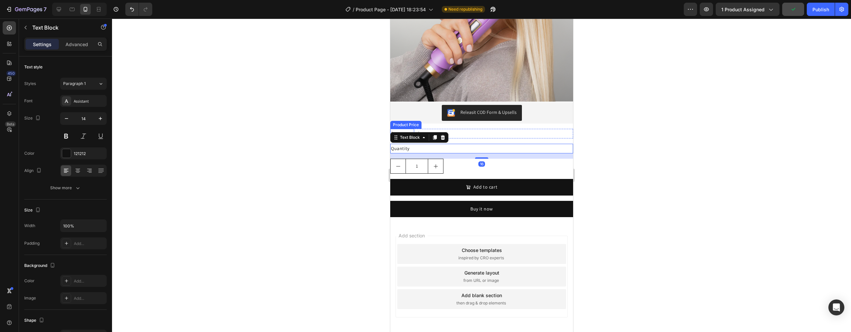
click at [410, 129] on div "$99.900,00" at bounding box center [402, 134] width 24 height 10
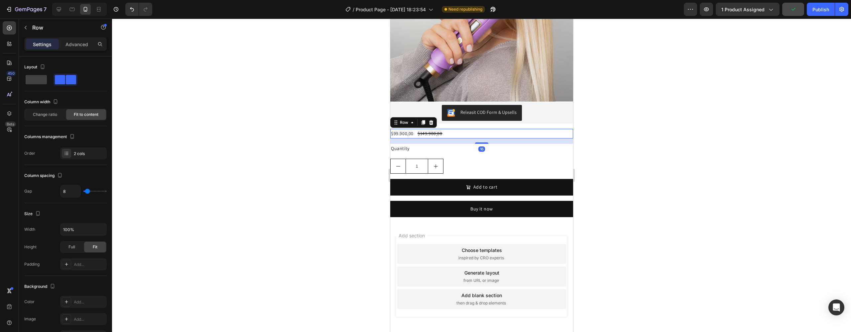
click at [468, 129] on div "$99.900,00 Product Price Product Price $149.900,00 Product Price Product Price …" at bounding box center [481, 134] width 183 height 10
click at [430, 120] on icon at bounding box center [431, 122] width 4 height 5
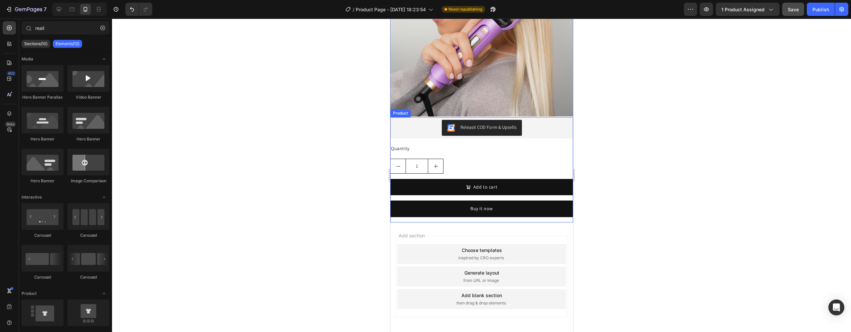
click at [438, 126] on div "Releasit COD Form & Upsells Releasit COD Form & Upsells Quantity Text Block 1 P…" at bounding box center [481, 169] width 183 height 105
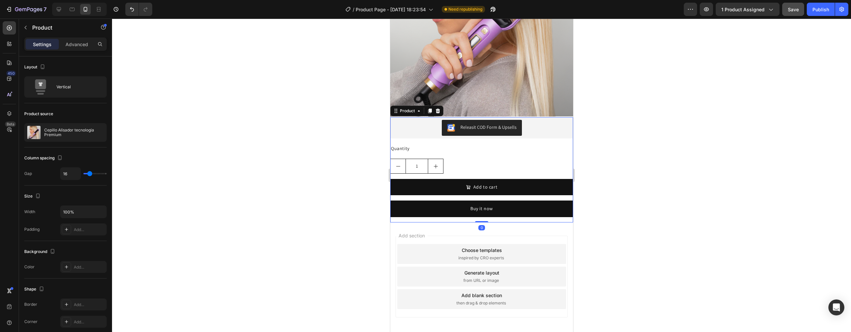
click at [436, 144] on div "Quantity Text Block 1 Product Quantity Add to cart Add to Cart Buy it now Dynam…" at bounding box center [481, 183] width 183 height 79
click at [475, 159] on div "1" at bounding box center [481, 166] width 183 height 15
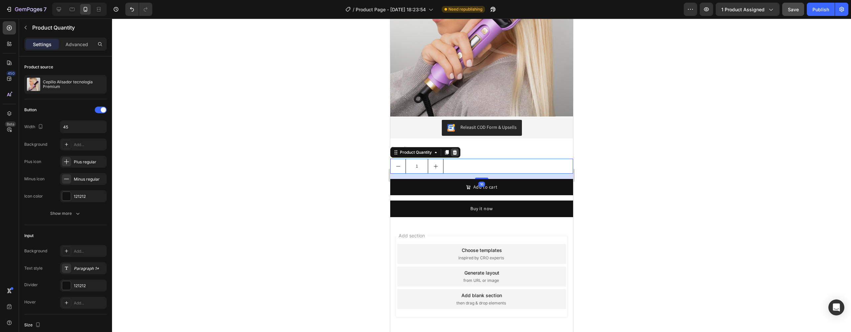
click at [453, 150] on icon at bounding box center [454, 152] width 4 height 5
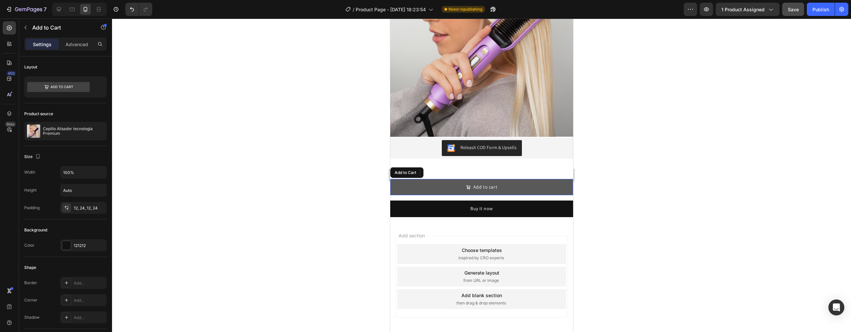
click at [461, 179] on button "Add to cart" at bounding box center [481, 187] width 183 height 16
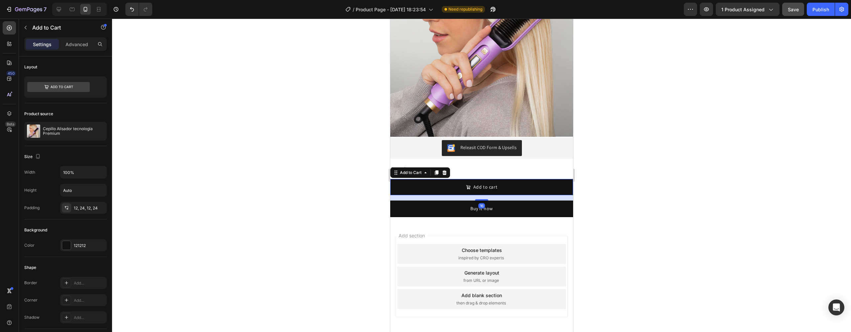
click at [447, 169] on div at bounding box center [444, 173] width 8 height 8
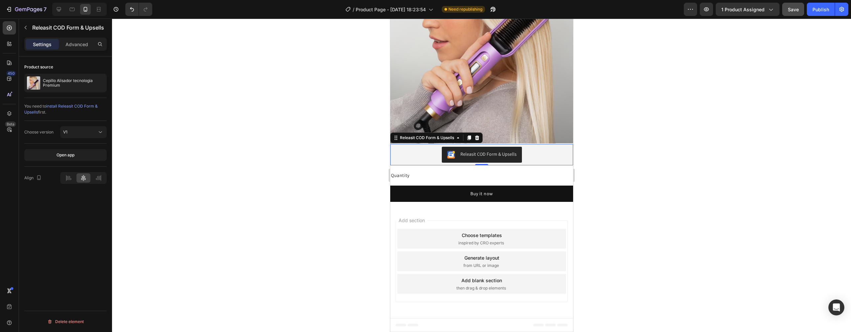
scroll to position [417, 0]
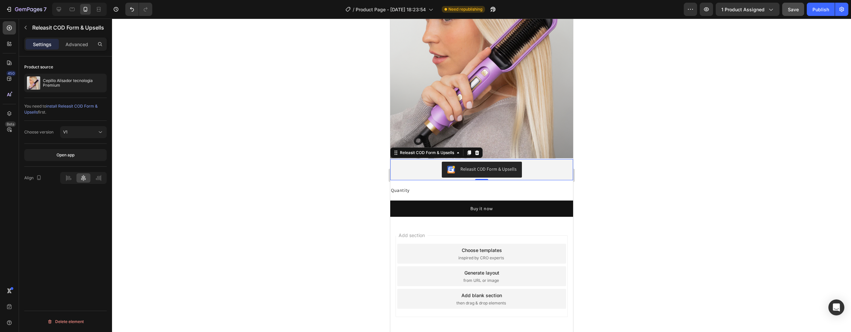
click at [447, 166] on img "Releasit COD Form & Upsells" at bounding box center [451, 170] width 8 height 8
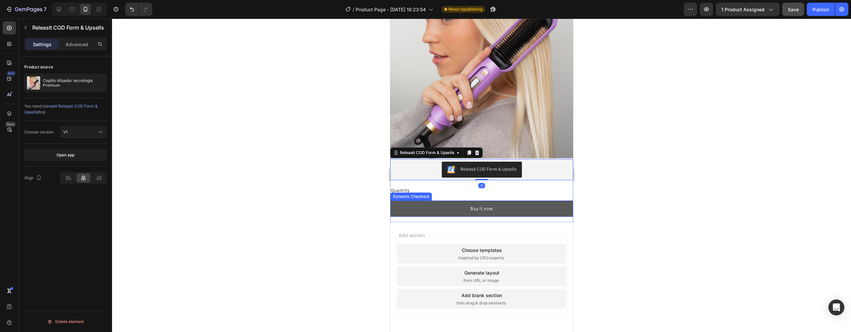
click at [459, 201] on button "Buy it now" at bounding box center [481, 209] width 183 height 16
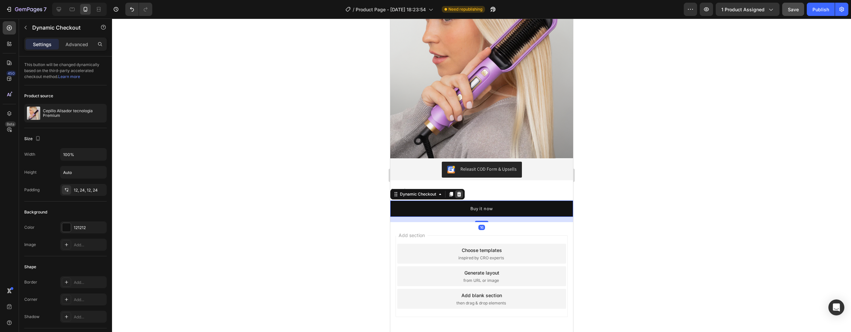
click at [459, 192] on icon at bounding box center [459, 194] width 4 height 5
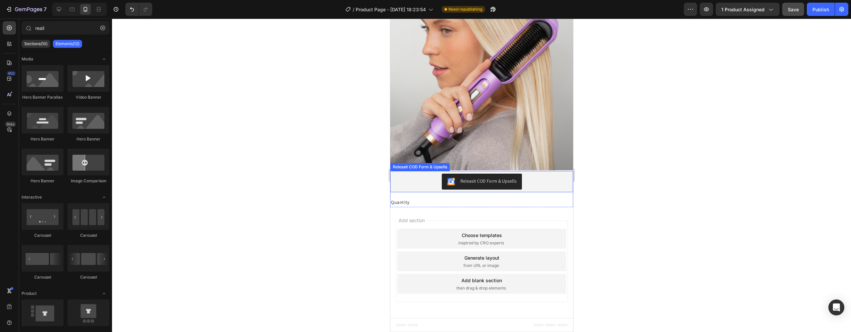
scroll to position [390, 0]
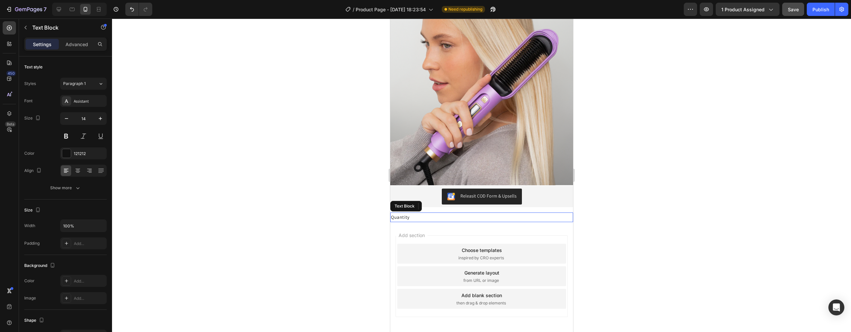
click at [433, 213] on div "Quantity" at bounding box center [481, 218] width 183 height 10
click at [443, 204] on icon at bounding box center [443, 206] width 4 height 5
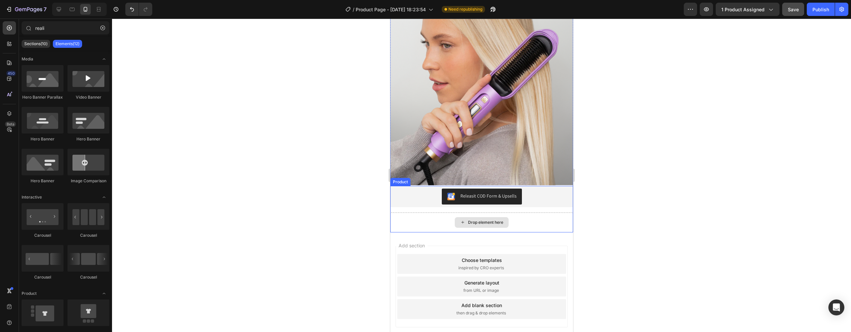
click at [444, 213] on div "Drop element here" at bounding box center [481, 223] width 183 height 20
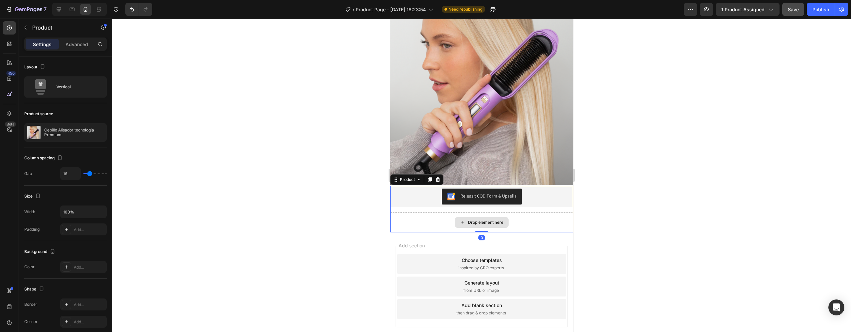
click at [444, 213] on div "Drop element here" at bounding box center [481, 223] width 183 height 20
click at [519, 213] on div "Drop element here" at bounding box center [481, 223] width 183 height 20
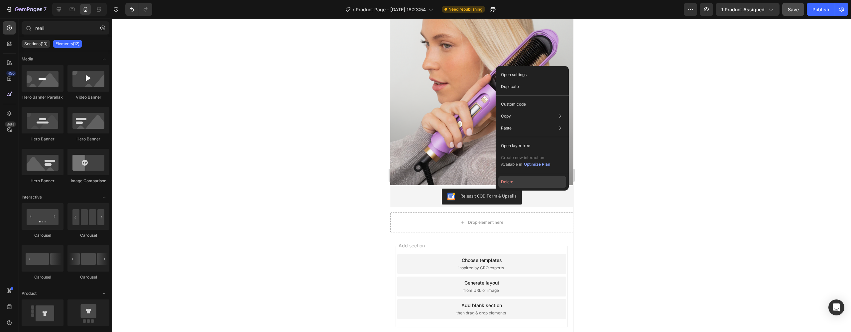
click at [507, 183] on button "Delete" at bounding box center [532, 182] width 68 height 12
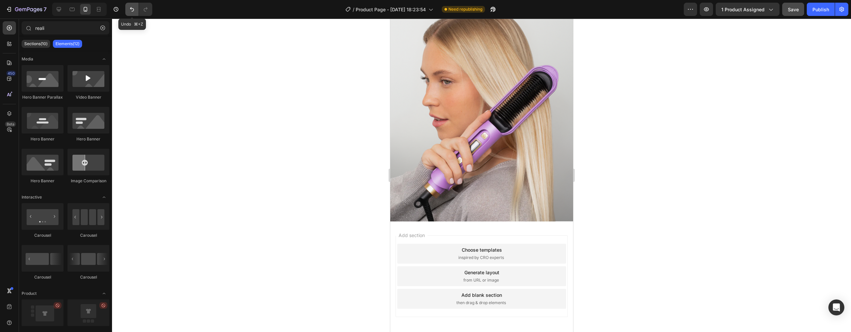
click at [133, 12] on icon "Undo/Redo" at bounding box center [132, 9] width 7 height 7
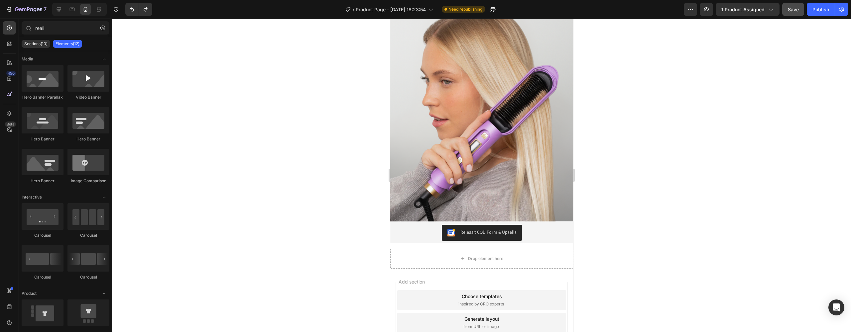
click at [701, 243] on div at bounding box center [481, 176] width 739 height 314
click at [511, 249] on div "Drop element here" at bounding box center [481, 259] width 183 height 20
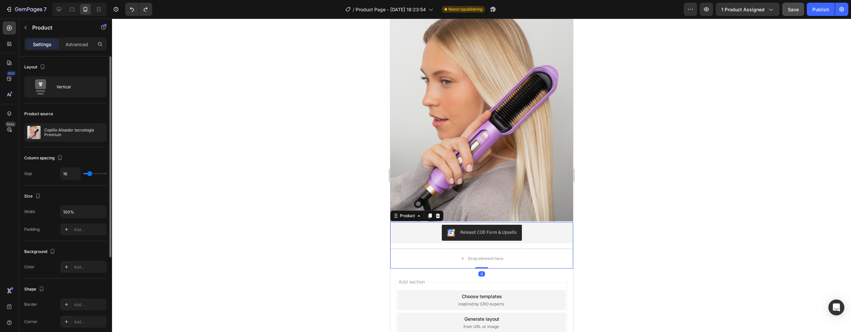
type input "18"
type input "16"
type input "12"
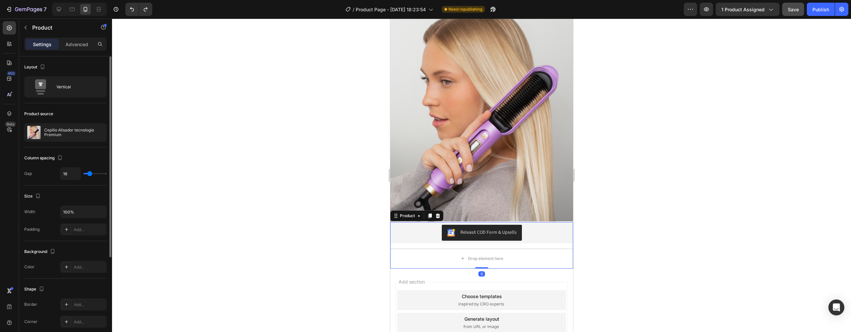
type input "12"
type input "8"
type input "0"
drag, startPoint x: 87, startPoint y: 175, endPoint x: 47, endPoint y: 172, distance: 40.1
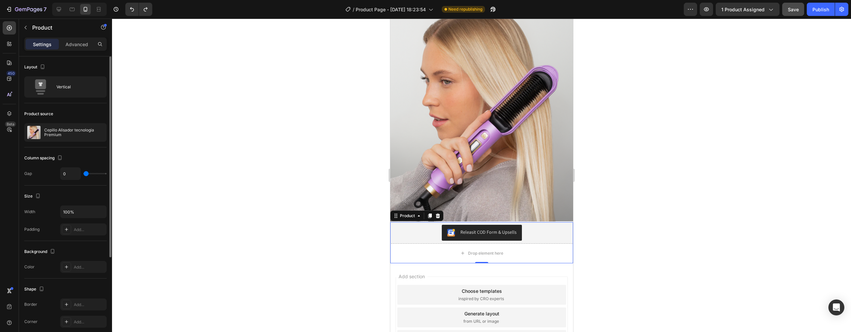
type input "0"
click at [47, 172] on div "Gap 0" at bounding box center [65, 174] width 82 height 13
click at [75, 44] on p "Advanced" at bounding box center [76, 44] width 23 height 7
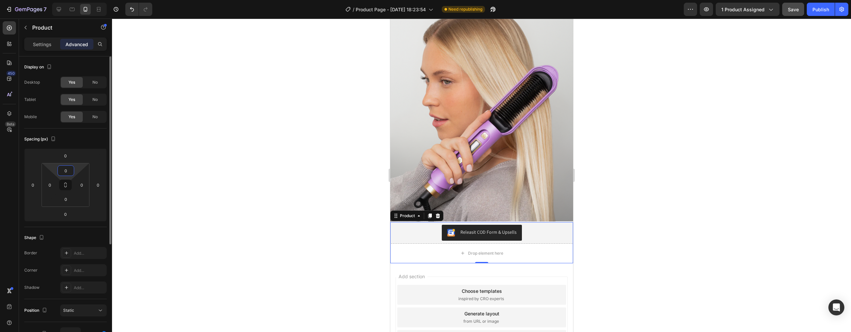
click at [63, 170] on input "0" at bounding box center [65, 171] width 13 height 10
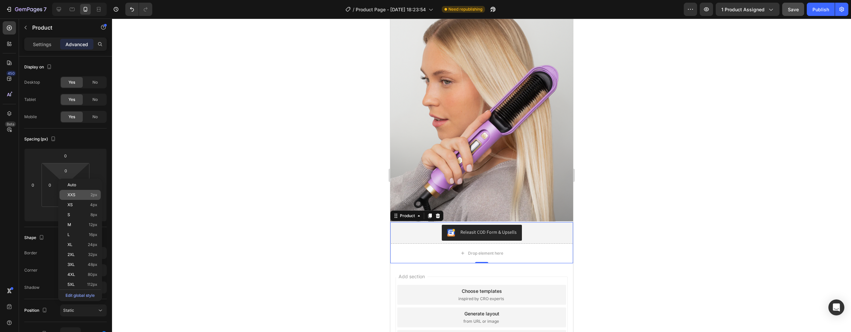
click at [78, 194] on p "XXS 2px" at bounding box center [82, 195] width 30 height 5
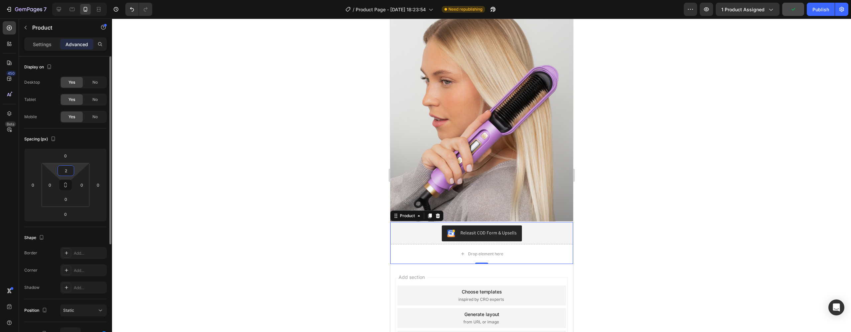
click at [69, 171] on input "2" at bounding box center [65, 171] width 13 height 10
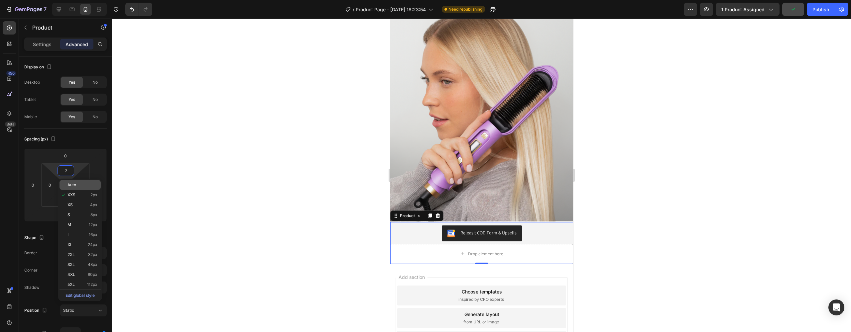
click at [79, 185] on p "Auto" at bounding box center [82, 185] width 30 height 5
type input "Auto"
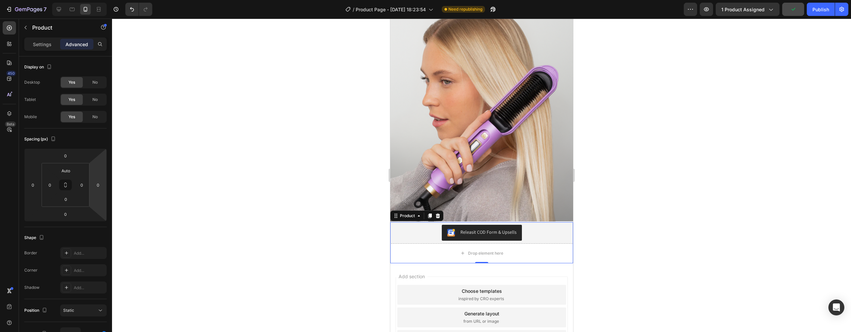
drag, startPoint x: 766, startPoint y: 225, endPoint x: 684, endPoint y: 237, distance: 82.4
click at [766, 225] on div at bounding box center [481, 176] width 739 height 314
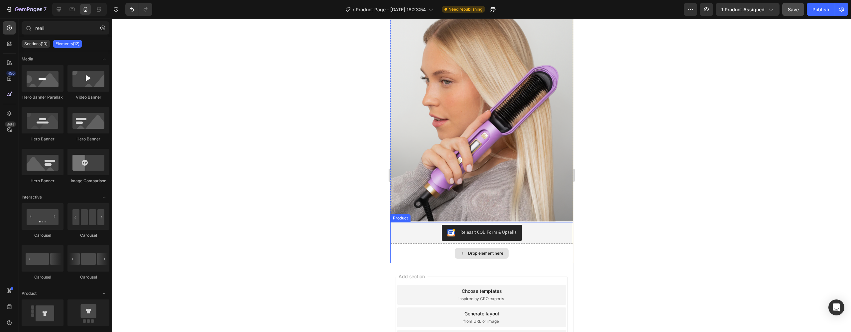
click at [498, 248] on div "Drop element here" at bounding box center [481, 253] width 54 height 11
click at [464, 248] on div "Drop element here" at bounding box center [481, 253] width 54 height 11
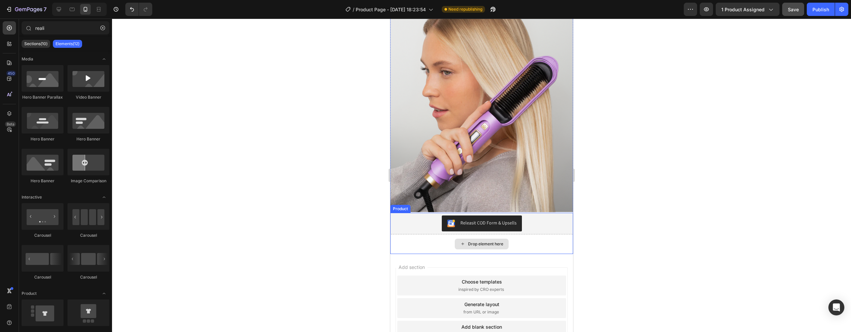
click at [454, 239] on div "Drop element here" at bounding box center [481, 244] width 54 height 11
click at [51, 27] on input "reali" at bounding box center [66, 27] width 88 height 13
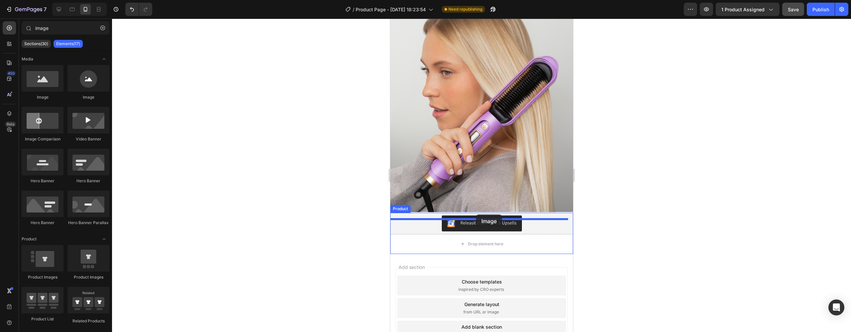
drag, startPoint x: 440, startPoint y: 96, endPoint x: 476, endPoint y: 215, distance: 124.3
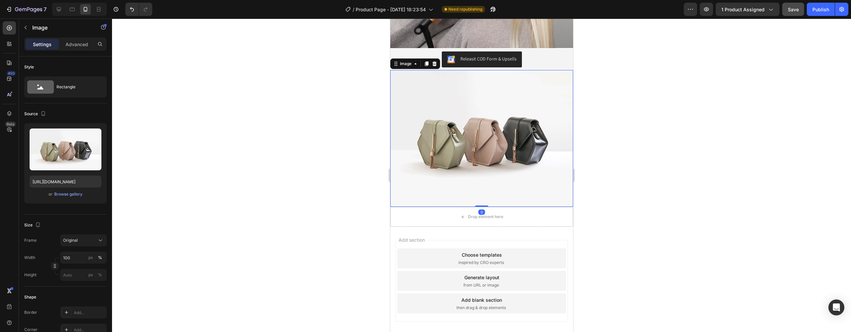
scroll to position [513, 0]
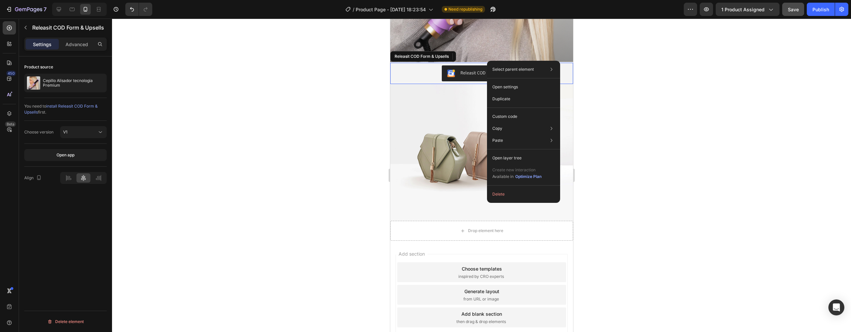
drag, startPoint x: 487, startPoint y: 61, endPoint x: 878, endPoint y: 82, distance: 391.9
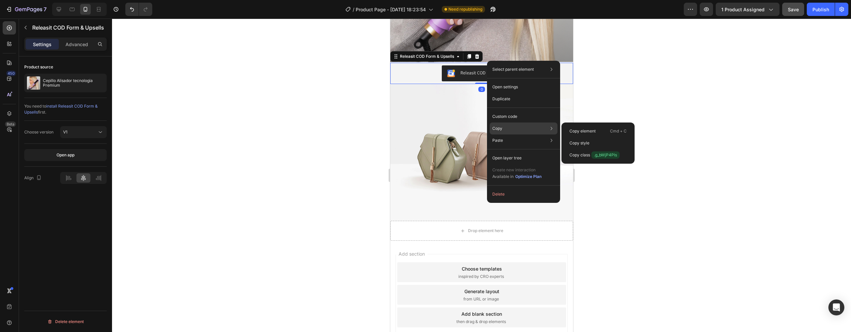
click at [497, 128] on p "Copy" at bounding box center [497, 129] width 10 height 6
click at [506, 130] on div "Copy Copy element Cmd + C Copy style Copy class .g_bWjP4Pls" at bounding box center [524, 129] width 68 height 12
click at [578, 131] on p "Copy element" at bounding box center [582, 131] width 26 height 6
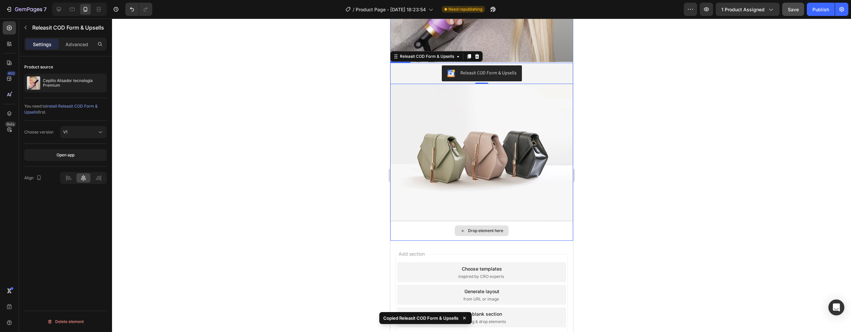
click at [485, 226] on div "Drop element here" at bounding box center [481, 231] width 54 height 11
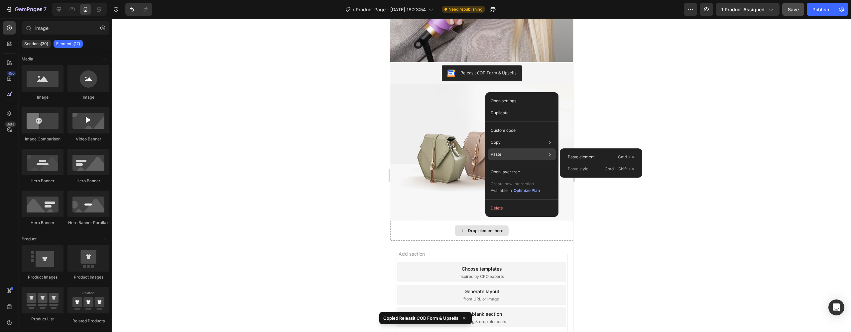
click at [506, 166] on div "Paste Paste element Cmd + V Paste style Cmd + Shift + V" at bounding box center [522, 172] width 68 height 12
click at [563, 163] on div "Paste element Cmd + V" at bounding box center [601, 169] width 77 height 12
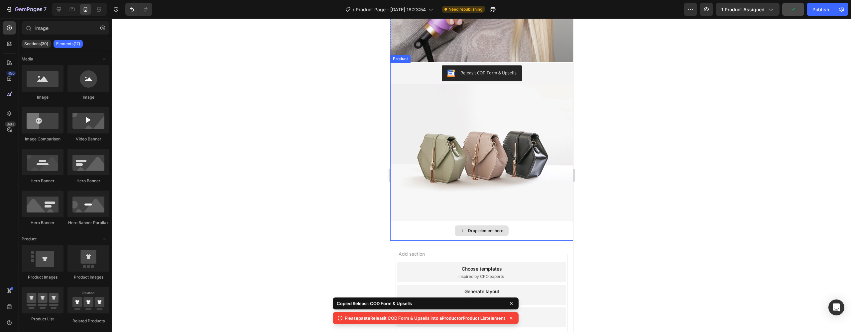
click at [487, 228] on div "Drop element here" at bounding box center [485, 230] width 35 height 5
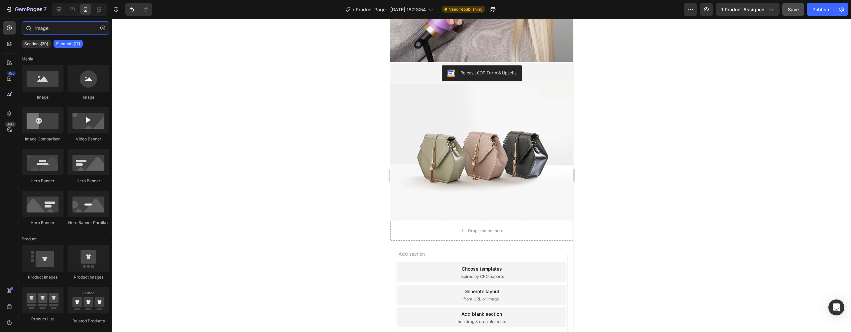
click at [54, 26] on input "image" at bounding box center [66, 27] width 88 height 13
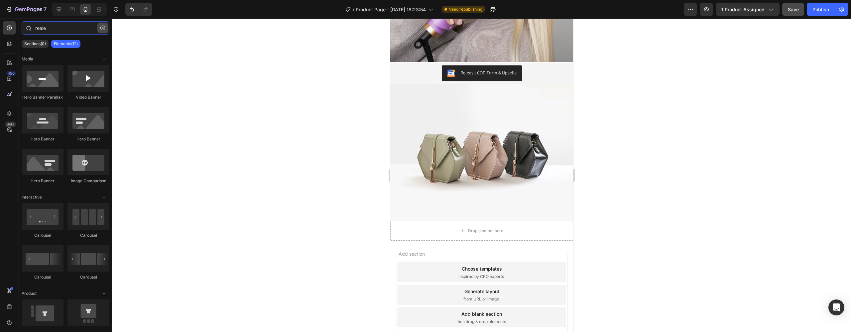
type input "reale"
click at [101, 25] on button "button" at bounding box center [102, 28] width 11 height 11
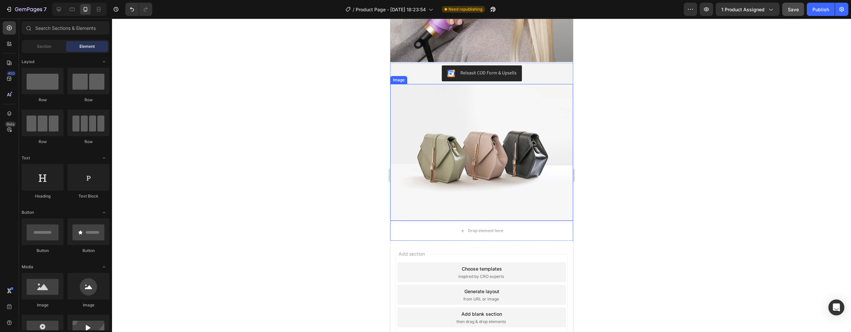
click at [499, 160] on img at bounding box center [481, 152] width 183 height 137
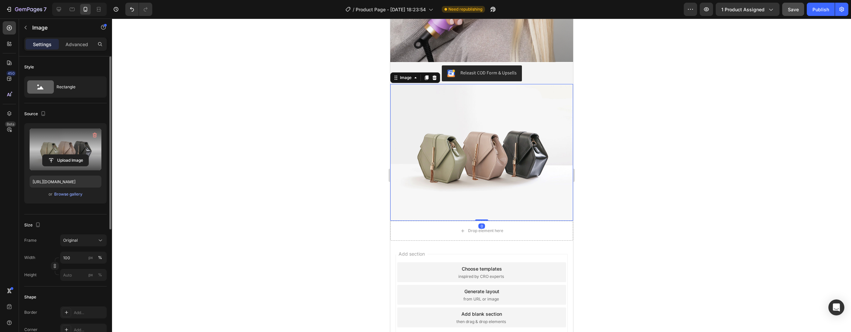
click at [59, 143] on label at bounding box center [66, 150] width 72 height 42
click at [59, 155] on input "file" at bounding box center [66, 160] width 46 height 11
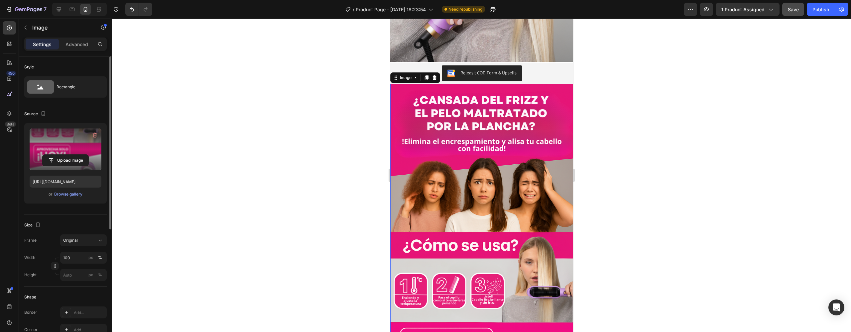
type input "[URL][DOMAIN_NAME]"
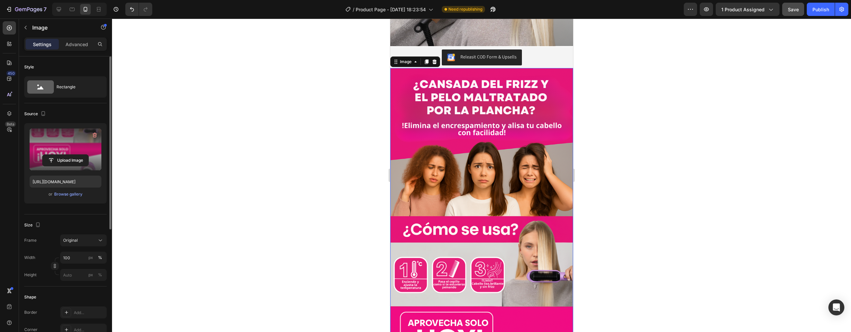
scroll to position [892, 0]
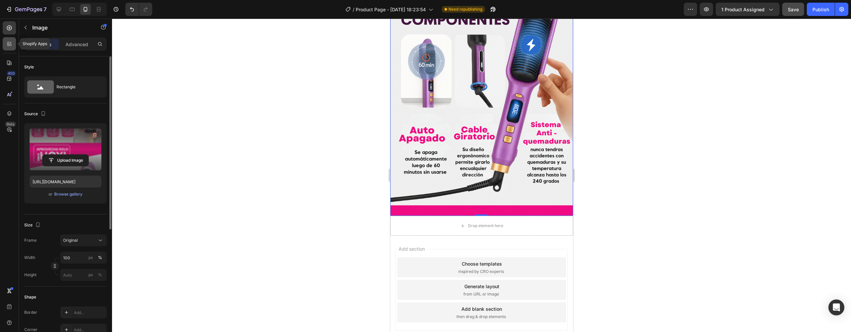
click at [14, 46] on div at bounding box center [9, 43] width 13 height 13
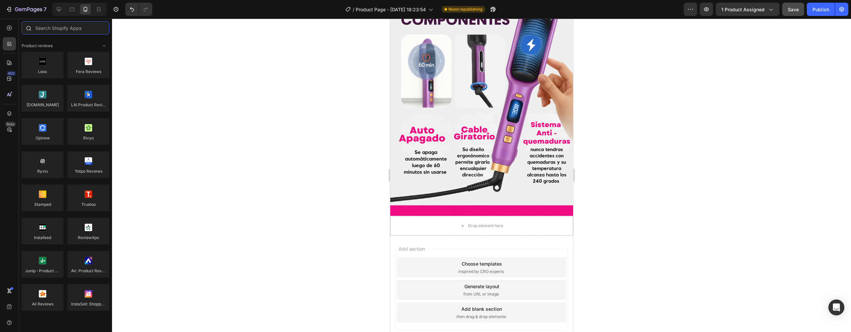
click at [39, 32] on input "text" at bounding box center [66, 27] width 88 height 13
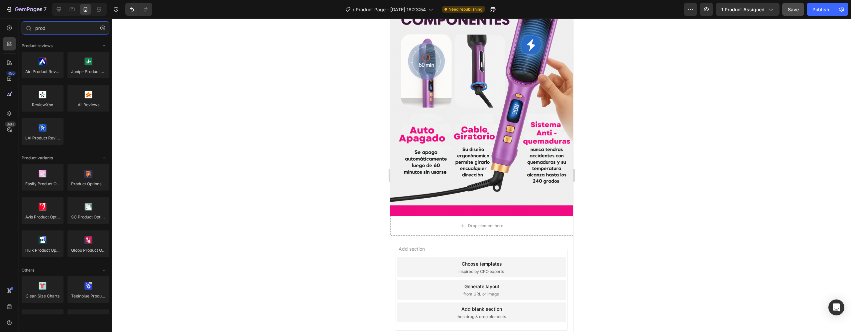
type input "prod"
click at [14, 36] on div "450 Beta" at bounding box center [9, 152] width 13 height 263
click at [9, 36] on div "450 Beta" at bounding box center [9, 152] width 13 height 263
click at [9, 35] on div "450 Beta" at bounding box center [9, 152] width 13 height 263
click at [9, 31] on icon at bounding box center [9, 28] width 7 height 7
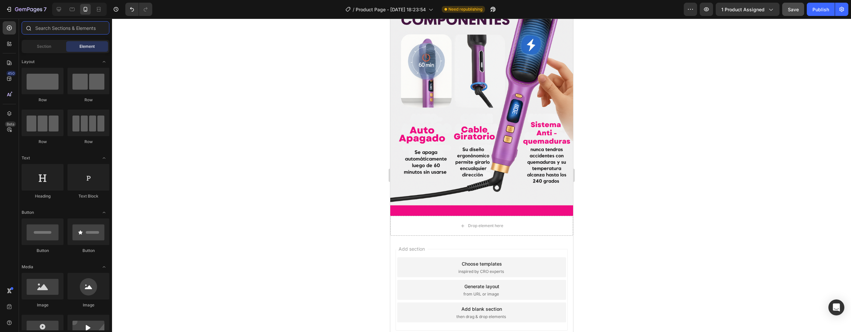
click at [61, 31] on input "text" at bounding box center [66, 27] width 88 height 13
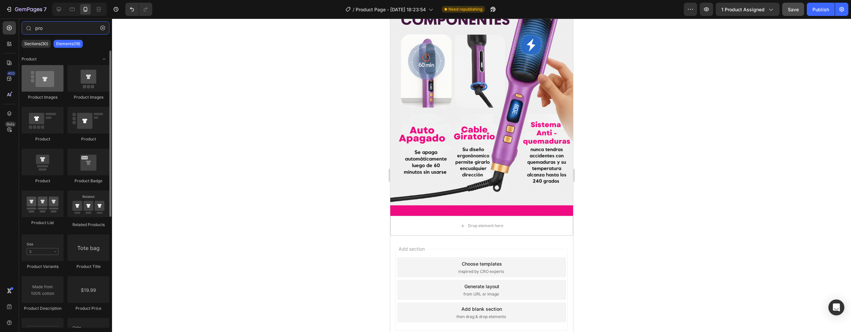
type input "pro"
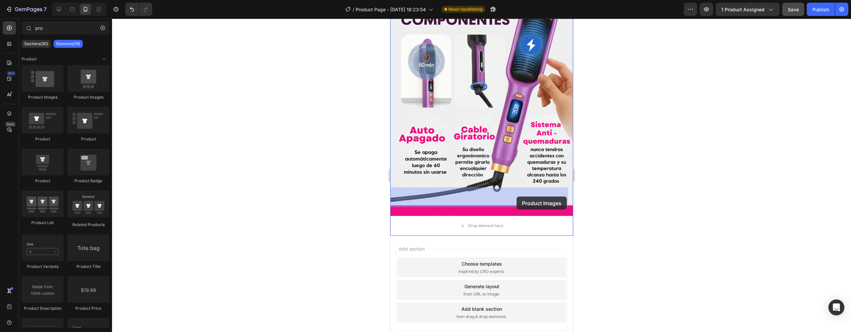
drag, startPoint x: 444, startPoint y: 103, endPoint x: 516, endPoint y: 197, distance: 118.6
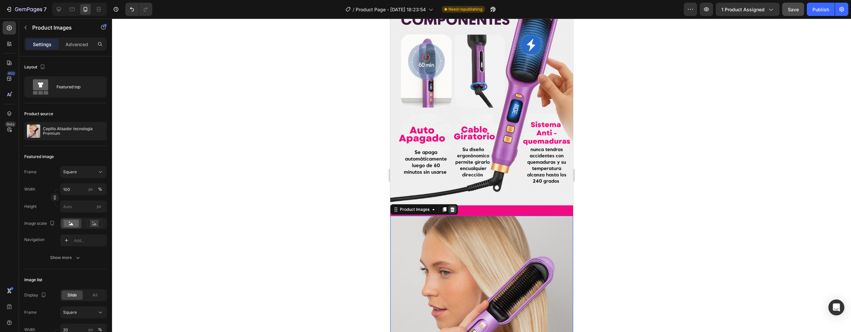
click at [453, 206] on div at bounding box center [452, 210] width 8 height 8
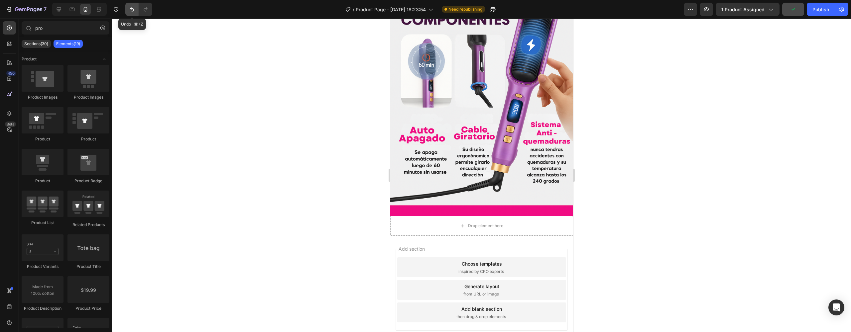
click at [130, 10] on icon "Undo/Redo" at bounding box center [132, 9] width 7 height 7
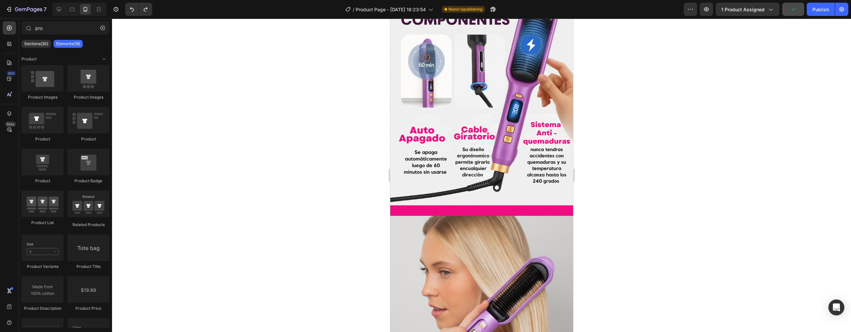
scroll to position [1032, 0]
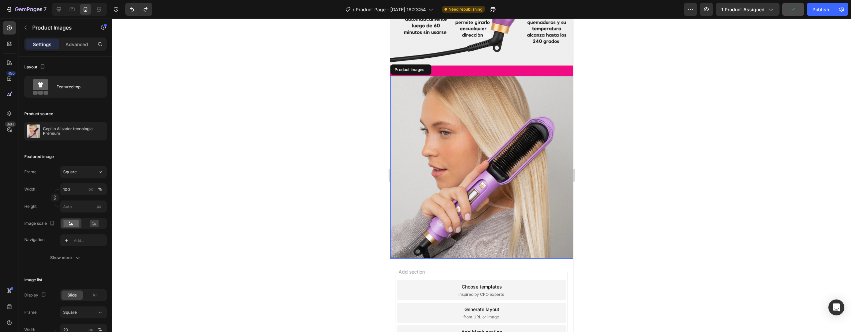
click at [479, 169] on img at bounding box center [481, 167] width 183 height 183
click at [454, 67] on icon at bounding box center [452, 69] width 4 height 5
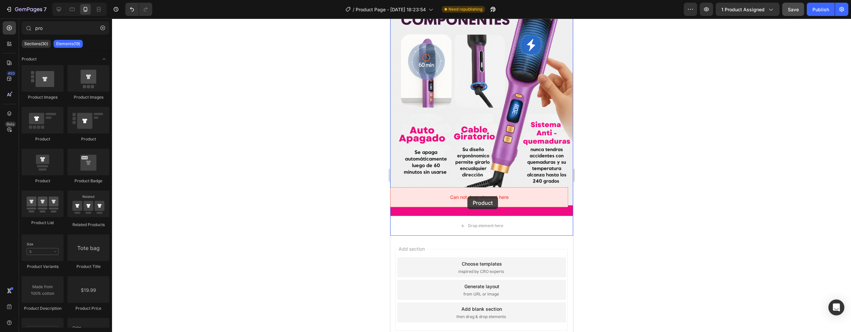
drag, startPoint x: 499, startPoint y: 142, endPoint x: 466, endPoint y: 200, distance: 66.6
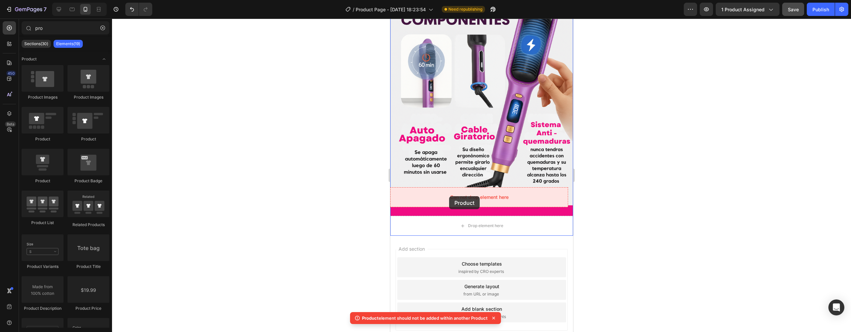
drag, startPoint x: 438, startPoint y: 155, endPoint x: 449, endPoint y: 196, distance: 43.2
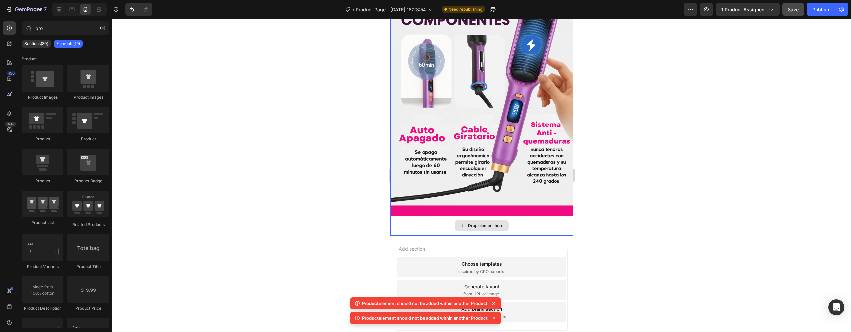
click at [446, 216] on div "Drop element here" at bounding box center [481, 226] width 183 height 20
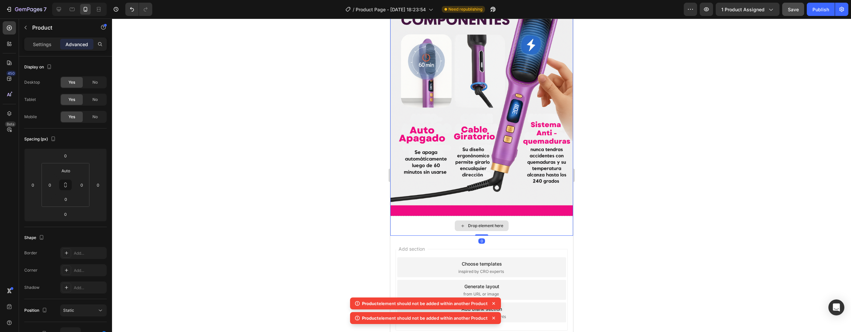
click at [496, 223] on div "Drop element here" at bounding box center [485, 225] width 35 height 5
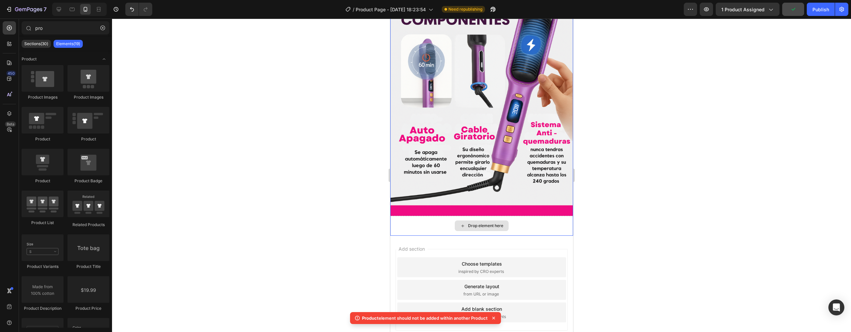
click at [513, 216] on div "Drop element here" at bounding box center [481, 226] width 183 height 20
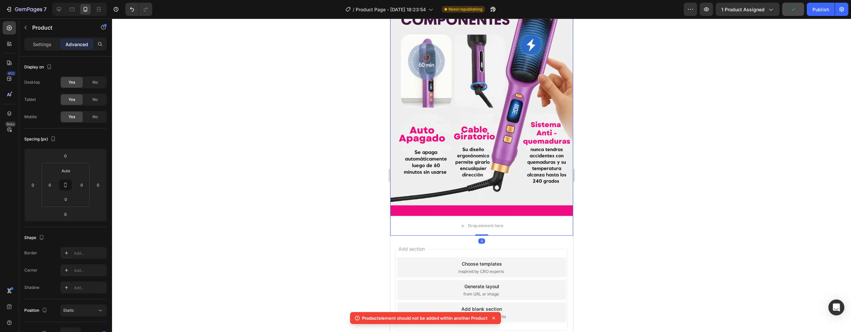
click at [609, 177] on div at bounding box center [481, 176] width 739 height 314
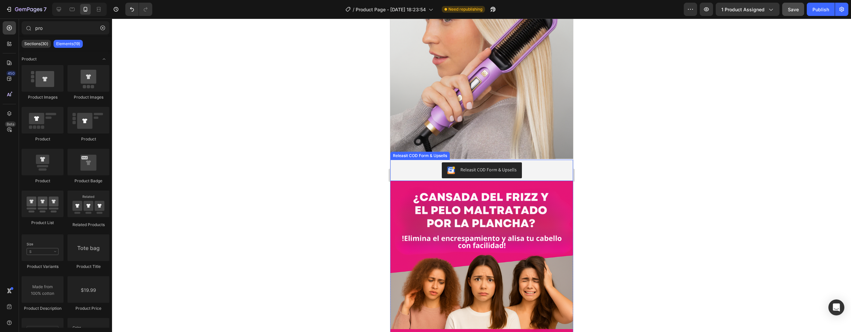
scroll to position [403, 0]
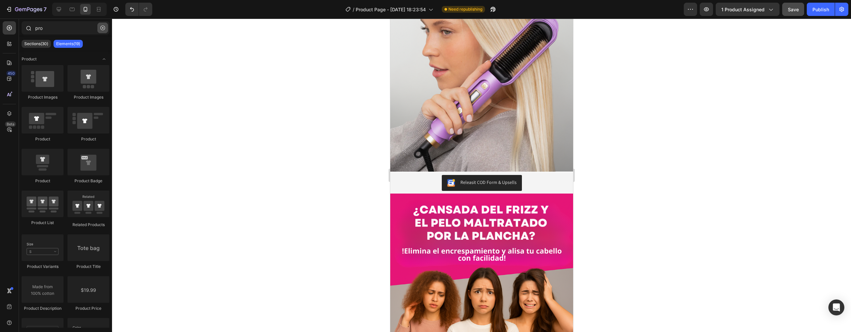
click at [102, 30] on icon "button" at bounding box center [102, 28] width 5 height 5
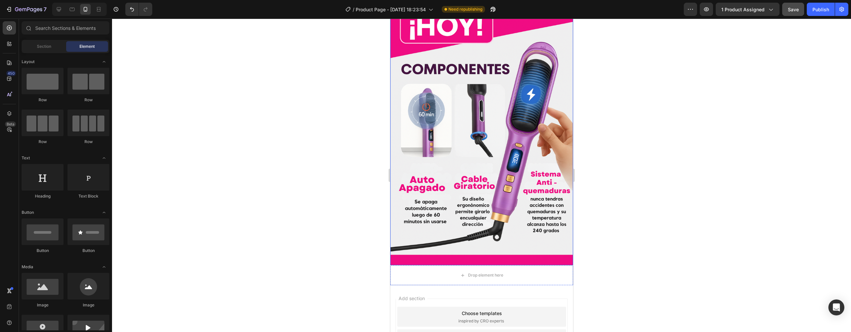
scroll to position [892, 0]
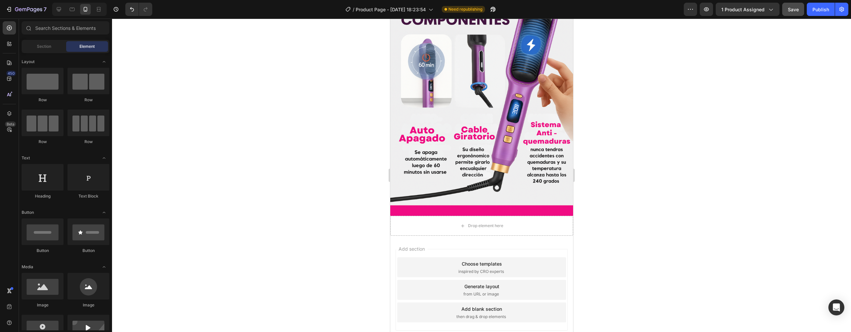
click at [482, 306] on div "Add blank section" at bounding box center [481, 309] width 41 height 7
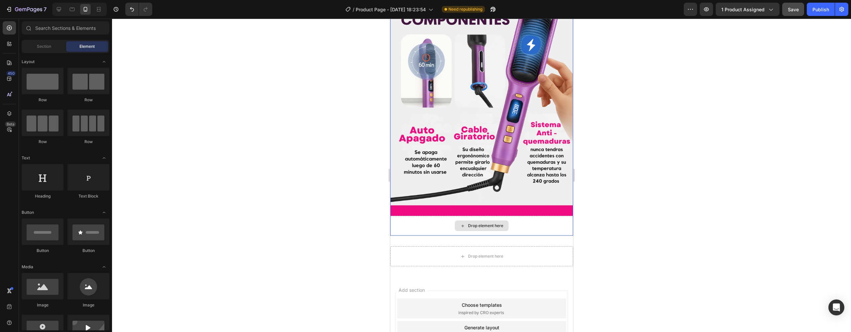
click at [427, 216] on div "Drop element here" at bounding box center [481, 226] width 183 height 20
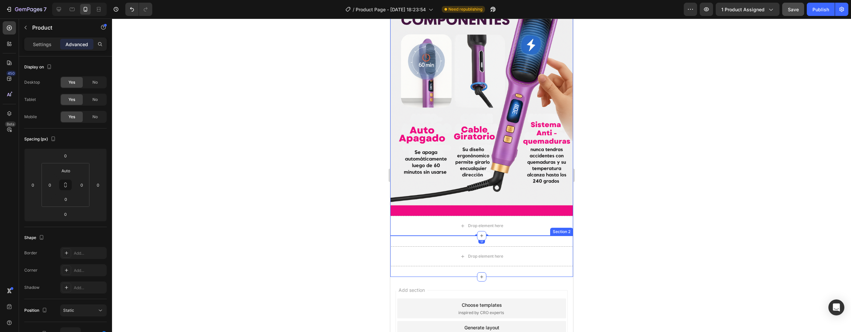
click at [441, 236] on div "Drop element here Section 2" at bounding box center [481, 256] width 183 height 41
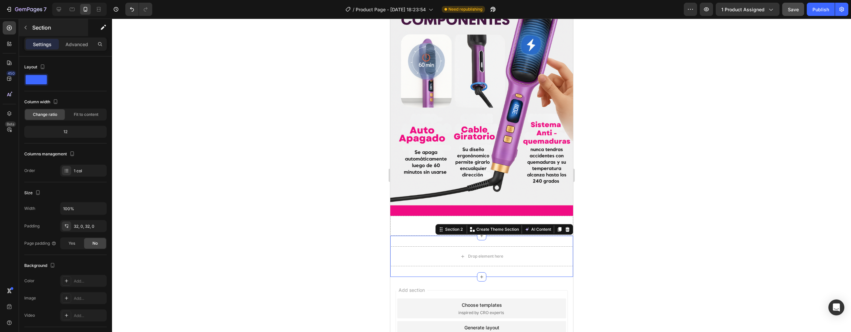
click at [71, 29] on p "Section" at bounding box center [59, 28] width 55 height 8
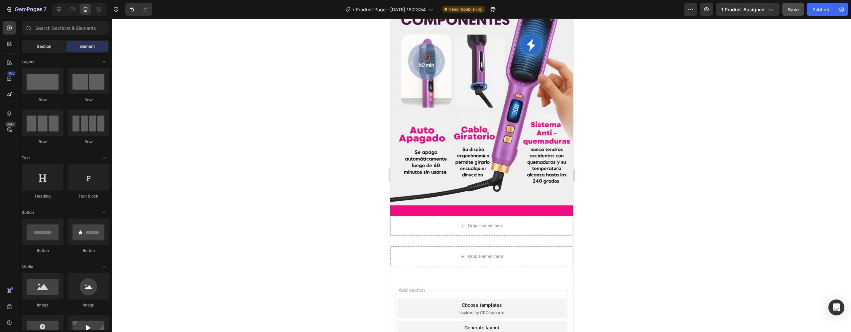
click at [41, 44] on span "Section" at bounding box center [44, 47] width 14 height 6
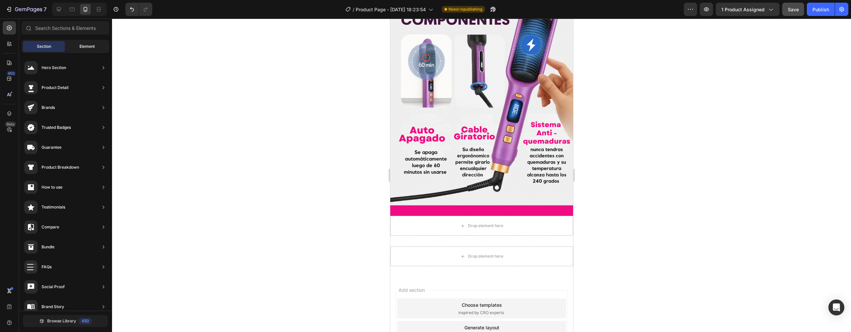
click at [87, 49] on span "Element" at bounding box center [86, 47] width 15 height 6
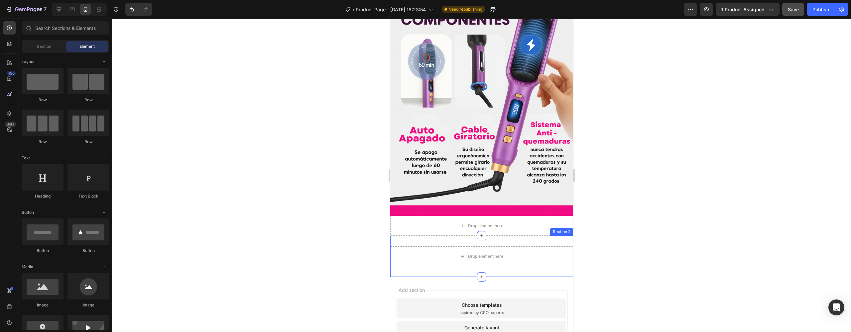
click at [502, 242] on div "Drop element here Section 2" at bounding box center [481, 256] width 183 height 41
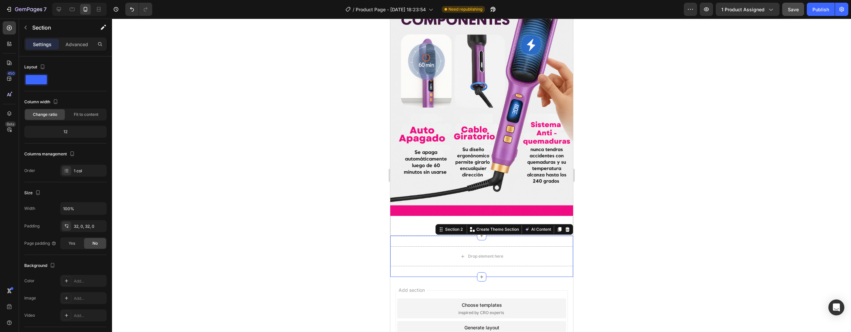
click at [501, 251] on div "Drop element here" at bounding box center [481, 256] width 54 height 11
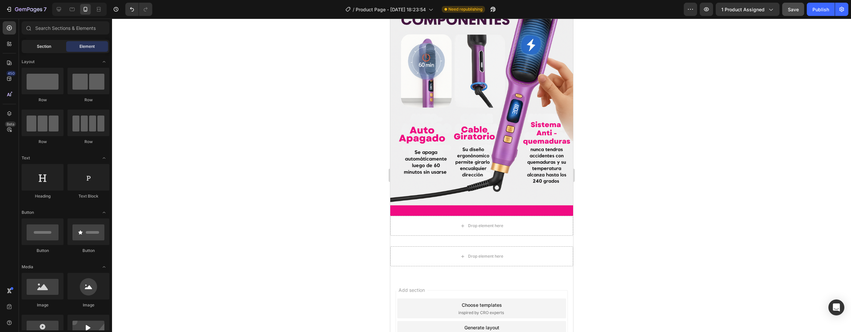
click at [43, 44] on span "Section" at bounding box center [44, 47] width 14 height 6
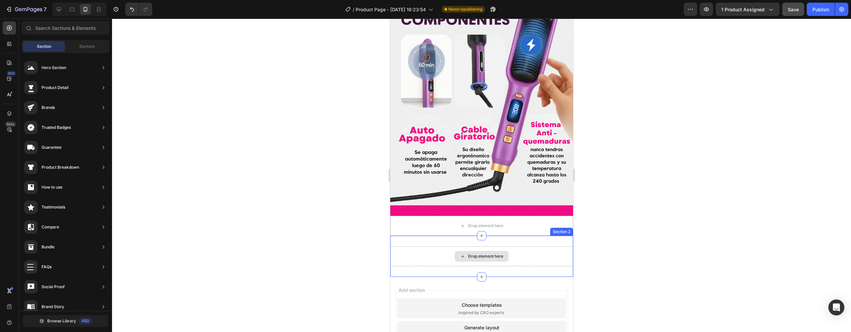
click at [534, 247] on div "Drop element here" at bounding box center [481, 257] width 183 height 20
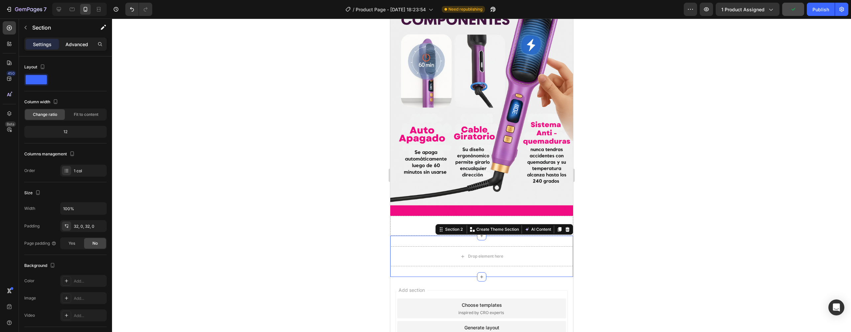
click at [76, 39] on div "Advanced" at bounding box center [76, 44] width 33 height 11
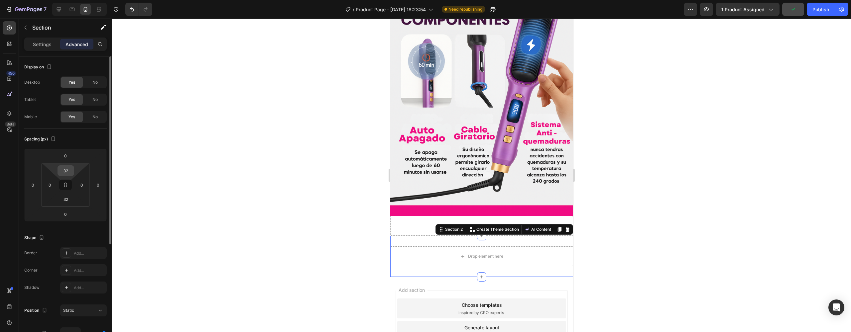
click at [72, 169] on input "32" at bounding box center [65, 171] width 13 height 10
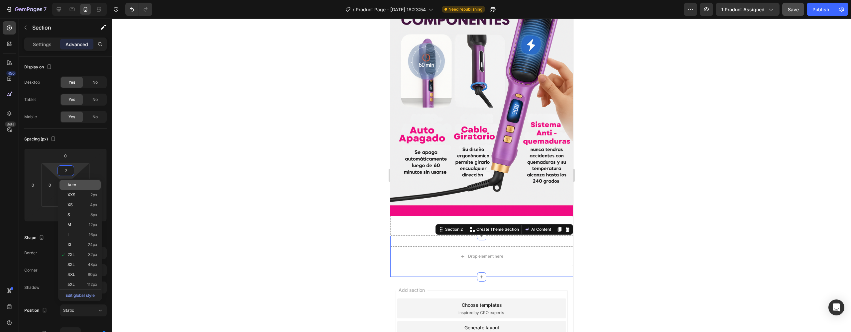
click at [75, 187] on span "Auto" at bounding box center [71, 185] width 9 height 5
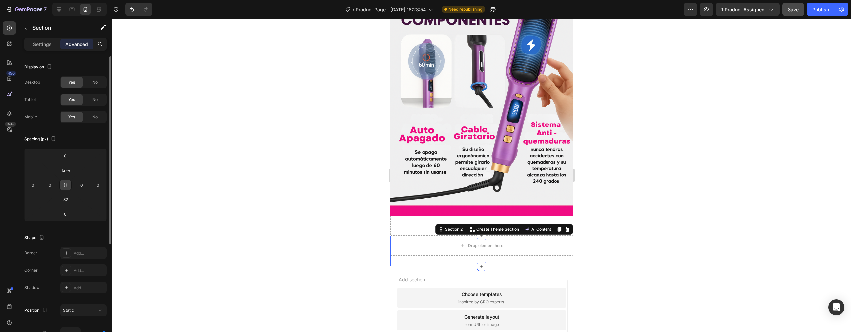
click at [64, 189] on button at bounding box center [65, 185] width 13 height 11
click at [80, 184] on input "0" at bounding box center [82, 185] width 10 height 10
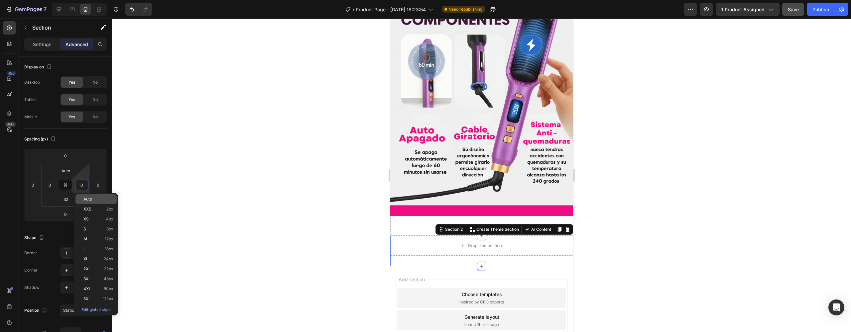
type input "0"
click at [88, 197] on span "Auto" at bounding box center [87, 199] width 9 height 5
type input "Auto"
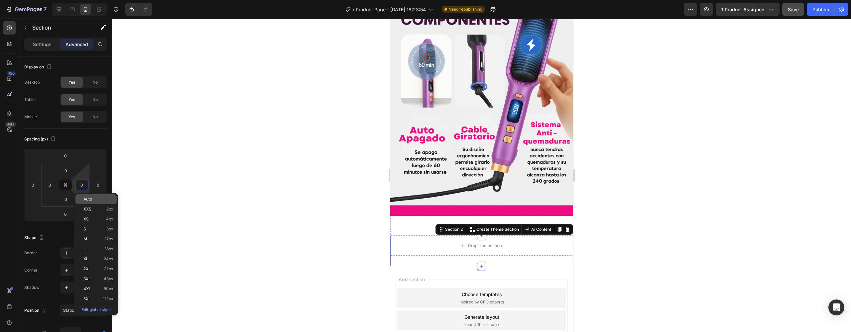
type input "Auto"
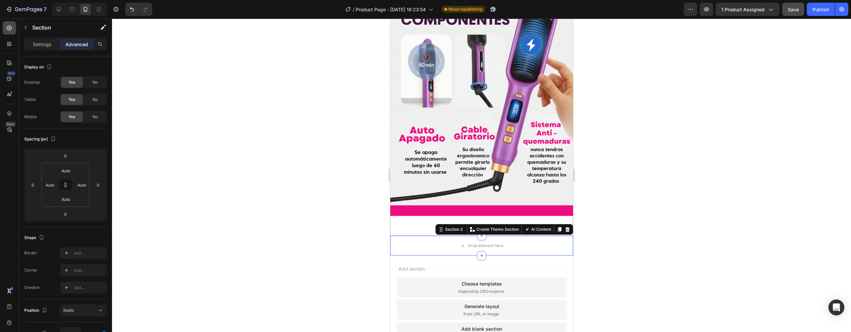
click at [11, 32] on div at bounding box center [9, 27] width 13 height 13
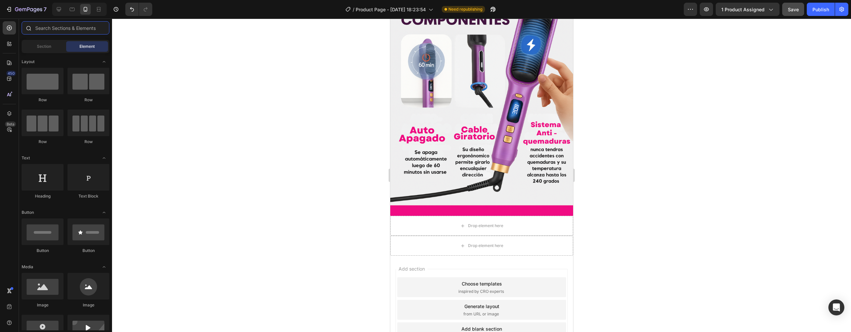
click at [50, 31] on input "text" at bounding box center [66, 27] width 88 height 13
drag, startPoint x: 50, startPoint y: 275, endPoint x: 47, endPoint y: 284, distance: 8.8
click at [47, 284] on div at bounding box center [43, 286] width 42 height 27
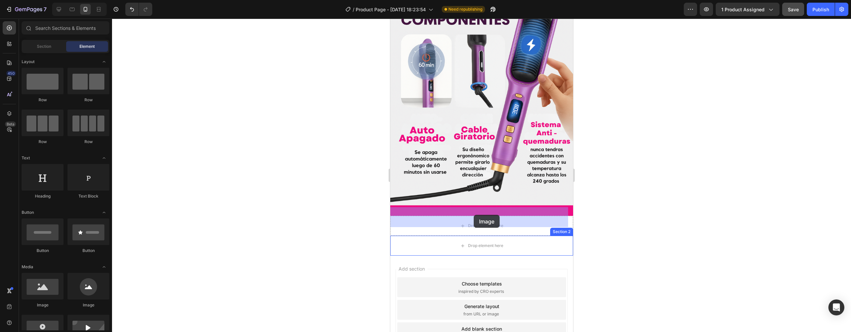
drag, startPoint x: 431, startPoint y: 304, endPoint x: 473, endPoint y: 215, distance: 98.6
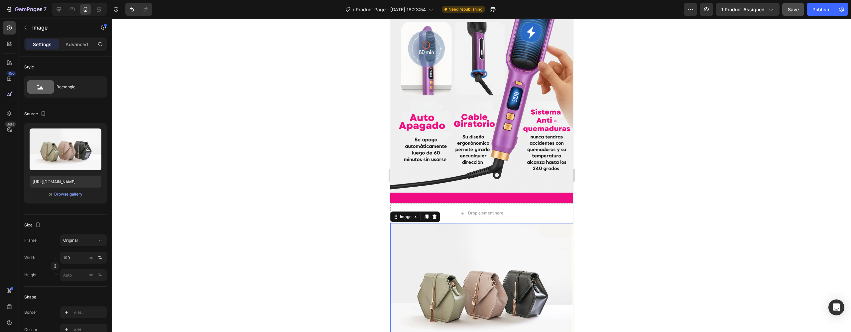
scroll to position [1026, 0]
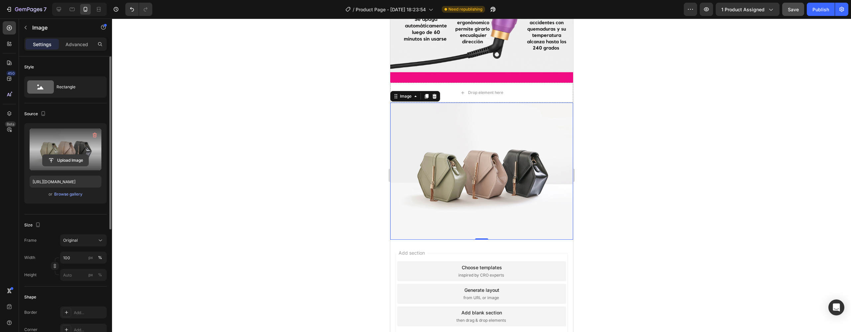
click at [72, 158] on input "file" at bounding box center [66, 160] width 46 height 11
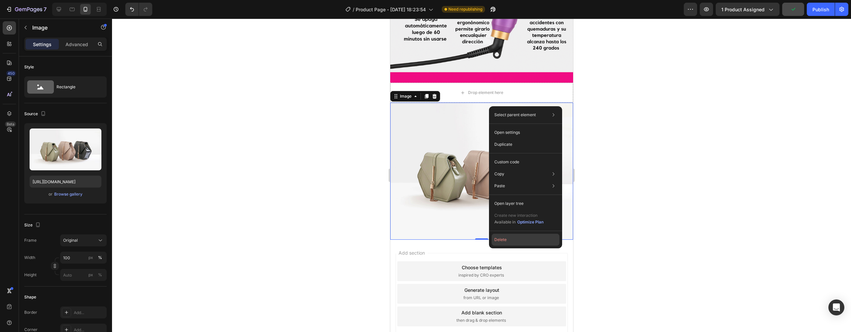
click at [498, 236] on button "Delete" at bounding box center [526, 240] width 68 height 12
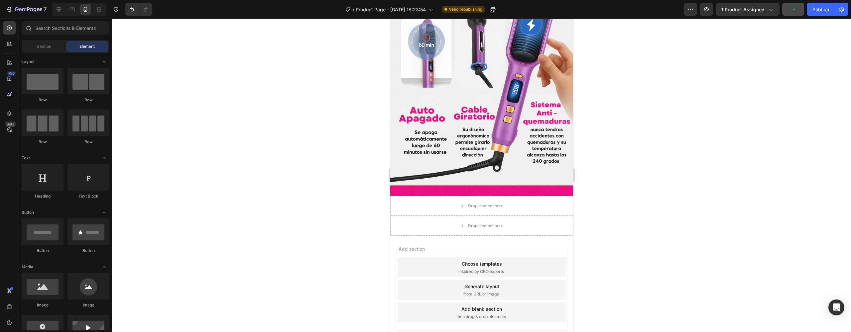
click at [29, 29] on icon at bounding box center [28, 27] width 5 height 5
click at [40, 28] on input "text" at bounding box center [66, 27] width 88 height 13
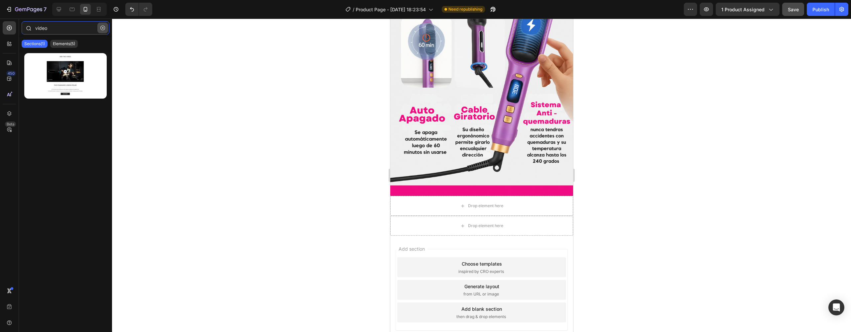
type input "video"
click at [103, 26] on icon "button" at bounding box center [102, 28] width 5 height 5
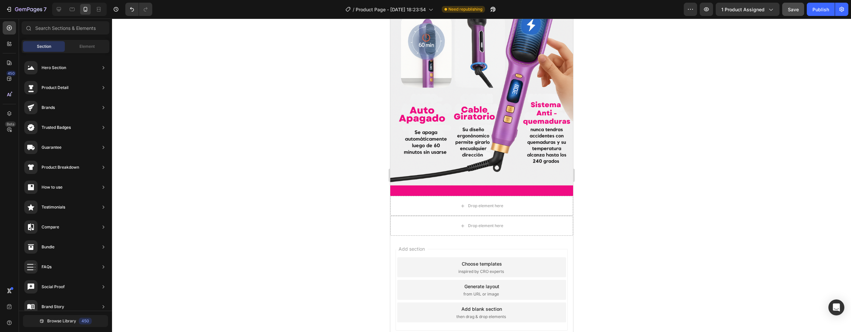
click at [2, 31] on div "450 Beta" at bounding box center [9, 176] width 19 height 314
click at [7, 30] on icon at bounding box center [9, 28] width 7 height 7
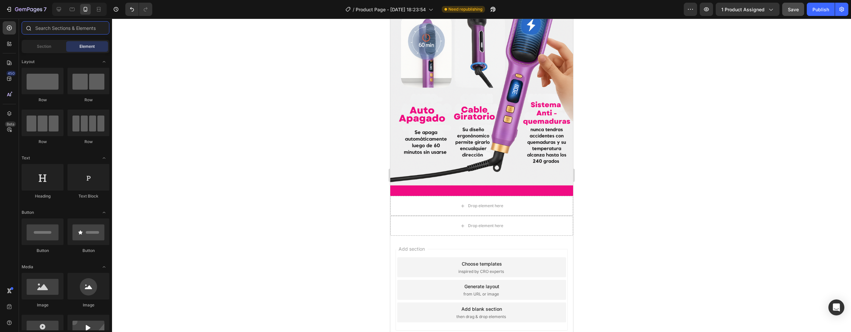
click at [48, 28] on input "text" at bounding box center [66, 27] width 88 height 13
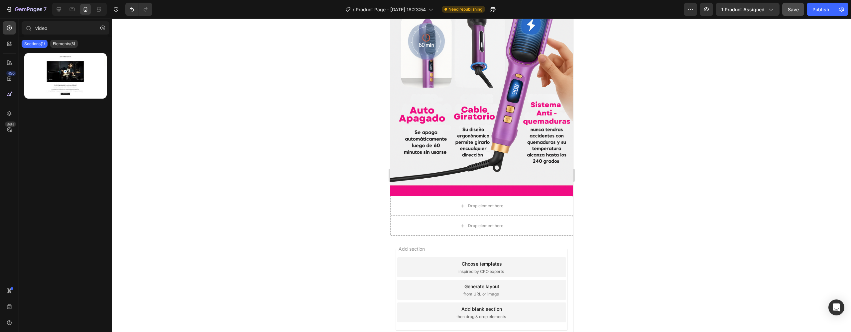
click at [27, 46] on p "Sections(1)" at bounding box center [34, 43] width 21 height 5
click at [63, 41] on div "Elements(5)" at bounding box center [64, 44] width 28 height 8
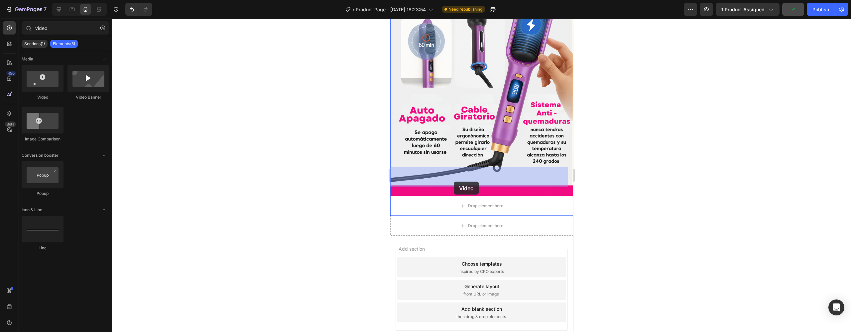
drag, startPoint x: 607, startPoint y: 133, endPoint x: 453, endPoint y: 182, distance: 161.2
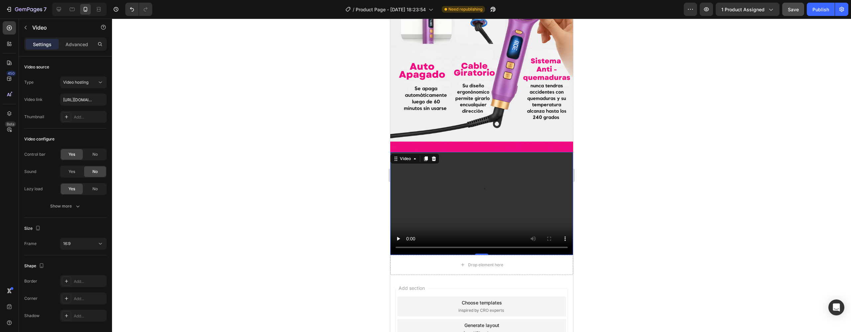
scroll to position [992, 0]
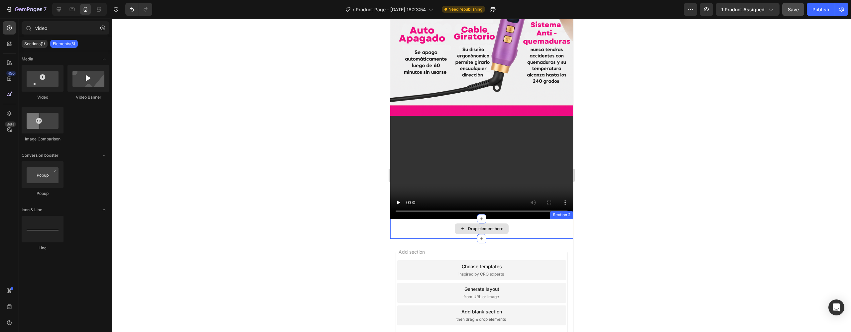
click at [456, 224] on div "Drop element here" at bounding box center [481, 229] width 54 height 11
click at [31, 28] on div at bounding box center [28, 27] width 13 height 13
click at [41, 28] on input "video" at bounding box center [66, 27] width 88 height 13
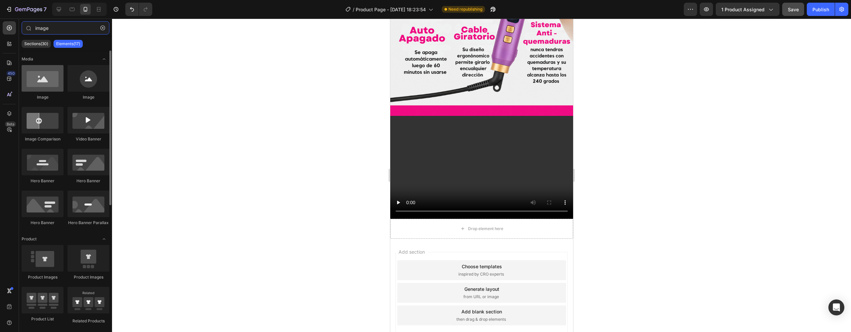
type input "image"
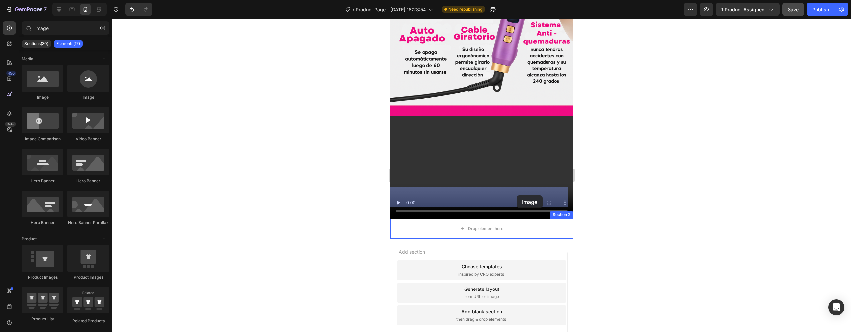
drag, startPoint x: 436, startPoint y: 104, endPoint x: 516, endPoint y: 195, distance: 121.3
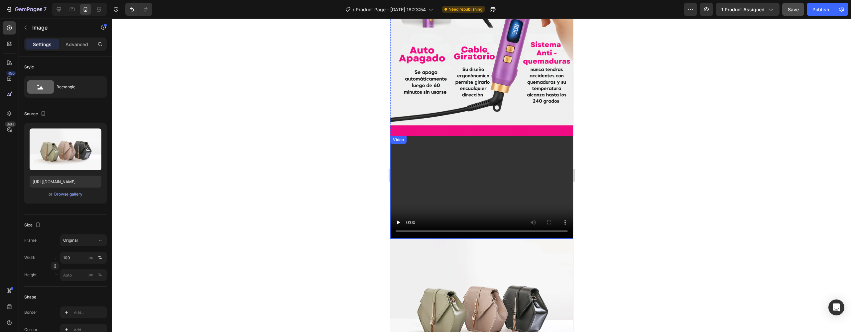
scroll to position [1106, 0]
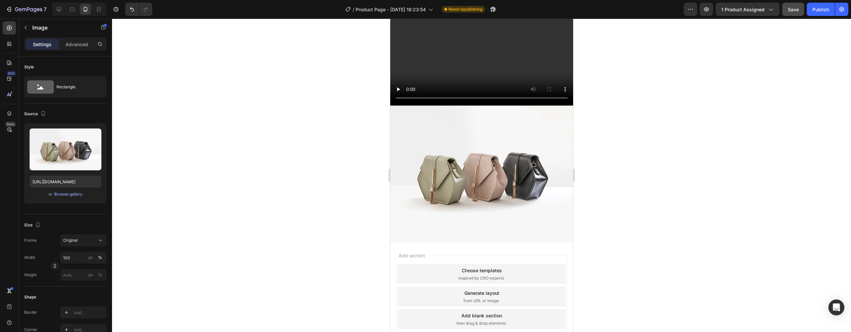
click at [477, 313] on div "Add blank section" at bounding box center [481, 316] width 41 height 7
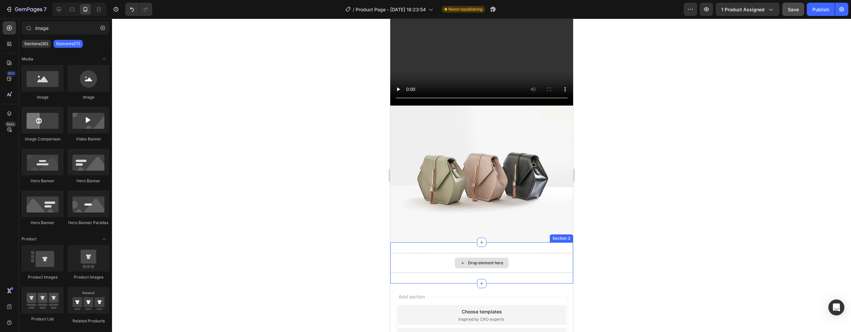
click at [458, 253] on div "Drop element here" at bounding box center [481, 263] width 183 height 20
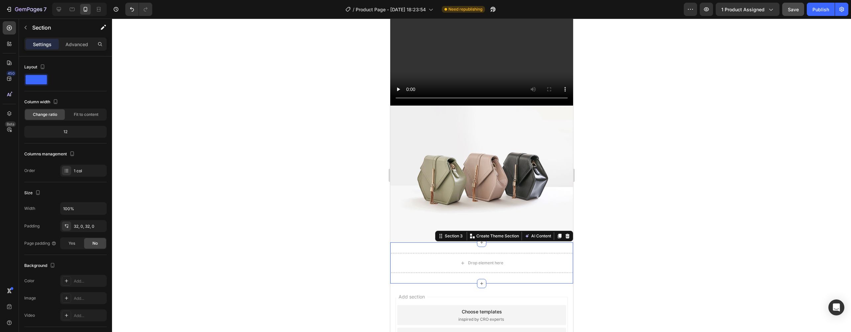
click at [402, 243] on div "Drop element here Section 3 You can create reusable sections Create Theme Secti…" at bounding box center [481, 263] width 183 height 41
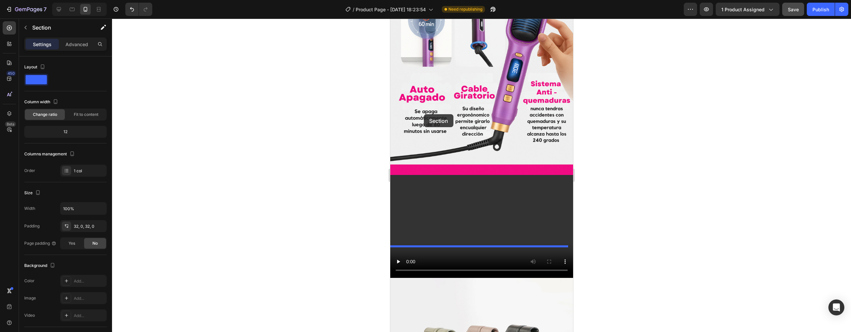
scroll to position [920, 0]
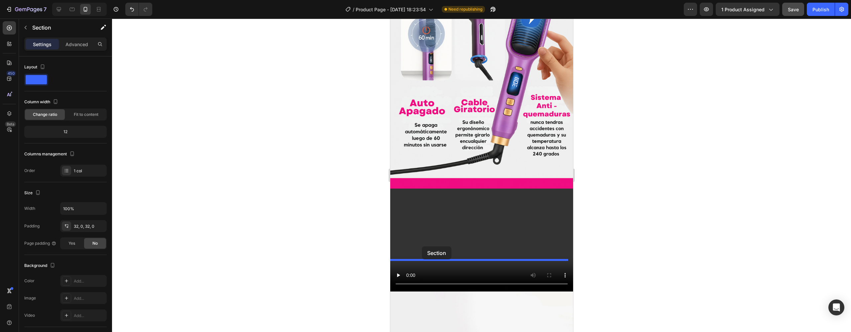
drag, startPoint x: 436, startPoint y: 203, endPoint x: 422, endPoint y: 252, distance: 51.1
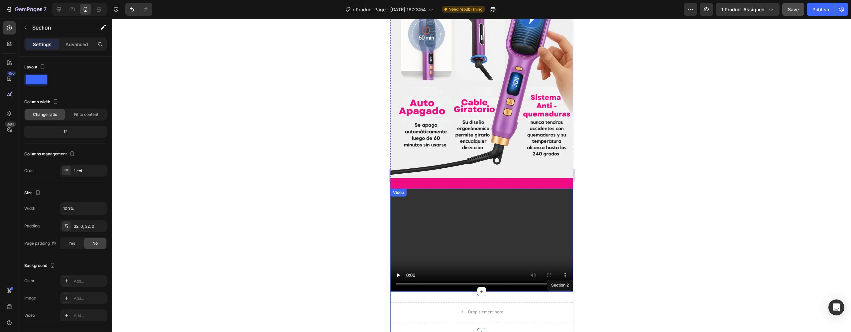
scroll to position [934, 0]
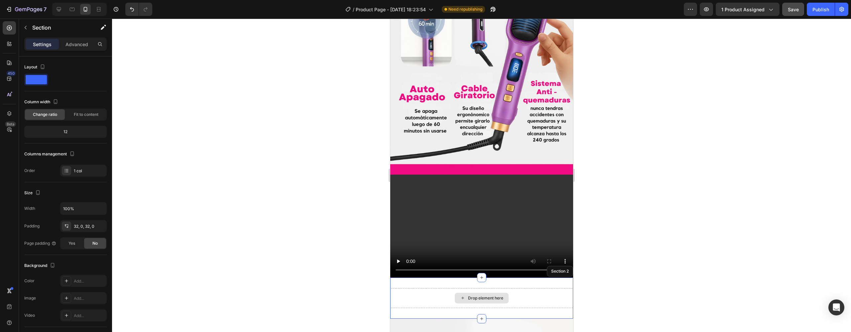
click at [478, 289] on div "Drop element here" at bounding box center [481, 299] width 183 height 20
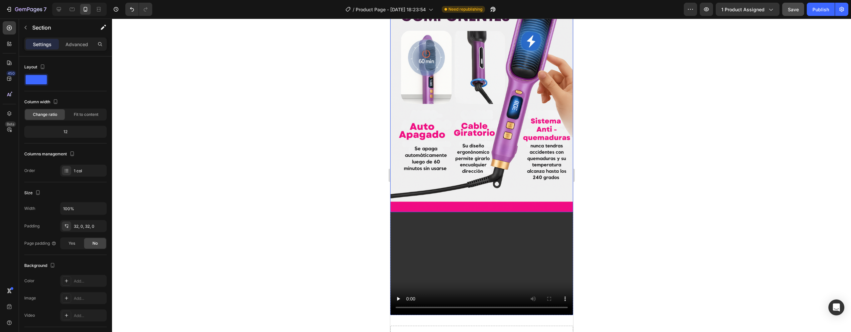
scroll to position [996, 0]
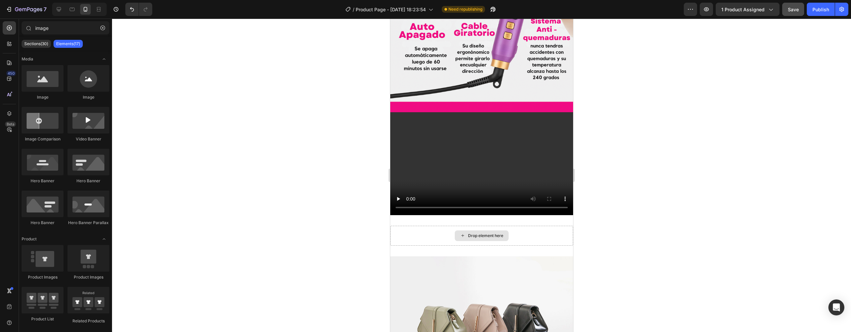
click at [472, 231] on div "Drop element here" at bounding box center [481, 236] width 54 height 11
click at [50, 29] on input "image" at bounding box center [66, 27] width 88 height 13
click at [102, 25] on button "button" at bounding box center [102, 28] width 11 height 11
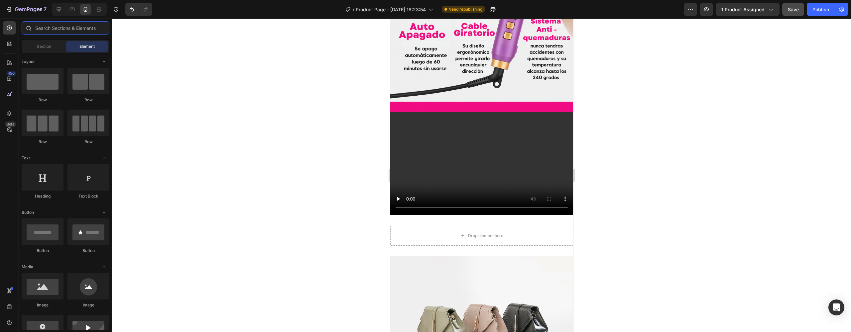
click at [82, 29] on input "text" at bounding box center [66, 27] width 88 height 13
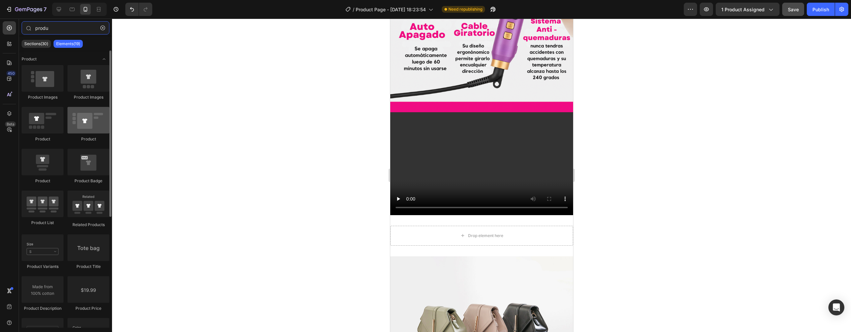
type input "produ"
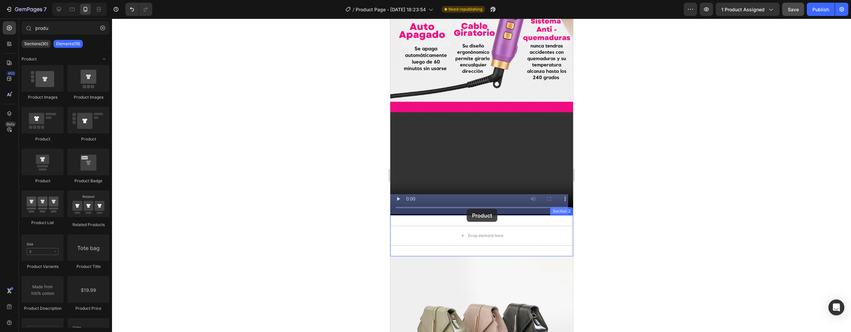
drag, startPoint x: 474, startPoint y: 147, endPoint x: 466, endPoint y: 209, distance: 62.6
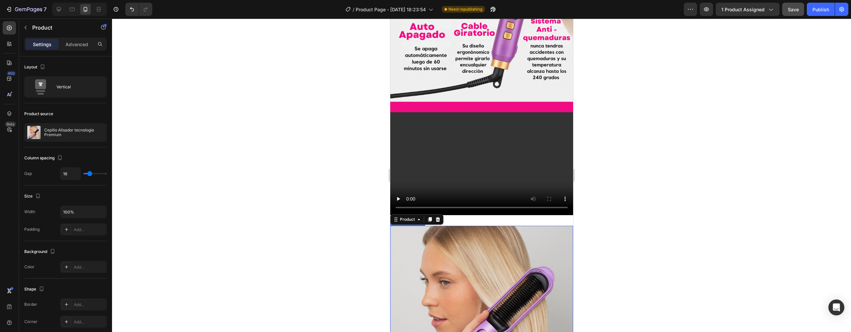
scroll to position [1230, 0]
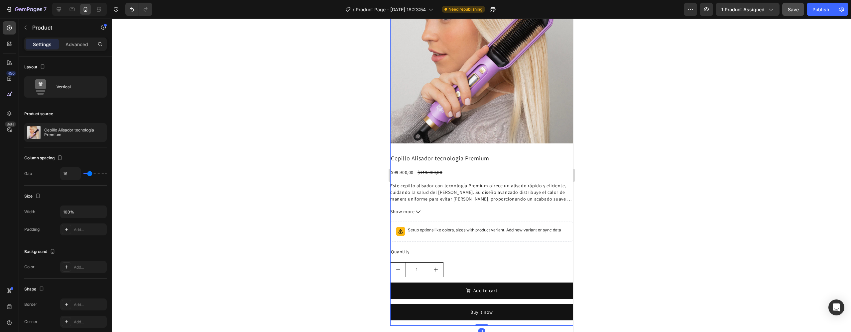
click at [666, 119] on div at bounding box center [481, 176] width 739 height 314
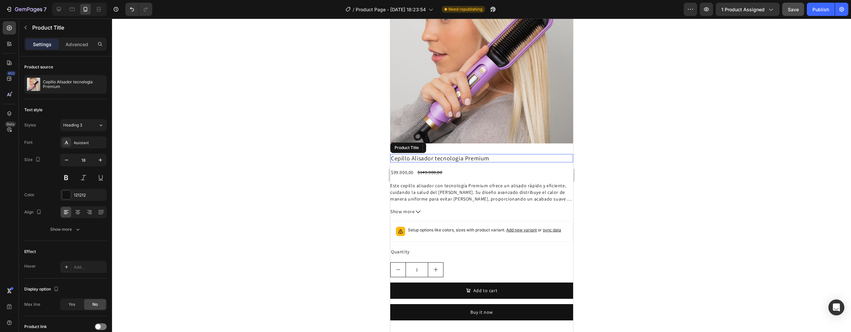
drag, startPoint x: 416, startPoint y: 154, endPoint x: 420, endPoint y: 154, distance: 3.7
click at [416, 154] on h2 "Cepillo Alisador tecnologia Premium" at bounding box center [481, 158] width 183 height 9
click at [454, 146] on icon at bounding box center [455, 148] width 4 height 5
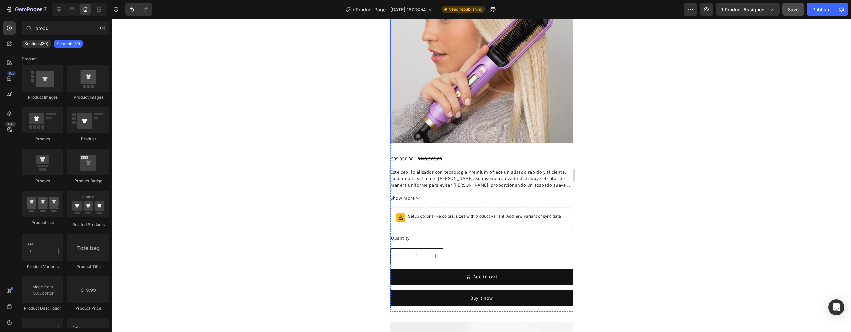
click at [450, 115] on img at bounding box center [481, 52] width 183 height 183
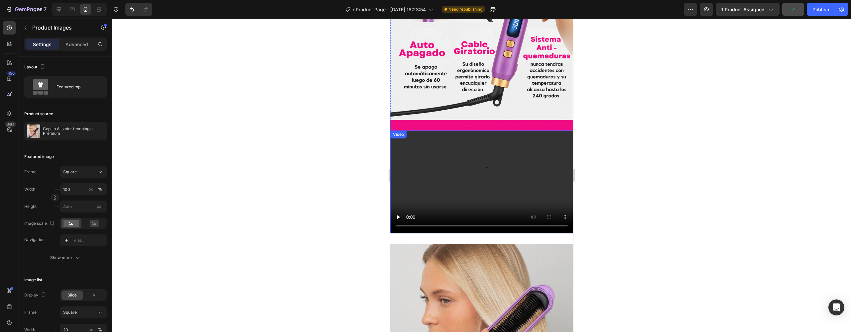
scroll to position [1112, 0]
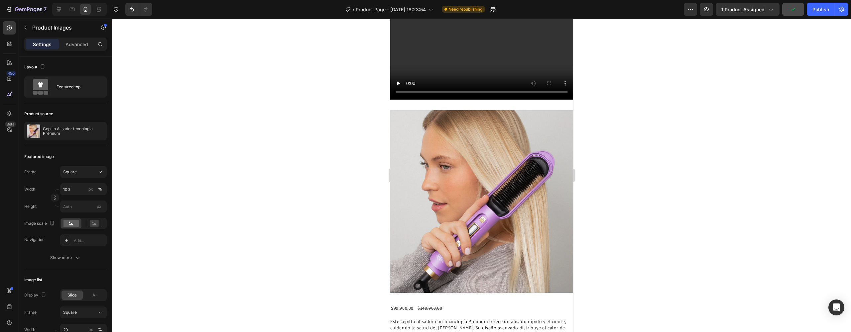
click at [462, 180] on img at bounding box center [481, 201] width 183 height 183
click at [671, 138] on div at bounding box center [481, 176] width 739 height 314
click at [493, 151] on img at bounding box center [481, 201] width 183 height 183
click at [455, 100] on div at bounding box center [452, 104] width 8 height 8
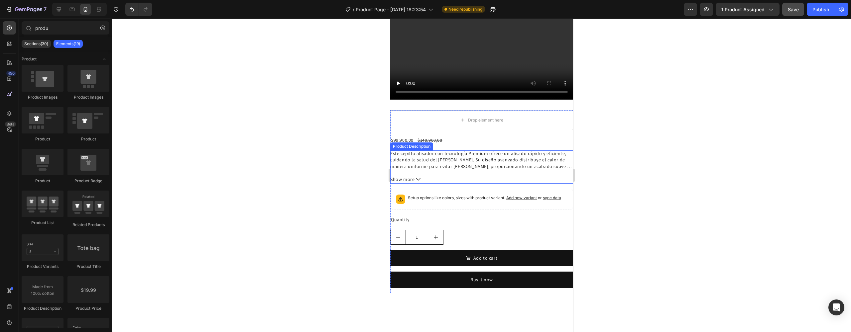
click at [439, 151] on p "Este cepillo alisador con tecnología Premium ofrece un alisado rápido y eficien…" at bounding box center [481, 161] width 183 height 20
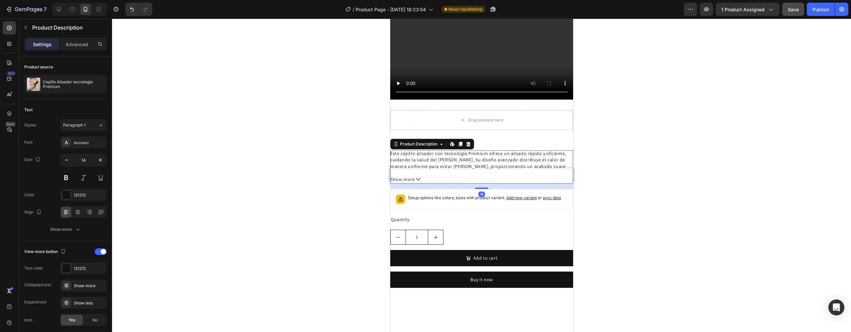
click at [470, 142] on icon at bounding box center [468, 144] width 4 height 5
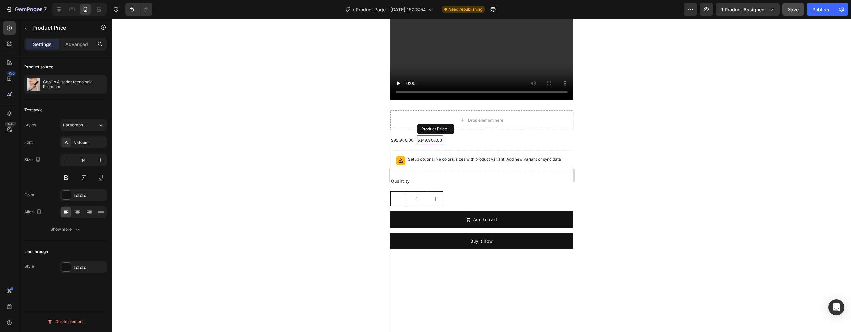
click at [431, 136] on div "$149.900,00" at bounding box center [430, 141] width 26 height 10
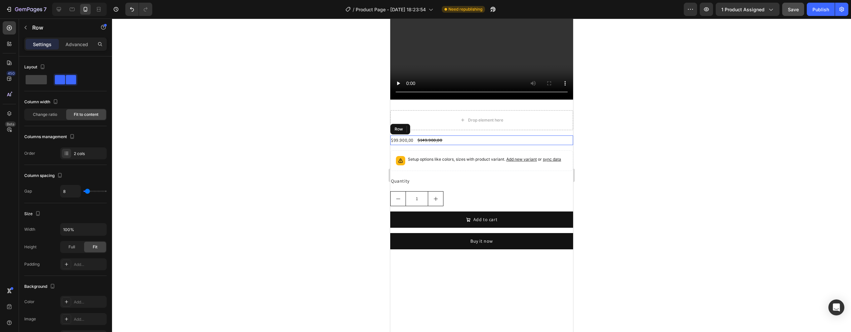
click at [491, 136] on div "$99.900,00 Product Price Product Price $149.900,00 Product Price Edit content i…" at bounding box center [481, 141] width 183 height 10
click at [433, 127] on icon at bounding box center [430, 129] width 5 height 5
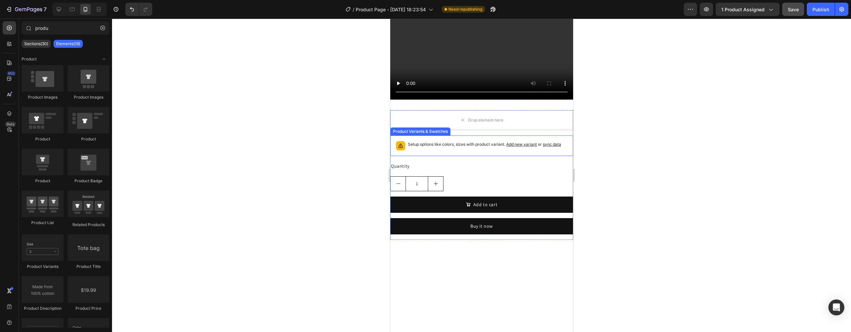
click at [440, 141] on p "Setup options like colors, sizes with product variant. Add new variant or sync …" at bounding box center [484, 144] width 153 height 7
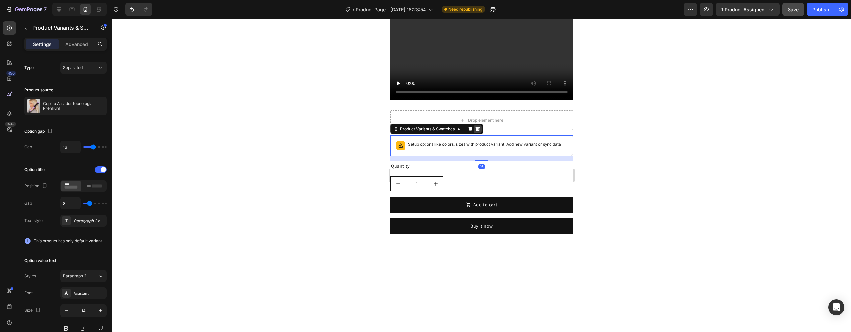
click at [477, 127] on icon at bounding box center [477, 129] width 5 height 5
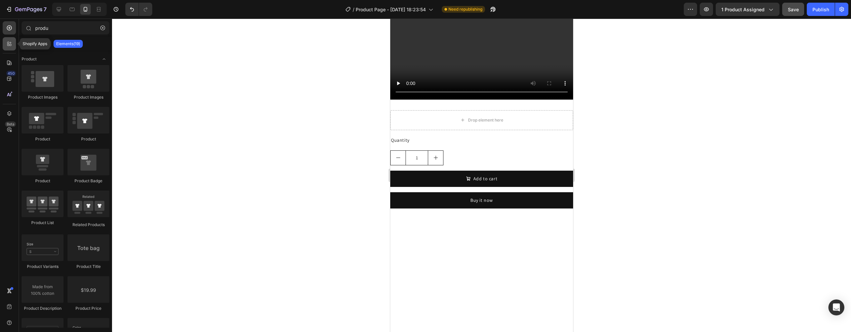
click at [11, 45] on icon at bounding box center [11, 45] width 2 height 2
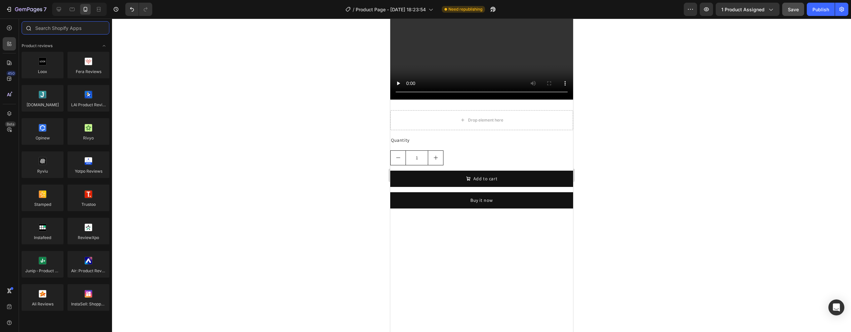
click at [56, 33] on input "text" at bounding box center [66, 27] width 88 height 13
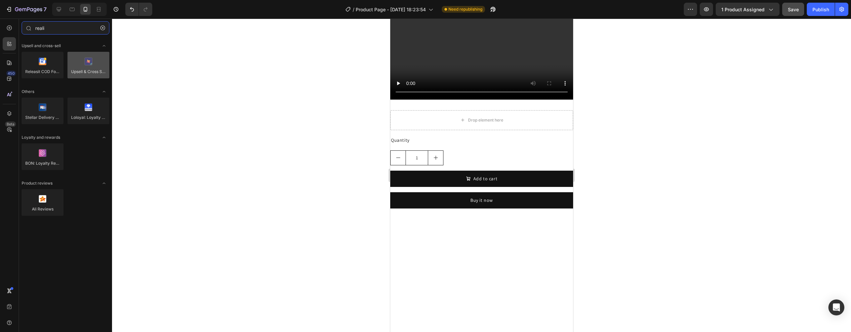
type input "reali"
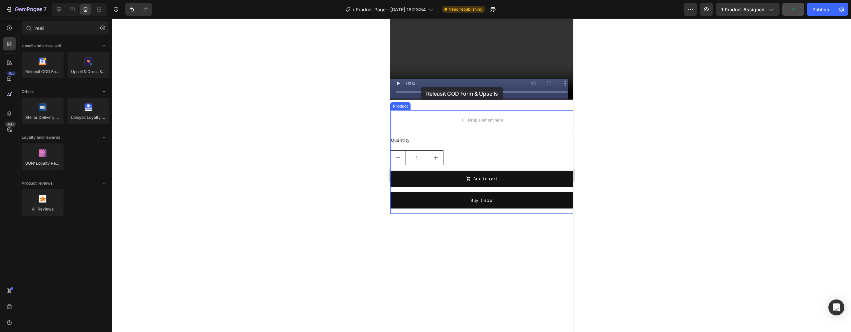
drag, startPoint x: 461, startPoint y: 84, endPoint x: 421, endPoint y: 87, distance: 41.0
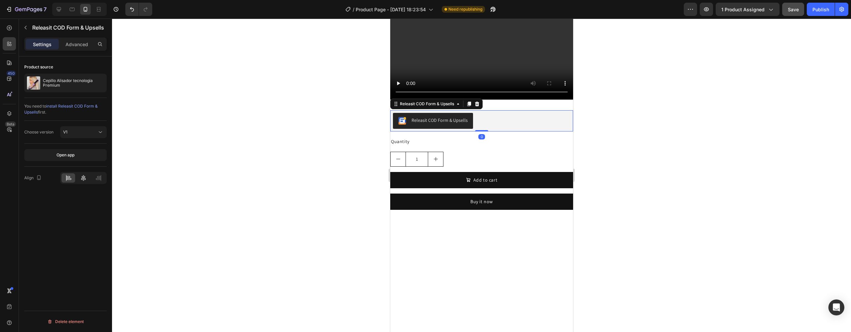
click at [86, 182] on div at bounding box center [83, 178] width 14 height 9
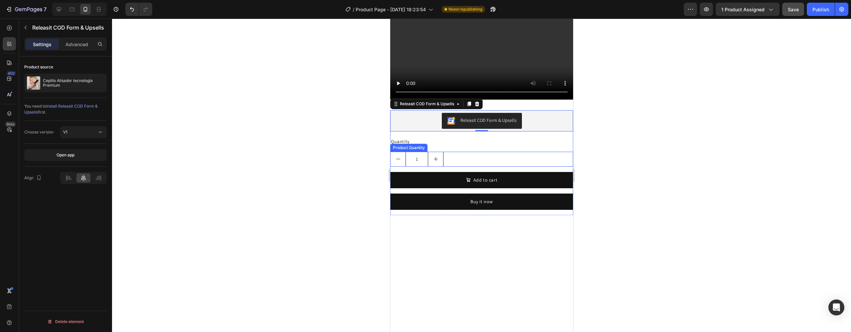
click at [436, 137] on div "Quantity Text Block 1 Product Quantity Add to cart Add to Cart Buy it now Dynam…" at bounding box center [481, 176] width 183 height 79
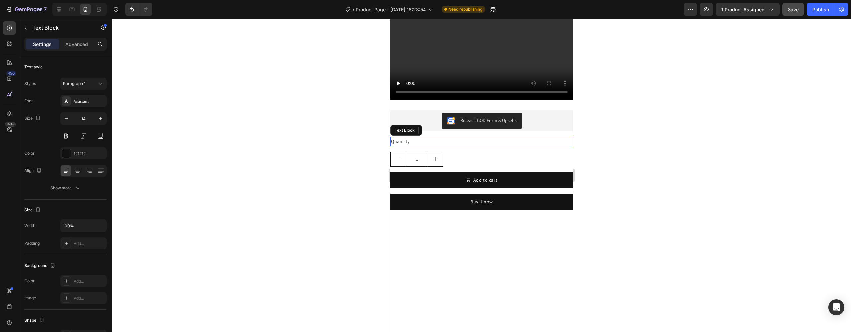
click at [460, 137] on div "Quantity" at bounding box center [481, 142] width 183 height 10
click at [443, 128] on icon at bounding box center [442, 130] width 5 height 5
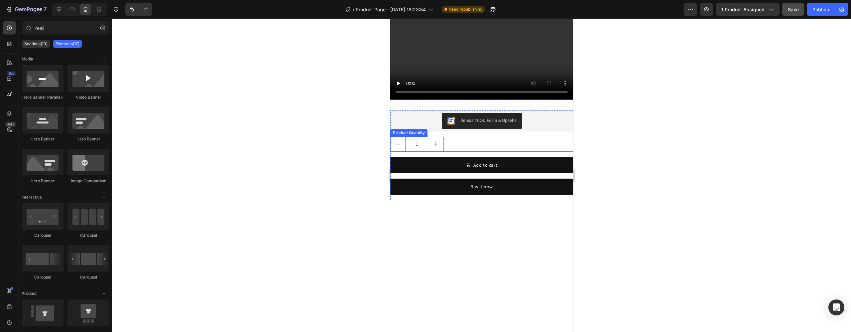
click at [447, 137] on div "1" at bounding box center [481, 144] width 183 height 15
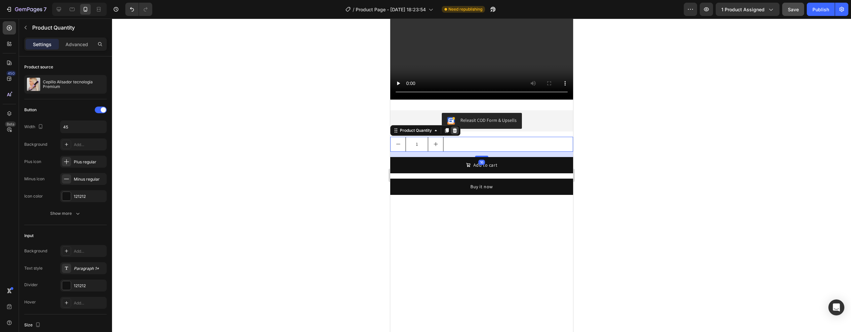
click at [457, 128] on icon at bounding box center [454, 130] width 5 height 5
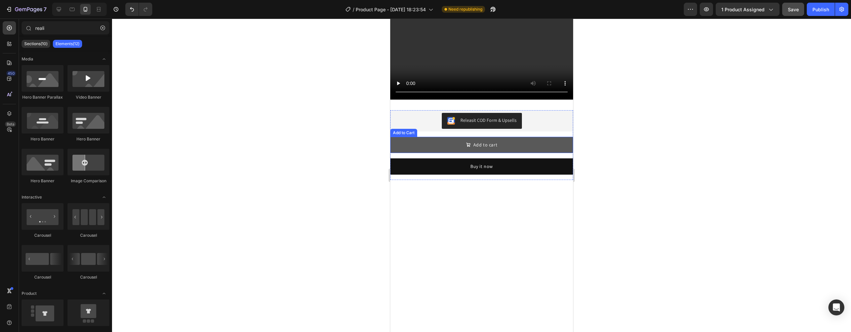
click at [457, 137] on button "Add to cart" at bounding box center [481, 145] width 183 height 16
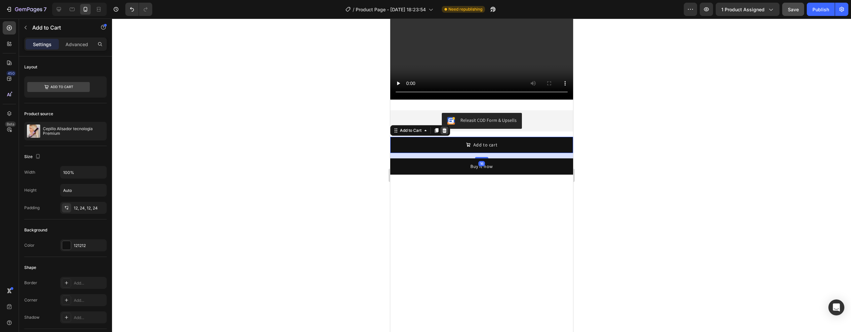
click at [444, 128] on icon at bounding box center [444, 130] width 4 height 5
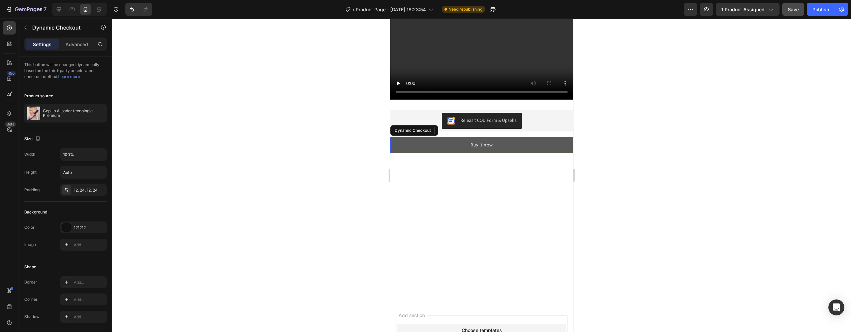
drag, startPoint x: 455, startPoint y: 118, endPoint x: 459, endPoint y: 110, distance: 9.4
click at [455, 137] on button "Buy it now" at bounding box center [481, 145] width 183 height 16
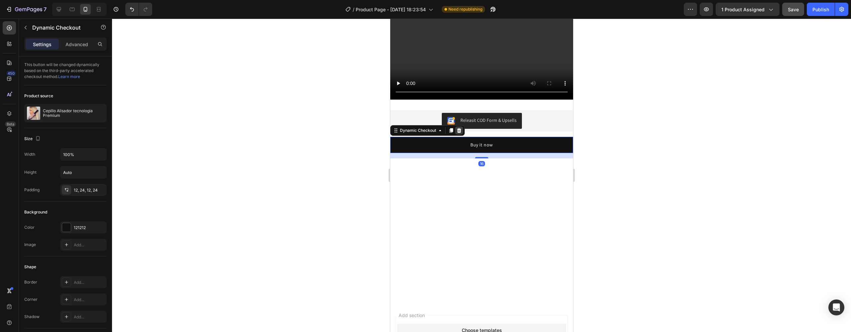
click at [457, 128] on icon at bounding box center [459, 130] width 4 height 5
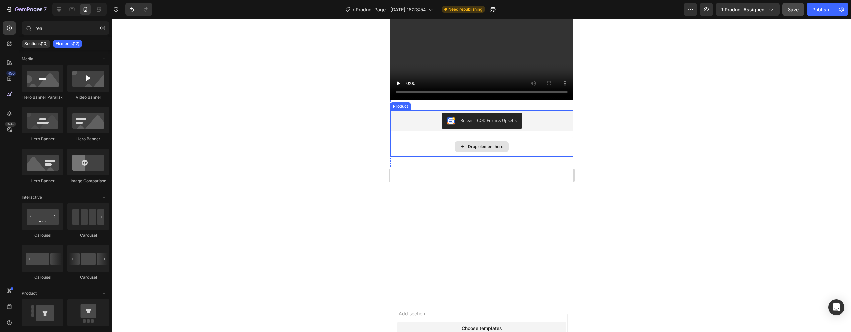
click at [460, 137] on div "Drop element here" at bounding box center [481, 147] width 183 height 20
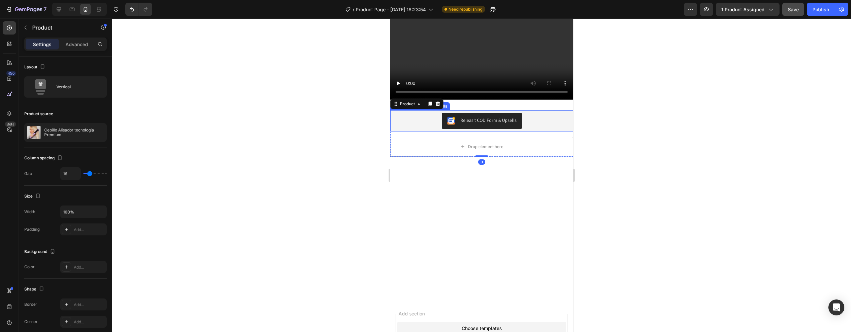
click at [409, 113] on div "Releasit COD Form & Upsells" at bounding box center [482, 121] width 178 height 16
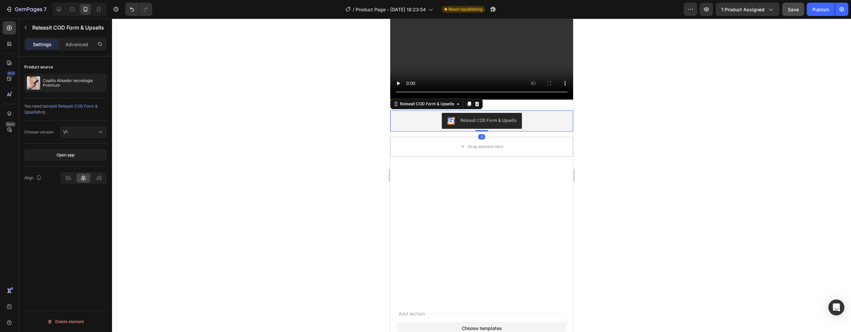
click at [397, 137] on div "Drop element here" at bounding box center [481, 147] width 183 height 20
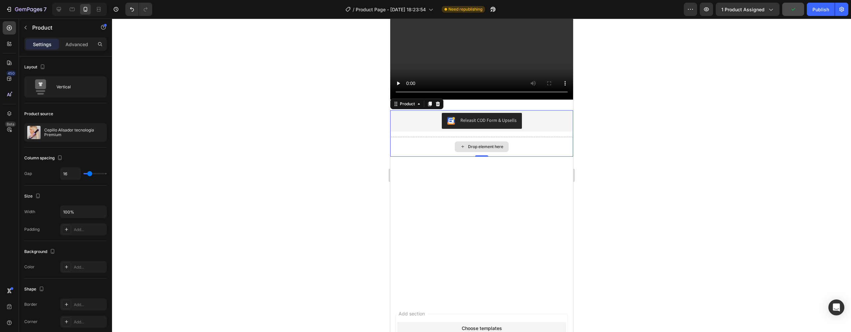
click at [418, 137] on div "Drop element here" at bounding box center [481, 147] width 183 height 20
click at [409, 113] on div "Releasit COD Form & Upsells" at bounding box center [482, 121] width 178 height 16
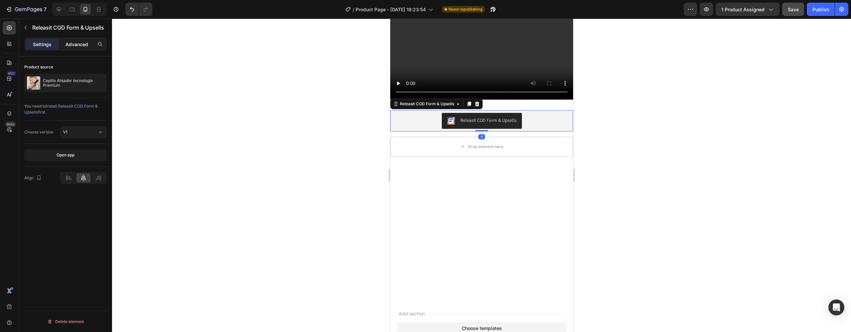
click at [81, 49] on div "Advanced" at bounding box center [76, 44] width 33 height 11
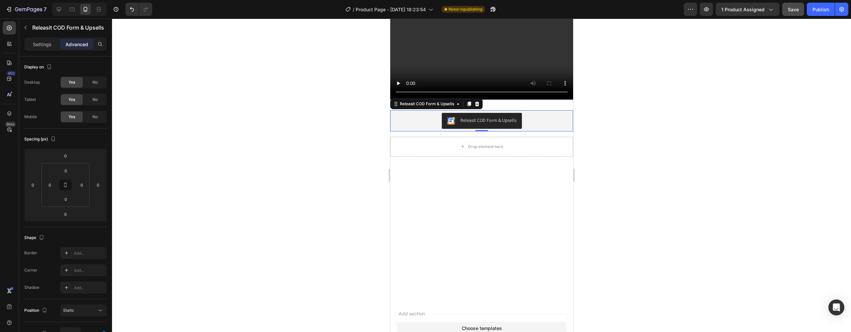
click at [82, 47] on p "Advanced" at bounding box center [76, 44] width 23 height 7
click at [68, 0] on html "7 / Product Page - [DATE] 18:23:54 Need republishing Preview 1 product assigned…" at bounding box center [425, 0] width 851 height 0
click at [72, 171] on div "0" at bounding box center [66, 171] width 17 height 11
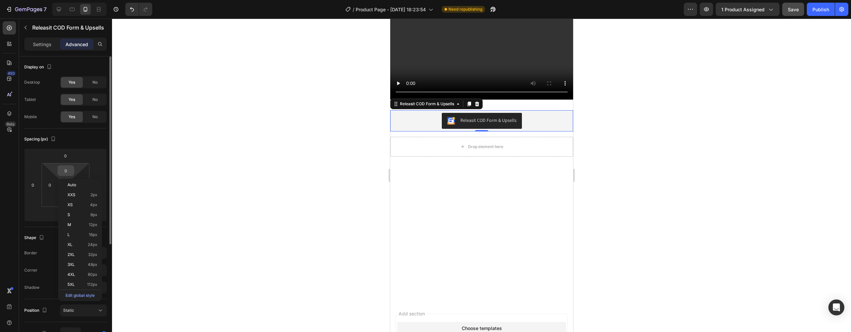
click at [72, 171] on div "0" at bounding box center [66, 171] width 17 height 11
click at [79, 0] on html "7 / Product Page - [DATE] 18:23:54 Need republishing Preview 1 product assigned…" at bounding box center [425, 0] width 851 height 0
click at [72, 169] on div "0" at bounding box center [66, 171] width 17 height 11
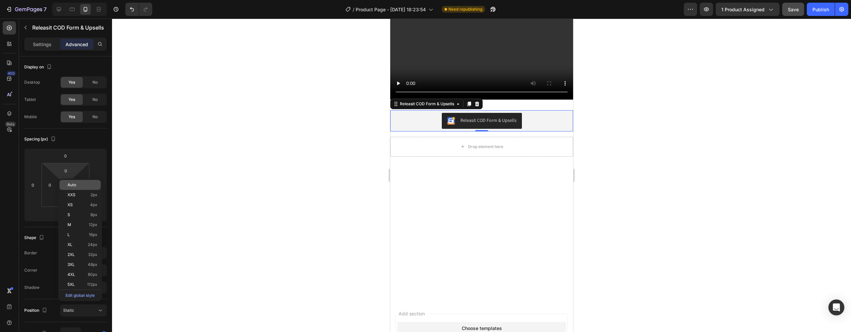
click at [70, 184] on span "Auto" at bounding box center [71, 185] width 9 height 5
type input "Auto"
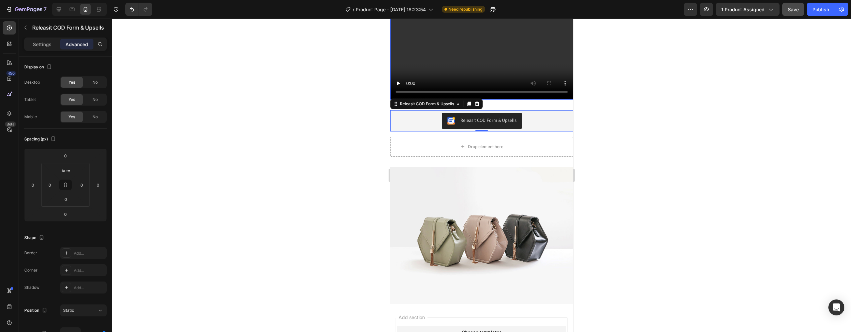
scroll to position [982, 0]
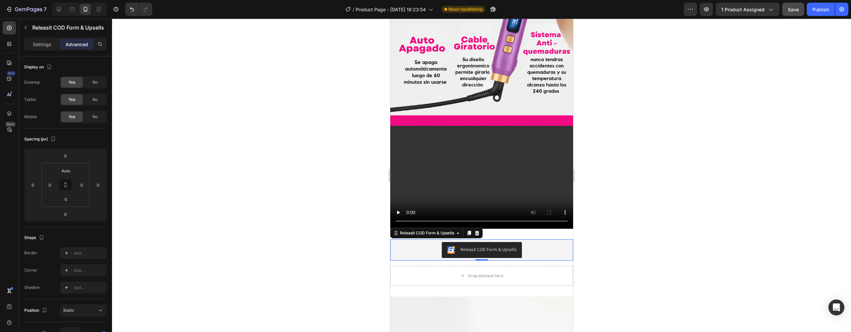
click at [300, 147] on div at bounding box center [481, 176] width 739 height 314
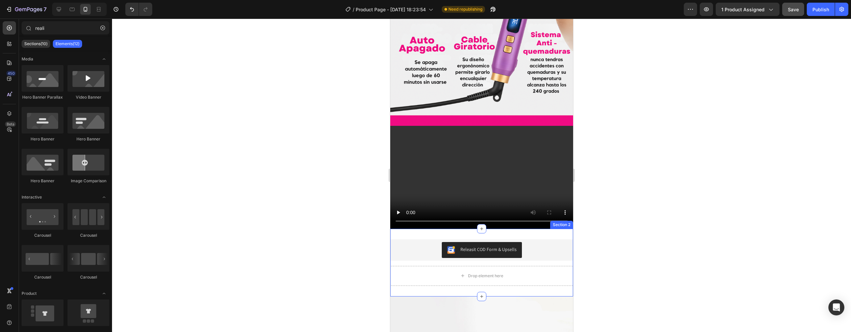
click at [492, 229] on div "Releasit COD Form & Upsells Releasit COD Form & Upsells Drop element here Produ…" at bounding box center [481, 263] width 183 height 68
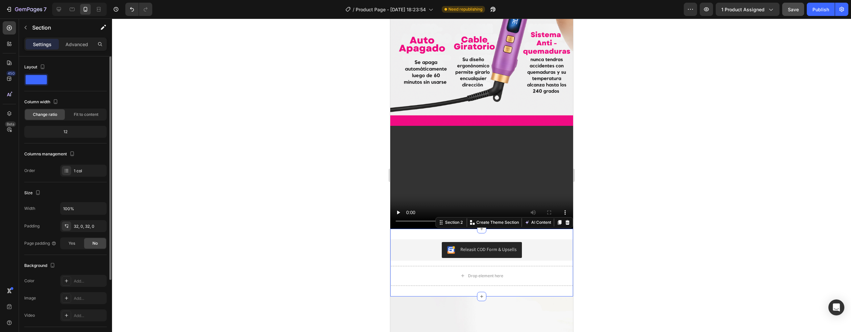
click at [72, 134] on div "12" at bounding box center [66, 131] width 80 height 9
click at [67, 132] on div "12" at bounding box center [66, 131] width 80 height 9
click at [87, 118] on div "Fit to content" at bounding box center [86, 114] width 40 height 11
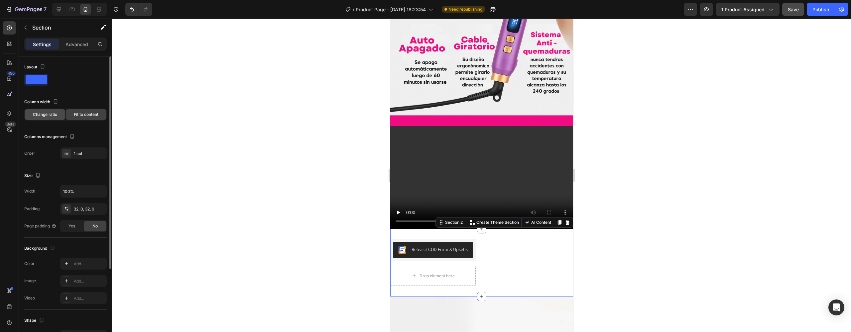
click at [49, 119] on div "Change ratio" at bounding box center [45, 114] width 40 height 11
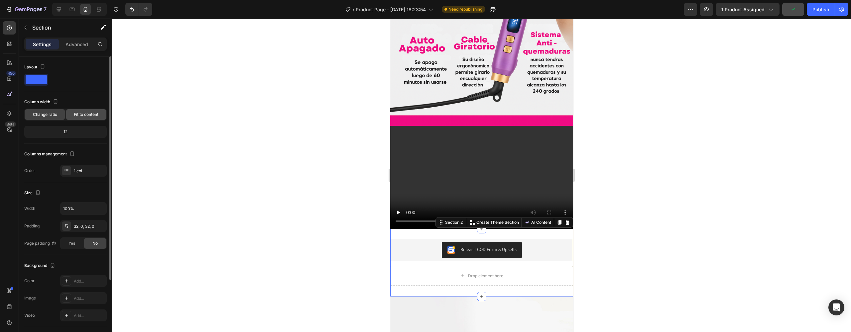
click at [82, 116] on span "Fit to content" at bounding box center [86, 115] width 25 height 6
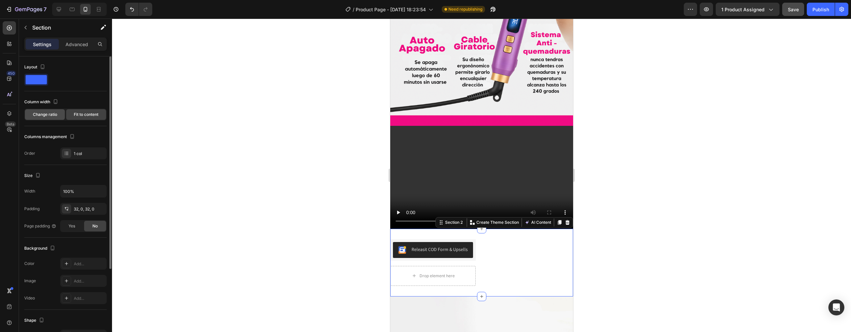
click at [40, 116] on span "Change ratio" at bounding box center [45, 115] width 24 height 6
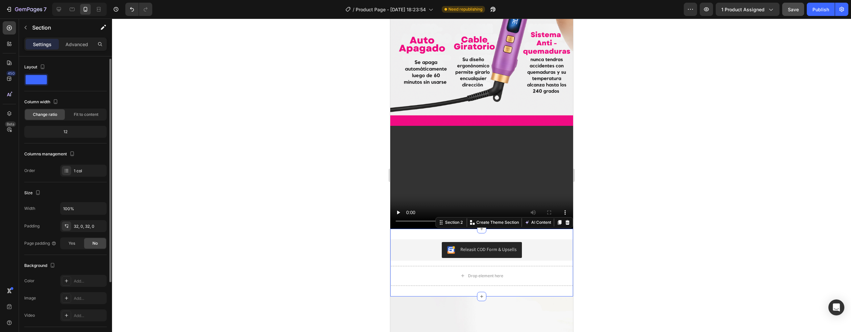
scroll to position [11, 0]
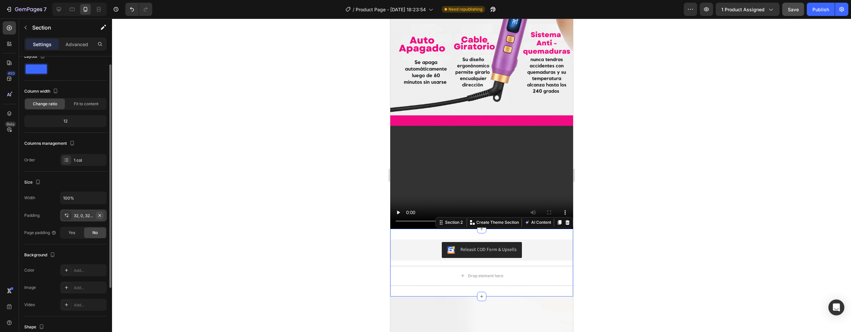
click at [100, 216] on icon "button" at bounding box center [99, 215] width 5 height 5
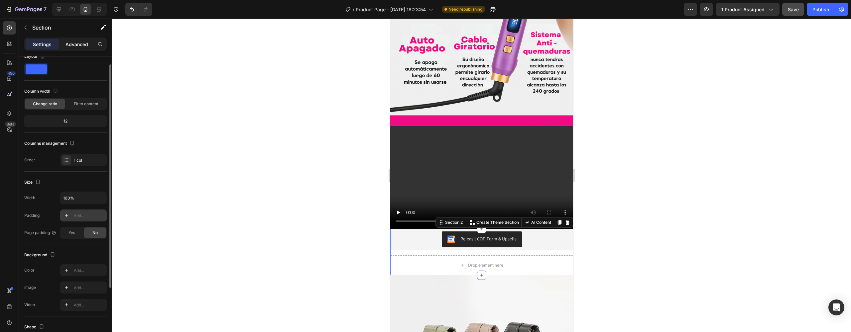
click at [82, 47] on p "Advanced" at bounding box center [76, 44] width 23 height 7
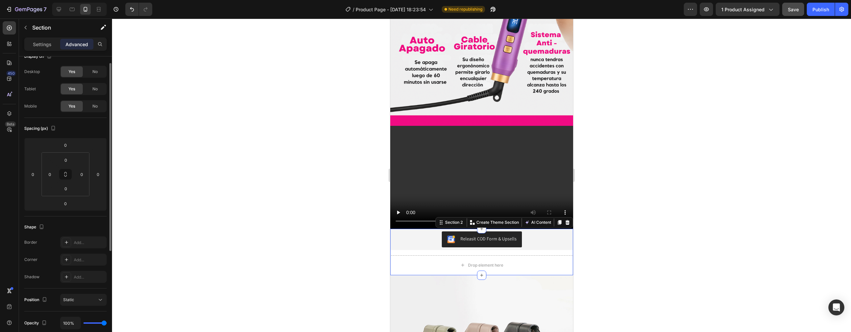
click at [314, 170] on div at bounding box center [481, 176] width 739 height 314
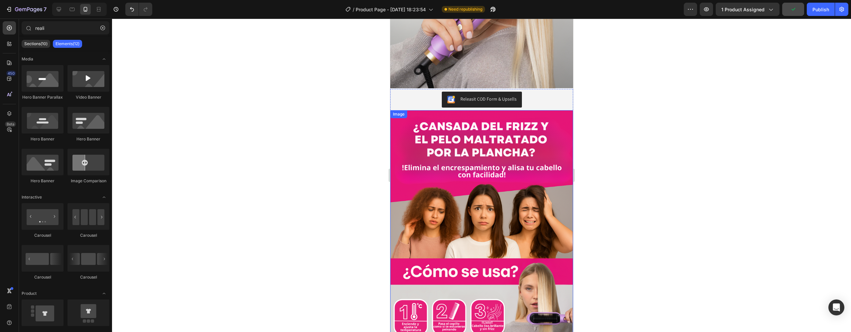
scroll to position [454, 0]
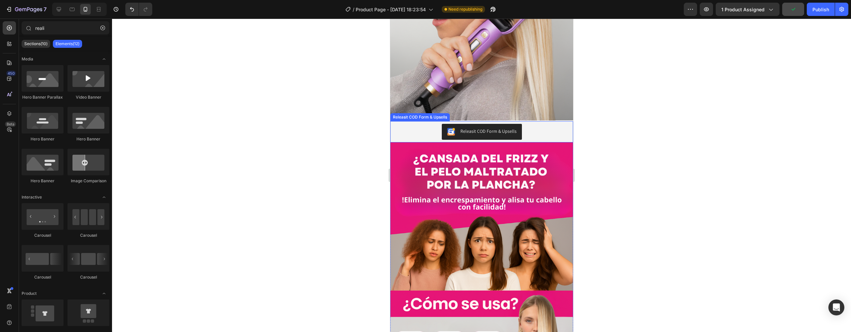
click at [535, 124] on div "Releasit COD Form & Upsells" at bounding box center [482, 132] width 178 height 16
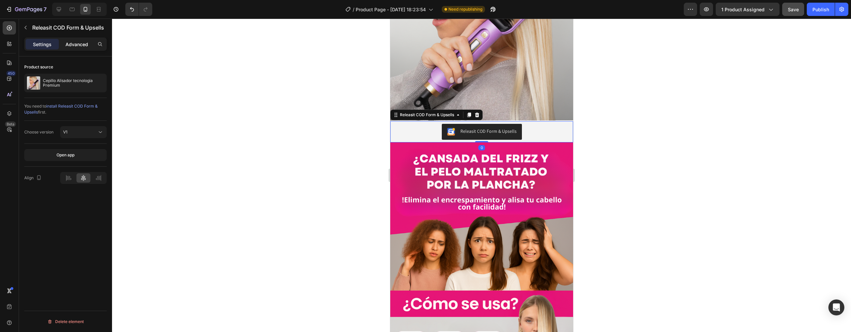
click at [70, 45] on p "Advanced" at bounding box center [76, 44] width 23 height 7
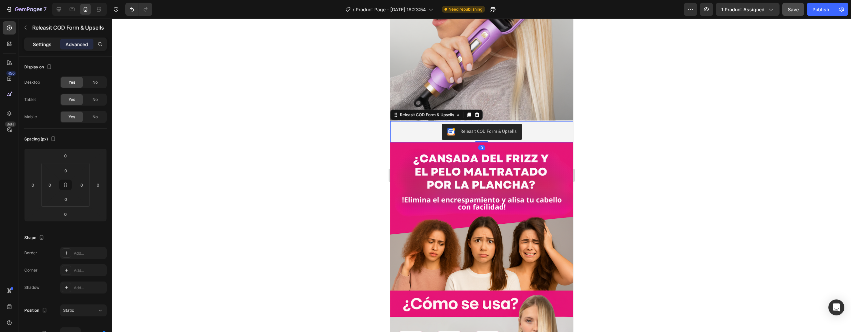
click at [42, 44] on p "Settings" at bounding box center [42, 44] width 19 height 7
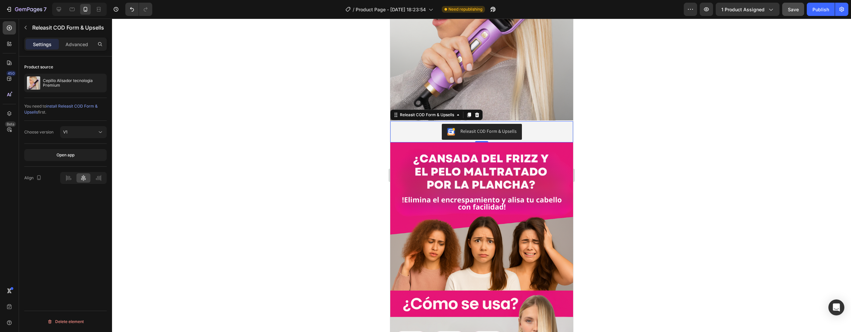
click at [544, 124] on div "Releasit COD Form & Upsells" at bounding box center [482, 132] width 178 height 16
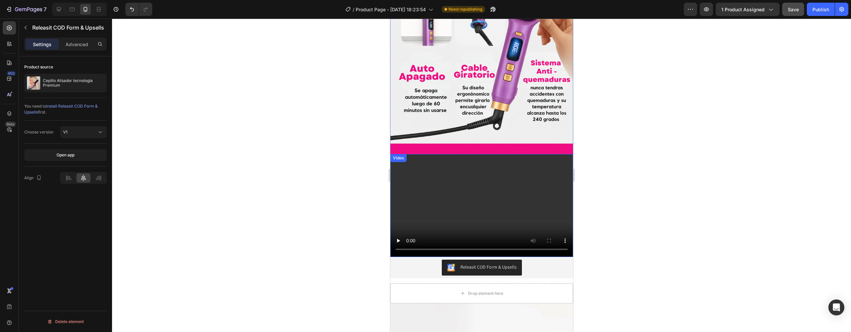
scroll to position [1095, 0]
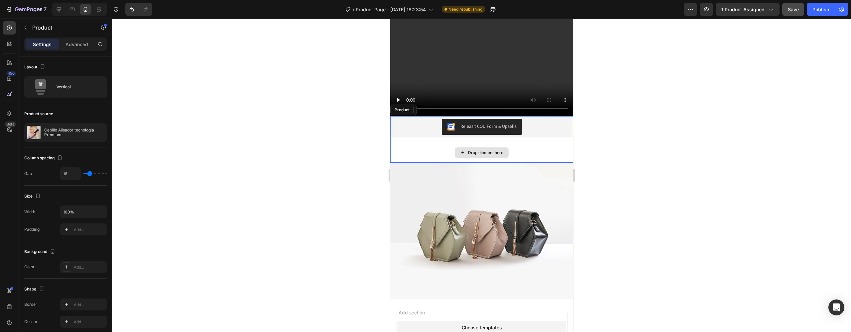
click at [509, 143] on div "Drop element here" at bounding box center [481, 153] width 183 height 20
type input "8"
type input "6"
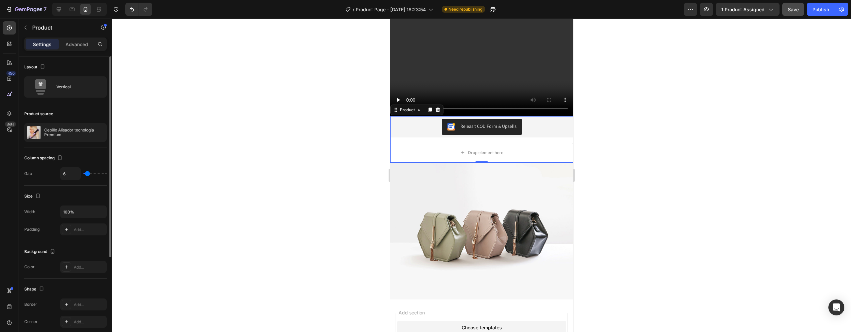
type input "5"
type input "4"
type input "2"
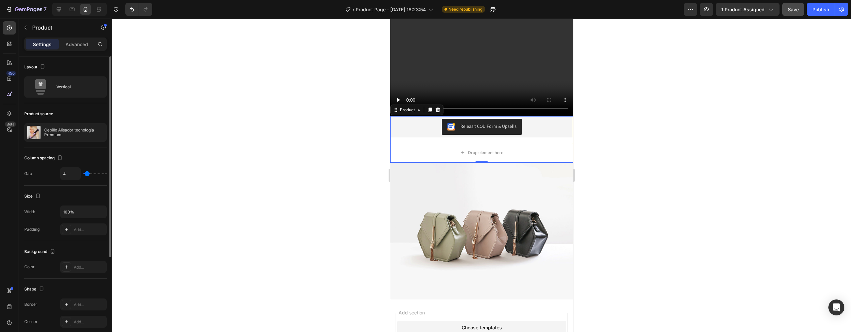
type input "2"
type input "0"
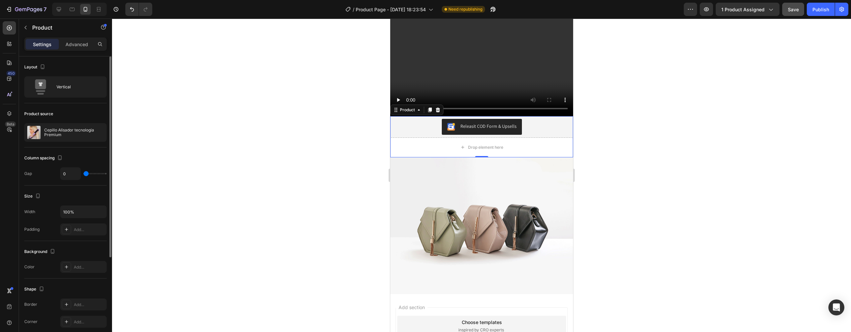
drag, startPoint x: 87, startPoint y: 175, endPoint x: 43, endPoint y: 173, distance: 43.9
type input "0"
click at [54, 175] on div "Gap 0" at bounding box center [65, 174] width 82 height 13
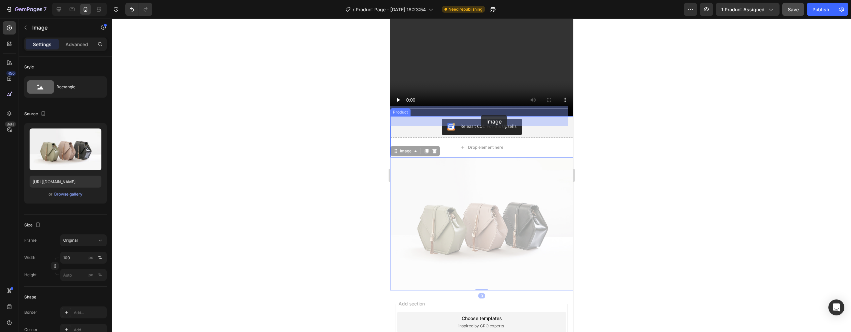
drag, startPoint x: 480, startPoint y: 162, endPoint x: 481, endPoint y: 118, distance: 44.6
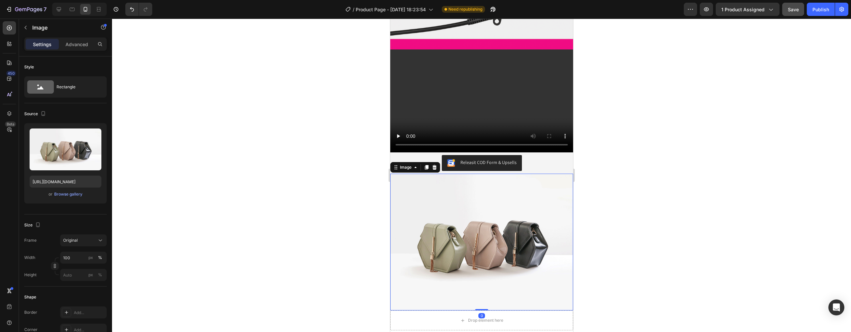
scroll to position [1099, 0]
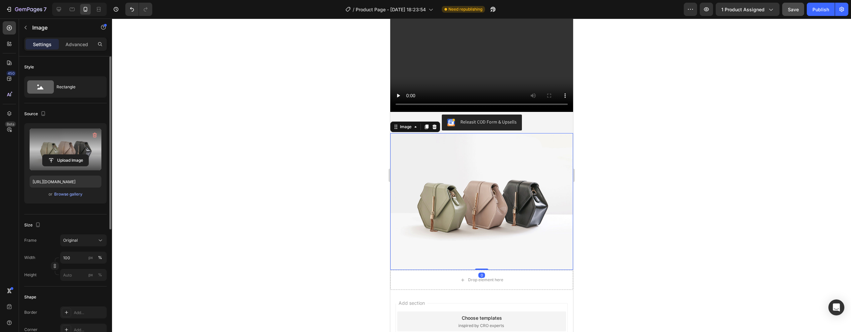
click at [69, 149] on label at bounding box center [66, 150] width 72 height 42
click at [69, 155] on input "file" at bounding box center [66, 160] width 46 height 11
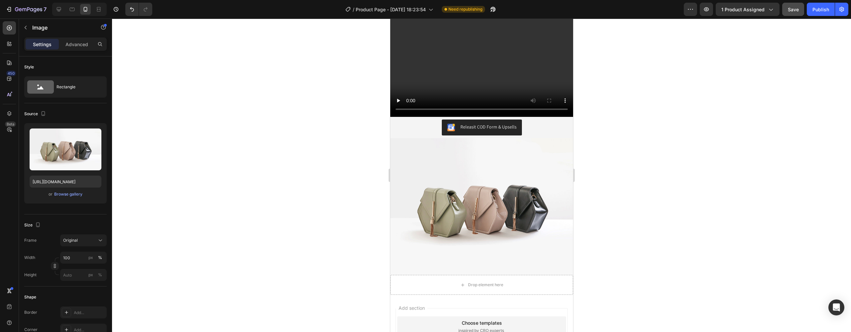
scroll to position [1147, 0]
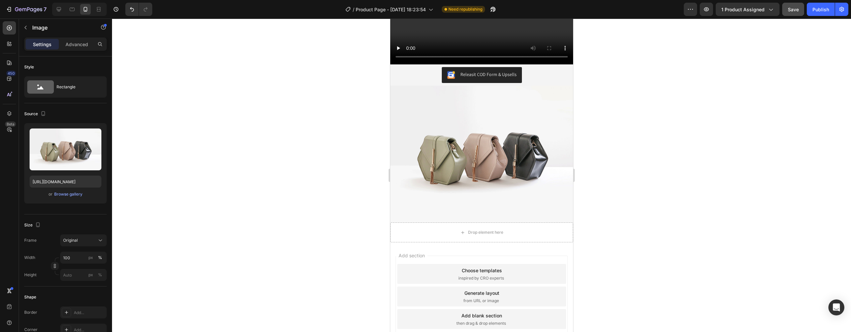
click at [468, 149] on img at bounding box center [481, 154] width 183 height 137
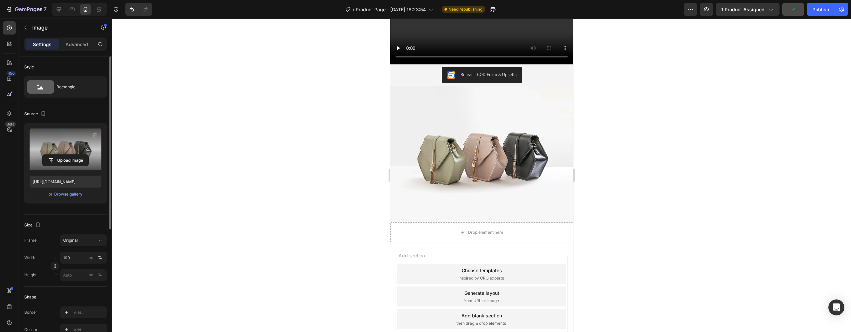
click at [49, 154] on label at bounding box center [66, 150] width 72 height 42
click at [49, 155] on input "file" at bounding box center [66, 160] width 46 height 11
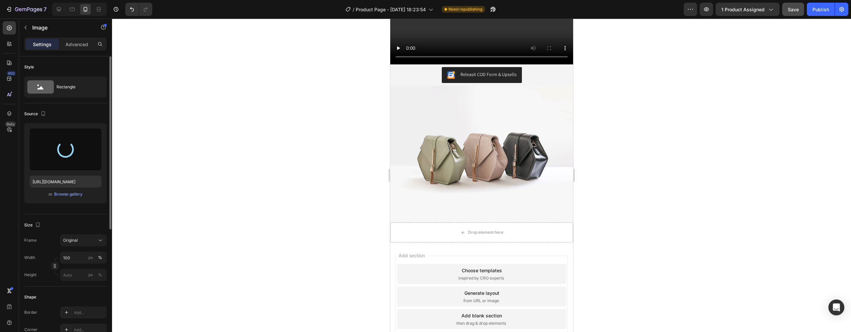
type input "[URL][DOMAIN_NAME]"
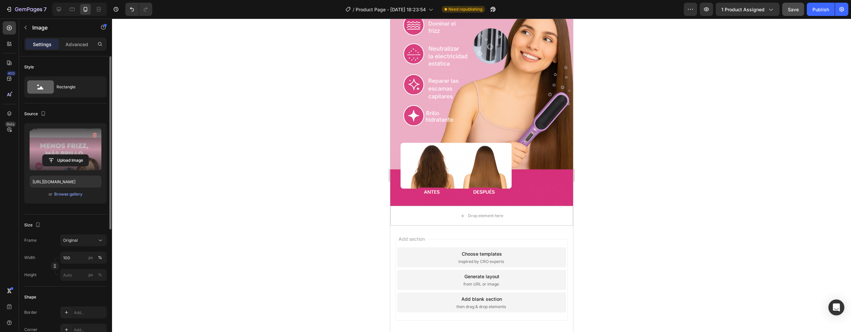
scroll to position [424, 0]
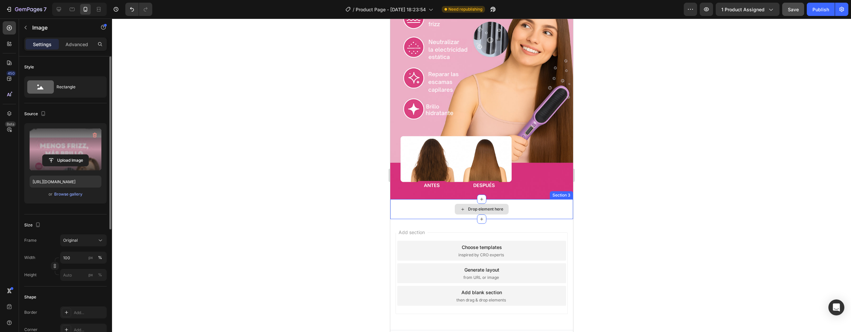
click at [513, 199] on div "Drop element here" at bounding box center [481, 209] width 183 height 20
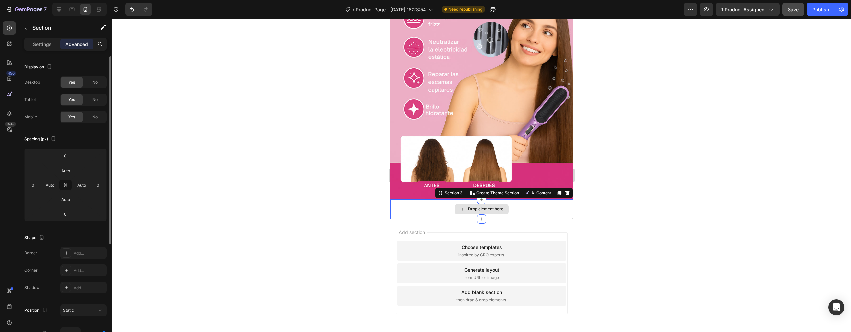
click at [512, 201] on div "Drop element here" at bounding box center [481, 209] width 183 height 20
click at [628, 201] on div at bounding box center [481, 176] width 739 height 314
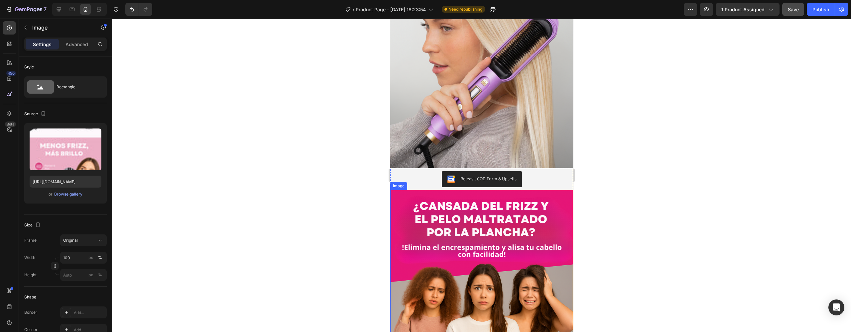
scroll to position [467, 0]
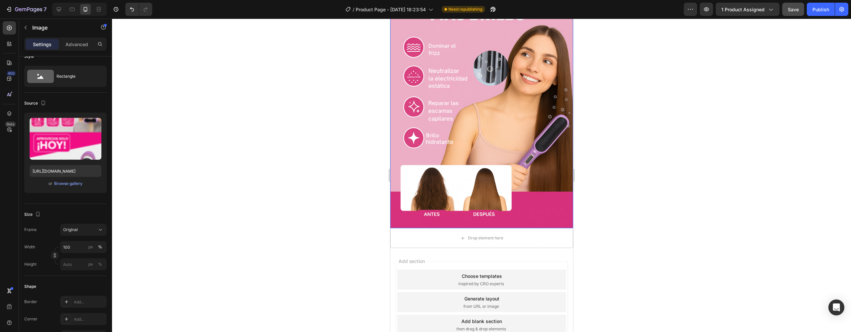
scroll to position [1430, 0]
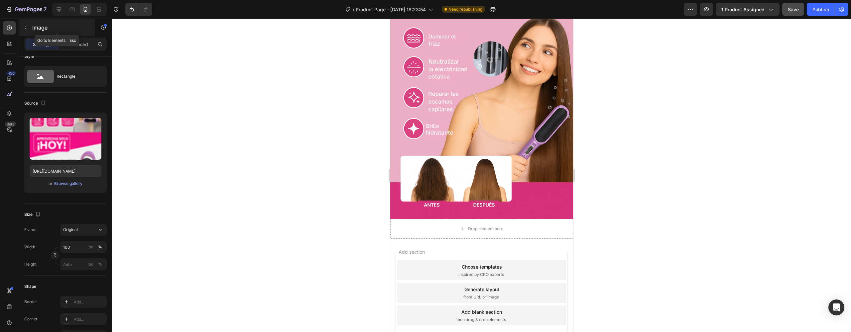
click at [24, 29] on icon "button" at bounding box center [25, 27] width 5 height 5
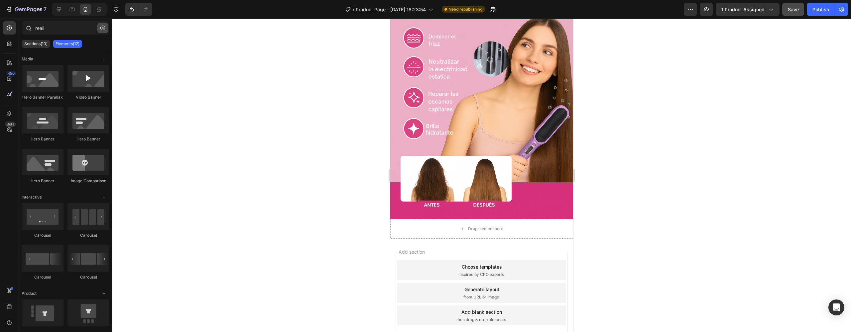
click at [102, 31] on button "button" at bounding box center [102, 28] width 11 height 11
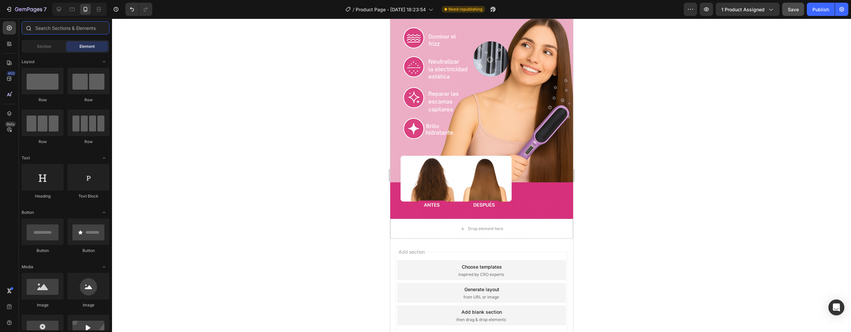
click at [83, 29] on input "text" at bounding box center [66, 27] width 88 height 13
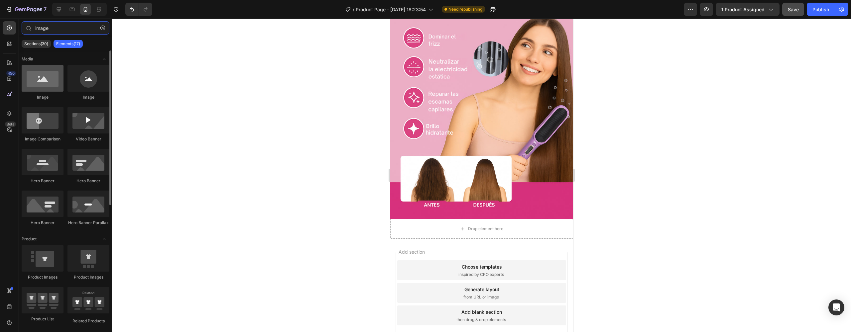
type input "image"
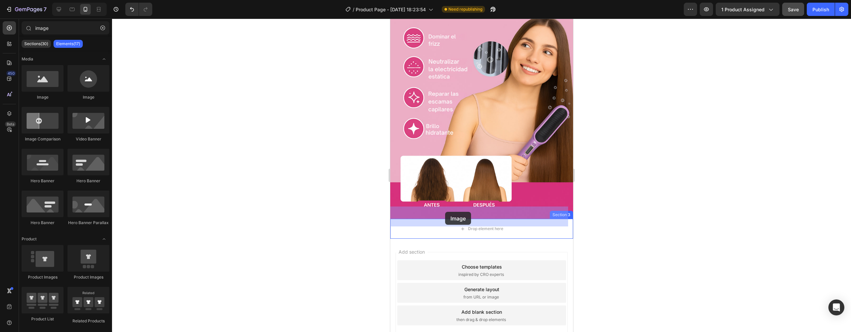
drag, startPoint x: 429, startPoint y: 109, endPoint x: 445, endPoint y: 212, distance: 104.3
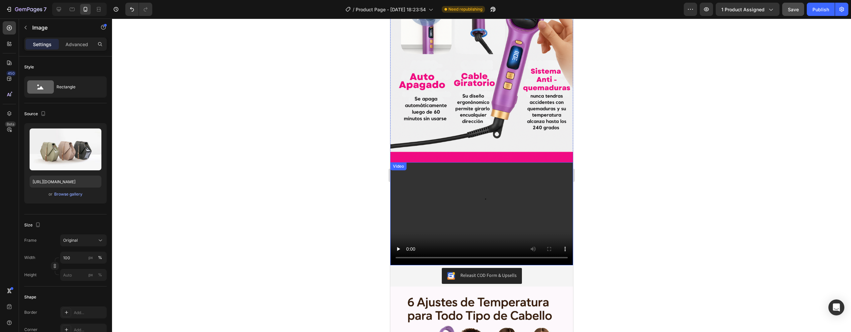
scroll to position [976, 0]
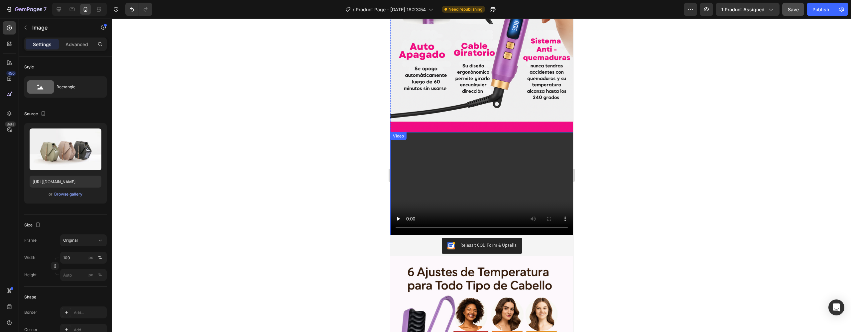
click at [489, 153] on video at bounding box center [481, 183] width 183 height 103
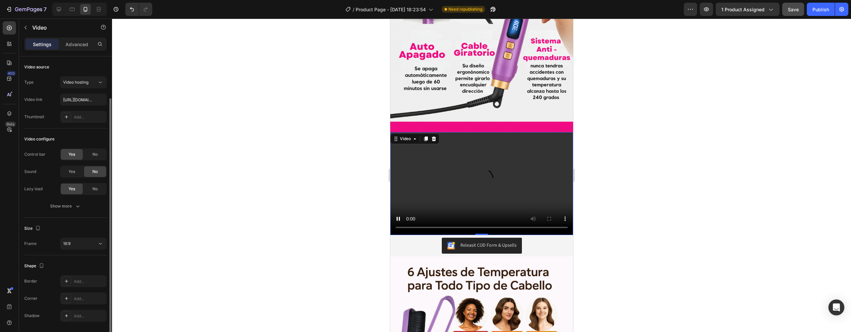
scroll to position [22, 0]
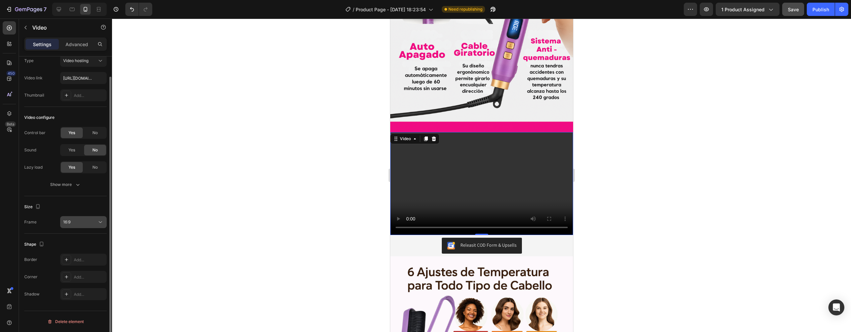
click at [86, 218] on button "16:9" at bounding box center [83, 222] width 47 height 12
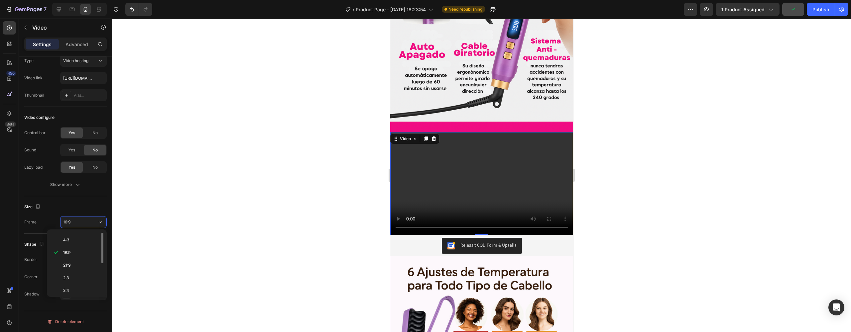
scroll to position [64, 0]
click at [80, 274] on p "9:16" at bounding box center [80, 276] width 35 height 6
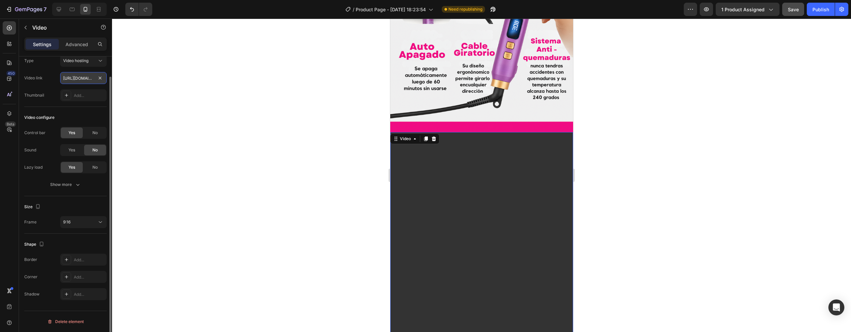
click at [88, 74] on input "[URL][DOMAIN_NAME]" at bounding box center [83, 78] width 47 height 12
paste input "[URL][DOMAIN_NAME]"
type input "[URL][DOMAIN_NAME]"
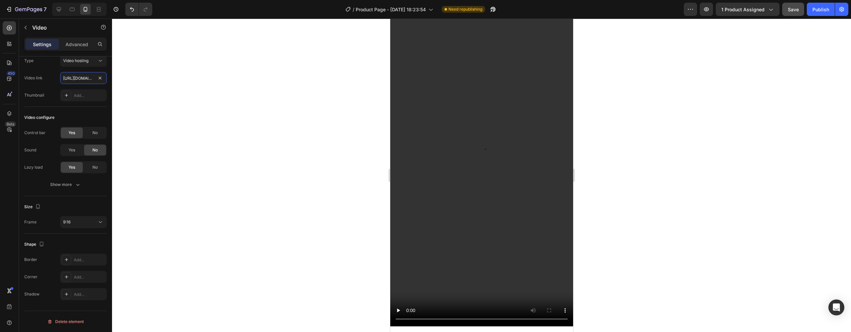
scroll to position [1210, 0]
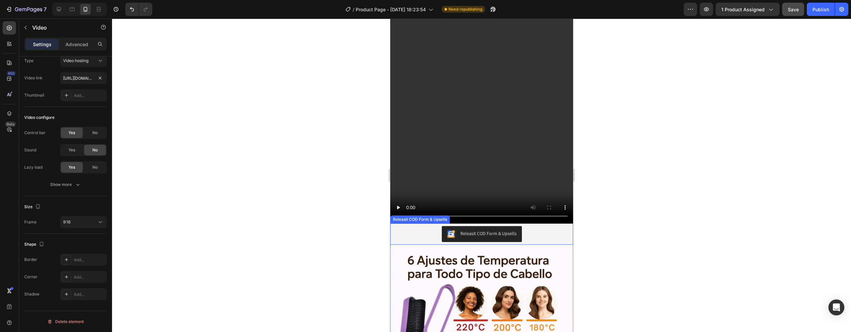
click at [413, 226] on div "Releasit COD Form & Upsells" at bounding box center [482, 234] width 178 height 16
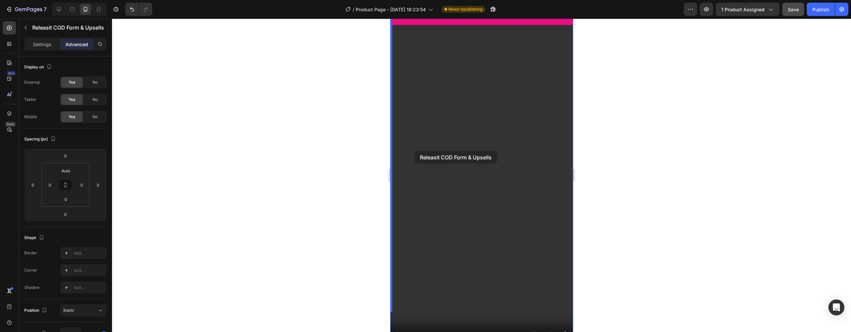
scroll to position [974, 0]
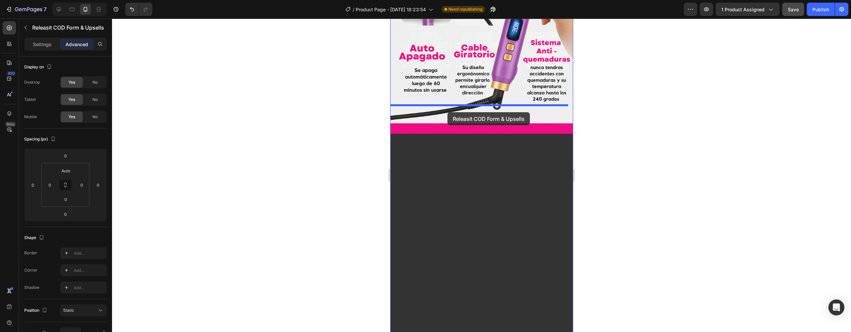
drag, startPoint x: 394, startPoint y: 181, endPoint x: 448, endPoint y: 107, distance: 91.4
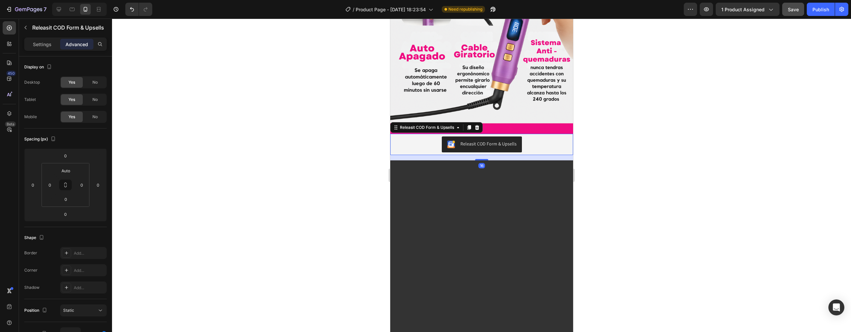
click at [616, 138] on div at bounding box center [481, 176] width 739 height 314
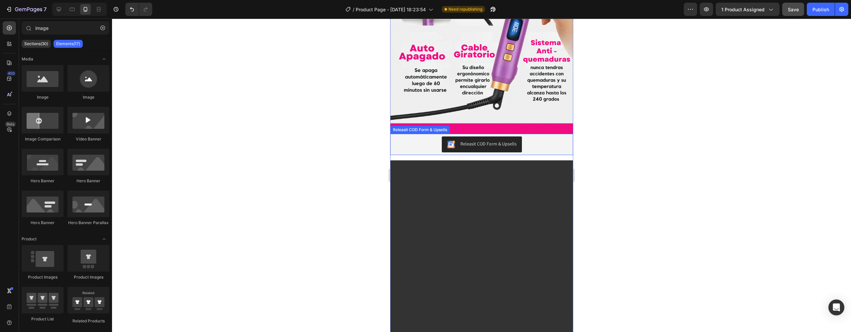
click at [553, 137] on div "Releasit COD Form & Upsells" at bounding box center [482, 145] width 178 height 16
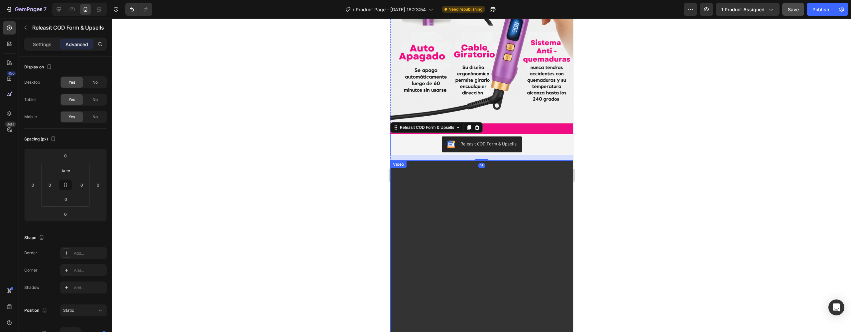
click at [545, 155] on div "16" at bounding box center [481, 157] width 183 height 5
click at [639, 157] on div at bounding box center [481, 176] width 739 height 314
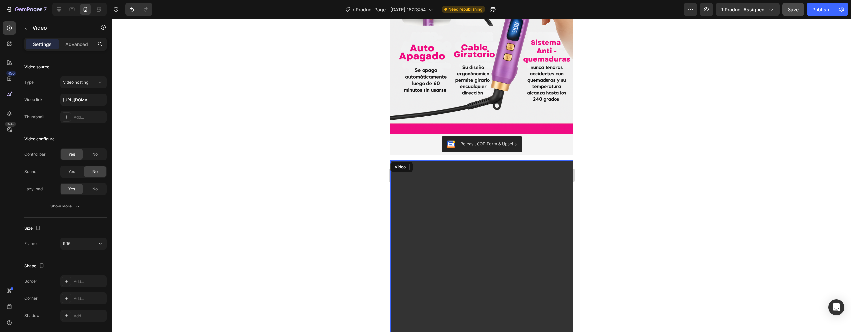
click at [524, 161] on video at bounding box center [481, 323] width 183 height 325
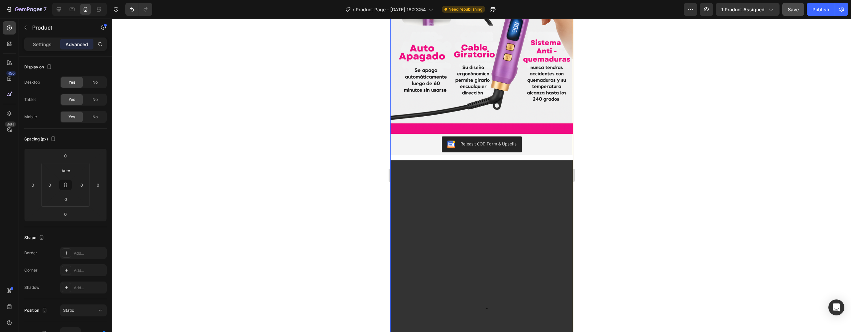
click at [418, 134] on div "Releasit COD Form & Upsells Releasit COD Form & Upsells Video" at bounding box center [481, 310] width 183 height 352
click at [427, 134] on div "Releasit COD Form & Upsells" at bounding box center [481, 144] width 183 height 21
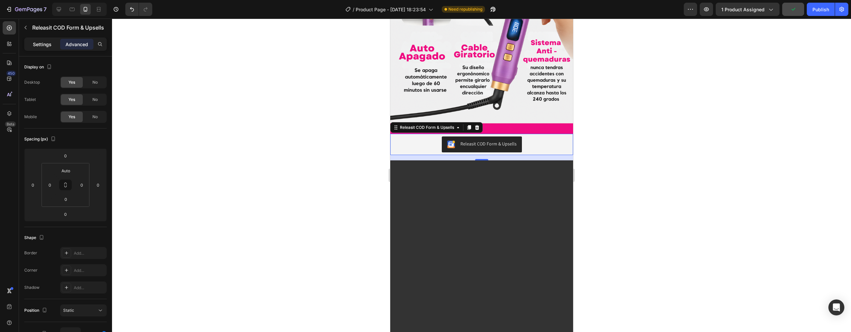
click at [44, 46] on p "Settings" at bounding box center [42, 44] width 19 height 7
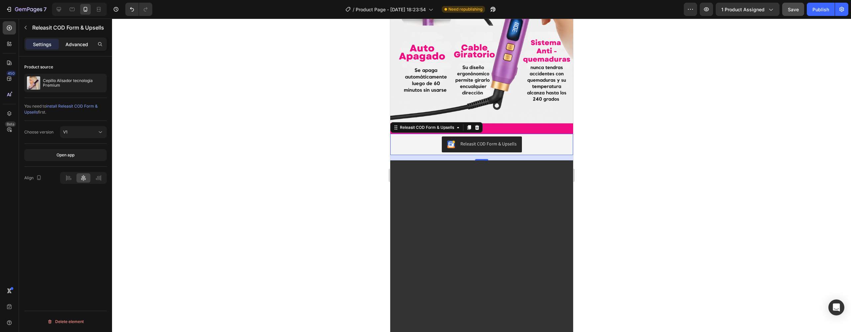
click at [81, 47] on p "Advanced" at bounding box center [76, 44] width 23 height 7
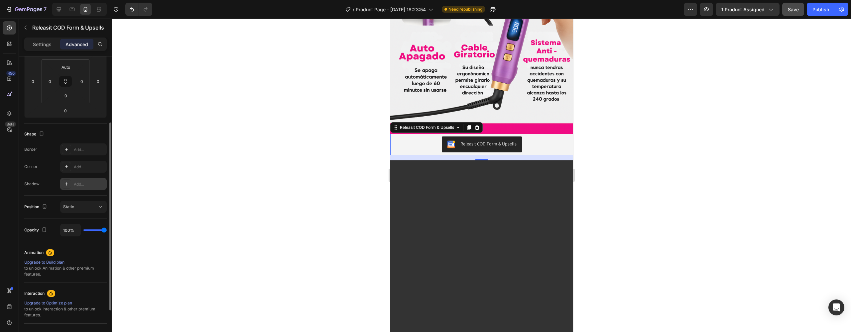
scroll to position [116, 0]
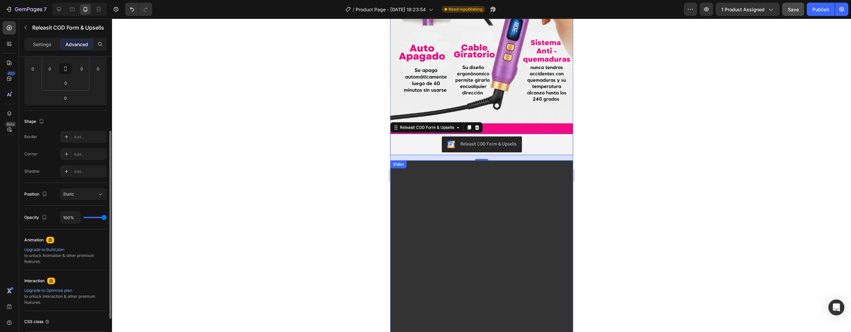
click at [463, 170] on video at bounding box center [481, 323] width 183 height 325
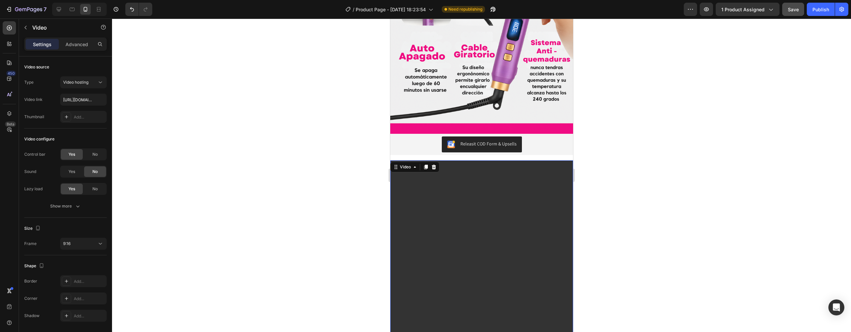
click at [462, 162] on video at bounding box center [481, 323] width 183 height 325
click at [477, 134] on div "Releasit COD Form & Upsells Releasit COD Form & Upsells Video 0" at bounding box center [481, 310] width 183 height 352
click at [463, 161] on video at bounding box center [481, 323] width 183 height 325
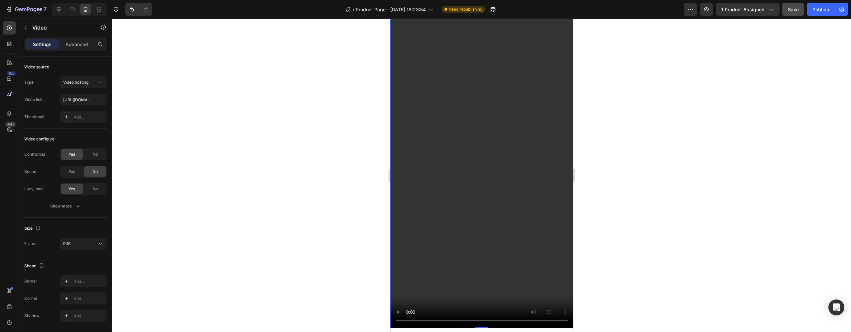
click at [496, 148] on video at bounding box center [481, 165] width 183 height 325
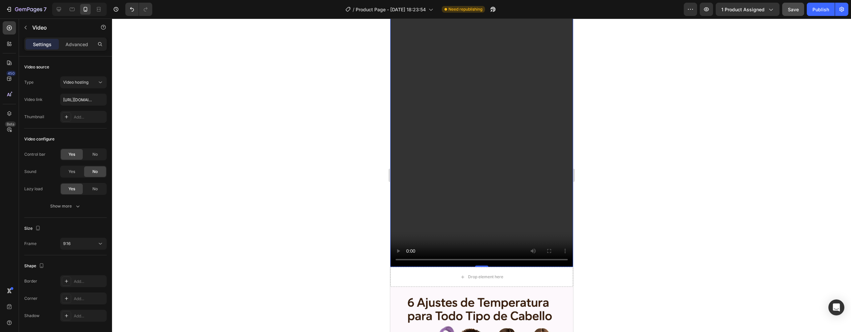
click at [443, 181] on video at bounding box center [481, 104] width 183 height 325
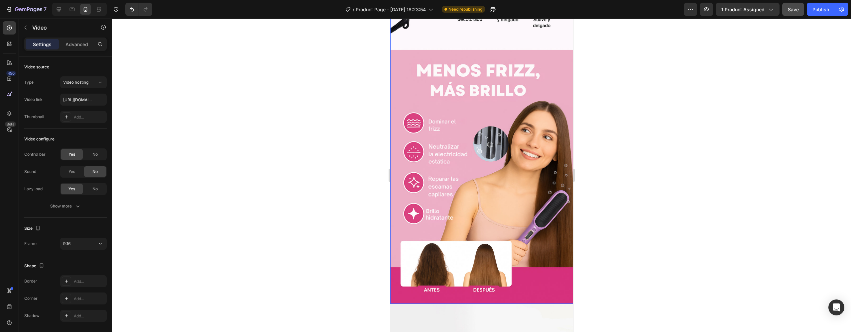
scroll to position [1805, 0]
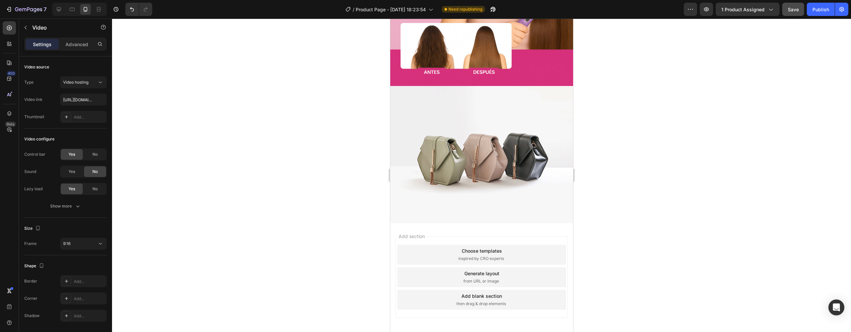
click at [463, 301] on span "then drag & drop elements" at bounding box center [481, 304] width 50 height 6
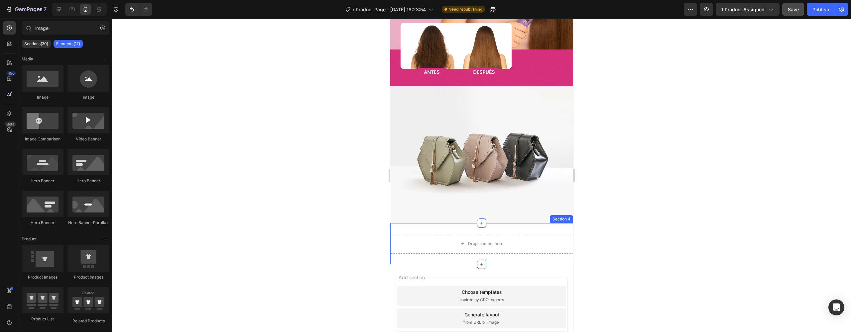
click at [472, 234] on div "Drop element here" at bounding box center [481, 244] width 183 height 20
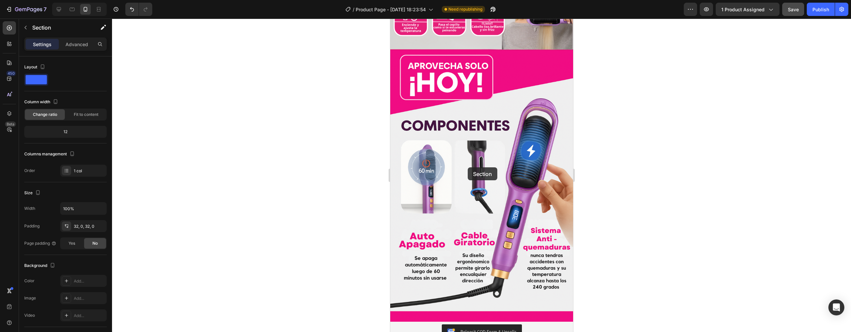
scroll to position [909, 0]
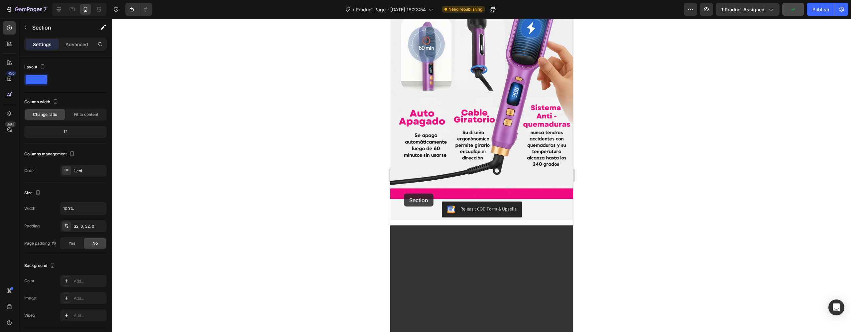
drag, startPoint x: 435, startPoint y: 202, endPoint x: 403, endPoint y: 194, distance: 32.6
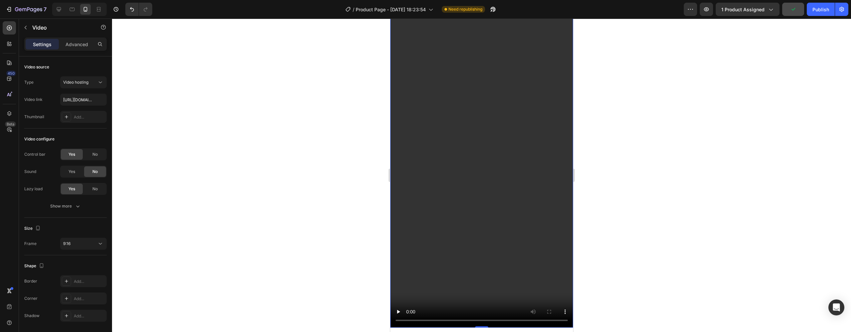
click at [457, 172] on video at bounding box center [481, 165] width 183 height 325
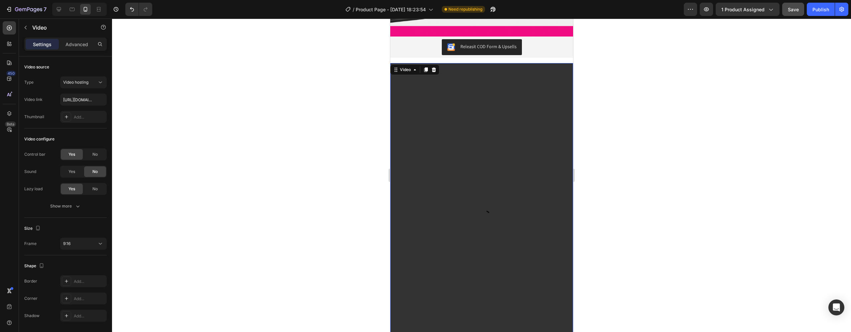
scroll to position [1020, 0]
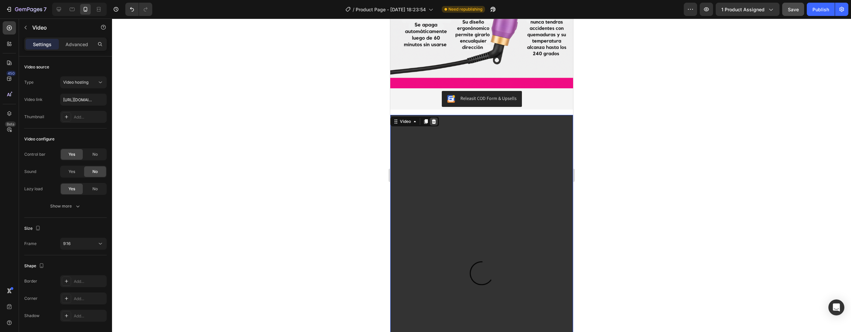
click at [436, 119] on icon at bounding box center [433, 121] width 5 height 5
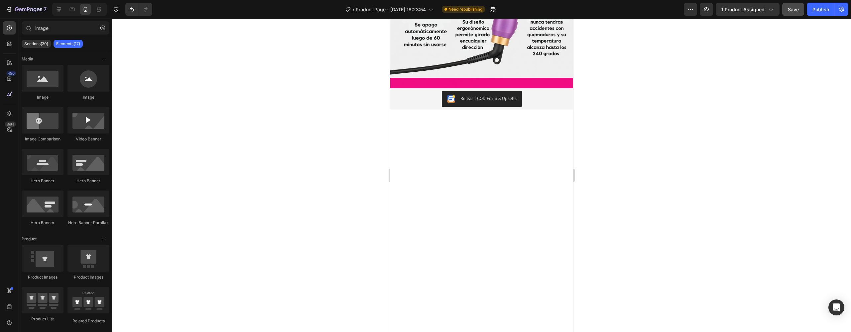
click at [447, 120] on div at bounding box center [481, 130] width 183 height 20
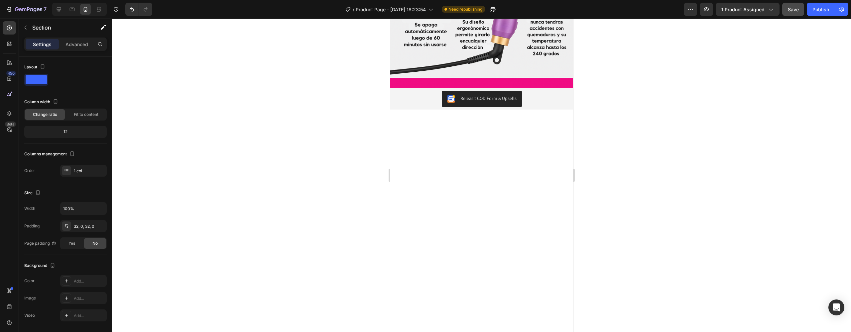
click at [449, 120] on div at bounding box center [481, 130] width 183 height 20
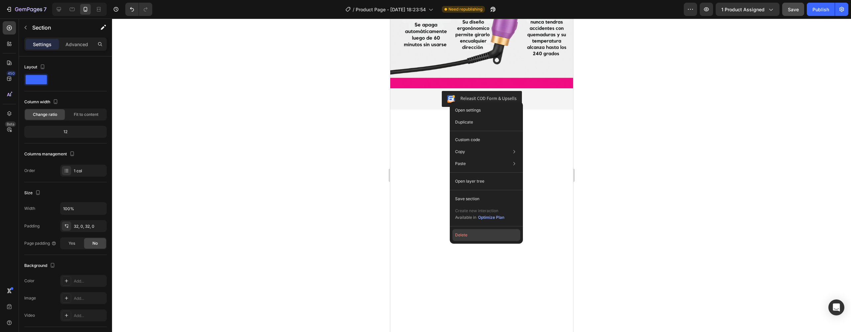
click at [474, 239] on button "Delete" at bounding box center [486, 235] width 68 height 12
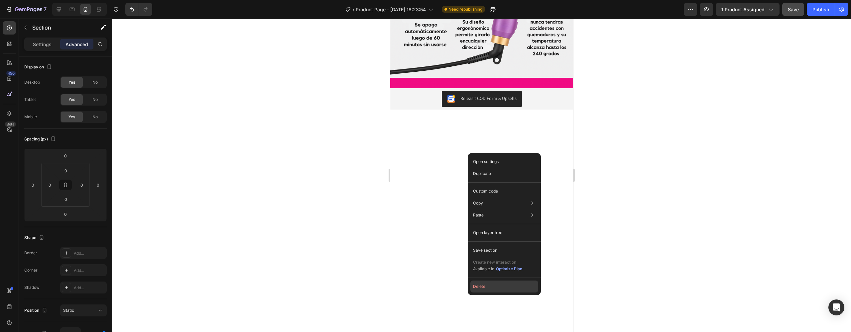
drag, startPoint x: 482, startPoint y: 282, endPoint x: 92, endPoint y: 263, distance: 390.1
click at [482, 282] on button "Delete" at bounding box center [504, 287] width 68 height 12
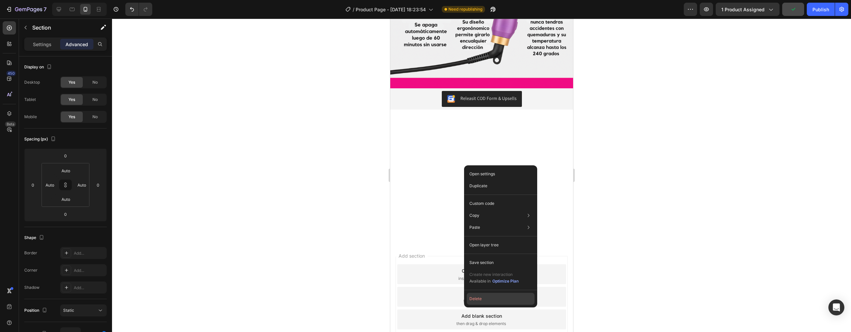
click at [481, 294] on button "Delete" at bounding box center [501, 299] width 68 height 12
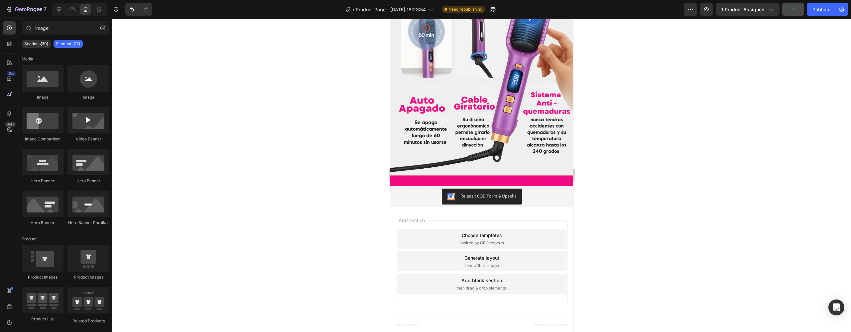
scroll to position [894, 0]
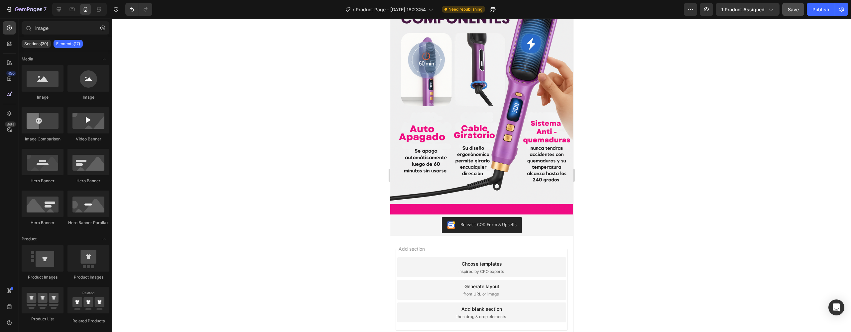
click at [480, 303] on div "Add blank section then drag & drop elements" at bounding box center [481, 313] width 169 height 20
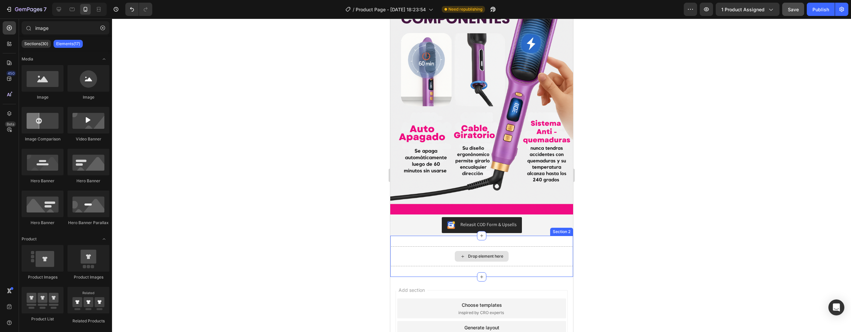
click at [470, 251] on div "Drop element here" at bounding box center [481, 256] width 54 height 11
click at [100, 31] on button "button" at bounding box center [102, 28] width 11 height 11
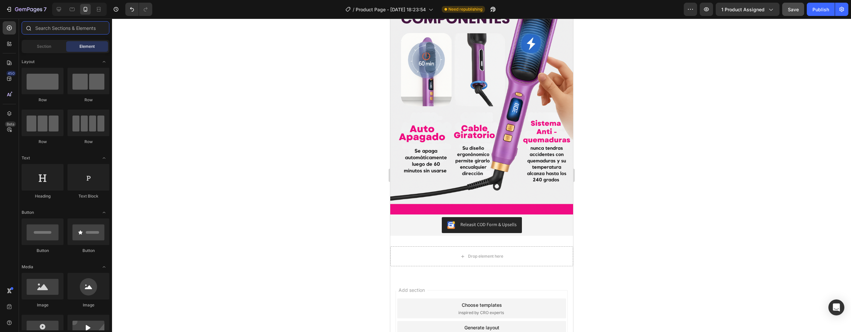
click at [82, 29] on input "text" at bounding box center [66, 27] width 88 height 13
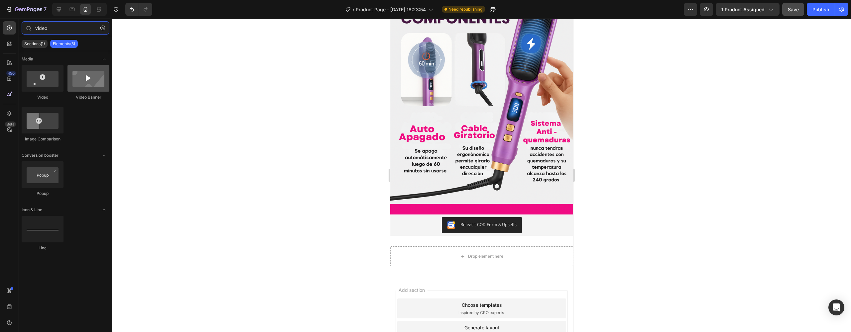
type input "video"
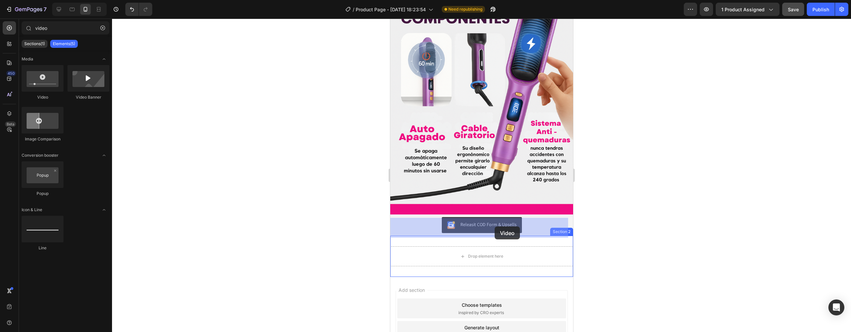
drag, startPoint x: 460, startPoint y: 99, endPoint x: 494, endPoint y: 227, distance: 132.5
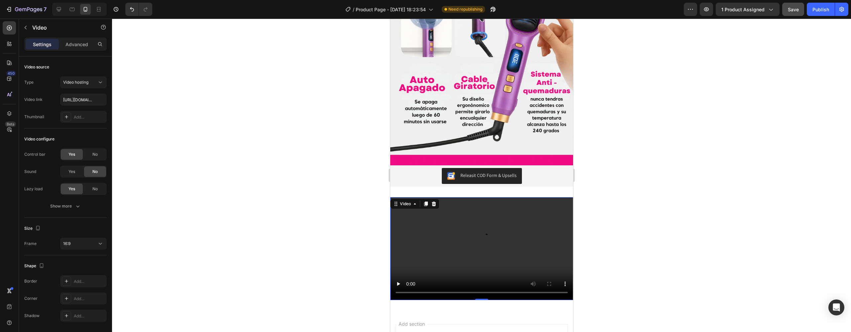
scroll to position [999, 0]
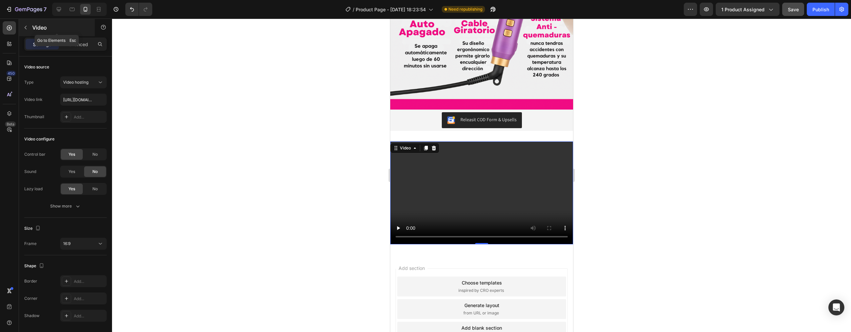
click at [23, 26] on button "button" at bounding box center [25, 27] width 11 height 11
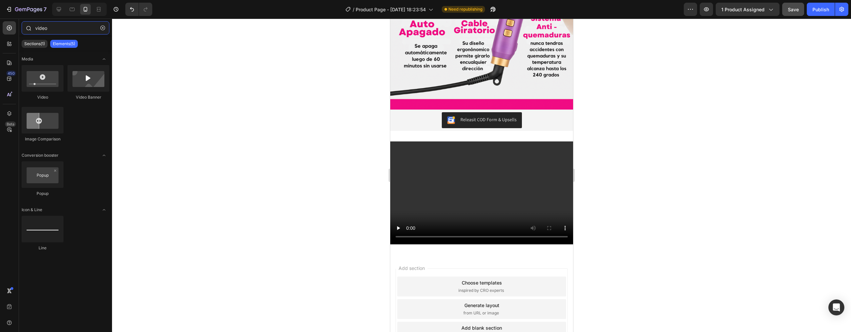
drag, startPoint x: 56, startPoint y: 32, endPoint x: 81, endPoint y: 32, distance: 25.6
click at [56, 31] on input "video" at bounding box center [66, 27] width 88 height 13
click at [100, 31] on button "button" at bounding box center [102, 28] width 11 height 11
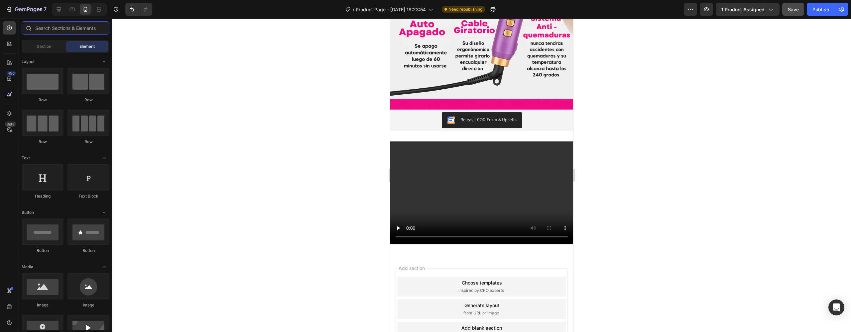
click at [93, 28] on input "text" at bounding box center [66, 27] width 88 height 13
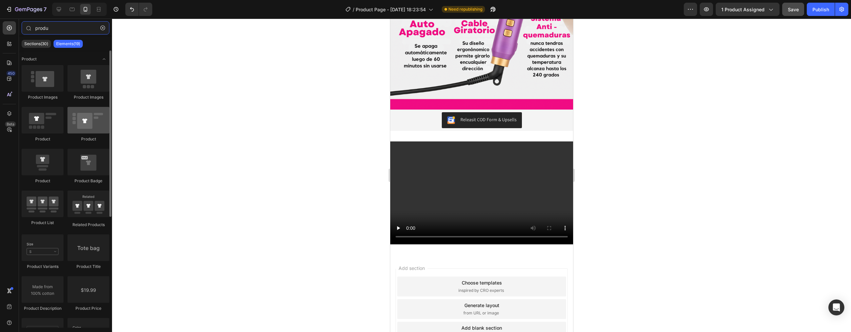
type input "produ"
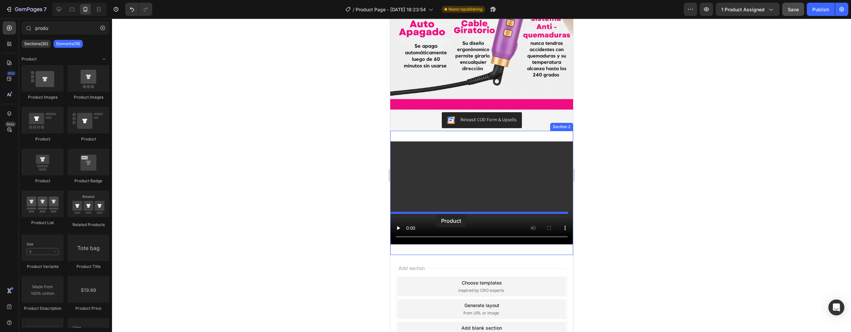
drag, startPoint x: 479, startPoint y: 141, endPoint x: 436, endPoint y: 214, distance: 85.3
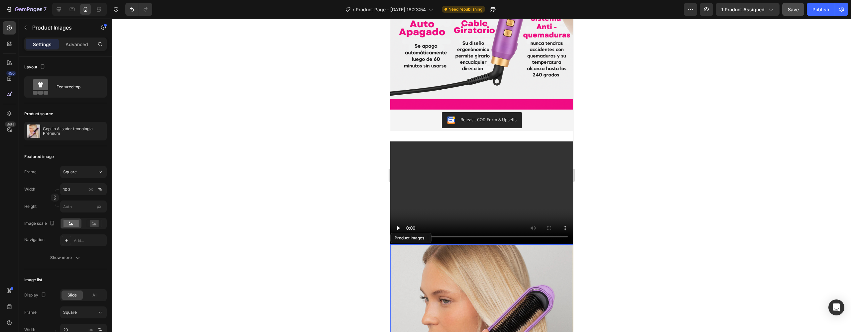
click at [503, 245] on img at bounding box center [481, 336] width 183 height 183
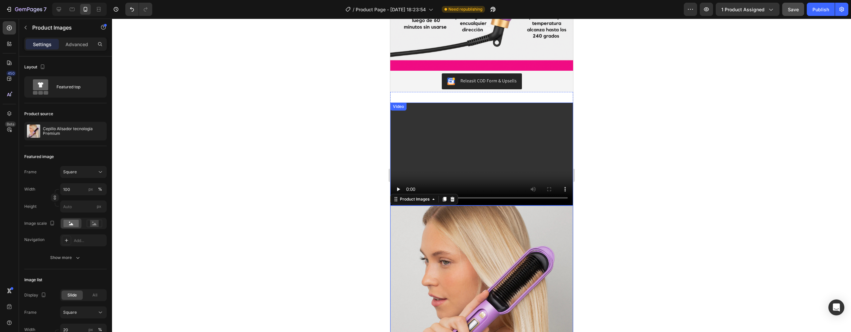
click at [481, 121] on video at bounding box center [481, 154] width 183 height 103
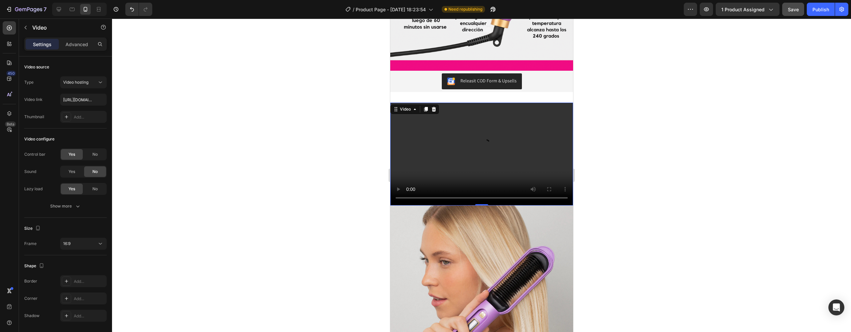
scroll to position [976, 0]
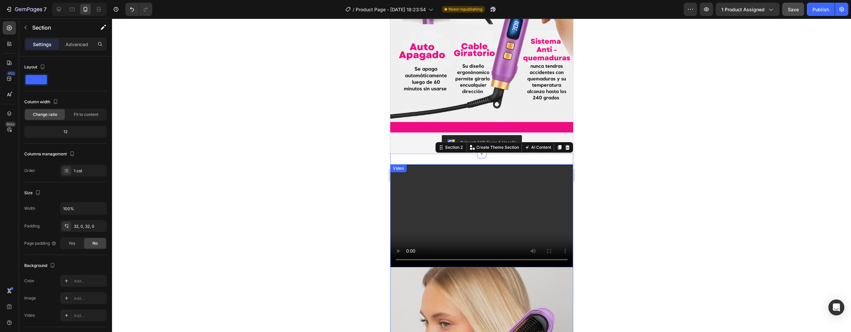
click at [508, 192] on video at bounding box center [481, 216] width 183 height 103
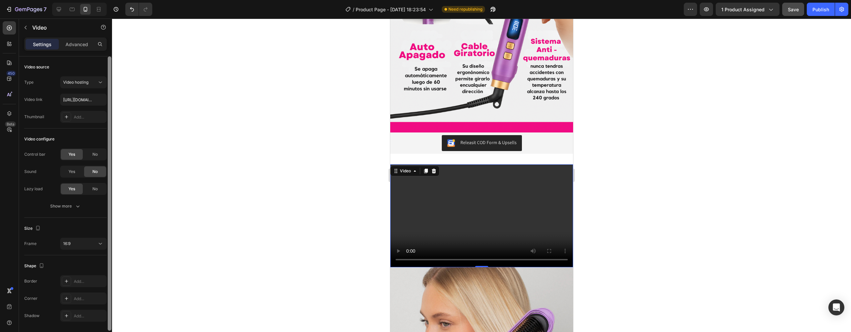
click at [109, 246] on div at bounding box center [110, 194] width 4 height 275
click at [103, 246] on icon at bounding box center [100, 244] width 7 height 7
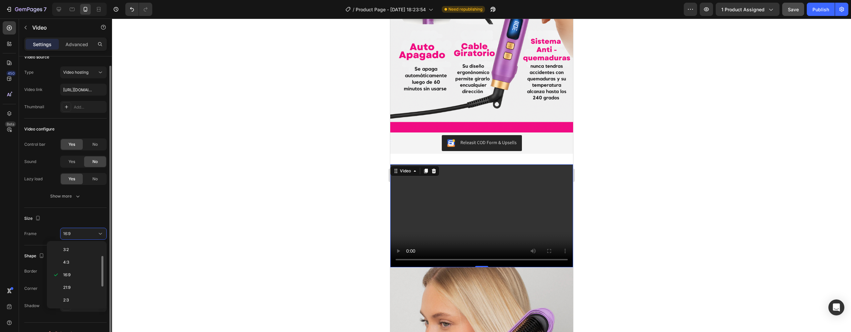
scroll to position [64, 0]
click at [77, 294] on div "9:16" at bounding box center [76, 300] width 52 height 13
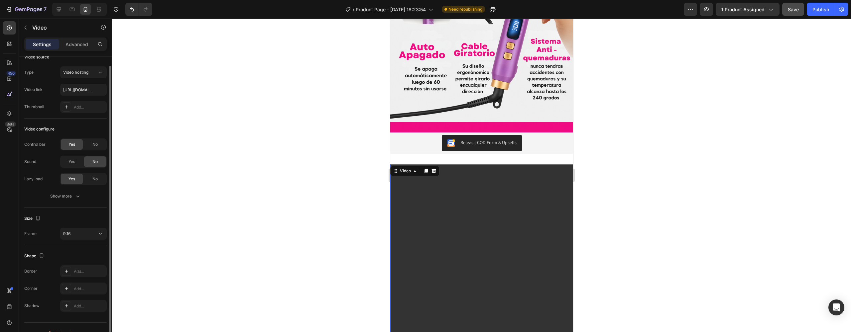
drag, startPoint x: 478, startPoint y: 193, endPoint x: 434, endPoint y: 190, distance: 44.4
click at [477, 193] on video at bounding box center [481, 327] width 183 height 325
click at [94, 87] on input "[URL][DOMAIN_NAME]" at bounding box center [83, 90] width 47 height 12
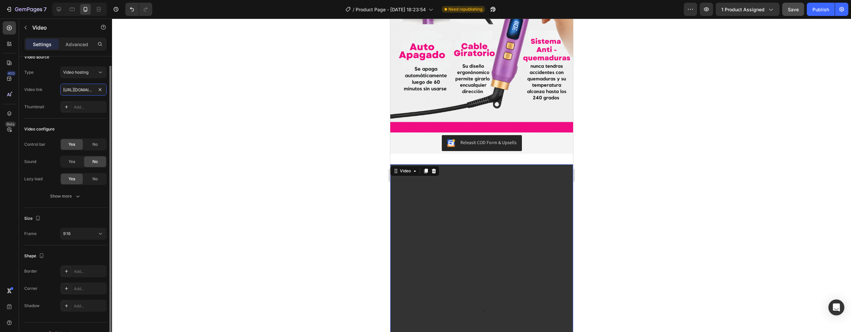
scroll to position [22, 0]
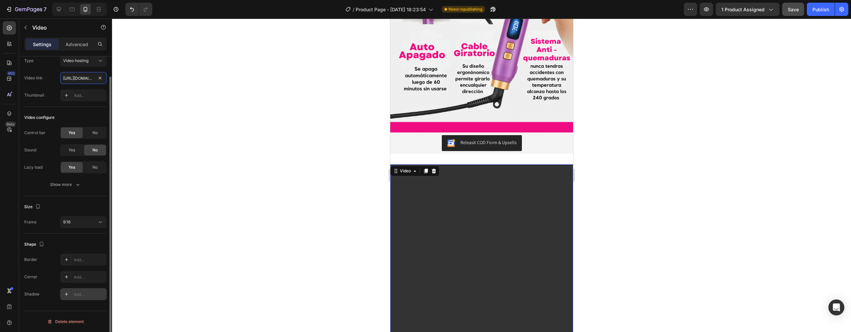
type input "[URL][DOMAIN_NAME]"
click at [77, 294] on div "Add..." at bounding box center [89, 295] width 31 height 6
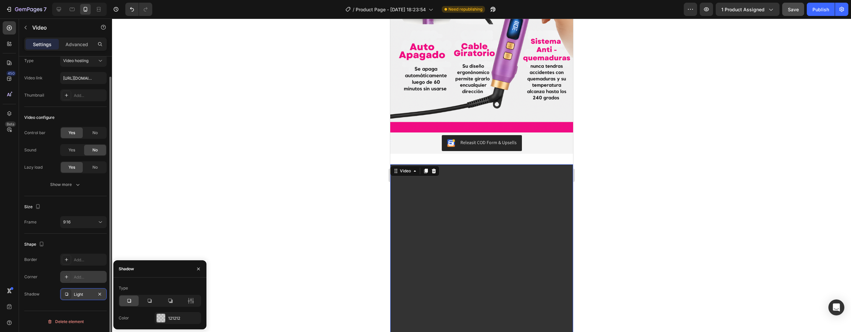
click at [77, 274] on div "Add..." at bounding box center [83, 277] width 47 height 12
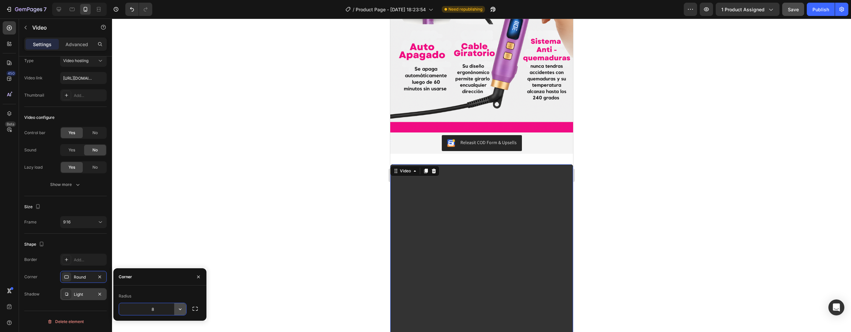
click at [183, 307] on icon "button" at bounding box center [180, 309] width 7 height 7
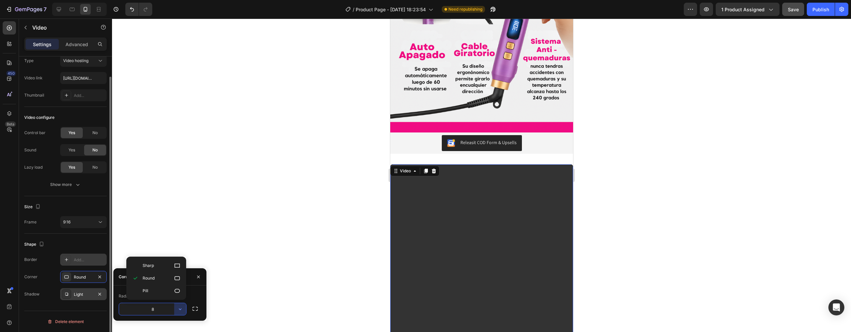
click at [81, 262] on div "Add..." at bounding box center [89, 260] width 31 height 6
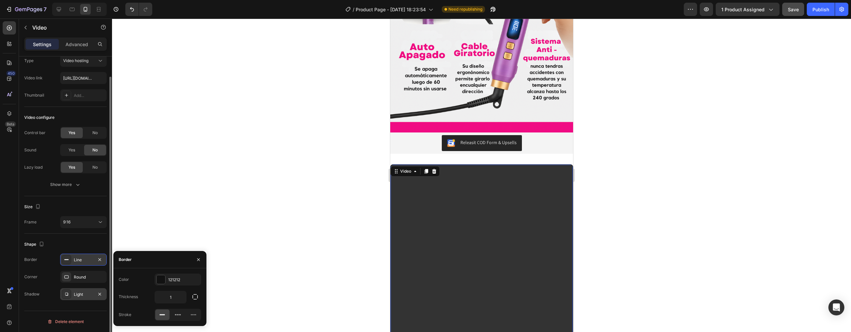
click at [86, 248] on div "Shape" at bounding box center [65, 244] width 82 height 11
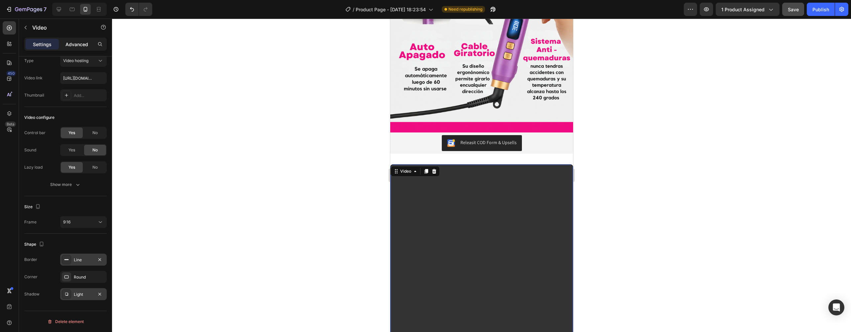
click at [79, 43] on p "Advanced" at bounding box center [76, 44] width 23 height 7
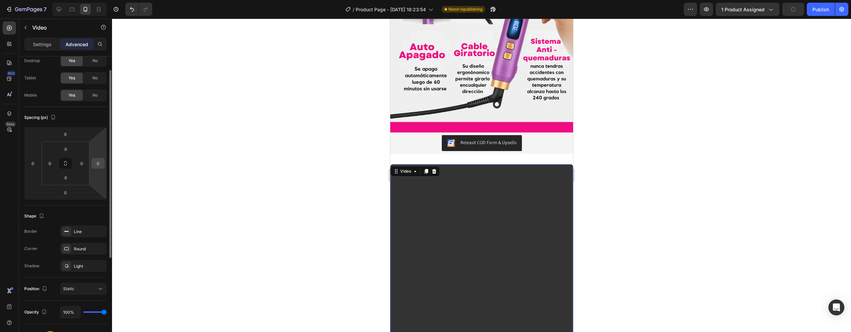
click at [103, 167] on input "0" at bounding box center [98, 164] width 10 height 10
click at [102, 166] on input "2" at bounding box center [98, 164] width 10 height 10
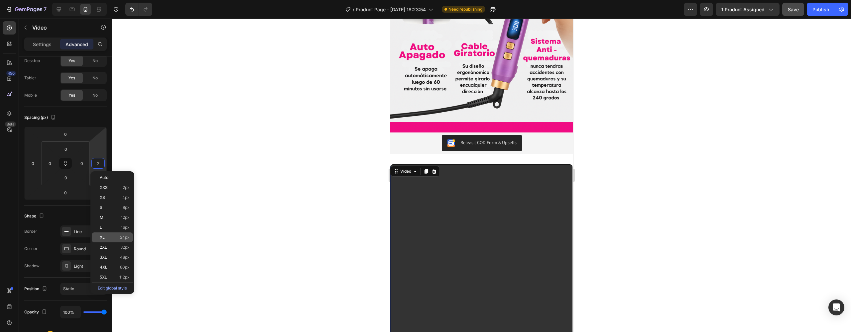
click at [104, 238] on span "XL" at bounding box center [102, 237] width 5 height 5
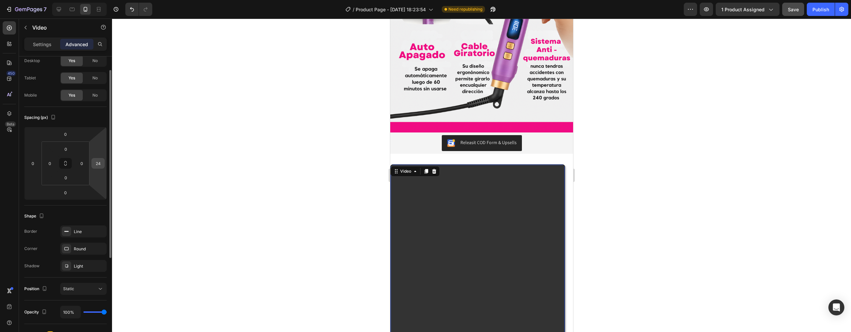
click at [100, 168] on input "24" at bounding box center [98, 164] width 10 height 10
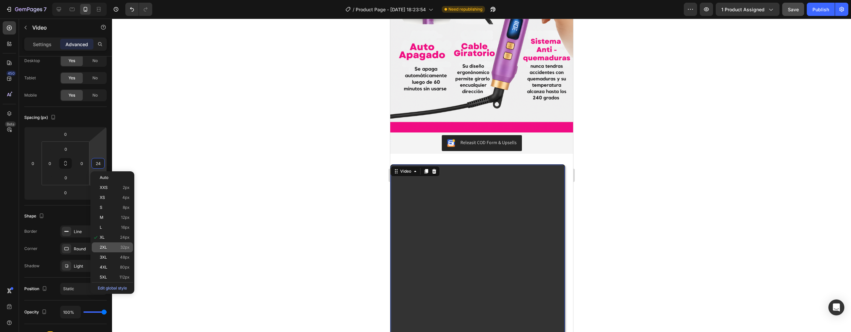
click at [105, 251] on div "2XL 32px" at bounding box center [112, 248] width 41 height 10
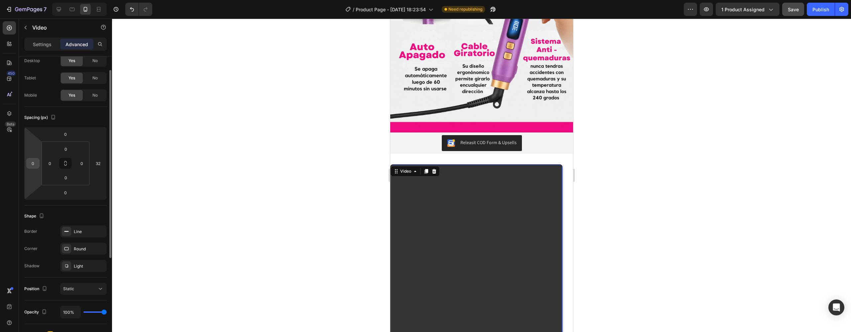
click at [38, 166] on div "0" at bounding box center [32, 163] width 13 height 11
click at [67, 162] on icon at bounding box center [65, 163] width 5 height 5
click at [33, 165] on input "0" at bounding box center [33, 164] width 10 height 10
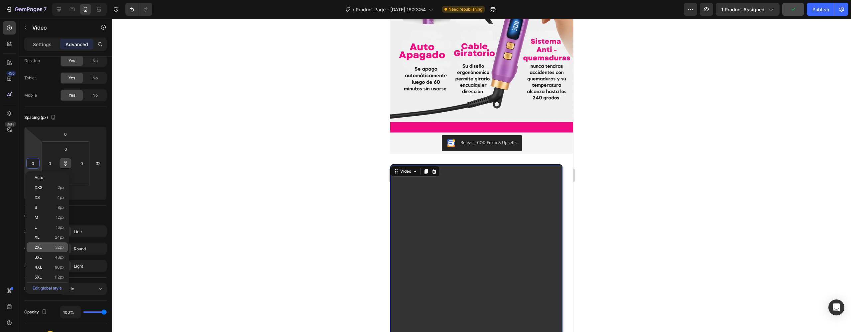
type input "0"
click at [56, 245] on div "2XL 32px" at bounding box center [47, 248] width 41 height 10
type input "32"
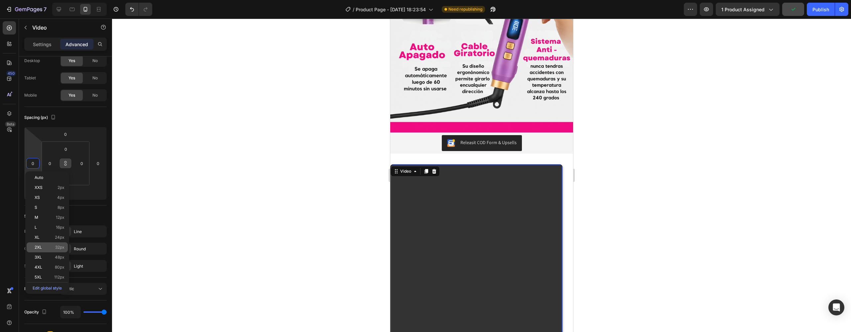
type input "32"
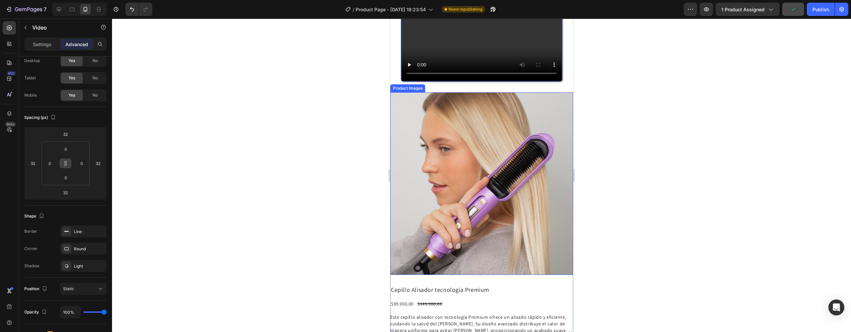
scroll to position [1192, 0]
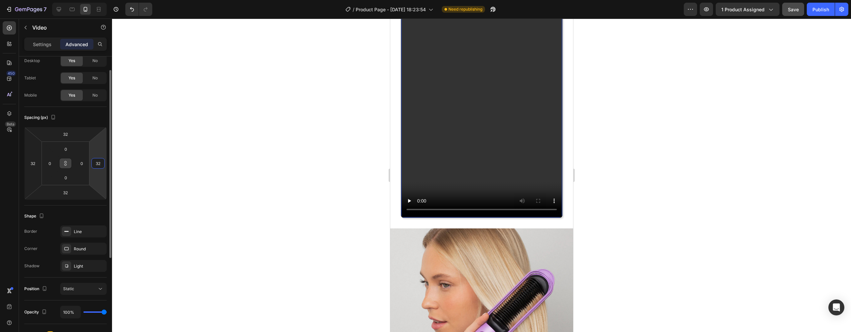
click at [103, 167] on input "32" at bounding box center [98, 164] width 10 height 10
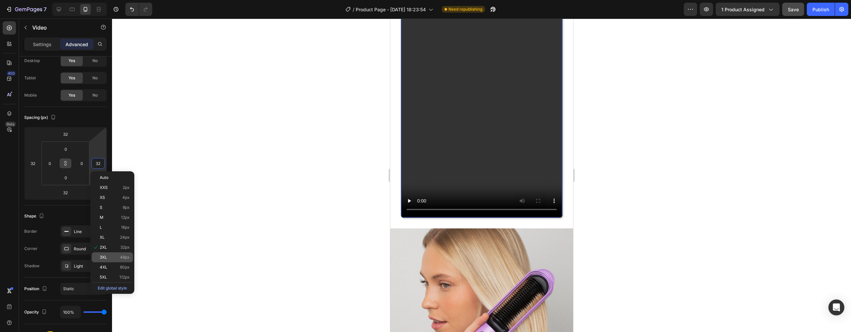
click at [109, 257] on p "3XL 48px" at bounding box center [115, 257] width 30 height 5
type input "48"
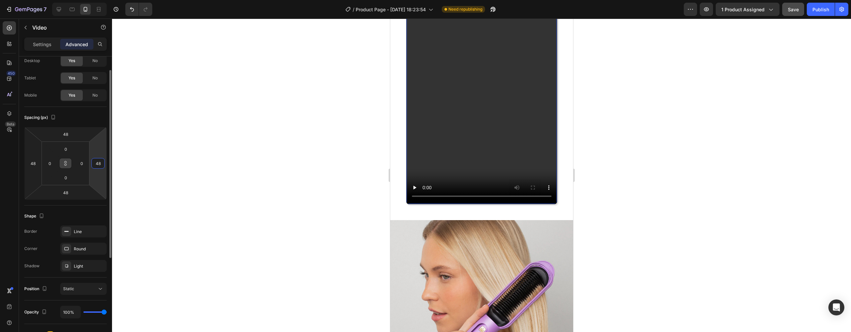
click at [98, 167] on input "48" at bounding box center [98, 164] width 10 height 10
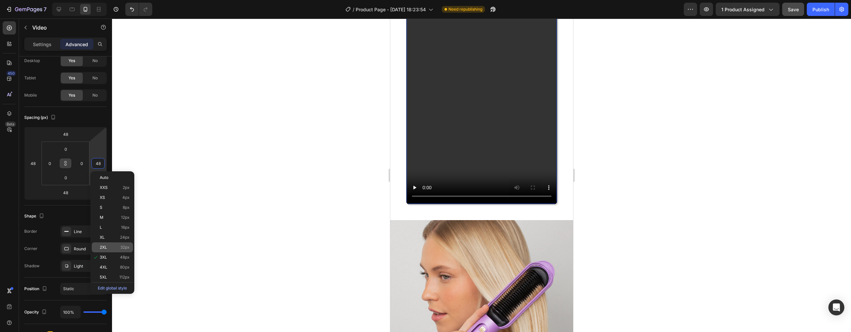
type input "3"
click at [106, 247] on span "2XL" at bounding box center [103, 247] width 7 height 5
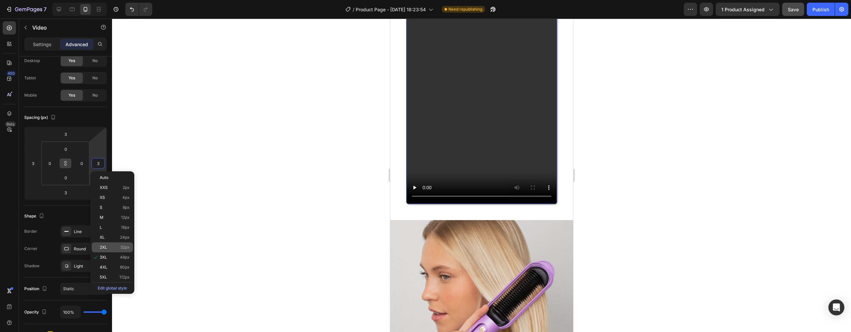
type input "32"
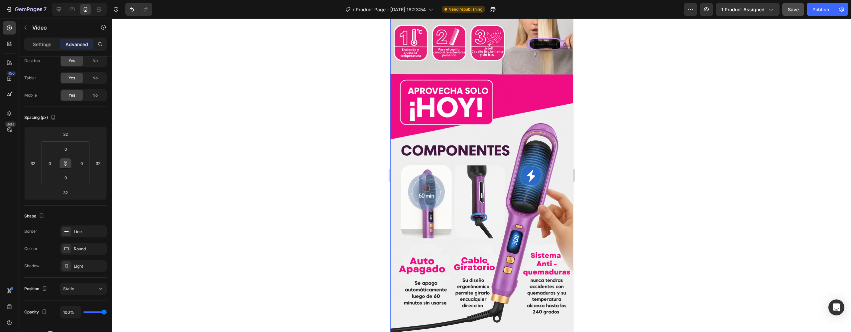
scroll to position [947, 0]
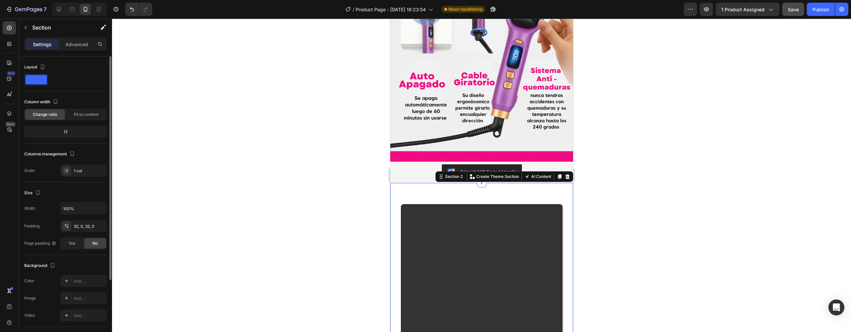
scroll to position [93, 0]
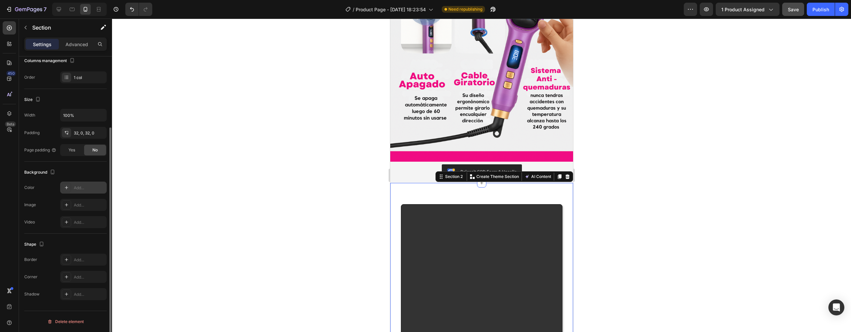
click at [76, 190] on div "Add..." at bounding box center [89, 188] width 31 height 6
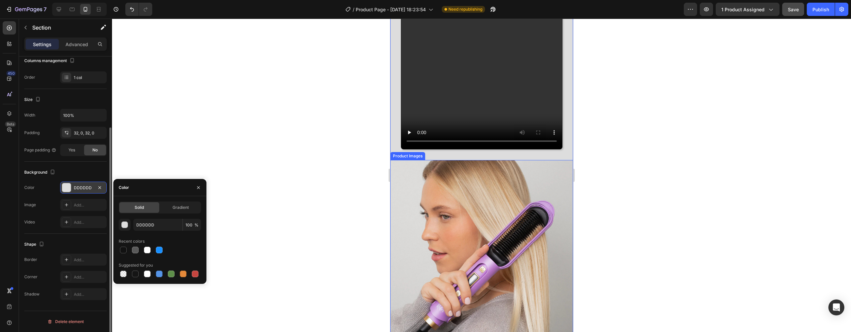
scroll to position [1283, 0]
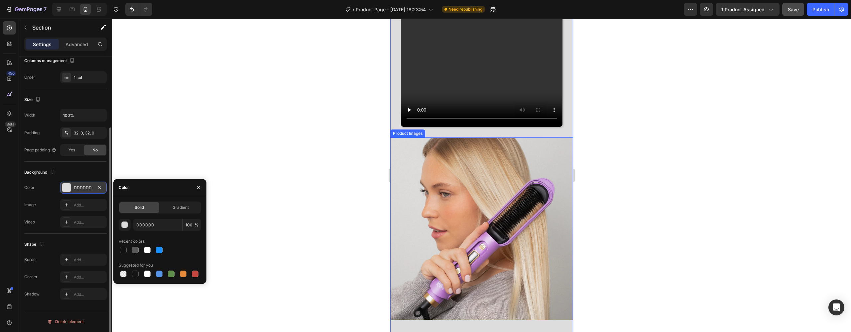
click at [520, 212] on img at bounding box center [481, 229] width 183 height 183
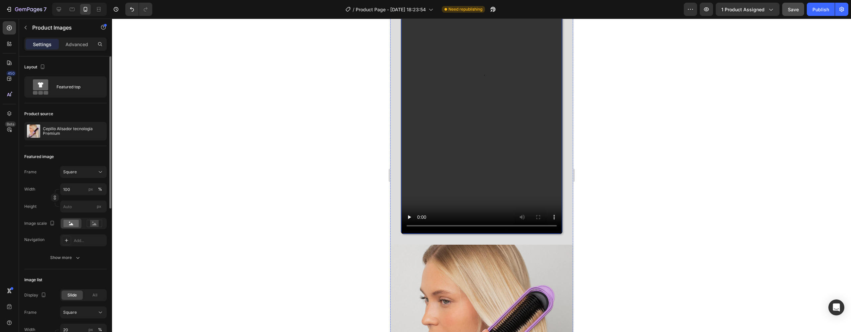
scroll to position [0, 0]
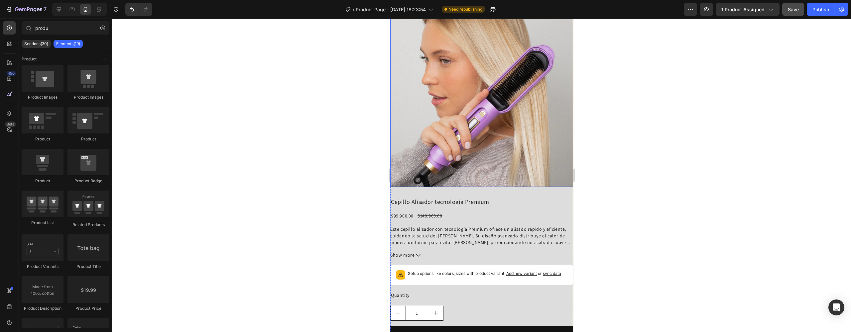
click at [491, 121] on img at bounding box center [481, 95] width 183 height 183
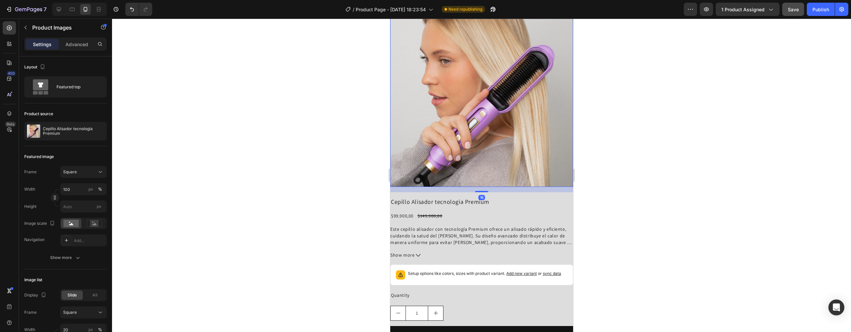
scroll to position [1403, 0]
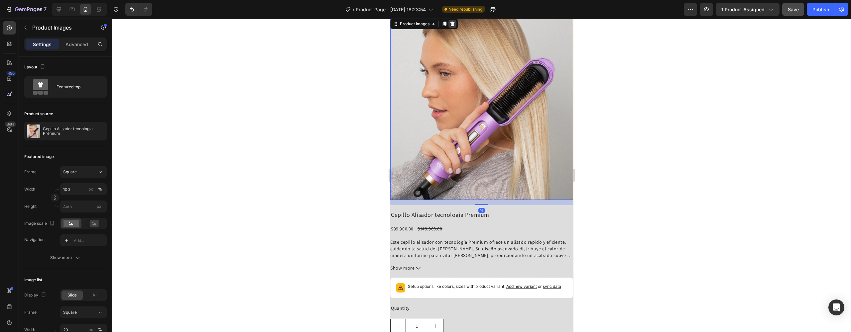
click at [454, 26] on icon at bounding box center [452, 24] width 4 height 5
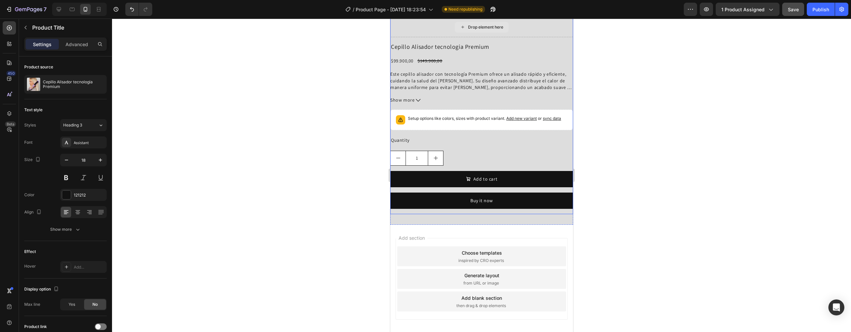
click at [461, 51] on h2 "Cepillo Alisador tecnologia Premium" at bounding box center [481, 47] width 183 height 9
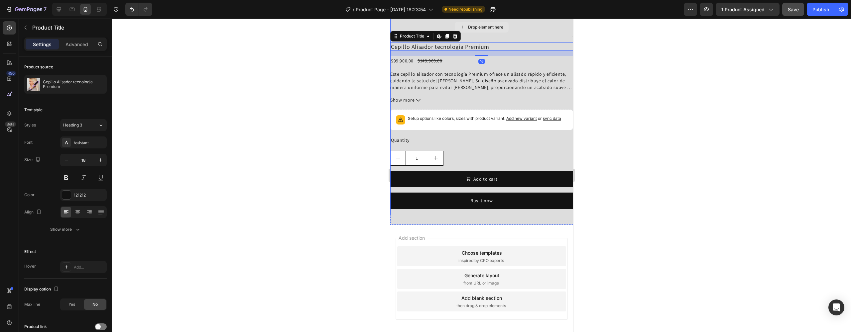
click at [460, 30] on icon at bounding box center [462, 27] width 5 height 6
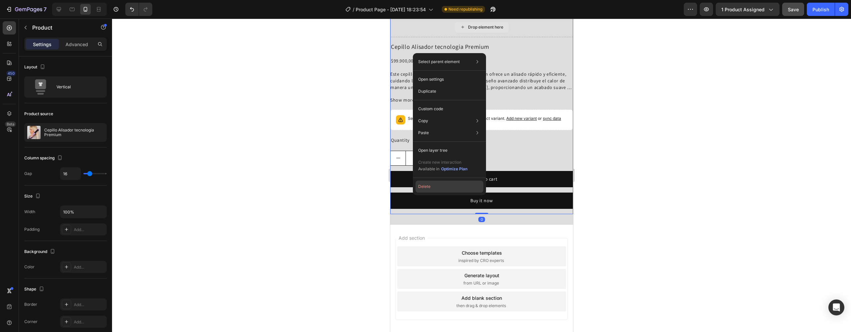
click at [440, 184] on button "Delete" at bounding box center [450, 187] width 68 height 12
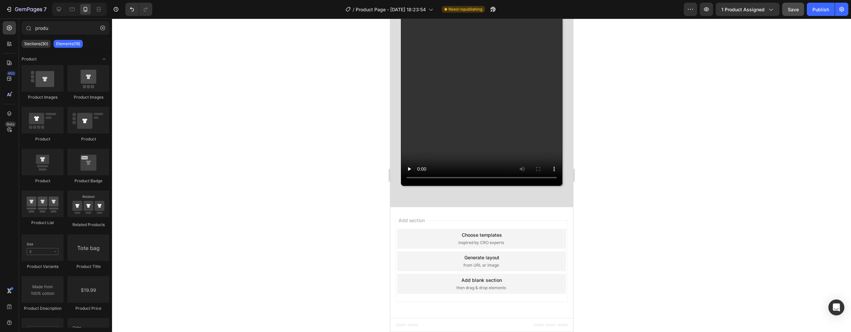
scroll to position [1252, 0]
click at [480, 287] on span "then drag & drop elements" at bounding box center [481, 288] width 50 height 6
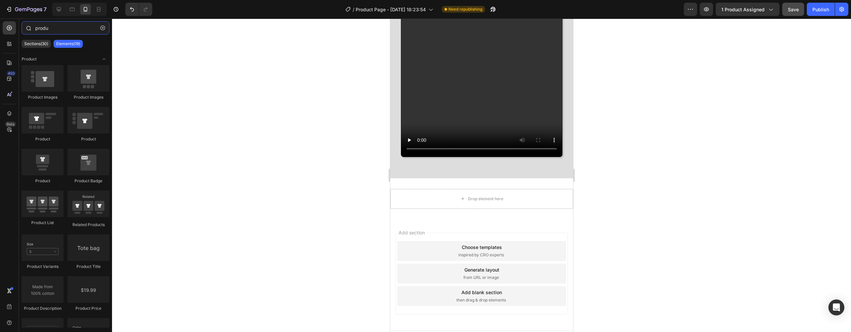
click at [58, 29] on input "produ" at bounding box center [66, 27] width 88 height 13
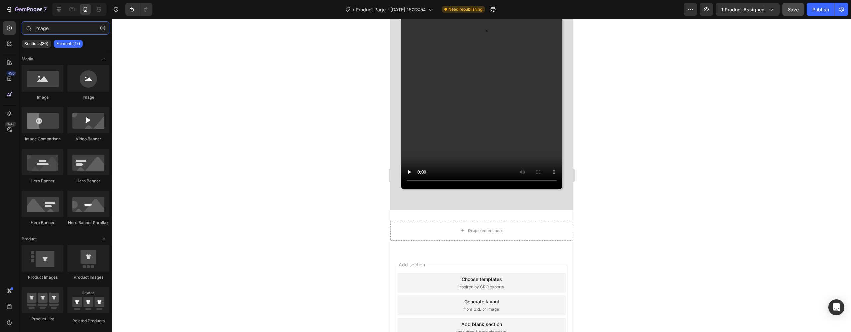
scroll to position [1294, 0]
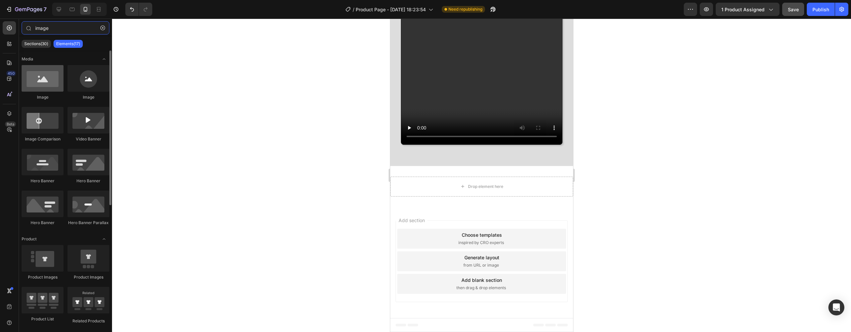
type input "image"
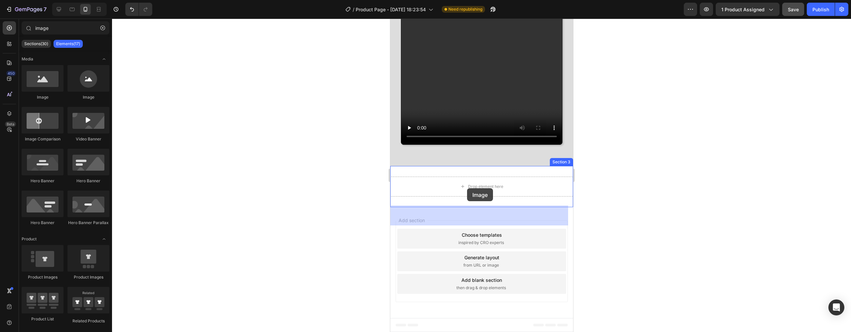
drag, startPoint x: 429, startPoint y: 102, endPoint x: 467, endPoint y: 189, distance: 94.7
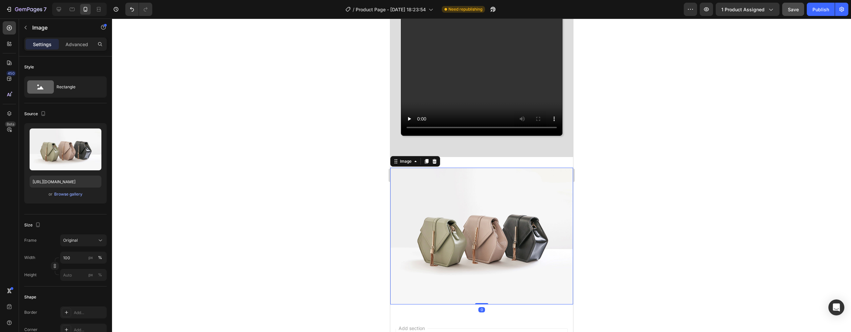
click at [452, 226] on img at bounding box center [481, 236] width 183 height 137
click at [494, 189] on div "Image 0 Section 3" at bounding box center [481, 236] width 183 height 159
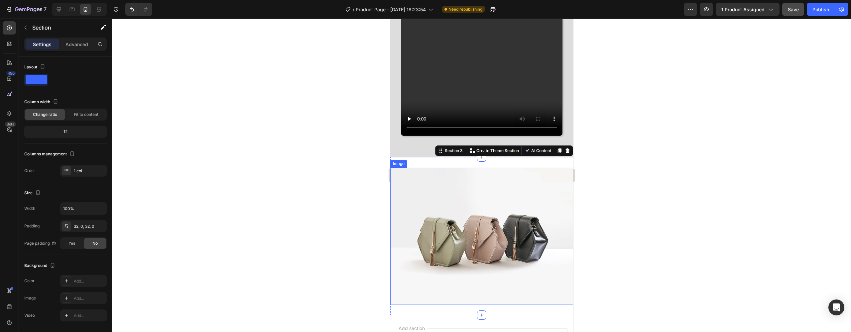
click at [475, 221] on img at bounding box center [481, 236] width 183 height 137
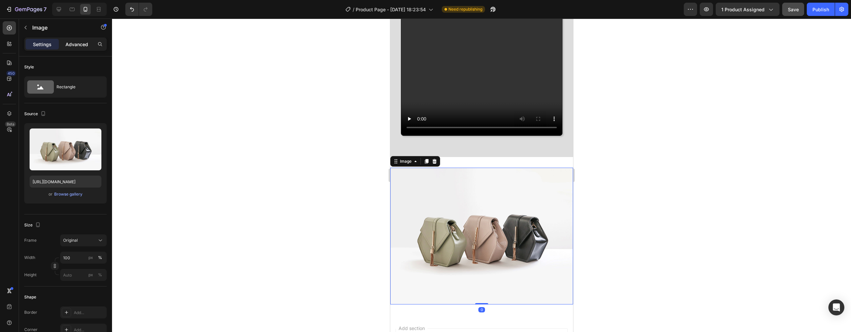
click at [74, 43] on p "Advanced" at bounding box center [76, 44] width 23 height 7
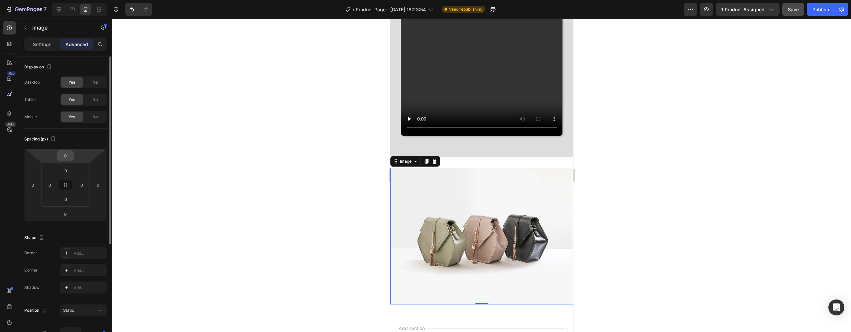
click at [72, 154] on input "0" at bounding box center [65, 156] width 13 height 10
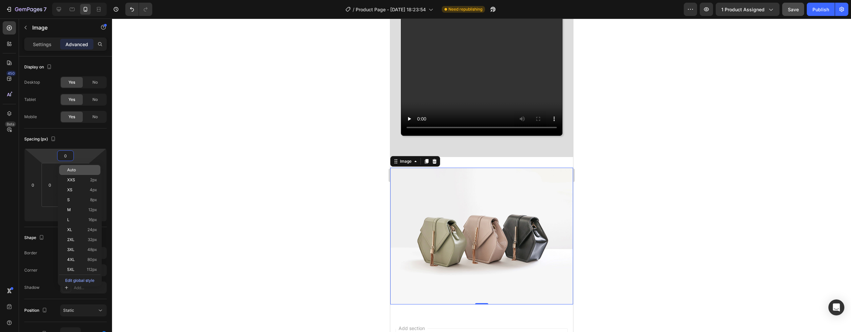
click at [76, 169] on span "Auto" at bounding box center [71, 170] width 9 height 5
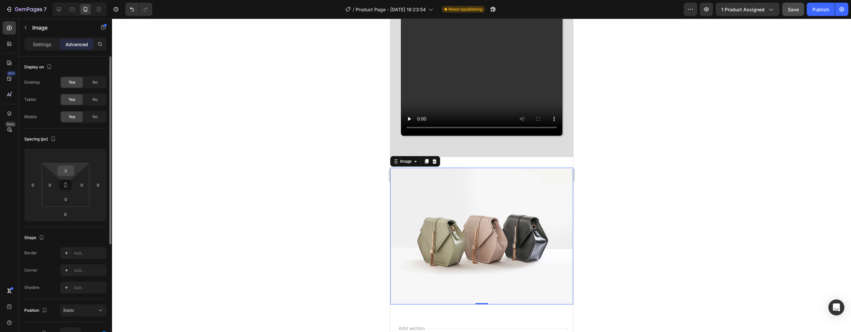
click at [65, 172] on input "0" at bounding box center [65, 171] width 13 height 10
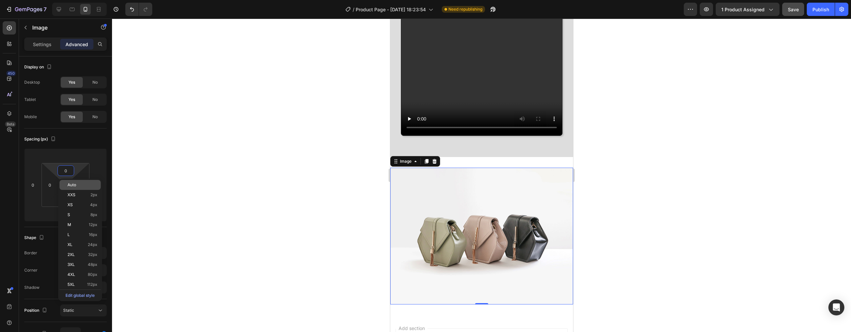
click at [76, 190] on div "Auto" at bounding box center [80, 185] width 41 height 10
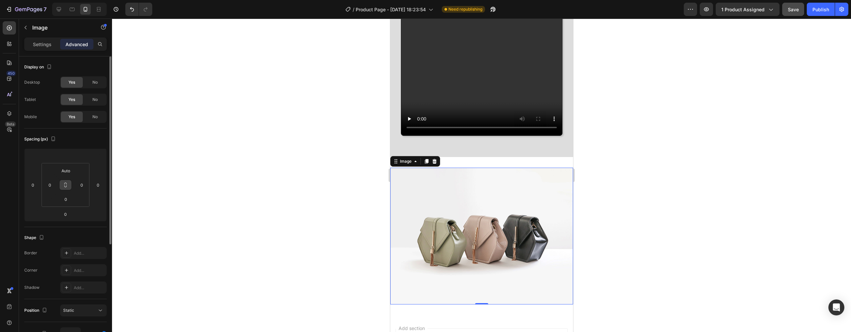
click at [69, 184] on button at bounding box center [65, 185] width 13 height 11
click at [82, 184] on input "0" at bounding box center [82, 185] width 10 height 10
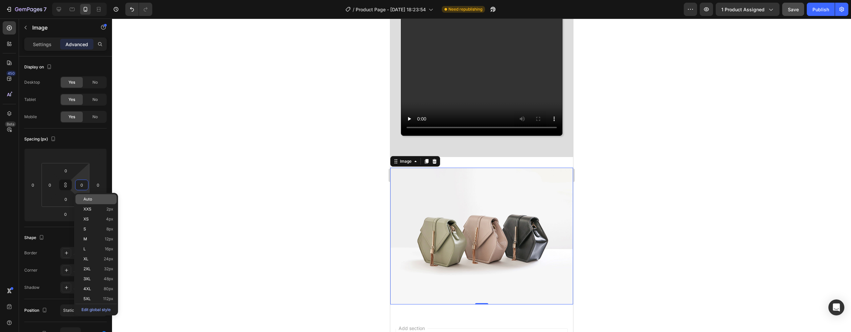
click at [89, 198] on span "Auto" at bounding box center [87, 199] width 9 height 5
type input "Auto"
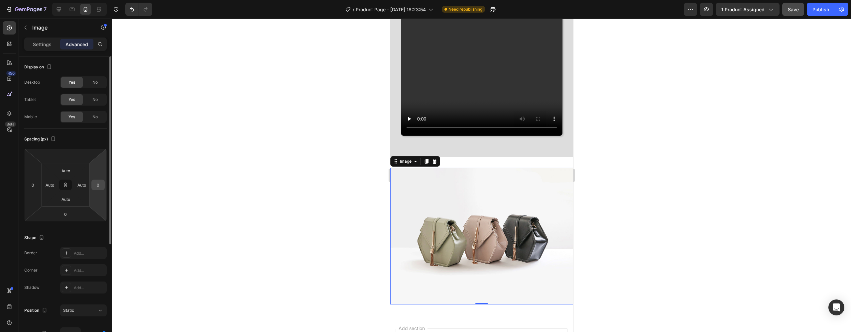
click at [101, 187] on input "0" at bounding box center [98, 185] width 10 height 10
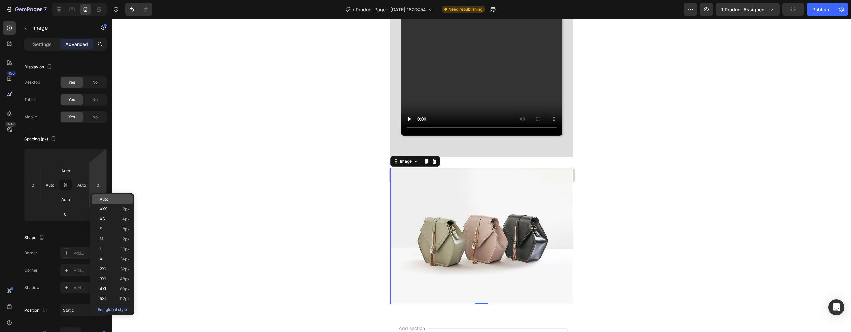
type input "0"
click at [104, 202] on div "Auto" at bounding box center [112, 199] width 41 height 10
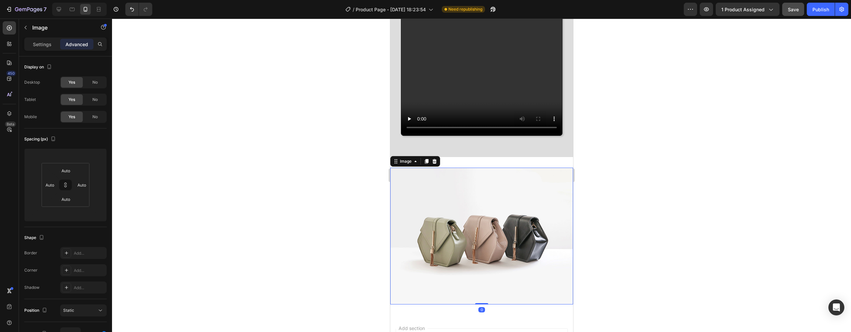
click at [545, 198] on img at bounding box center [481, 236] width 183 height 137
click at [544, 190] on div "Image 0 Section 3" at bounding box center [481, 236] width 183 height 159
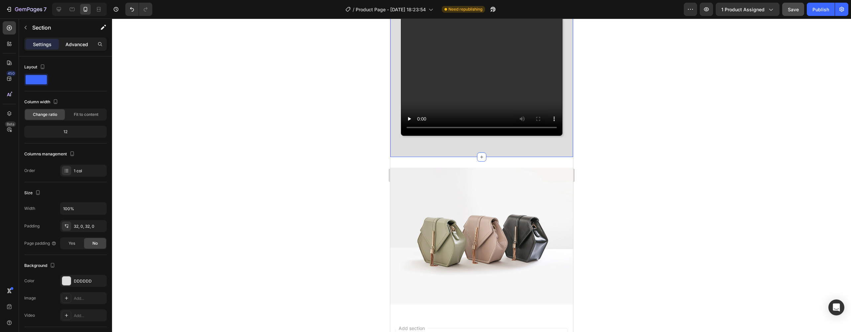
click at [76, 45] on p "Advanced" at bounding box center [76, 44] width 23 height 7
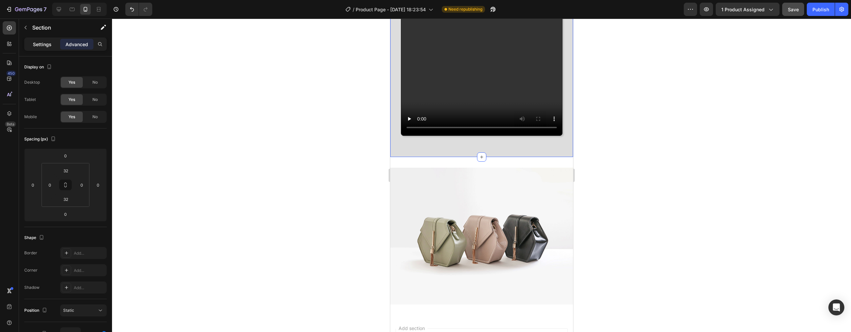
click at [41, 43] on p "Settings" at bounding box center [42, 44] width 19 height 7
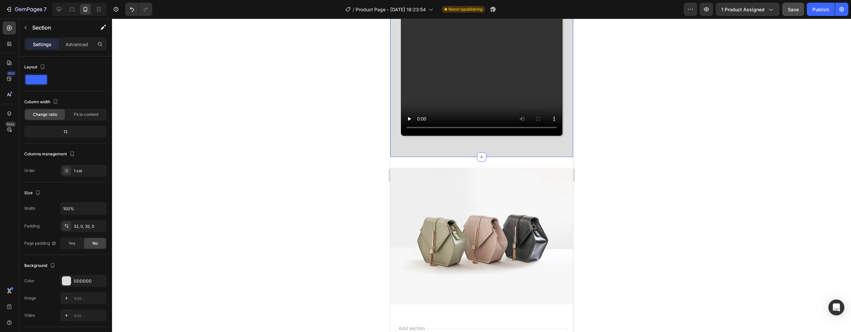
click at [75, 51] on div "Settings Advanced" at bounding box center [65, 47] width 93 height 19
click at [76, 45] on p "Advanced" at bounding box center [76, 44] width 23 height 7
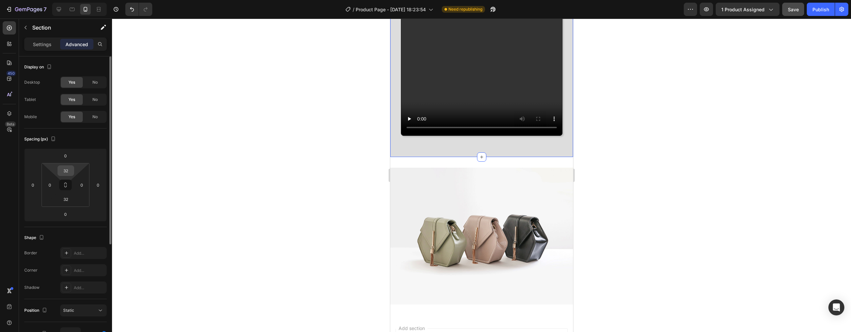
click at [71, 176] on div "32" at bounding box center [66, 171] width 17 height 11
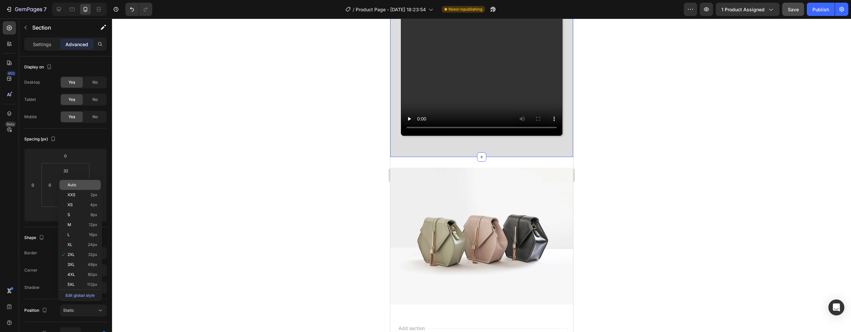
click at [75, 186] on span "Auto" at bounding box center [71, 185] width 9 height 5
type input "Auto"
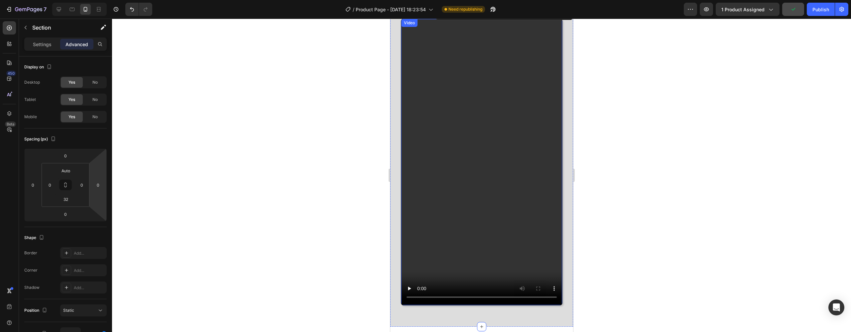
scroll to position [237, 0]
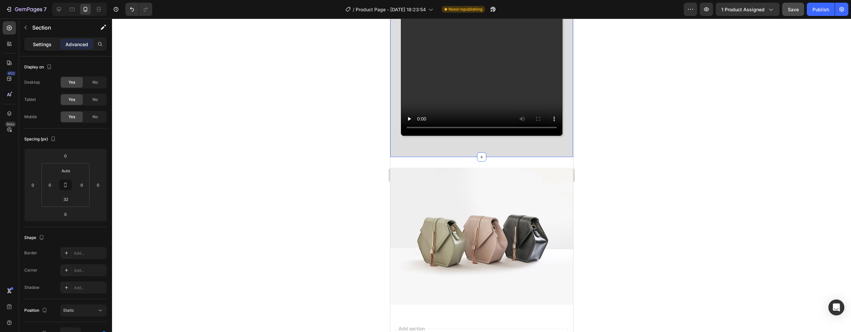
click at [37, 44] on p "Settings" at bounding box center [42, 44] width 19 height 7
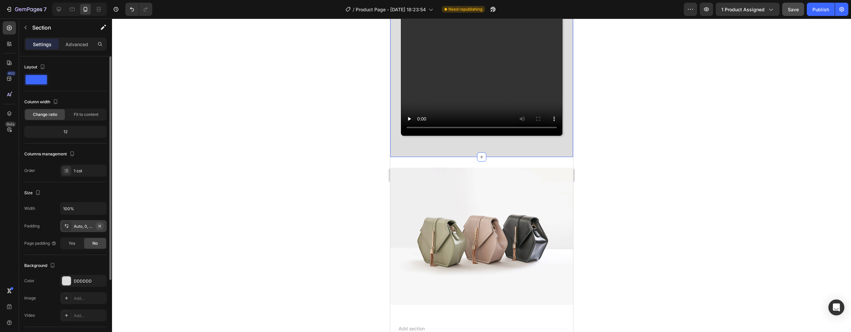
click at [98, 226] on icon "button" at bounding box center [99, 226] width 5 height 5
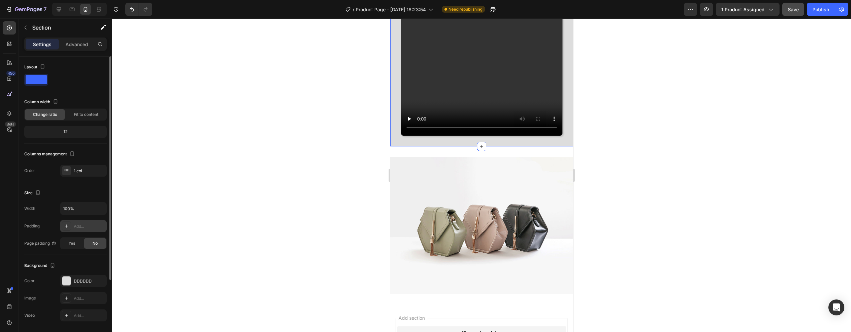
click at [584, 174] on div at bounding box center [481, 176] width 739 height 314
click at [552, 182] on div "Image Section 3" at bounding box center [481, 226] width 183 height 159
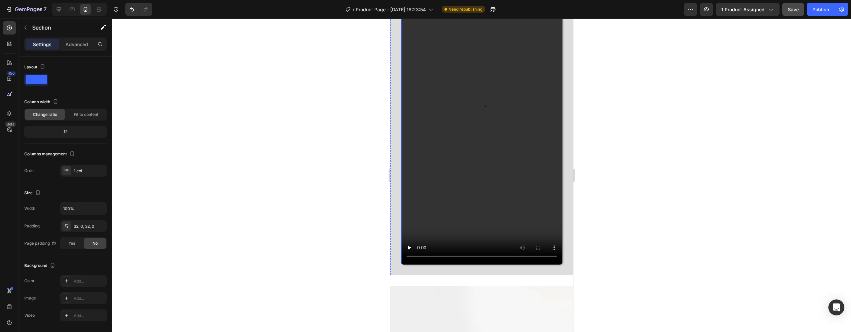
scroll to position [1147, 0]
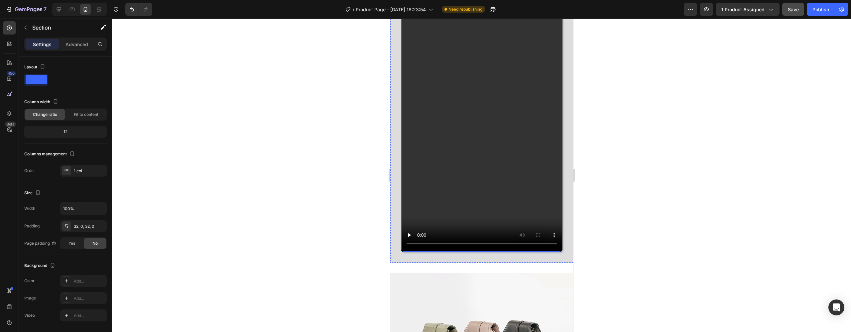
click at [473, 138] on video at bounding box center [481, 108] width 161 height 286
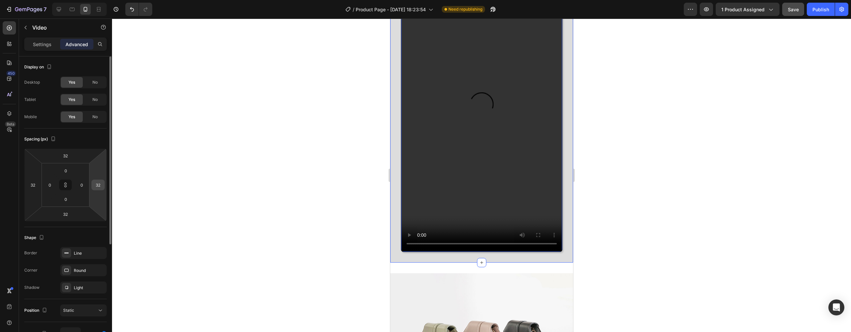
click at [100, 186] on input "32" at bounding box center [98, 185] width 10 height 10
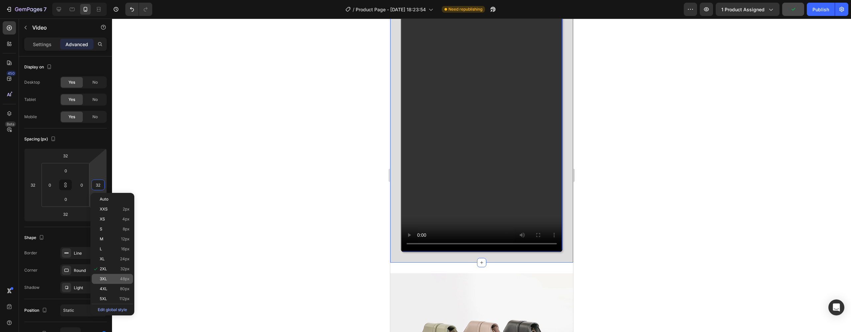
type input "2"
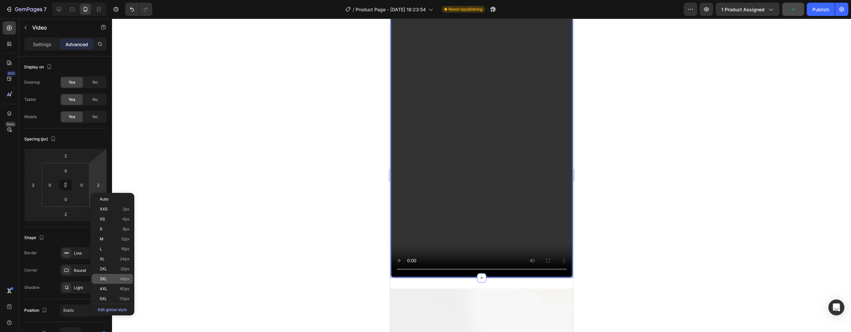
click at [108, 277] on div "3XL 48px" at bounding box center [112, 279] width 41 height 10
type input "48"
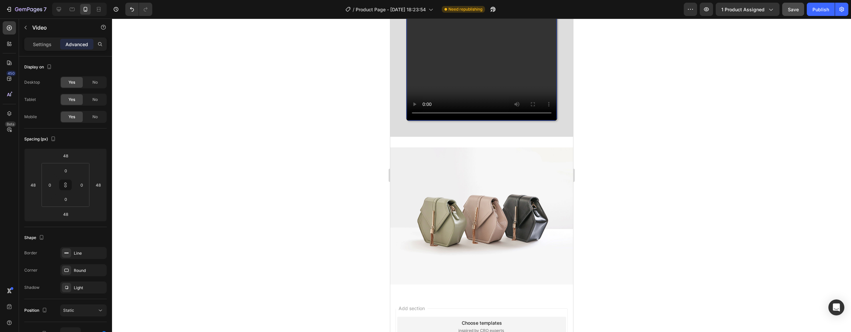
scroll to position [250, 0]
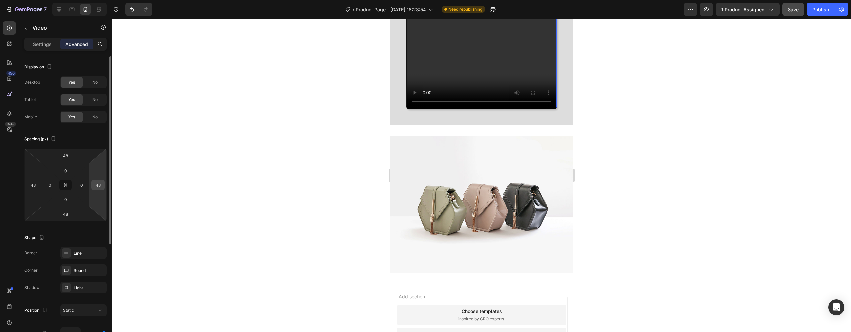
click at [100, 188] on input "48" at bounding box center [98, 185] width 10 height 10
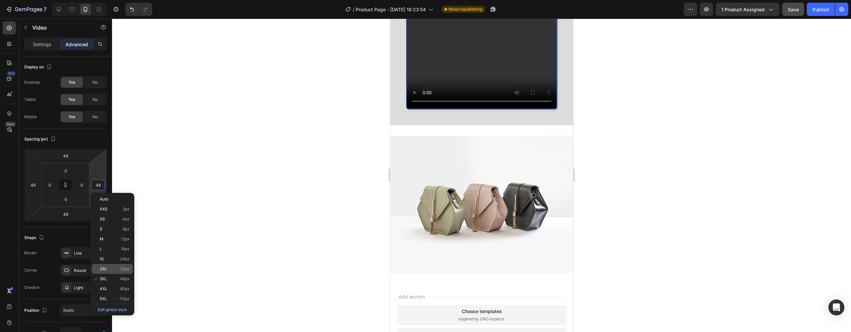
type input "3"
click at [110, 267] on p "2XL 32px" at bounding box center [115, 269] width 30 height 5
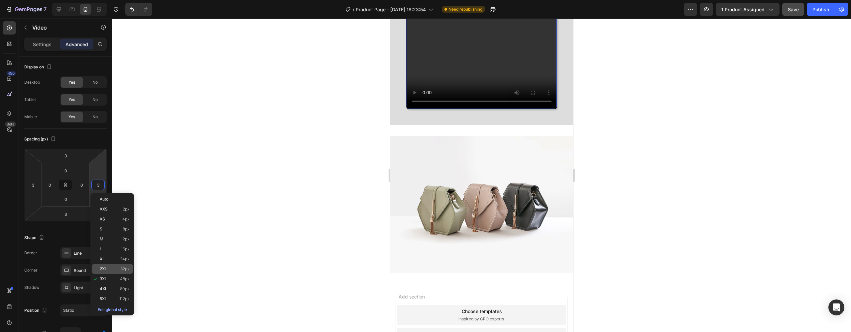
type input "32"
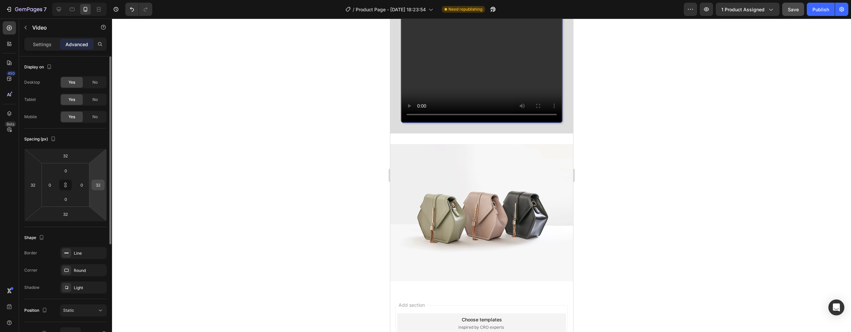
click at [101, 189] on input "32" at bounding box center [98, 185] width 10 height 10
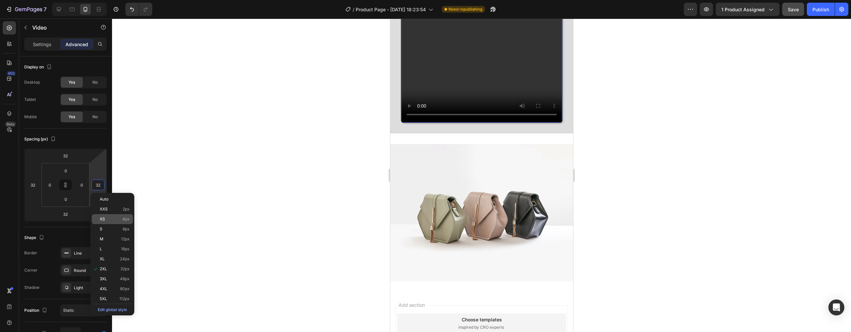
click at [109, 221] on p "XS 4px" at bounding box center [115, 219] width 30 height 5
type input "4"
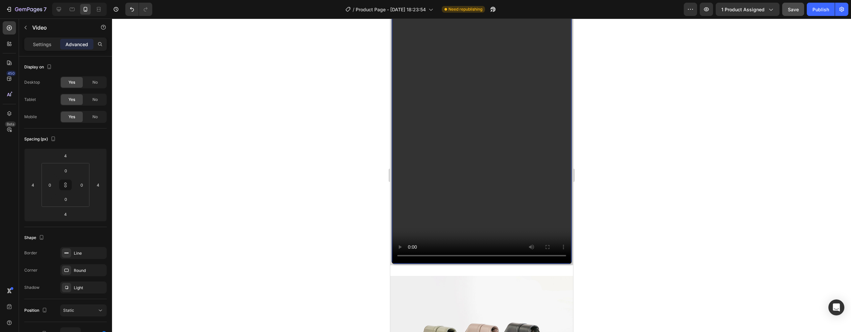
scroll to position [86, 0]
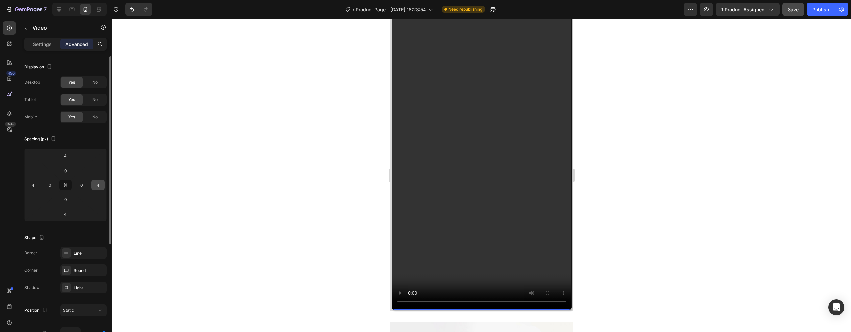
click at [100, 187] on input "4" at bounding box center [98, 185] width 10 height 10
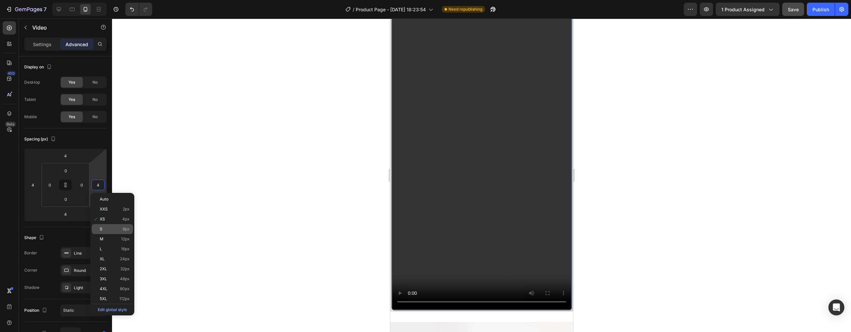
click at [113, 228] on p "S 8px" at bounding box center [115, 229] width 30 height 5
type input "8"
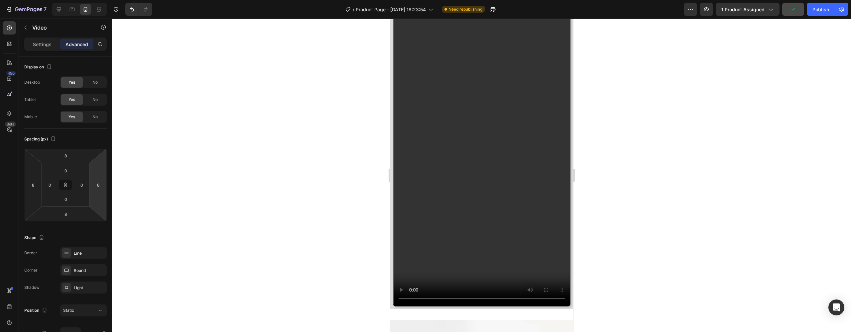
type input "10"
click at [102, 0] on html "7 / Product Page - [DATE] 18:23:54 Need republishing Preview 1 product assigned…" at bounding box center [425, 0] width 851 height 0
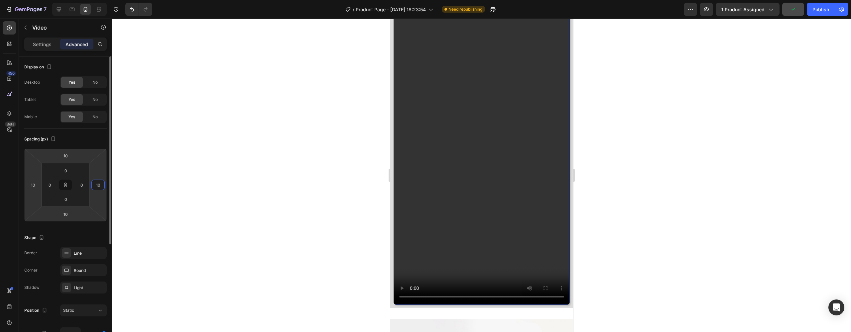
click at [95, 0] on html "7 / Product Page - [DATE] 18:23:54 Need republishing Preview 1 product assigned…" at bounding box center [425, 0] width 851 height 0
type input "2"
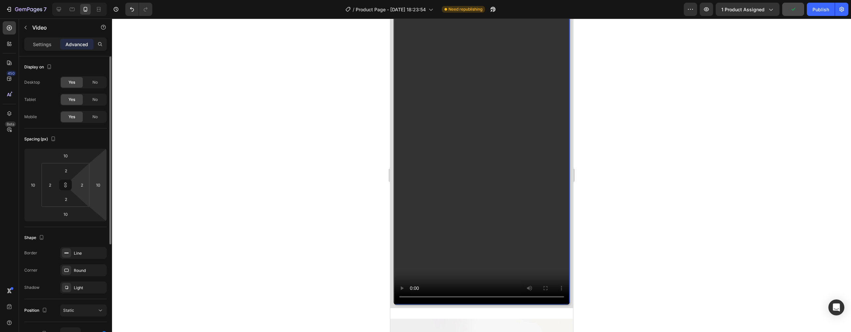
click at [81, 0] on html "7 / Product Page - [DATE] 18:23:54 Need republishing Preview 1 product assigned…" at bounding box center [425, 0] width 851 height 0
click at [98, 0] on html "7 / Product Page - [DATE] 18:23:54 Need republishing Preview 1 product assigned…" at bounding box center [425, 0] width 851 height 0
click at [142, 178] on div at bounding box center [481, 176] width 739 height 314
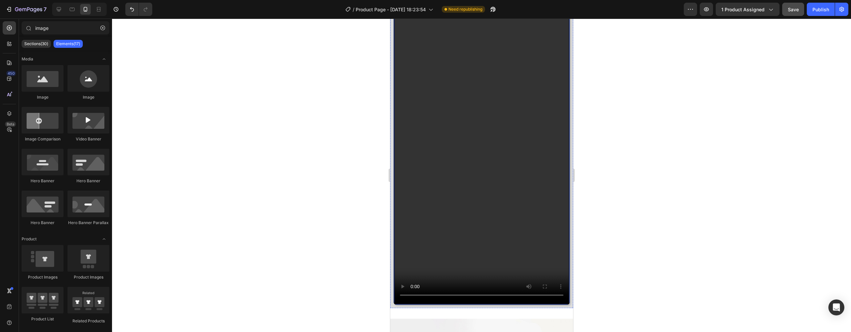
click at [510, 116] on video at bounding box center [481, 148] width 174 height 310
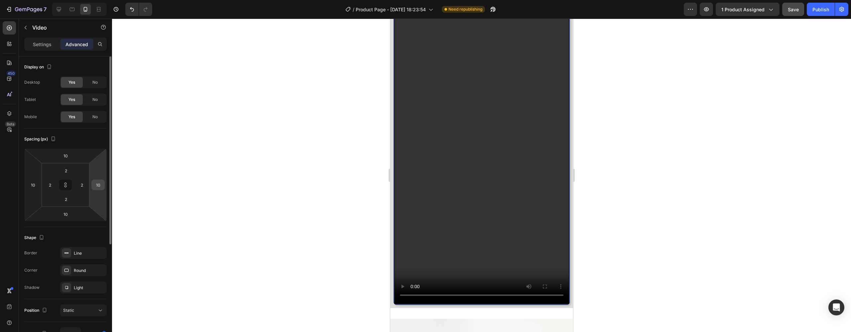
click at [103, 184] on input "10" at bounding box center [98, 185] width 10 height 10
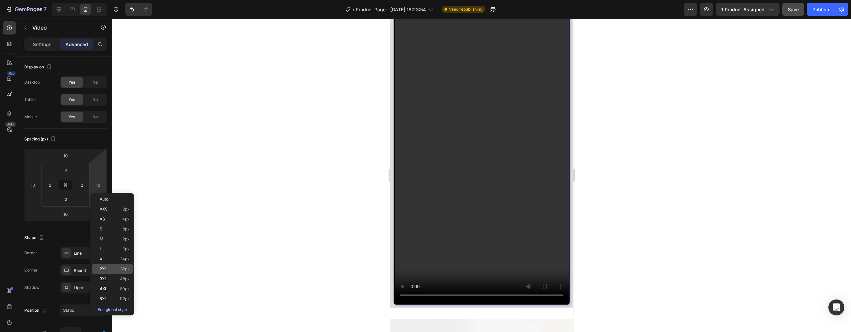
click at [112, 271] on p "2XL 32px" at bounding box center [115, 269] width 30 height 5
type input "32"
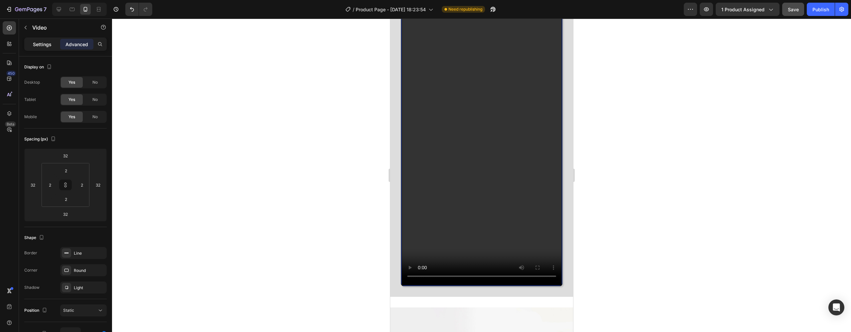
click at [54, 46] on div "Settings" at bounding box center [42, 44] width 33 height 11
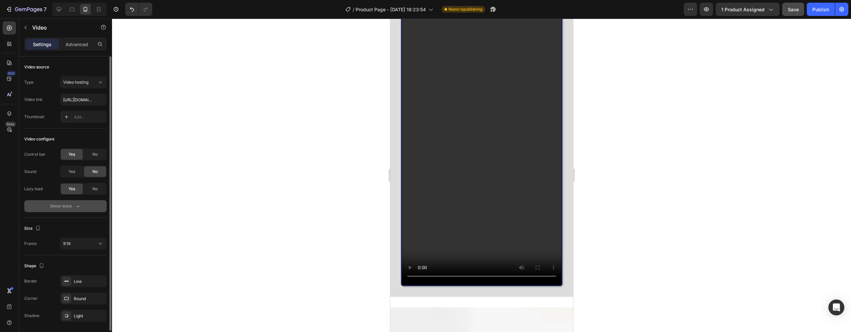
scroll to position [22, 0]
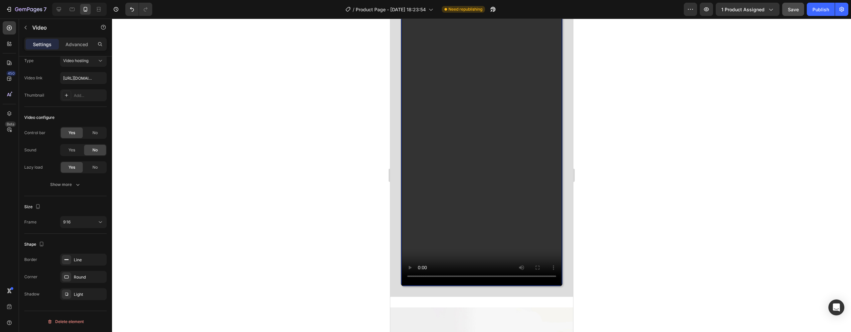
click at [458, 171] on video at bounding box center [482, 142] width 160 height 284
click at [399, 177] on div "Video 32" at bounding box center [481, 143] width 183 height 309
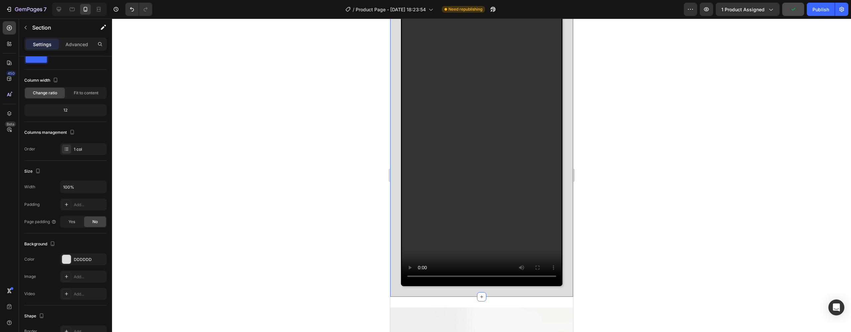
scroll to position [0, 0]
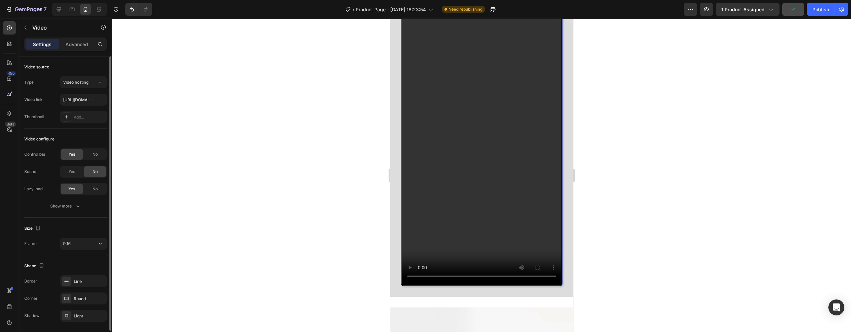
click at [437, 180] on video at bounding box center [482, 142] width 160 height 284
click at [394, 177] on div "Video 32" at bounding box center [481, 143] width 183 height 309
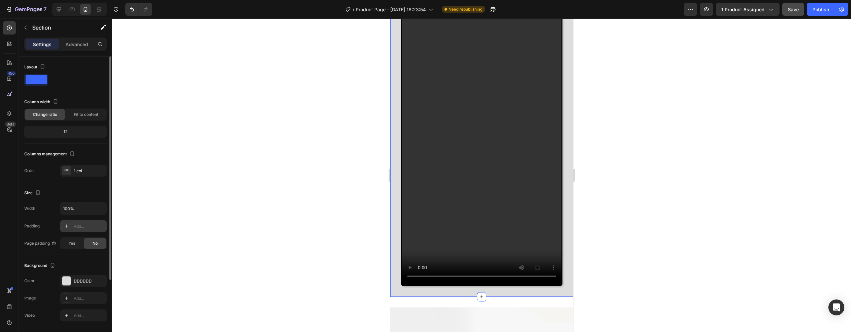
click at [64, 227] on icon at bounding box center [66, 226] width 5 height 5
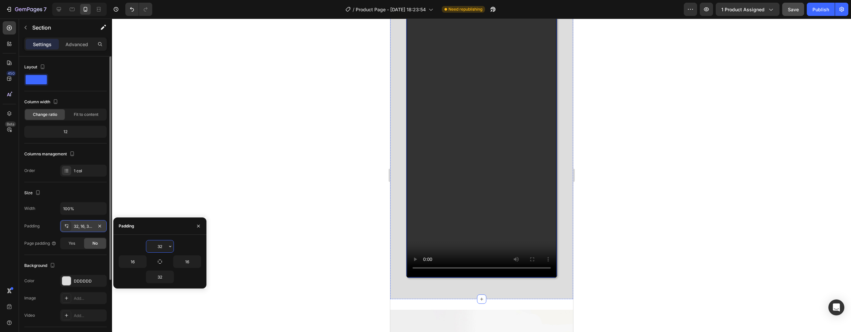
scroll to position [99, 0]
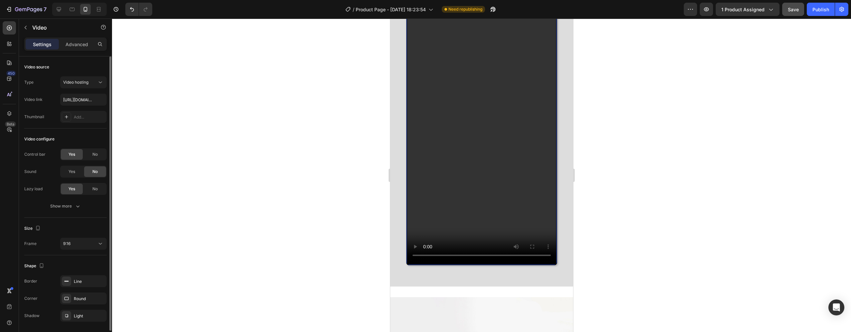
drag, startPoint x: 461, startPoint y: 232, endPoint x: 425, endPoint y: 250, distance: 40.7
click at [461, 232] on video at bounding box center [481, 130] width 149 height 265
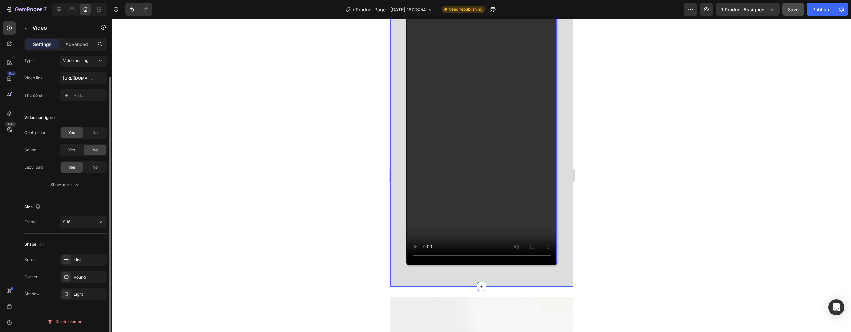
click at [392, 116] on div "Video 32 Section 2" at bounding box center [481, 131] width 183 height 311
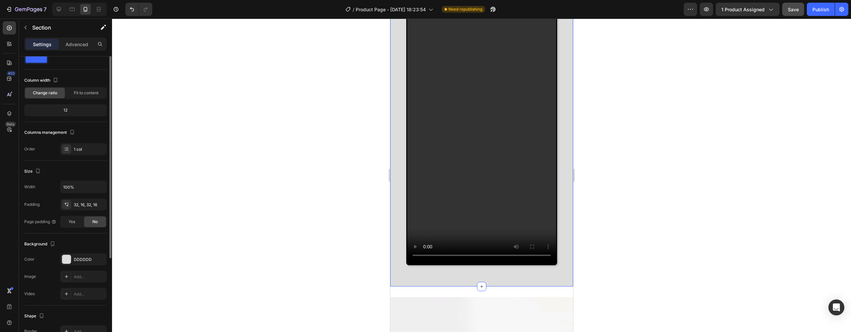
scroll to position [0, 0]
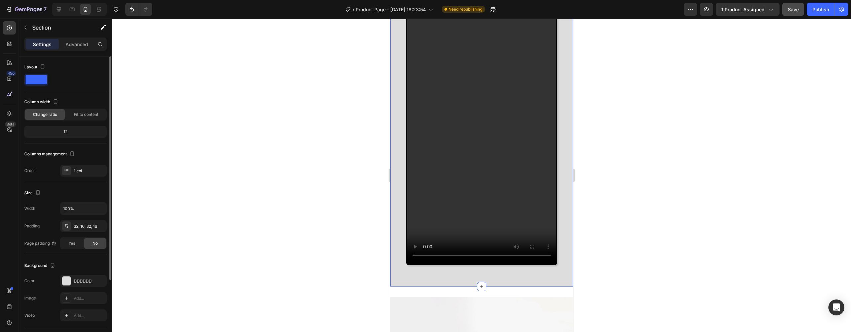
click at [397, 116] on div "Video" at bounding box center [481, 132] width 172 height 290
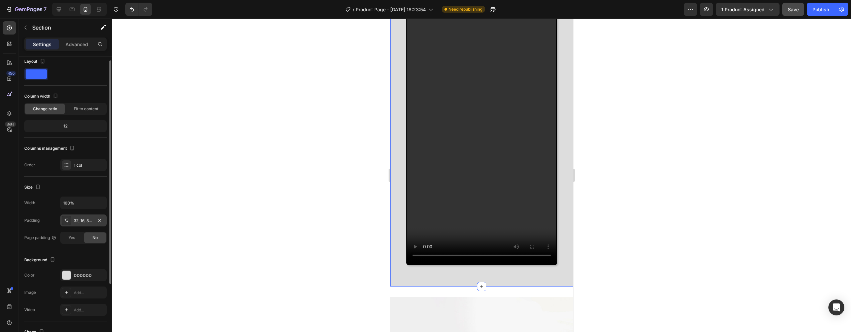
click at [86, 220] on div "32, 16, 32, 16" at bounding box center [83, 221] width 19 height 6
click at [131, 10] on icon "Undo/Redo" at bounding box center [132, 9] width 7 height 7
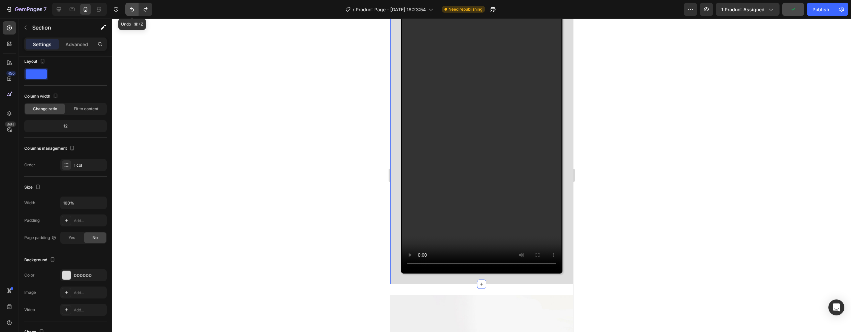
click at [131, 10] on icon "Undo/Redo" at bounding box center [132, 9] width 7 height 7
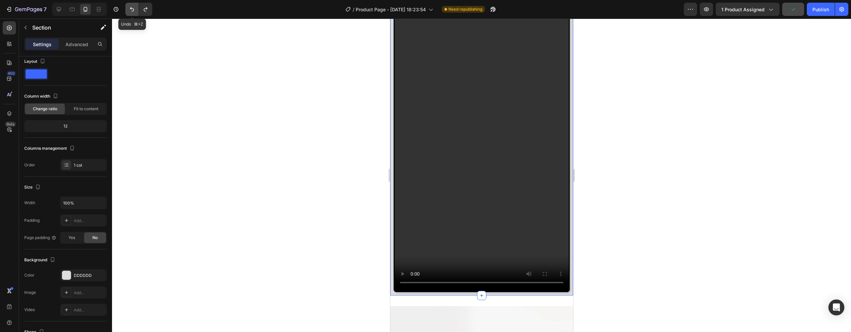
click at [131, 10] on icon "Undo/Redo" at bounding box center [132, 9] width 7 height 7
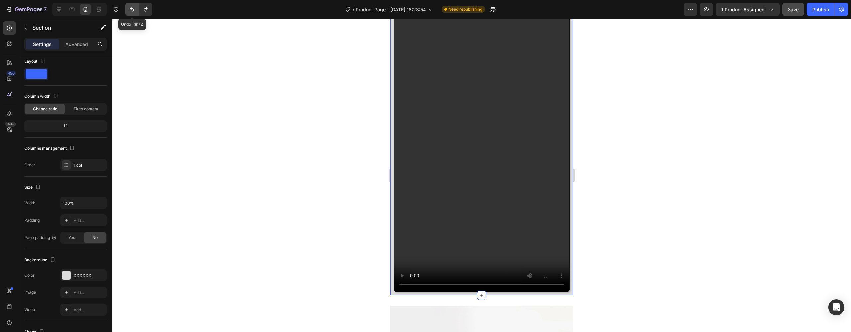
click at [131, 10] on icon "Undo/Redo" at bounding box center [132, 9] width 7 height 7
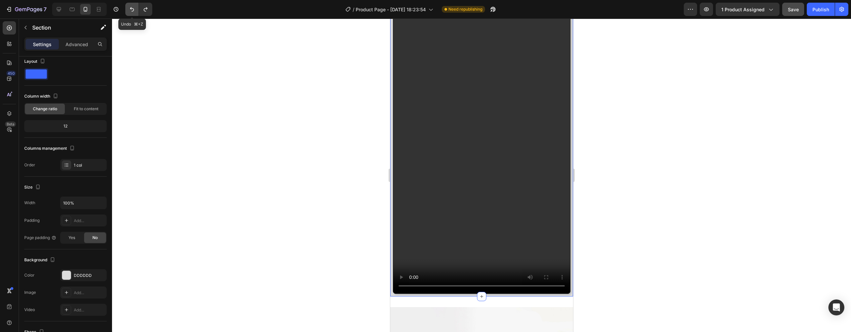
click at [131, 10] on icon "Undo/Redo" at bounding box center [132, 9] width 7 height 7
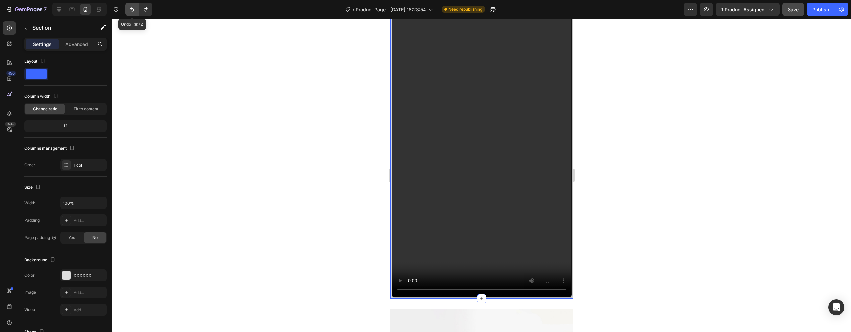
click at [131, 10] on icon "Undo/Redo" at bounding box center [132, 9] width 7 height 7
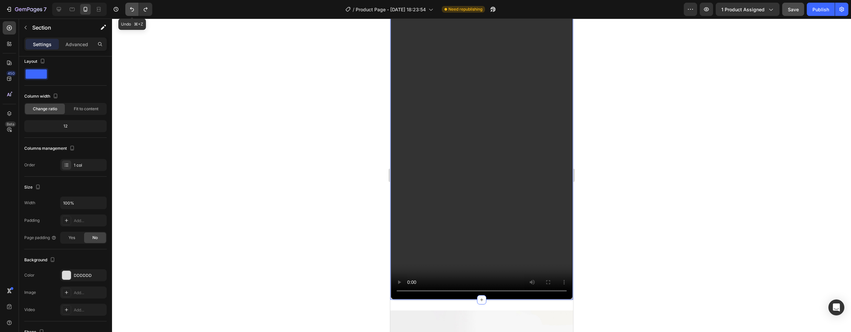
click at [131, 10] on icon "Undo/Redo" at bounding box center [132, 9] width 7 height 7
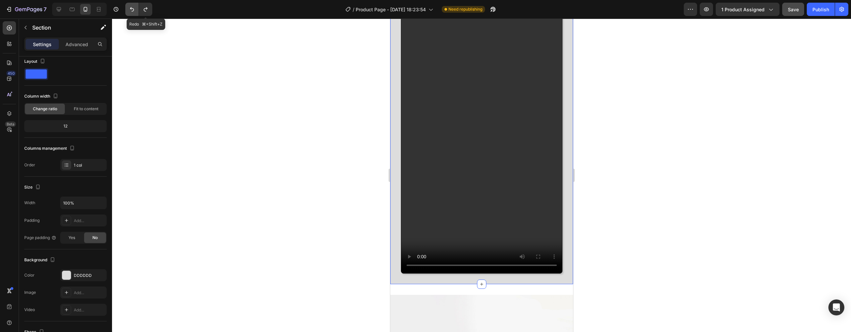
click at [139, 11] on button "Undo/Redo" at bounding box center [145, 9] width 13 height 13
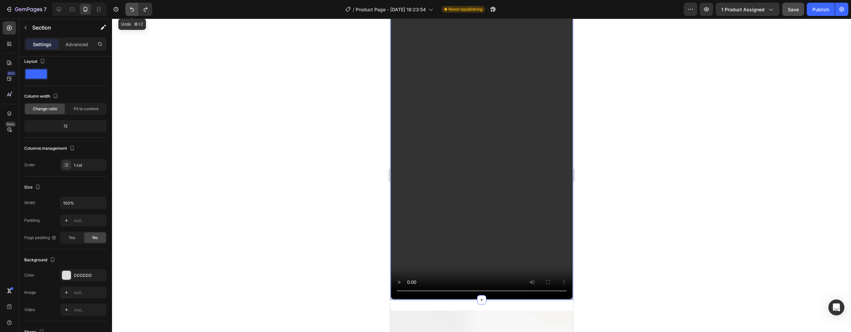
click at [134, 10] on icon "Undo/Redo" at bounding box center [132, 9] width 7 height 7
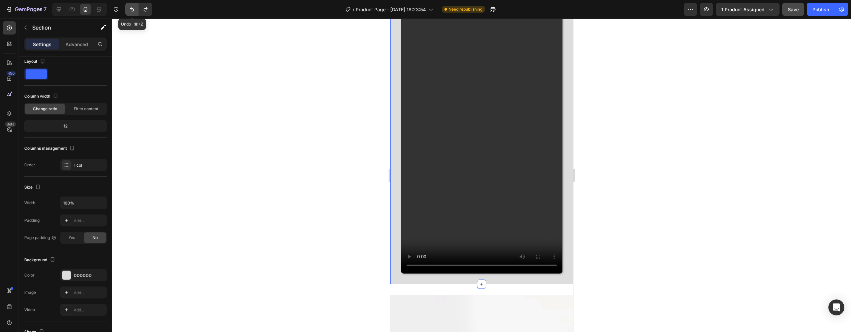
click at [134, 10] on icon "Undo/Redo" at bounding box center [132, 9] width 7 height 7
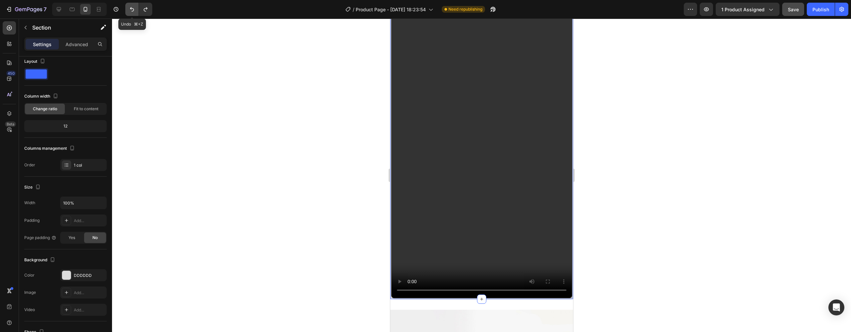
click at [134, 10] on icon "Undo/Redo" at bounding box center [132, 9] width 7 height 7
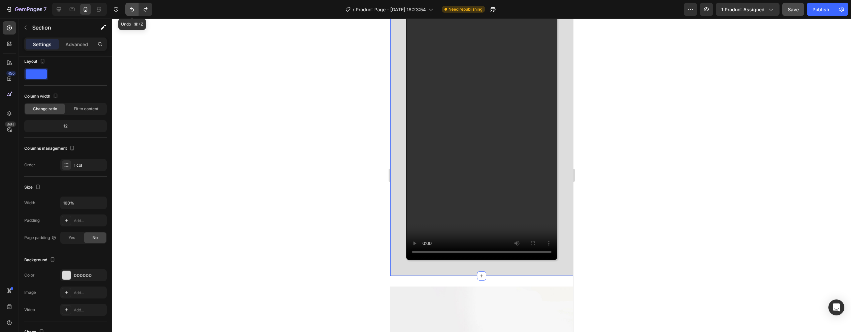
click at [134, 10] on icon "Undo/Redo" at bounding box center [132, 9] width 7 height 7
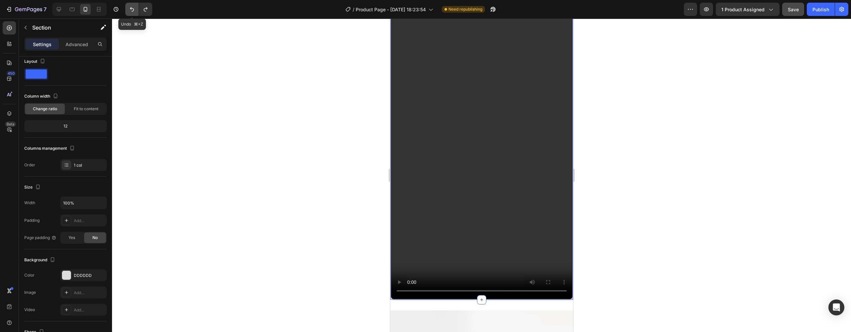
click at [134, 10] on icon "Undo/Redo" at bounding box center [132, 9] width 7 height 7
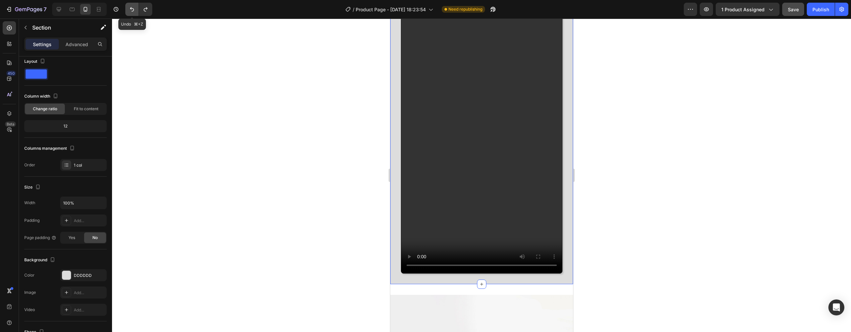
click at [134, 10] on icon "Undo/Redo" at bounding box center [132, 9] width 7 height 7
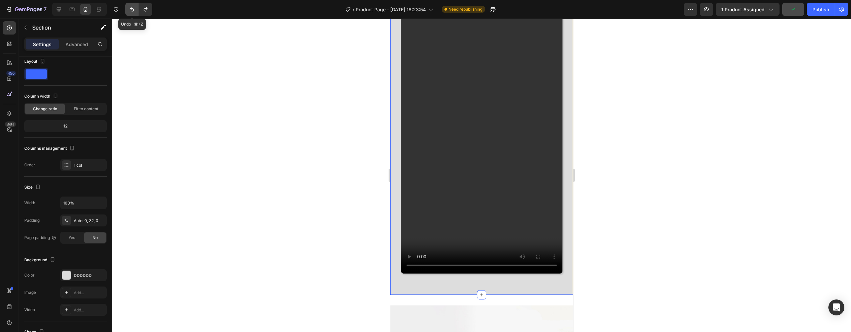
click at [134, 10] on icon "Undo/Redo" at bounding box center [132, 9] width 7 height 7
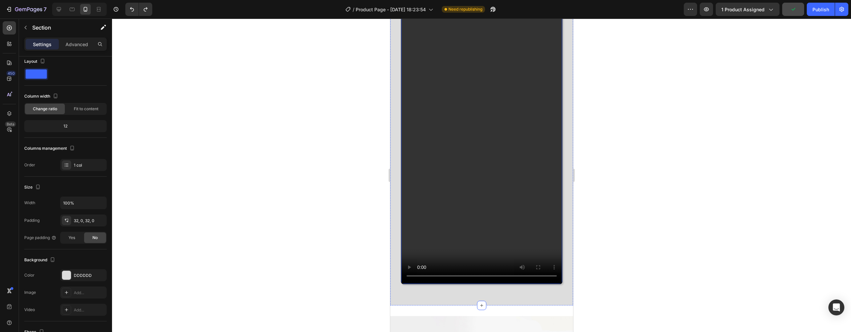
click at [421, 269] on video at bounding box center [481, 141] width 161 height 286
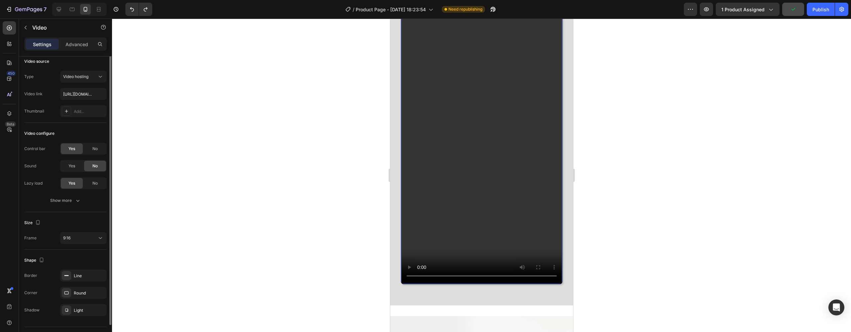
scroll to position [0, 0]
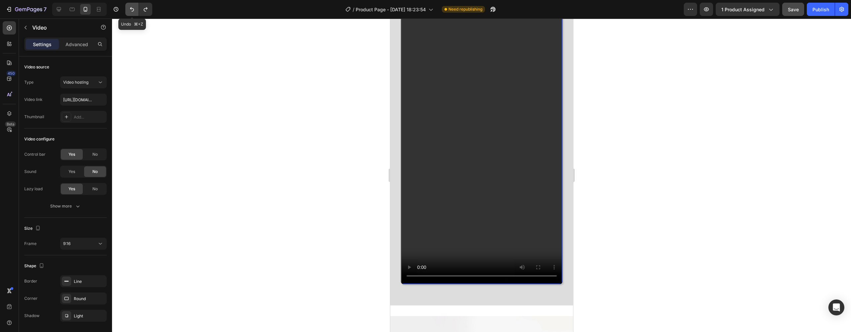
click at [135, 6] on icon "Undo/Redo" at bounding box center [132, 9] width 7 height 7
click at [135, 7] on icon "Undo/Redo" at bounding box center [132, 9] width 7 height 7
click at [135, 8] on icon "Undo/Redo" at bounding box center [132, 9] width 7 height 7
click at [134, 8] on icon "Undo/Redo" at bounding box center [132, 9] width 7 height 7
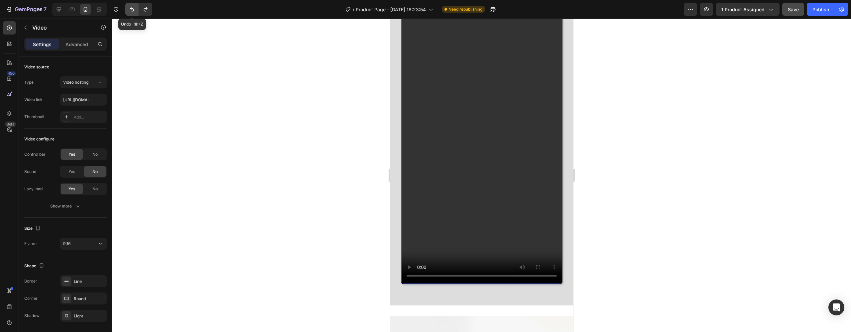
click at [134, 8] on icon "Undo/Redo" at bounding box center [132, 9] width 7 height 7
click at [419, 268] on video at bounding box center [481, 141] width 161 height 286
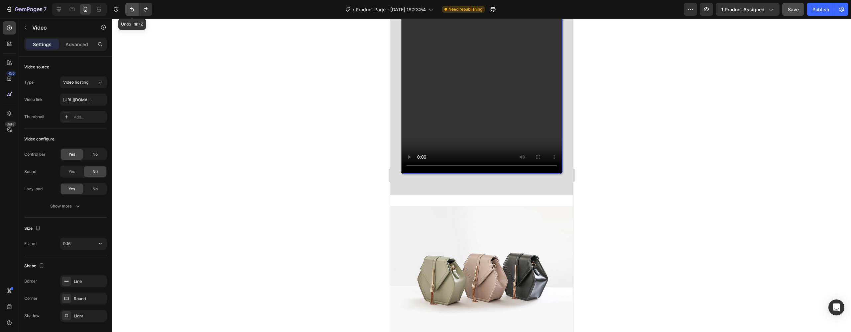
click at [133, 9] on icon "Undo/Redo" at bounding box center [132, 9] width 7 height 7
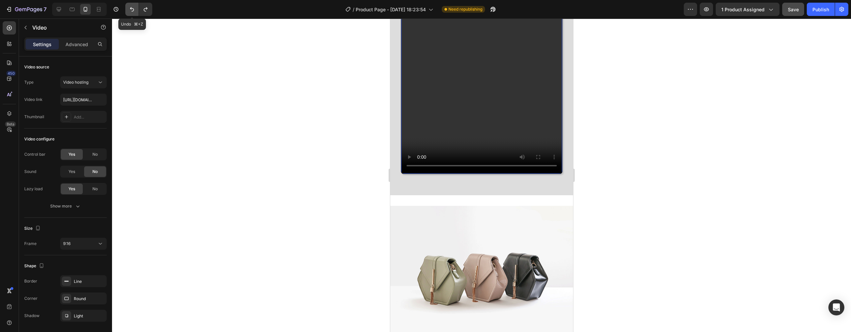
click at [133, 9] on icon "Undo/Redo" at bounding box center [132, 9] width 7 height 7
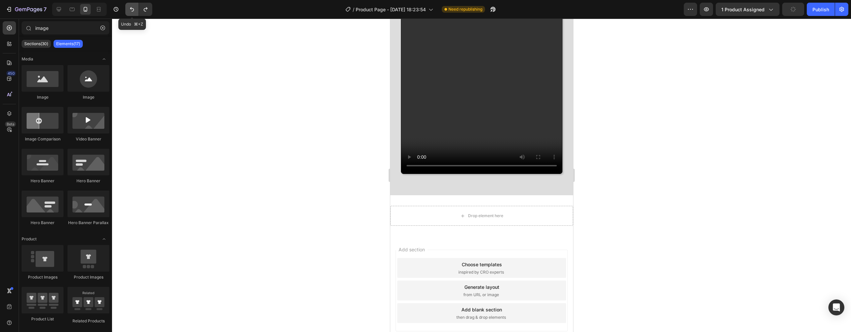
click at [133, 9] on icon "Undo/Redo" at bounding box center [132, 9] width 7 height 7
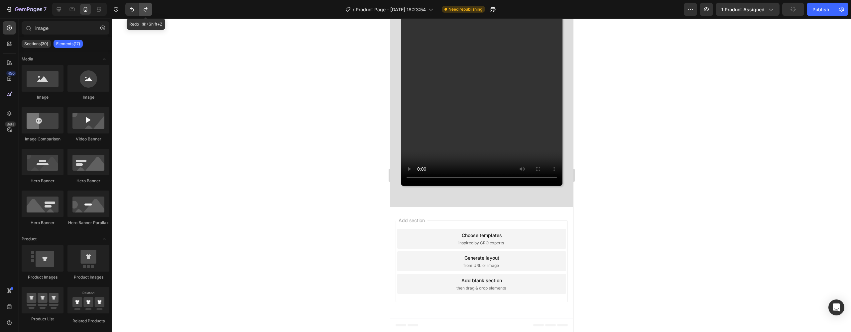
click at [146, 10] on icon "Undo/Redo" at bounding box center [145, 9] width 7 height 7
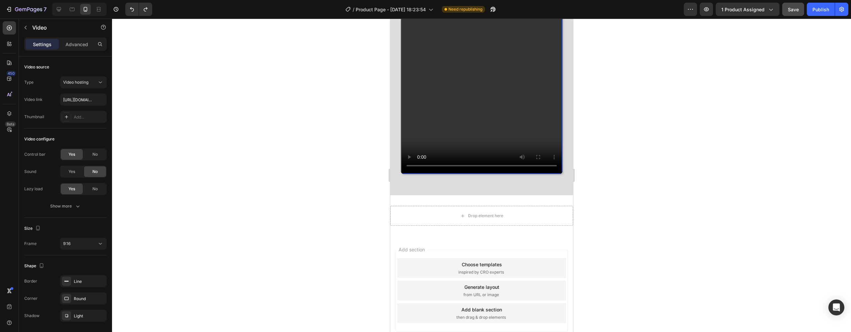
click at [422, 158] on video at bounding box center [481, 30] width 161 height 286
click at [421, 158] on video at bounding box center [481, 30] width 161 height 286
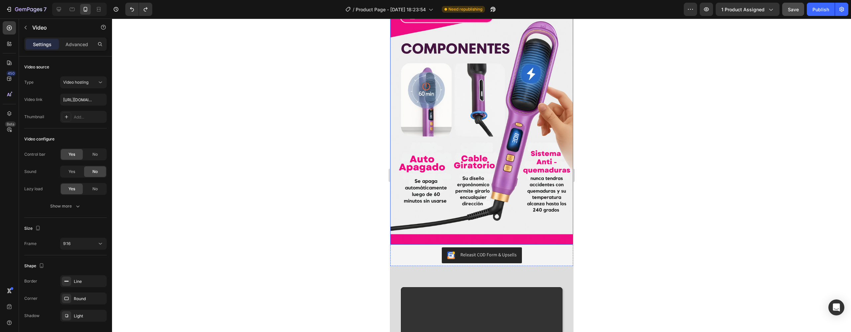
scroll to position [923, 0]
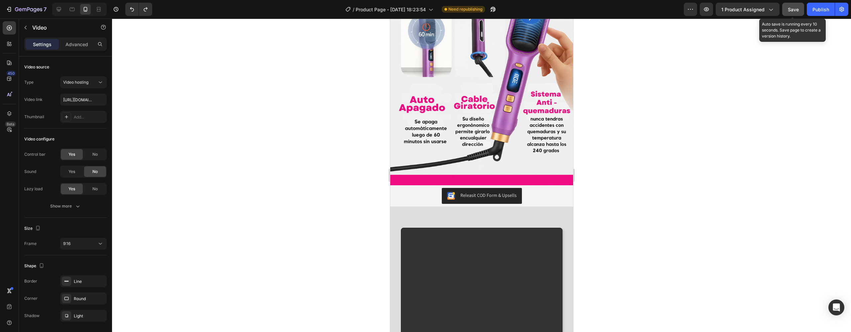
click at [786, 14] on button "Save" at bounding box center [793, 9] width 22 height 13
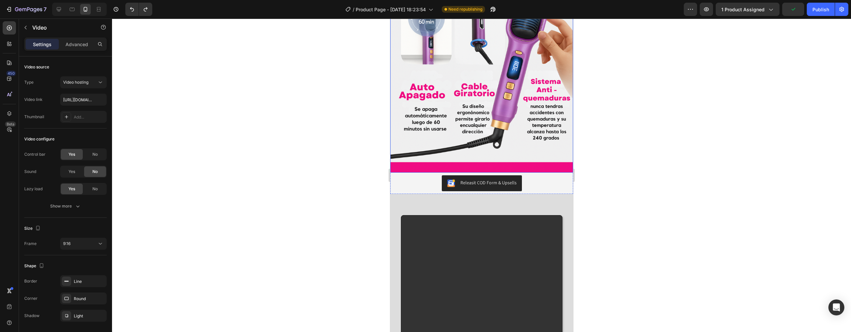
scroll to position [974, 0]
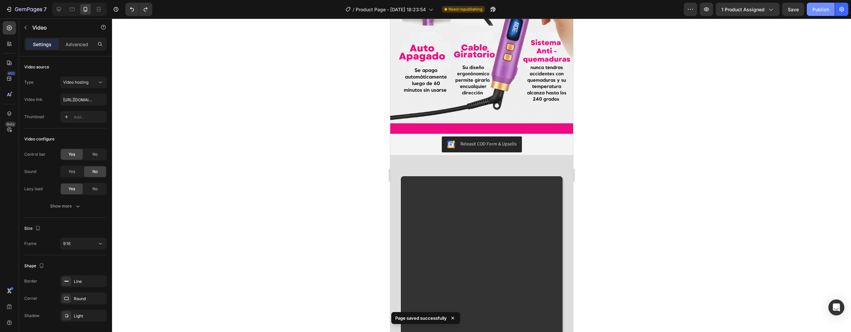
click at [827, 12] on div "Publish" at bounding box center [821, 9] width 17 height 7
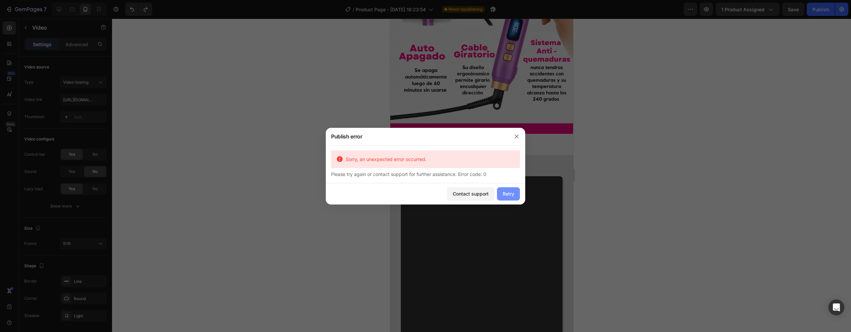
click at [512, 197] on div "Retry" at bounding box center [509, 193] width 12 height 7
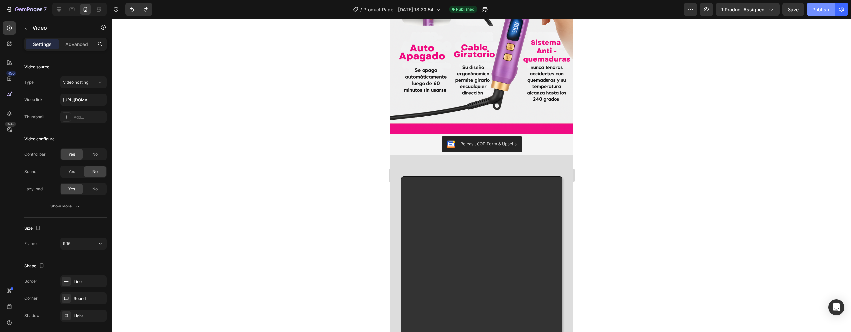
click at [830, 10] on button "Publish" at bounding box center [821, 9] width 28 height 13
click at [537, 134] on div "Releasit COD Form & Upsells" at bounding box center [481, 144] width 183 height 21
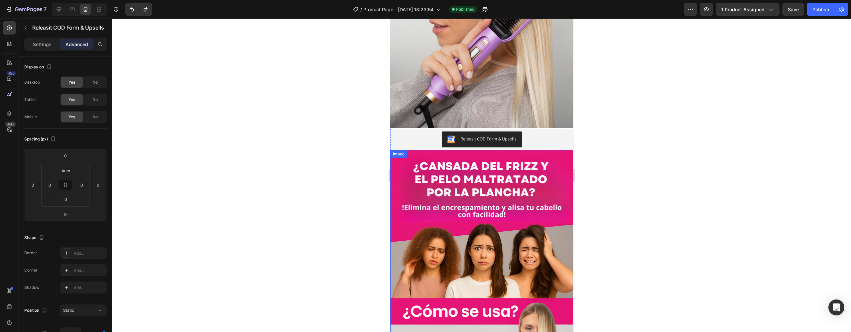
scroll to position [391, 0]
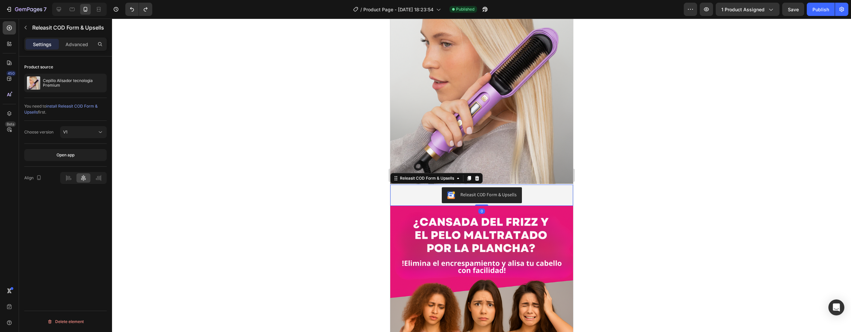
click at [535, 188] on div "Releasit COD Form & Upsells" at bounding box center [482, 196] width 178 height 16
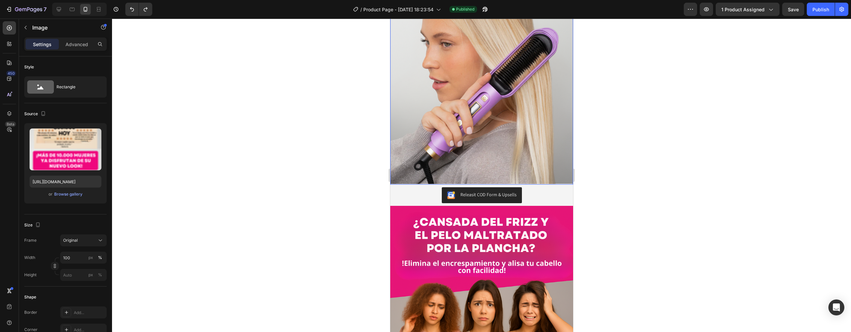
click at [527, 188] on div "Releasit COD Form & Upsells" at bounding box center [482, 196] width 178 height 16
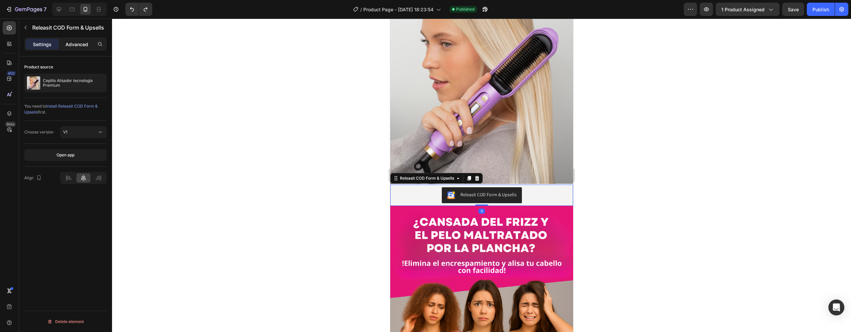
click at [86, 46] on p "Advanced" at bounding box center [76, 44] width 23 height 7
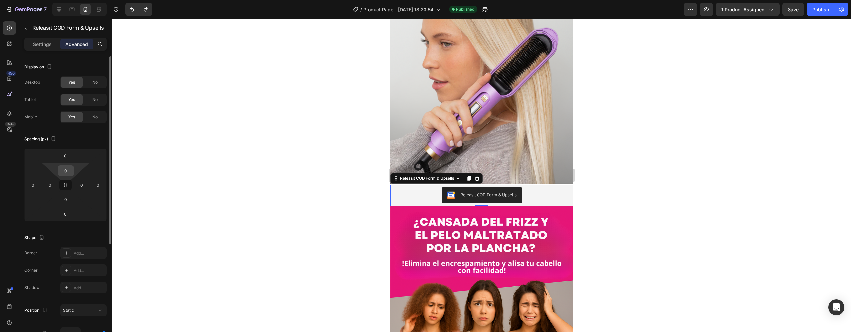
click at [67, 167] on input "0" at bounding box center [65, 171] width 13 height 10
click at [68, 168] on input "0" at bounding box center [65, 171] width 13 height 10
click at [68, 160] on input "0" at bounding box center [65, 156] width 13 height 10
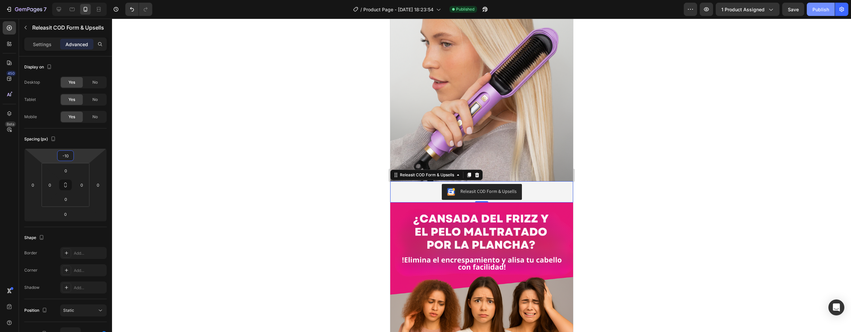
type input "-10"
click at [816, 8] on div "Publish" at bounding box center [821, 9] width 17 height 7
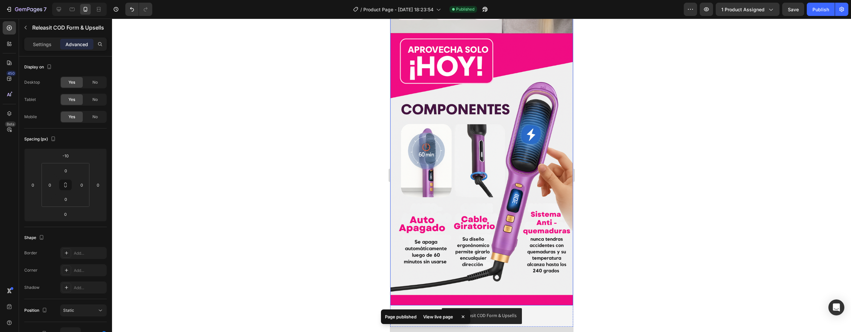
scroll to position [853, 0]
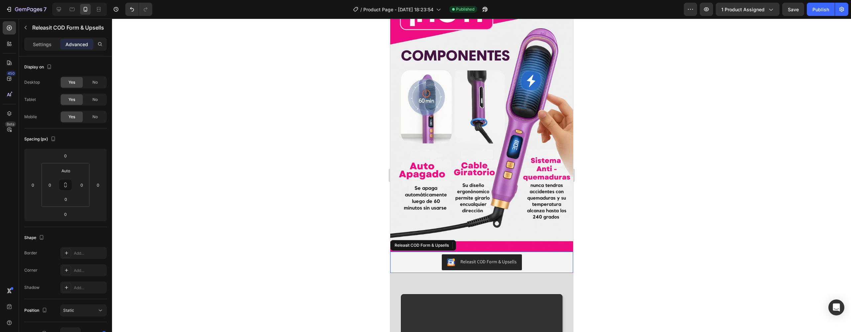
click at [546, 255] on div "Releasit COD Form & Upsells" at bounding box center [482, 263] width 178 height 16
click at [67, 157] on input "0" at bounding box center [65, 156] width 13 height 10
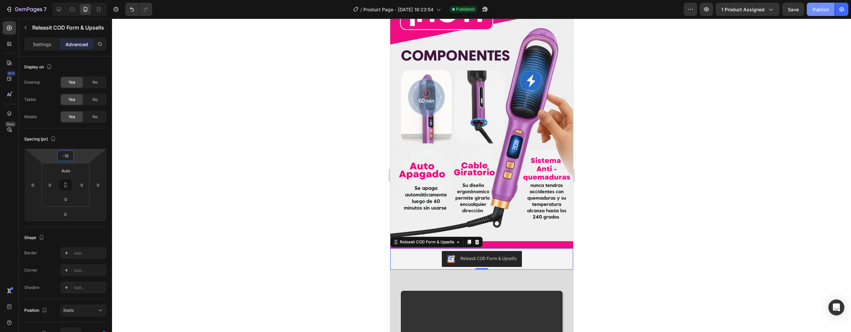
type input "-10"
click at [827, 13] on button "Publish" at bounding box center [821, 9] width 28 height 13
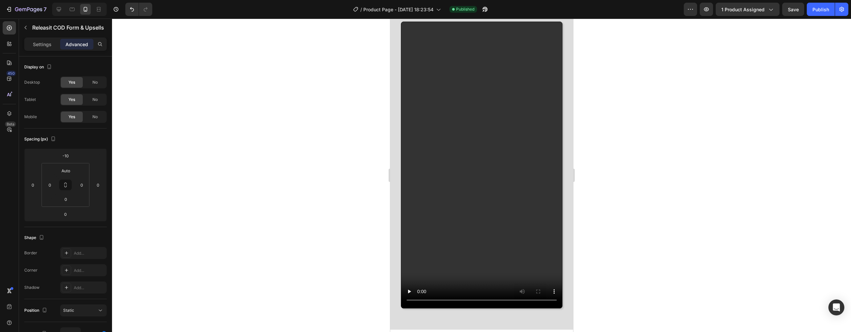
scroll to position [1140, 0]
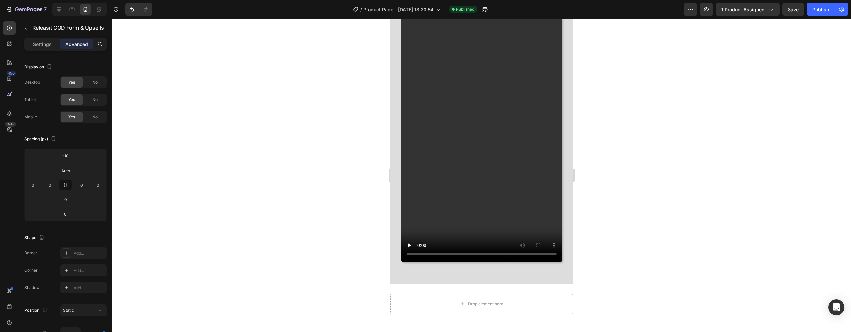
click at [434, 136] on video at bounding box center [481, 119] width 161 height 286
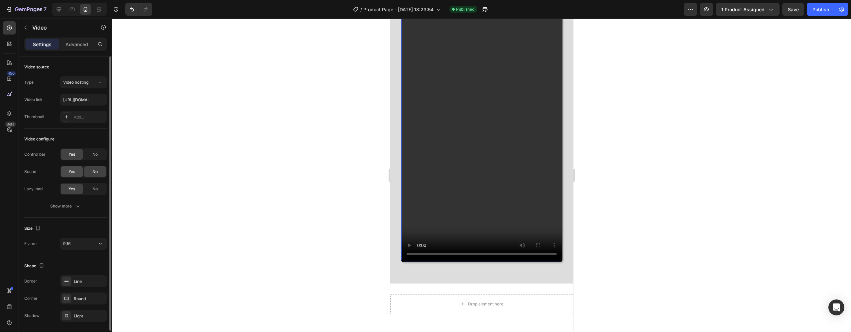
click at [80, 171] on div "Yes" at bounding box center [72, 172] width 22 height 11
click at [77, 201] on button "Show more" at bounding box center [65, 206] width 82 height 12
click at [76, 206] on div "Yes" at bounding box center [72, 206] width 22 height 11
click at [76, 222] on div "Yes" at bounding box center [72, 223] width 22 height 11
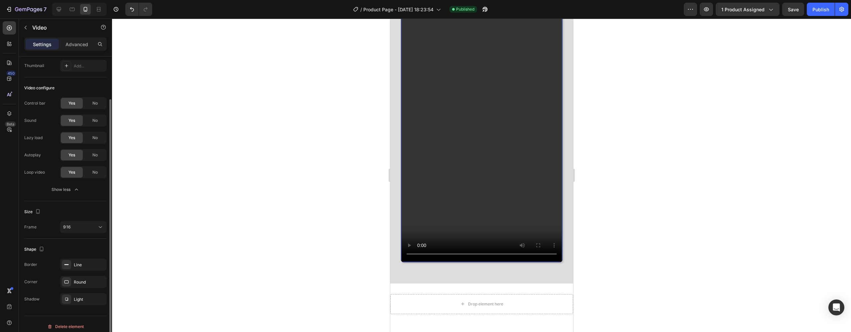
scroll to position [53, 0]
click at [420, 247] on video at bounding box center [481, 119] width 161 height 286
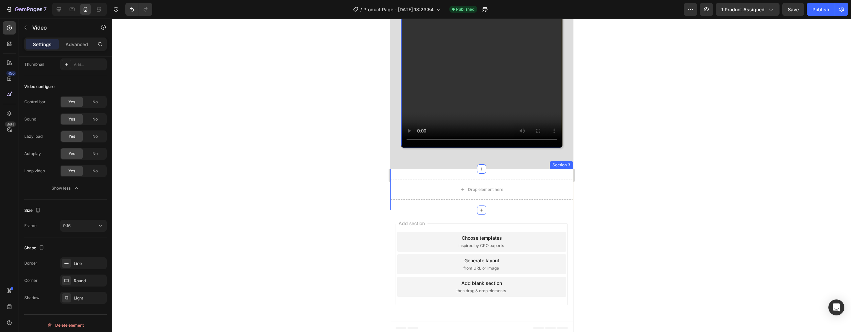
scroll to position [1287, 0]
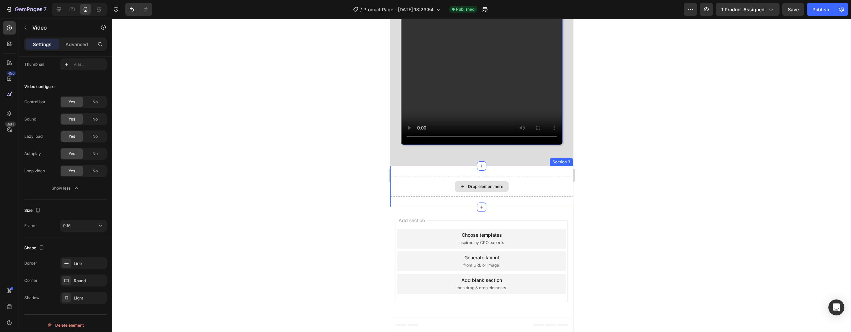
click at [479, 180] on div "Drop element here" at bounding box center [481, 187] width 183 height 20
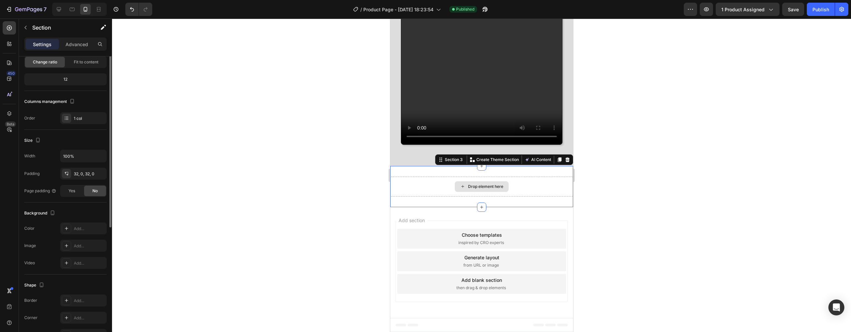
scroll to position [0, 0]
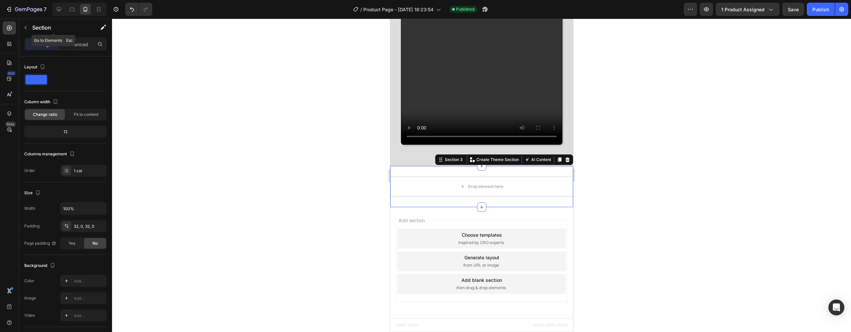
click at [25, 25] on icon "button" at bounding box center [25, 27] width 5 height 5
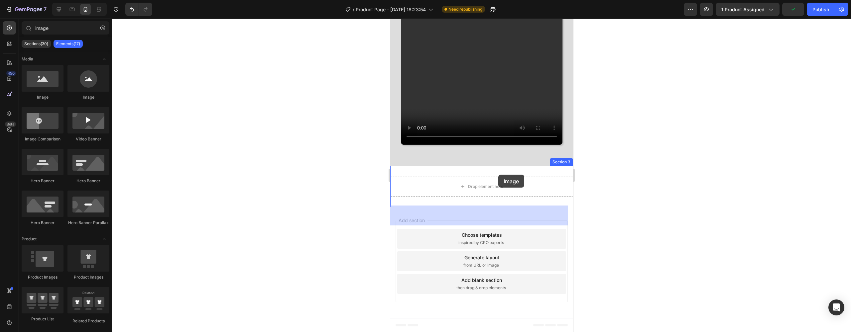
drag, startPoint x: 433, startPoint y: 112, endPoint x: 498, endPoint y: 175, distance: 91.0
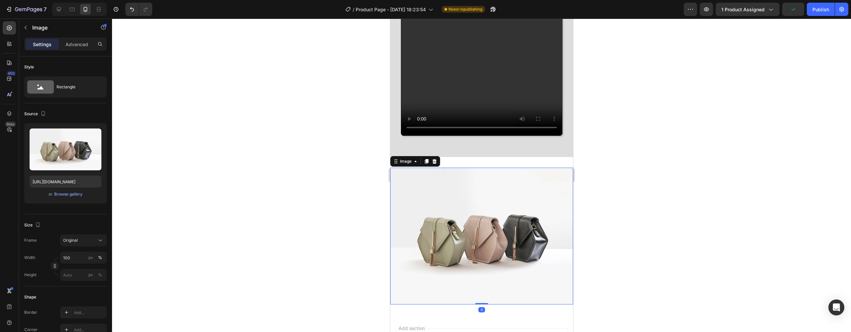
click at [466, 210] on img at bounding box center [481, 236] width 183 height 137
click at [477, 162] on div at bounding box center [481, 157] width 9 height 9
click at [606, 191] on div at bounding box center [481, 176] width 739 height 314
click at [558, 207] on img at bounding box center [481, 236] width 183 height 137
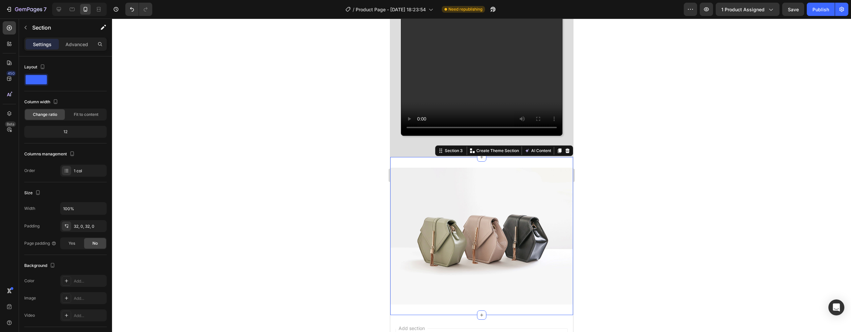
click at [547, 194] on div "Image Section 3 You can create reusable sections Create Theme Section AI Conten…" at bounding box center [481, 236] width 183 height 159
click at [554, 191] on div "Image Section 3 You can create reusable sections Create Theme Section AI Conten…" at bounding box center [481, 236] width 183 height 159
click at [76, 108] on div "Column width Change ratio Fit to content" at bounding box center [65, 109] width 82 height 24
click at [77, 114] on span "Fit to content" at bounding box center [86, 115] width 25 height 6
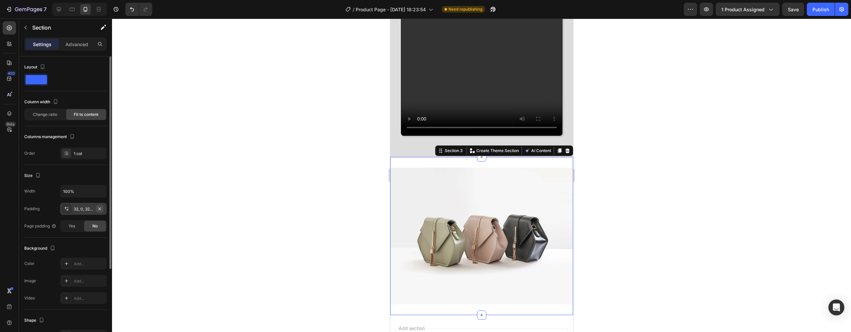
click at [101, 208] on icon "button" at bounding box center [99, 208] width 5 height 5
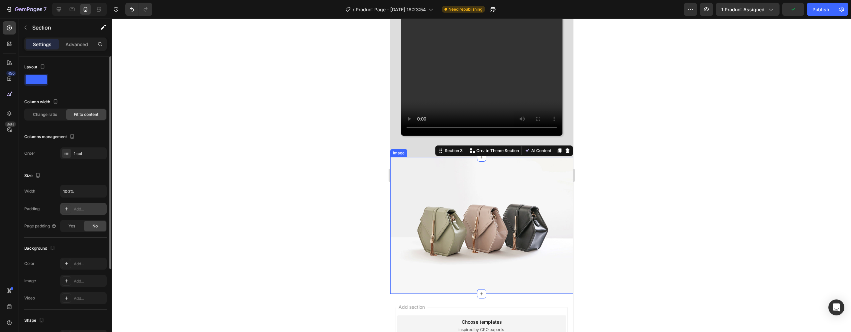
click at [519, 253] on img at bounding box center [481, 225] width 183 height 137
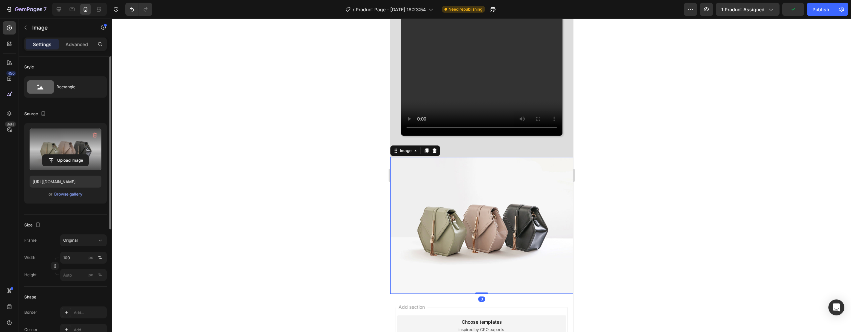
click at [58, 145] on label at bounding box center [66, 150] width 72 height 42
click at [58, 155] on input "file" at bounding box center [66, 160] width 46 height 11
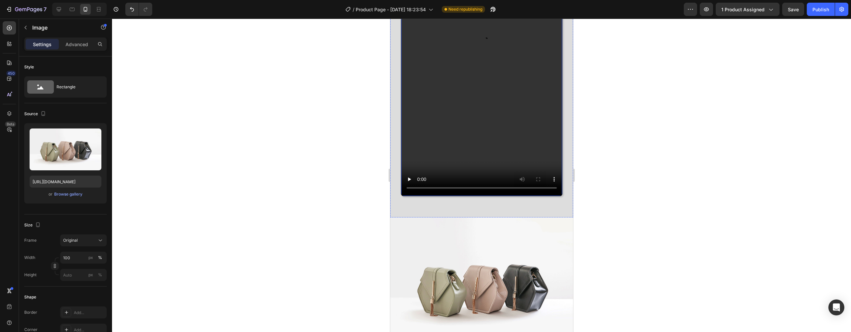
scroll to position [237, 0]
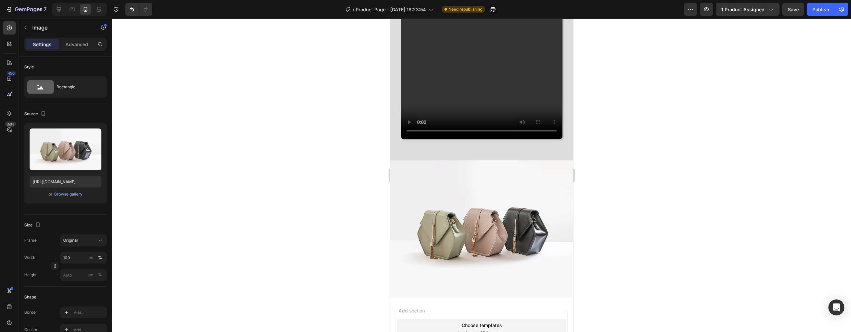
click at [483, 209] on img at bounding box center [481, 229] width 183 height 137
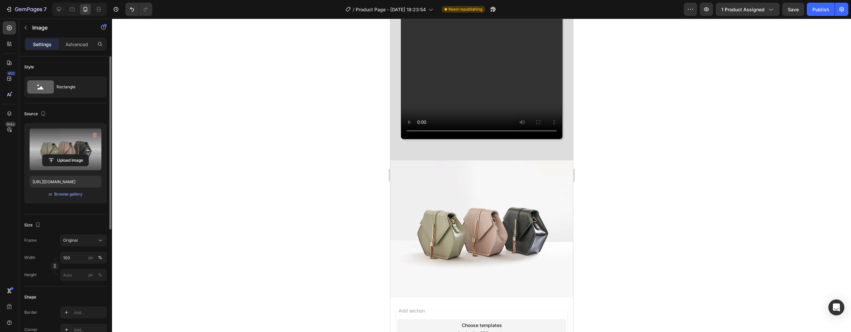
click at [81, 138] on label at bounding box center [66, 150] width 72 height 42
click at [81, 155] on input "file" at bounding box center [66, 160] width 46 height 11
type input "[URL][DOMAIN_NAME]"
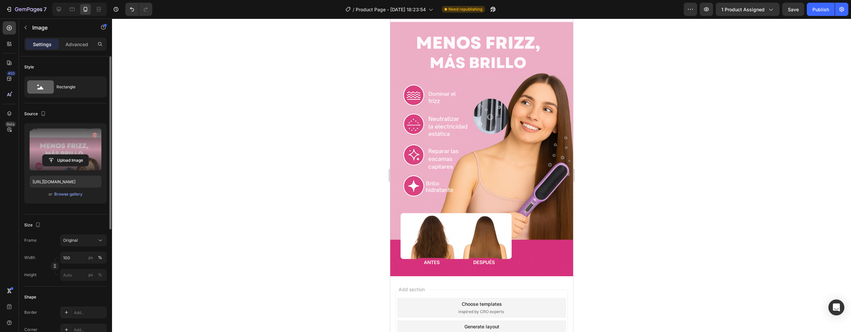
scroll to position [656, 0]
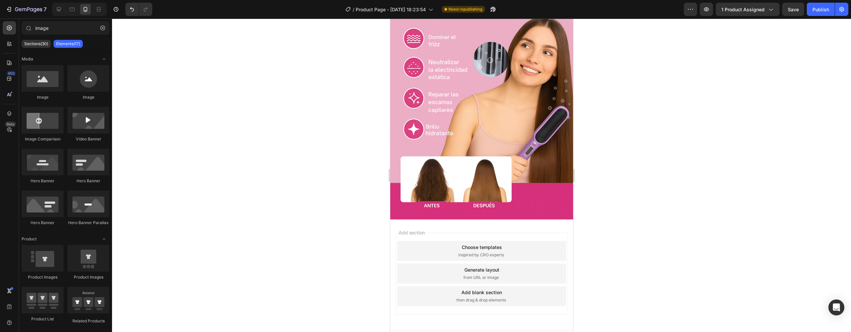
click at [464, 289] on div "Add blank section" at bounding box center [481, 292] width 41 height 7
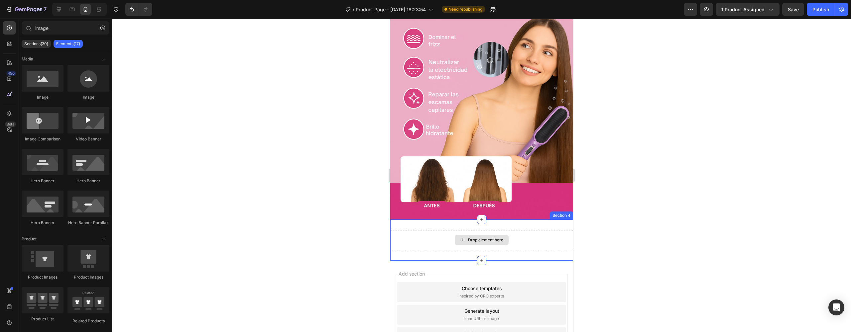
click at [445, 232] on div "Drop element here" at bounding box center [481, 240] width 183 height 20
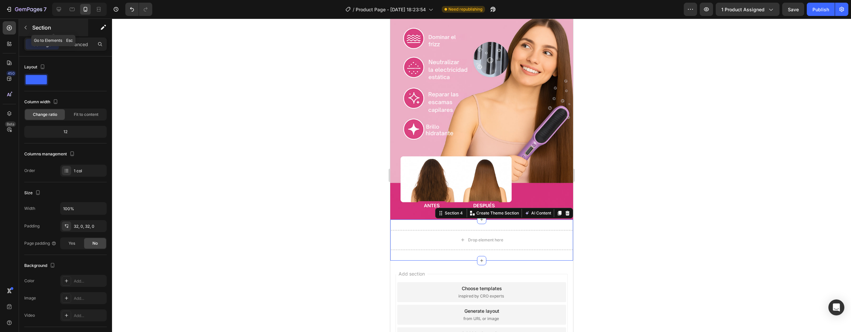
click at [27, 28] on icon "button" at bounding box center [25, 27] width 5 height 5
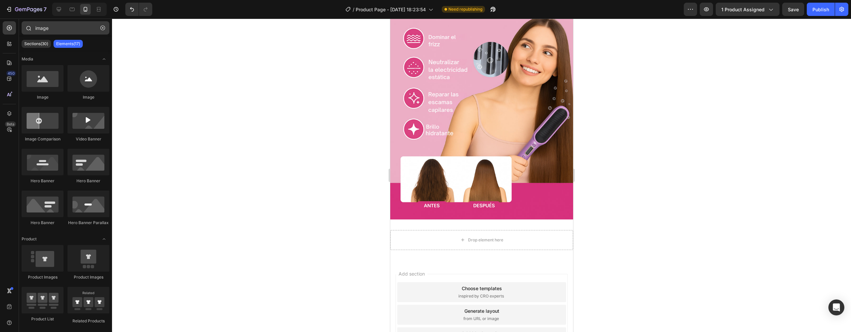
drag, startPoint x: 105, startPoint y: 30, endPoint x: 92, endPoint y: 30, distance: 12.6
click at [105, 30] on button "button" at bounding box center [102, 28] width 11 height 11
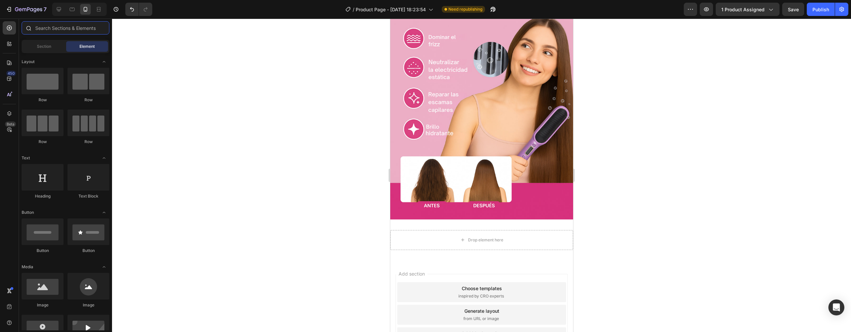
click at [85, 29] on input "text" at bounding box center [66, 27] width 88 height 13
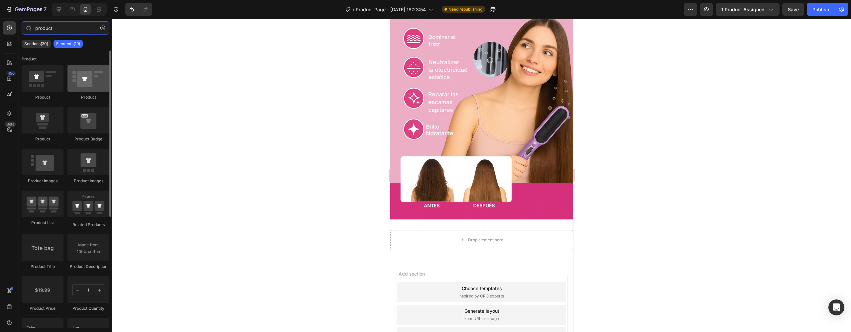
type input "product"
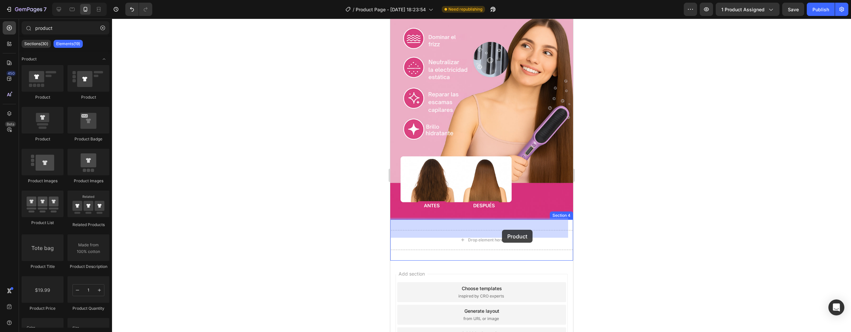
drag, startPoint x: 493, startPoint y: 101, endPoint x: 503, endPoint y: 223, distance: 121.8
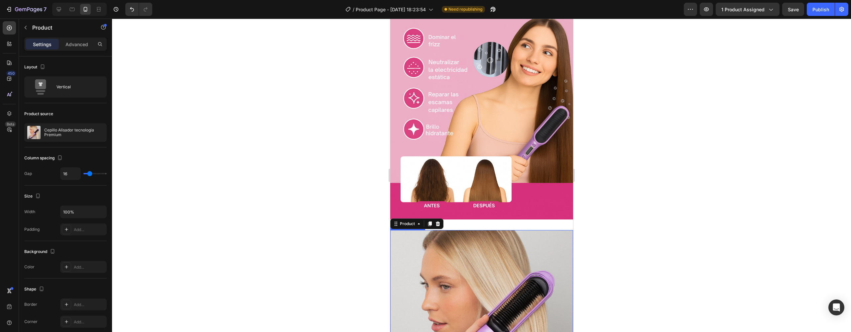
click at [448, 233] on img at bounding box center [481, 321] width 183 height 183
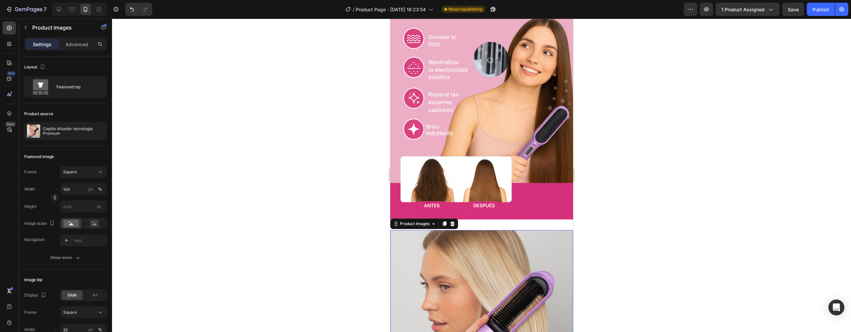
scroll to position [780, 0]
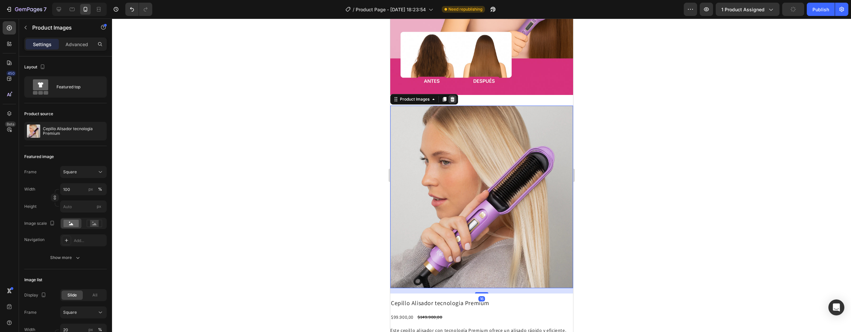
click at [453, 97] on icon at bounding box center [452, 99] width 4 height 5
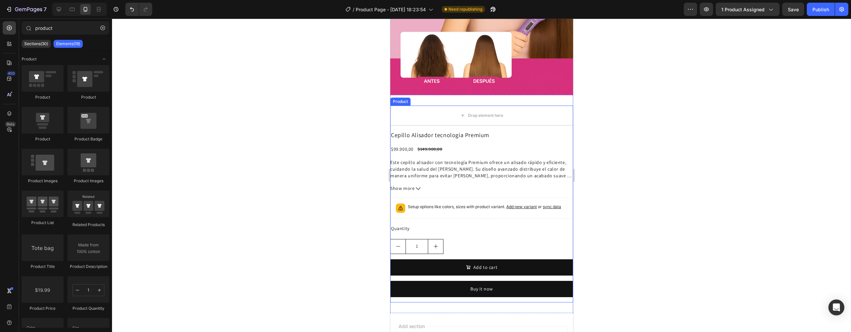
click at [451, 114] on div "Drop element here Cepillo Alisador tecnologia Premium Product Title $99.900,00 …" at bounding box center [481, 204] width 183 height 197
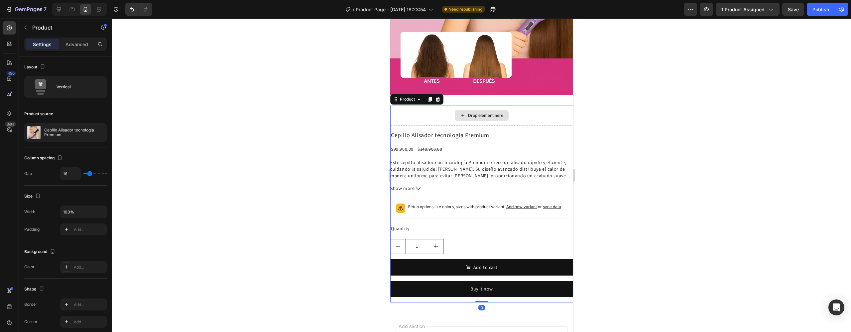
click at [450, 108] on div "Drop element here" at bounding box center [481, 116] width 183 height 20
click at [7, 47] on icon at bounding box center [9, 44] width 7 height 7
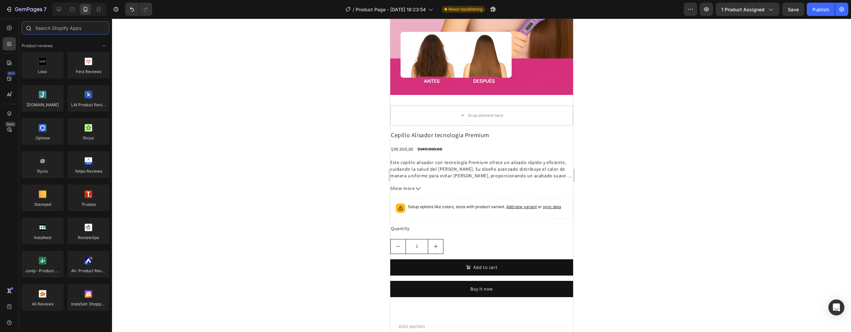
click at [56, 26] on input "text" at bounding box center [66, 27] width 88 height 13
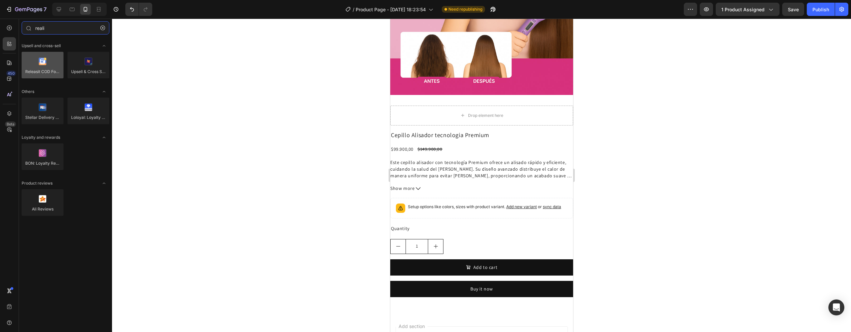
type input "reali"
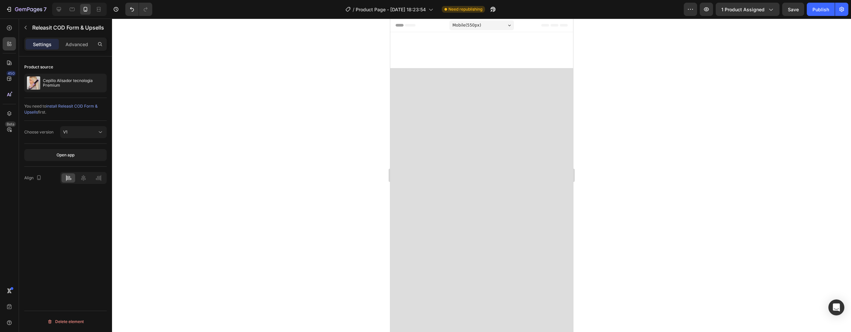
scroll to position [780, 0]
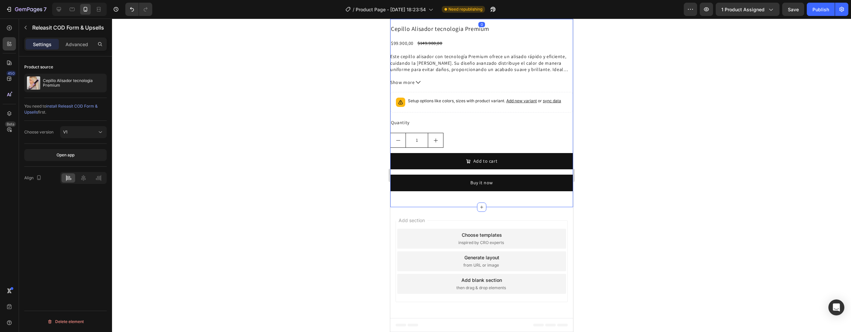
click at [518, 90] on div "Releasit COD Form & Upsells Releasit COD Form & Upsells 0 Cepillo Alisador tecn…" at bounding box center [481, 97] width 183 height 220
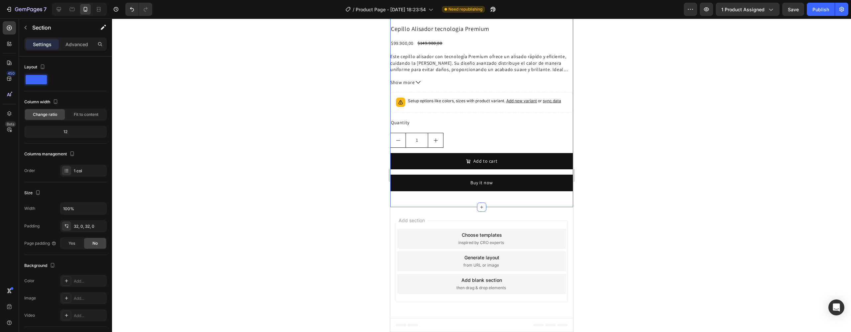
click at [519, 88] on div "Releasit COD Form & Upsells Releasit COD Form & Upsells Cepillo Alisador tecnol…" at bounding box center [481, 97] width 183 height 220
click at [484, 48] on div "$99.900,00 Product Price Product Price $149.900,00 Product Price Product Price …" at bounding box center [481, 44] width 183 height 10
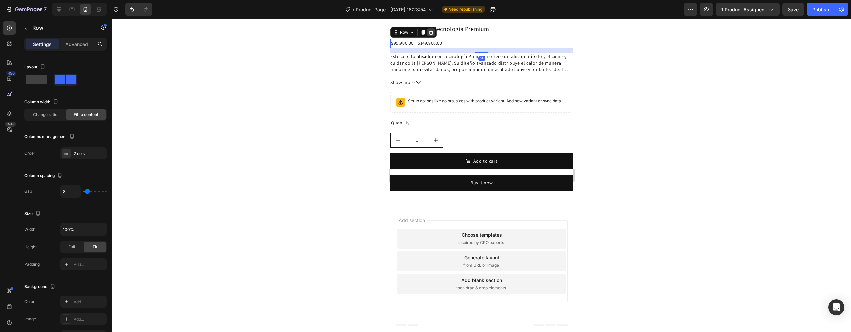
click at [432, 35] on icon at bounding box center [431, 32] width 4 height 5
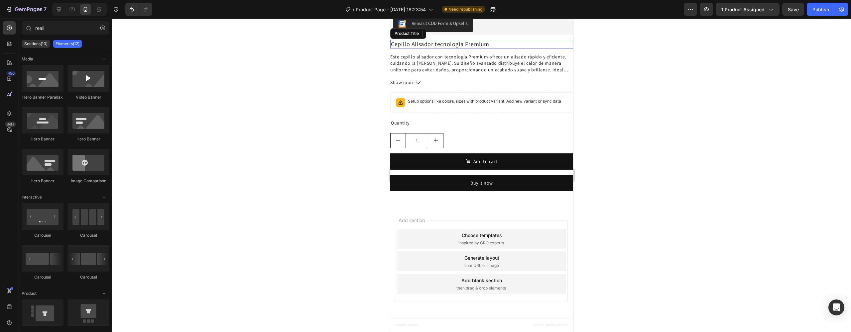
click at [455, 49] on h2 "Cepillo Alisador tecnologia Premium" at bounding box center [481, 44] width 183 height 9
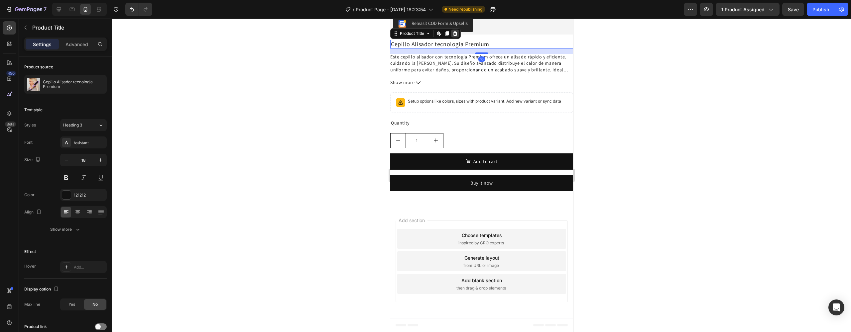
click at [456, 36] on icon at bounding box center [455, 33] width 4 height 5
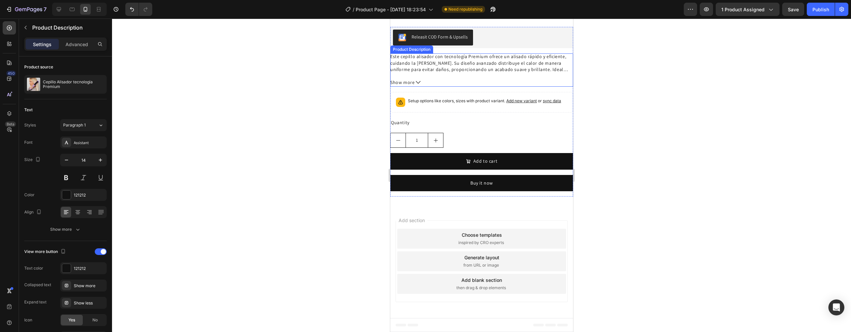
click at [458, 73] on p "Este cepillo alisador con tecnología Premium ofrece un alisado rápido y eficien…" at bounding box center [481, 64] width 183 height 20
click at [469, 50] on icon at bounding box center [468, 47] width 4 height 5
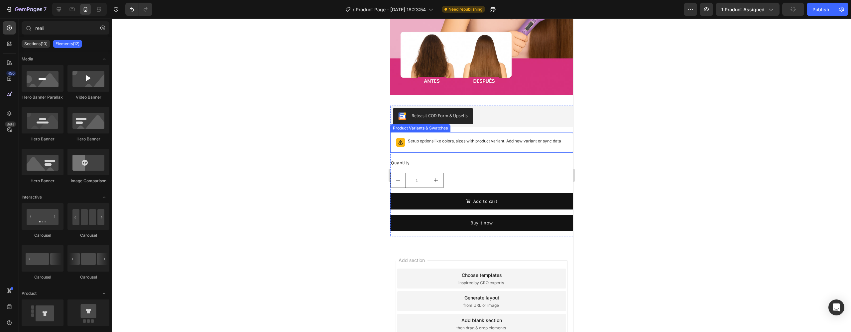
click at [455, 135] on div "Setup options like colors, sizes with product variant. Add new variant or sync …" at bounding box center [481, 142] width 177 height 15
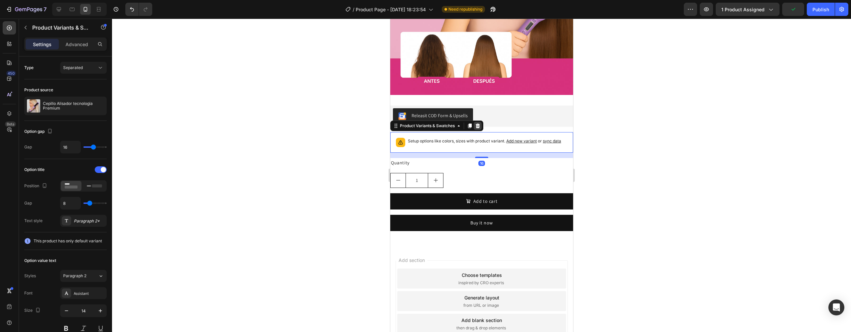
click at [476, 123] on icon at bounding box center [477, 125] width 5 height 5
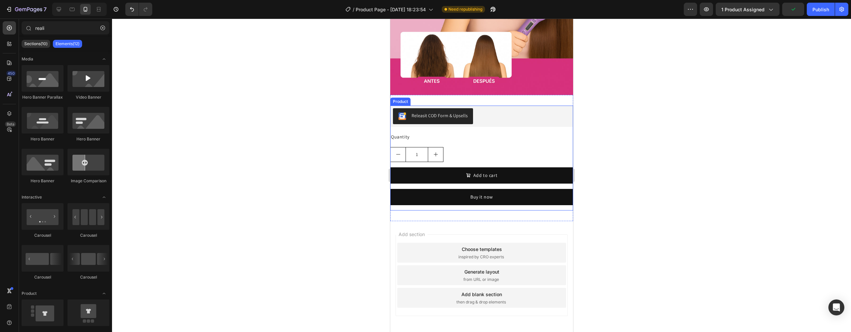
click at [463, 134] on div "Quantity Text Block 1 Product Quantity Add to cart Add to Cart Buy it now Dynam…" at bounding box center [481, 171] width 183 height 79
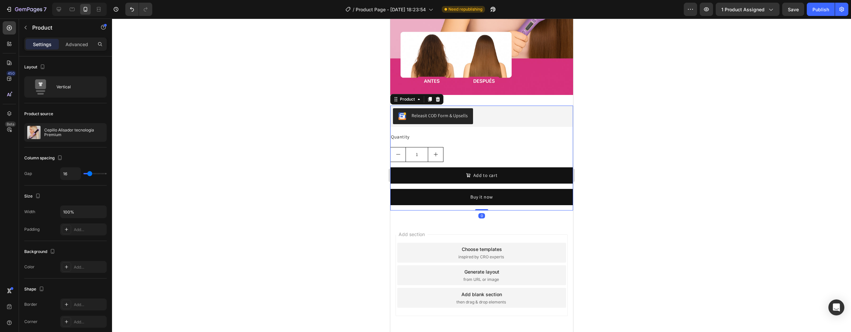
click at [426, 132] on div "Quantity" at bounding box center [481, 137] width 183 height 10
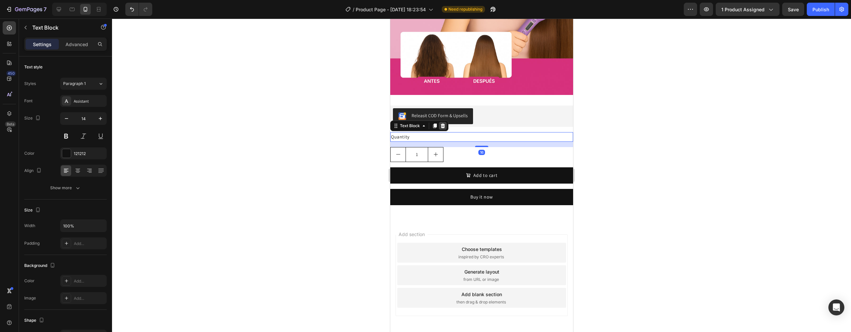
click at [445, 122] on div at bounding box center [443, 126] width 8 height 8
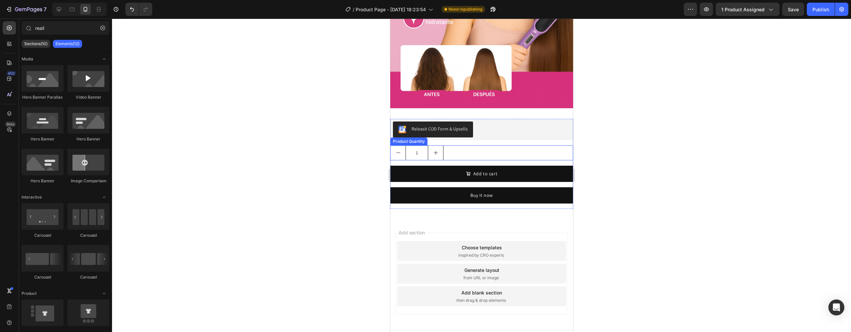
click at [463, 146] on div "1" at bounding box center [481, 153] width 183 height 15
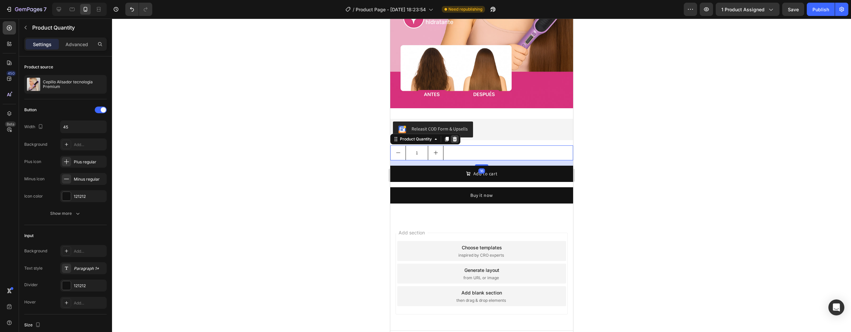
click at [457, 137] on icon at bounding box center [454, 139] width 5 height 5
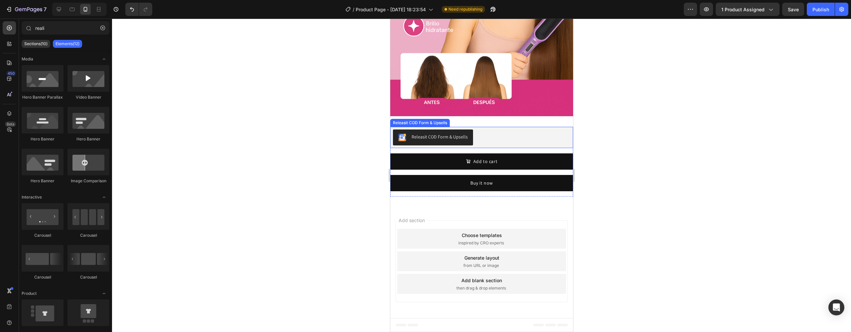
scroll to position [747, 0]
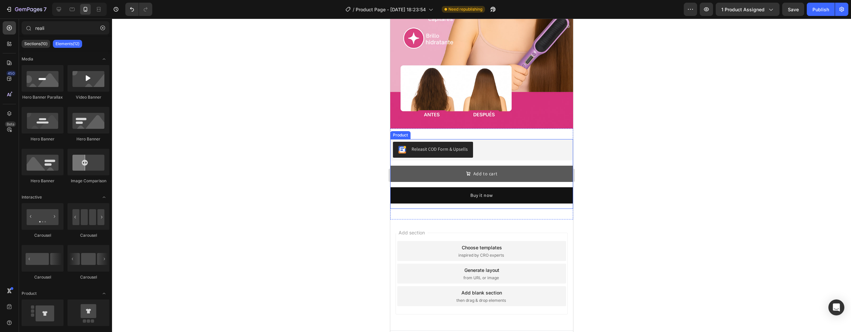
click at [460, 166] on button "Add to cart" at bounding box center [481, 174] width 183 height 16
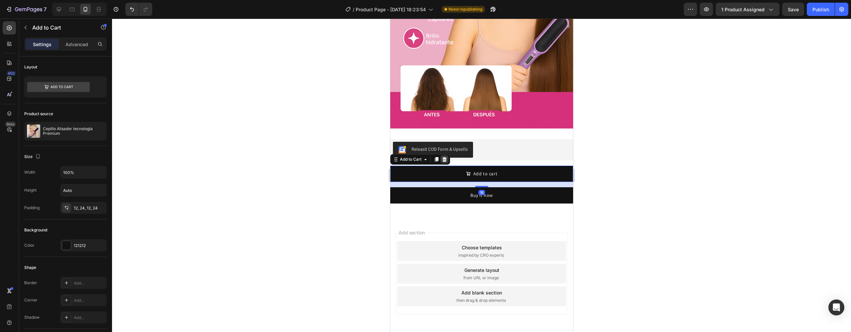
click at [445, 157] on icon at bounding box center [444, 159] width 4 height 5
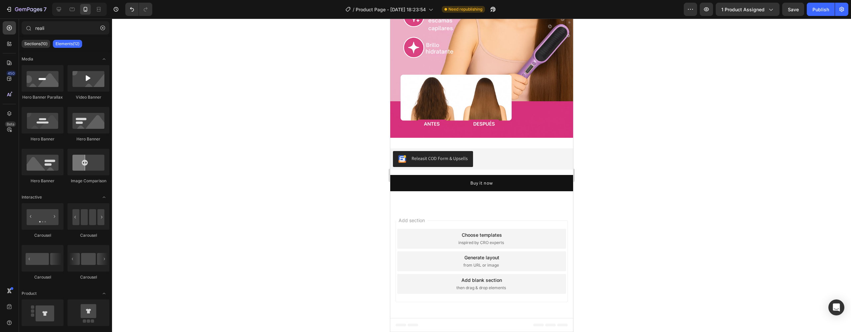
scroll to position [725, 0]
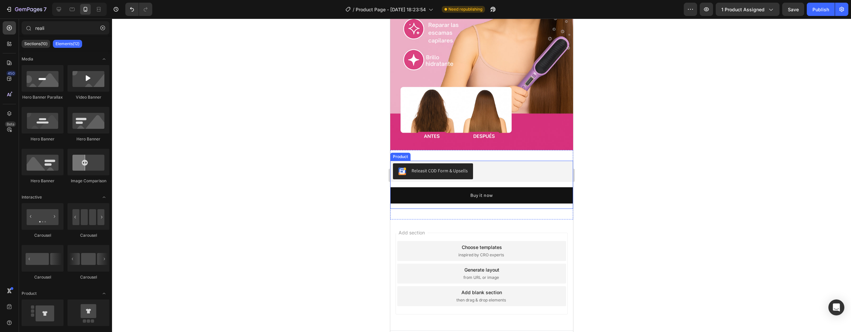
click at [471, 174] on div "Releasit COD Form & Upsells Releasit COD Form & Upsells Buy it now Dynamic Chec…" at bounding box center [481, 185] width 183 height 48
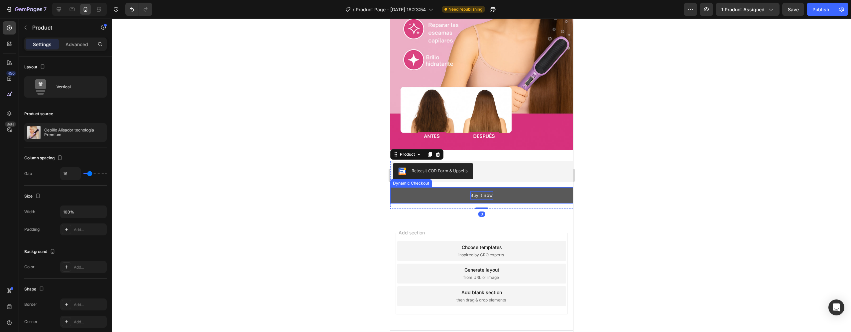
click at [475, 191] on div "Buy it now" at bounding box center [481, 195] width 23 height 8
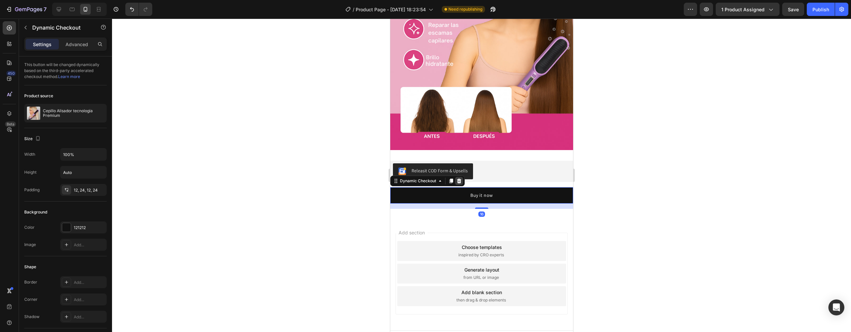
click at [459, 179] on icon at bounding box center [459, 181] width 4 height 5
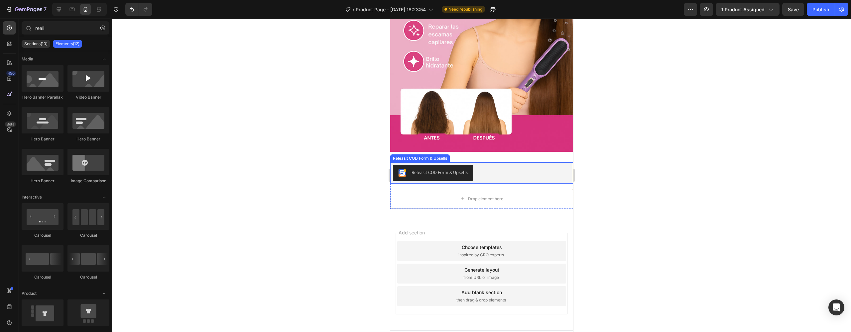
click at [500, 167] on div "Releasit COD Form & Upsells" at bounding box center [482, 173] width 178 height 16
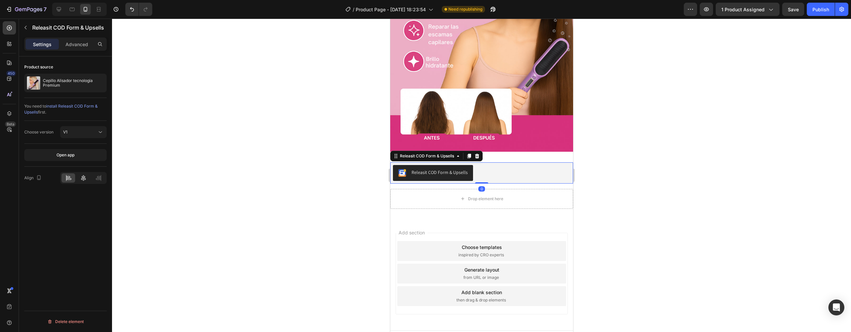
click at [83, 180] on icon at bounding box center [83, 178] width 7 height 7
click at [74, 46] on p "Advanced" at bounding box center [76, 44] width 23 height 7
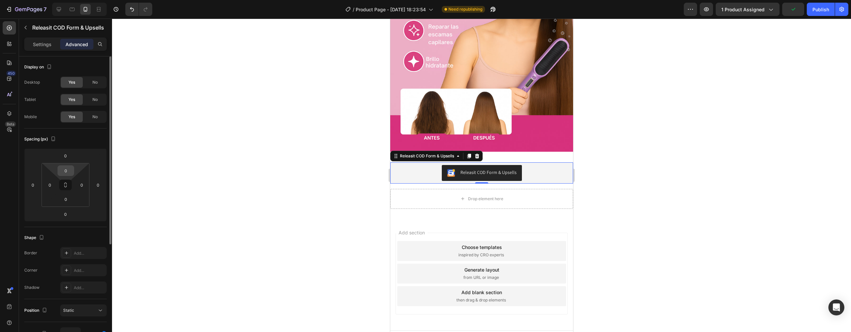
click at [70, 167] on input "0" at bounding box center [65, 171] width 13 height 10
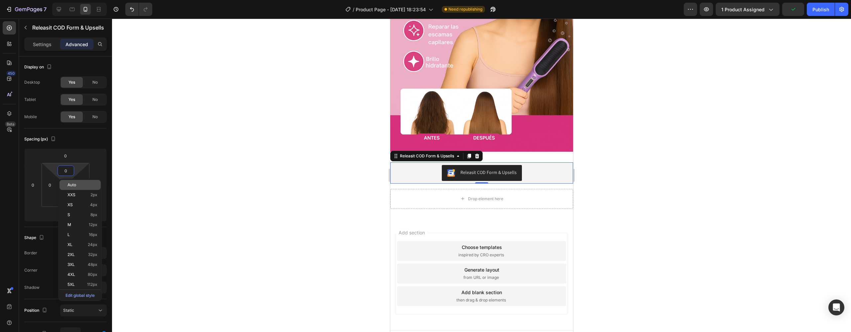
click at [72, 185] on span "Auto" at bounding box center [71, 185] width 9 height 5
type input "Auto"
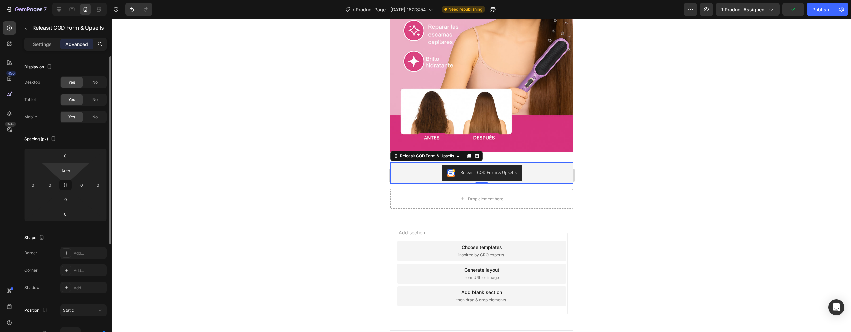
click at [74, 166] on div "Auto" at bounding box center [66, 171] width 17 height 11
click at [68, 158] on input "0" at bounding box center [65, 156] width 13 height 10
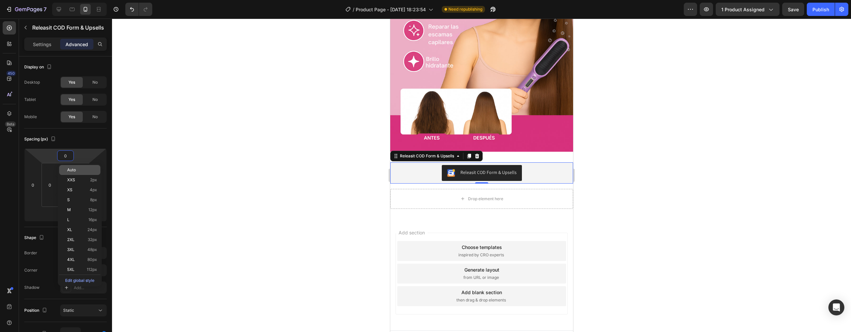
click at [78, 170] on p "Auto" at bounding box center [82, 170] width 30 height 5
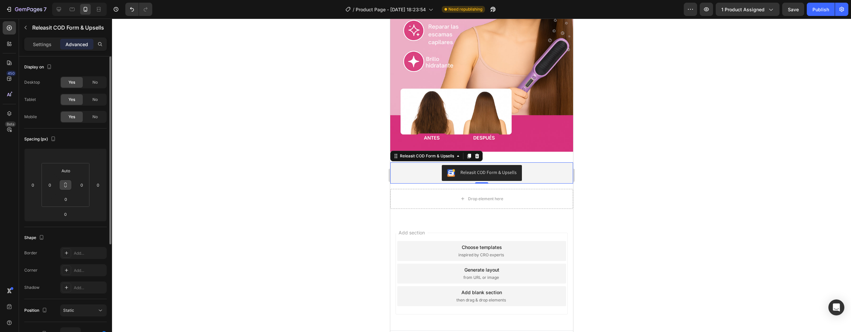
click at [70, 185] on button at bounding box center [65, 185] width 13 height 11
click at [82, 187] on input "0" at bounding box center [82, 185] width 10 height 10
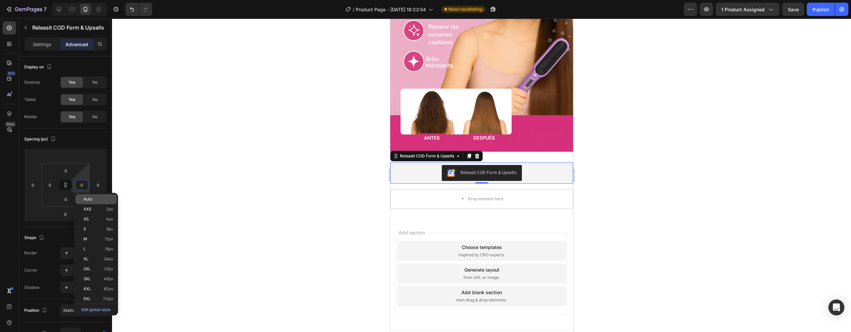
click at [91, 198] on span "Auto" at bounding box center [87, 199] width 9 height 5
type input "Auto"
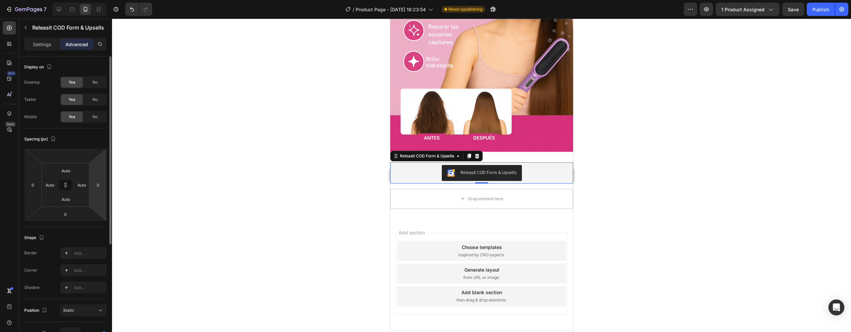
click at [96, 0] on html "7 / Product Page - [DATE] 18:23:54 Need republishing Preview 1 product assigned…" at bounding box center [425, 0] width 851 height 0
type input "0"
click at [98, 0] on html "7 / Product Page - [DATE] 18:23:54 Need republishing Preview 1 product assigned…" at bounding box center [425, 0] width 851 height 0
click at [83, 0] on html "7 / Product Page - [DATE] 18:23:54 Need republishing Preview 1 product assigned…" at bounding box center [425, 0] width 851 height 0
click at [73, 154] on div "0" at bounding box center [65, 156] width 17 height 11
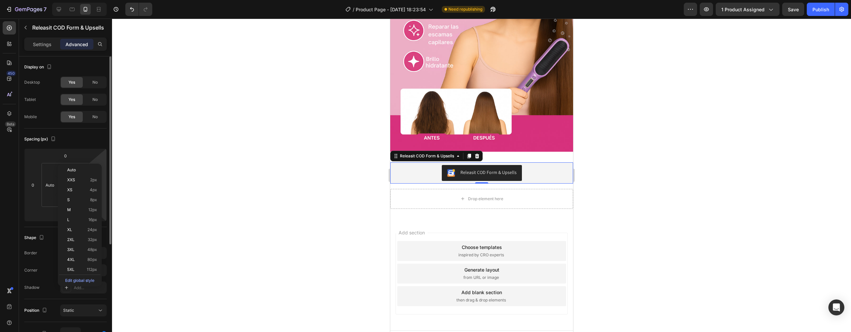
click at [103, 0] on html "7 / Product Page - [DATE] 18:23:54 Need republishing Preview 1 product assigned…" at bounding box center [425, 0] width 851 height 0
click at [93, 0] on html "7 / Product Page - [DATE] 18:23:54 Need republishing Preview 1 product assigned…" at bounding box center [425, 0] width 851 height 0
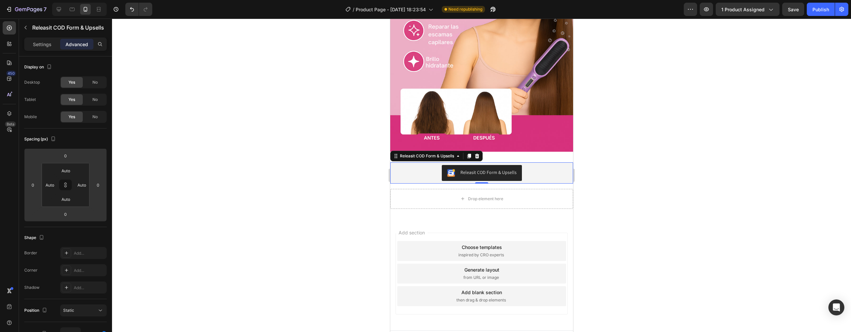
click at [98, 0] on html "7 / Product Page - [DATE] 18:23:54 Need republishing Preview 1 product assigned…" at bounding box center [425, 0] width 851 height 0
click at [101, 180] on input "0" at bounding box center [98, 185] width 10 height 10
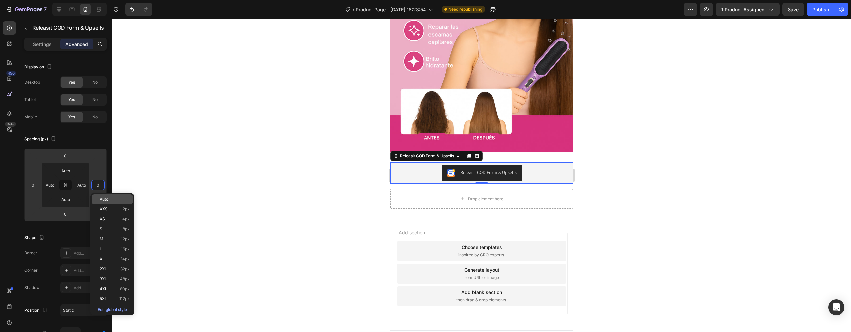
click at [103, 201] on span "Auto" at bounding box center [104, 199] width 9 height 5
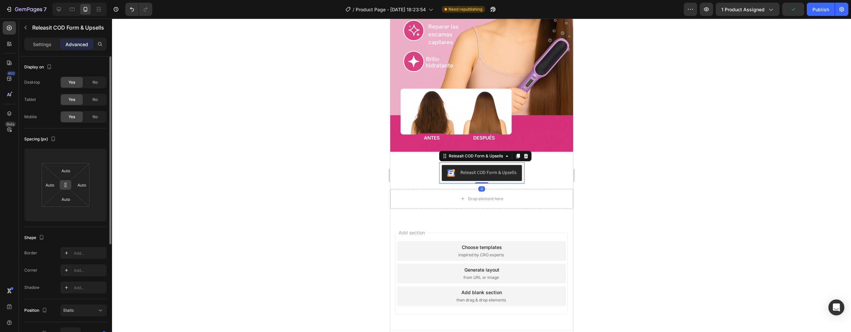
click at [69, 187] on button at bounding box center [65, 185] width 13 height 11
click at [71, 157] on input "number" at bounding box center [65, 156] width 13 height 10
type input "-10"
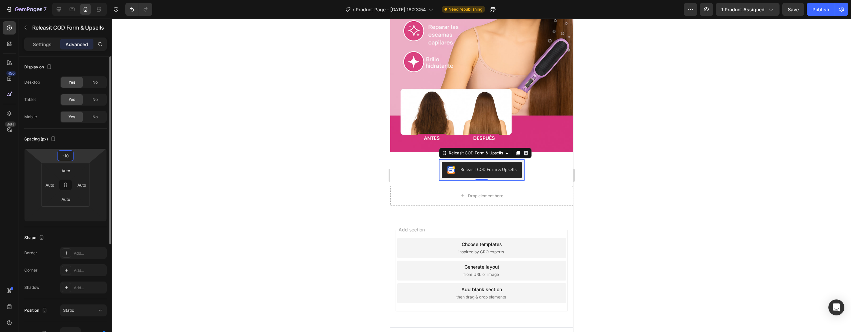
scroll to position [720, 0]
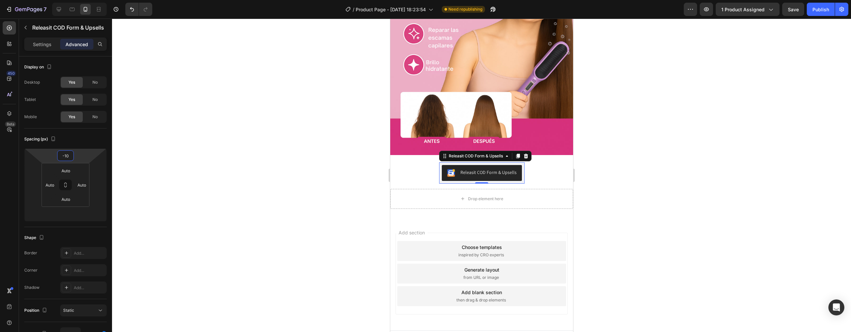
click at [683, 148] on div at bounding box center [481, 176] width 739 height 314
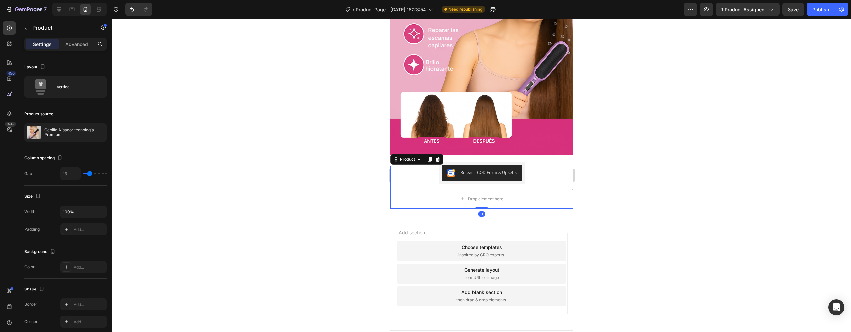
click at [549, 166] on div "Releasit COD Form & Upsells Releasit COD Form & Upsells" at bounding box center [481, 175] width 183 height 18
click at [552, 155] on div "Releasit COD Form & Upsells Releasit COD Form & Upsells Drop element here Produ…" at bounding box center [481, 187] width 183 height 64
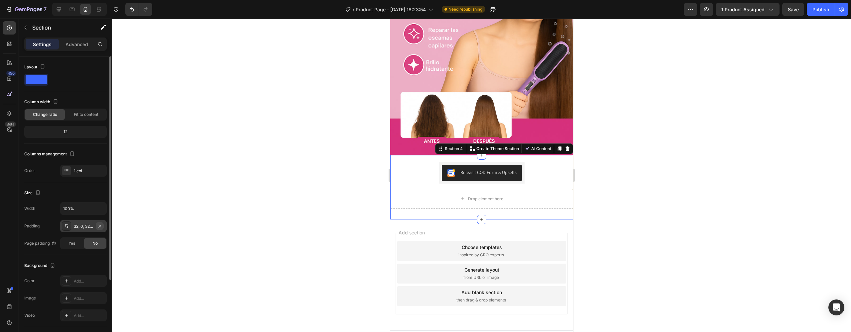
click at [102, 226] on icon "button" at bounding box center [99, 226] width 5 height 5
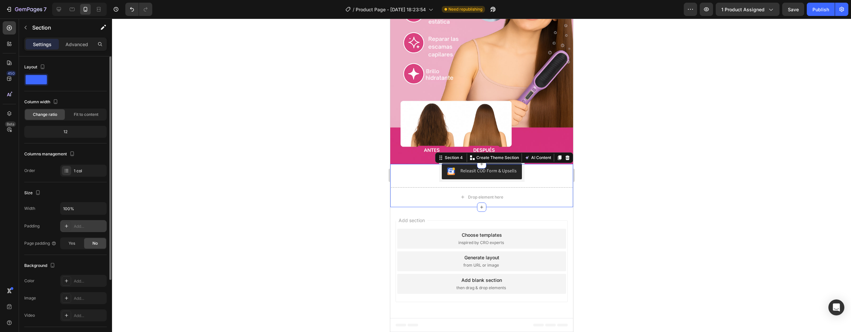
scroll to position [699, 0]
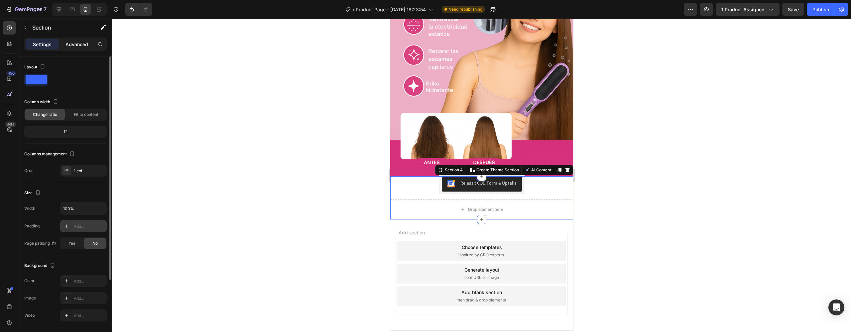
click at [80, 43] on p "Advanced" at bounding box center [76, 44] width 23 height 7
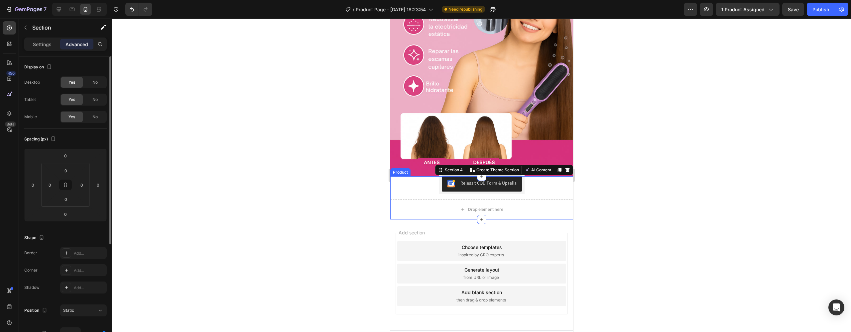
click at [545, 177] on div "Releasit COD Form & Upsells Releasit COD Form & Upsells" at bounding box center [481, 186] width 183 height 18
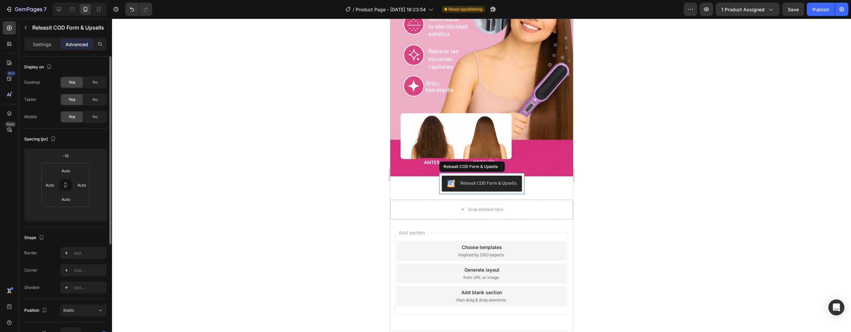
click at [503, 180] on div "Releasit COD Form & Upsells" at bounding box center [488, 183] width 56 height 7
click at [77, 0] on html "7 / Product Page - Aug 22, 18:23:54 Need republishing Preview 1 product assigne…" at bounding box center [425, 0] width 851 height 0
type input "0"
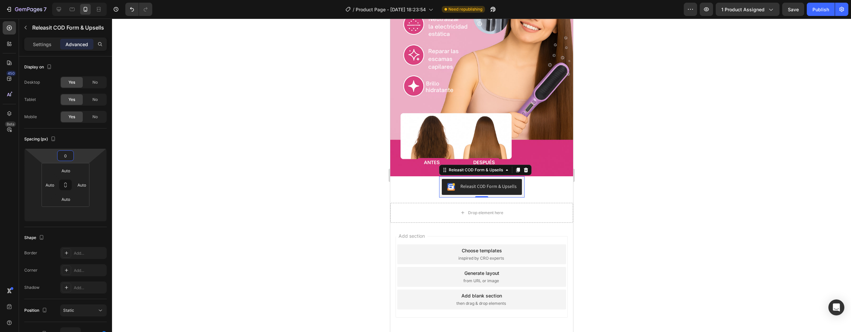
click at [649, 193] on div at bounding box center [481, 176] width 739 height 314
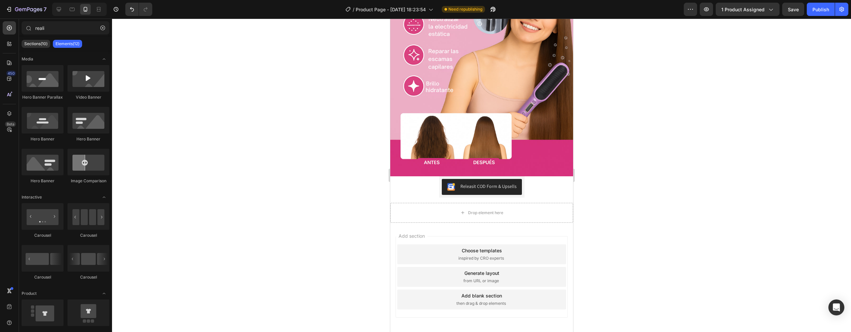
click at [649, 193] on div at bounding box center [481, 176] width 739 height 314
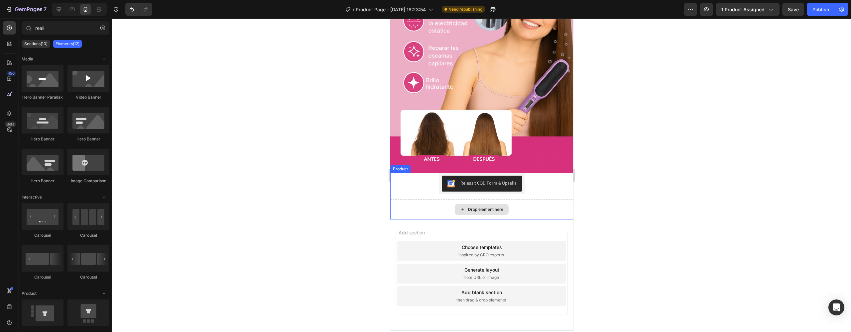
click at [497, 207] on div "Drop element here" at bounding box center [485, 209] width 35 height 5
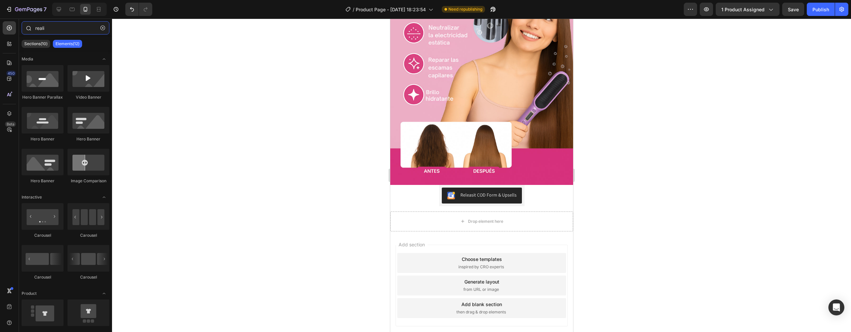
click at [36, 29] on input "reali" at bounding box center [66, 27] width 88 height 13
click at [50, 28] on input "reali" at bounding box center [66, 27] width 88 height 13
click at [103, 28] on icon "button" at bounding box center [102, 28] width 5 height 5
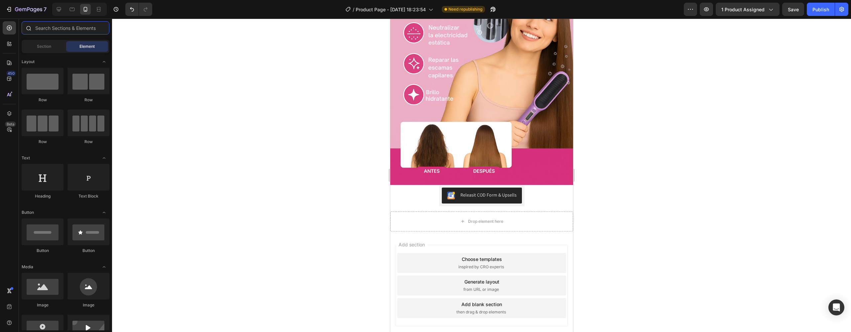
click at [92, 27] on input "text" at bounding box center [66, 27] width 88 height 13
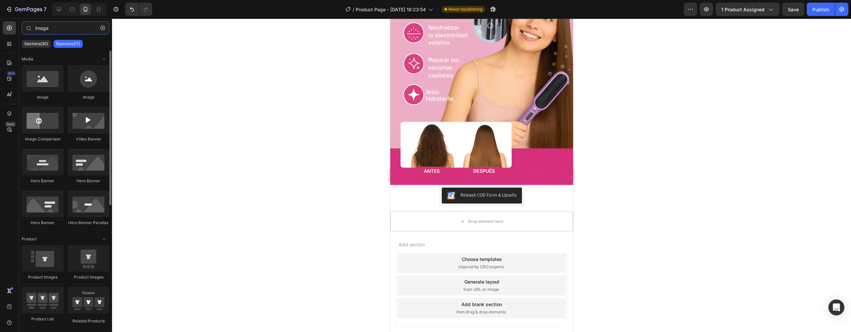
type input "image"
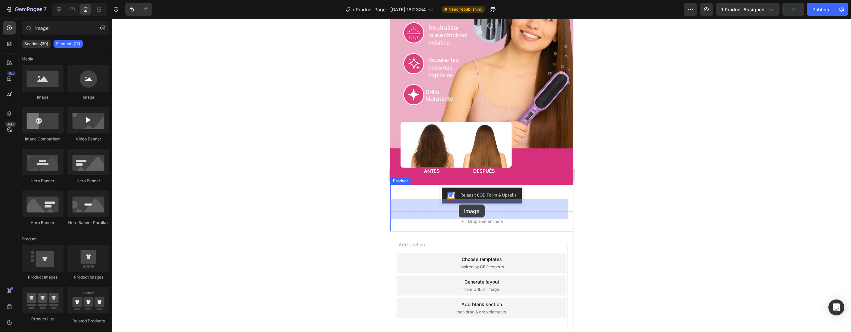
drag, startPoint x: 455, startPoint y: 97, endPoint x: 458, endPoint y: 205, distance: 108.4
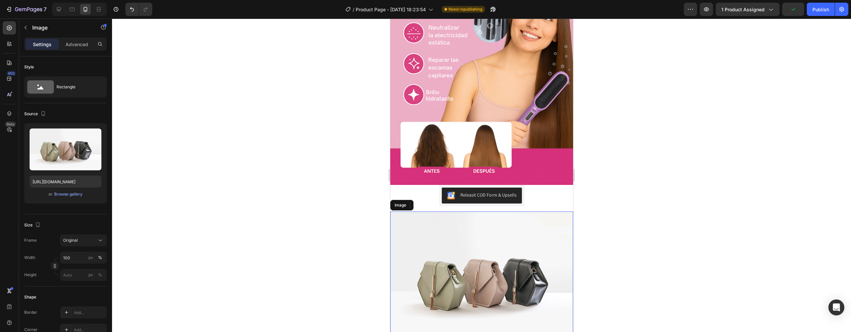
scroll to position [682, 0]
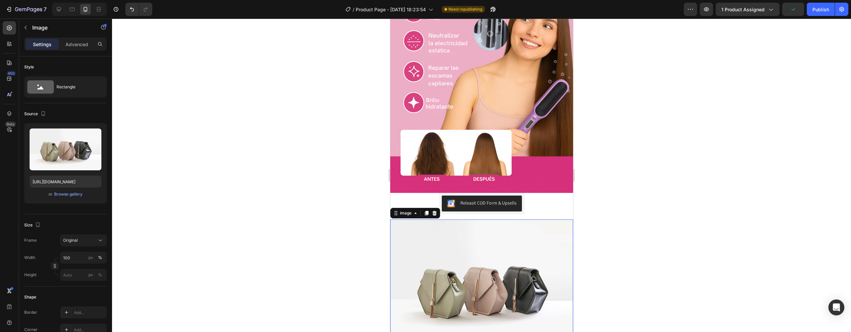
click at [457, 224] on img at bounding box center [481, 288] width 183 height 137
click at [472, 203] on div "Releasit COD Form & Upsells Releasit COD Form & Upsells Image 0 Product" at bounding box center [481, 275] width 183 height 164
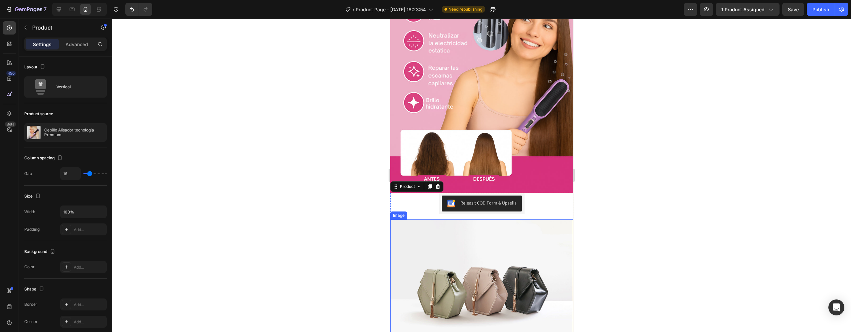
click at [517, 220] on img at bounding box center [481, 288] width 183 height 137
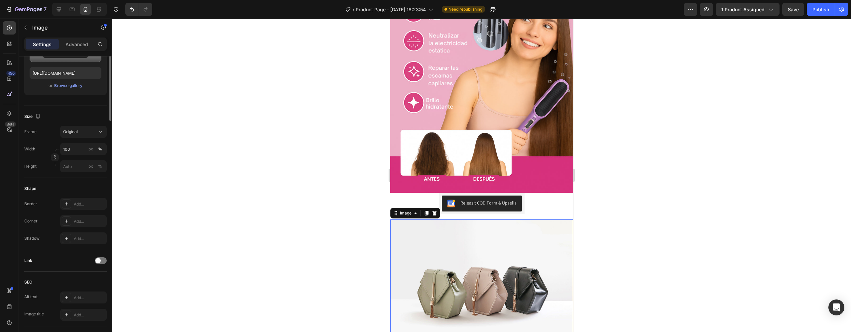
scroll to position [0, 0]
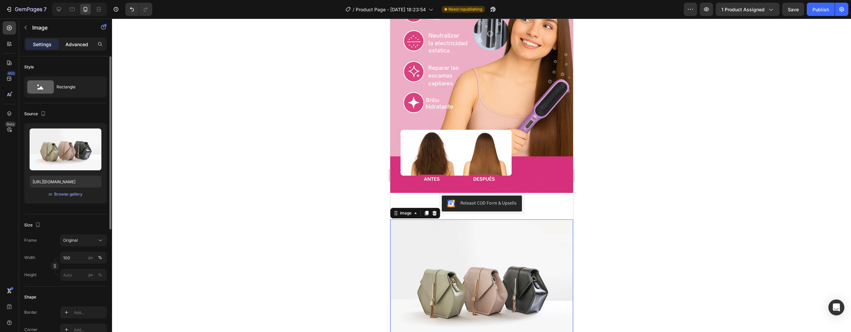
click at [70, 48] on div "Advanced" at bounding box center [76, 44] width 33 height 11
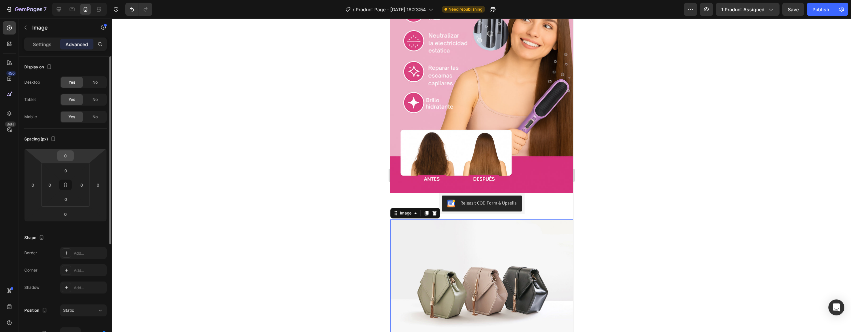
click at [69, 159] on input "0" at bounding box center [65, 156] width 13 height 10
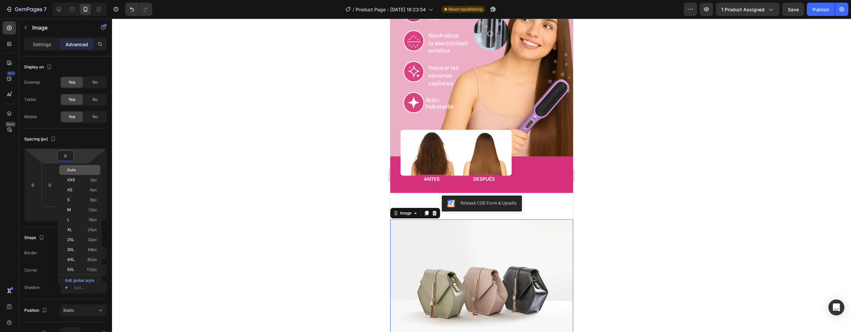
click at [77, 171] on p "Auto" at bounding box center [82, 170] width 30 height 5
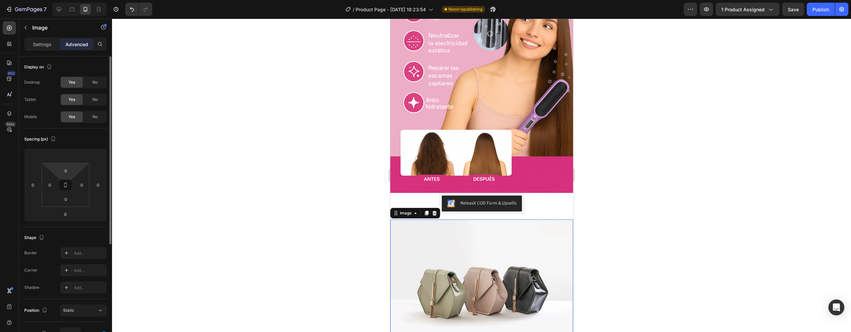
click at [74, 0] on html "7 / Product Page - [DATE] 18:23:54 Need republishing Preview 1 product assigned…" at bounding box center [425, 0] width 851 height 0
click at [85, 0] on html "7 / Product Page - [DATE] 18:23:54 Need republishing Preview 1 product assigned…" at bounding box center [425, 0] width 851 height 0
click at [105, 0] on html "7 / Product Page - [DATE] 18:23:54 Need republishing Preview 1 product assigned…" at bounding box center [425, 0] width 851 height 0
click at [69, 185] on button at bounding box center [65, 185] width 13 height 11
click at [73, 168] on div "0" at bounding box center [66, 171] width 17 height 11
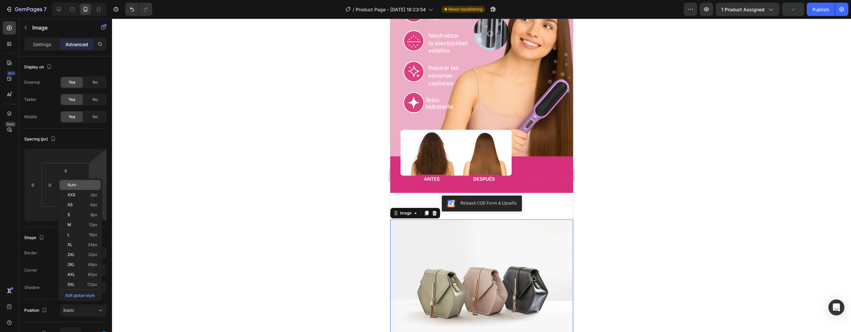
click at [76, 189] on div "Auto" at bounding box center [80, 185] width 41 height 10
type input "Auto"
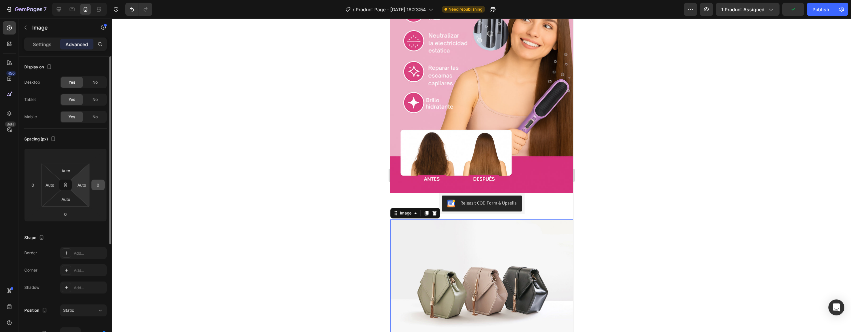
click at [92, 182] on div "0" at bounding box center [97, 185] width 13 height 11
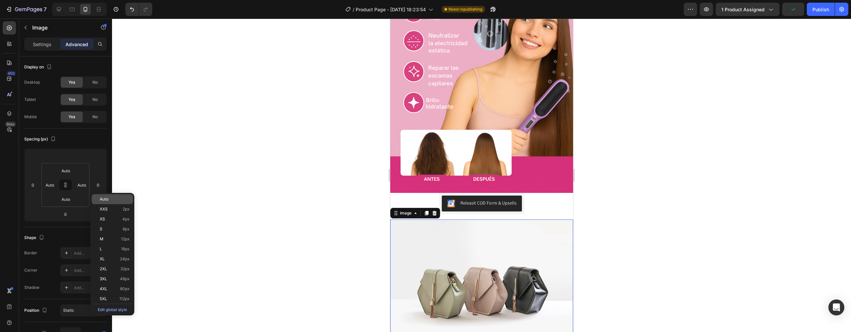
click at [99, 198] on div "Auto" at bounding box center [112, 199] width 41 height 10
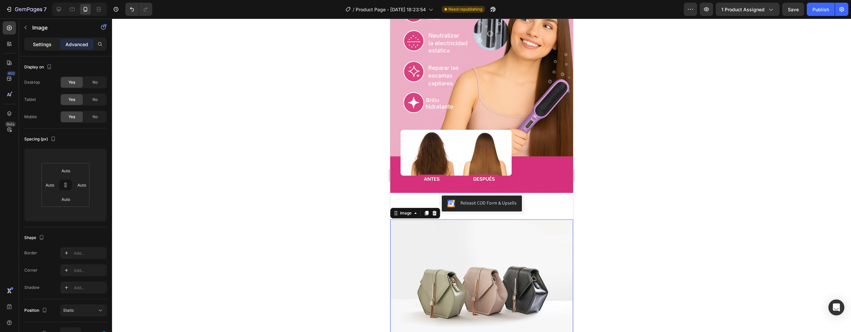
click at [44, 44] on p "Settings" at bounding box center [42, 44] width 19 height 7
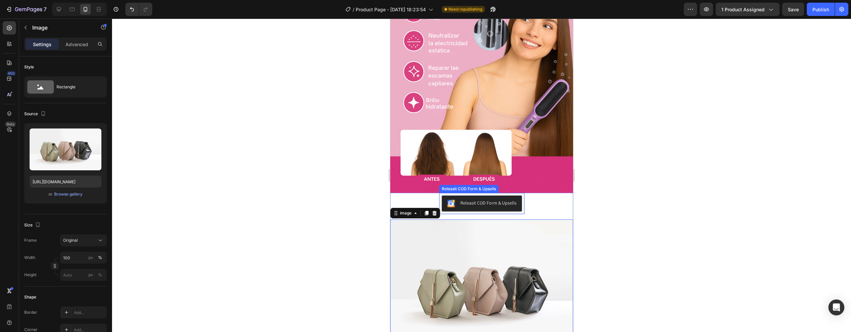
click at [501, 201] on div "Releasit COD Form & Upsells" at bounding box center [481, 203] width 85 height 21
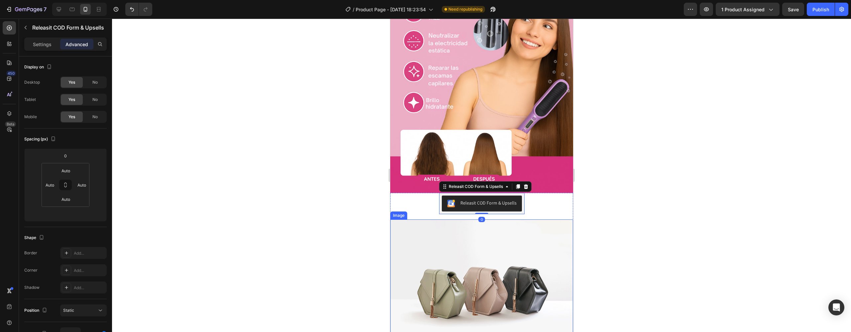
click at [536, 220] on img at bounding box center [481, 288] width 183 height 137
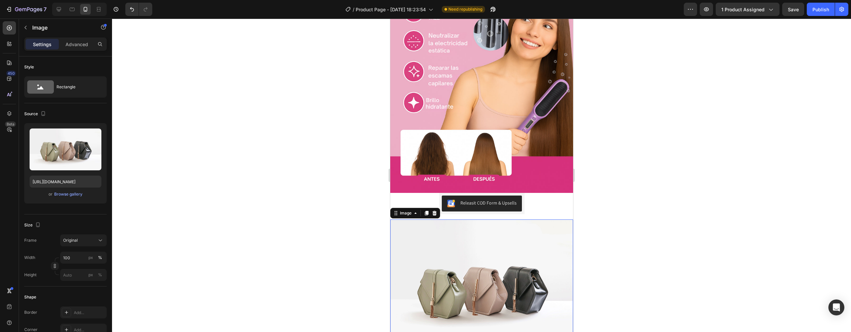
scroll to position [695, 0]
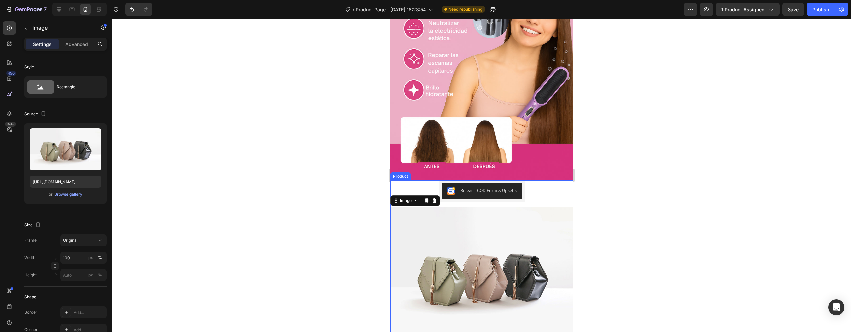
click at [552, 189] on div "Releasit COD Form & Upsells Releasit COD Form & Upsells" at bounding box center [481, 191] width 183 height 21
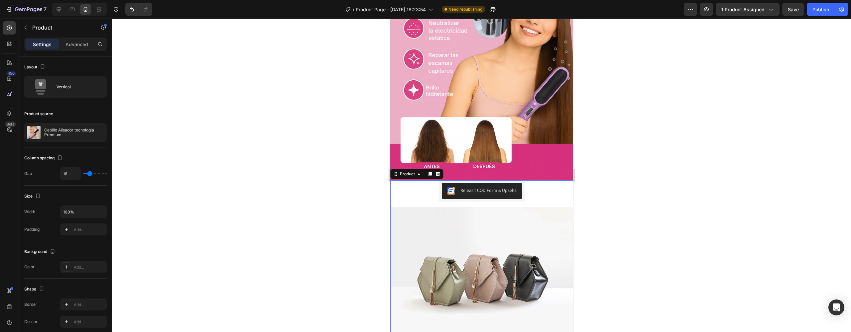
click at [547, 181] on div "Releasit COD Form & Upsells Releasit COD Form & Upsells" at bounding box center [481, 191] width 183 height 21
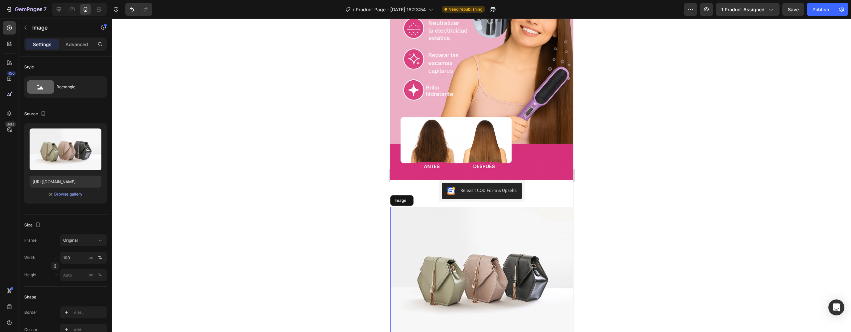
click at [396, 252] on img at bounding box center [481, 275] width 183 height 137
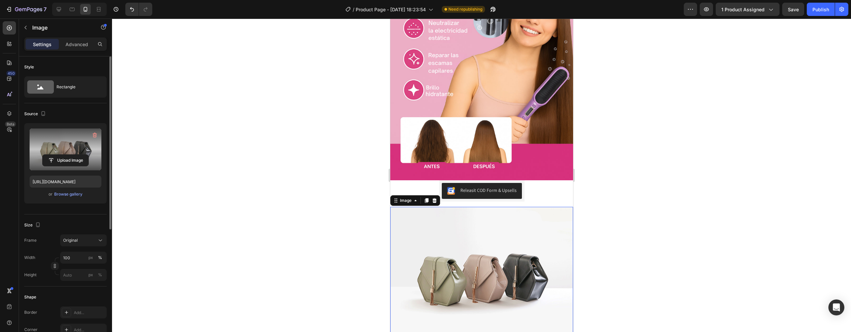
click at [64, 150] on label at bounding box center [66, 150] width 72 height 42
click at [64, 155] on input "file" at bounding box center [66, 160] width 46 height 11
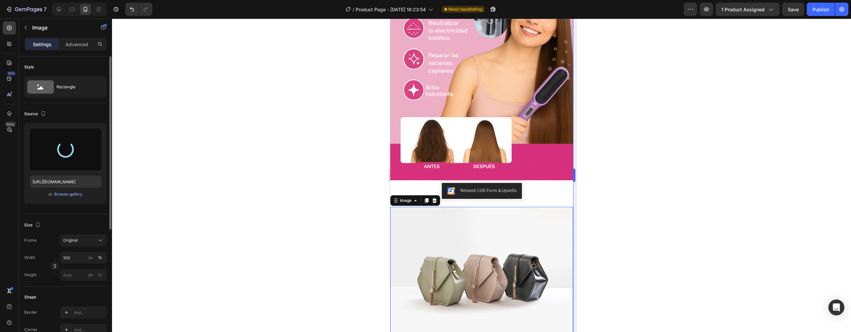
type input "[URL][DOMAIN_NAME]"
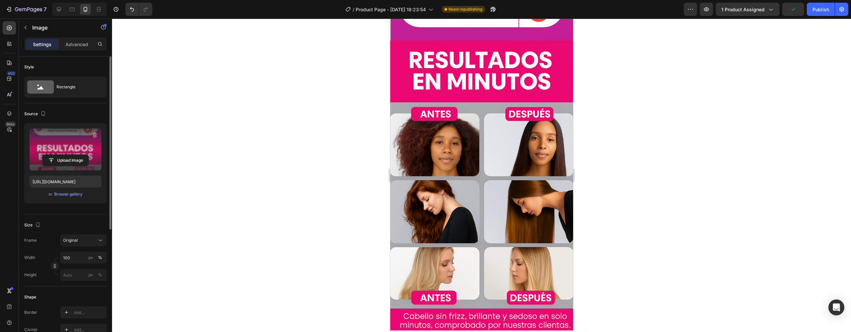
scroll to position [1204, 0]
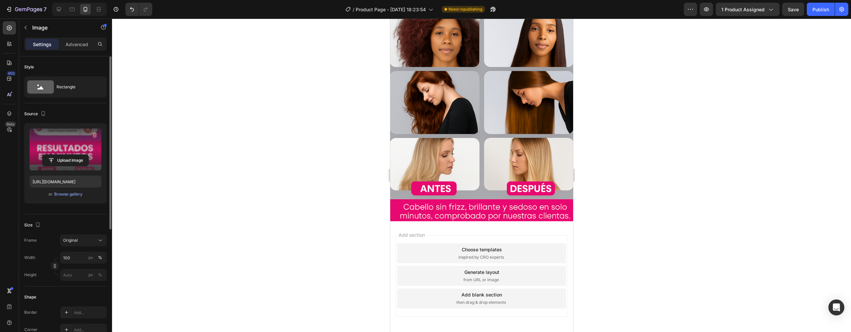
click at [495, 292] on div "Add blank section then drag & drop elements" at bounding box center [481, 299] width 169 height 20
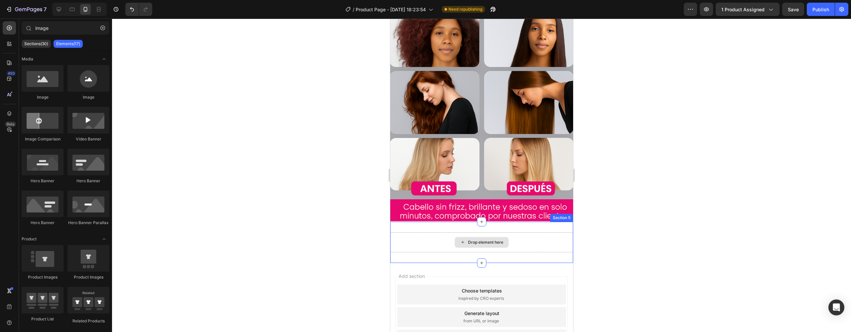
click at [465, 237] on div "Drop element here" at bounding box center [481, 242] width 54 height 11
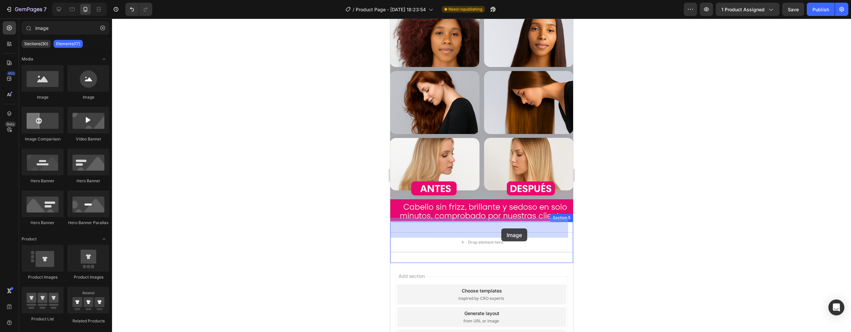
drag, startPoint x: 441, startPoint y: 99, endPoint x: 499, endPoint y: 229, distance: 141.9
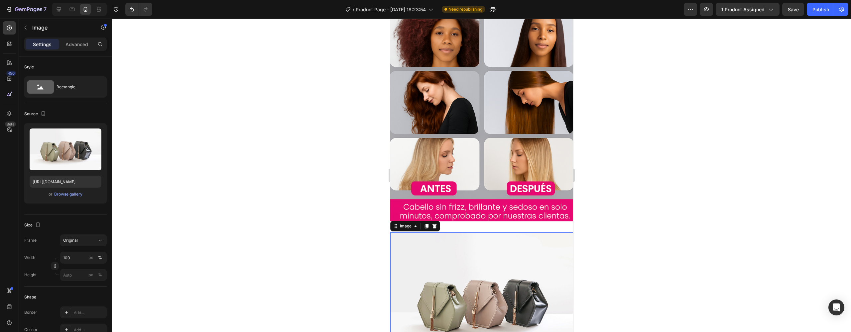
click at [468, 234] on img at bounding box center [481, 301] width 183 height 137
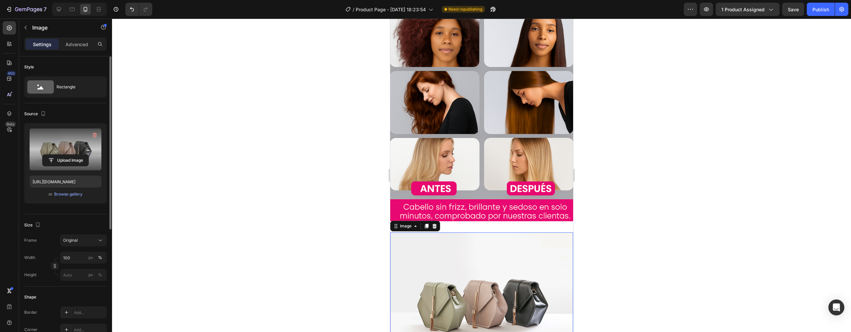
click at [62, 141] on label at bounding box center [66, 150] width 72 height 42
click at [62, 155] on input "file" at bounding box center [66, 160] width 46 height 11
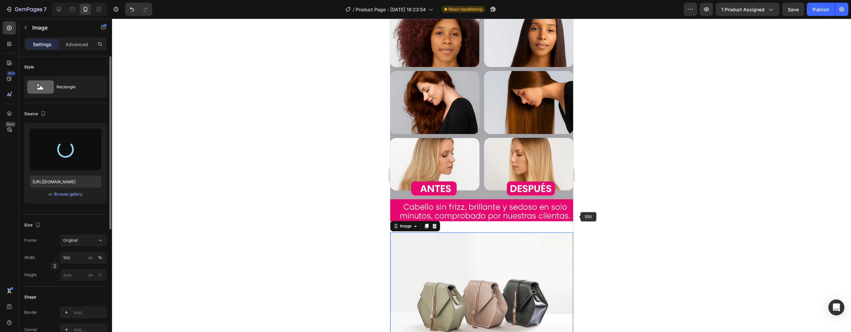
type input "[URL][DOMAIN_NAME]"
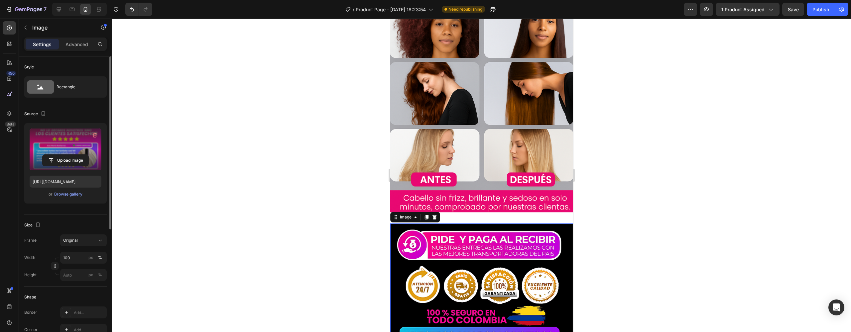
scroll to position [1238, 0]
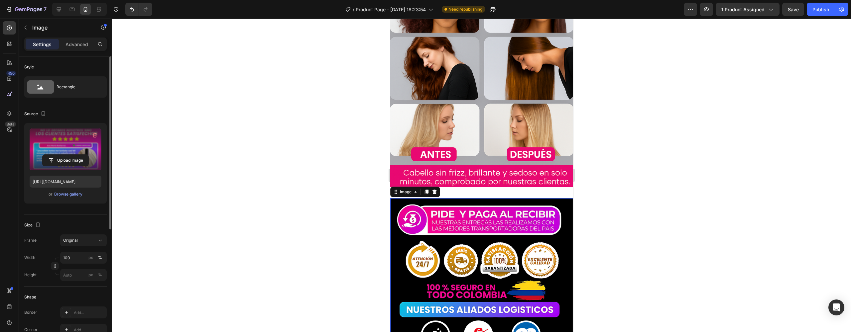
click at [76, 136] on label at bounding box center [66, 150] width 72 height 42
click at [76, 155] on input "file" at bounding box center [66, 160] width 46 height 11
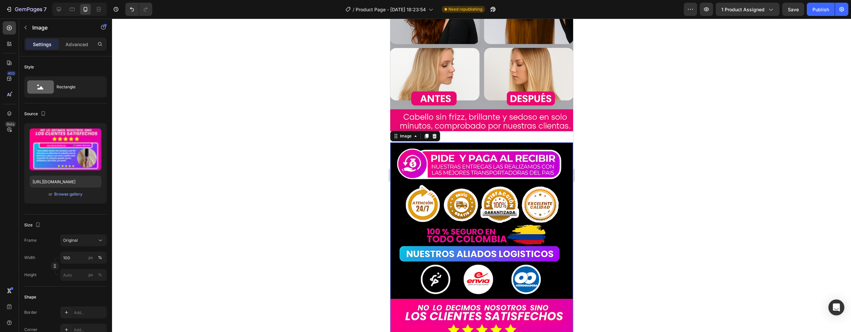
scroll to position [1306, 0]
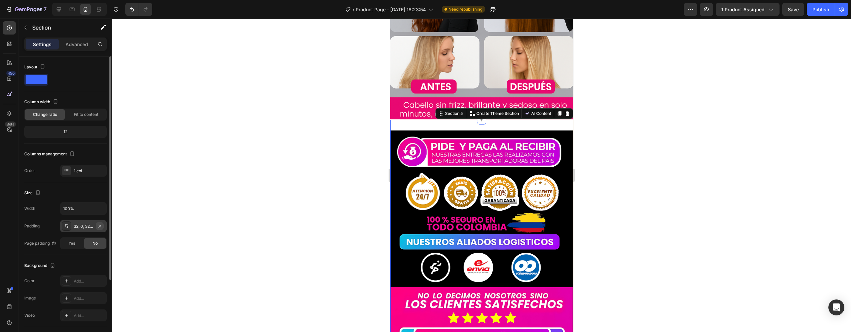
click at [101, 226] on icon "button" at bounding box center [99, 226] width 5 height 5
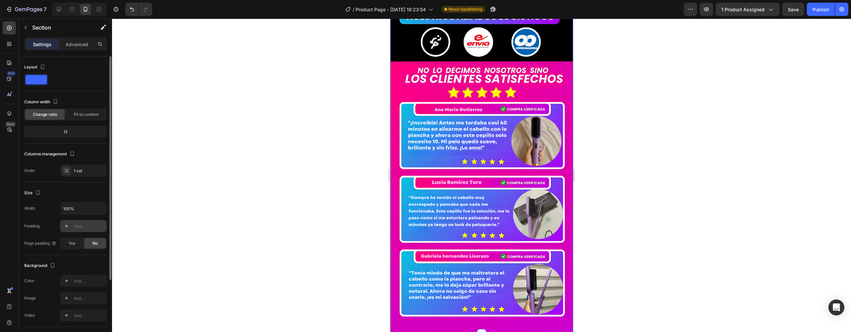
scroll to position [1621, 0]
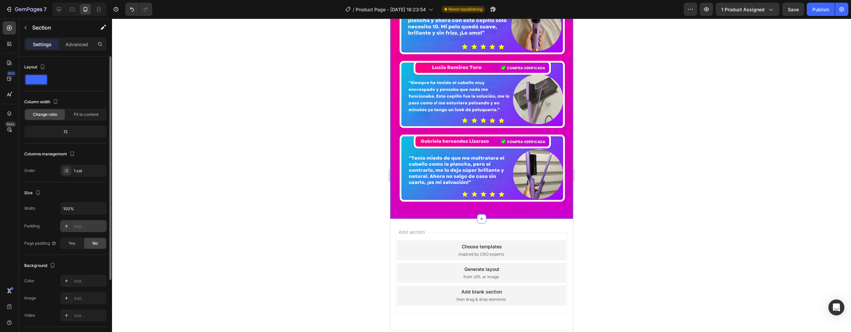
click at [491, 289] on div "Add blank section" at bounding box center [481, 292] width 41 height 7
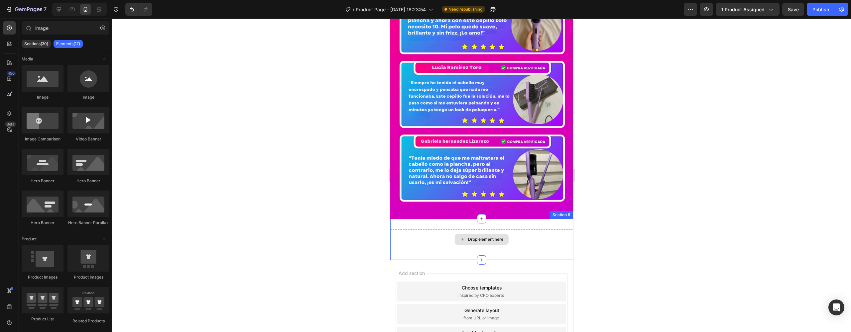
click at [479, 237] on div "Drop element here" at bounding box center [485, 239] width 35 height 5
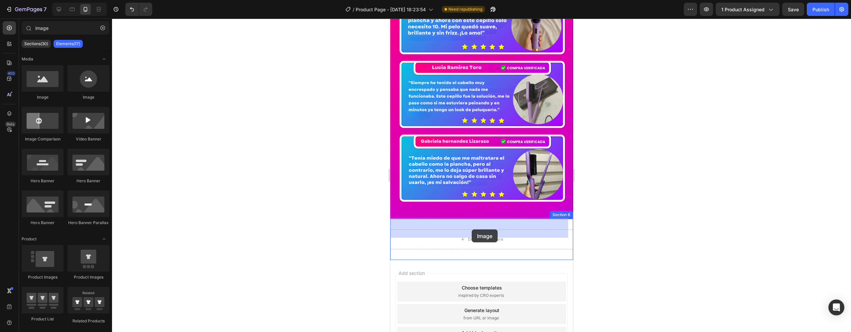
drag, startPoint x: 426, startPoint y: 103, endPoint x: 467, endPoint y: 220, distance: 124.7
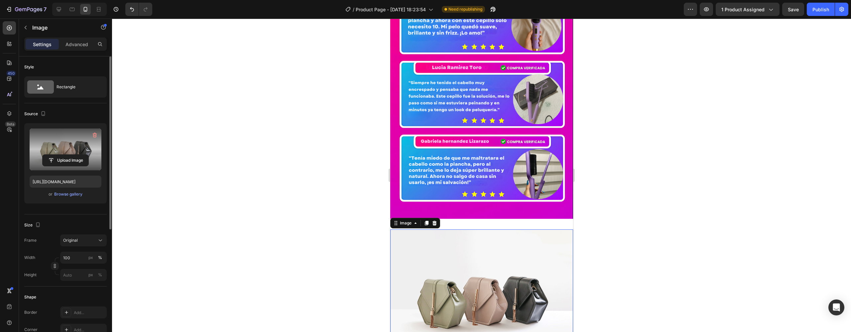
click at [32, 144] on label at bounding box center [66, 150] width 72 height 42
click at [43, 155] on input "file" at bounding box center [66, 160] width 46 height 11
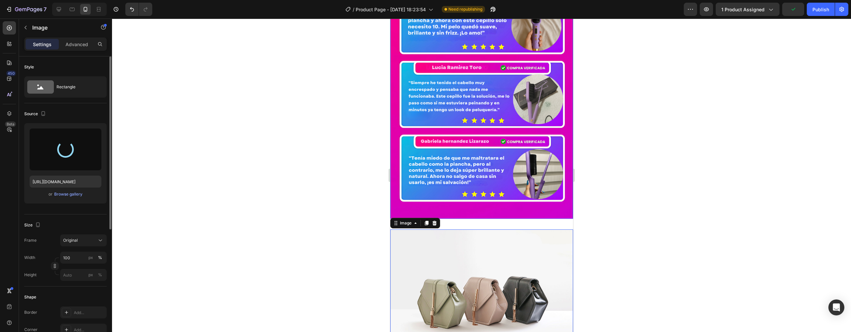
type input "https://cdn.shopify.com/s/files/1/0758/4632/0369/files/gempages_581120267095376…"
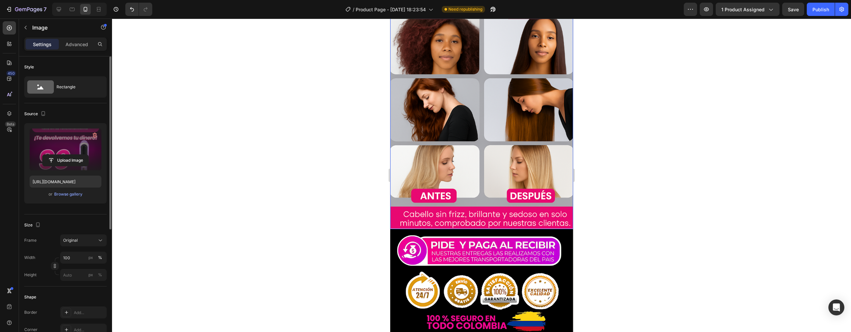
scroll to position [1643, 0]
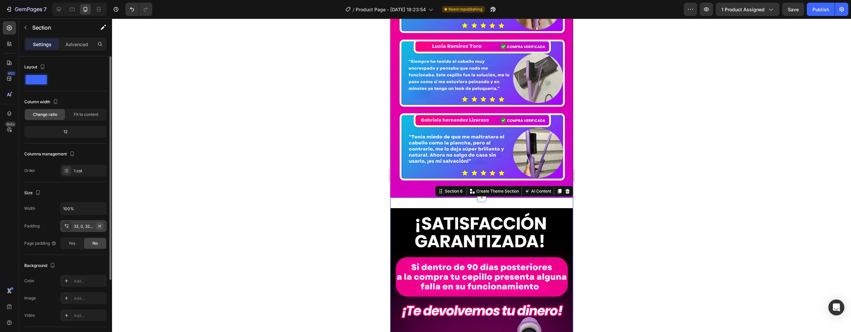
click at [102, 227] on icon "button" at bounding box center [99, 226] width 5 height 5
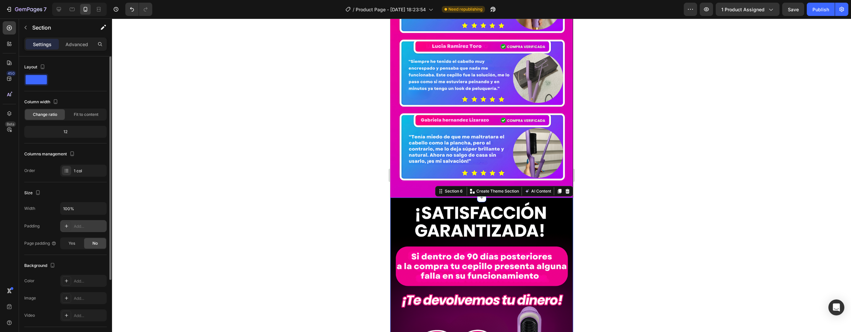
click at [603, 180] on div at bounding box center [481, 176] width 739 height 314
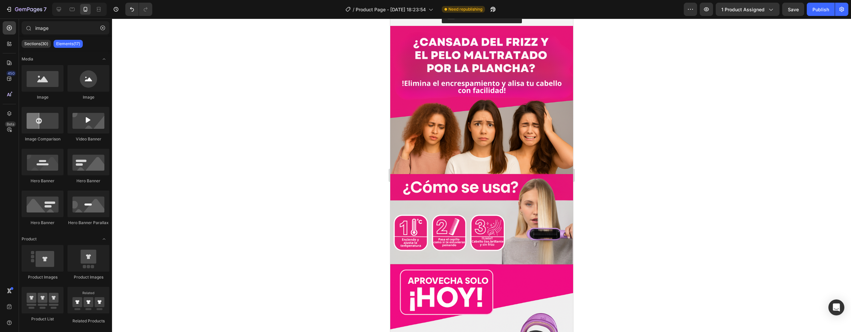
scroll to position [0, 0]
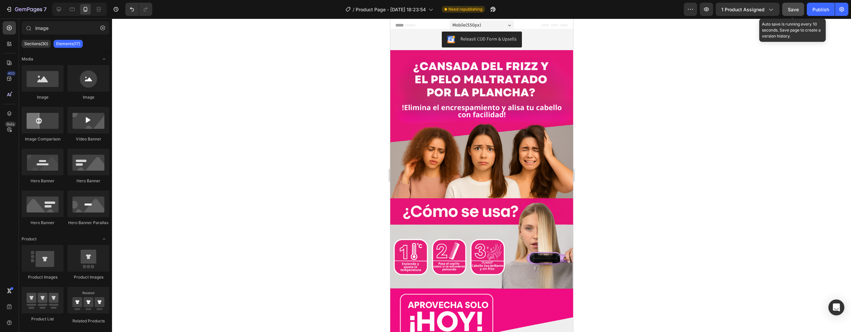
click at [790, 13] on div "Save" at bounding box center [793, 9] width 11 height 7
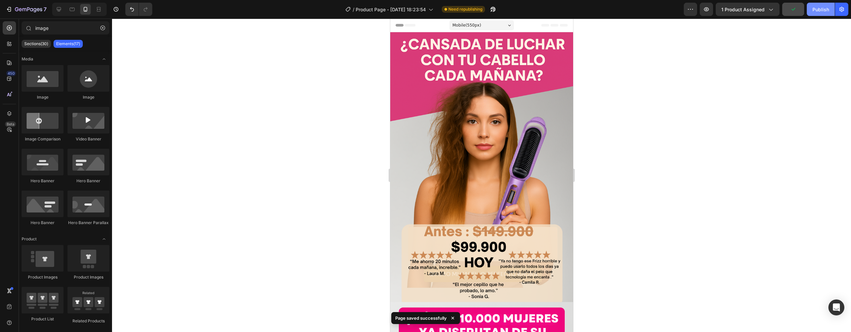
click at [819, 9] on div "Publish" at bounding box center [821, 9] width 17 height 7
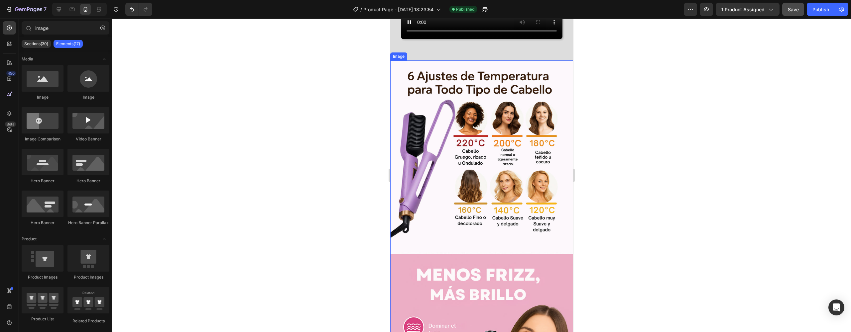
scroll to position [1621, 0]
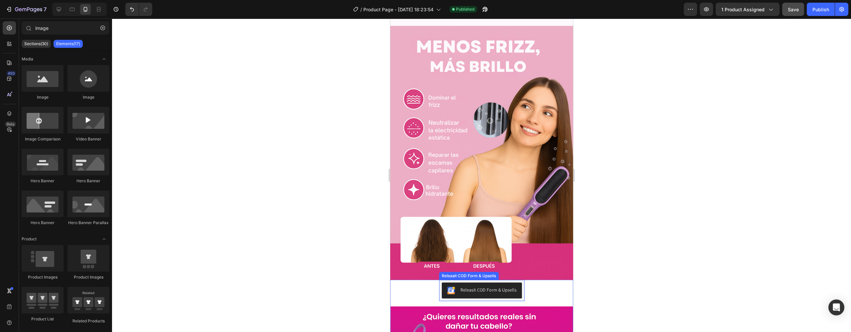
click at [519, 283] on div "Releasit COD Form & Upsells" at bounding box center [481, 290] width 85 height 21
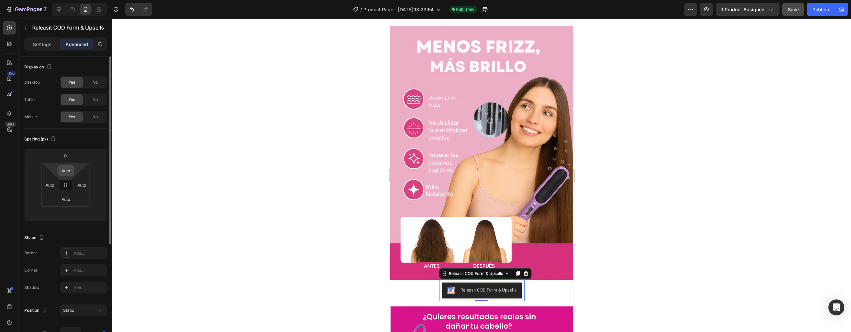
click at [72, 169] on input "Auto" at bounding box center [65, 171] width 13 height 10
click at [69, 157] on input "0" at bounding box center [65, 156] width 13 height 10
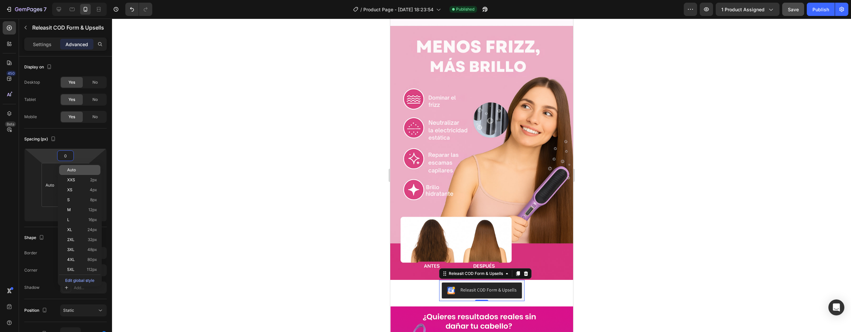
click at [75, 171] on span "Auto" at bounding box center [71, 170] width 9 height 5
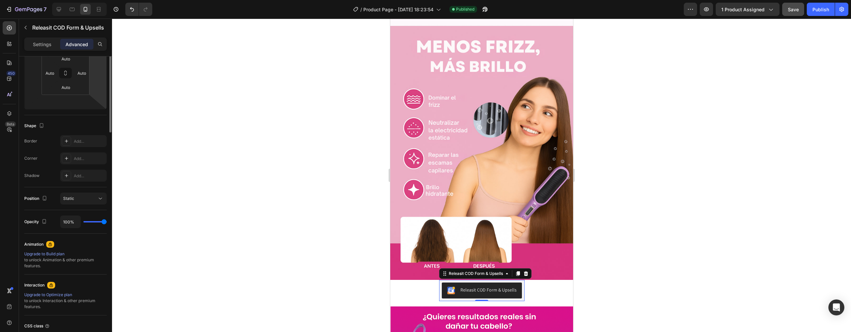
scroll to position [0, 0]
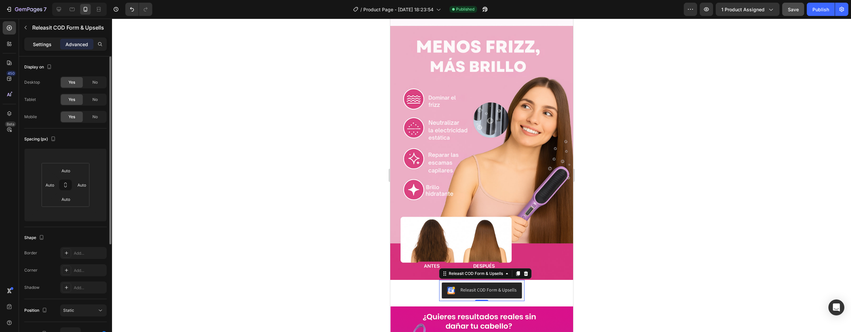
click at [43, 48] on p "Settings" at bounding box center [42, 44] width 19 height 7
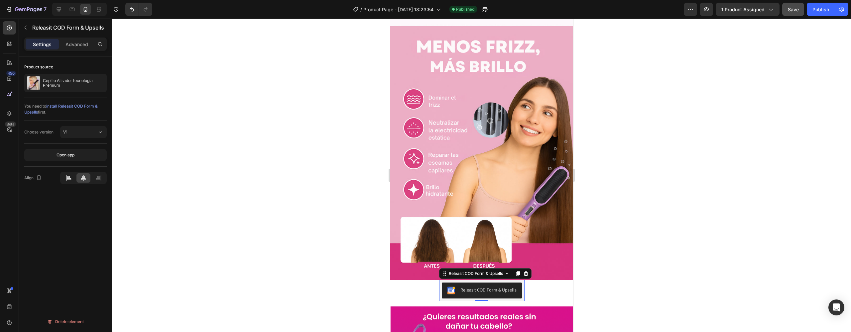
click at [69, 174] on div at bounding box center [69, 178] width 14 height 9
click at [76, 176] on div at bounding box center [83, 178] width 14 height 9
click at [69, 179] on icon at bounding box center [68, 178] width 7 height 7
click at [79, 179] on div at bounding box center [83, 178] width 14 height 9
click at [71, 179] on icon at bounding box center [68, 180] width 5 height 2
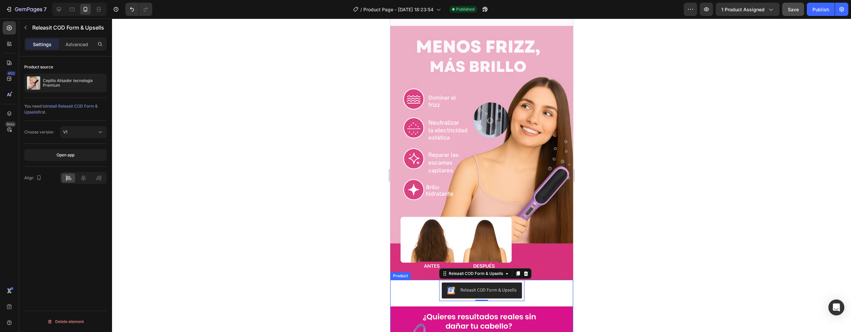
click at [546, 280] on div "Releasit COD Form & Upsells Releasit COD Form & Upsells 0" at bounding box center [481, 290] width 183 height 21
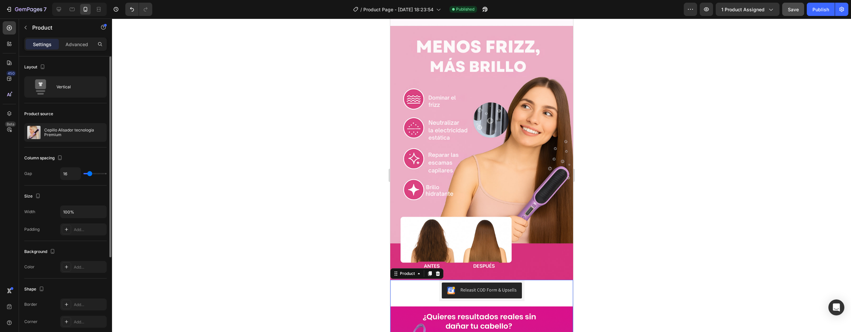
type input "12"
type input "11"
type input "9"
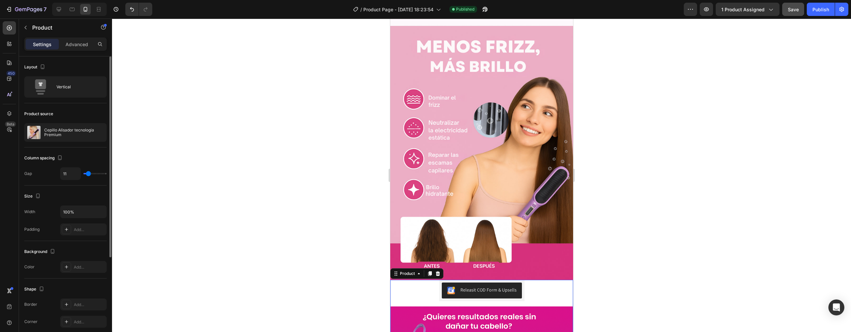
type input "9"
type input "4"
type input "0"
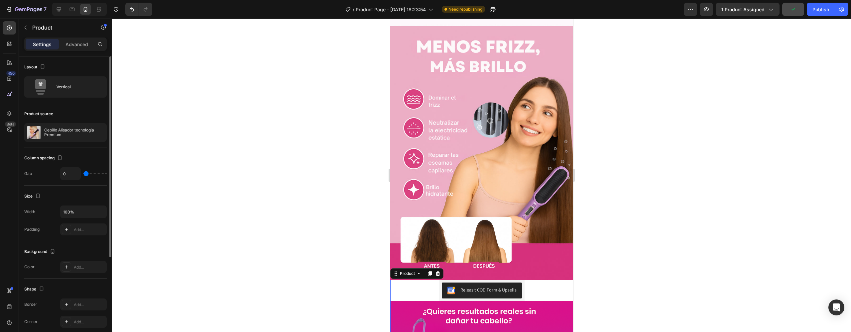
drag, startPoint x: 88, startPoint y: 174, endPoint x: 68, endPoint y: 176, distance: 19.7
type input "0"
click at [68, 176] on div "0" at bounding box center [83, 174] width 47 height 13
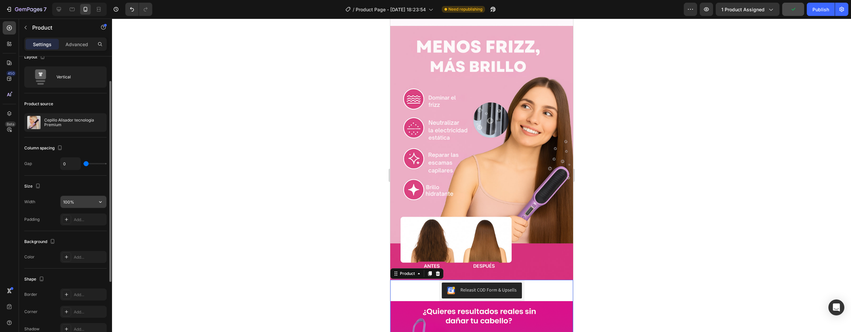
scroll to position [21, 0]
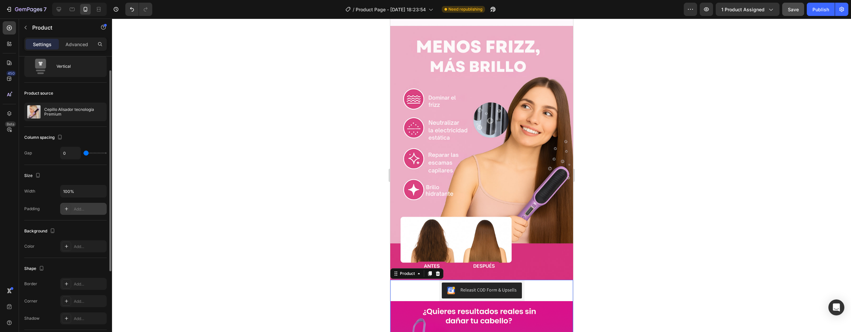
click at [81, 209] on div "Add..." at bounding box center [89, 209] width 31 height 6
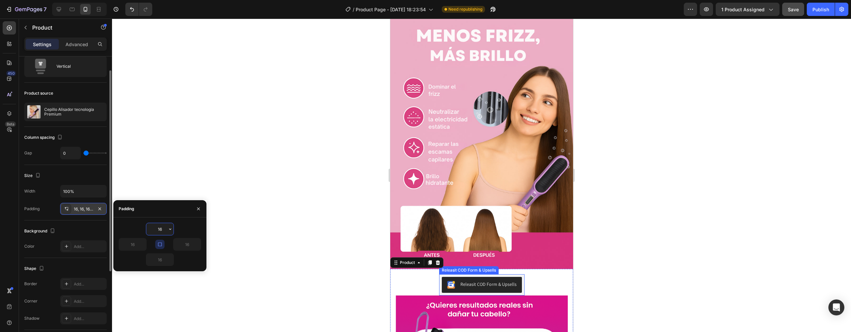
scroll to position [1643, 0]
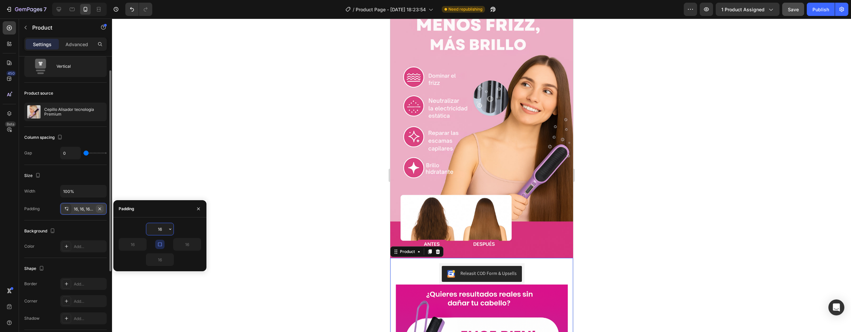
click at [101, 210] on icon "button" at bounding box center [99, 208] width 5 height 5
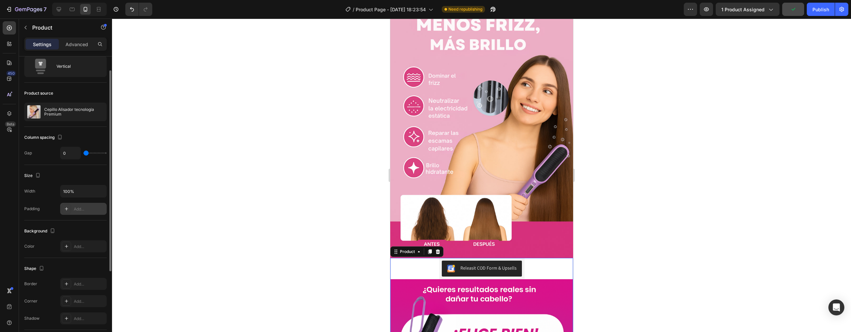
click at [824, 16] on div "7 / Product Page - Aug 22, 18:23:54 Need republishing Preview 1 product assigne…" at bounding box center [425, 9] width 851 height 19
click at [822, 12] on div "Publish" at bounding box center [821, 9] width 17 height 7
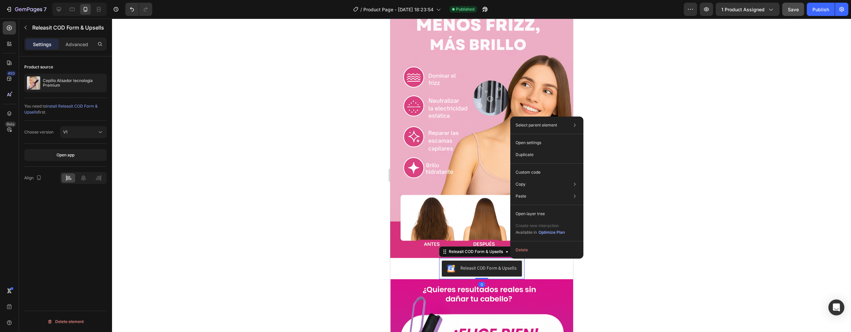
scroll to position [0, 0]
click at [534, 264] on div "Releasit COD Form & Upsells Releasit COD Form & Upsells 0" at bounding box center [481, 268] width 183 height 21
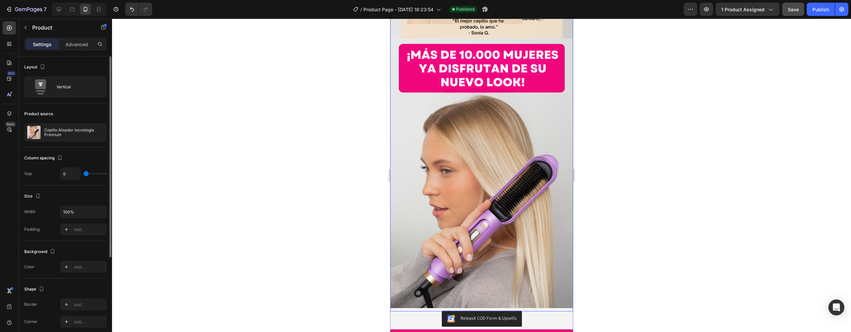
scroll to position [265, 0]
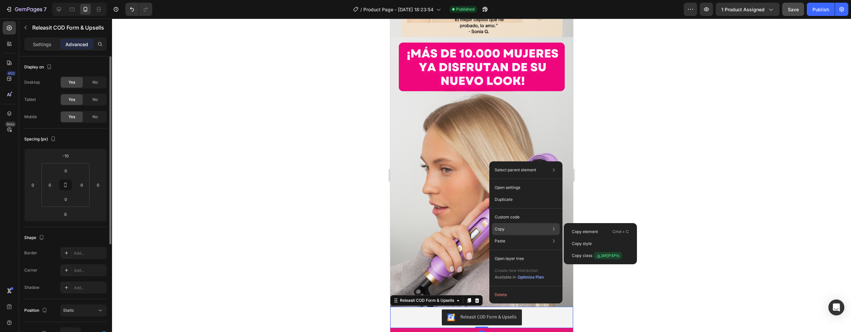
click at [503, 226] on div "Copy Copy element Cmd + C Copy style Copy class .g_bWjP4Pls" at bounding box center [526, 229] width 68 height 12
click at [587, 231] on p "Copy element" at bounding box center [585, 232] width 26 height 6
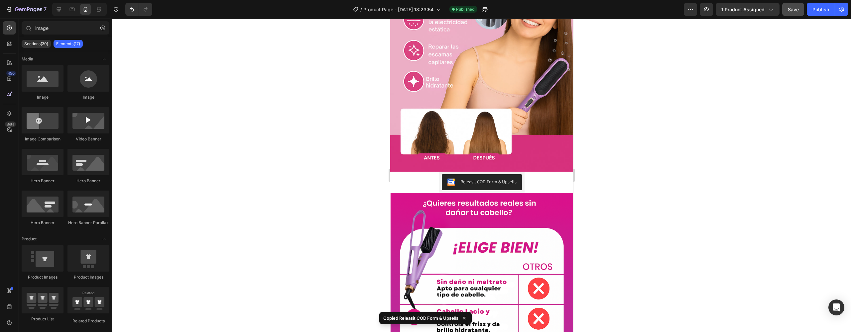
scroll to position [1732, 0]
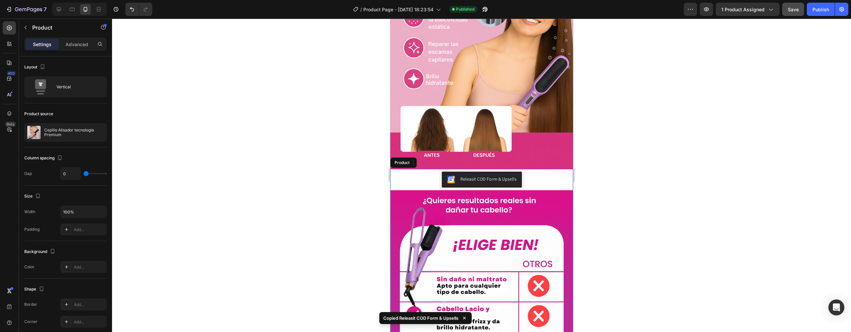
click at [534, 171] on div "Releasit COD Form & Upsells Releasit COD Form & Upsells" at bounding box center [481, 179] width 183 height 21
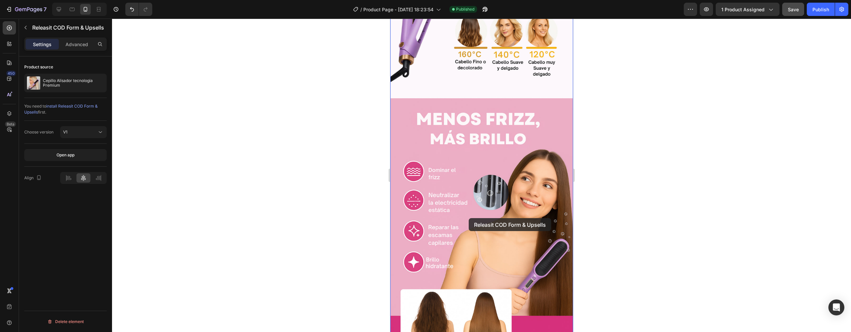
scroll to position [1637, 0]
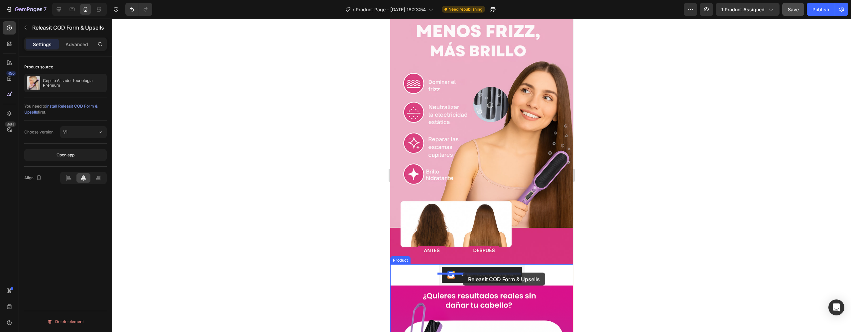
drag, startPoint x: 396, startPoint y: 130, endPoint x: 462, endPoint y: 273, distance: 157.5
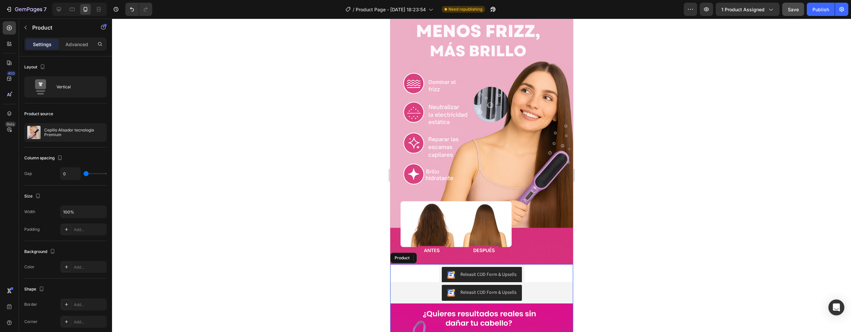
click at [522, 265] on div "Releasit COD Form & Upsells Releasit COD Form & Upsells Releasit COD Form & Ups…" at bounding box center [481, 284] width 183 height 39
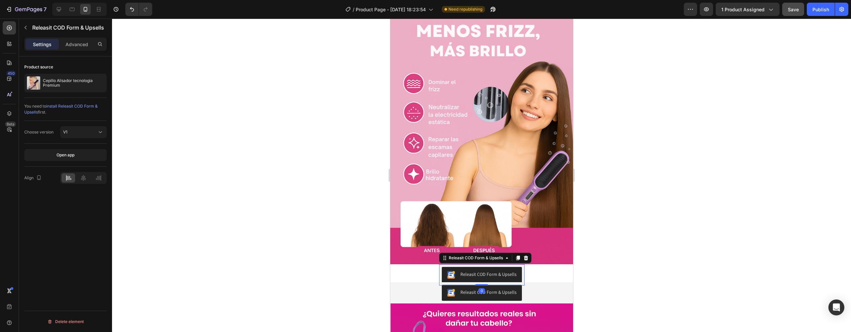
click at [519, 265] on div "Releasit COD Form & Upsells" at bounding box center [481, 275] width 85 height 21
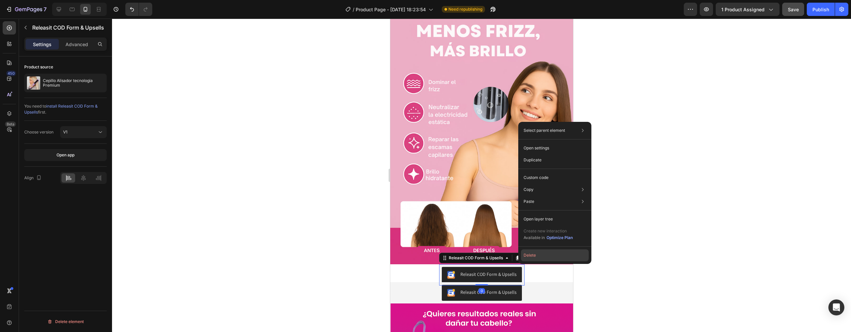
click at [529, 257] on button "Delete" at bounding box center [555, 256] width 68 height 12
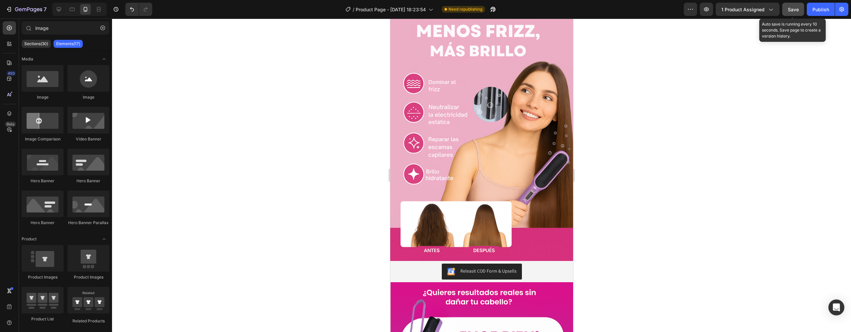
click at [796, 13] on button "Save" at bounding box center [793, 9] width 22 height 13
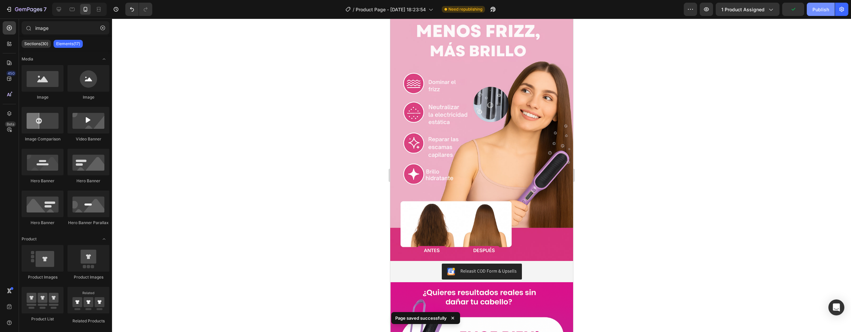
click at [821, 12] on div "Publish" at bounding box center [821, 9] width 17 height 7
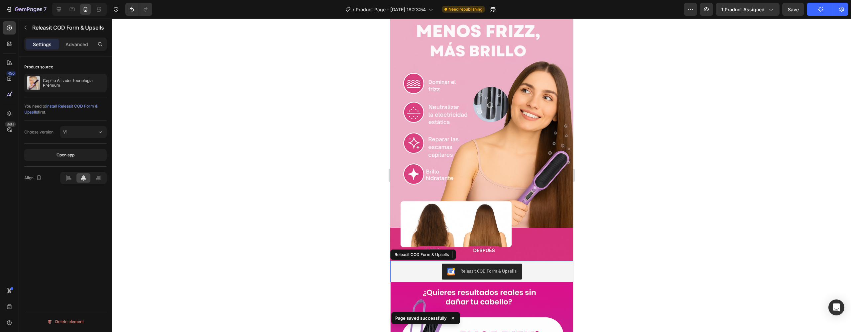
click at [532, 264] on div "Releasit COD Form & Upsells" at bounding box center [482, 272] width 178 height 16
click at [85, 43] on p "Advanced" at bounding box center [76, 44] width 23 height 7
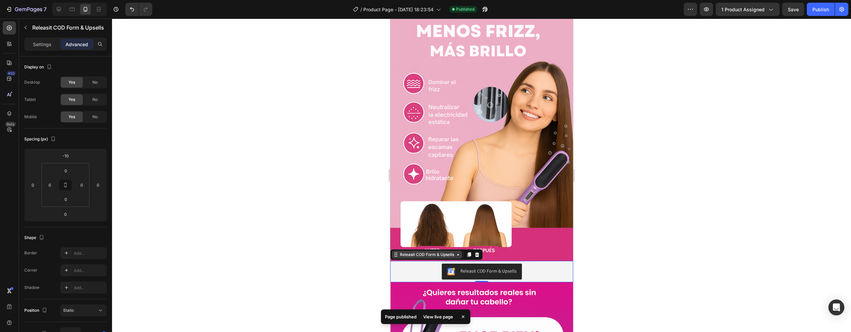
click at [416, 251] on div "Releasit COD Form & Upsells" at bounding box center [427, 255] width 70 height 8
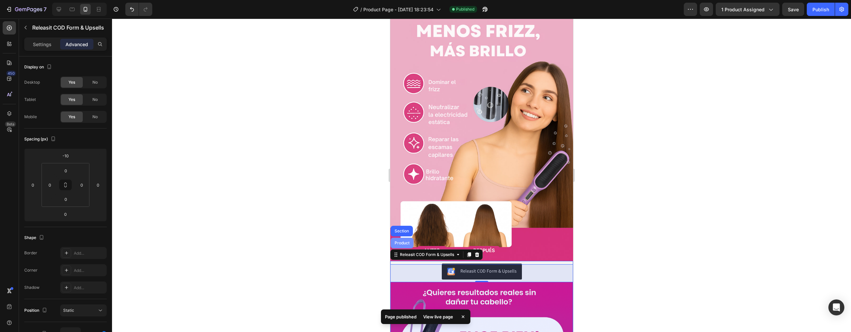
click at [403, 241] on div "Product" at bounding box center [402, 243] width 18 height 4
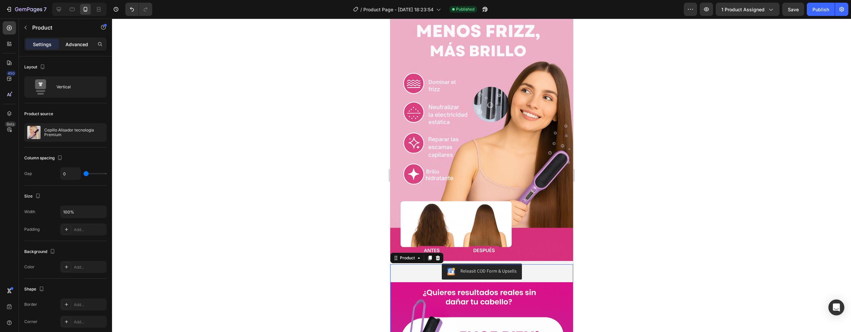
click at [76, 45] on p "Advanced" at bounding box center [76, 44] width 23 height 7
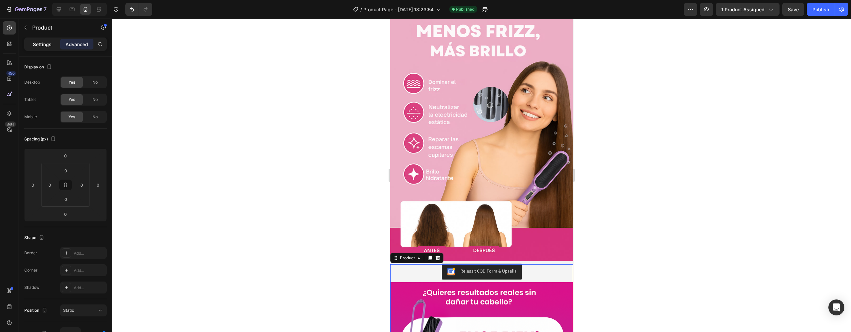
click at [42, 41] on p "Settings" at bounding box center [42, 44] width 19 height 7
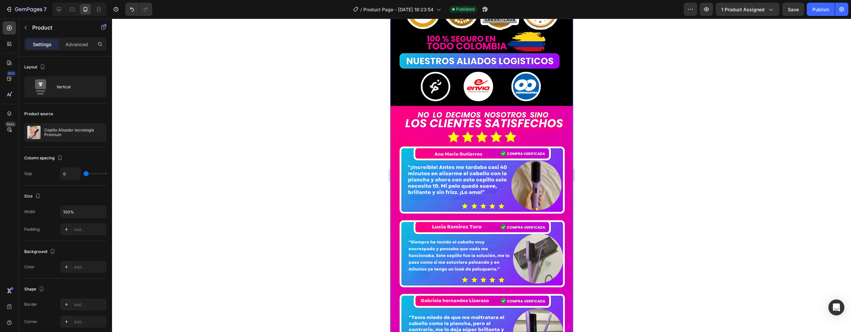
scroll to position [2639, 0]
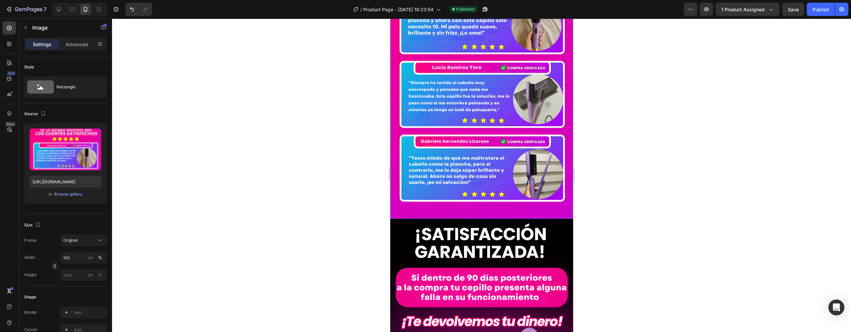
click at [462, 207] on img at bounding box center [481, 4] width 183 height 429
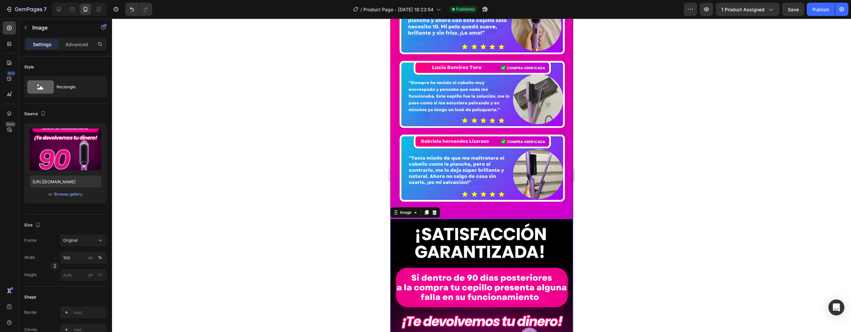
click at [444, 205] on img at bounding box center [481, 4] width 183 height 429
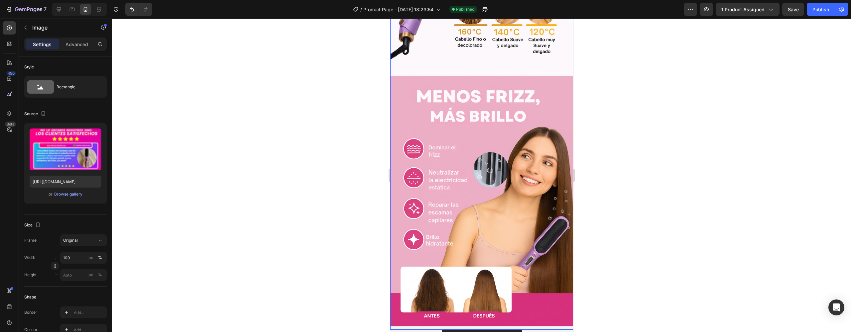
scroll to position [1708, 0]
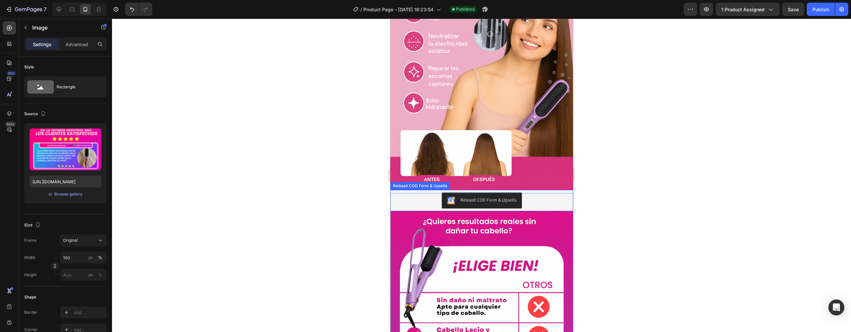
click at [434, 193] on div "Releasit COD Form & Upsells" at bounding box center [482, 201] width 178 height 16
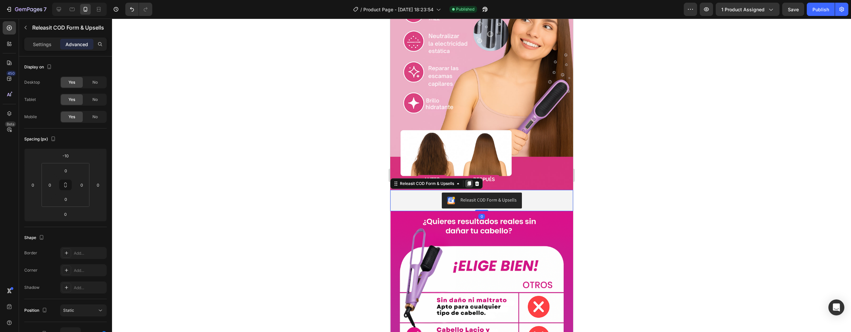
click at [469, 180] on div at bounding box center [469, 184] width 8 height 8
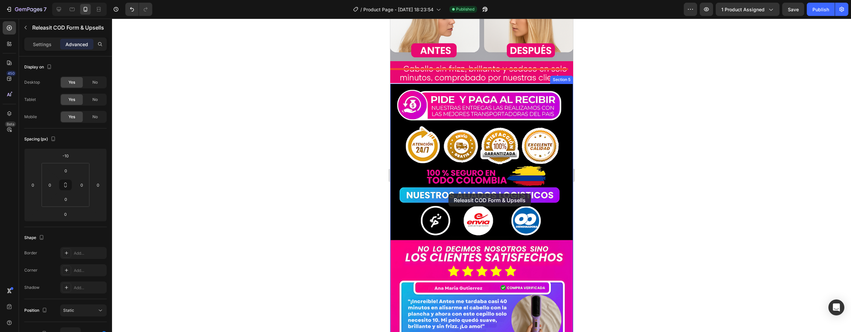
scroll to position [2657, 0]
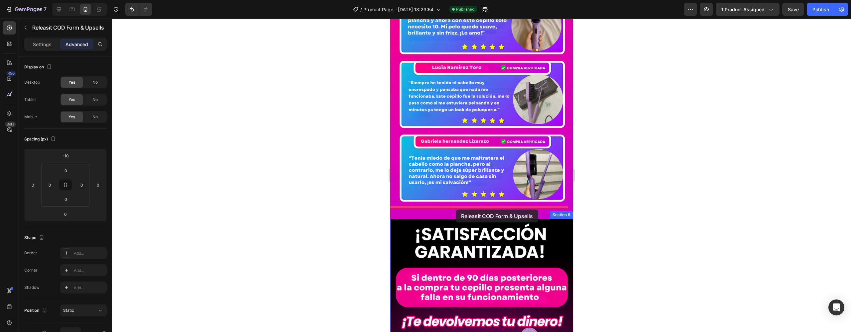
drag, startPoint x: 397, startPoint y: 190, endPoint x: 455, endPoint y: 210, distance: 61.9
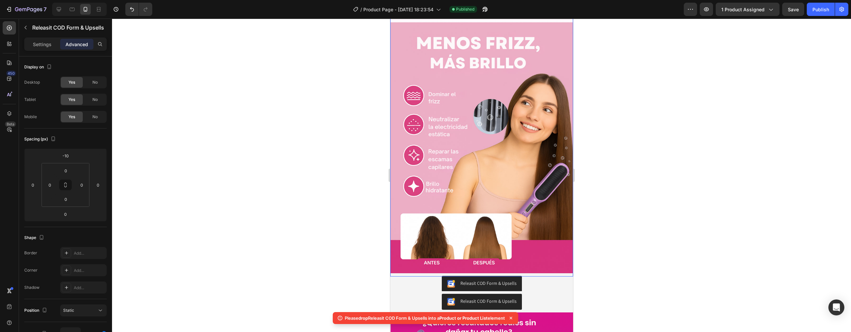
scroll to position [612, 0]
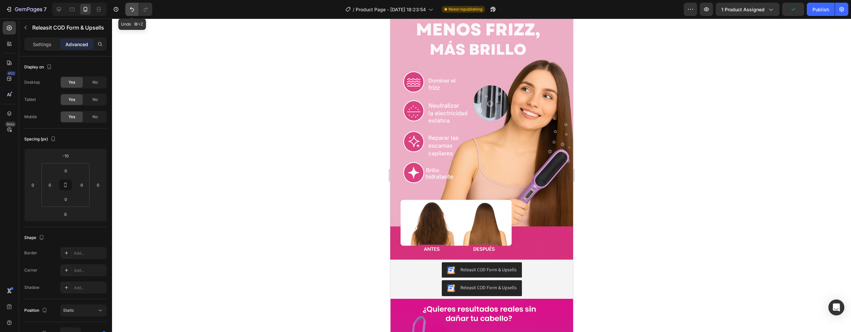
click at [133, 9] on icon "Undo/Redo" at bounding box center [132, 9] width 7 height 7
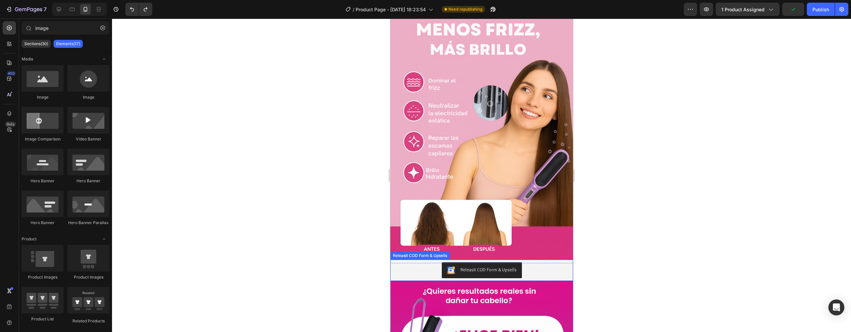
click at [413, 263] on div "Releasit COD Form & Upsells" at bounding box center [482, 271] width 178 height 16
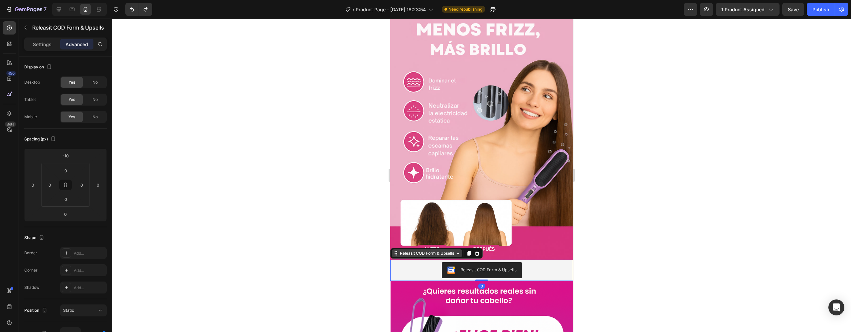
click at [405, 251] on div "Releasit COD Form & Upsells" at bounding box center [426, 254] width 57 height 6
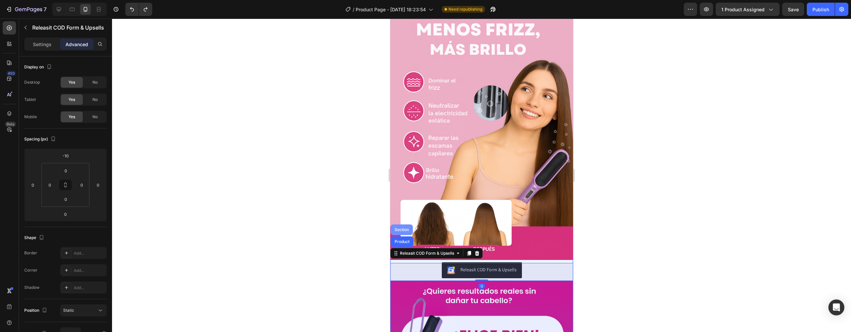
click at [406, 228] on div "Section" at bounding box center [401, 230] width 17 height 4
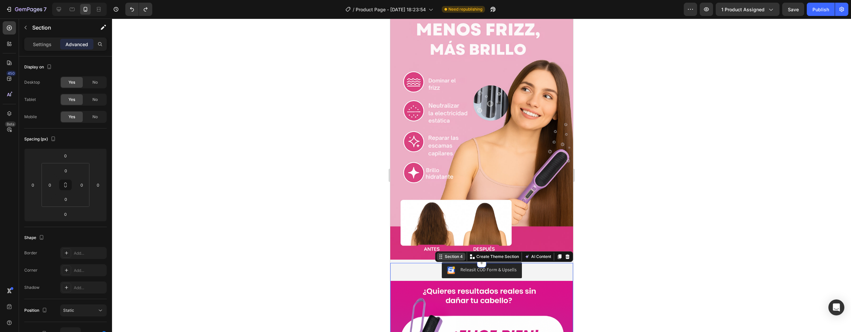
click at [437, 253] on div "Section 4" at bounding box center [451, 257] width 29 height 8
click at [402, 263] on div "Releasit COD Form & Upsells" at bounding box center [482, 271] width 178 height 16
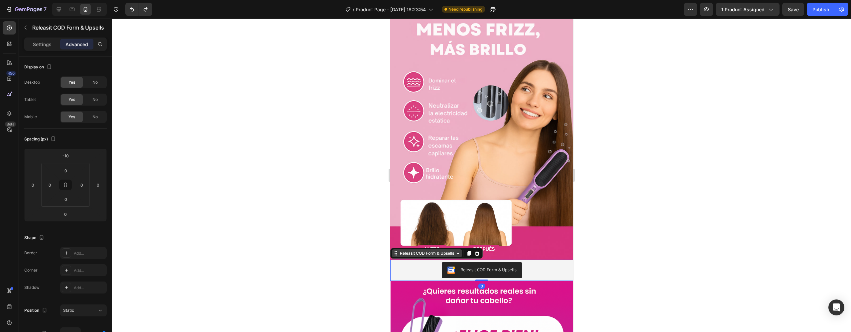
click at [406, 251] on div "Releasit COD Form & Upsells" at bounding box center [426, 254] width 57 height 6
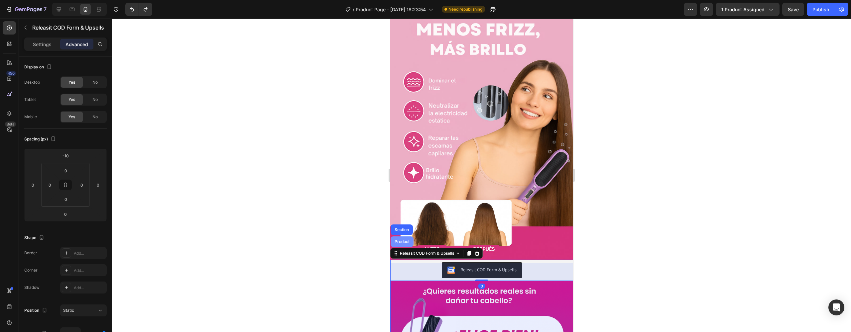
click at [405, 237] on div "Product" at bounding box center [401, 242] width 23 height 11
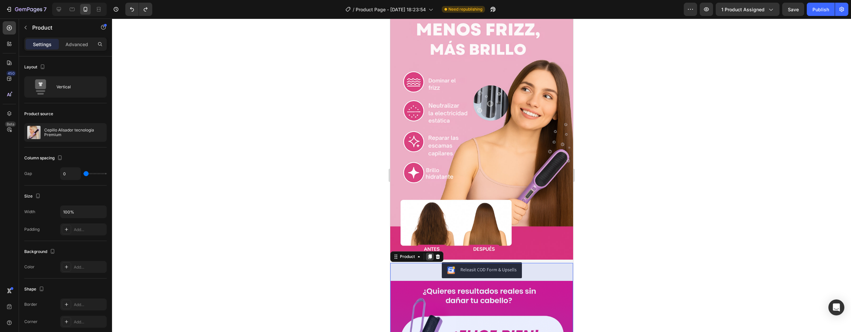
click at [428, 254] on icon at bounding box center [429, 256] width 5 height 5
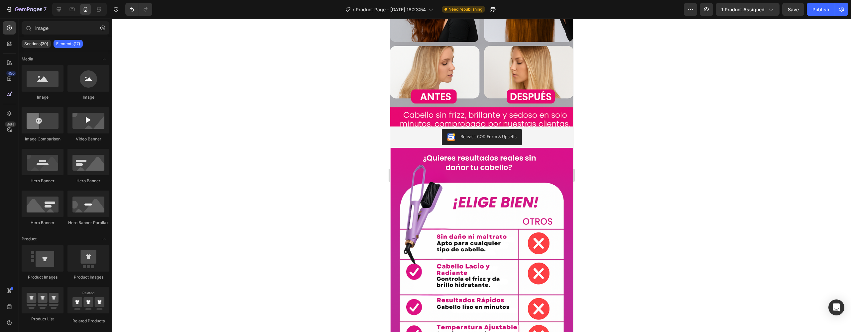
scroll to position [1341, 0]
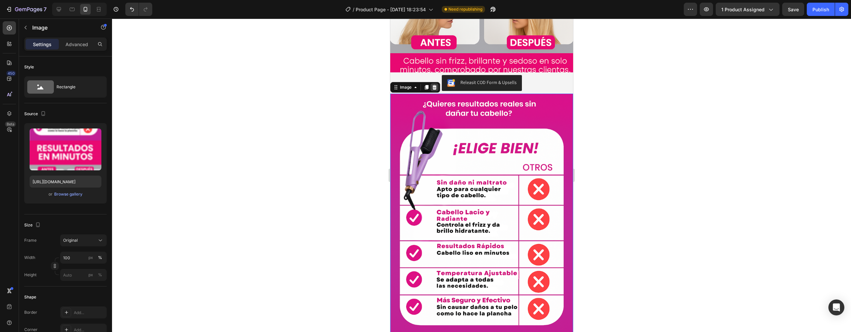
click at [432, 85] on icon at bounding box center [434, 87] width 5 height 5
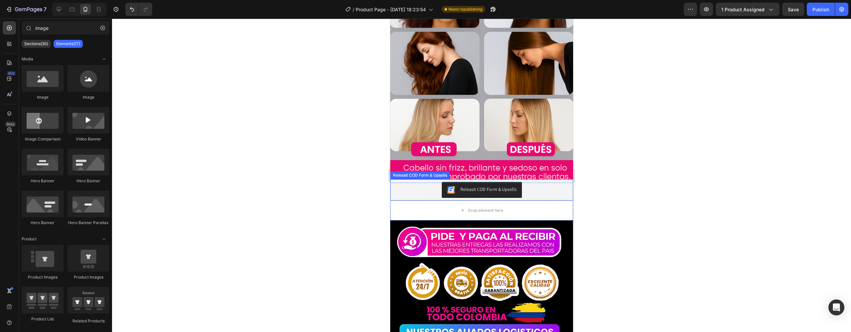
scroll to position [1289, 0]
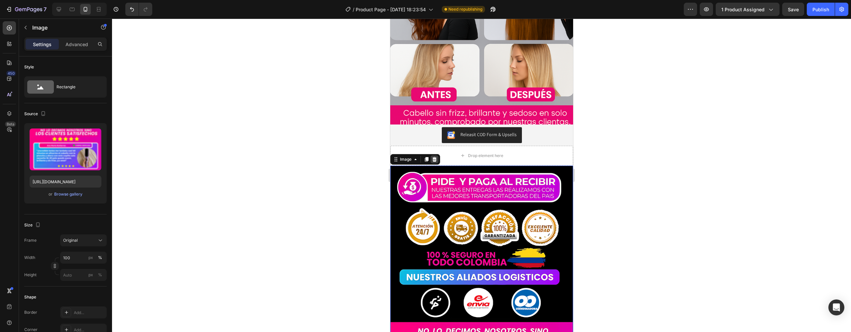
click at [436, 157] on icon at bounding box center [434, 159] width 4 height 5
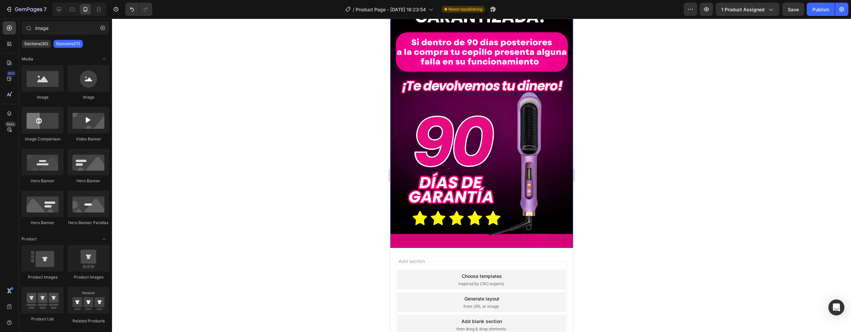
scroll to position [1511, 0]
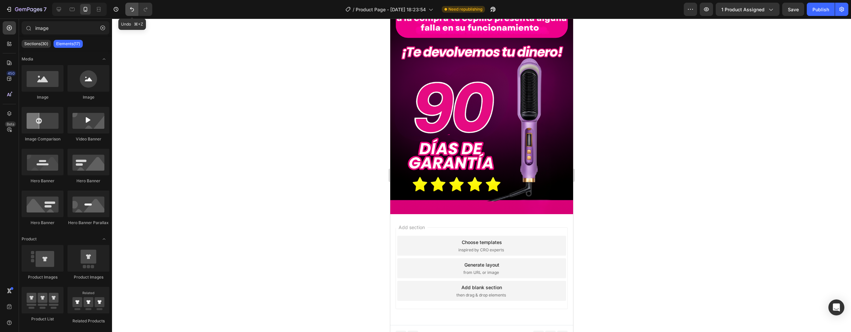
click at [133, 11] on icon "Undo/Redo" at bounding box center [132, 9] width 4 height 4
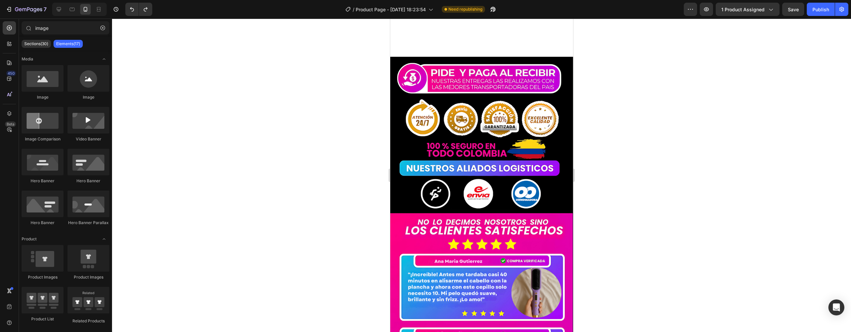
scroll to position [1129, 0]
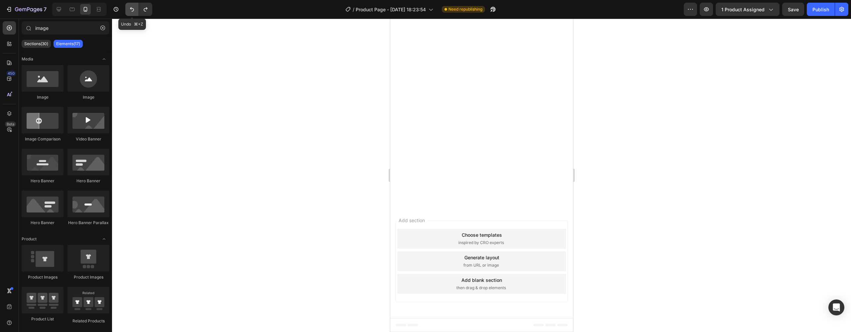
click at [133, 11] on icon "Undo/Redo" at bounding box center [132, 9] width 7 height 7
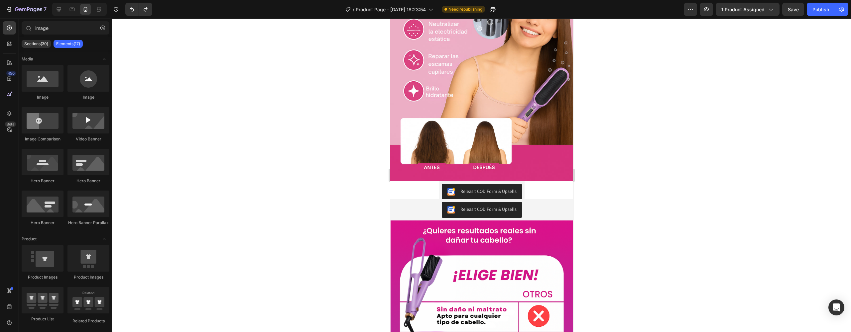
scroll to position [712, 0]
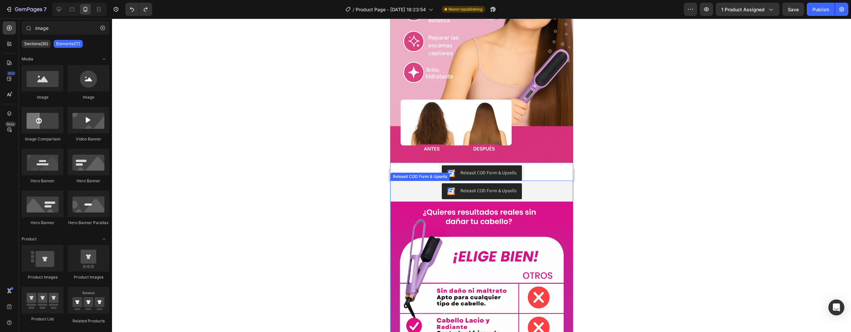
click at [534, 184] on div "Releasit COD Form & Upsells" at bounding box center [482, 192] width 178 height 16
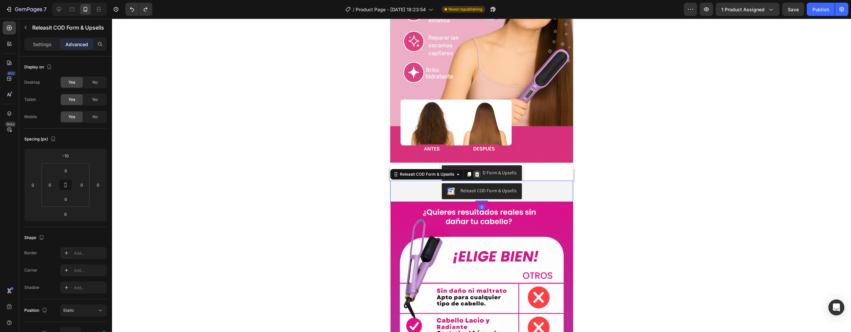
click at [478, 172] on icon at bounding box center [476, 174] width 5 height 5
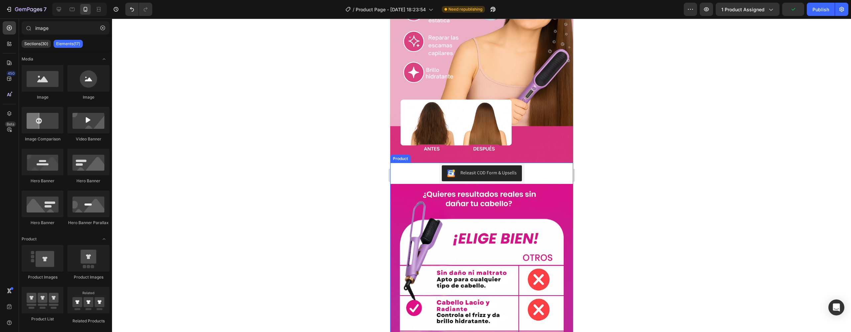
click at [524, 166] on div "Releasit COD Form & Upsells Releasit COD Form & Upsells" at bounding box center [481, 173] width 183 height 21
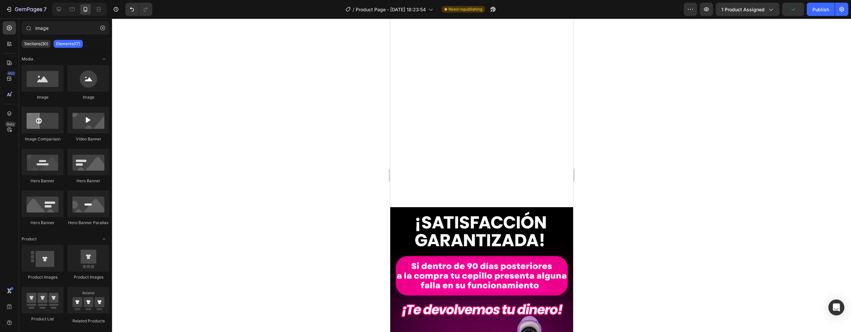
scroll to position [1874, 0]
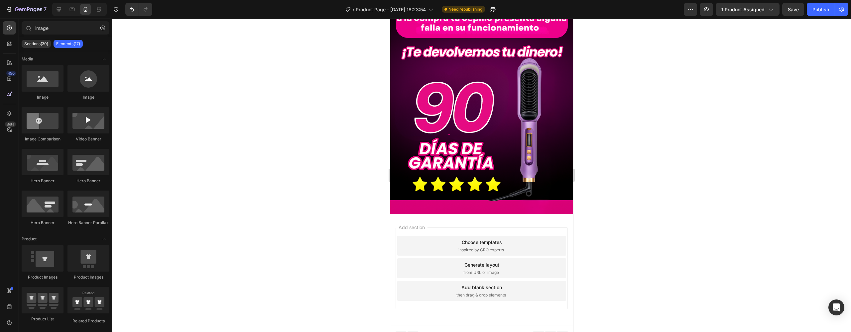
click at [510, 281] on div "Add blank section then drag & drop elements" at bounding box center [481, 291] width 169 height 20
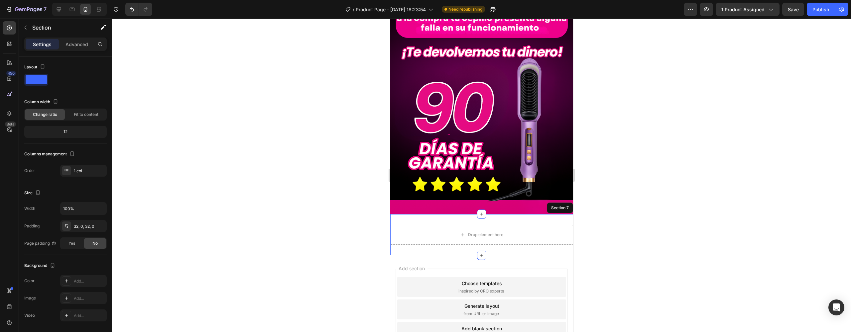
click at [516, 214] on div "Drop element here Section 7" at bounding box center [481, 234] width 183 height 41
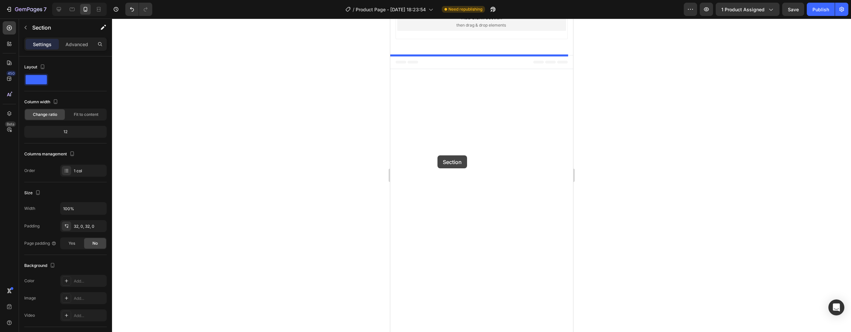
scroll to position [1790, 0]
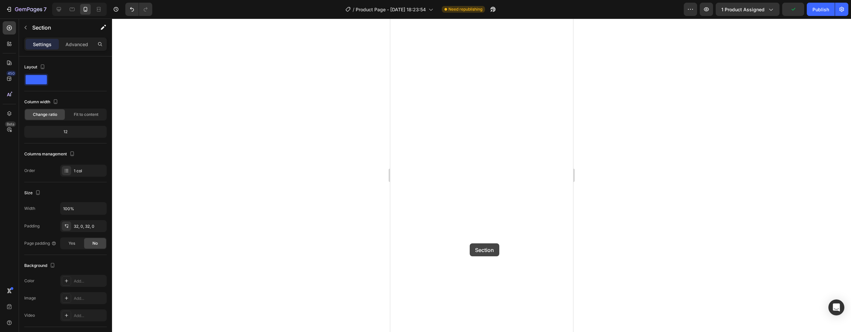
drag, startPoint x: 434, startPoint y: 203, endPoint x: 468, endPoint y: 244, distance: 53.6
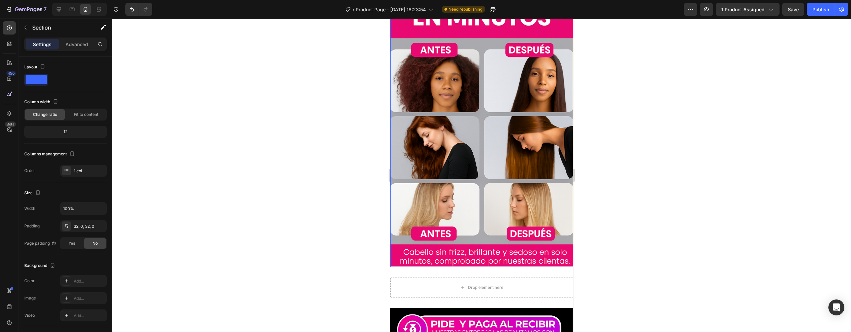
scroll to position [1570, 0]
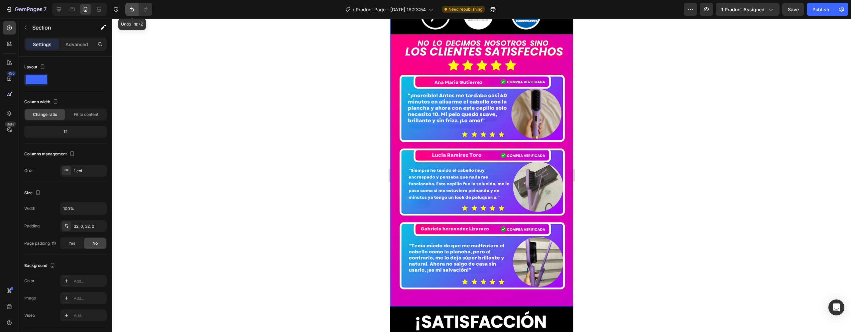
click at [136, 12] on button "Undo/Redo" at bounding box center [131, 9] width 13 height 13
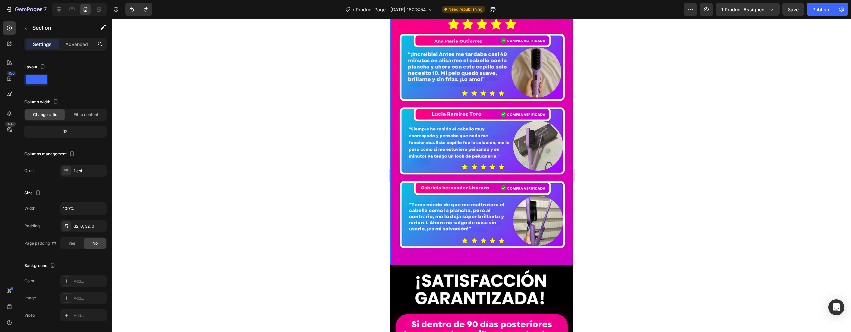
scroll to position [1915, 0]
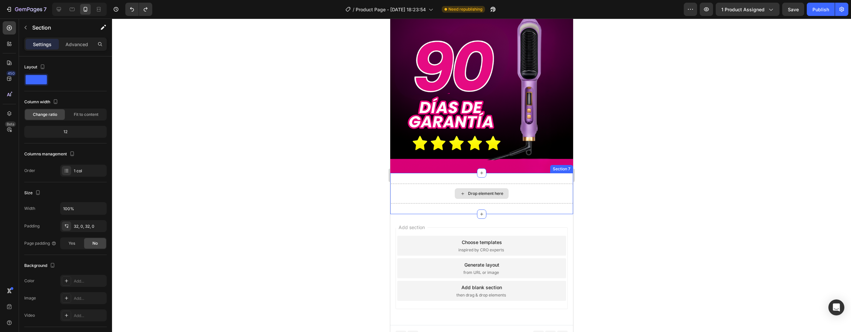
click at [493, 191] on div "Drop element here" at bounding box center [485, 193] width 35 height 5
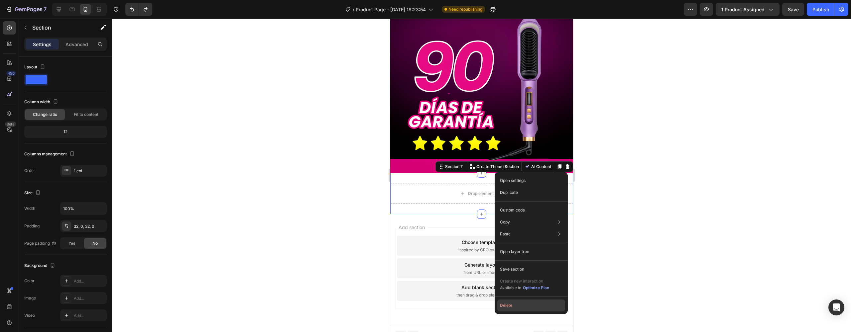
click at [516, 304] on button "Delete" at bounding box center [531, 306] width 68 height 12
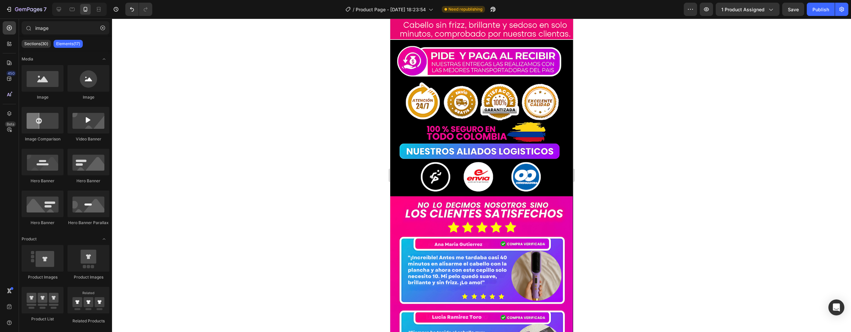
scroll to position [1404, 0]
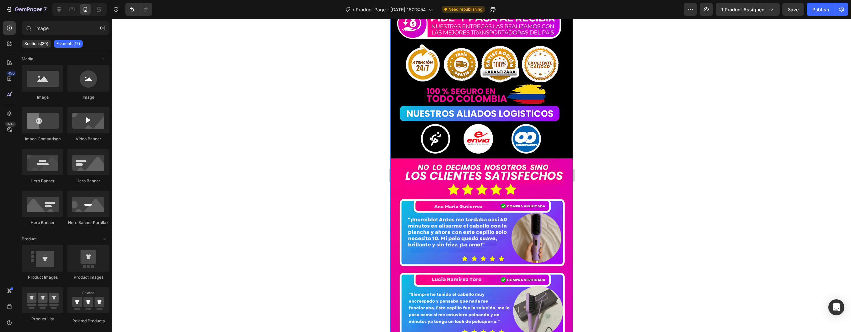
click at [475, 152] on img at bounding box center [481, 216] width 183 height 429
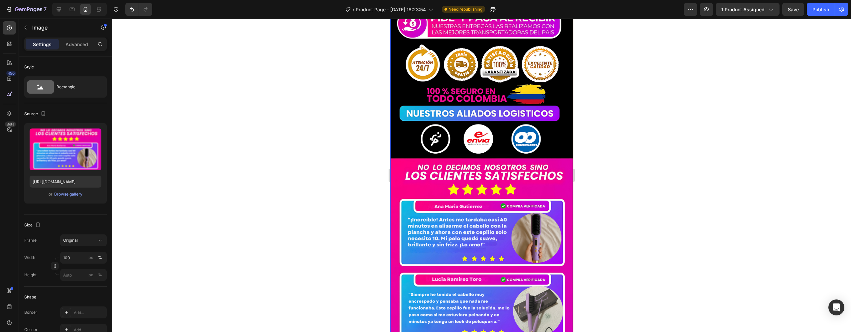
click at [475, 159] on img at bounding box center [481, 216] width 183 height 429
click at [509, 145] on img at bounding box center [481, 216] width 183 height 429
click at [498, 143] on img at bounding box center [481, 216] width 183 height 429
click at [516, 133] on img at bounding box center [481, 216] width 183 height 429
drag, startPoint x: 516, startPoint y: 133, endPoint x: 397, endPoint y: 119, distance: 119.8
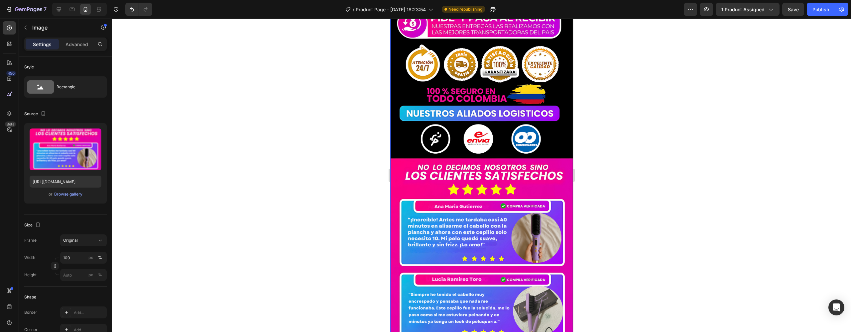
click at [515, 132] on img at bounding box center [481, 216] width 183 height 429
click at [64, 87] on div "Rectangle" at bounding box center [77, 86] width 41 height 15
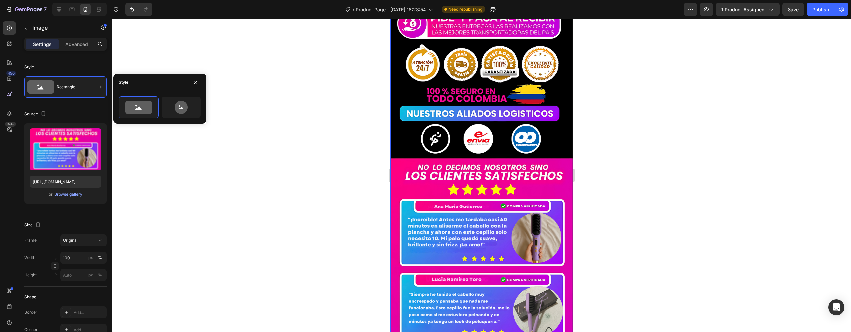
click at [476, 92] on img at bounding box center [481, 216] width 183 height 429
click at [476, 94] on img at bounding box center [481, 216] width 183 height 429
click at [460, 189] on img at bounding box center [481, 216] width 183 height 429
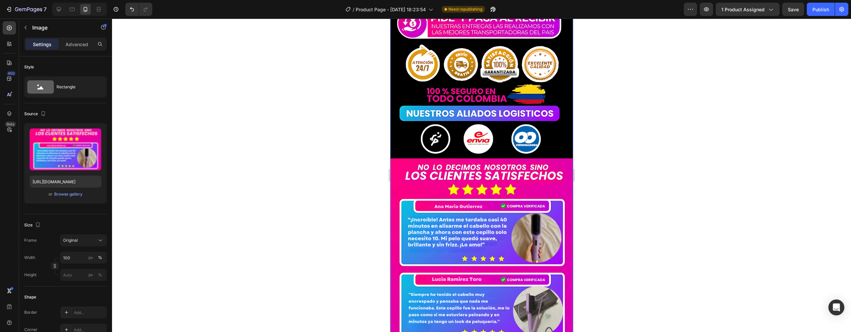
click at [461, 120] on img at bounding box center [481, 216] width 183 height 429
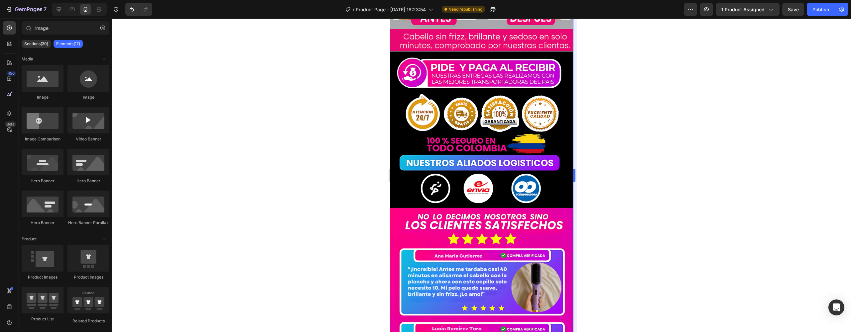
scroll to position [1341, 0]
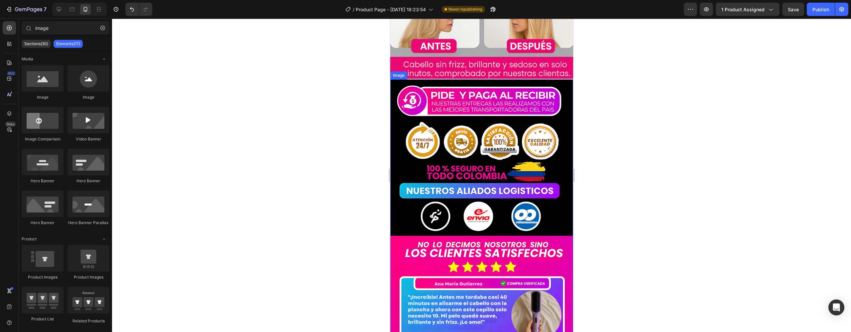
click at [503, 227] on img at bounding box center [481, 293] width 183 height 429
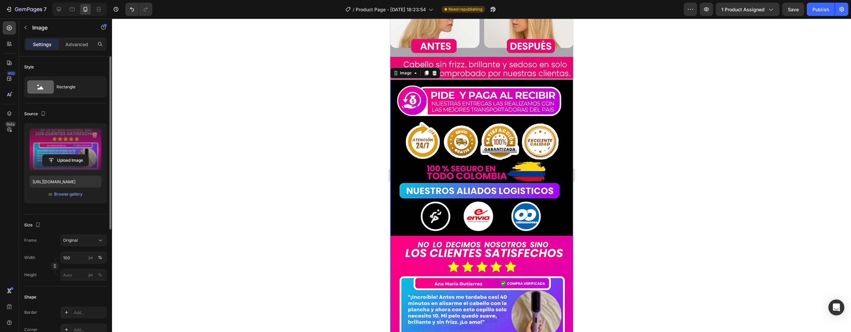
click at [90, 146] on label at bounding box center [66, 150] width 72 height 42
click at [88, 155] on input "file" at bounding box center [66, 160] width 46 height 11
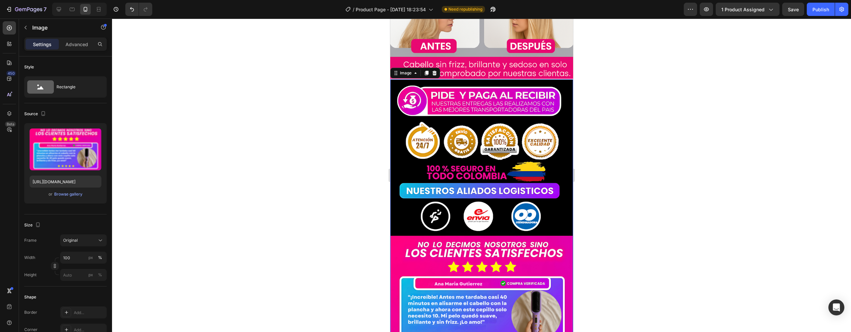
click at [469, 79] on img at bounding box center [481, 293] width 183 height 429
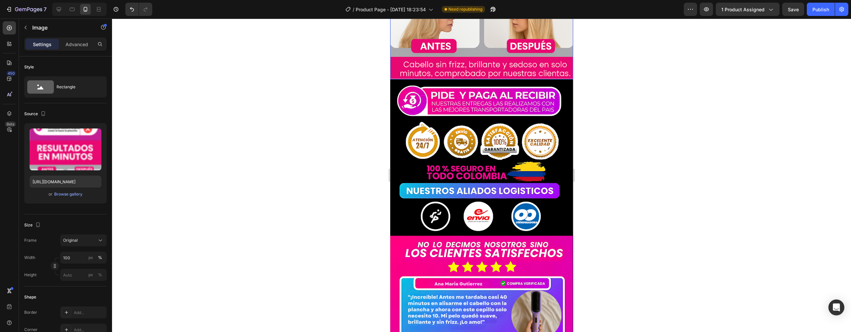
click at [486, 79] on img at bounding box center [481, 293] width 183 height 429
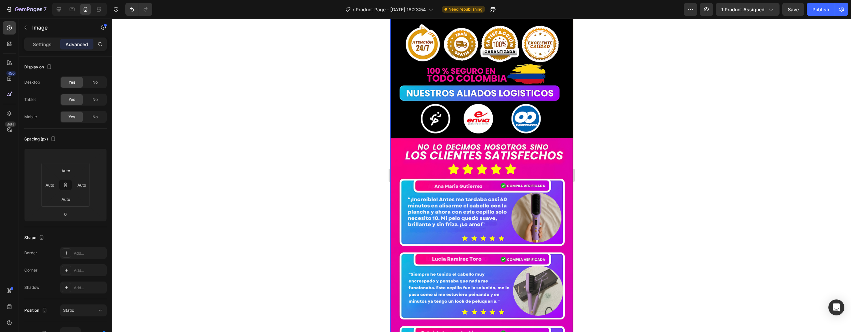
scroll to position [1413, 0]
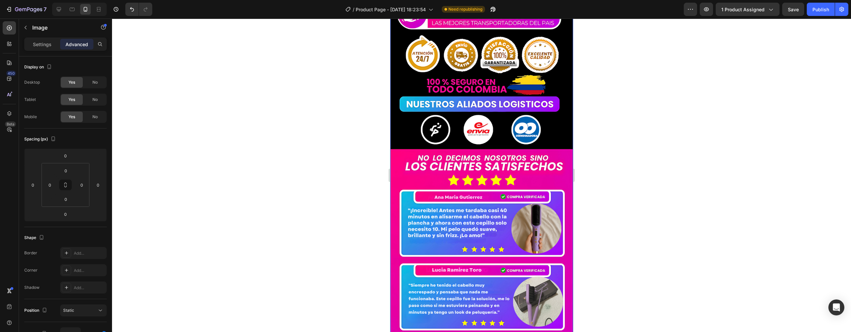
click at [466, 119] on img at bounding box center [481, 207] width 183 height 429
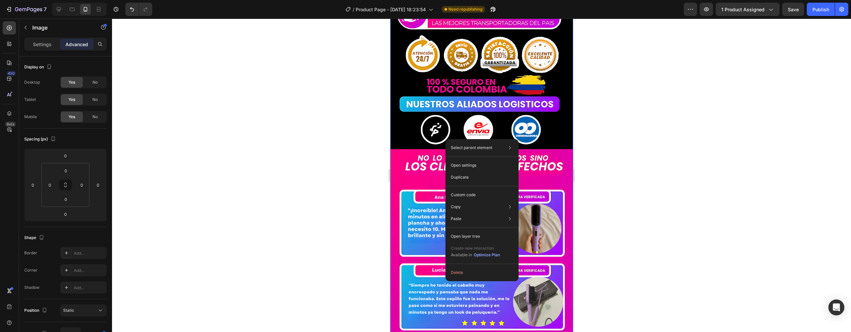
click at [433, 136] on img at bounding box center [481, 207] width 183 height 429
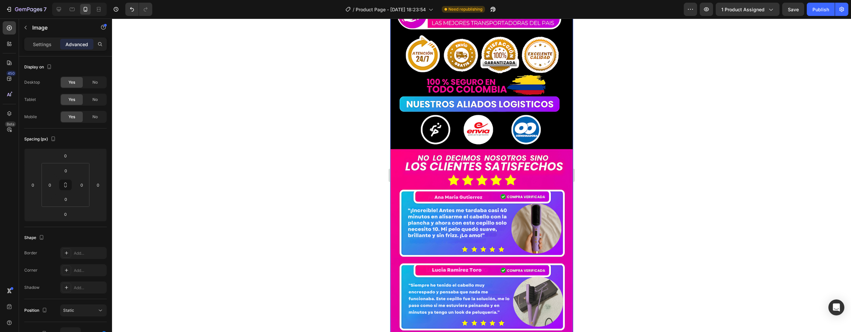
click at [433, 136] on img at bounding box center [481, 207] width 183 height 429
click at [438, 153] on img at bounding box center [481, 207] width 183 height 429
click at [447, 136] on img at bounding box center [481, 207] width 183 height 429
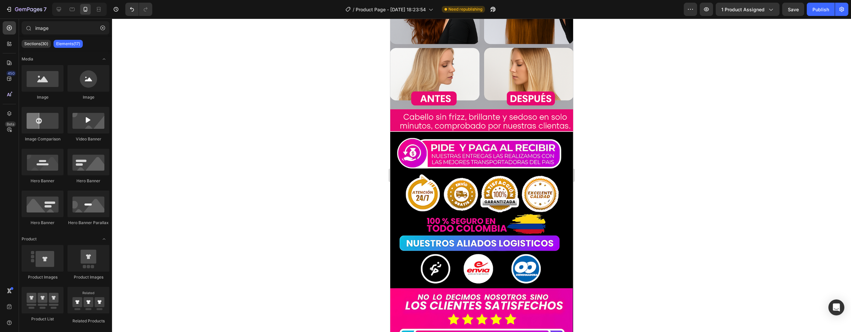
scroll to position [1291, 0]
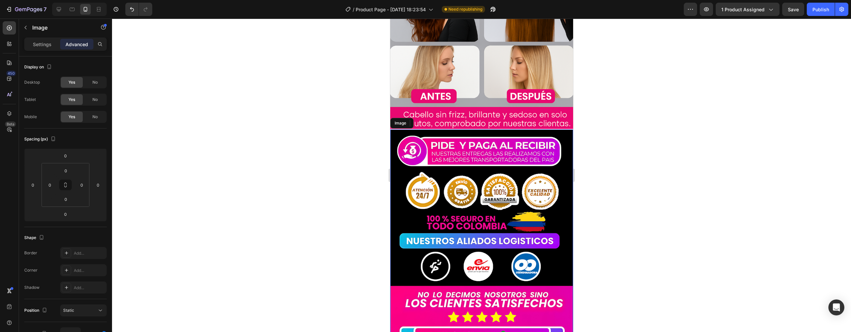
click at [428, 121] on icon at bounding box center [427, 123] width 4 height 5
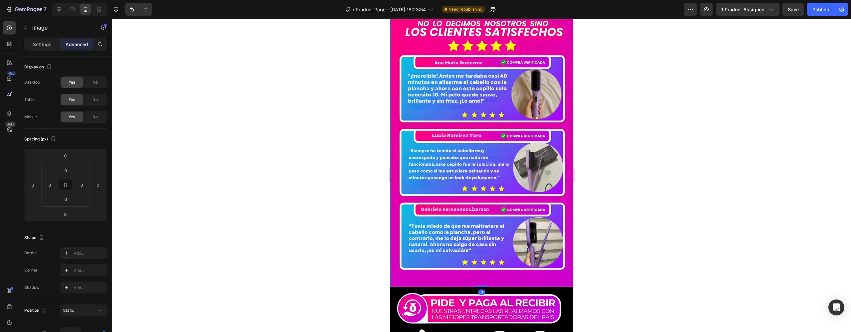
scroll to position [1616, 0]
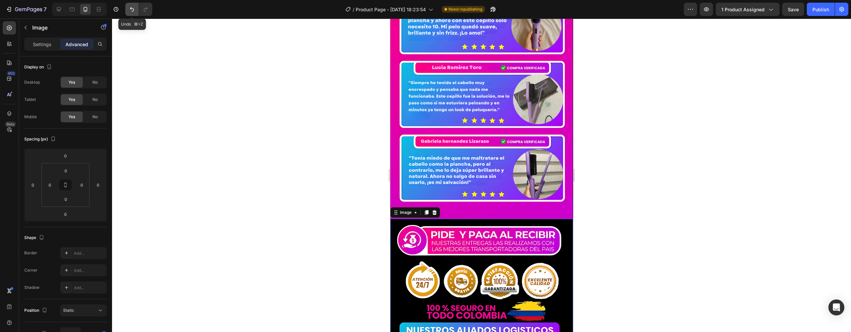
click at [135, 11] on icon "Undo/Redo" at bounding box center [132, 9] width 7 height 7
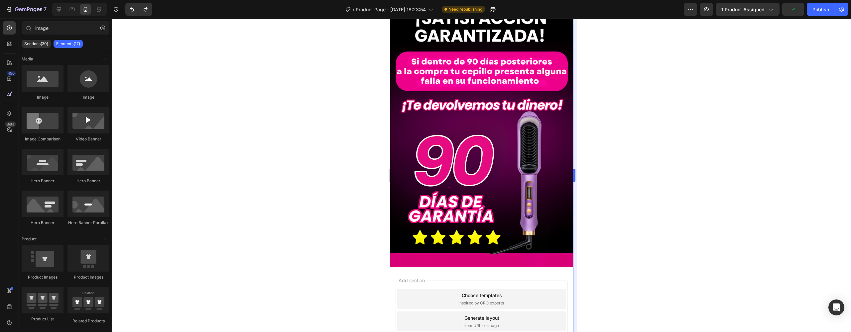
scroll to position [1456, 0]
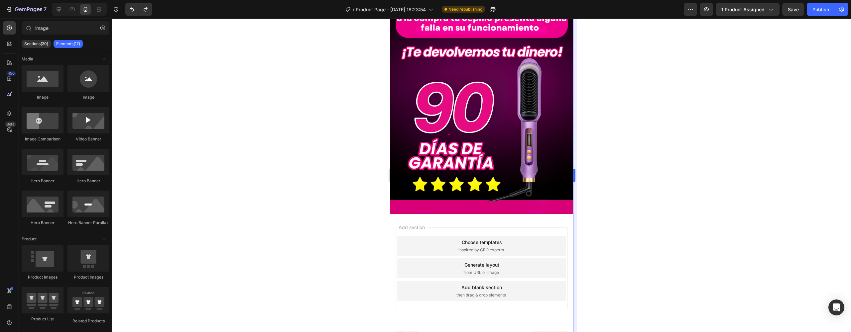
drag, startPoint x: 963, startPoint y: 206, endPoint x: 965, endPoint y: 298, distance: 91.4
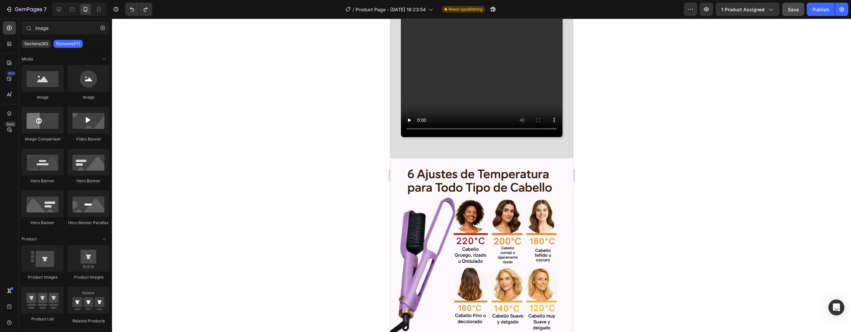
scroll to position [240, 0]
click at [795, 13] on button "Save" at bounding box center [793, 9] width 22 height 13
click at [813, 9] on div "Publish" at bounding box center [821, 9] width 17 height 7
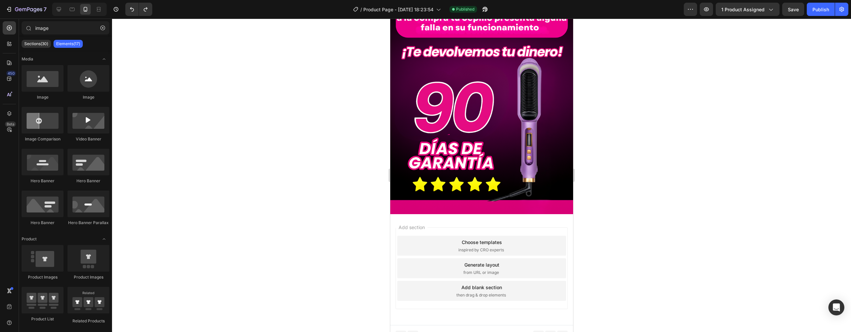
scroll to position [2900, 0]
click at [498, 285] on div "Add blank section" at bounding box center [481, 288] width 41 height 7
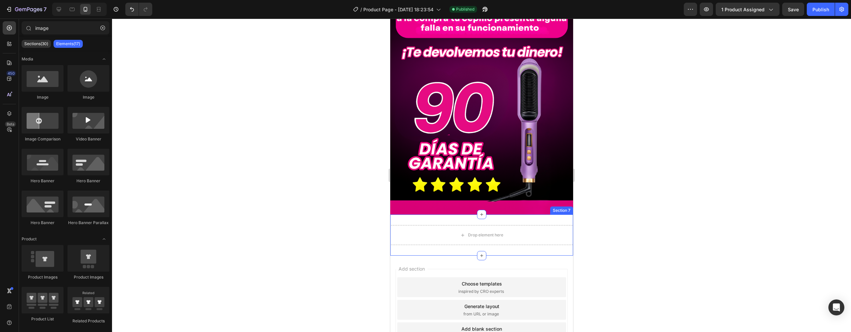
click at [507, 216] on div "Drop element here Section 7" at bounding box center [481, 235] width 183 height 41
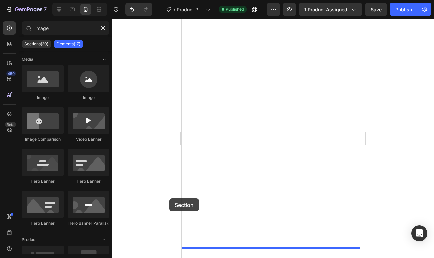
scroll to position [2891, 0]
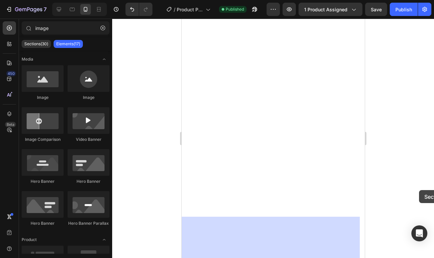
drag, startPoint x: 229, startPoint y: 202, endPoint x: 416, endPoint y: 191, distance: 187.5
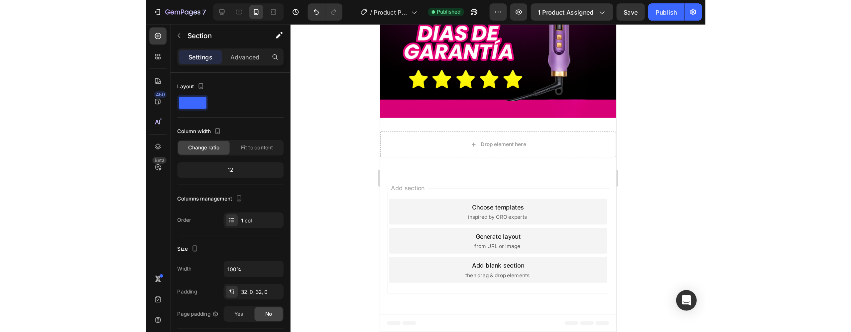
scroll to position [1383, 0]
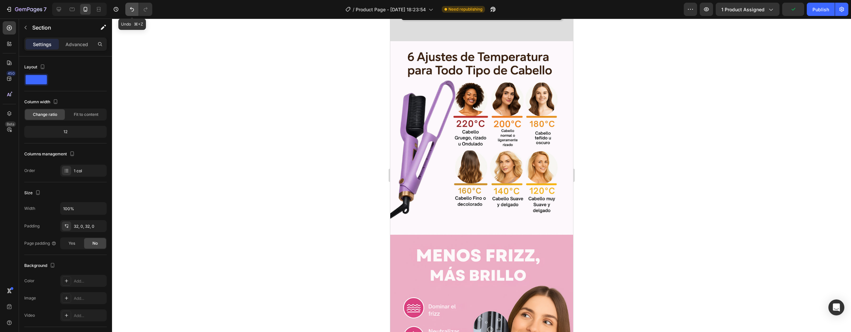
click at [130, 9] on icon "Undo/Redo" at bounding box center [132, 9] width 7 height 7
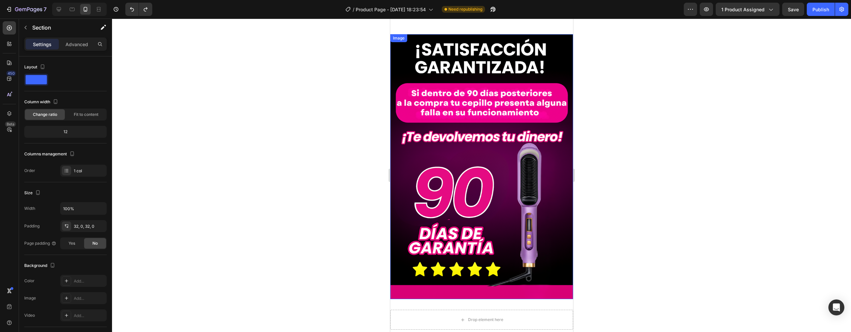
scroll to position [2941, 0]
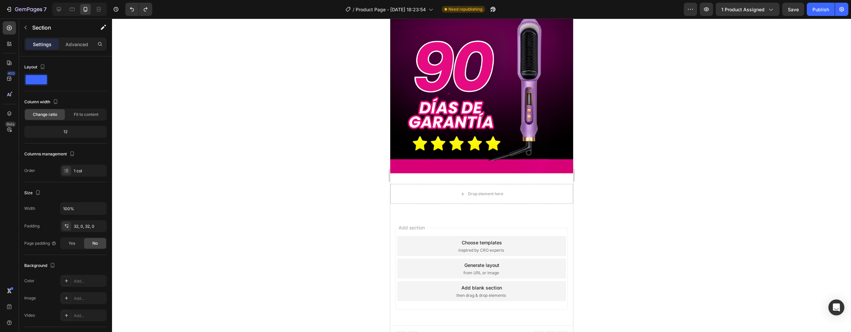
click at [497, 184] on div "Drop element here" at bounding box center [481, 194] width 183 height 20
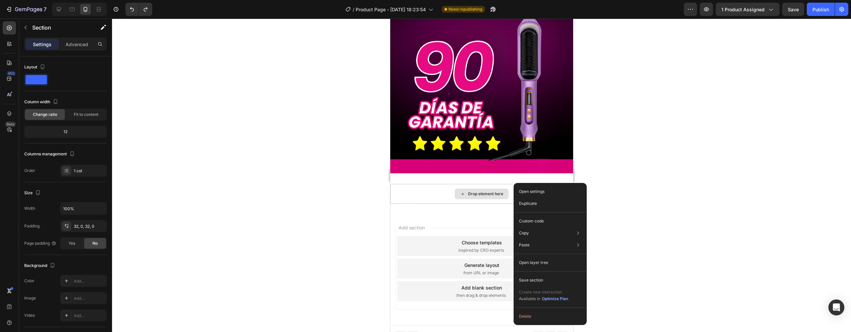
click at [492, 152] on img at bounding box center [481, 40] width 183 height 265
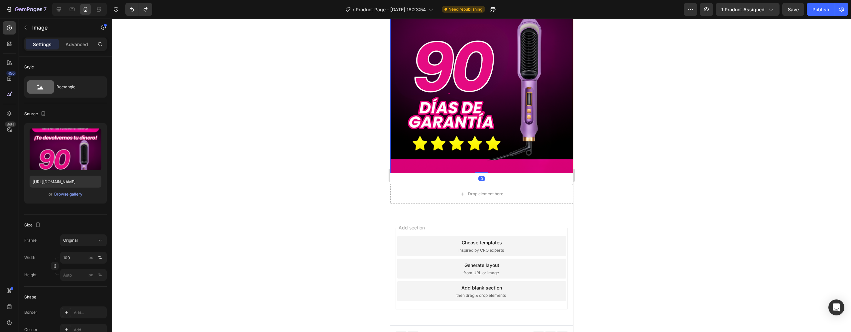
click at [495, 122] on img at bounding box center [481, 40] width 183 height 265
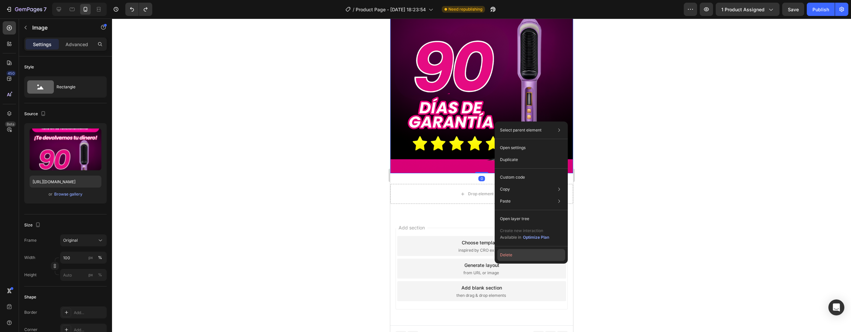
click at [508, 251] on button "Delete" at bounding box center [531, 255] width 68 height 12
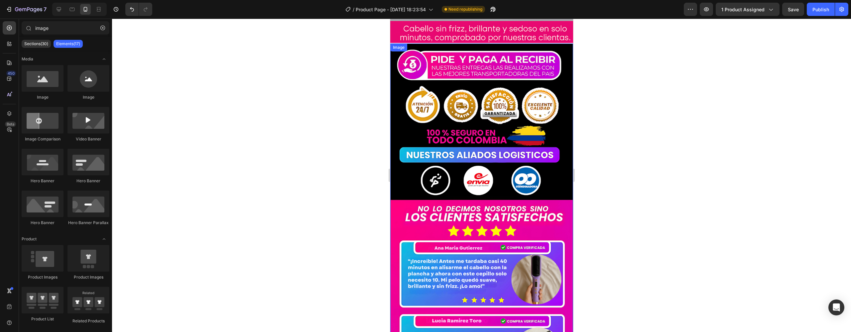
scroll to position [2652, 0]
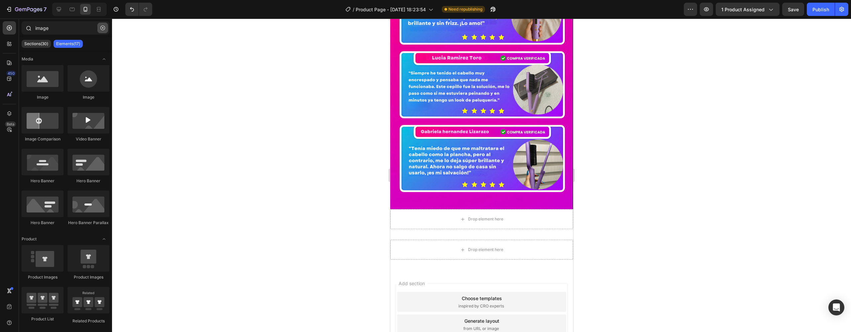
click at [103, 29] on icon "button" at bounding box center [102, 28] width 5 height 5
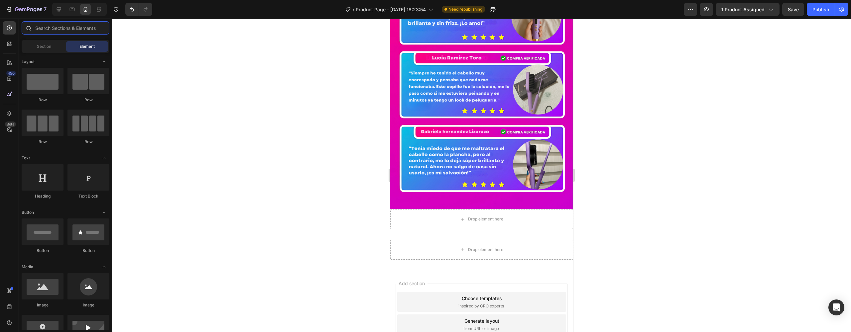
click at [76, 29] on input "text" at bounding box center [66, 27] width 88 height 13
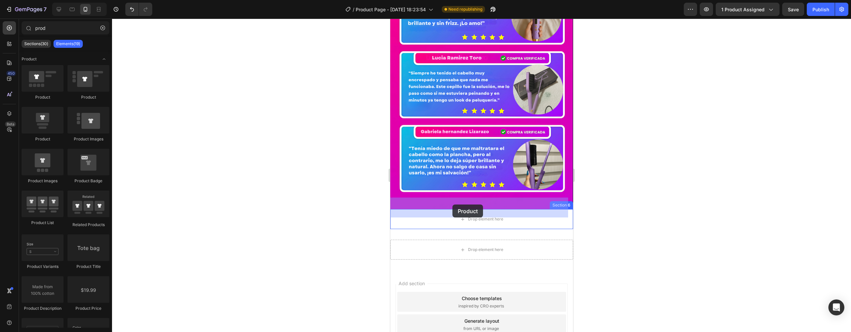
drag, startPoint x: 478, startPoint y: 108, endPoint x: 446, endPoint y: 200, distance: 97.9
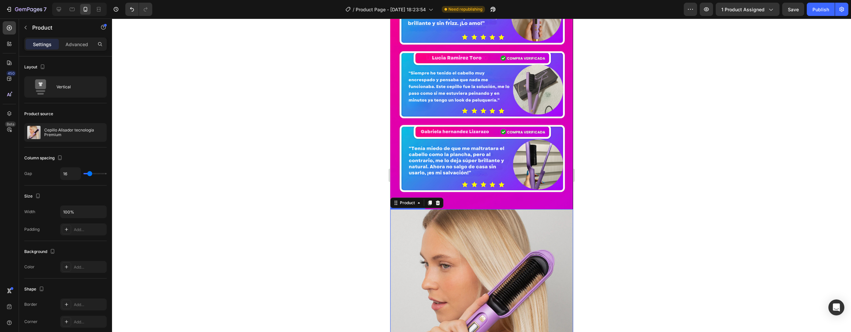
click at [450, 209] on img at bounding box center [481, 300] width 183 height 183
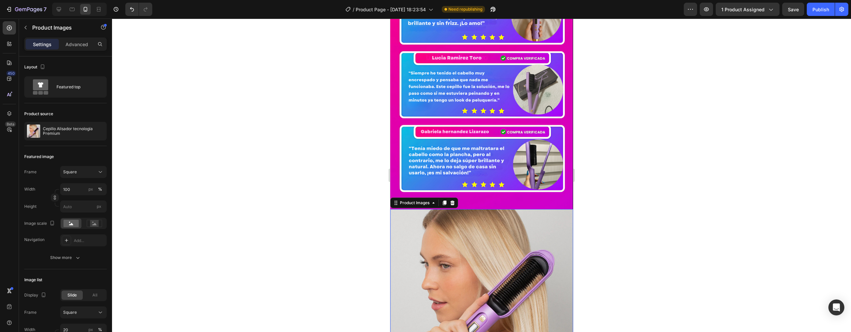
scroll to position [2865, 0]
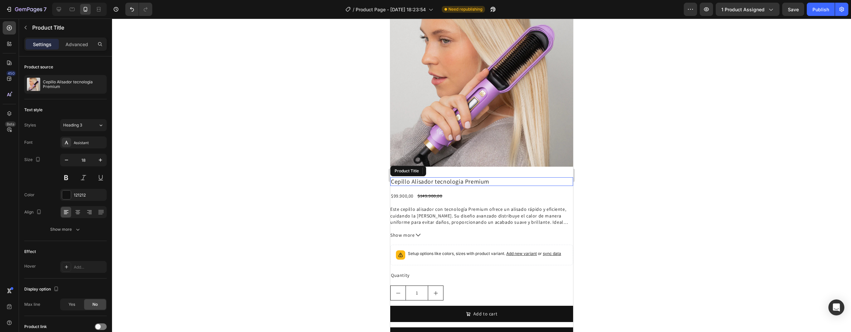
click at [487, 179] on h2 "Cepillo Alisador tecnologia Premium" at bounding box center [481, 182] width 183 height 9
click at [455, 169] on icon at bounding box center [455, 171] width 4 height 5
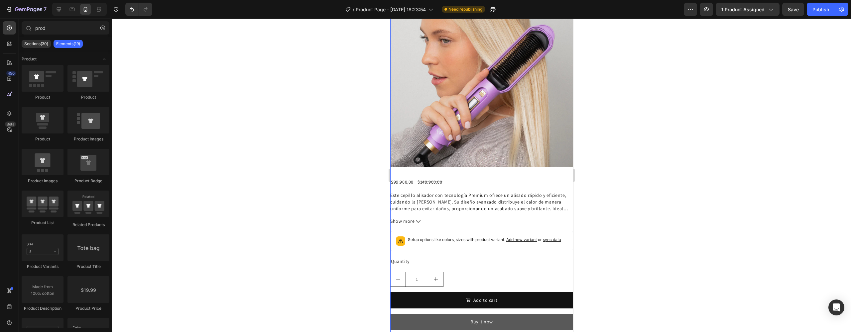
scroll to position [2987, 0]
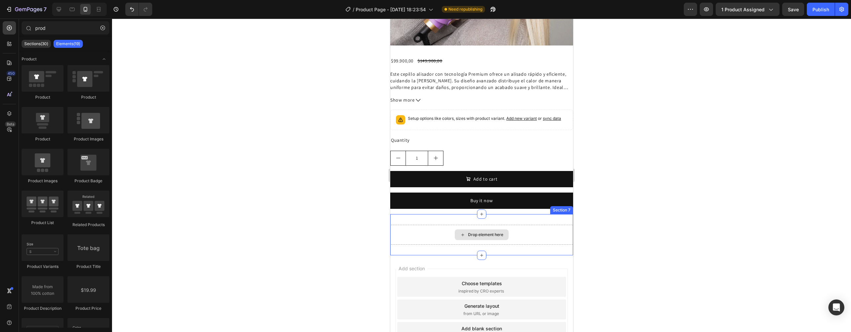
click at [473, 234] on div "Drop element here" at bounding box center [481, 235] width 54 height 11
click at [47, 27] on input "prod" at bounding box center [66, 27] width 88 height 13
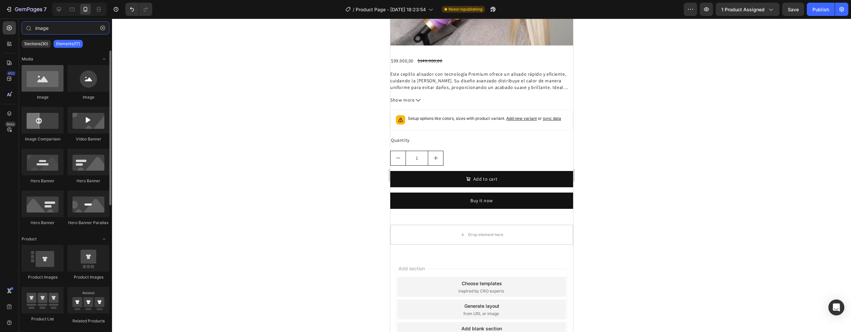
type input "image"
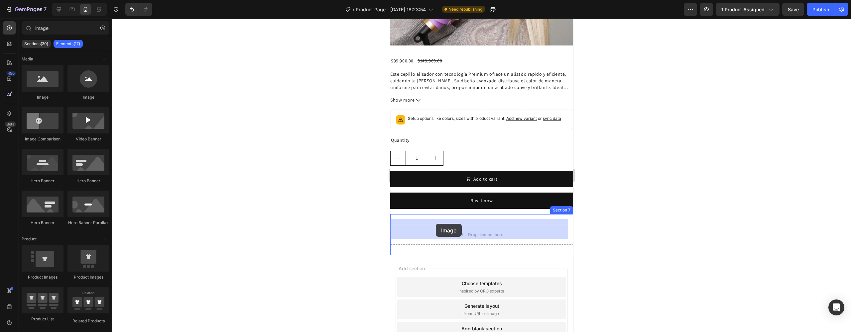
drag, startPoint x: 434, startPoint y: 92, endPoint x: 436, endPoint y: 224, distance: 131.7
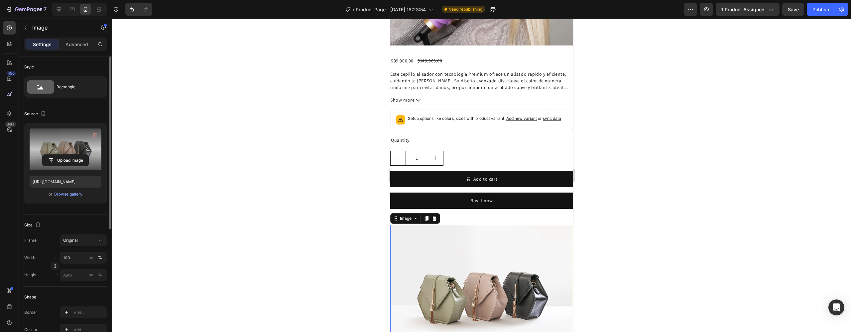
click at [72, 148] on label at bounding box center [66, 150] width 72 height 42
click at [72, 155] on input "file" at bounding box center [66, 160] width 46 height 11
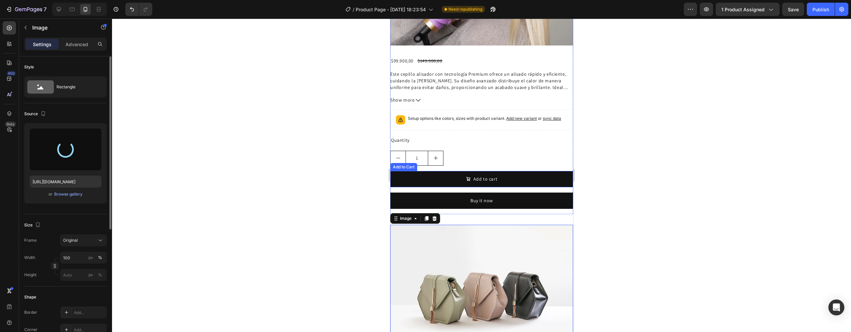
type input "https://cdn.shopify.com/s/files/1/0758/4632/0369/files/gempages_581120267095376…"
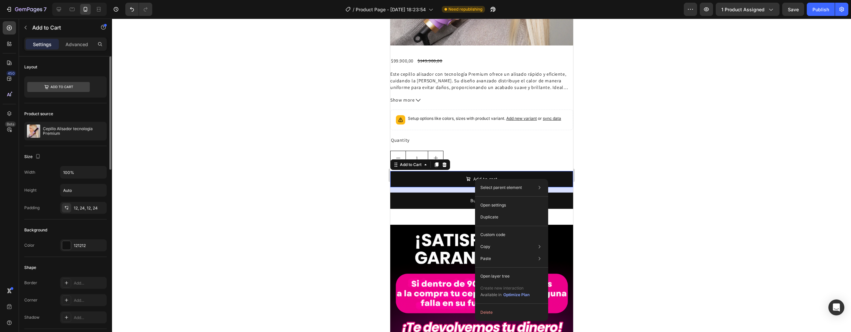
click at [493, 314] on button "Delete" at bounding box center [512, 313] width 68 height 12
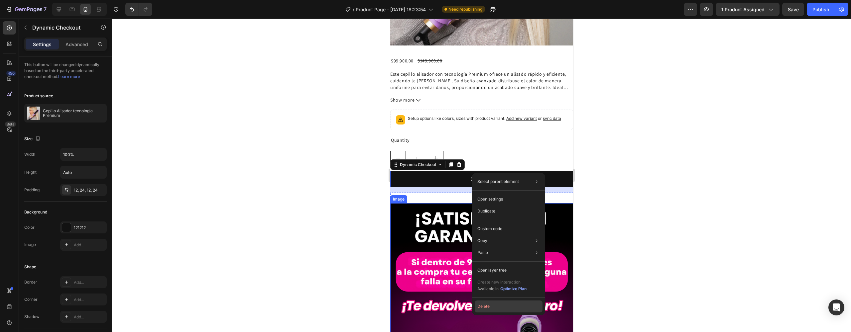
drag, startPoint x: 89, startPoint y: 286, endPoint x: 480, endPoint y: 305, distance: 390.8
click at [480, 305] on button "Delete" at bounding box center [509, 307] width 68 height 12
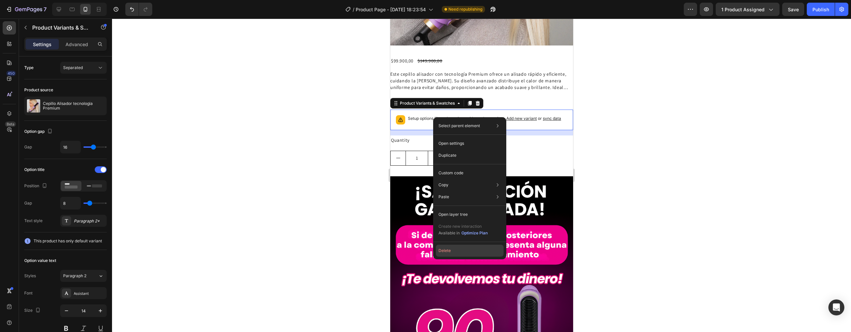
drag, startPoint x: 58, startPoint y: 230, endPoint x: 448, endPoint y: 248, distance: 390.4
click at [448, 248] on button "Delete" at bounding box center [470, 251] width 68 height 12
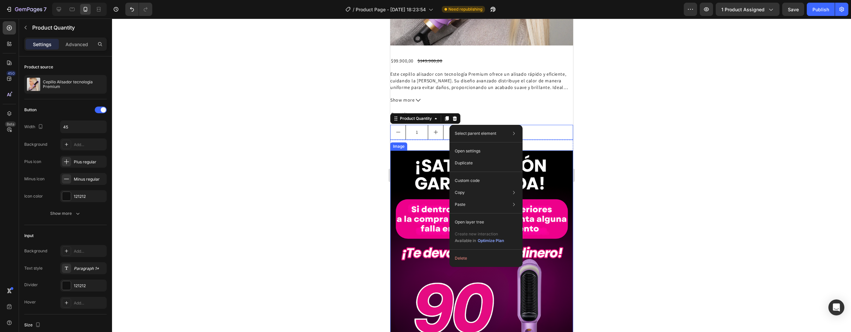
click at [462, 259] on button "Delete" at bounding box center [486, 259] width 68 height 12
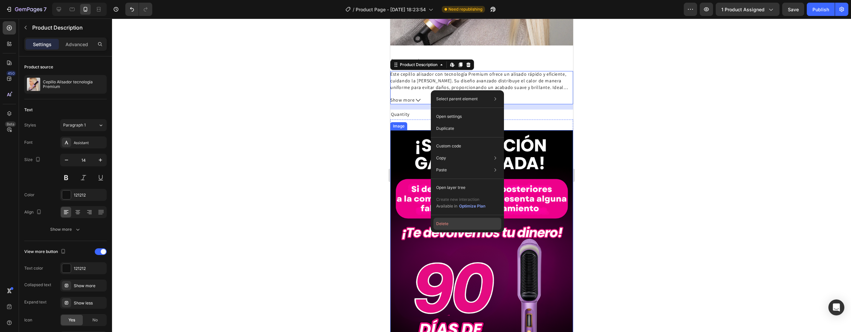
drag, startPoint x: 59, startPoint y: 206, endPoint x: 448, endPoint y: 224, distance: 390.4
click at [448, 224] on button "Delete" at bounding box center [468, 224] width 68 height 12
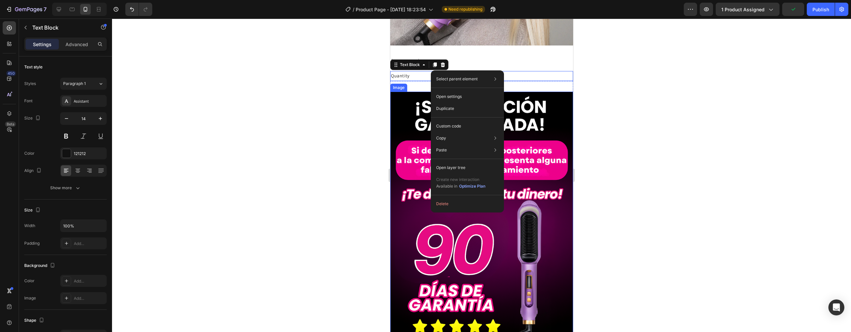
click at [452, 202] on button "Delete" at bounding box center [468, 204] width 68 height 12
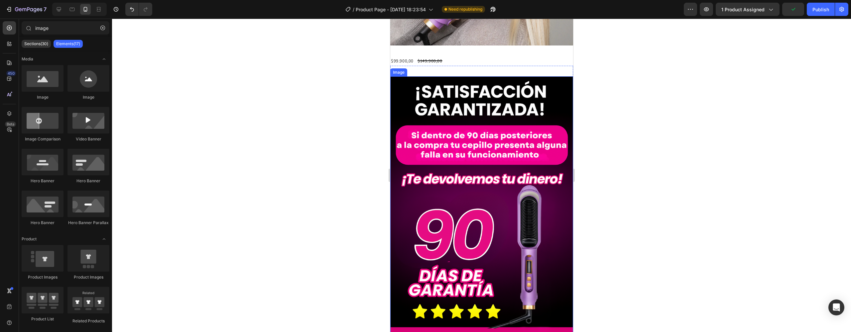
scroll to position [2933, 0]
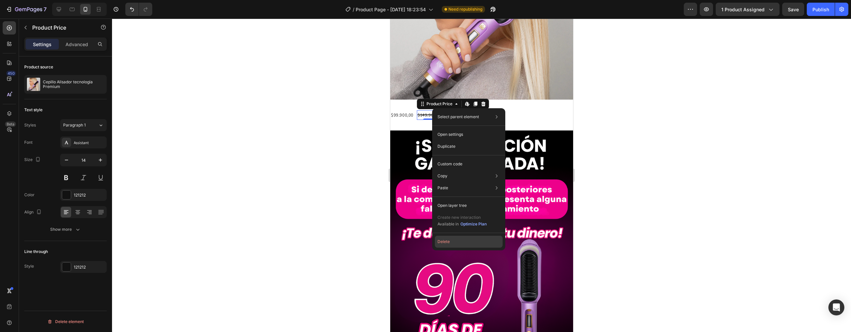
drag, startPoint x: 448, startPoint y: 238, endPoint x: 90, endPoint y: 96, distance: 385.2
click at [448, 238] on button "Delete" at bounding box center [469, 242] width 68 height 12
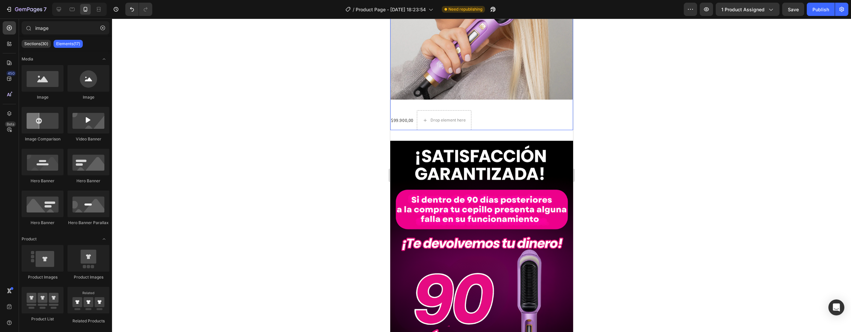
click at [474, 99] on div "Product Images" at bounding box center [481, 11] width 183 height 188
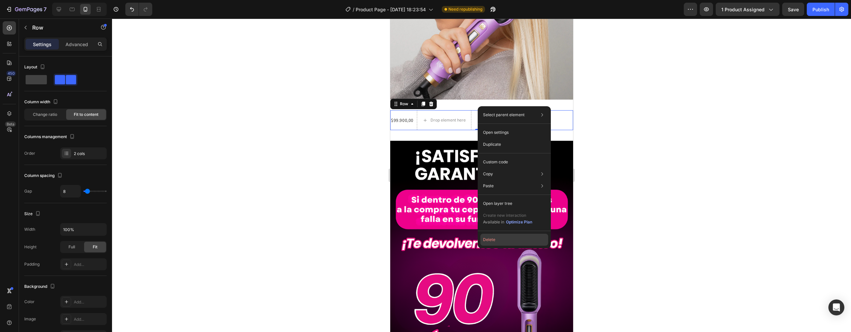
click at [496, 238] on button "Delete" at bounding box center [514, 240] width 68 height 12
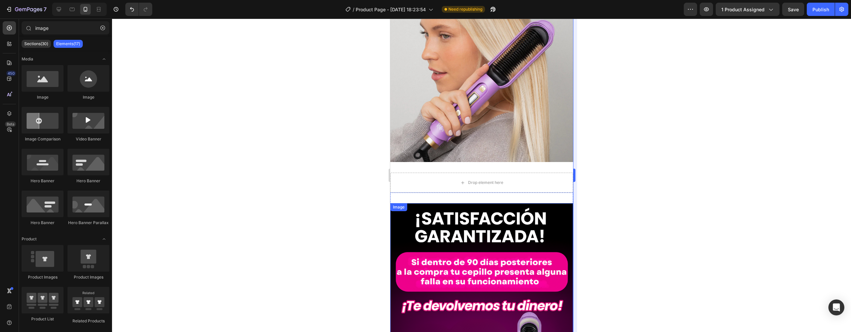
scroll to position [2449, 0]
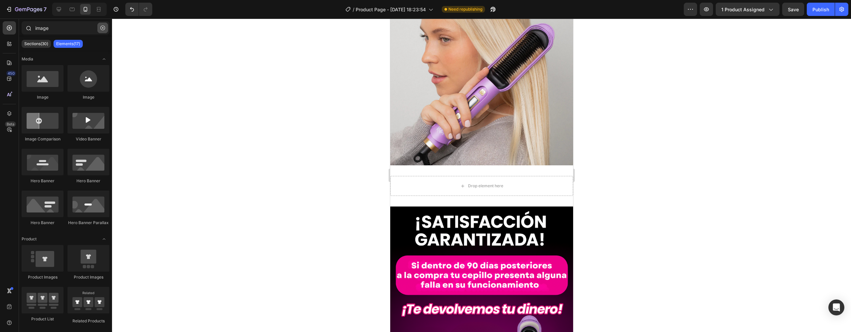
click at [100, 29] on button "button" at bounding box center [102, 28] width 11 height 11
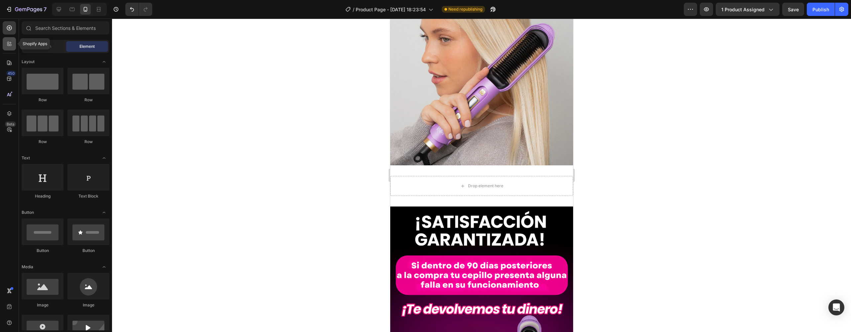
click at [7, 46] on icon at bounding box center [9, 44] width 7 height 7
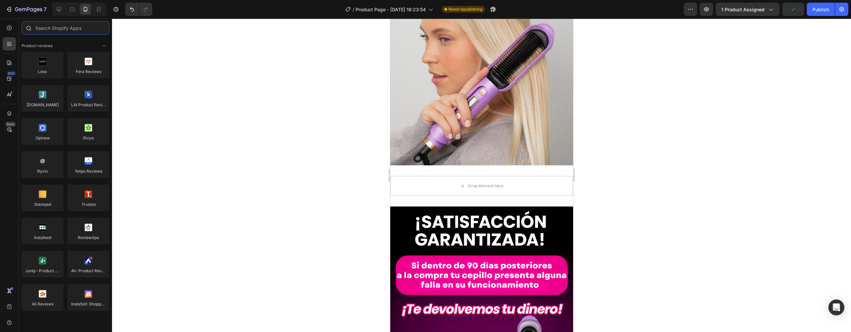
click at [56, 25] on input "text" at bounding box center [66, 27] width 88 height 13
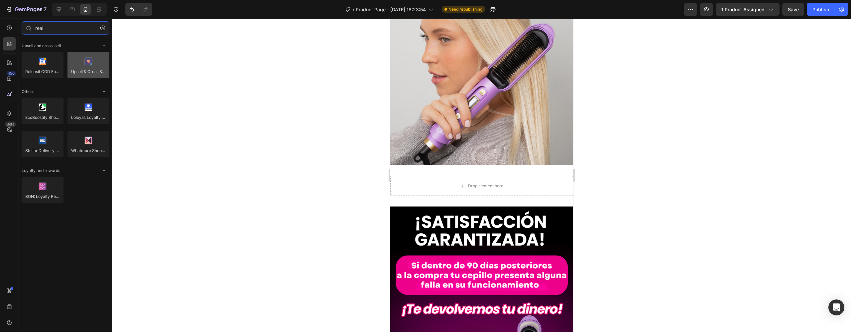
type input "real"
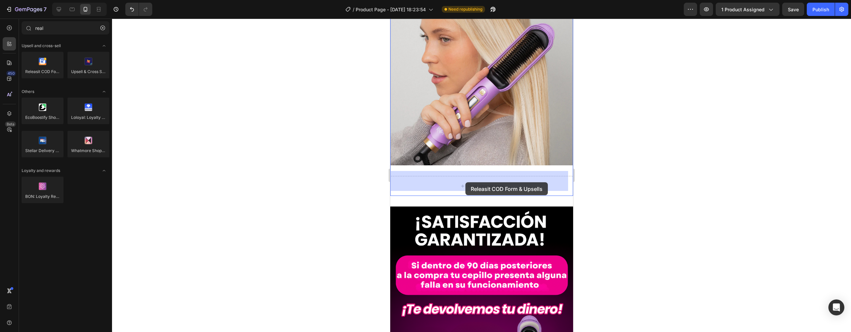
drag, startPoint x: 461, startPoint y: 83, endPoint x: 465, endPoint y: 182, distance: 98.8
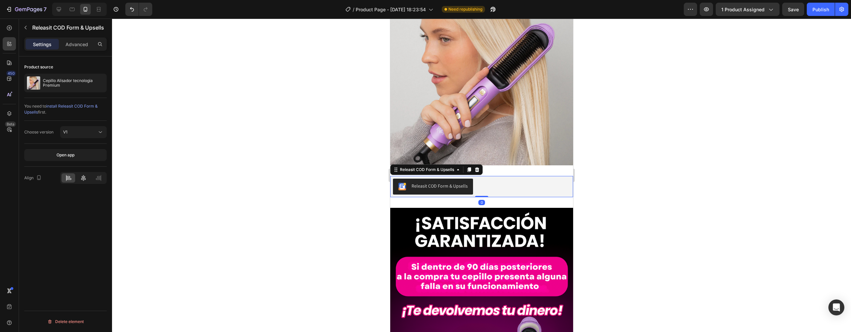
click at [81, 179] on icon at bounding box center [83, 178] width 7 height 7
drag, startPoint x: 78, startPoint y: 31, endPoint x: 76, endPoint y: 35, distance: 3.9
click at [77, 31] on p "Releasit COD Form & Upsells" at bounding box center [68, 28] width 72 height 8
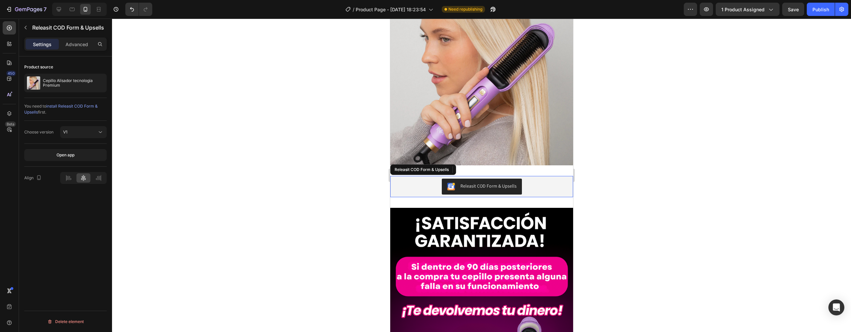
click at [533, 184] on div "Releasit COD Form & Upsells" at bounding box center [482, 187] width 178 height 16
click at [67, 47] on p "Advanced" at bounding box center [76, 44] width 23 height 7
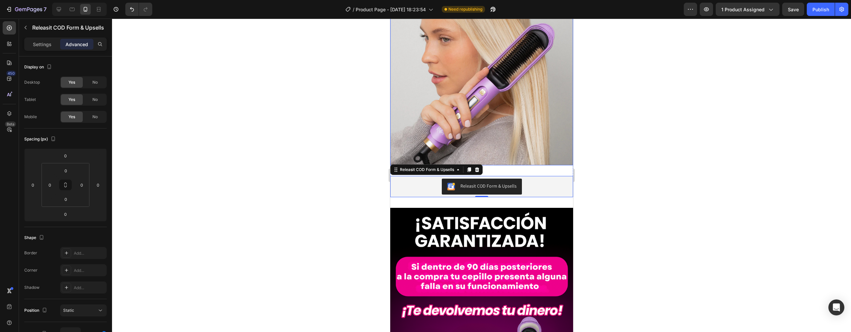
click at [503, 160] on img at bounding box center [481, 74] width 183 height 183
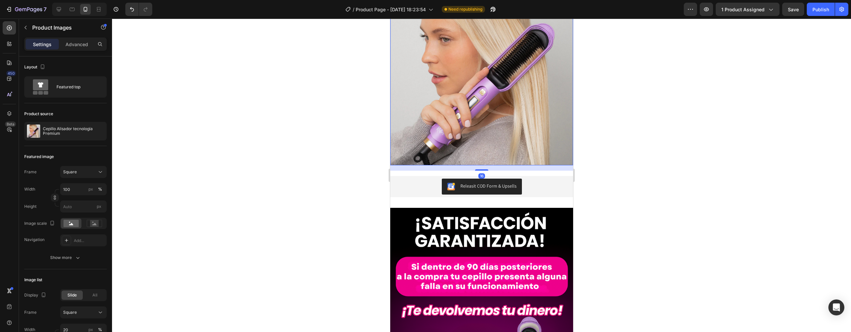
click at [500, 132] on img at bounding box center [481, 74] width 183 height 183
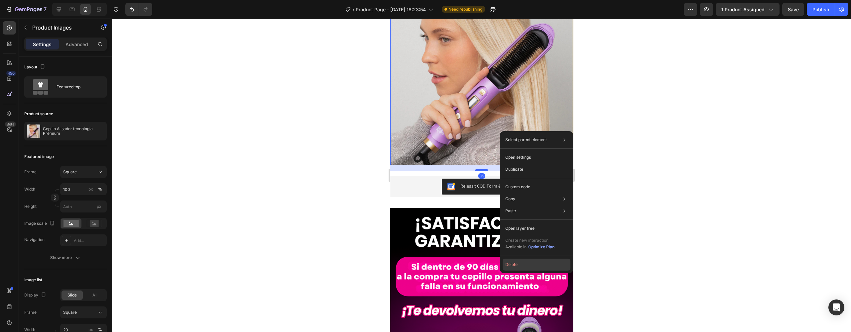
click at [525, 265] on button "Delete" at bounding box center [537, 265] width 68 height 12
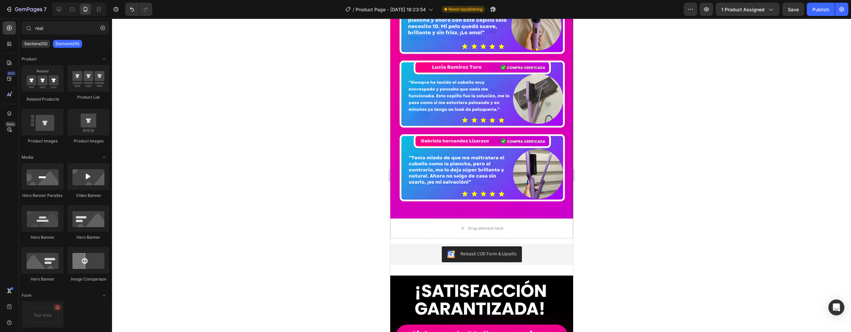
scroll to position [2204, 0]
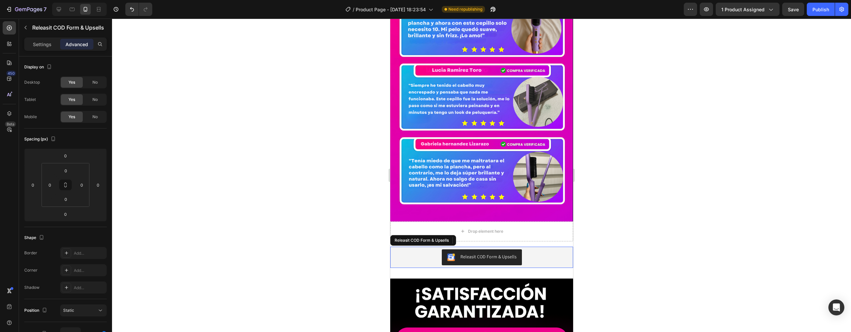
click at [538, 250] on div "Releasit COD Form & Upsells" at bounding box center [482, 258] width 178 height 16
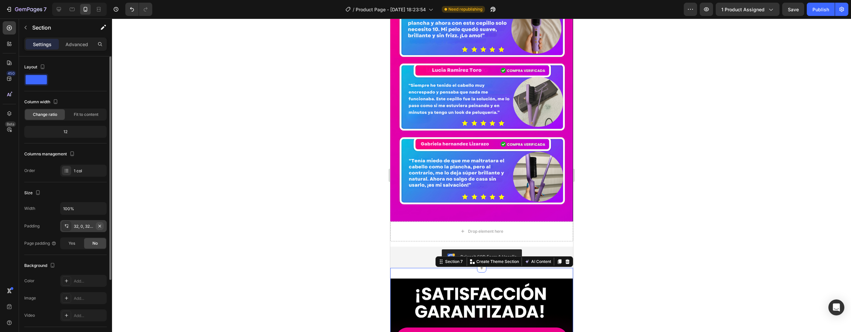
click at [100, 225] on icon "button" at bounding box center [99, 226] width 3 height 3
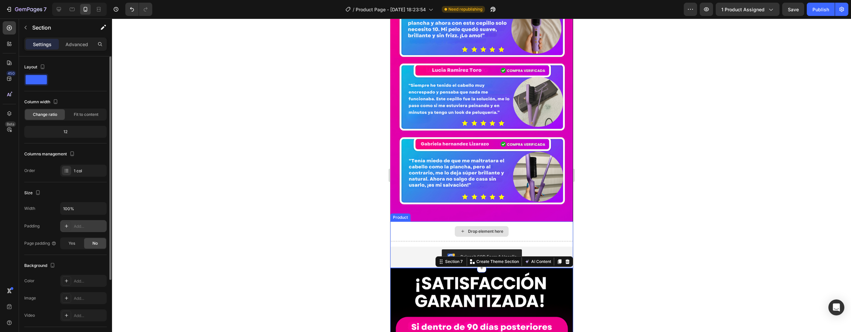
click at [517, 222] on div "Drop element here" at bounding box center [481, 232] width 183 height 20
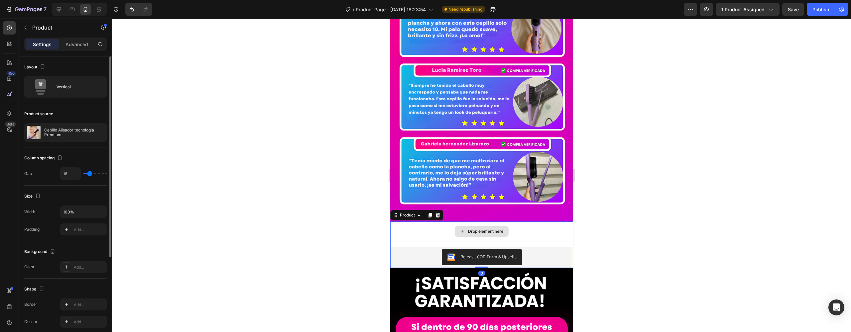
click at [421, 222] on div "Drop element here" at bounding box center [481, 232] width 183 height 20
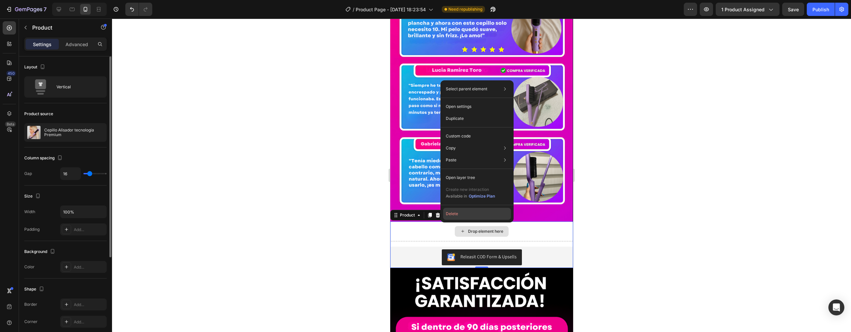
click at [451, 214] on button "Delete" at bounding box center [477, 214] width 68 height 12
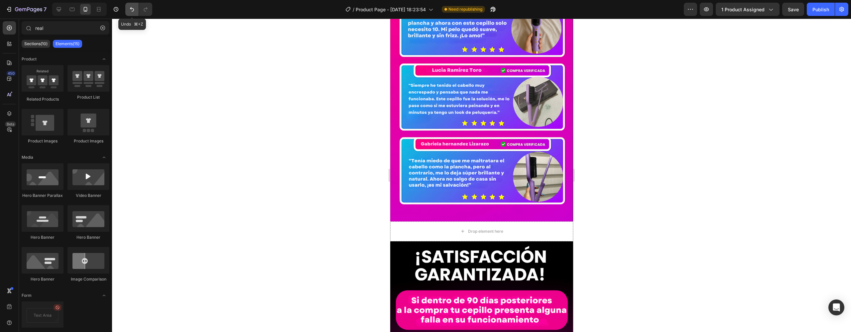
click at [129, 9] on icon "Undo/Redo" at bounding box center [132, 9] width 7 height 7
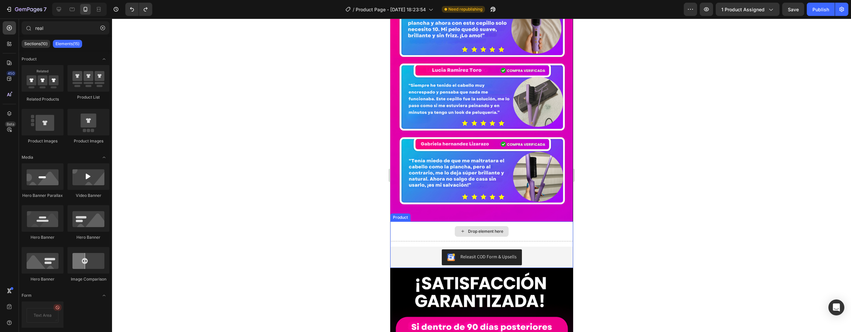
click at [512, 225] on div "Drop element here" at bounding box center [481, 232] width 183 height 20
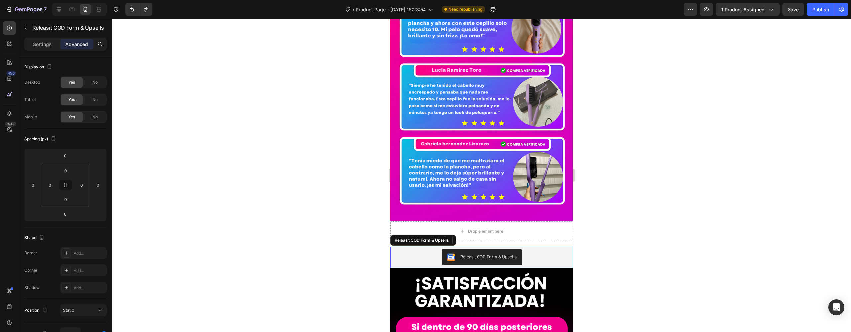
click at [417, 250] on div "Releasit COD Form & Upsells" at bounding box center [482, 258] width 178 height 16
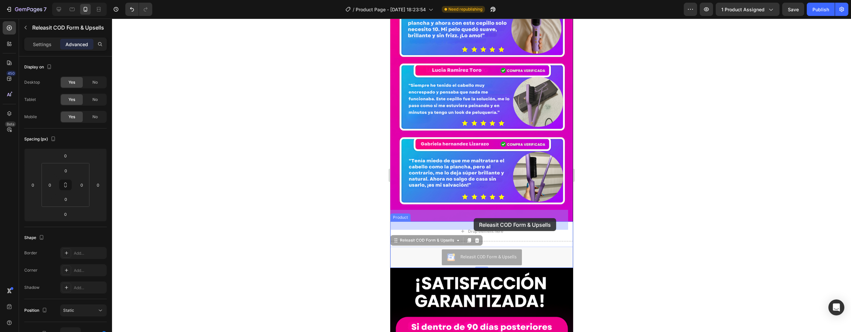
drag, startPoint x: 465, startPoint y: 246, endPoint x: 473, endPoint y: 219, distance: 27.9
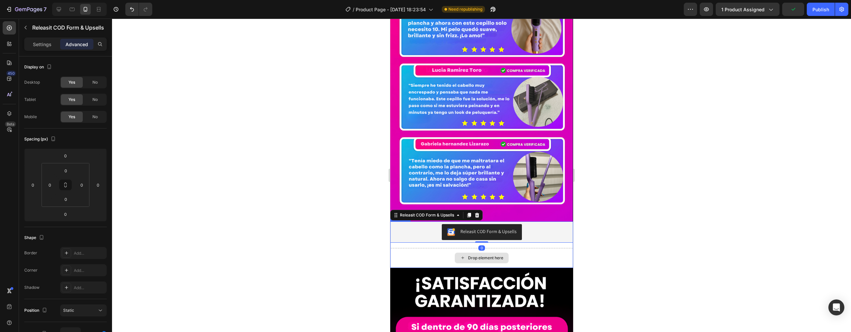
click at [500, 253] on div "Drop element here" at bounding box center [481, 258] width 54 height 11
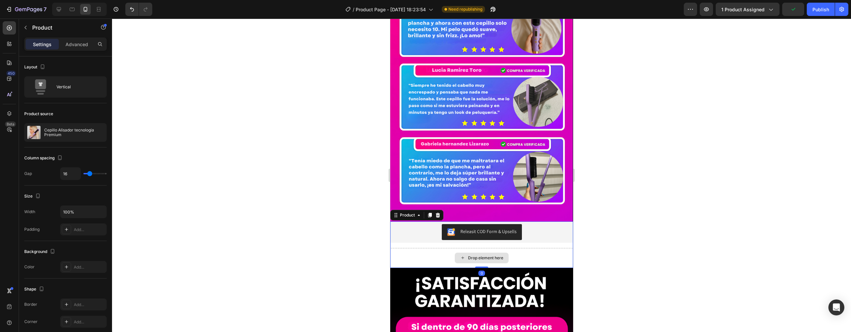
click at [517, 248] on div "Drop element here" at bounding box center [481, 258] width 183 height 20
click at [417, 213] on icon at bounding box center [418, 215] width 5 height 5
click at [438, 248] on div "Drop element here" at bounding box center [481, 258] width 183 height 20
drag, startPoint x: 543, startPoint y: 245, endPoint x: 521, endPoint y: 247, distance: 22.1
click at [543, 248] on div "Drop element here" at bounding box center [481, 258] width 183 height 20
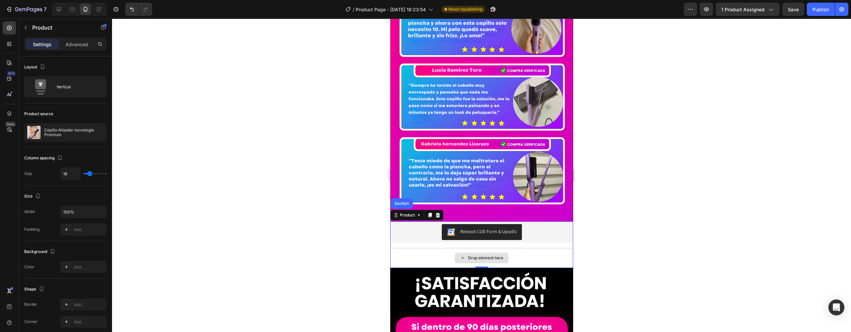
click at [520, 248] on div "Drop element here" at bounding box center [481, 258] width 183 height 20
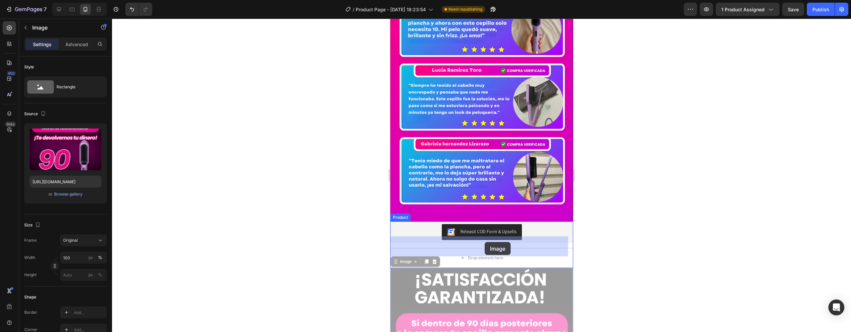
drag, startPoint x: 485, startPoint y: 272, endPoint x: 484, endPoint y: 242, distance: 29.9
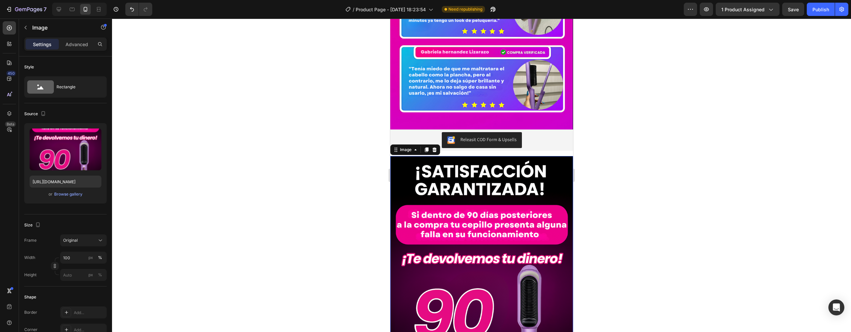
scroll to position [2511, 0]
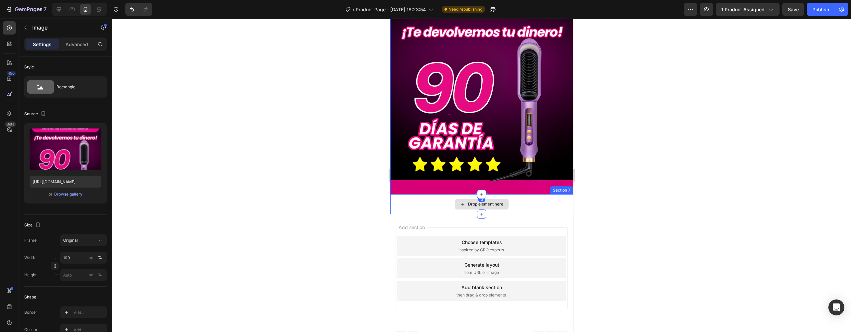
click at [520, 200] on div "Drop element here" at bounding box center [481, 204] width 183 height 20
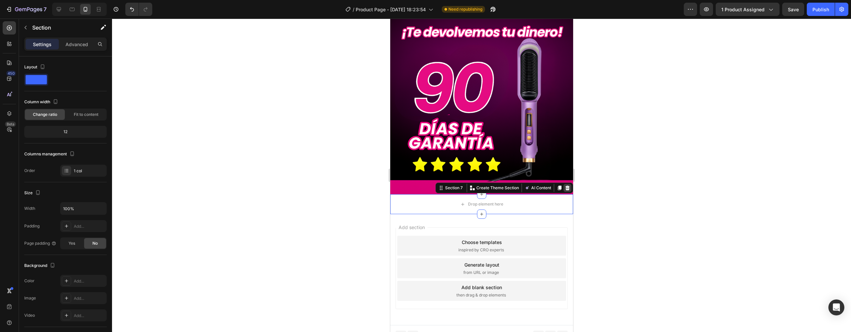
click at [565, 186] on icon at bounding box center [567, 188] width 5 height 5
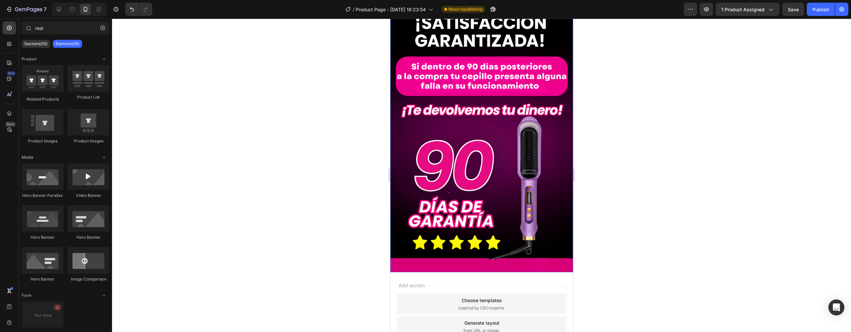
scroll to position [2073, 0]
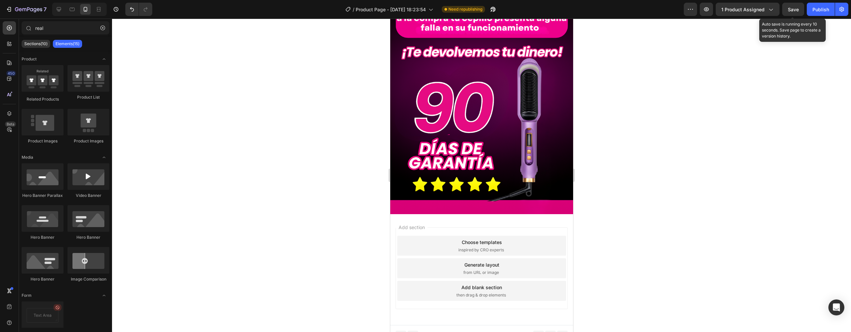
click at [790, 10] on span "Save" at bounding box center [793, 10] width 11 height 6
click at [826, 9] on div "Publish" at bounding box center [821, 9] width 17 height 7
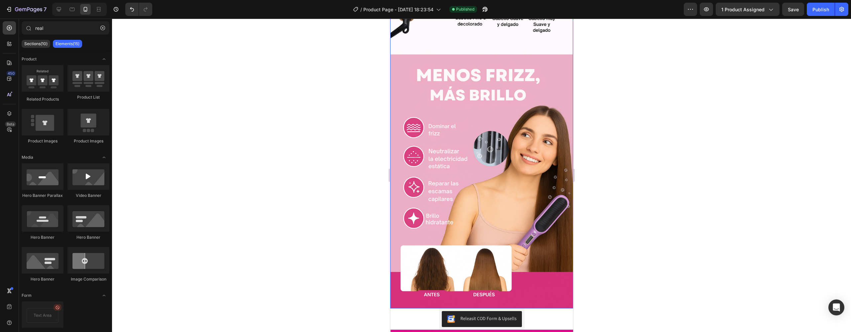
scroll to position [1645, 0]
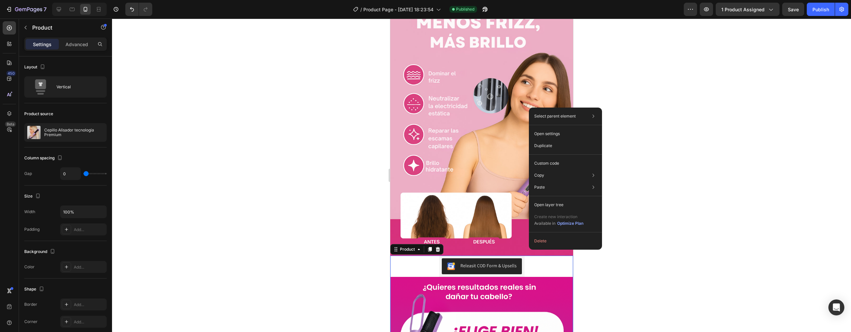
click at [538, 241] on button "Delete" at bounding box center [566, 241] width 68 height 12
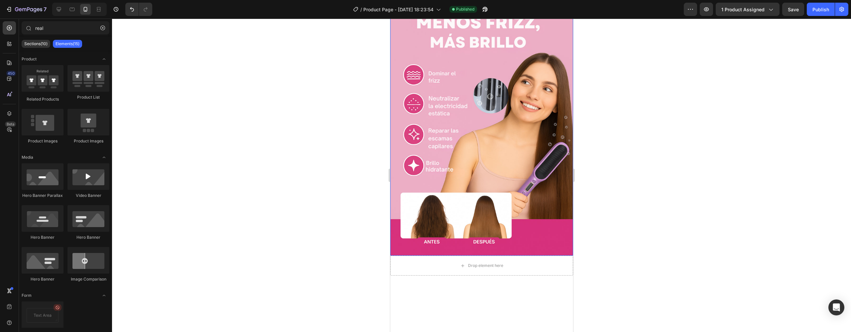
scroll to position [1695, 0]
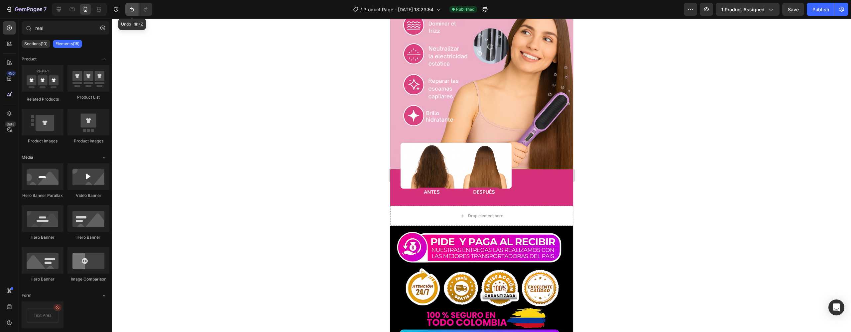
click at [134, 10] on icon "Undo/Redo" at bounding box center [132, 9] width 7 height 7
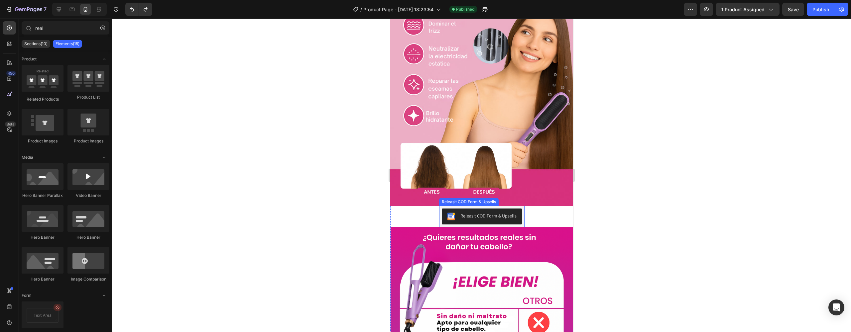
click at [485, 209] on button "Releasit COD Form & Upsells" at bounding box center [482, 217] width 80 height 16
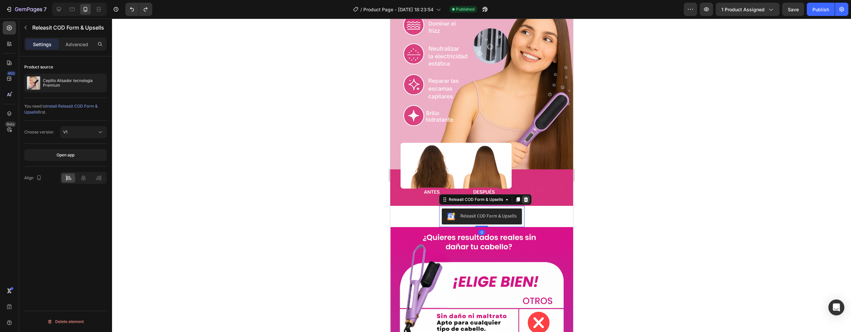
click at [527, 197] on icon at bounding box center [525, 199] width 5 height 5
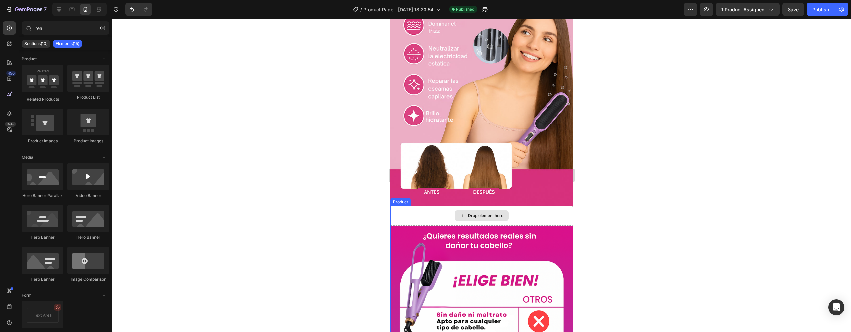
click at [503, 211] on div "Drop element here" at bounding box center [481, 216] width 54 height 11
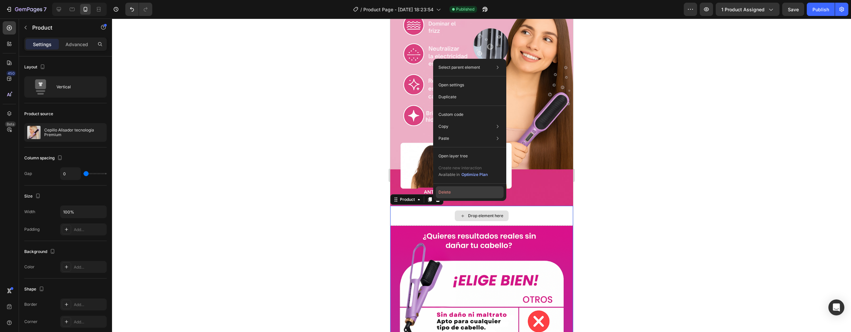
click at [455, 193] on button "Delete" at bounding box center [470, 193] width 68 height 12
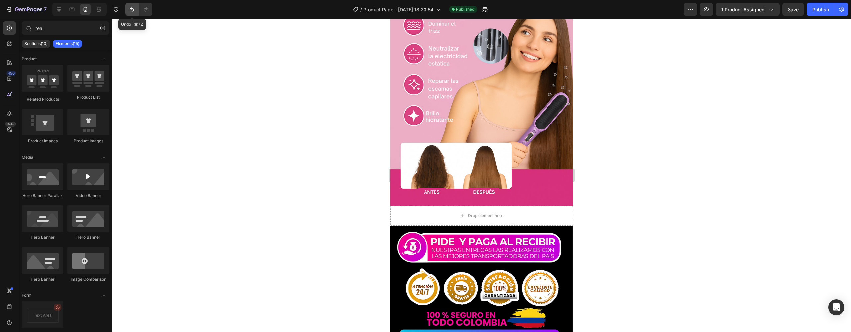
click at [132, 11] on icon "Undo/Redo" at bounding box center [132, 9] width 7 height 7
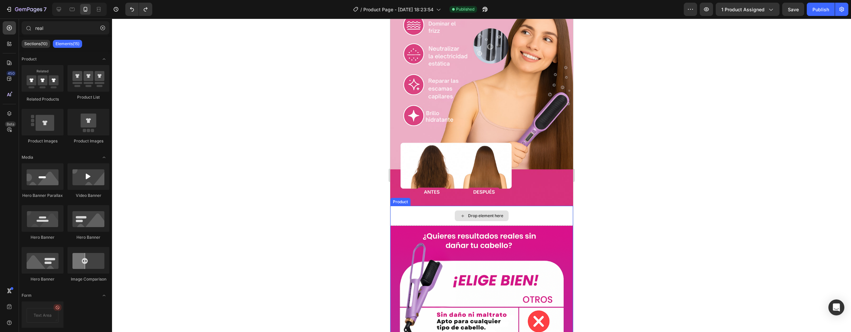
click at [465, 206] on div "Drop element here" at bounding box center [481, 216] width 183 height 20
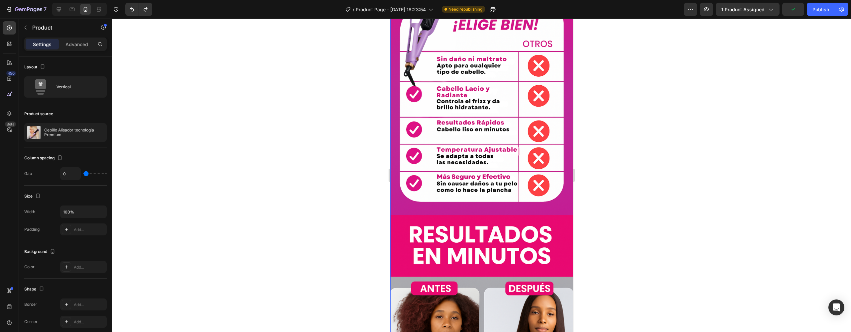
click at [453, 184] on img at bounding box center [481, 238] width 183 height 536
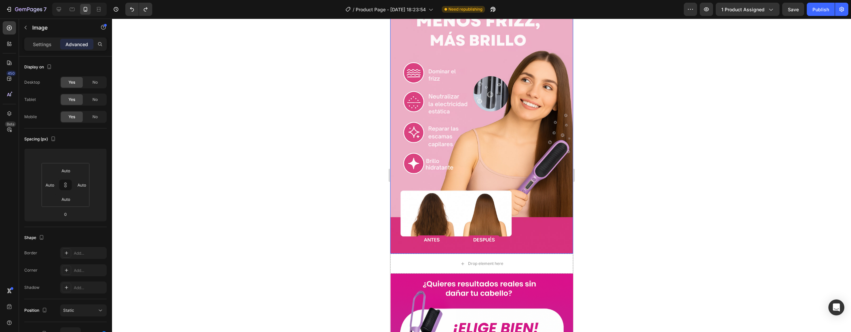
scroll to position [1695, 0]
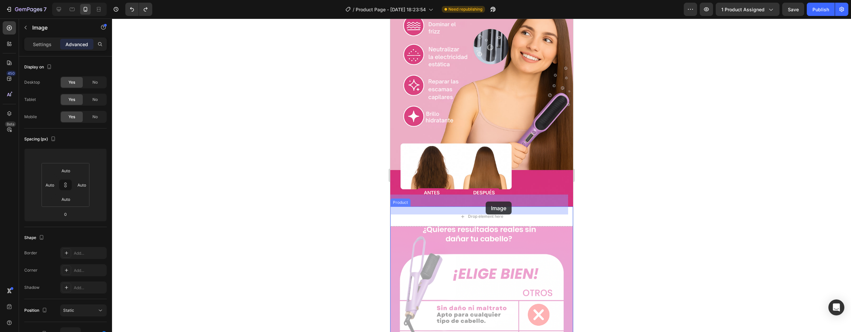
drag, startPoint x: 491, startPoint y: 250, endPoint x: 485, endPoint y: 202, distance: 48.3
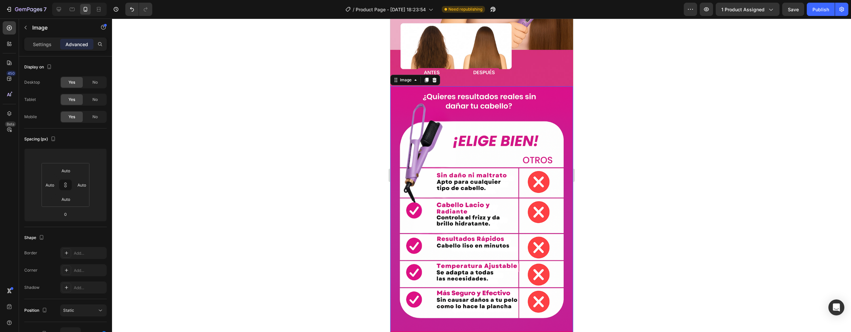
scroll to position [1956, 0]
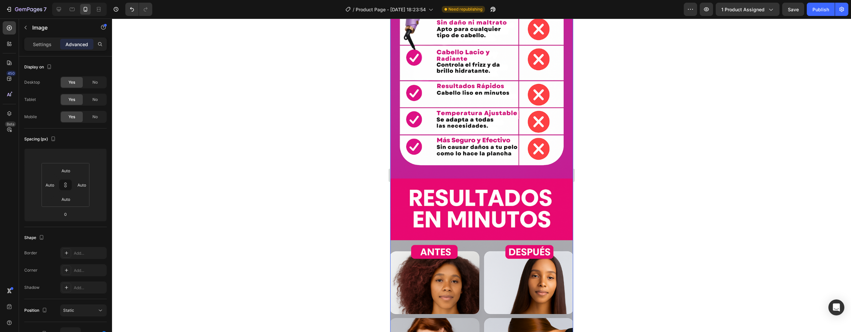
click at [459, 168] on img at bounding box center [481, 202] width 183 height 536
click at [639, 200] on div at bounding box center [481, 176] width 739 height 314
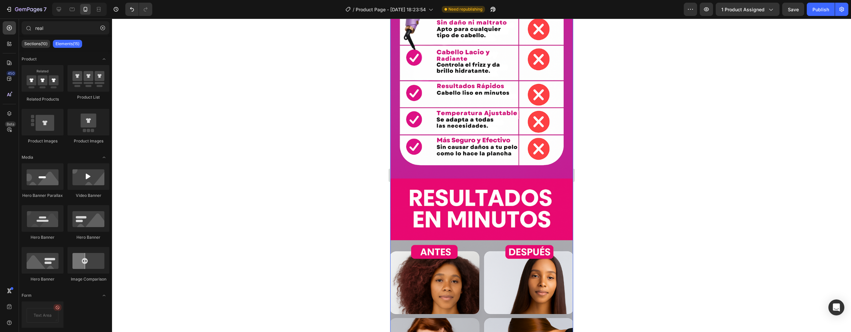
click at [480, 191] on img at bounding box center [481, 202] width 183 height 536
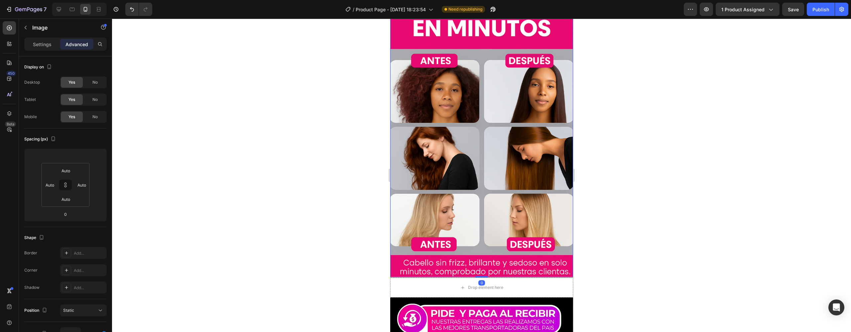
scroll to position [2278, 0]
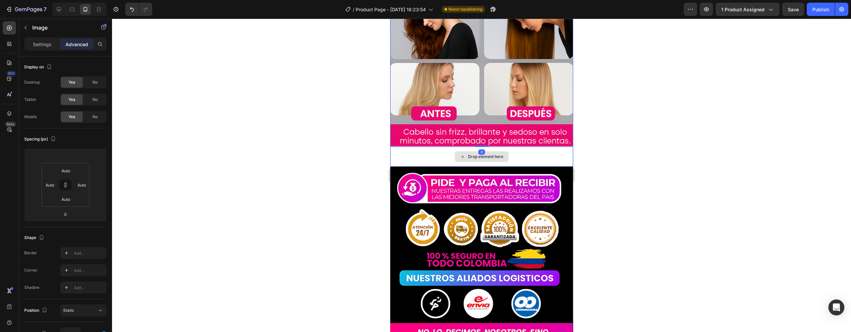
click at [478, 154] on div "Drop element here" at bounding box center [485, 156] width 35 height 5
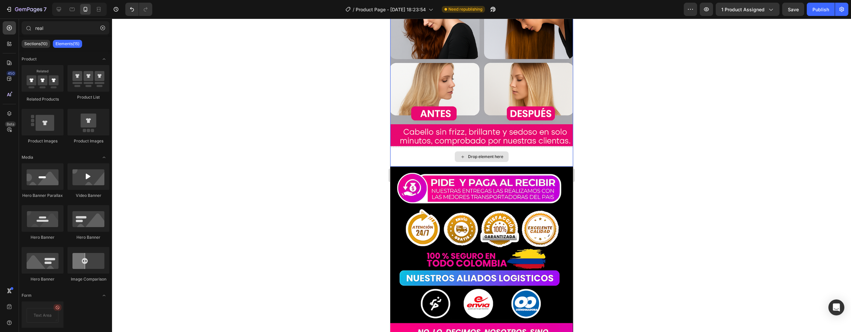
click at [412, 147] on div "Drop element here" at bounding box center [481, 157] width 183 height 20
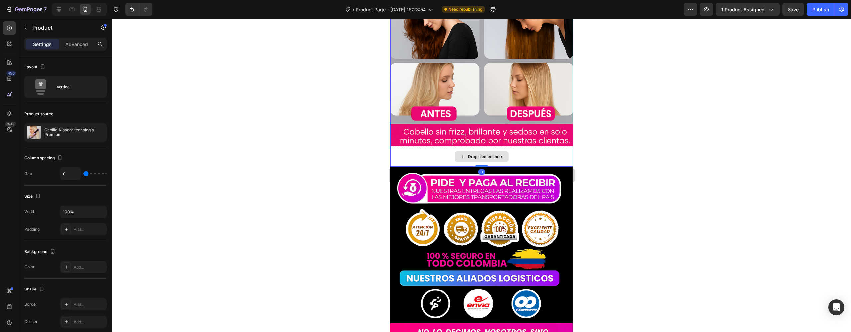
click at [399, 147] on div "Drop element here" at bounding box center [481, 157] width 183 height 20
click at [21, 26] on button "button" at bounding box center [25, 27] width 11 height 11
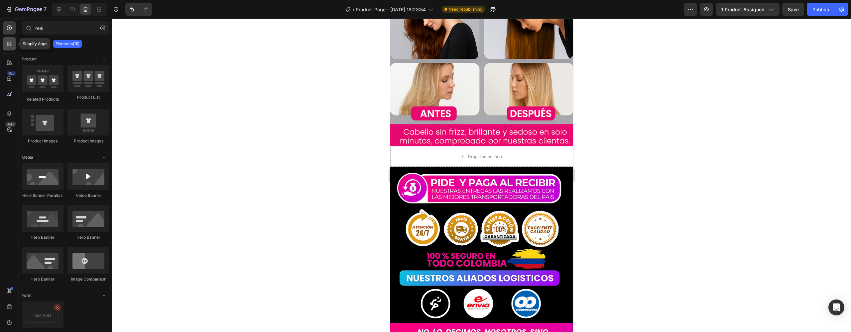
click at [8, 46] on icon at bounding box center [8, 45] width 2 height 2
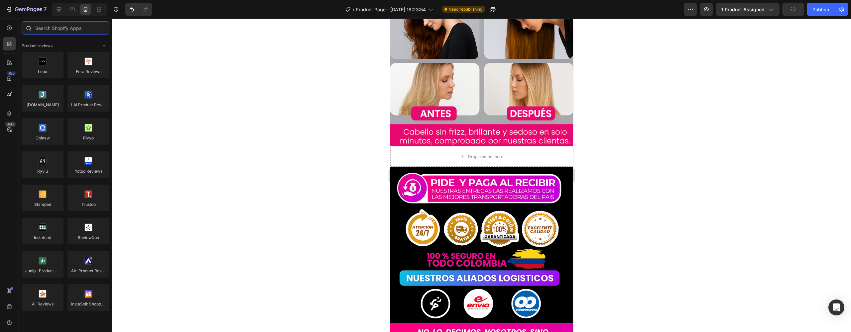
click at [38, 30] on input "text" at bounding box center [66, 27] width 88 height 13
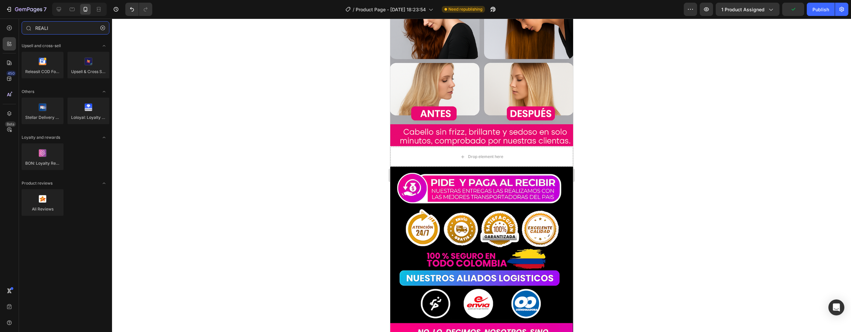
type input "REALI"
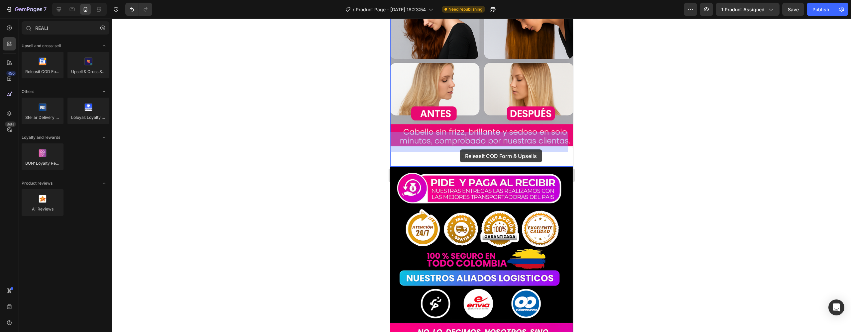
drag, startPoint x: 572, startPoint y: 108, endPoint x: 461, endPoint y: 144, distance: 116.7
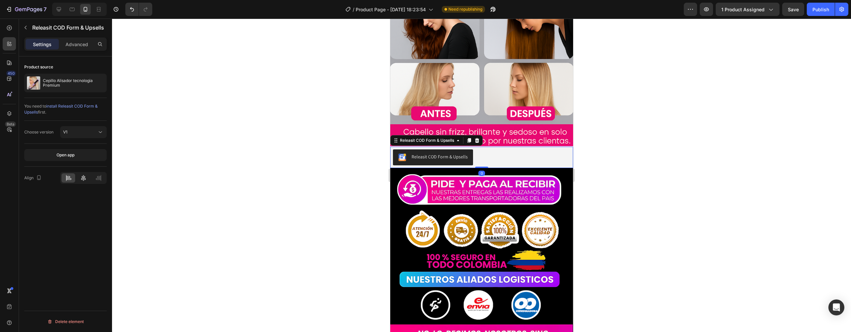
click at [81, 178] on icon at bounding box center [83, 178] width 7 height 7
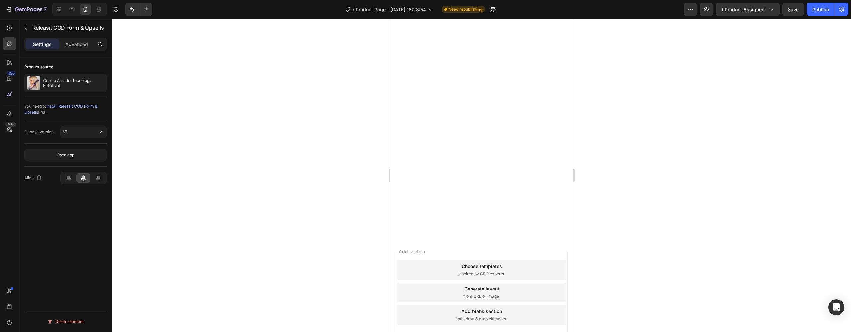
scroll to position [1690, 0]
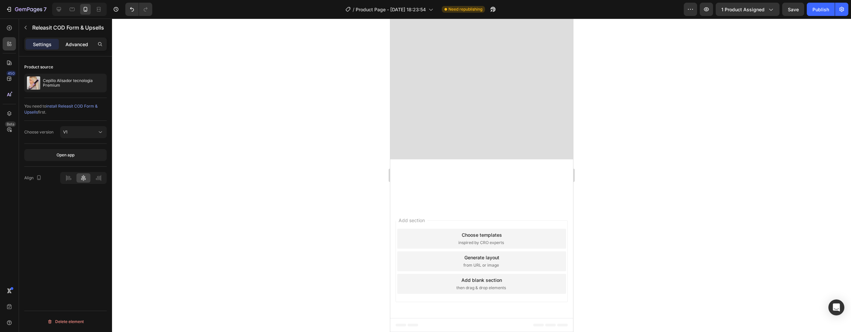
click at [72, 45] on p "Advanced" at bounding box center [76, 44] width 23 height 7
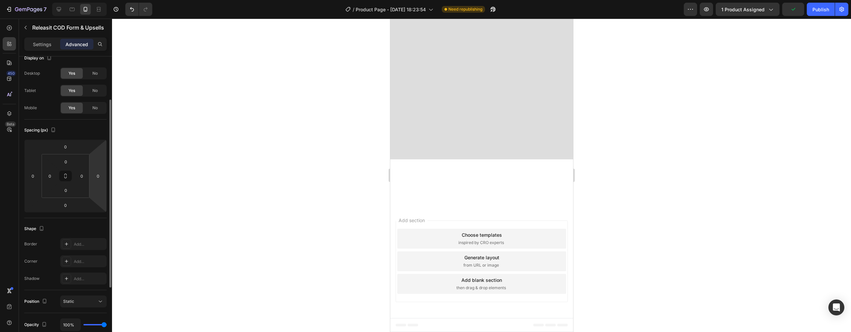
scroll to position [32, 0]
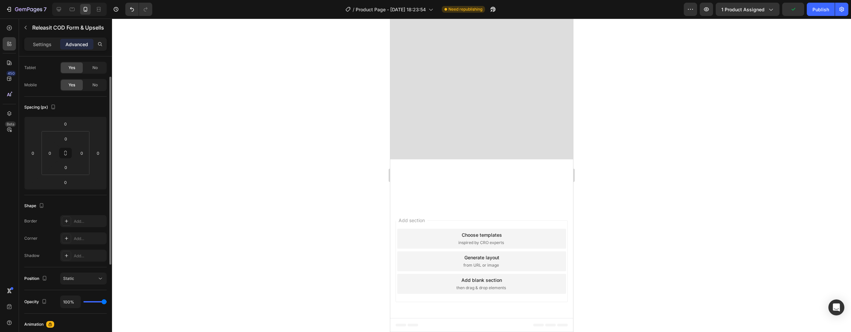
drag, startPoint x: 199, startPoint y: 200, endPoint x: 219, endPoint y: 196, distance: 20.3
click at [200, 200] on div at bounding box center [481, 176] width 739 height 314
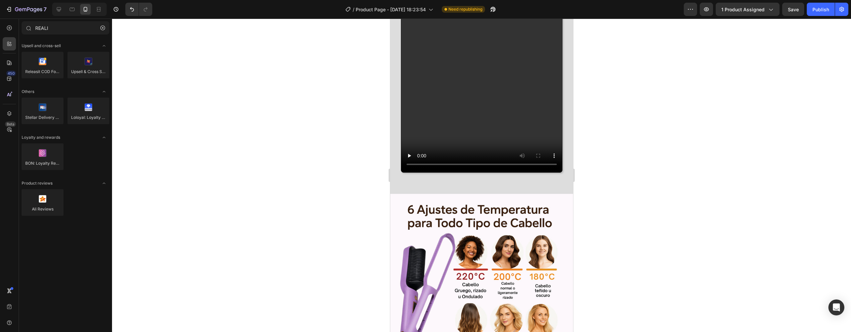
click at [682, 169] on div at bounding box center [481, 176] width 739 height 314
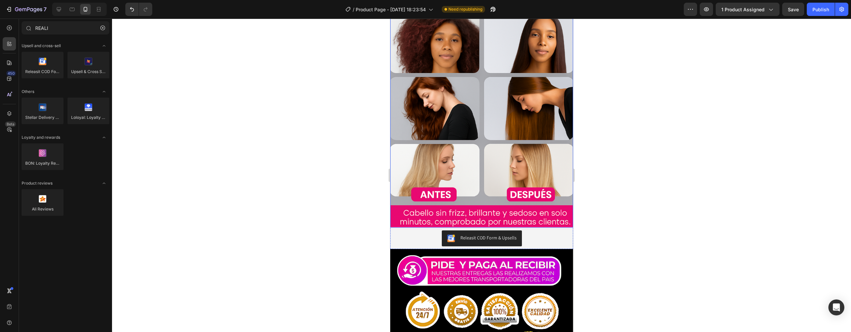
scroll to position [2210, 0]
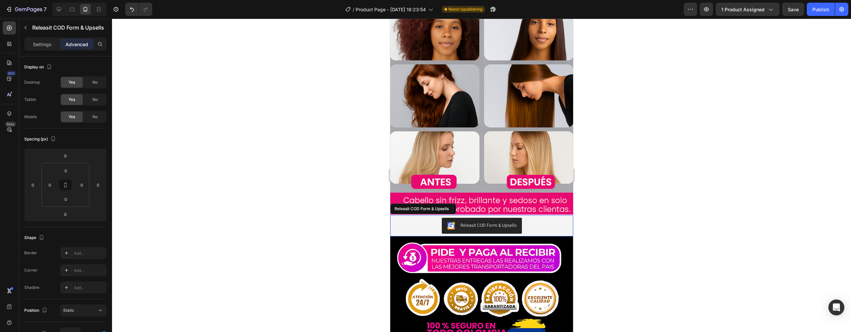
click at [520, 218] on div "Releasit COD Form & Upsells" at bounding box center [482, 226] width 178 height 16
click at [789, 16] on div "7 / Product Page - Aug 22, 18:23:54 Need republishing Preview 1 product assigne…" at bounding box center [425, 9] width 851 height 19
click at [794, 14] on button "Save" at bounding box center [793, 9] width 22 height 13
click at [814, 10] on div "Publish" at bounding box center [821, 9] width 17 height 7
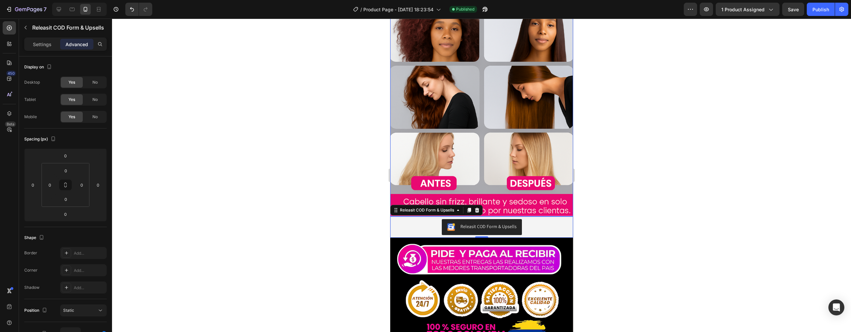
scroll to position [2198, 0]
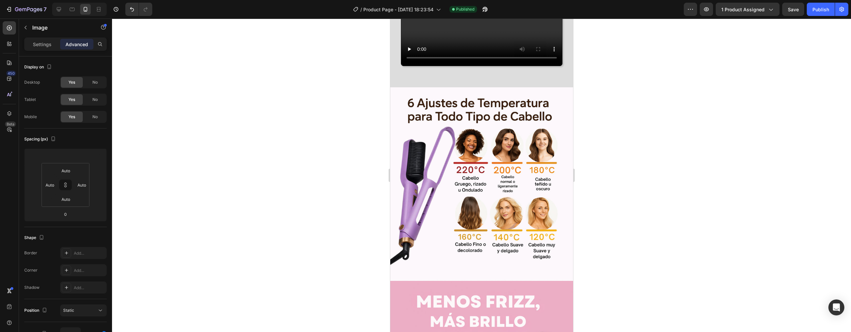
scroll to position [1199, 0]
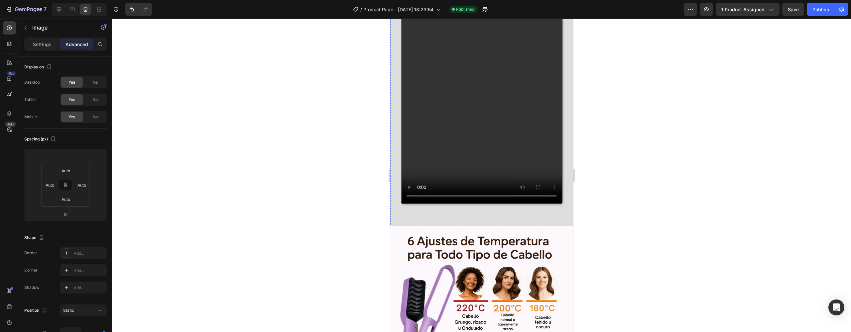
click at [486, 145] on video at bounding box center [481, 61] width 161 height 286
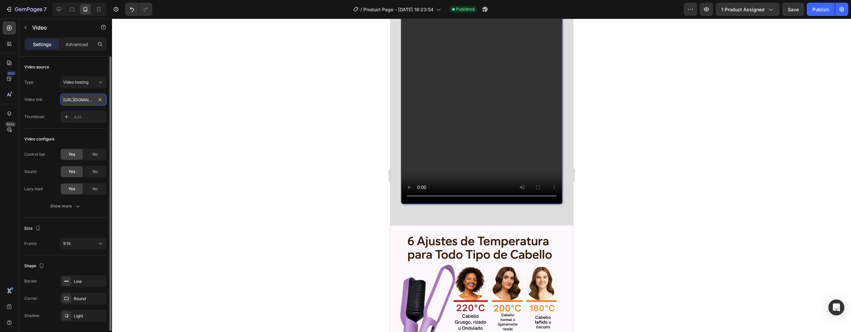
click at [89, 103] on input "[URL][DOMAIN_NAME]" at bounding box center [83, 100] width 47 height 12
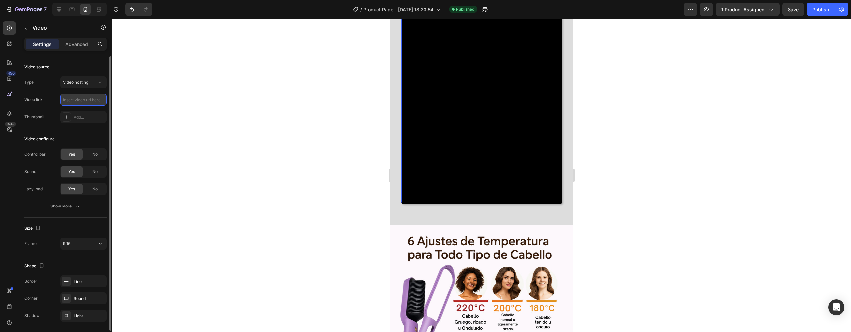
type input "https://cdn.shopify.com/videos/c/o/v/e5d86575b33a432982a1093dd590d4d0.mp4"
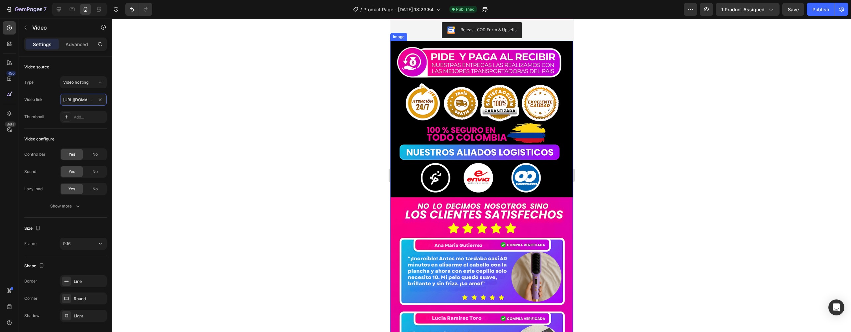
scroll to position [1328, 0]
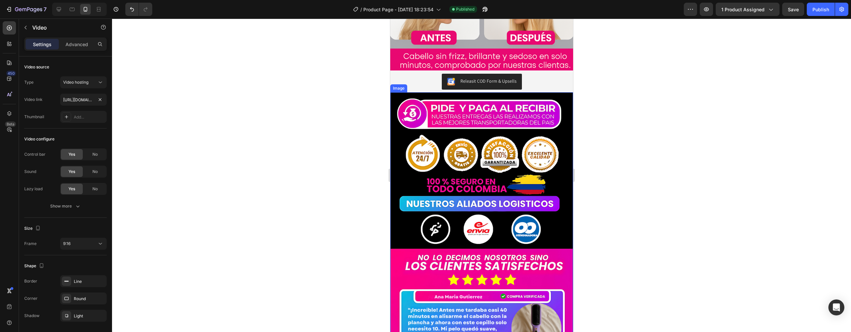
click at [440, 92] on img at bounding box center [481, 306] width 183 height 429
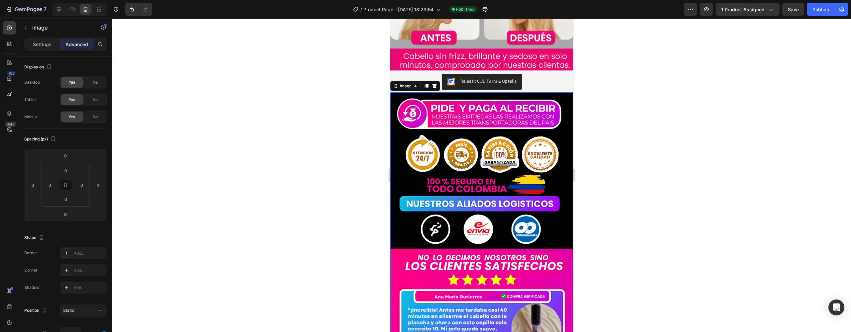
click at [675, 101] on div at bounding box center [481, 176] width 739 height 314
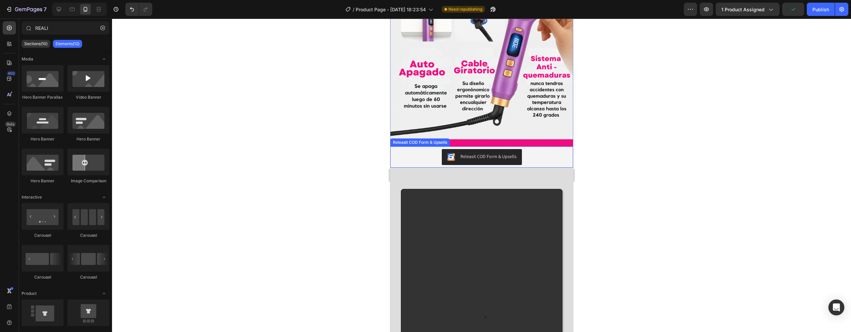
scroll to position [1017, 0]
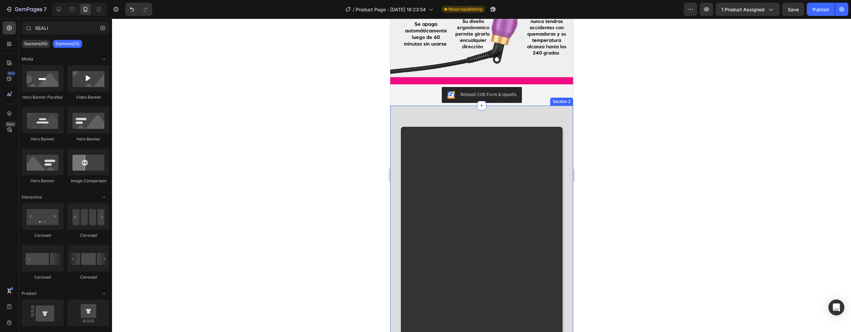
click at [426, 106] on div "Video Section 2" at bounding box center [481, 271] width 183 height 330
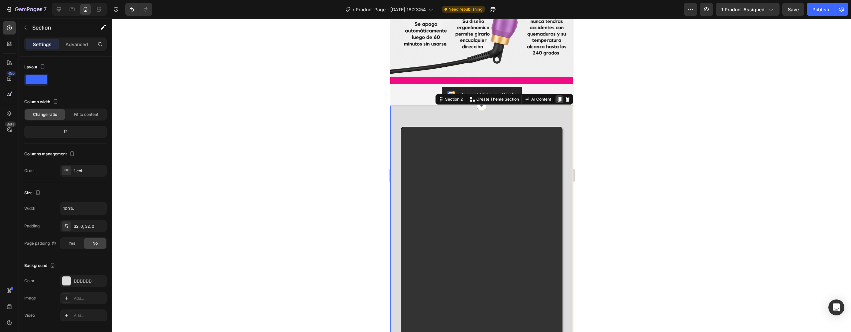
click at [558, 97] on icon at bounding box center [560, 99] width 4 height 5
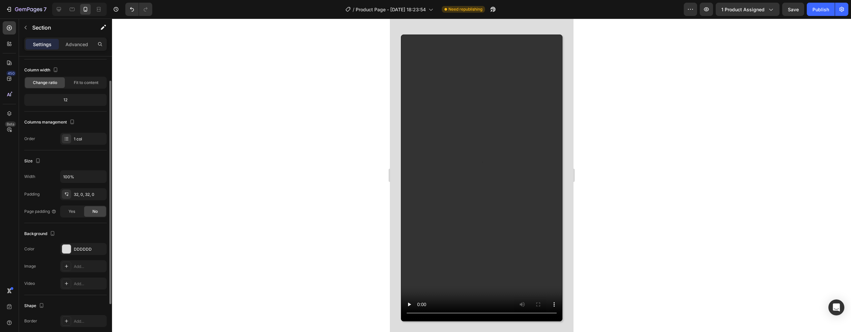
scroll to position [1410, 0]
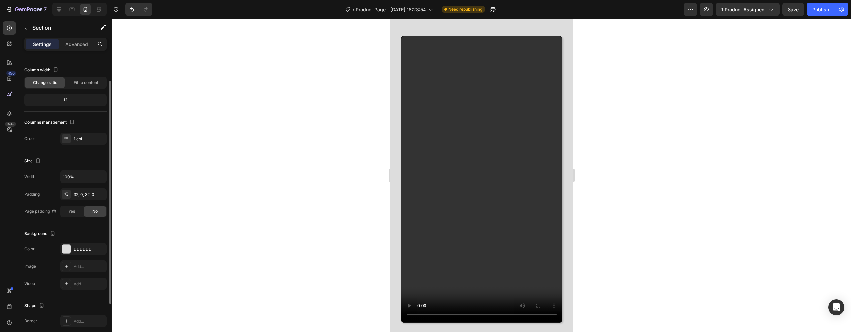
click at [433, 59] on div "Video" at bounding box center [481, 179] width 183 height 309
click at [435, 51] on div "Video Section 3" at bounding box center [481, 180] width 183 height 330
click at [558, 95] on div "Video" at bounding box center [481, 179] width 183 height 309
click at [546, 93] on video at bounding box center [481, 179] width 161 height 286
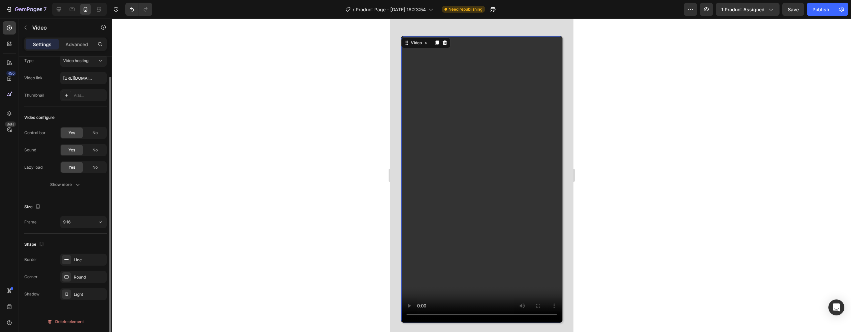
scroll to position [0, 0]
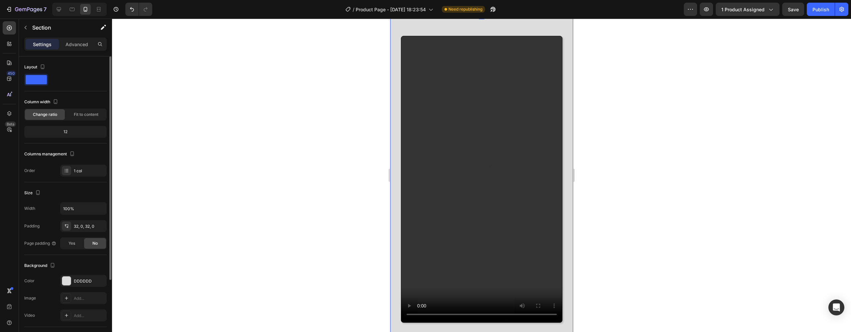
click at [478, 58] on div "Video 32" at bounding box center [481, 179] width 183 height 309
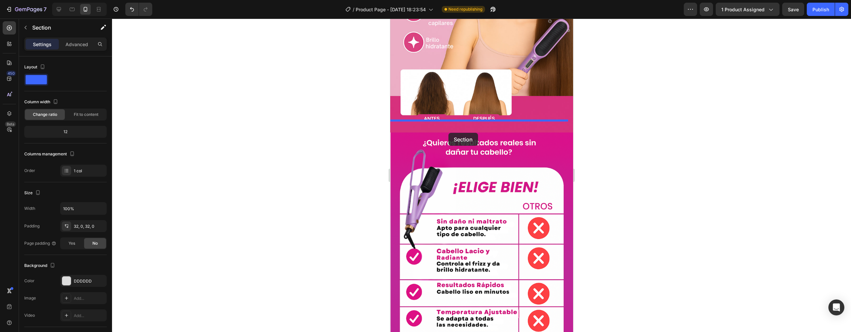
scroll to position [2167, 0]
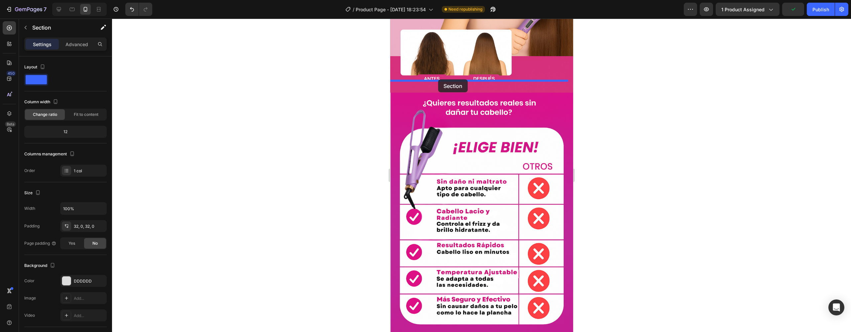
drag, startPoint x: 437, startPoint y: 40, endPoint x: 438, endPoint y: 79, distance: 39.6
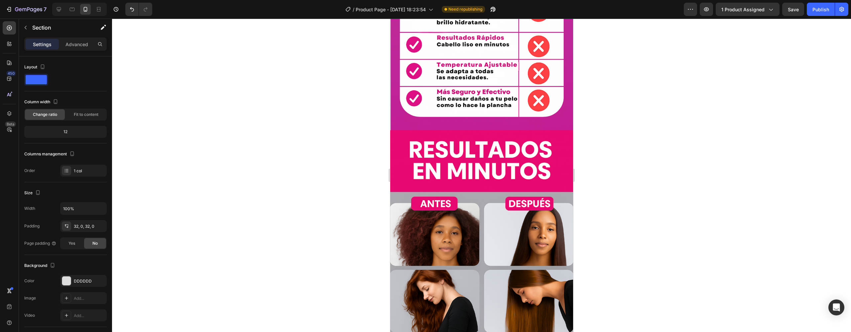
scroll to position [1799, 0]
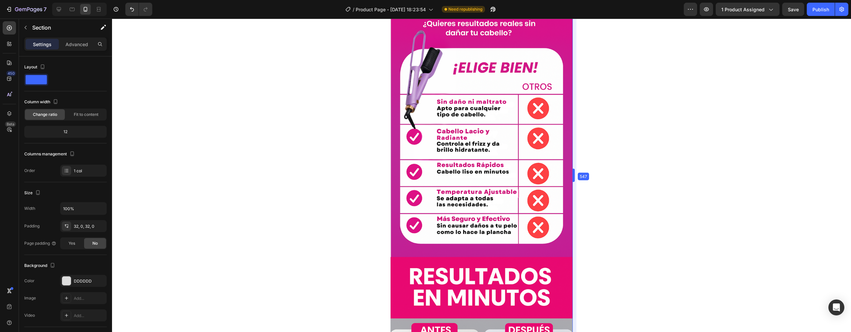
drag, startPoint x: 575, startPoint y: 177, endPoint x: 574, endPoint y: 167, distance: 10.7
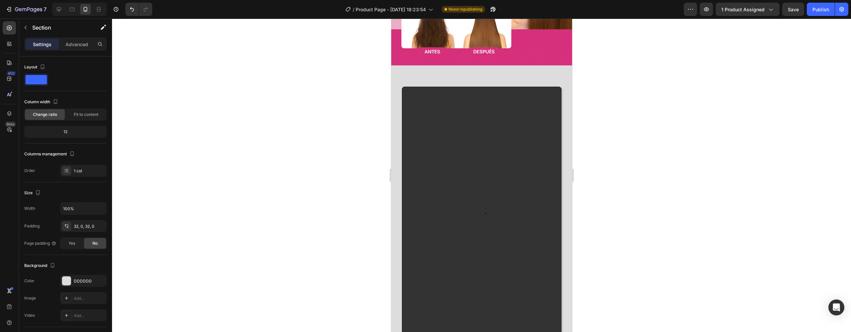
scroll to position [1820, 0]
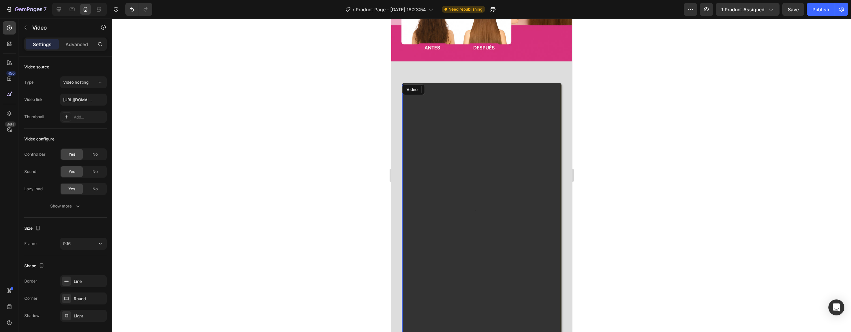
click at [467, 170] on video at bounding box center [481, 224] width 159 height 283
click at [479, 152] on video at bounding box center [481, 224] width 159 height 283
click at [77, 105] on input "https://cdn.shopify.com/videos/c/o/v/e5d86575b33a432982a1093dd590d4d0.mp4" at bounding box center [83, 100] width 47 height 12
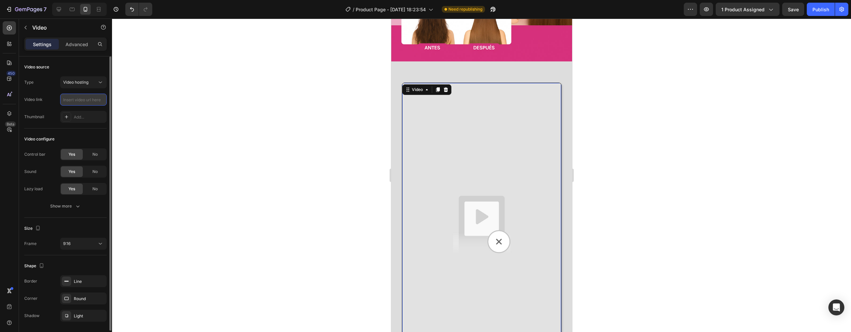
type input "[URL][DOMAIN_NAME]"
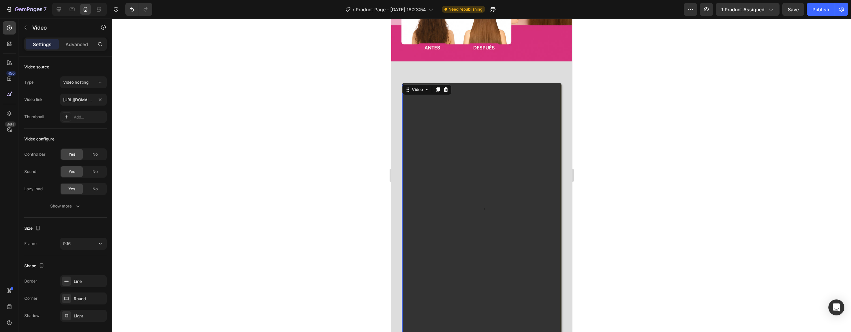
click at [616, 147] on div at bounding box center [481, 176] width 739 height 314
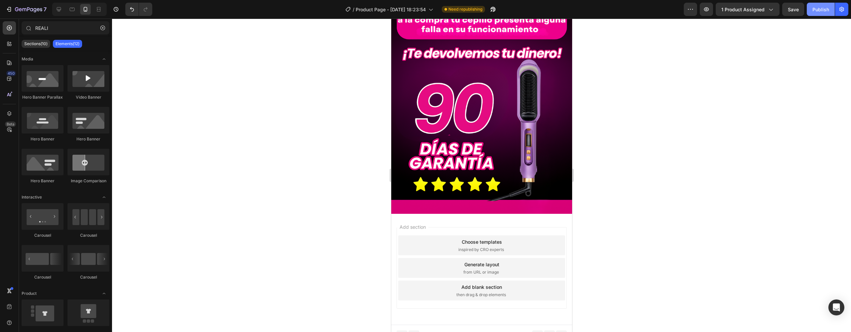
scroll to position [3248, 0]
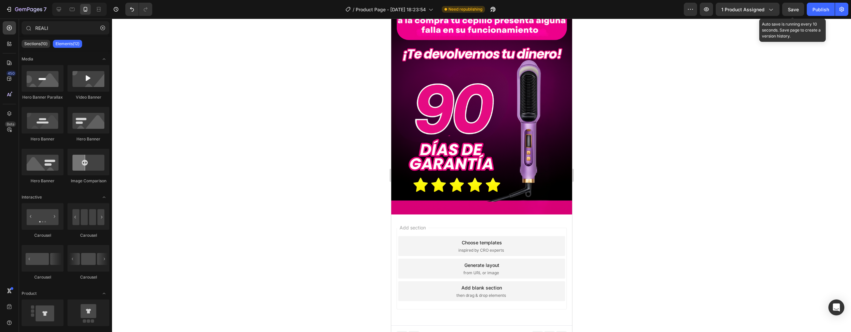
click at [793, 8] on span "Save" at bounding box center [793, 10] width 11 height 6
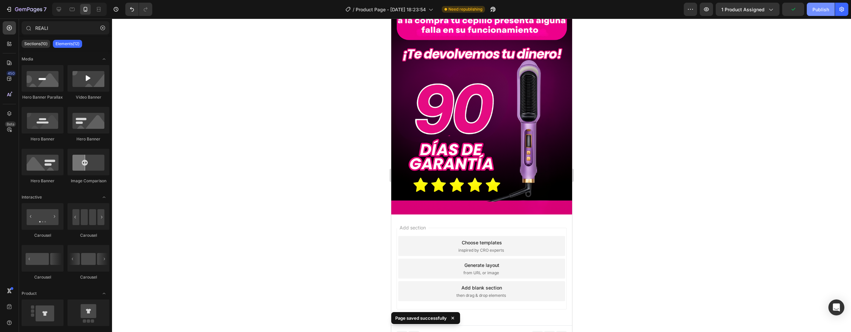
click at [820, 8] on div "Publish" at bounding box center [821, 9] width 17 height 7
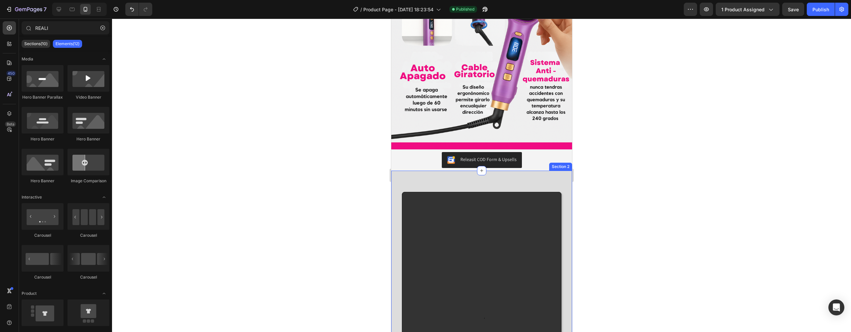
scroll to position [976, 0]
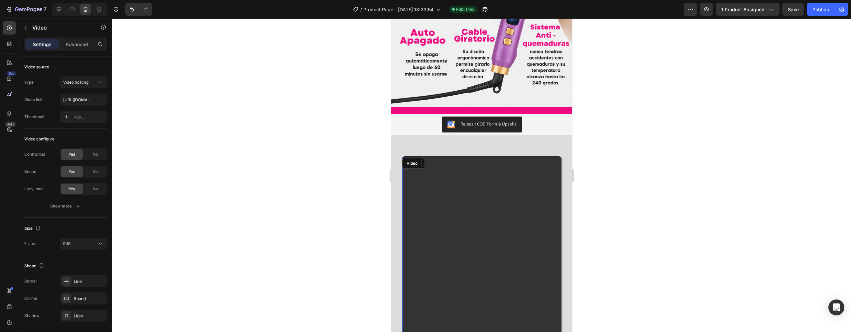
click at [459, 244] on video at bounding box center [481, 298] width 159 height 283
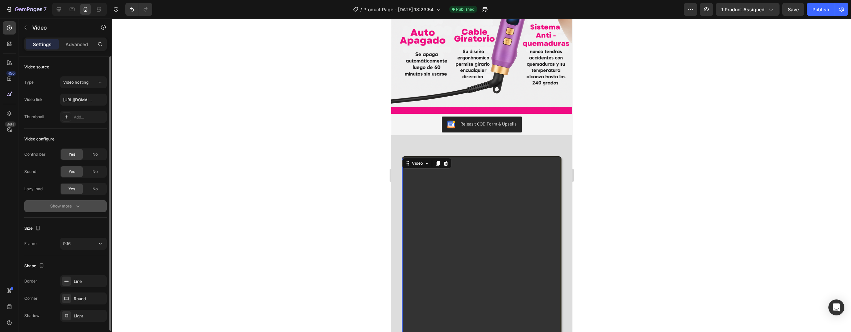
click at [75, 209] on icon "button" at bounding box center [77, 206] width 7 height 7
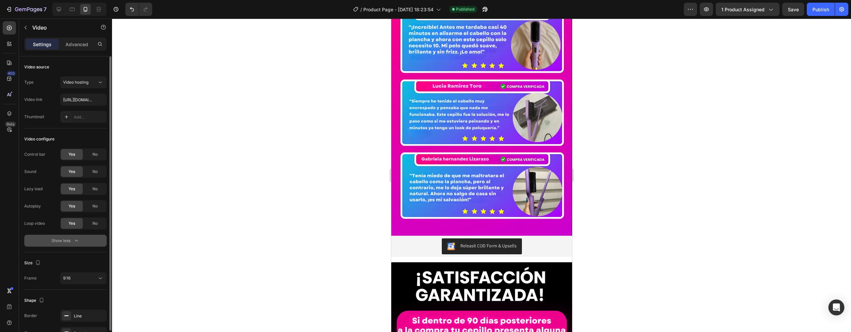
scroll to position [2952, 0]
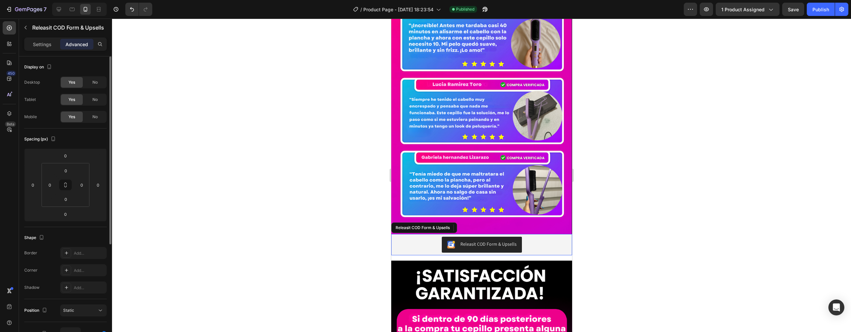
click at [536, 240] on div "Releasit COD Form & Upsells" at bounding box center [482, 245] width 176 height 16
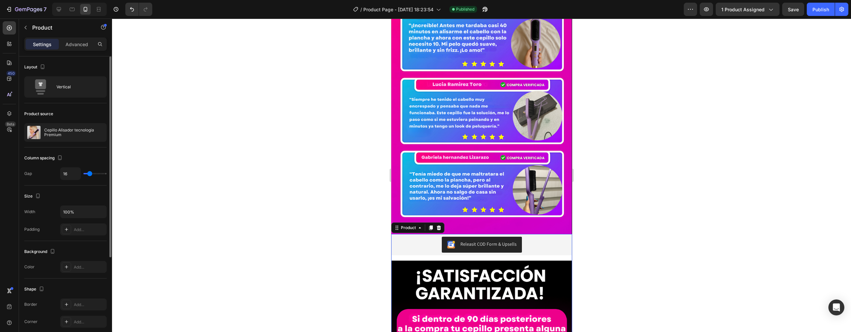
type input "15"
type input "13"
type input "9"
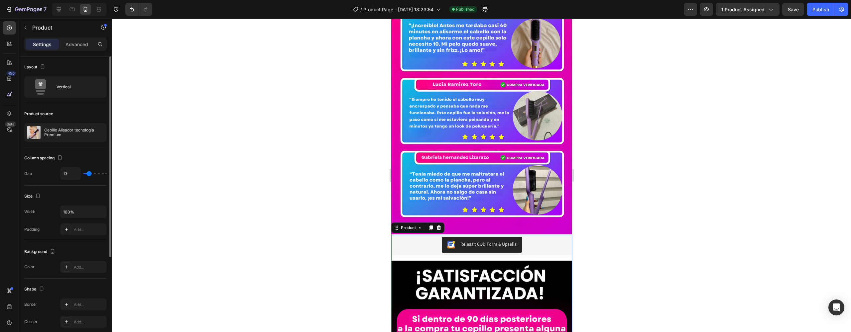
type input "9"
type input "6"
type input "2"
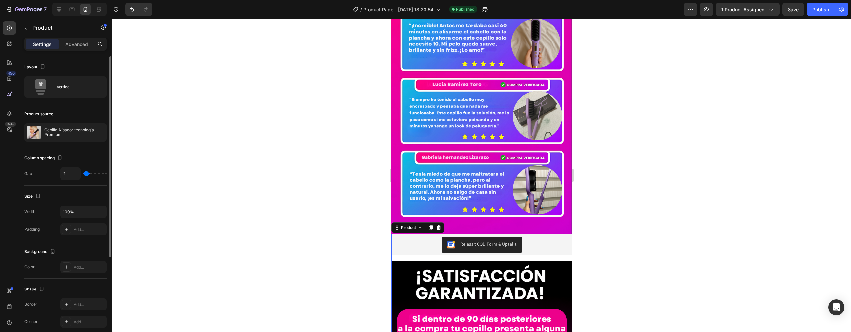
type input "0"
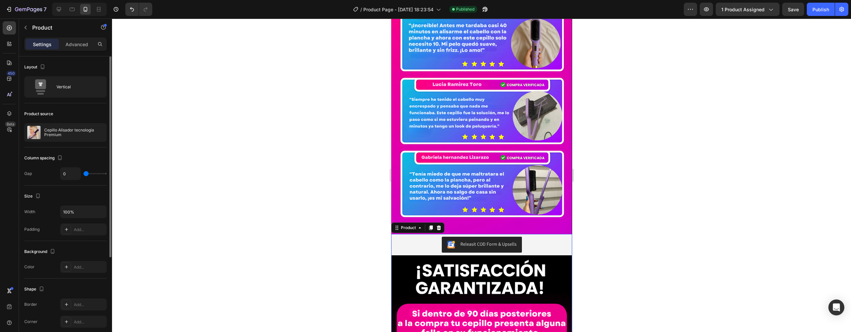
drag, startPoint x: 88, startPoint y: 173, endPoint x: 72, endPoint y: 173, distance: 16.6
type input "0"
click at [72, 173] on div "0" at bounding box center [83, 174] width 47 height 13
click at [80, 34] on div "Product" at bounding box center [57, 27] width 76 height 17
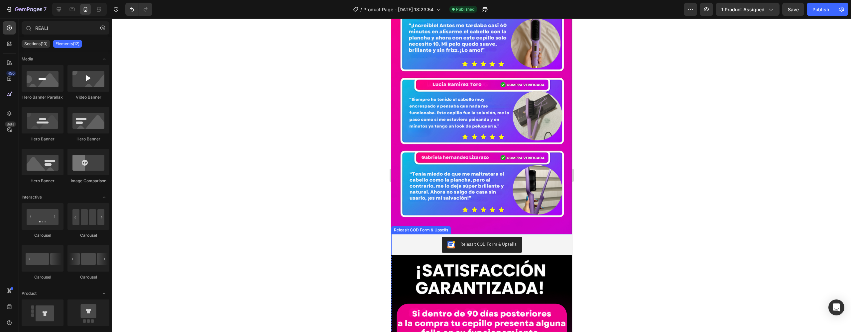
click at [403, 237] on div "Releasit COD Form & Upsells" at bounding box center [482, 245] width 176 height 16
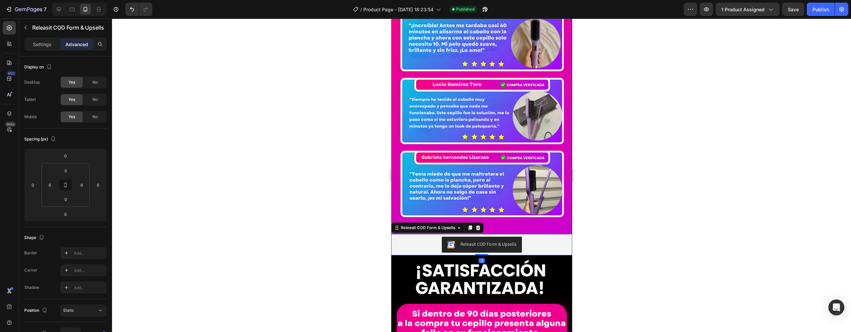
click at [80, 42] on p "Advanced" at bounding box center [76, 44] width 23 height 7
click at [45, 42] on p "Settings" at bounding box center [42, 44] width 19 height 7
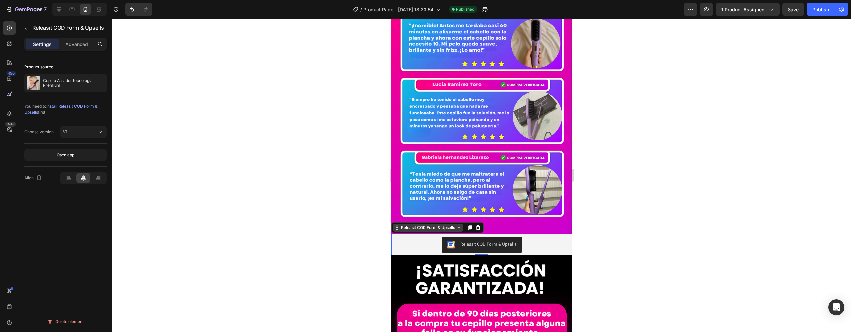
click at [395, 225] on icon at bounding box center [396, 227] width 5 height 5
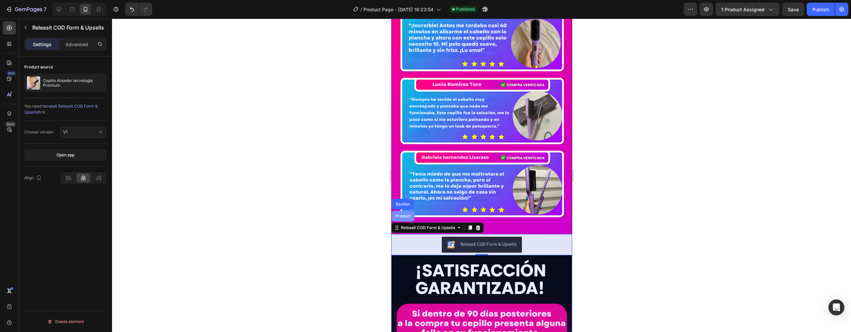
click at [400, 211] on div "Product" at bounding box center [402, 216] width 23 height 11
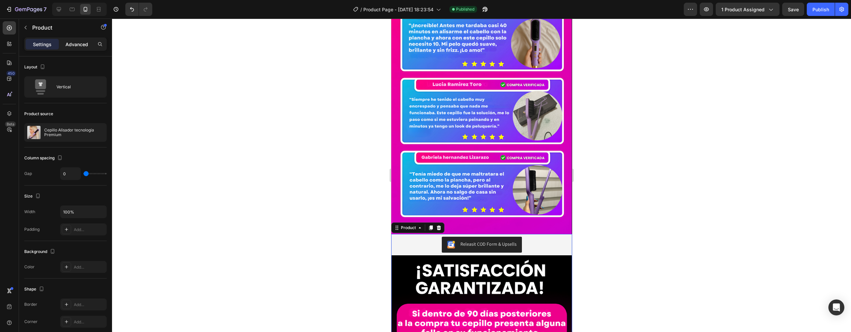
click at [68, 46] on p "Advanced" at bounding box center [76, 44] width 23 height 7
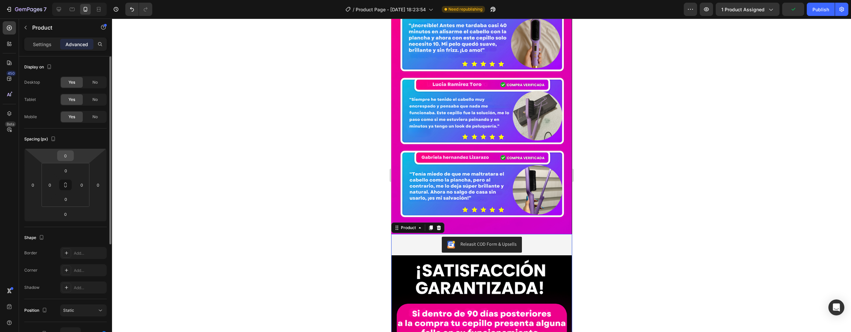
click at [67, 154] on input "0" at bounding box center [65, 156] width 13 height 10
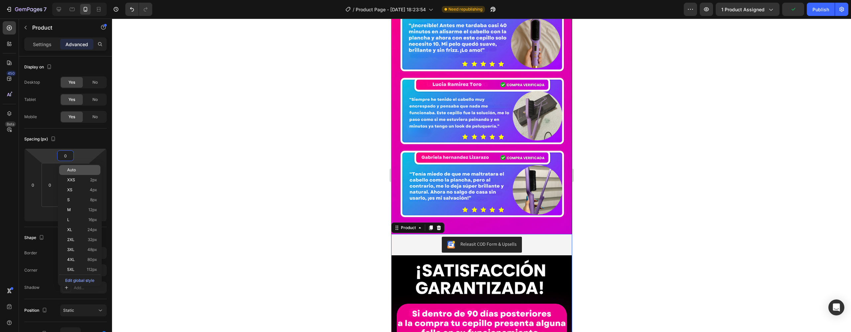
click at [74, 170] on span "Auto" at bounding box center [71, 170] width 9 height 5
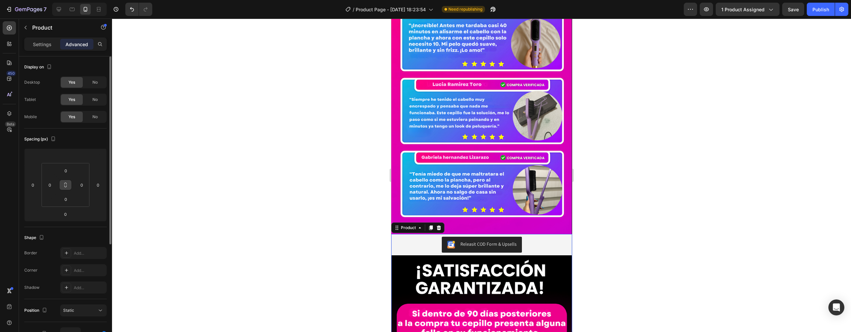
click at [64, 186] on icon at bounding box center [65, 185] width 5 height 5
click at [95, 181] on input "0" at bounding box center [98, 185] width 10 height 10
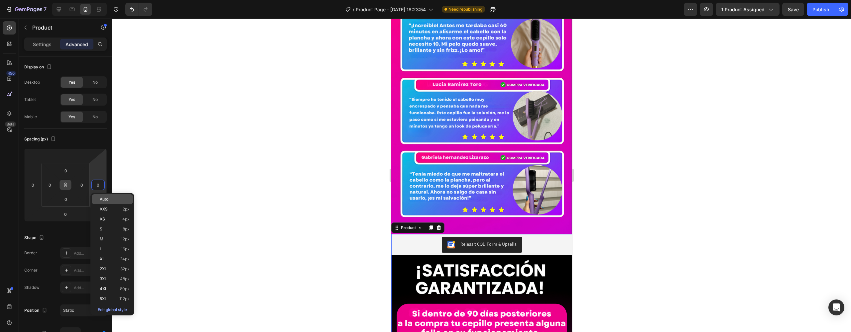
type input "0"
click at [104, 195] on div "Auto" at bounding box center [112, 199] width 41 height 10
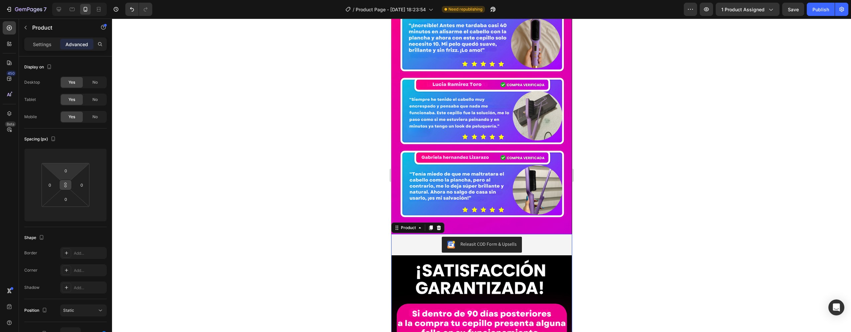
click at [56, 0] on html "7 / Product Page - Aug 22, 18:23:54 Need republishing Preview 1 product assigne…" at bounding box center [425, 0] width 851 height 0
click at [72, 176] on div "0" at bounding box center [66, 171] width 17 height 11
click at [82, 187] on p "Auto" at bounding box center [82, 185] width 30 height 5
type input "Auto"
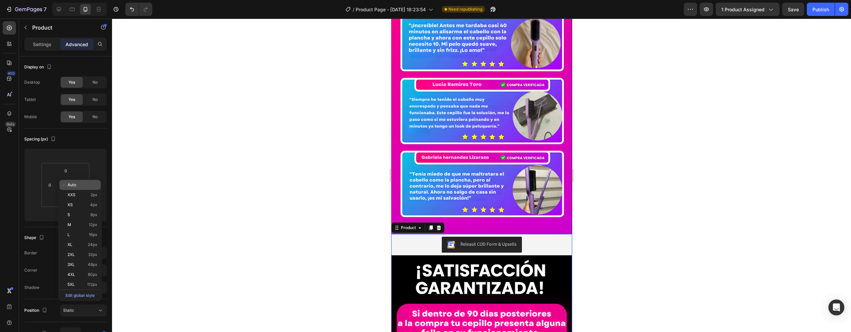
type input "Auto"
click at [66, 186] on icon at bounding box center [65, 185] width 5 height 5
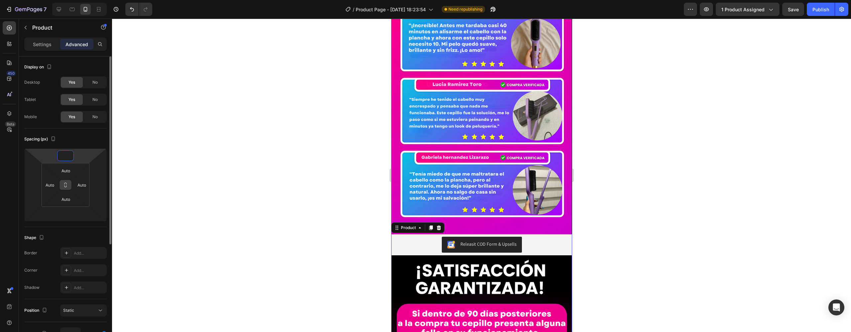
click at [68, 160] on input "number" at bounding box center [65, 156] width 13 height 10
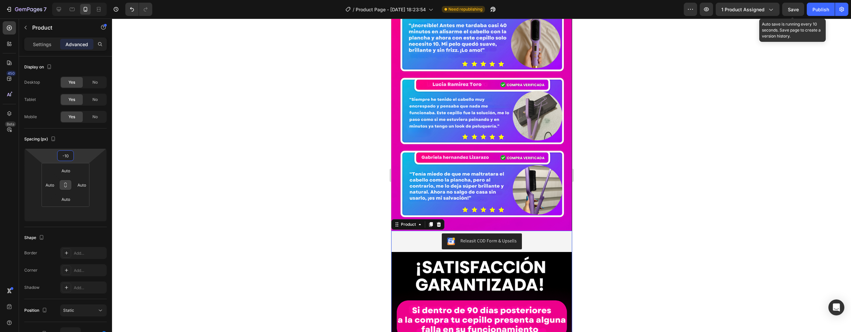
type input "-10"
click at [796, 8] on span "Save" at bounding box center [793, 10] width 11 height 6
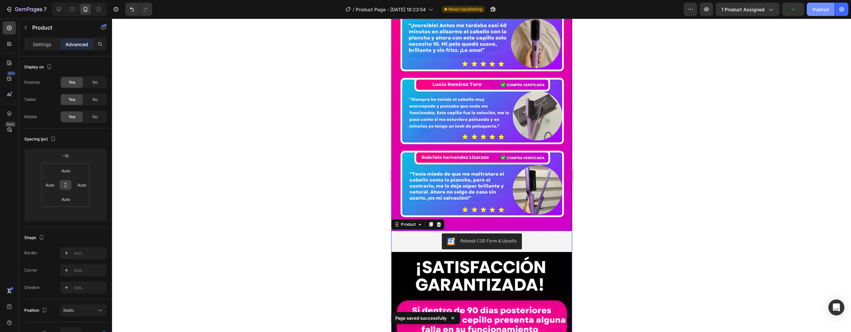
click at [826, 8] on div "Publish" at bounding box center [821, 9] width 17 height 7
